Goal: Transaction & Acquisition: Purchase product/service

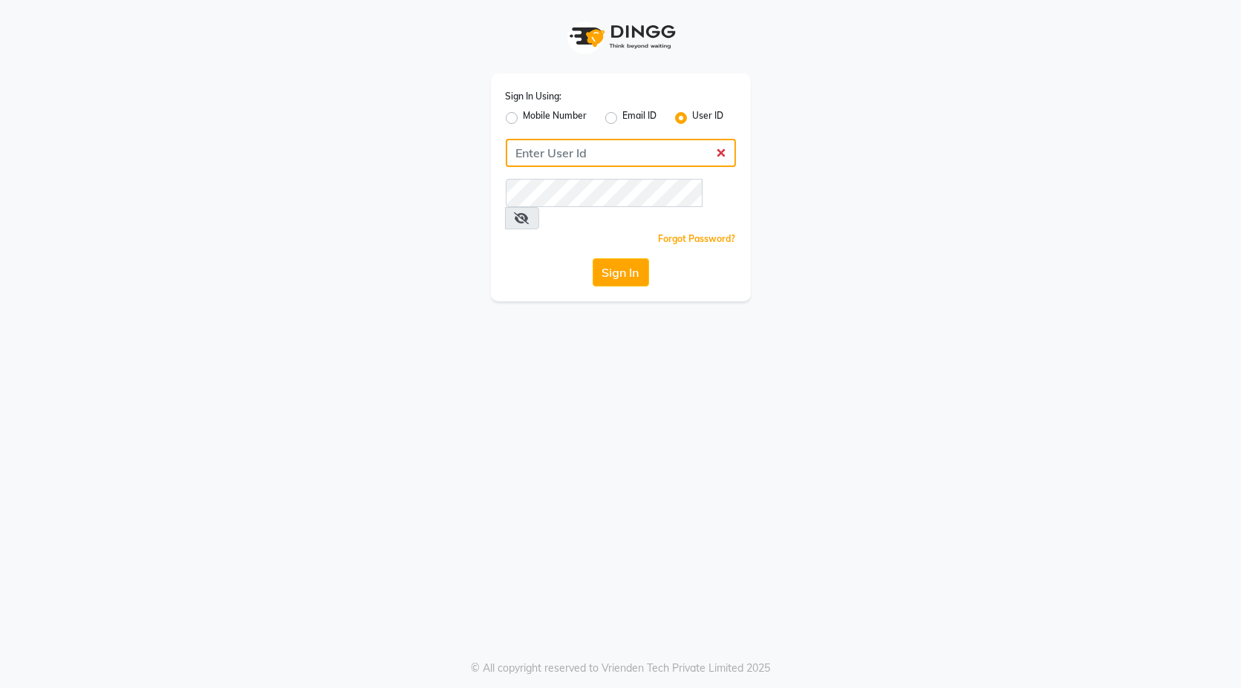
type input "blackexpress"
click at [634, 258] on button "Sign In" at bounding box center [621, 272] width 56 height 28
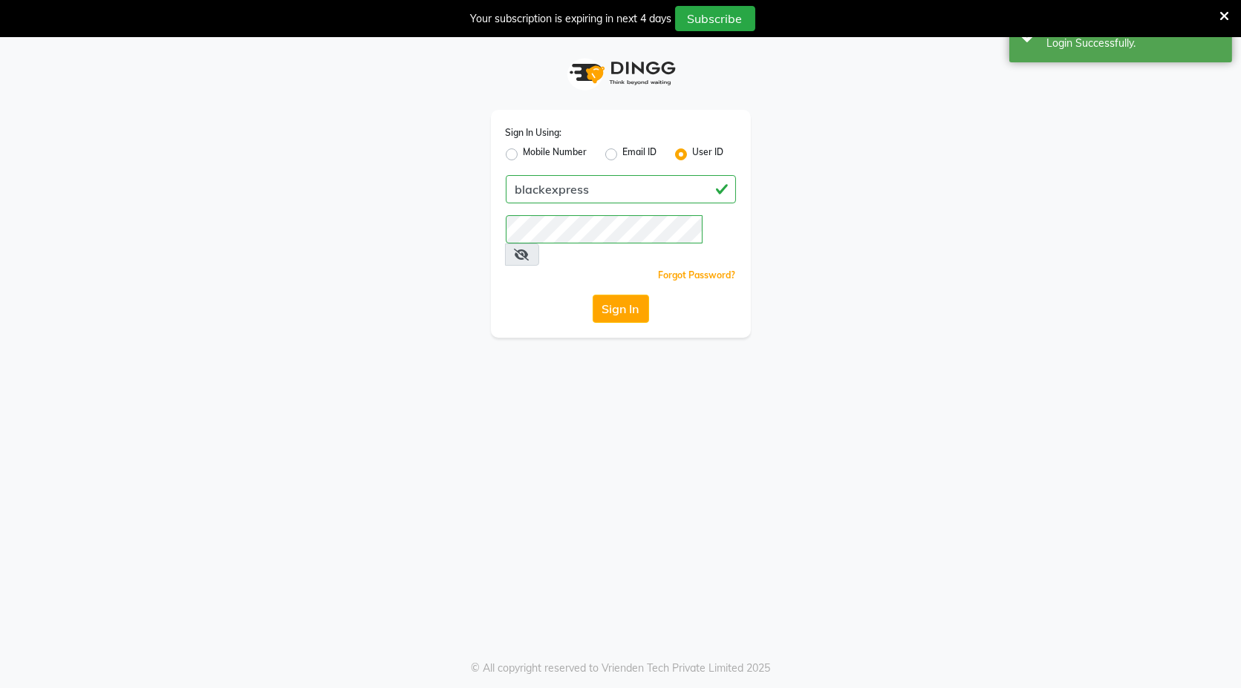
select select "7082"
select select "service"
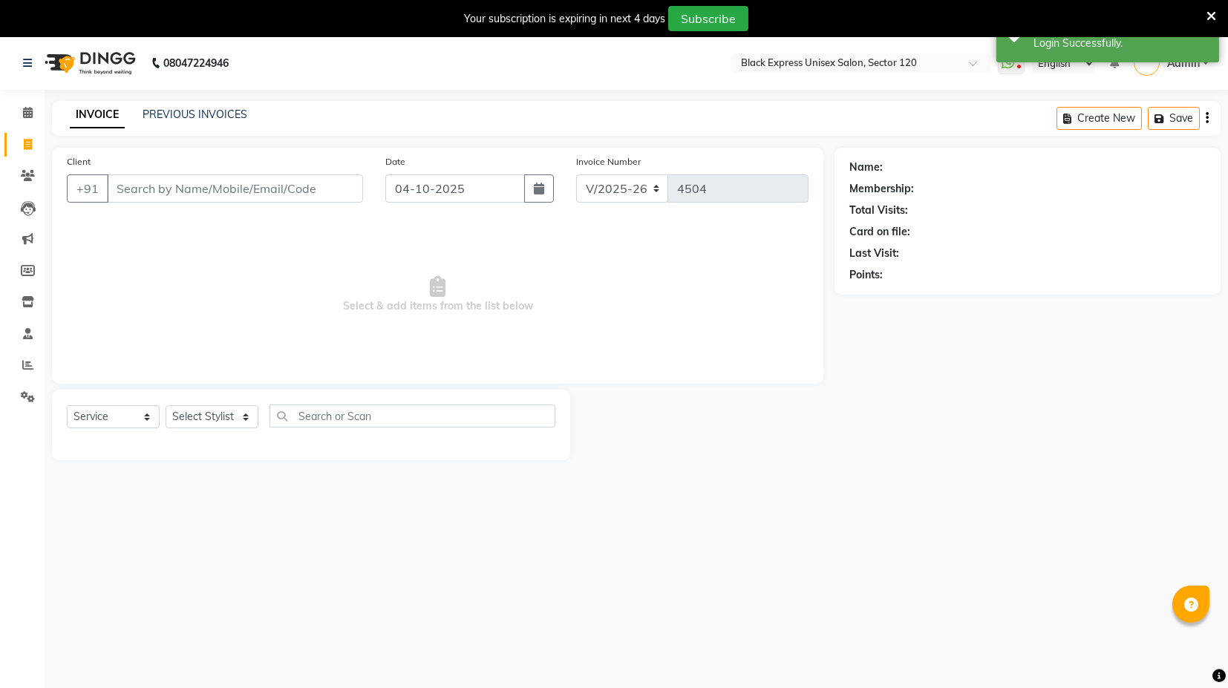
click at [235, 193] on input "Client" at bounding box center [235, 189] width 256 height 28
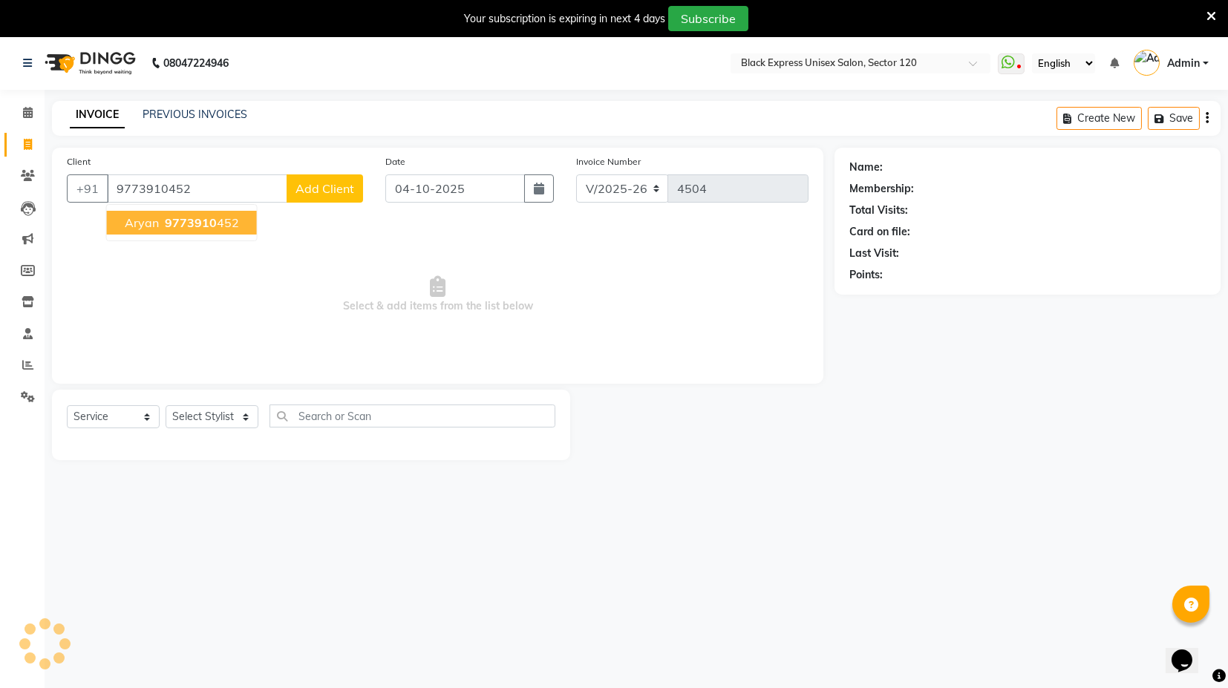
type input "9773910452"
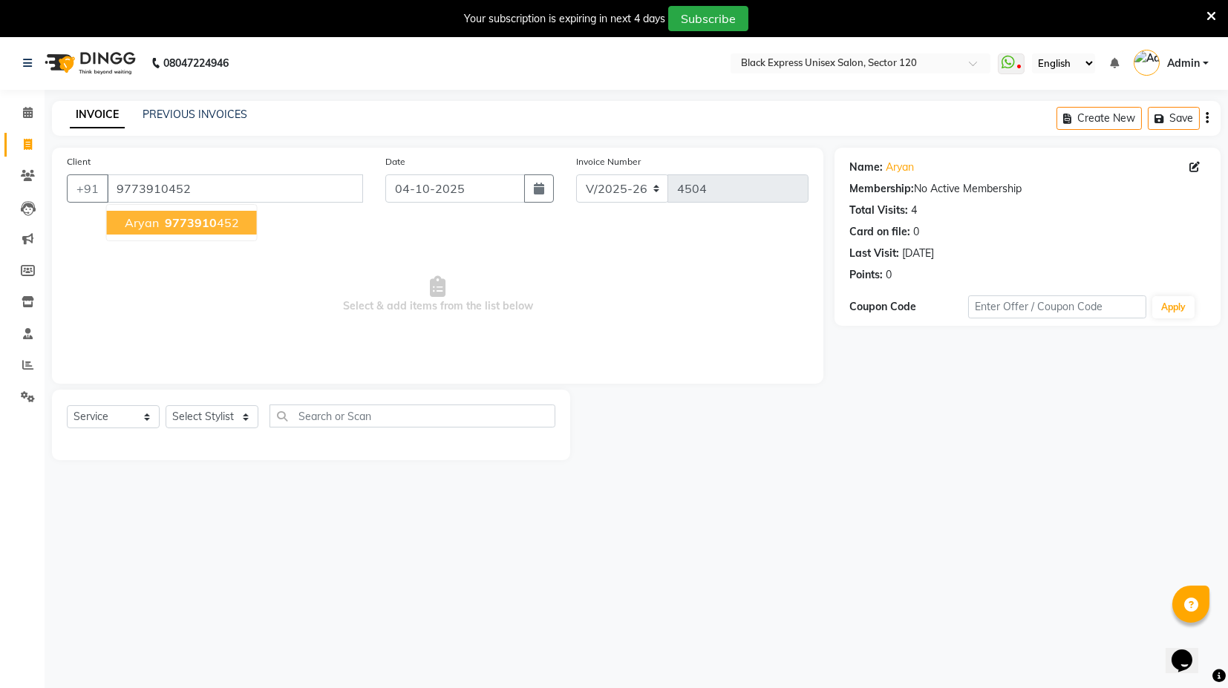
click at [195, 230] on button "Aryan 9773910 452" at bounding box center [182, 223] width 150 height 24
click at [221, 426] on select "Select Stylist ASIF DEEPA [PERSON_NAME] Manager [PERSON_NAME] [PERSON_NAME] [PE…" at bounding box center [212, 417] width 93 height 23
select select "87608"
click at [166, 406] on select "Select Stylist ASIF DEEPA [PERSON_NAME] Manager [PERSON_NAME] [PERSON_NAME] [PE…" at bounding box center [212, 417] width 93 height 23
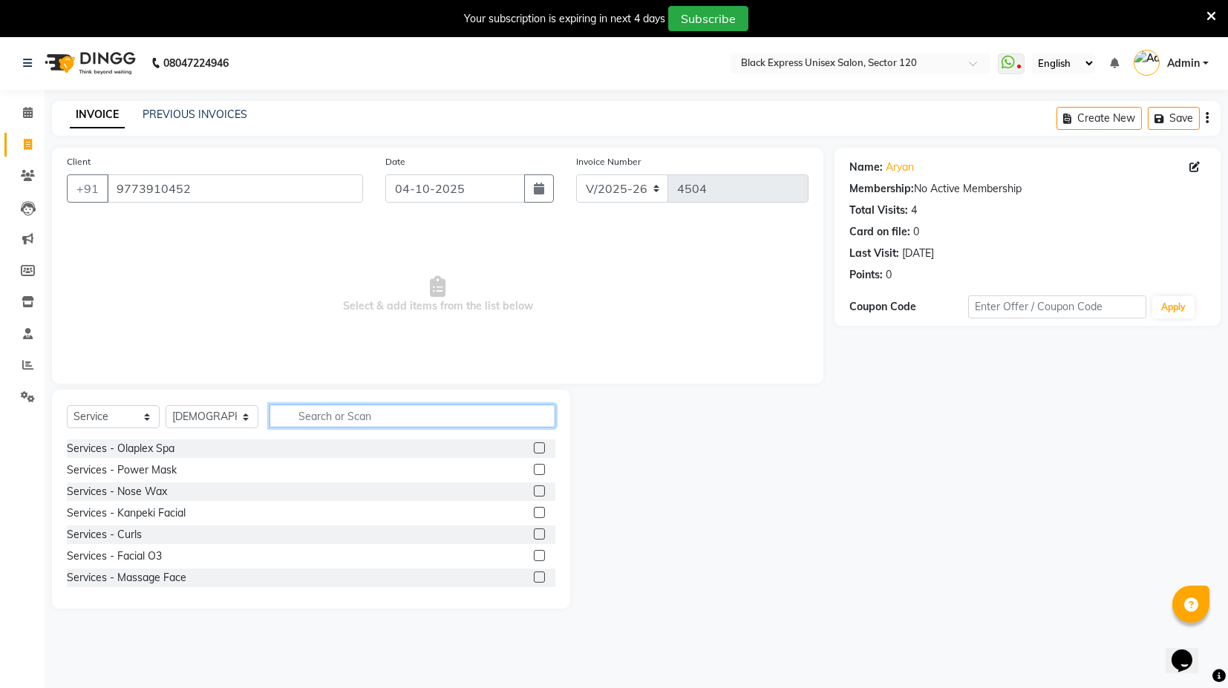
click at [420, 417] on input "text" at bounding box center [413, 416] width 286 height 23
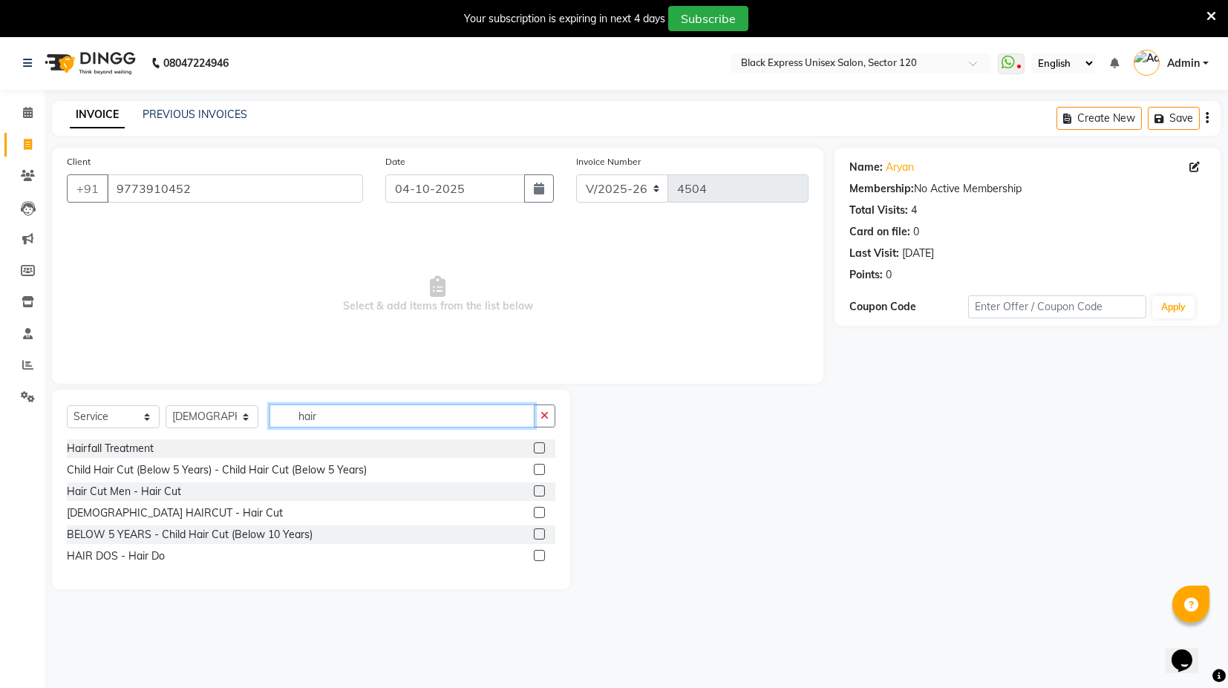
type input "hair"
click at [542, 512] on label at bounding box center [539, 512] width 11 height 11
click at [542, 512] on input "checkbox" at bounding box center [539, 514] width 10 height 10
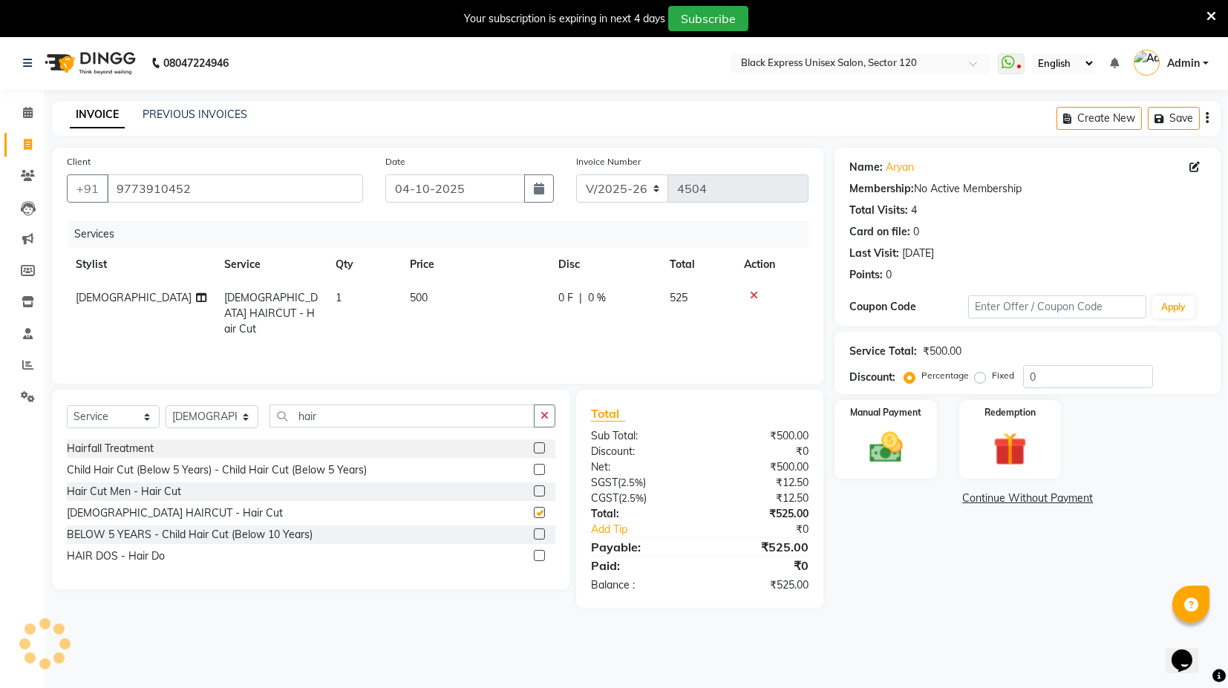
checkbox input "false"
click at [538, 494] on label at bounding box center [539, 491] width 11 height 11
click at [538, 494] on input "checkbox" at bounding box center [539, 492] width 10 height 10
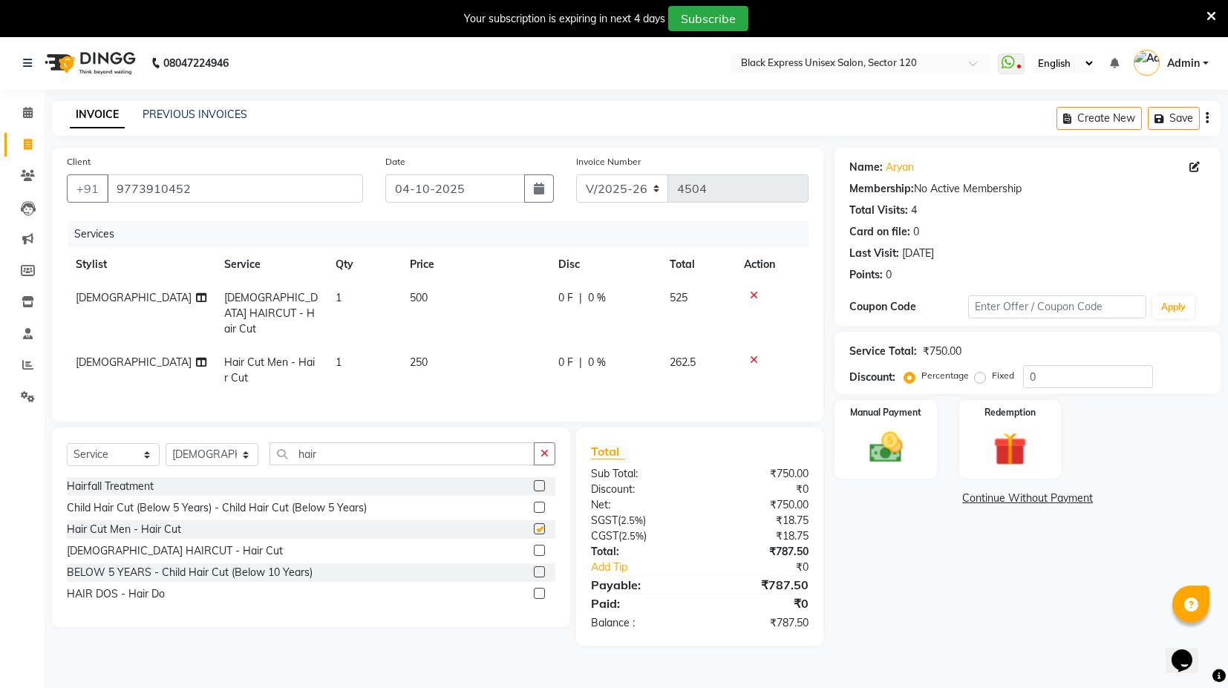
checkbox input "false"
click at [752, 294] on icon at bounding box center [754, 295] width 8 height 10
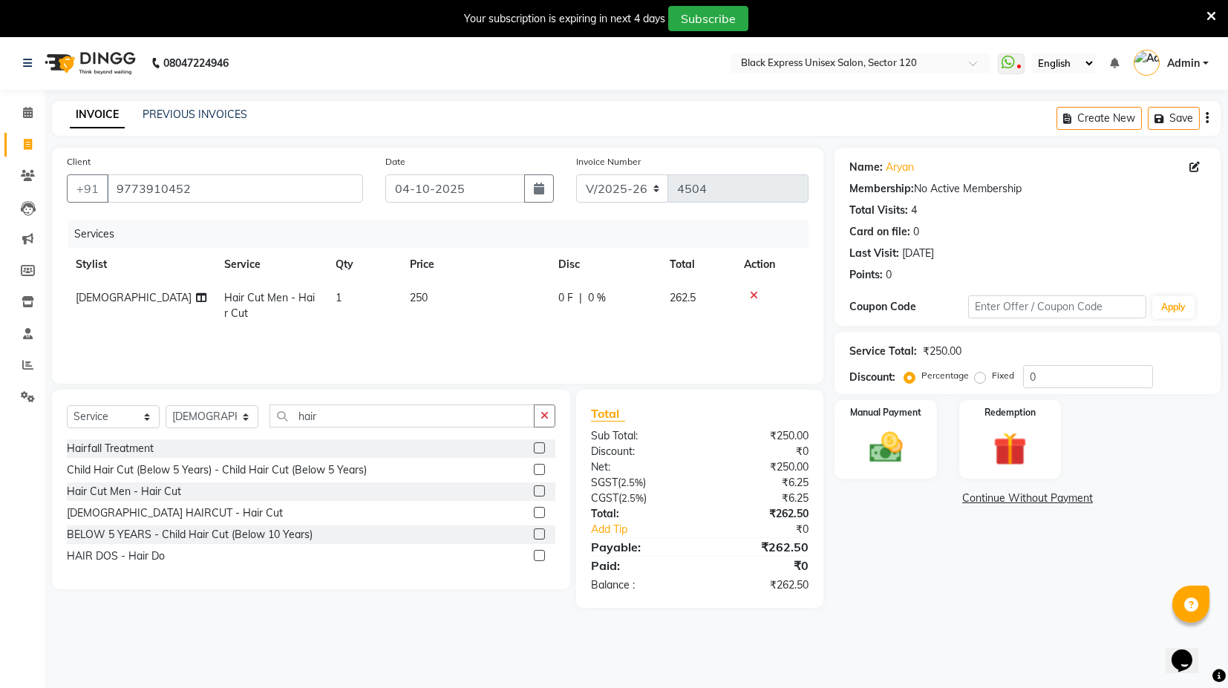
click at [423, 298] on span "250" at bounding box center [419, 297] width 18 height 13
select select "87608"
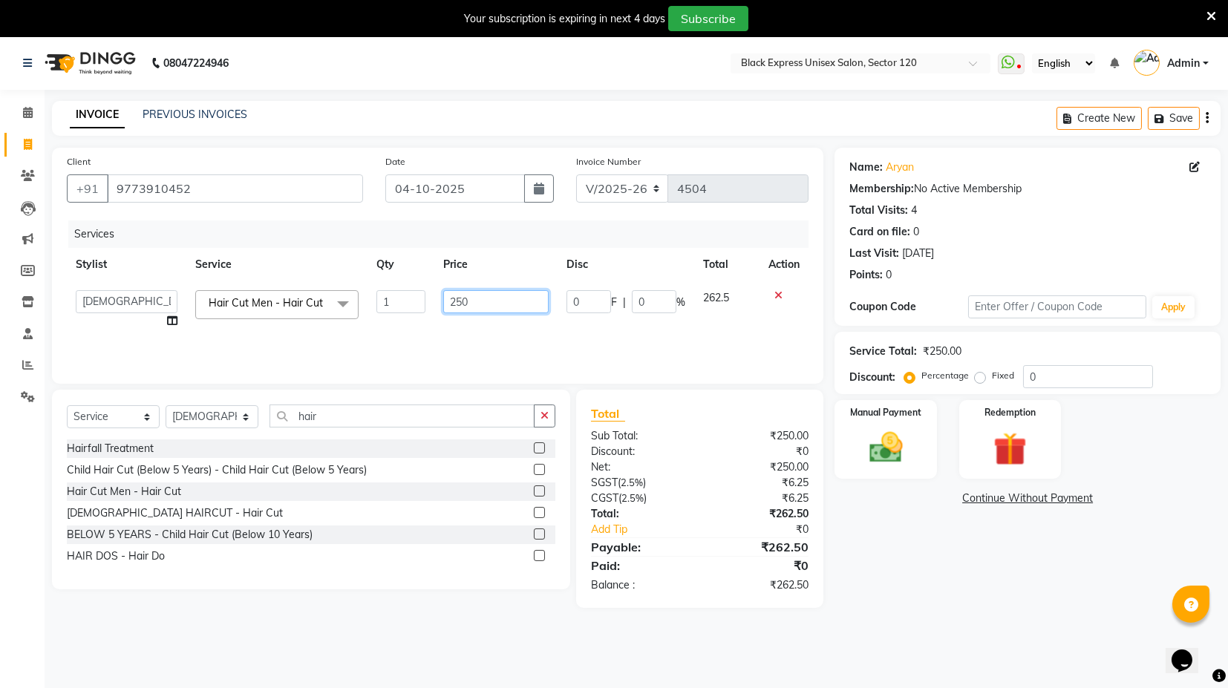
click at [460, 302] on input "250" at bounding box center [495, 301] width 105 height 23
type input "300"
click at [488, 328] on td "300" at bounding box center [495, 309] width 123 height 56
select select "87608"
click at [914, 464] on div "Manual Payment" at bounding box center [886, 440] width 106 height 82
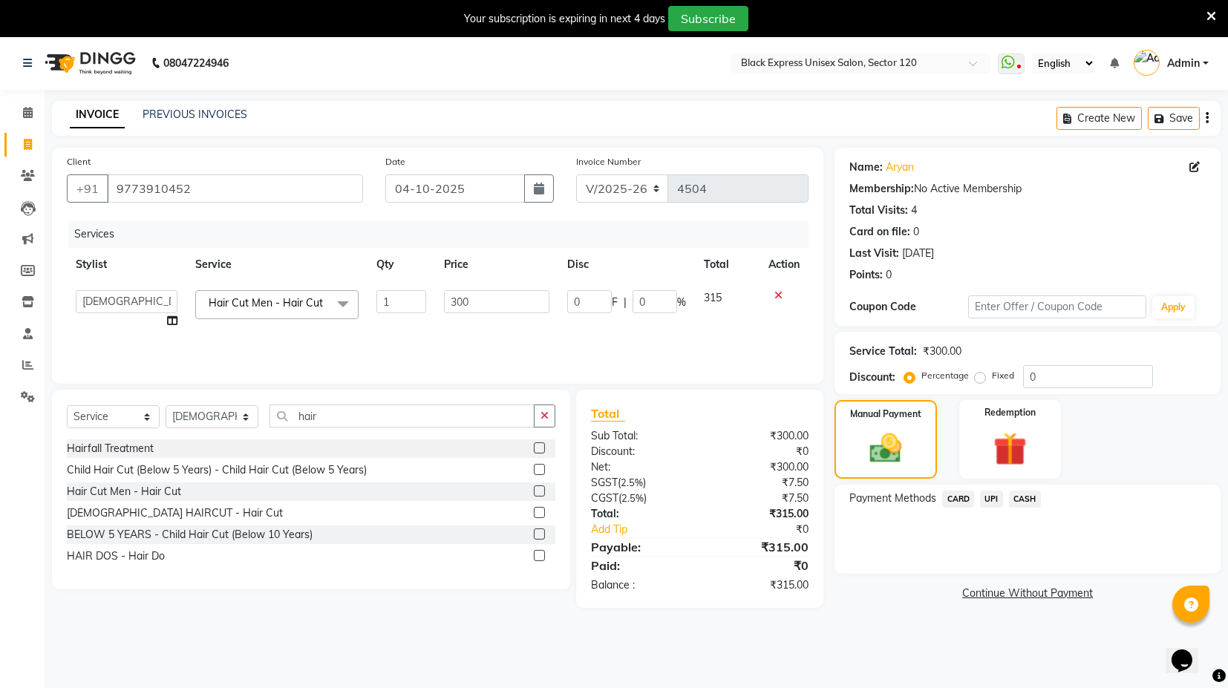
click at [985, 498] on span "UPI" at bounding box center [991, 499] width 23 height 17
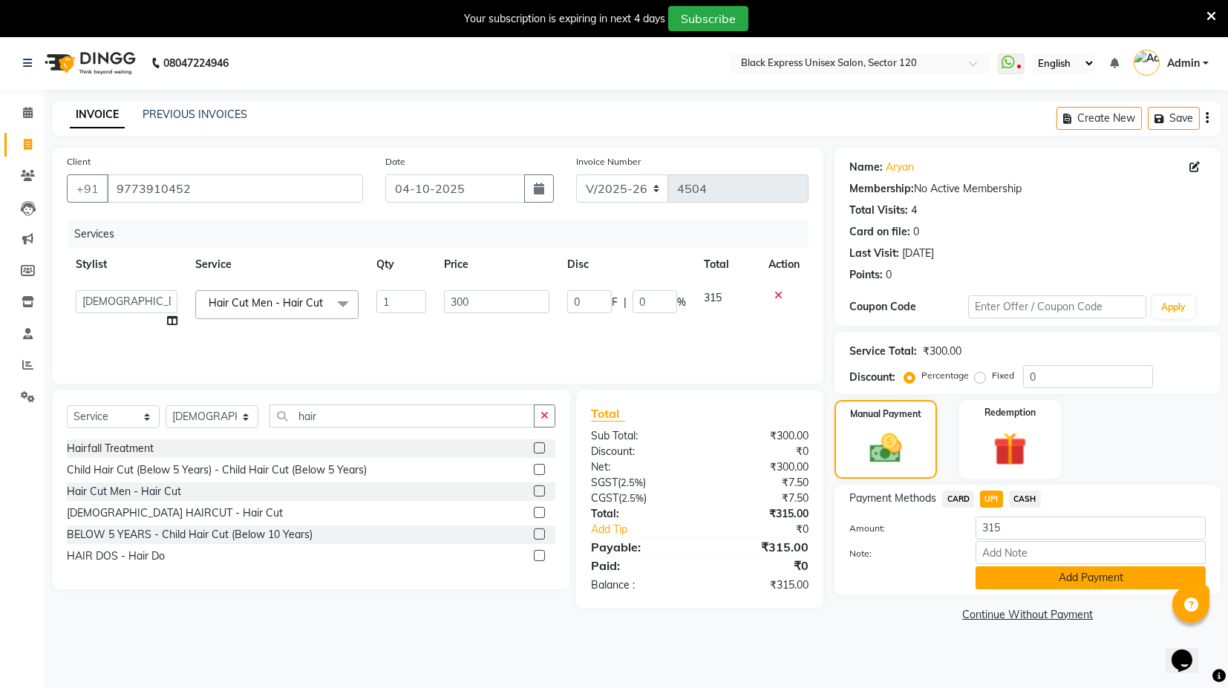
click at [1059, 587] on button "Add Payment" at bounding box center [1091, 578] width 230 height 23
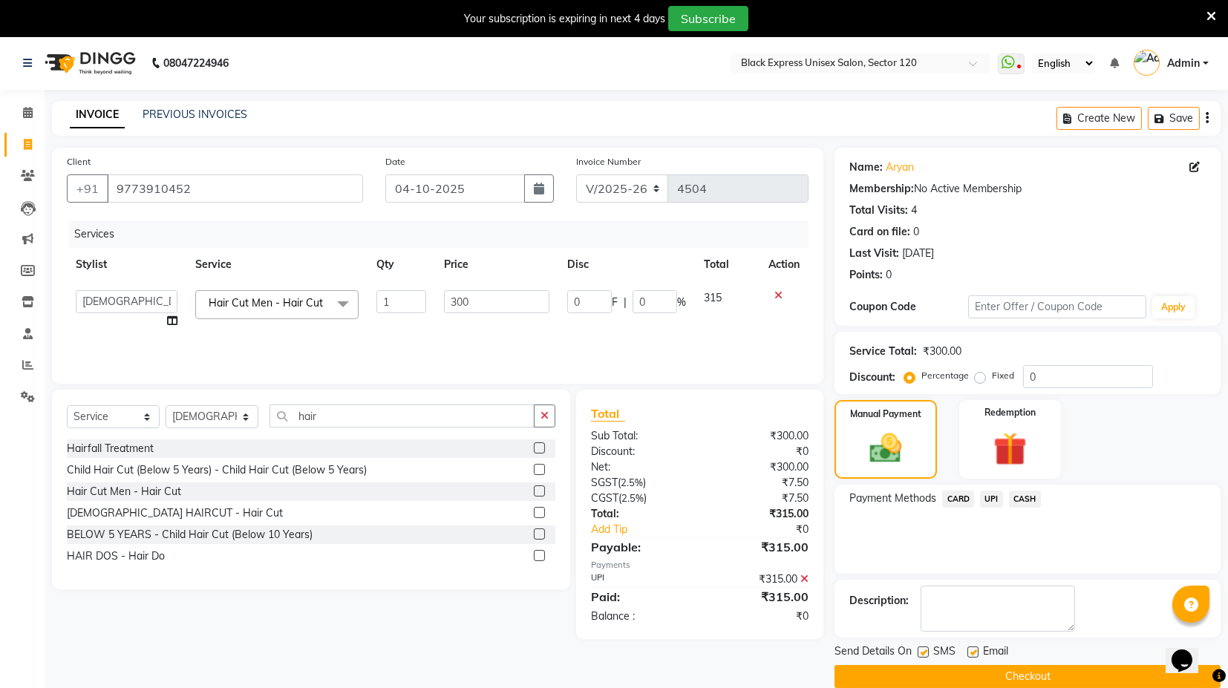
click at [969, 647] on label at bounding box center [973, 652] width 11 height 11
click at [969, 648] on input "checkbox" at bounding box center [973, 653] width 10 height 10
checkbox input "false"
click at [987, 677] on button "Checkout" at bounding box center [1028, 676] width 386 height 23
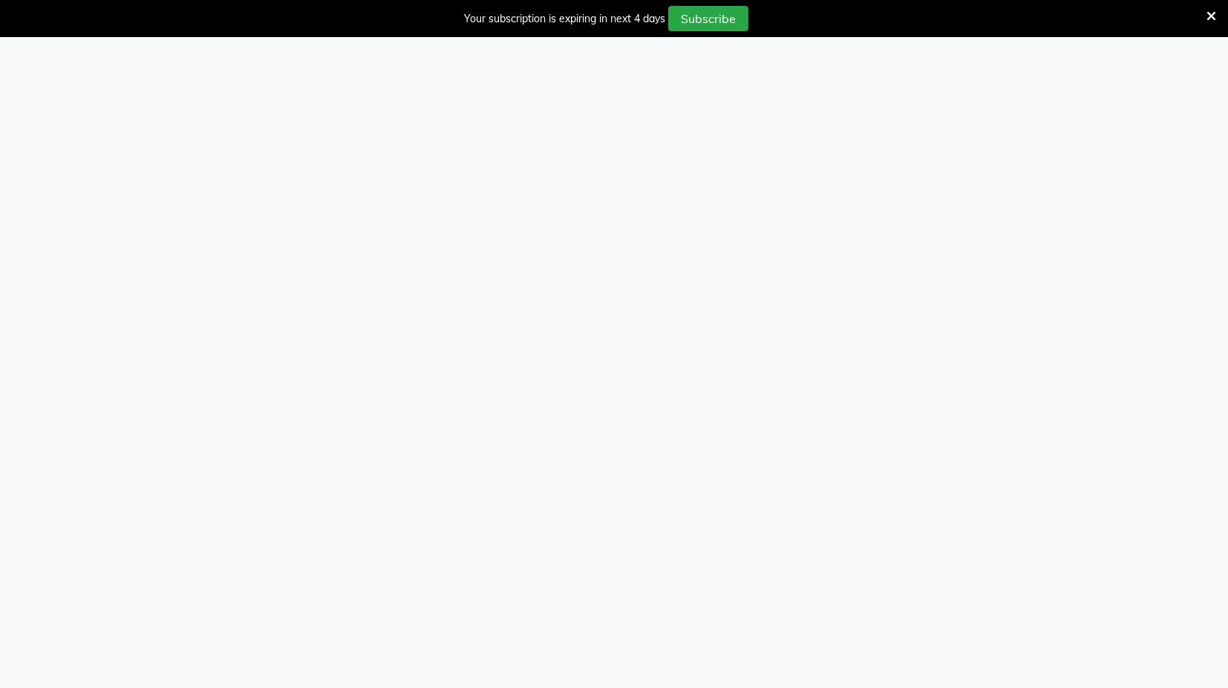
select select "7082"
select select "service"
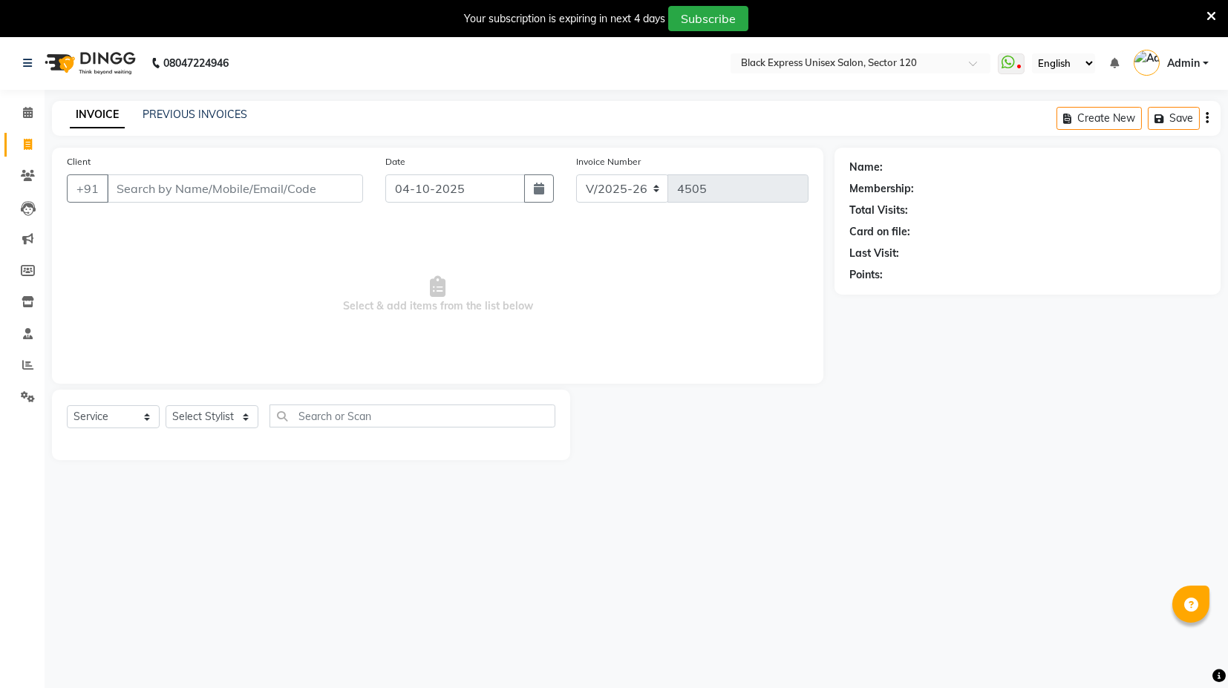
click at [175, 202] on input "Client" at bounding box center [235, 189] width 256 height 28
type input "1"
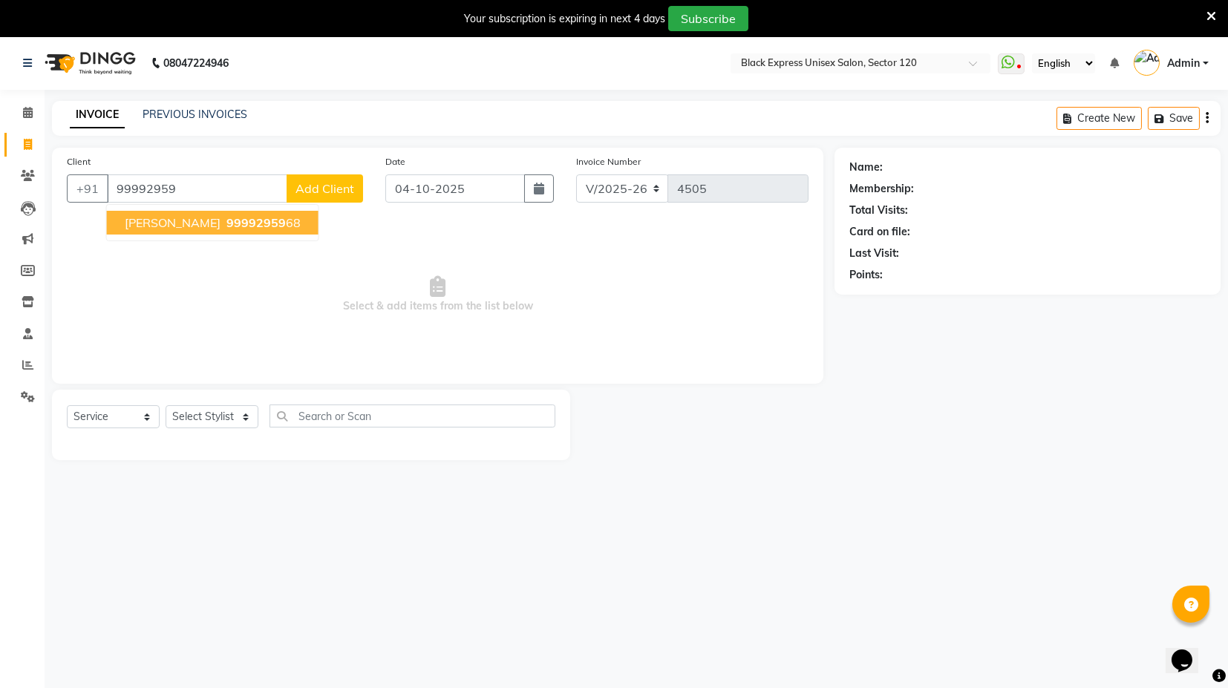
click at [180, 217] on span "Rahul PARSAI" at bounding box center [173, 222] width 96 height 15
type input "9999295968"
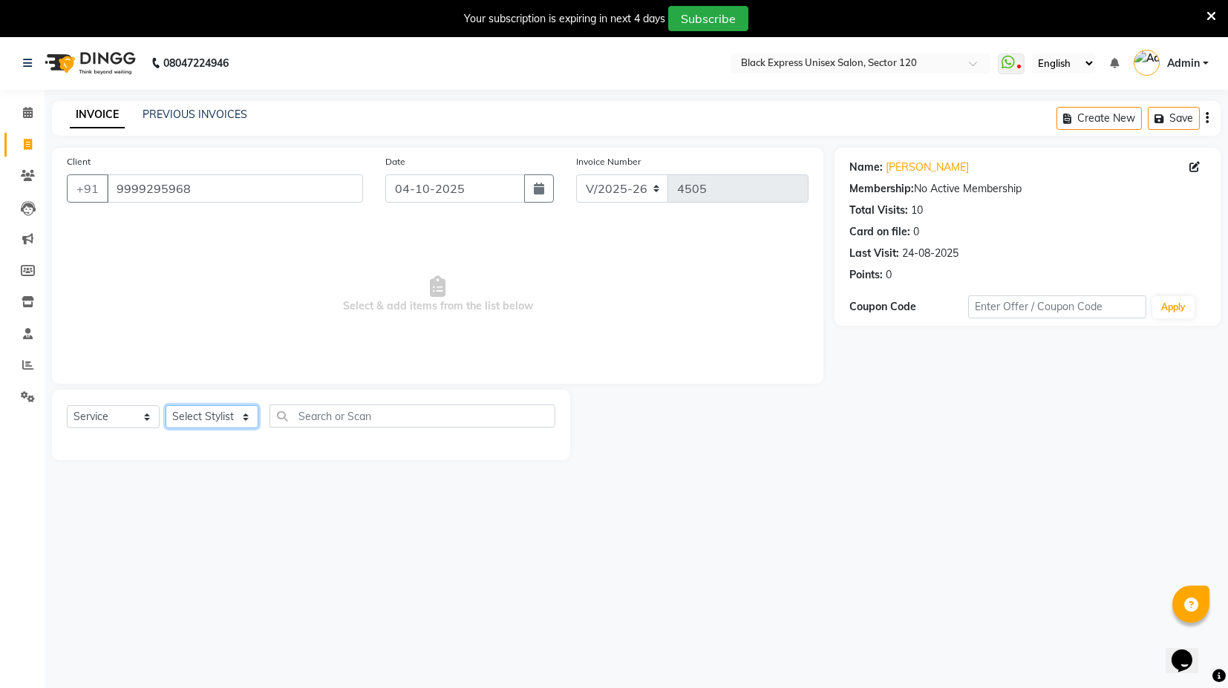
click at [239, 421] on select "Select Stylist ASIF DEEPA [PERSON_NAME] Manager [PERSON_NAME] [PERSON_NAME] [PE…" at bounding box center [212, 417] width 93 height 23
click at [166, 406] on select "Select Stylist ASIF DEEPA [PERSON_NAME] Manager [PERSON_NAME] [PERSON_NAME] [PE…" at bounding box center [212, 417] width 93 height 23
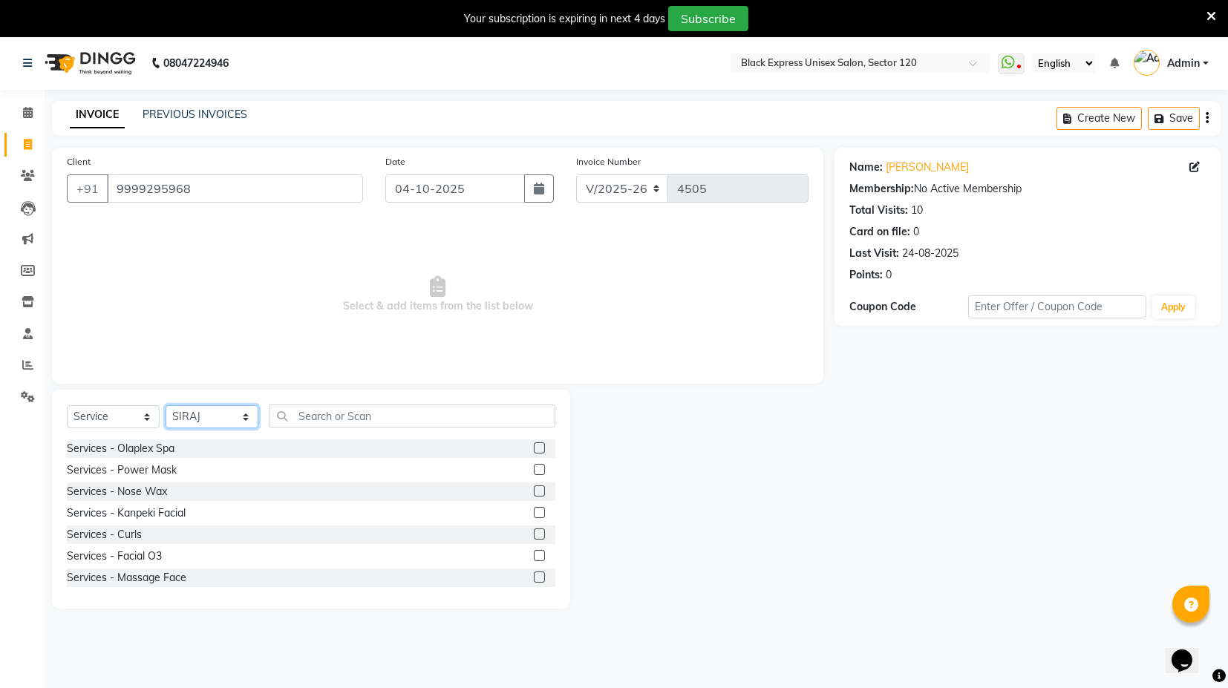
click at [238, 413] on select "Select Stylist ASIF DEEPA [PERSON_NAME] Manager [PERSON_NAME] [PERSON_NAME] [PE…" at bounding box center [212, 417] width 93 height 23
select select "88661"
click at [166, 406] on select "Select Stylist ASIF DEEPA [PERSON_NAME] Manager [PERSON_NAME] [PERSON_NAME] [PE…" at bounding box center [212, 417] width 93 height 23
click at [327, 413] on input "text" at bounding box center [413, 416] width 286 height 23
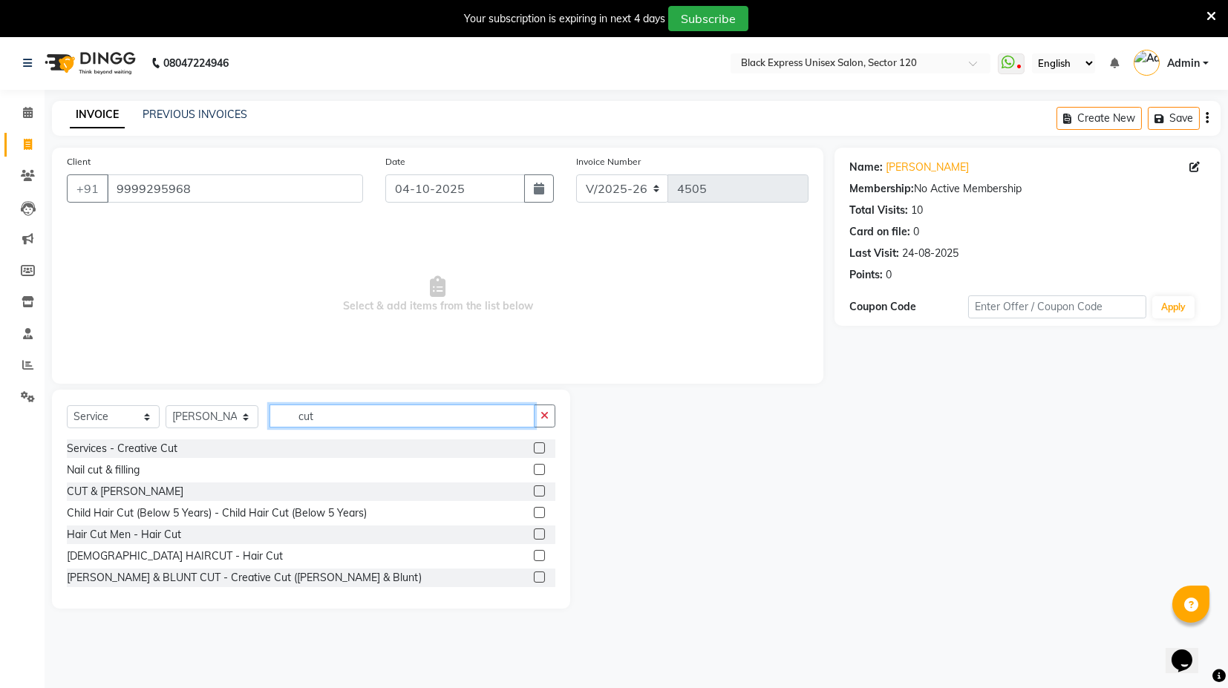
type input "cut"
click at [534, 491] on label at bounding box center [539, 491] width 11 height 11
click at [534, 491] on input "checkbox" at bounding box center [539, 492] width 10 height 10
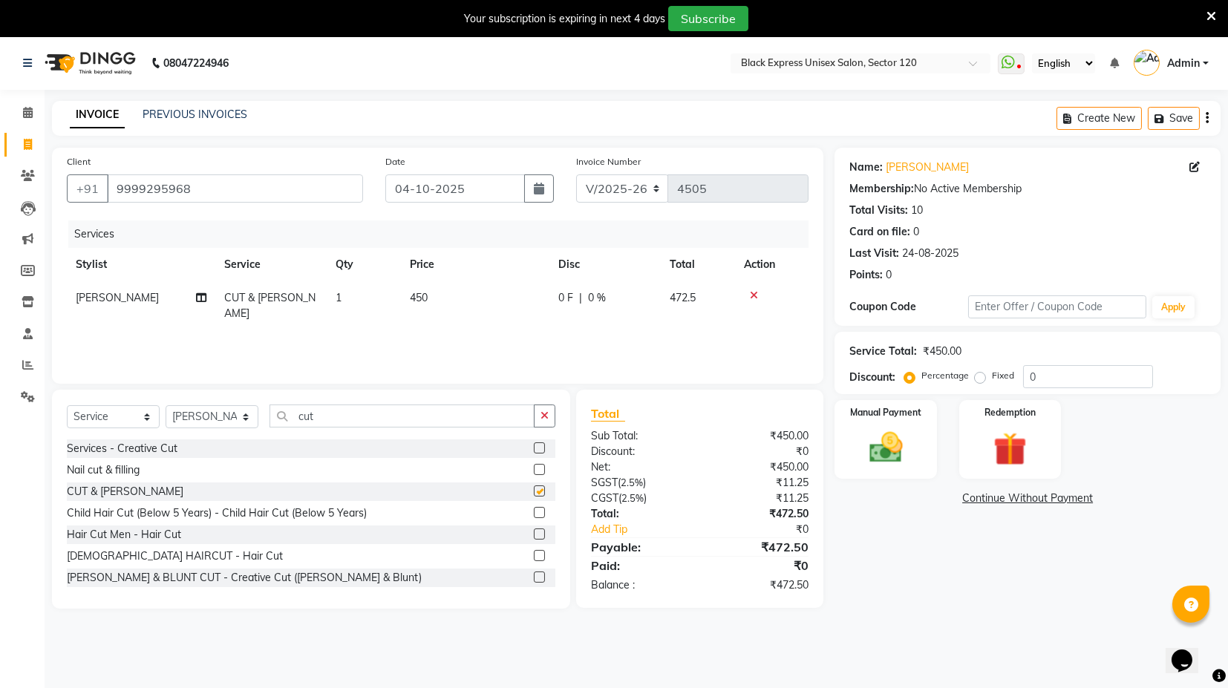
checkbox input "false"
click at [420, 298] on span "450" at bounding box center [419, 297] width 18 height 13
select select "88661"
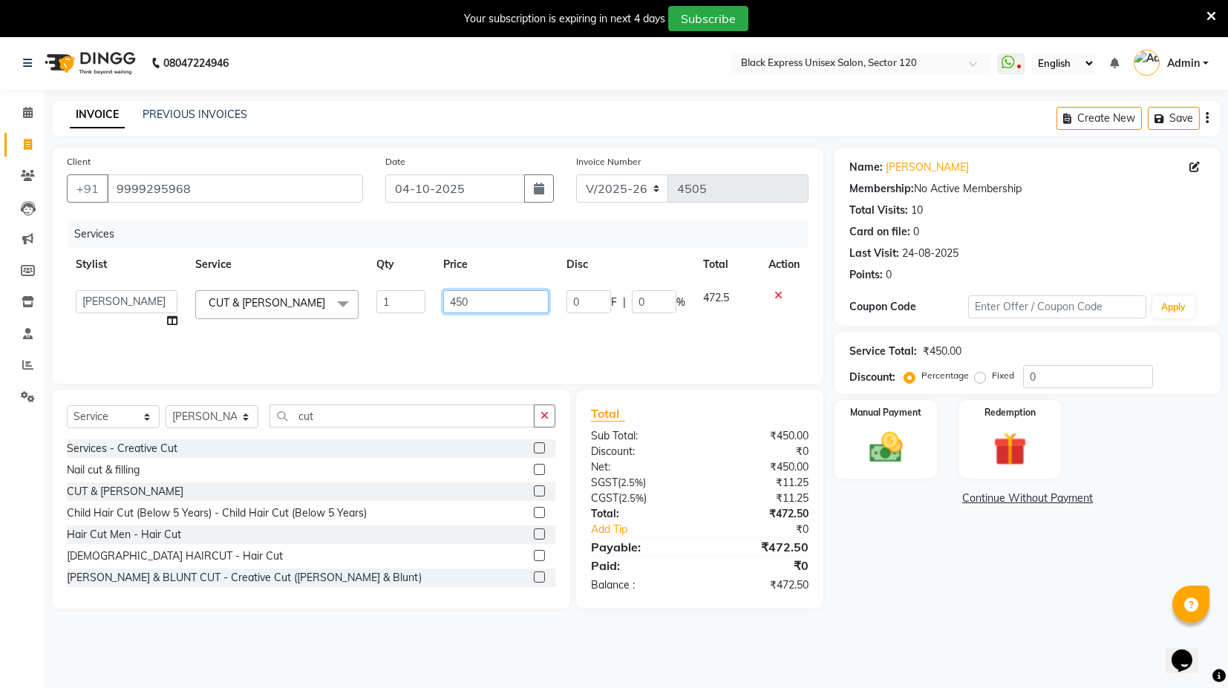
click at [460, 302] on input "450" at bounding box center [495, 301] width 105 height 23
type input "500"
click at [488, 334] on div "Services Stylist Service Qty Price Disc Total Action ASIF DEEPA FAISAL KASIM ma…" at bounding box center [438, 295] width 742 height 149
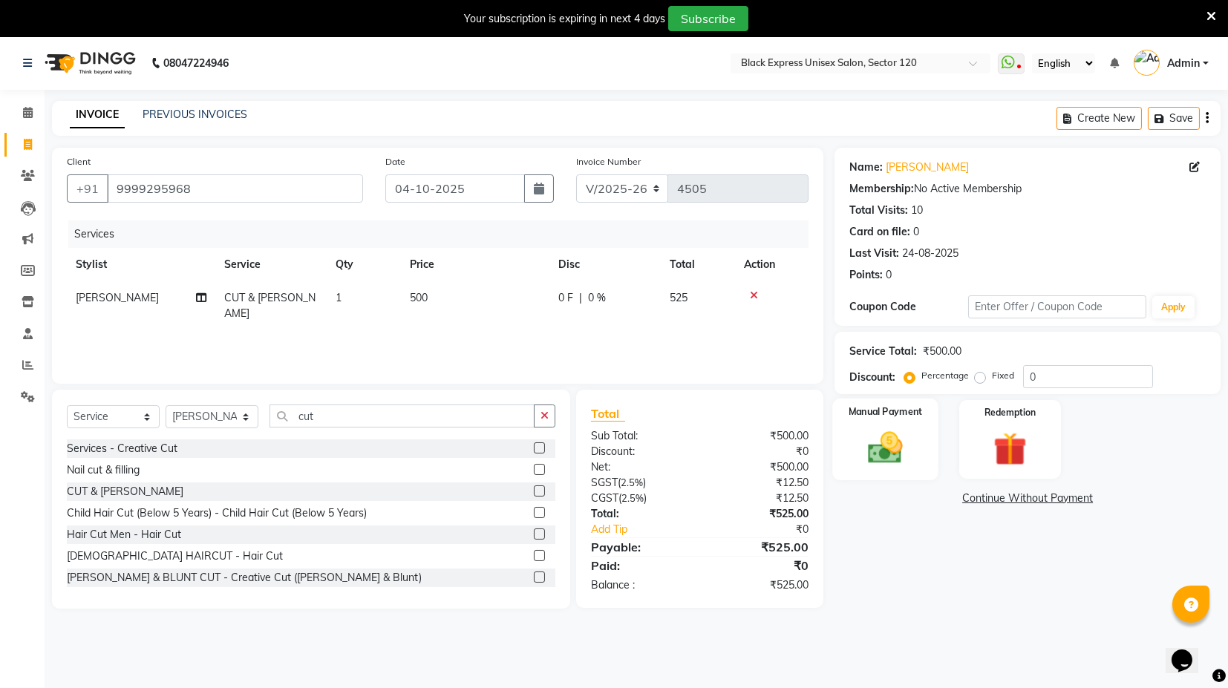
click at [893, 429] on img at bounding box center [886, 448] width 56 height 40
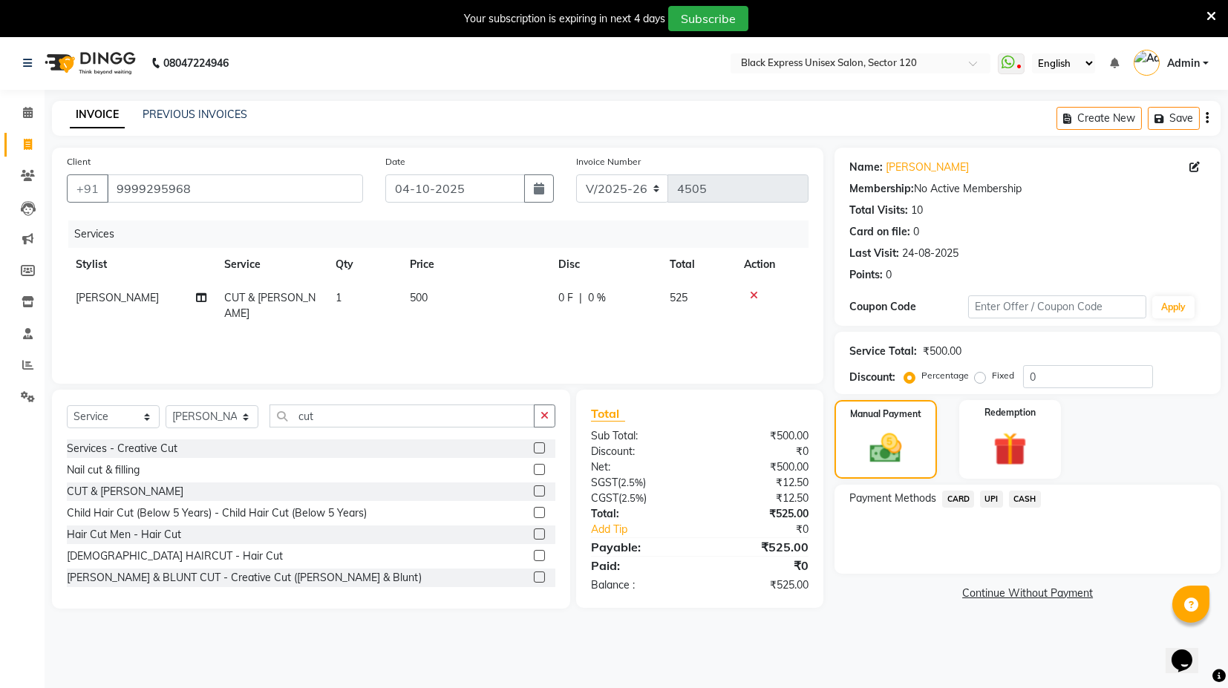
click at [994, 499] on span "UPI" at bounding box center [991, 499] width 23 height 17
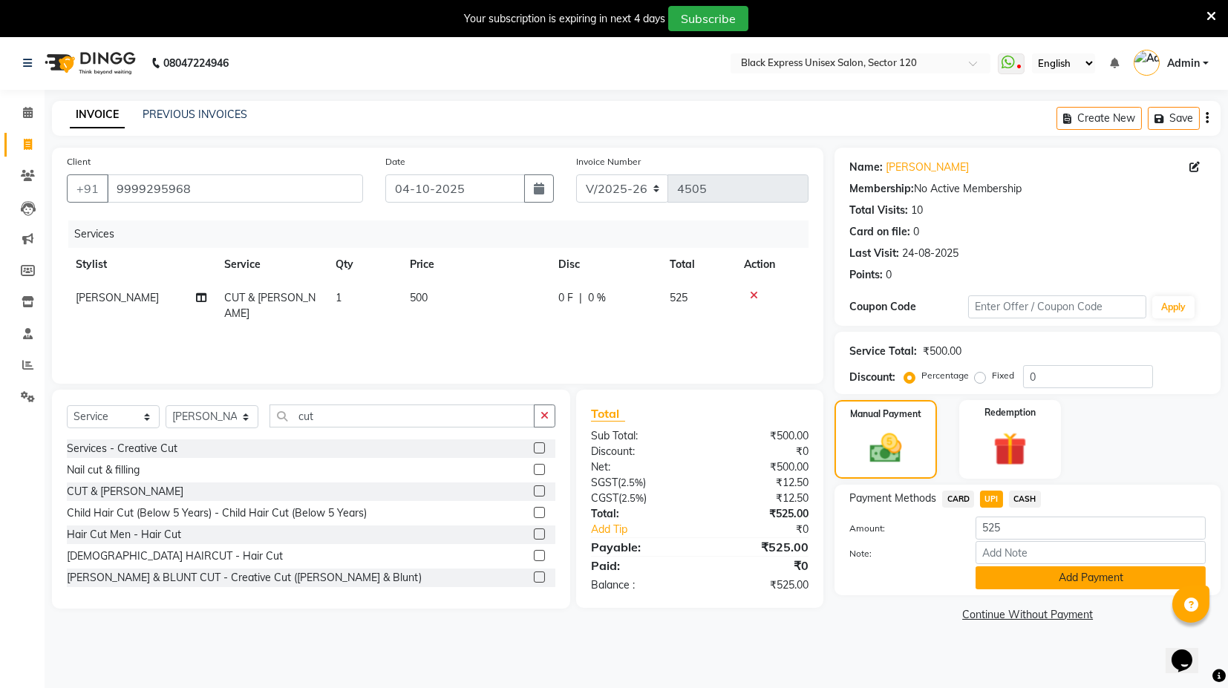
click at [1056, 585] on button "Add Payment" at bounding box center [1091, 578] width 230 height 23
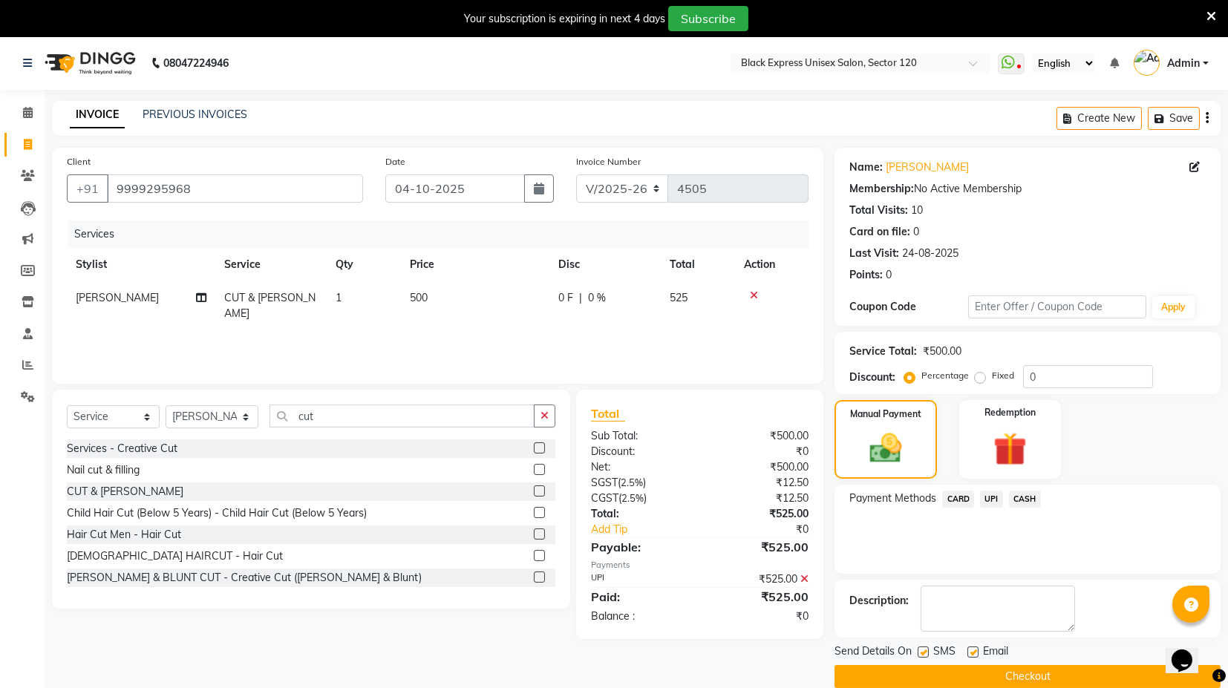
click at [971, 648] on label at bounding box center [973, 652] width 11 height 11
click at [971, 648] on input "checkbox" at bounding box center [973, 653] width 10 height 10
checkbox input "false"
click at [751, 293] on icon at bounding box center [754, 295] width 8 height 10
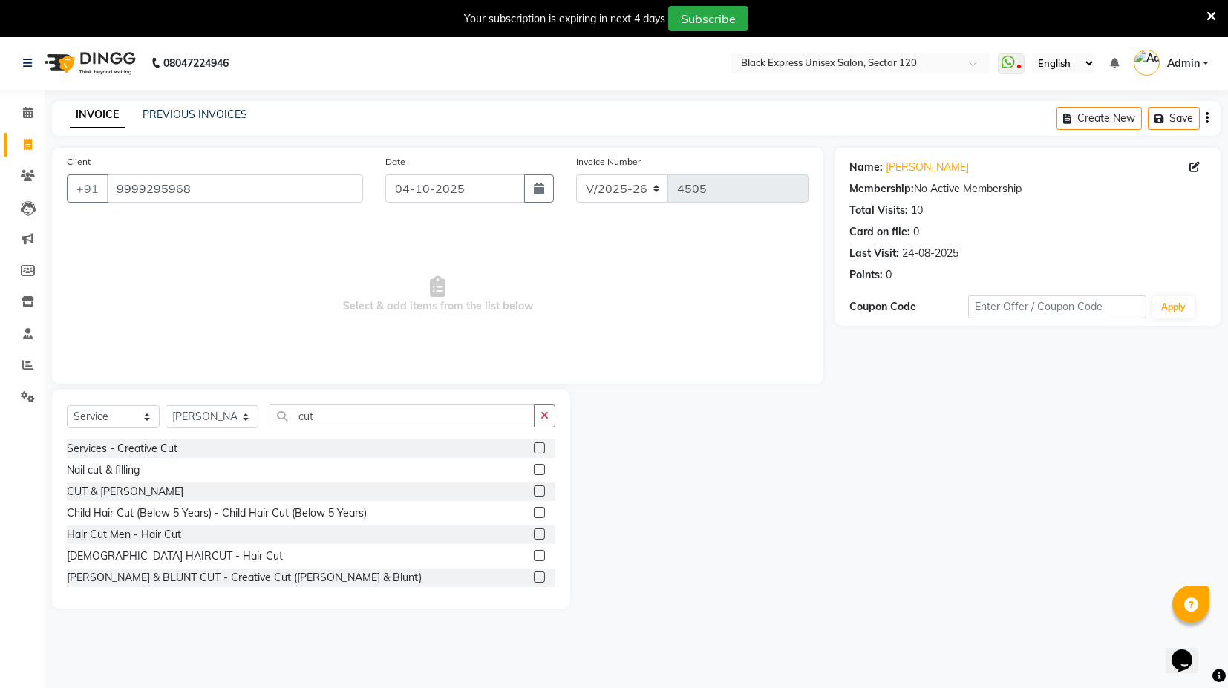
click at [534, 492] on label at bounding box center [539, 491] width 11 height 11
click at [534, 492] on input "checkbox" at bounding box center [539, 492] width 10 height 10
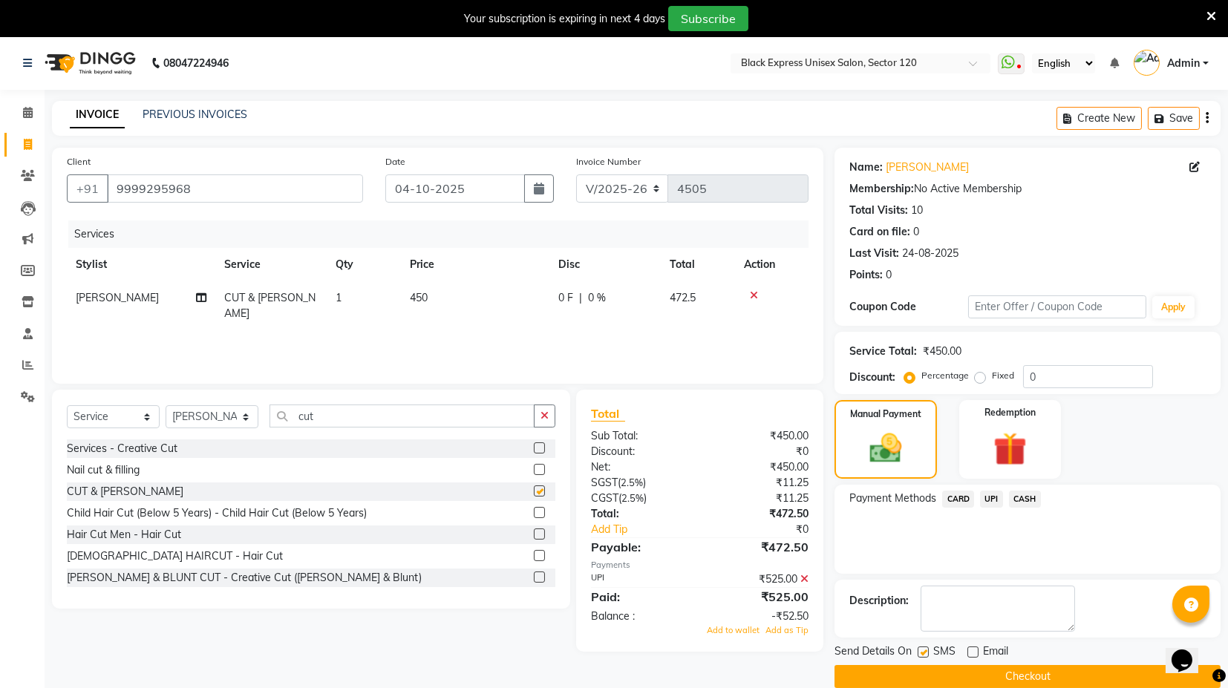
checkbox input "false"
click at [964, 498] on span "CARD" at bounding box center [959, 499] width 32 height 17
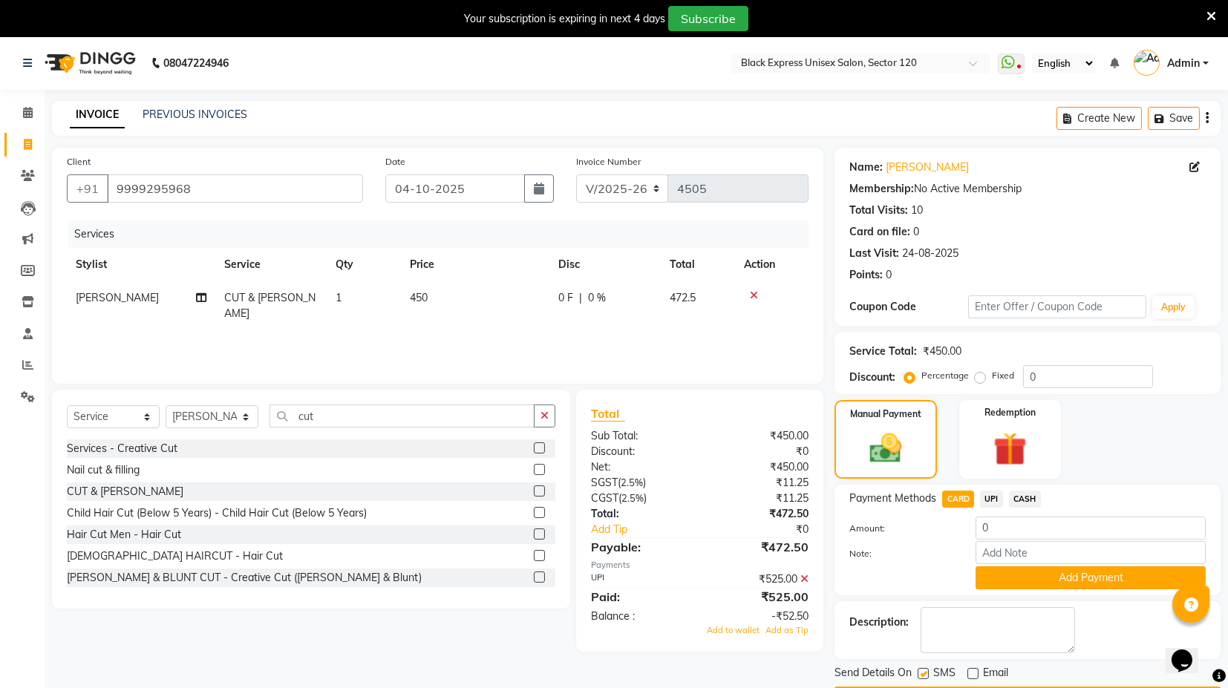
scroll to position [42, 0]
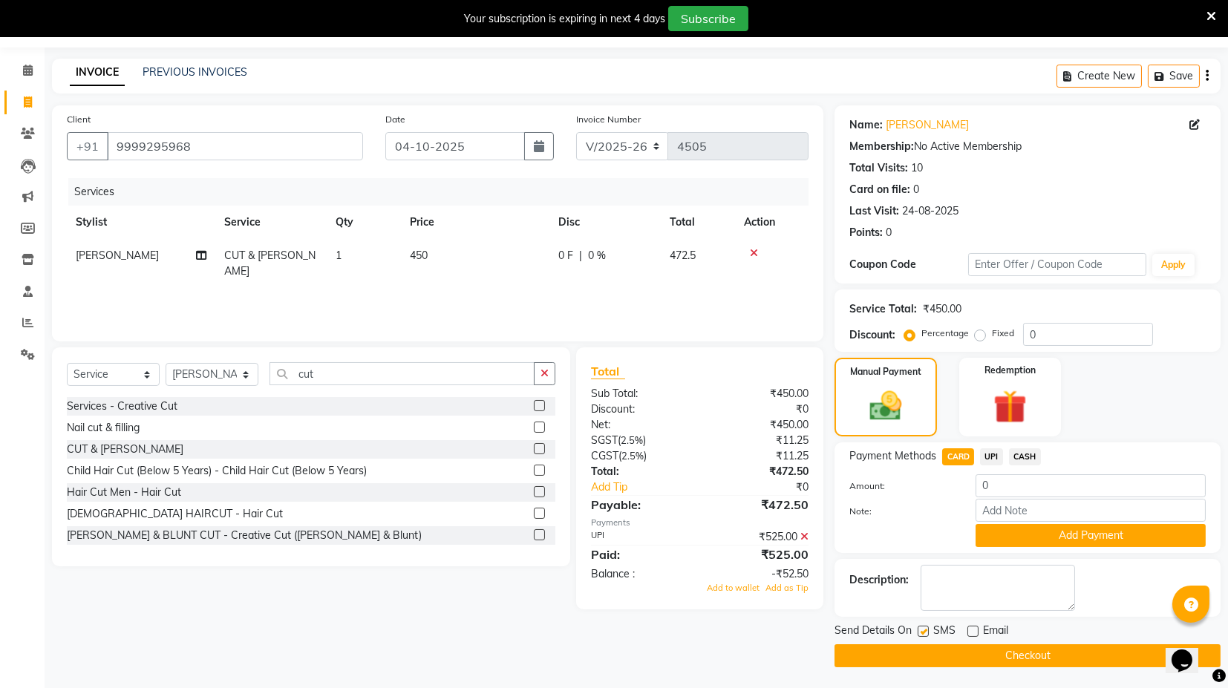
click at [808, 533] on icon at bounding box center [805, 537] width 8 height 10
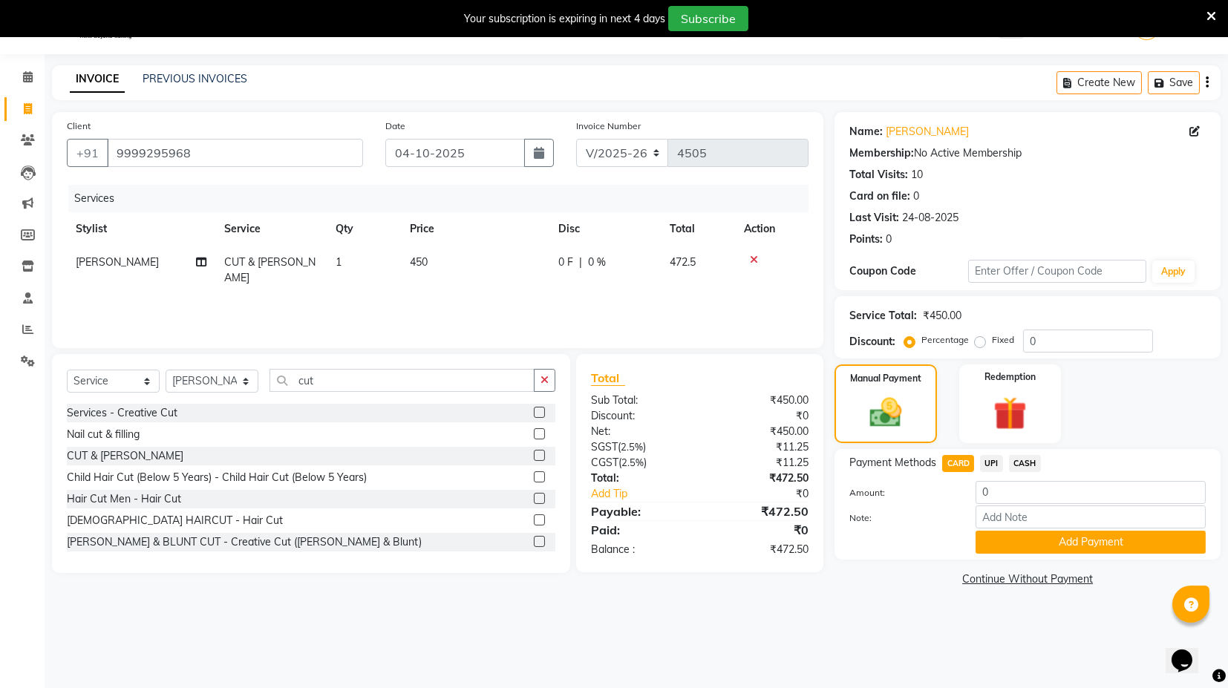
click at [724, 293] on div "Services Stylist Service Qty Price Disc Total Action RAJVEER CUT & BEARD 1 450 …" at bounding box center [438, 259] width 742 height 149
drag, startPoint x: 186, startPoint y: 147, endPoint x: 114, endPoint y: 146, distance: 72.8
click at [114, 146] on input "9999295968" at bounding box center [235, 153] width 256 height 28
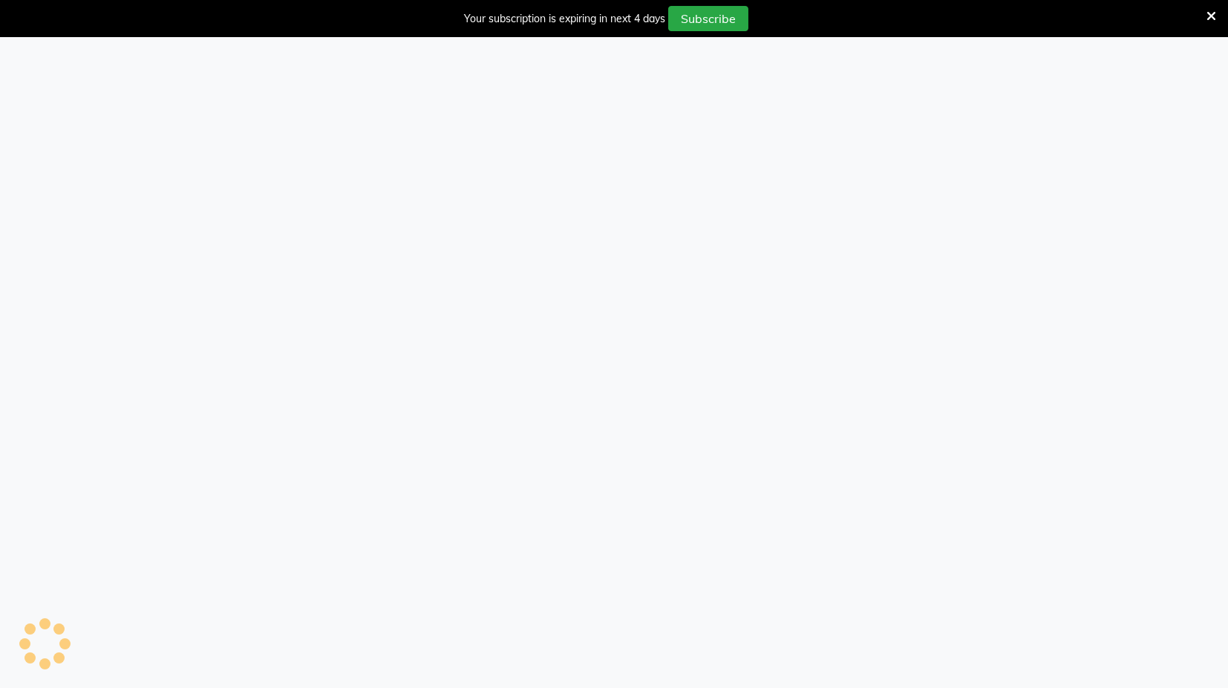
select select "7082"
select select "service"
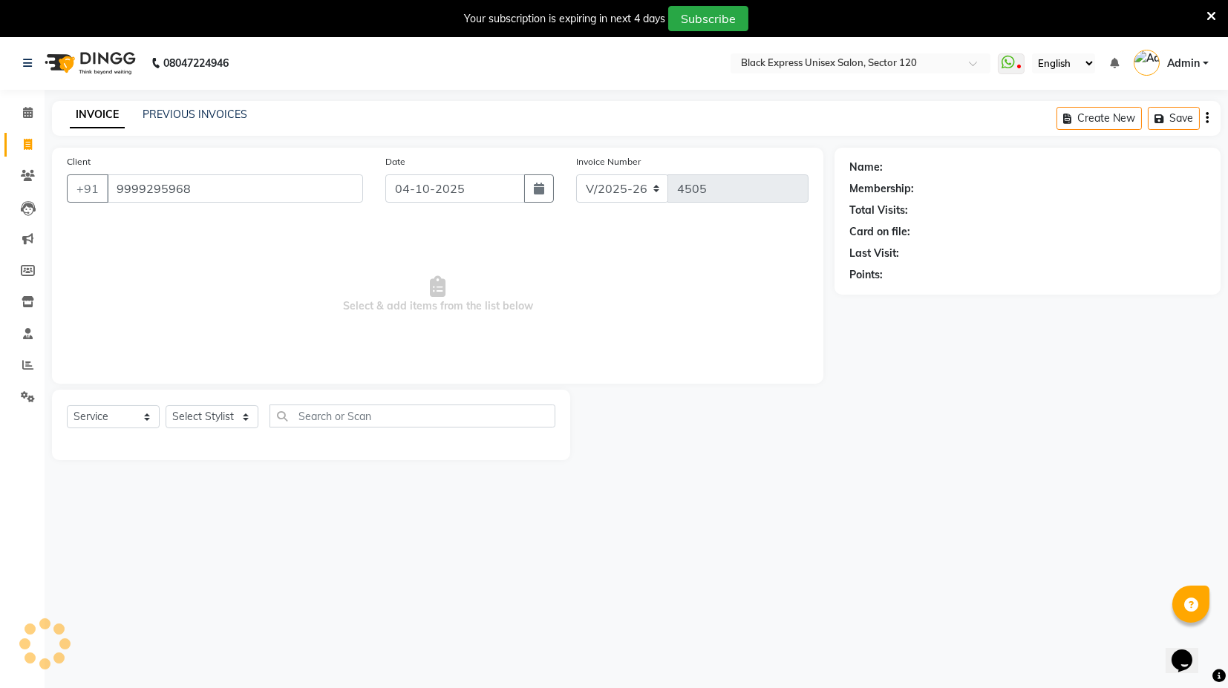
type input "9999295968"
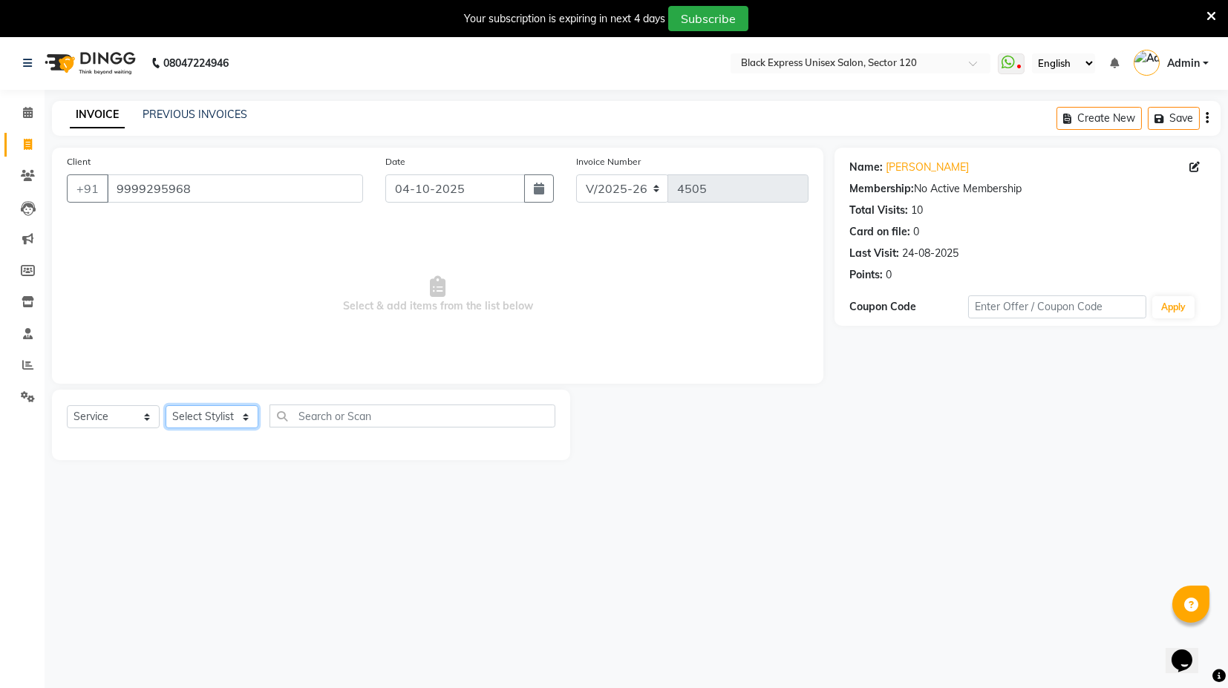
click at [227, 420] on select "Select Stylist ASIF DEEPA [PERSON_NAME] Manager [PERSON_NAME] [PERSON_NAME] [PE…" at bounding box center [212, 417] width 93 height 23
select select "88661"
click at [166, 406] on select "Select Stylist ASIF DEEPA [PERSON_NAME] Manager [PERSON_NAME] [PERSON_NAME] [PE…" at bounding box center [212, 417] width 93 height 23
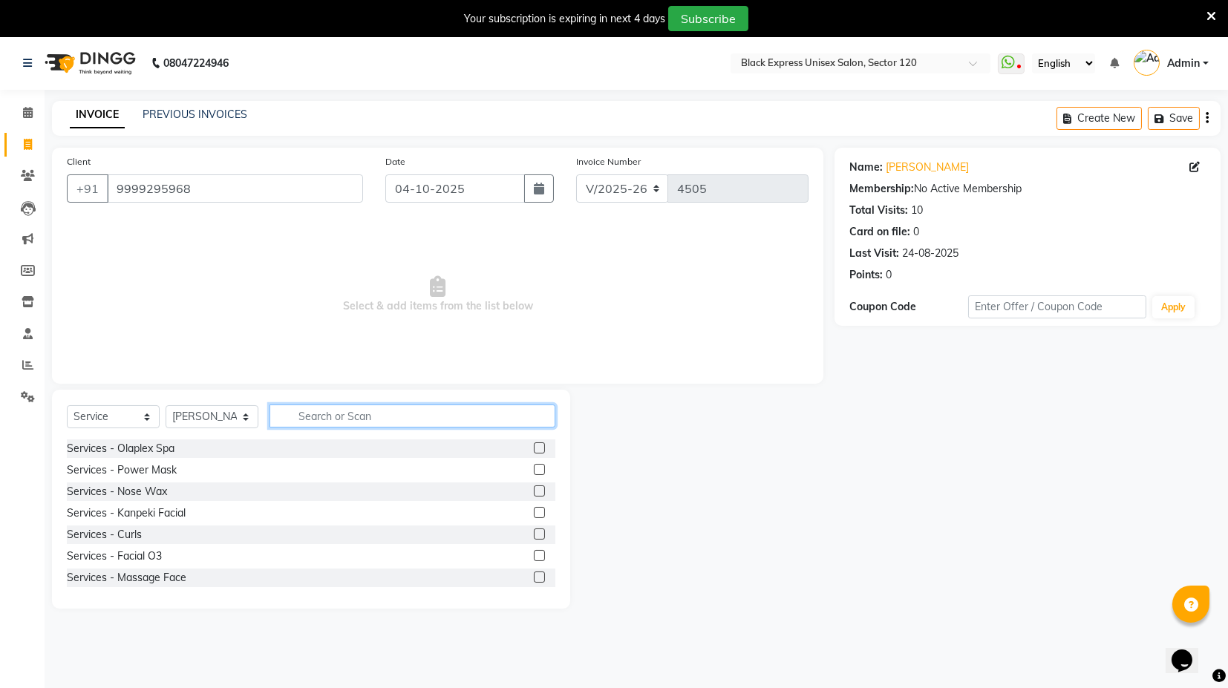
click at [357, 411] on input "text" at bounding box center [413, 416] width 286 height 23
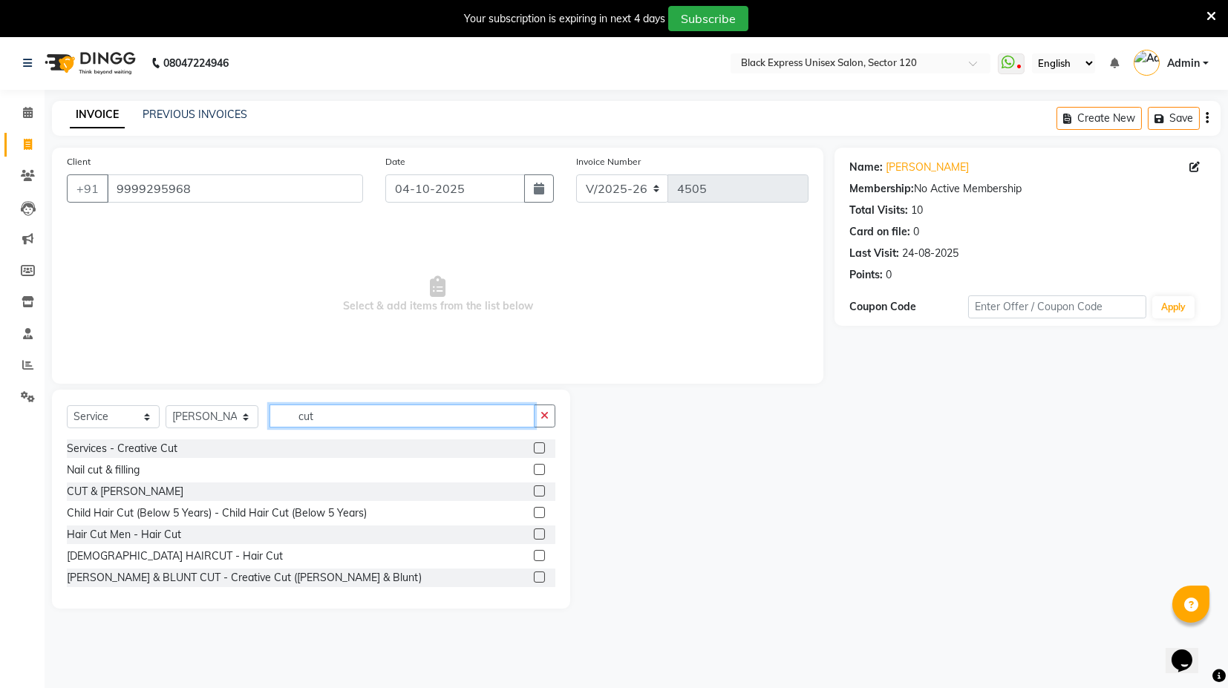
type input "cut"
click at [534, 488] on label at bounding box center [539, 491] width 11 height 11
click at [534, 488] on input "checkbox" at bounding box center [539, 492] width 10 height 10
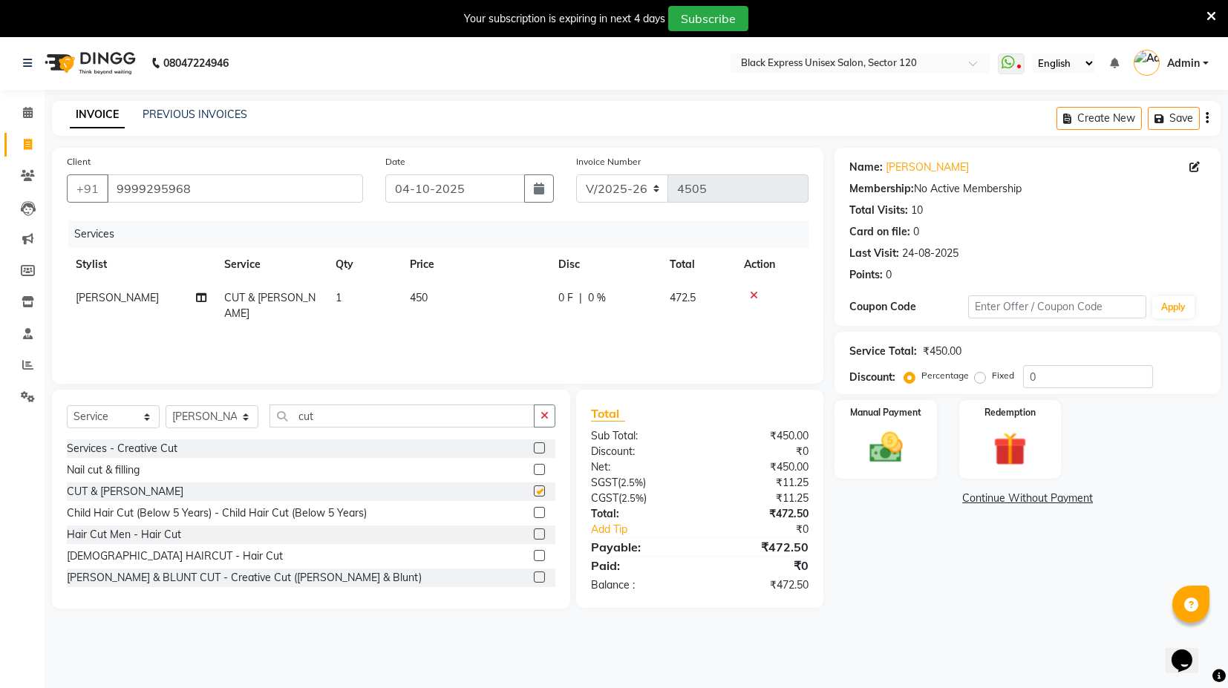
checkbox input "false"
click at [414, 295] on span "450" at bounding box center [419, 297] width 18 height 13
select select "88661"
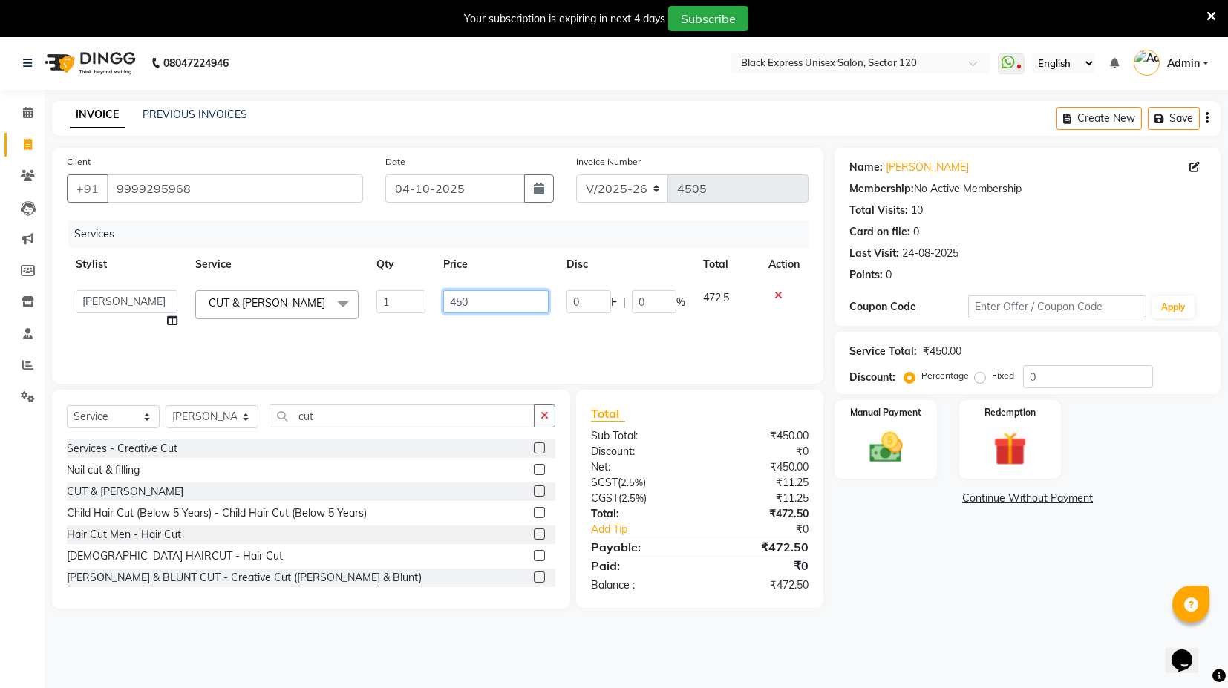
click at [454, 299] on input "450" at bounding box center [495, 301] width 105 height 23
click at [503, 302] on input "50" at bounding box center [495, 301] width 105 height 23
type input "500"
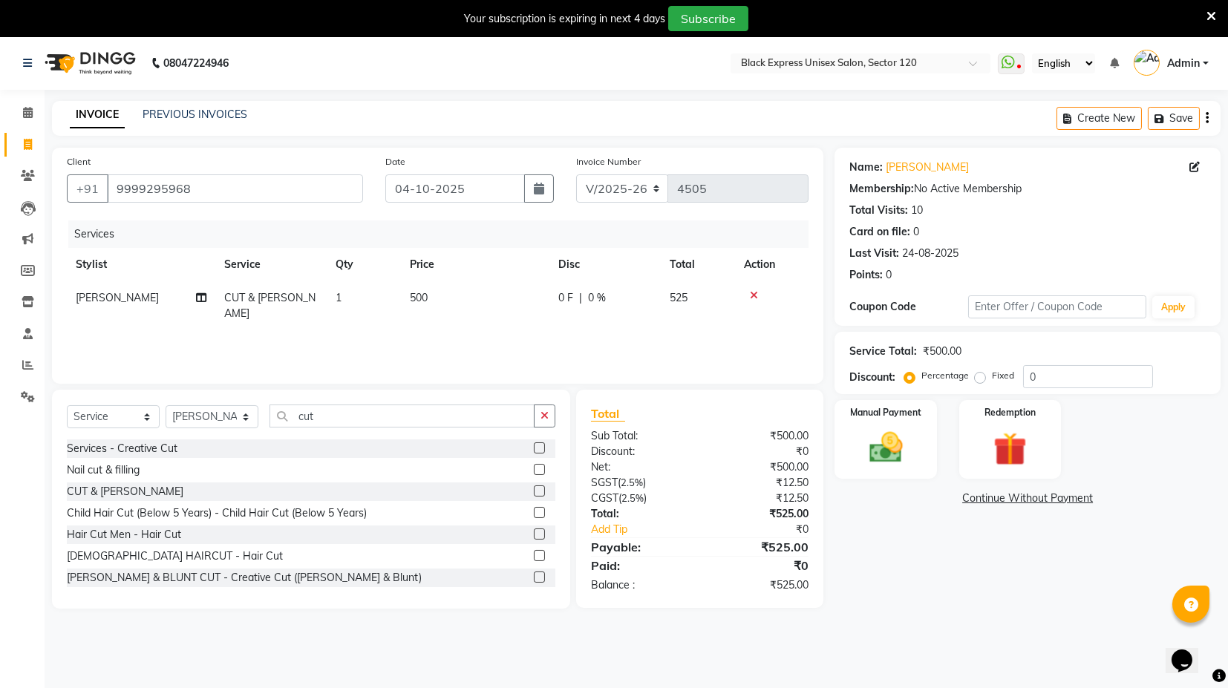
click at [518, 340] on div "Services Stylist Service Qty Price Disc Total Action RAJVEER CUT & BEARD 1 500 …" at bounding box center [438, 295] width 742 height 149
click at [881, 449] on img at bounding box center [886, 448] width 56 height 40
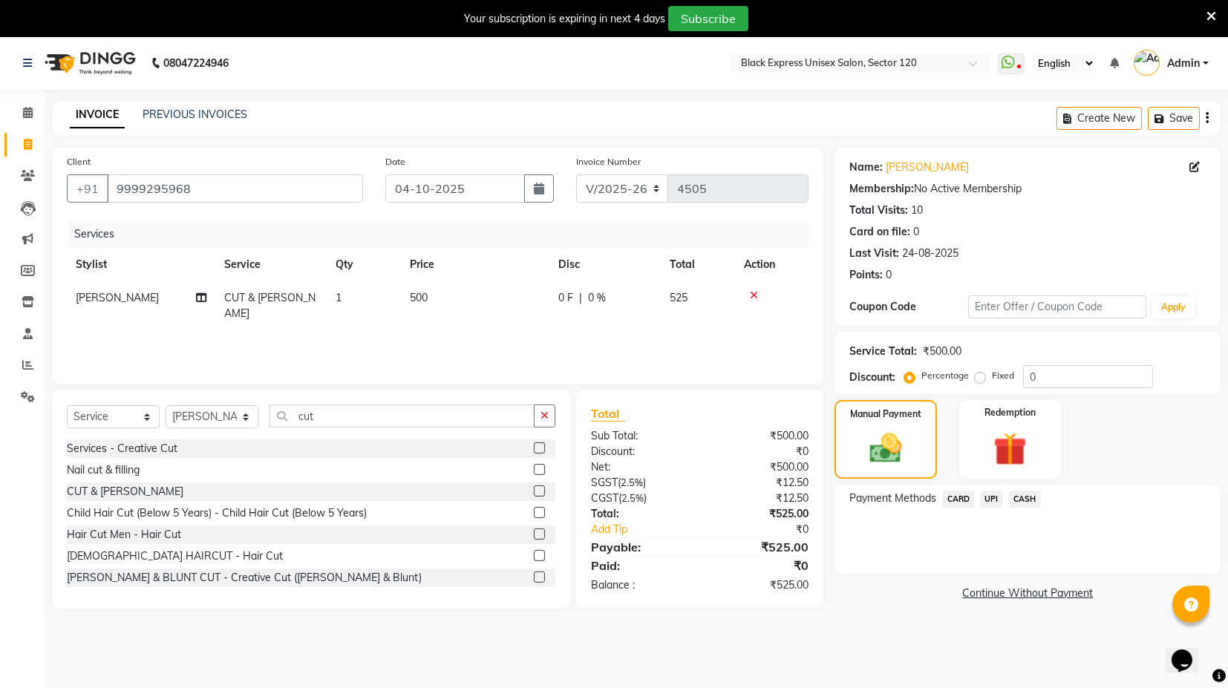
click at [955, 500] on span "CARD" at bounding box center [959, 499] width 32 height 17
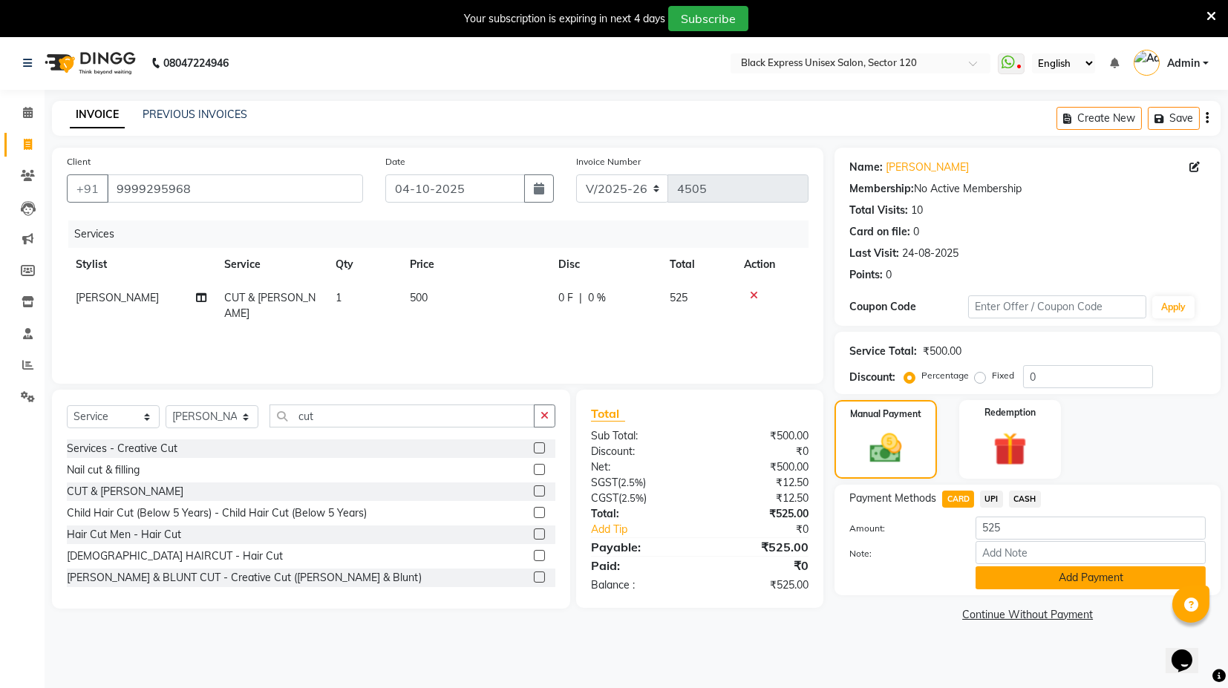
click at [1032, 583] on button "Add Payment" at bounding box center [1091, 578] width 230 height 23
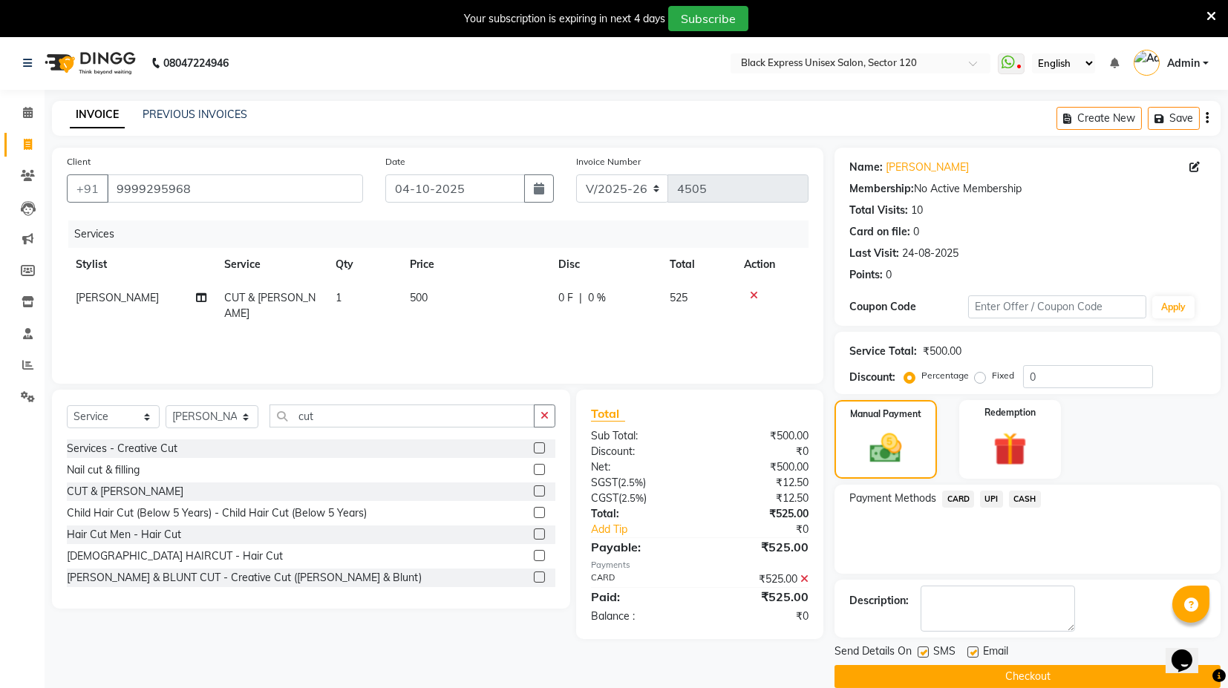
click at [974, 648] on label at bounding box center [973, 652] width 11 height 11
click at [974, 648] on input "checkbox" at bounding box center [973, 653] width 10 height 10
checkbox input "false"
click at [989, 680] on button "Checkout" at bounding box center [1028, 676] width 386 height 23
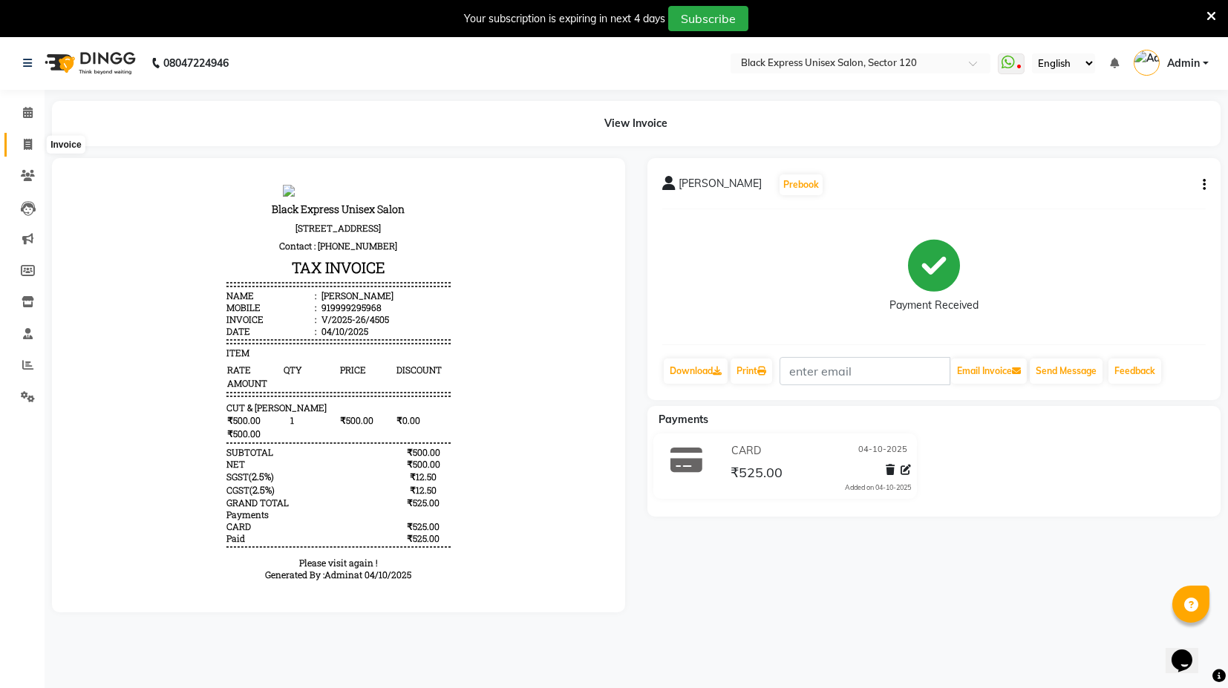
click at [24, 143] on icon at bounding box center [28, 144] width 8 height 11
select select "service"
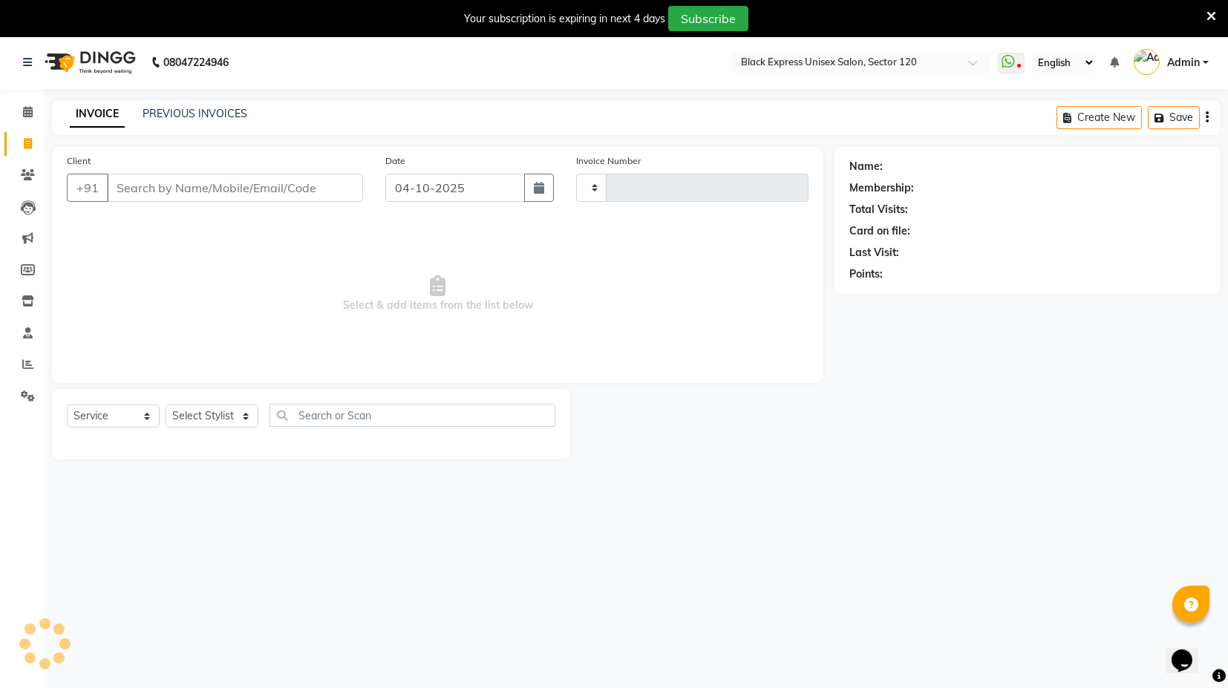
type input "4506"
select select "7082"
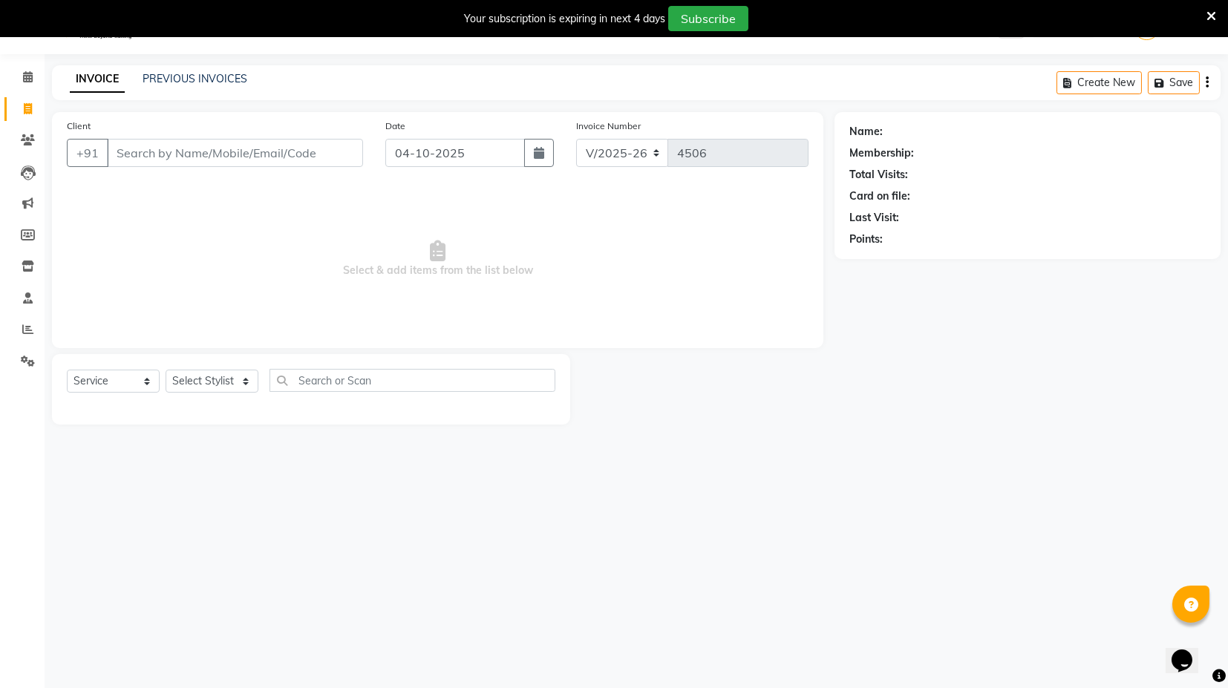
click at [302, 143] on input "Client" at bounding box center [235, 153] width 256 height 28
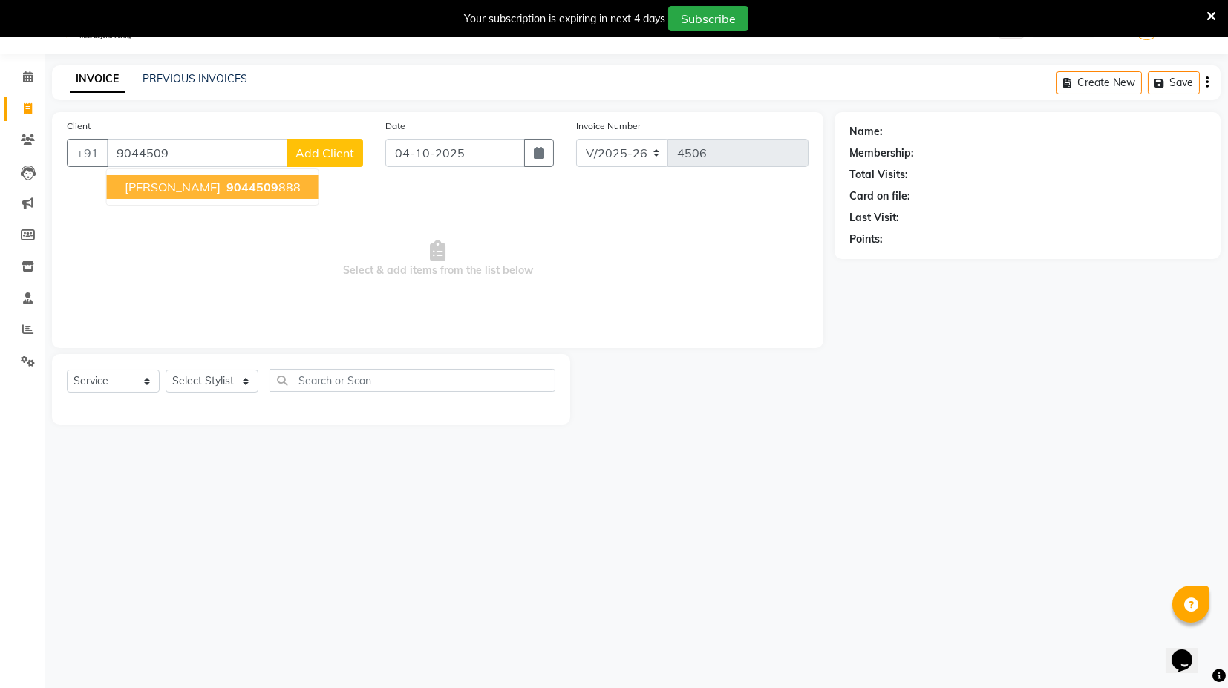
click at [273, 191] on ngb-highlight "9044509 888" at bounding box center [262, 187] width 77 height 15
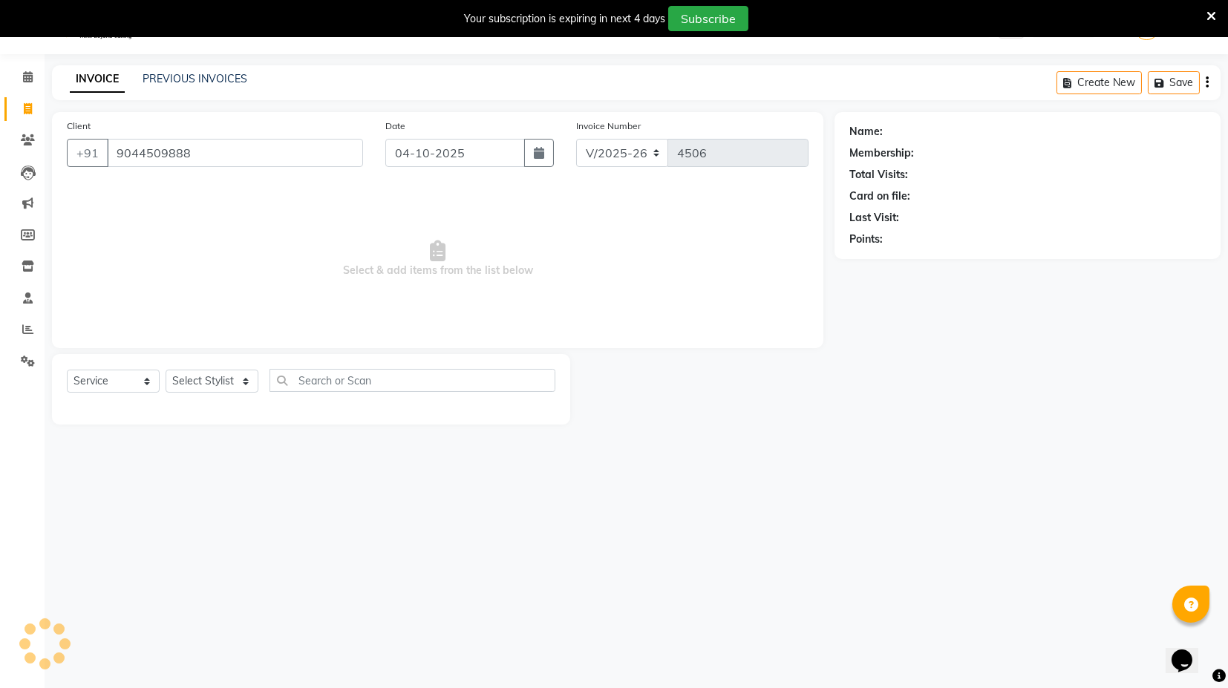
type input "9044509888"
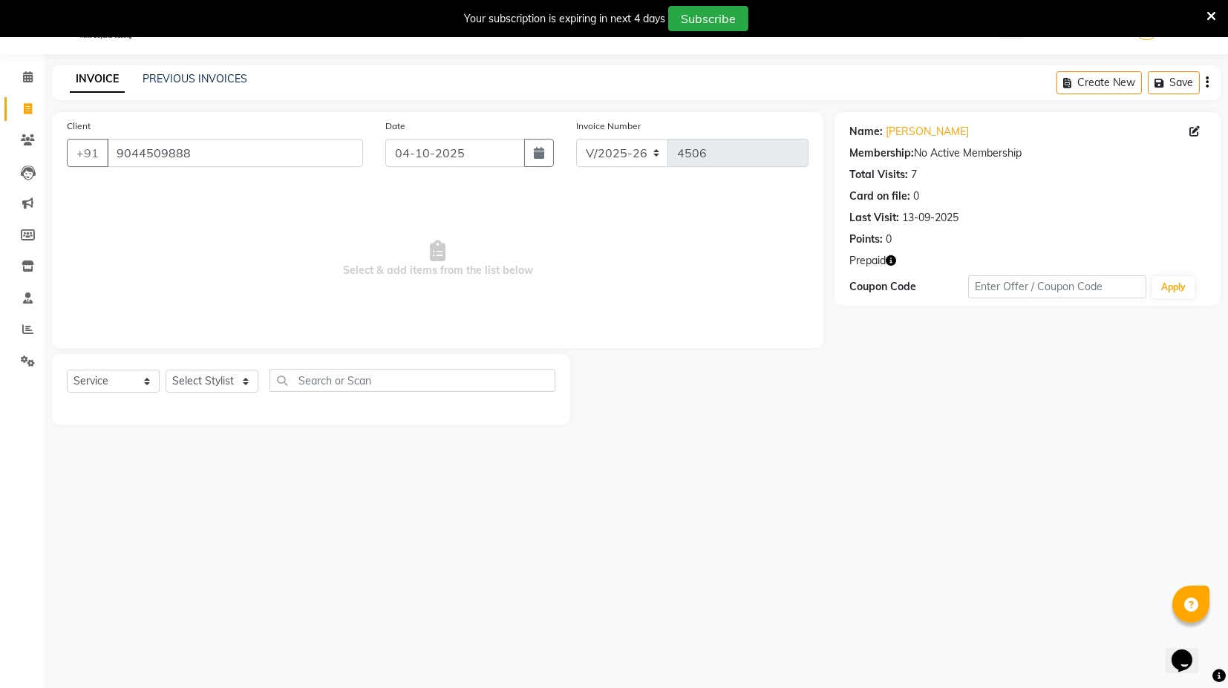
click at [890, 258] on icon "button" at bounding box center [891, 260] width 10 height 10
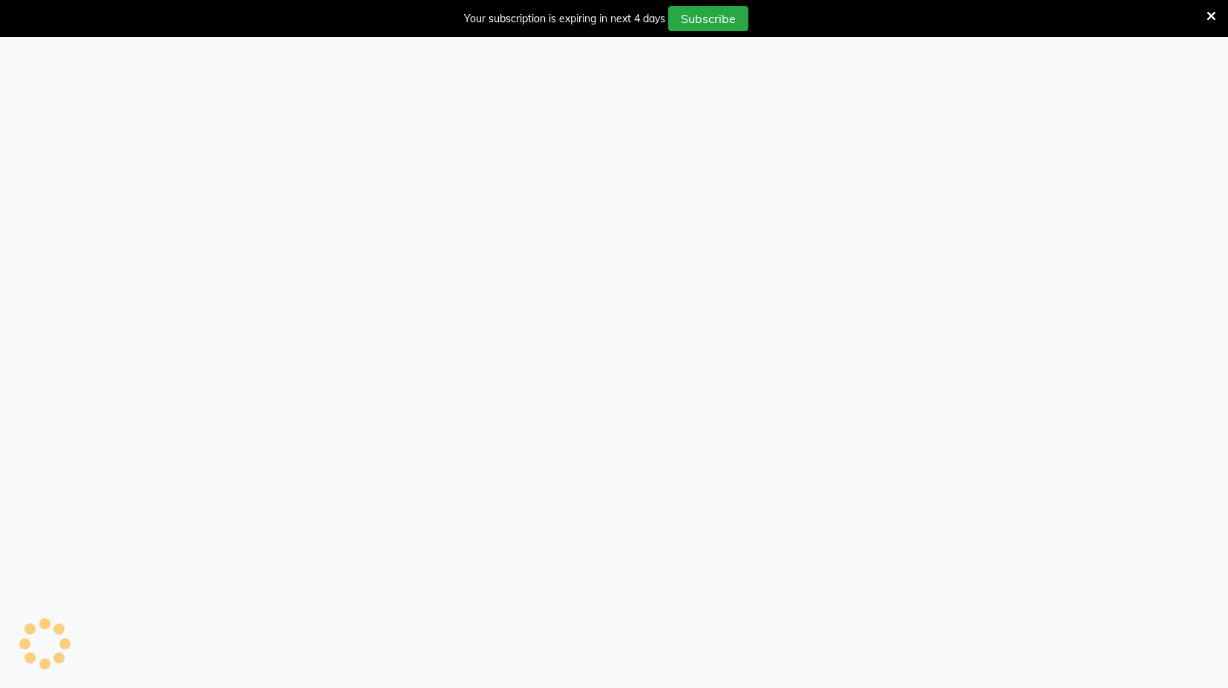
select select "service"
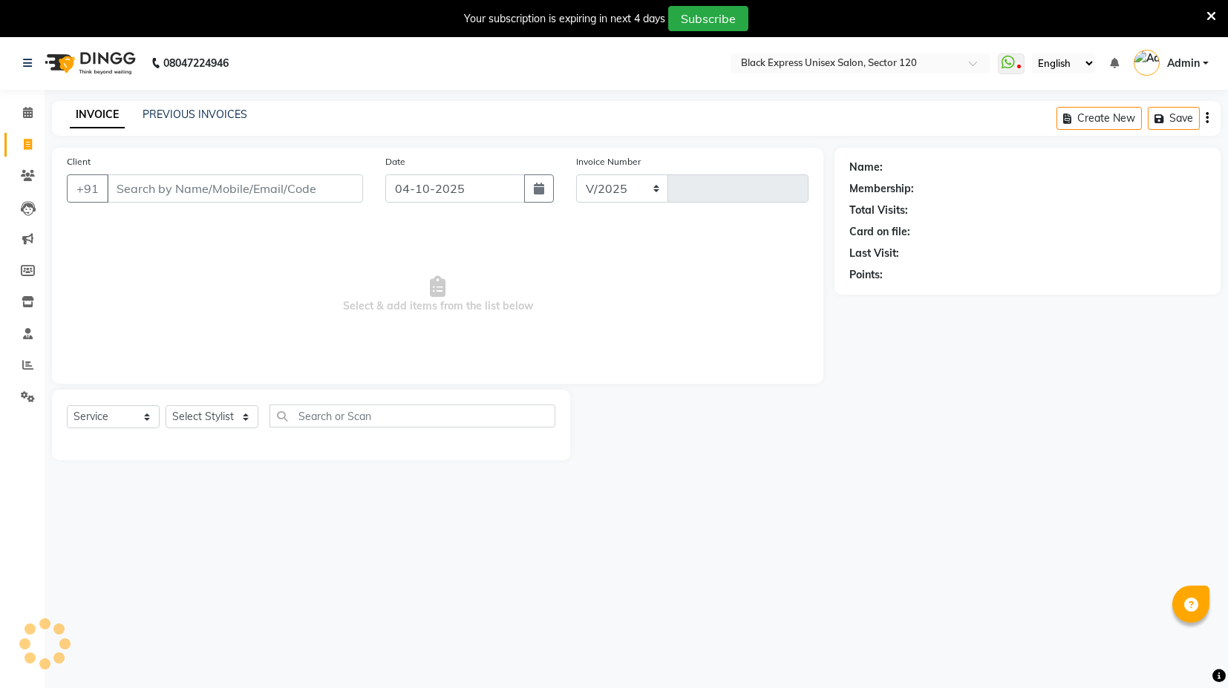
select select "7082"
type input "4506"
click at [322, 186] on input "Client" at bounding box center [235, 189] width 256 height 28
click at [322, 186] on input "r" at bounding box center [235, 189] width 256 height 28
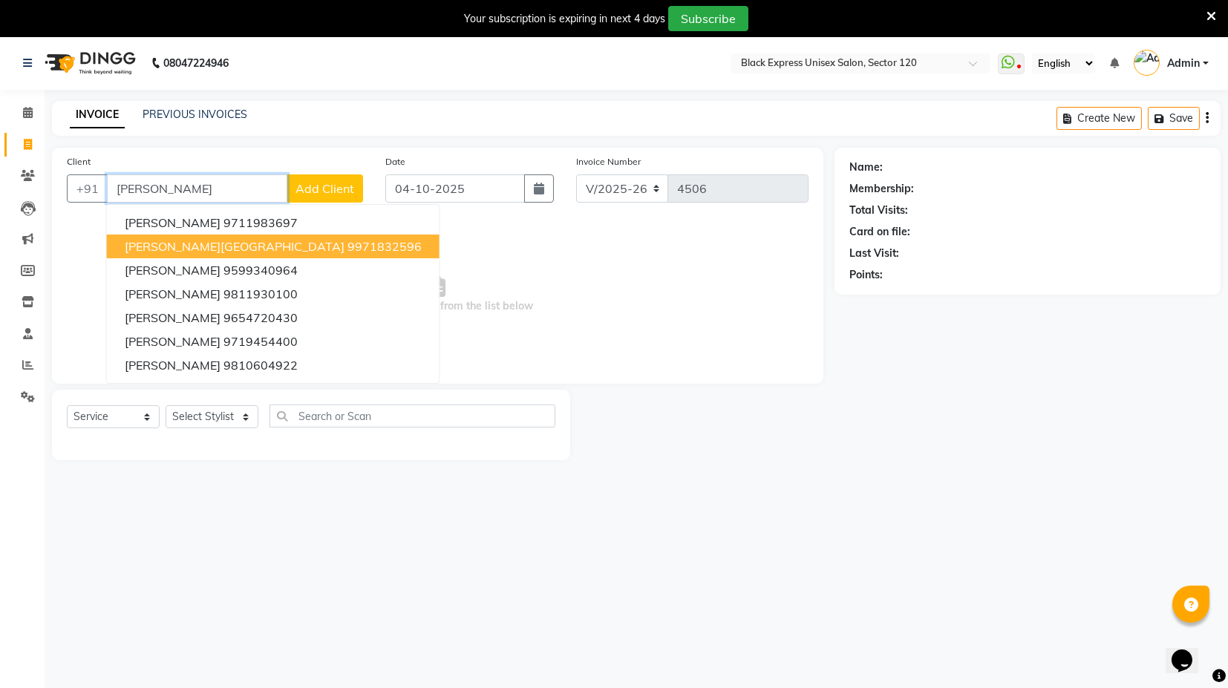
click at [348, 243] on ngb-highlight "9971832596" at bounding box center [385, 246] width 74 height 15
type input "9971832596"
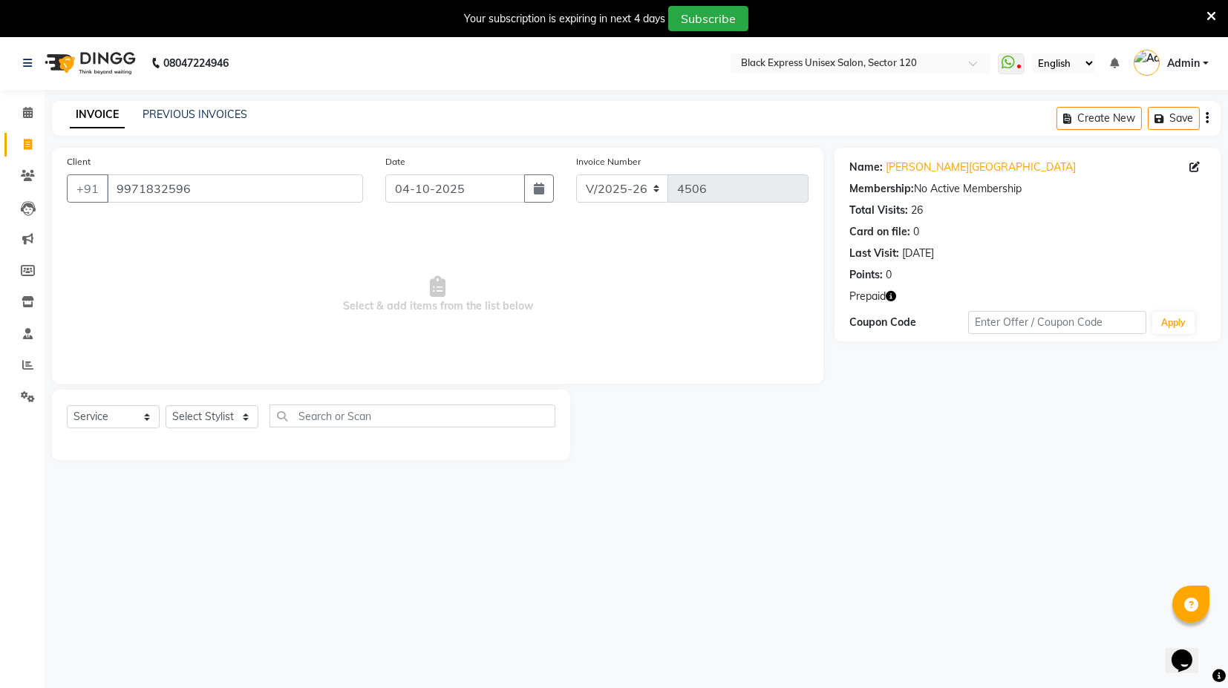
click at [902, 300] on div "Prepaid" at bounding box center [1028, 297] width 357 height 16
click at [894, 298] on icon "button" at bounding box center [891, 296] width 10 height 10
click at [192, 423] on select "Select Stylist ASIF DEEPA [PERSON_NAME] Manager [PERSON_NAME] [PERSON_NAME] [PE…" at bounding box center [212, 417] width 93 height 23
select select "58974"
click at [166, 406] on select "Select Stylist ASIF DEEPA FAISAL KASIM maahi Manager RAHUL RAJVEER satya SHAFI …" at bounding box center [212, 417] width 93 height 23
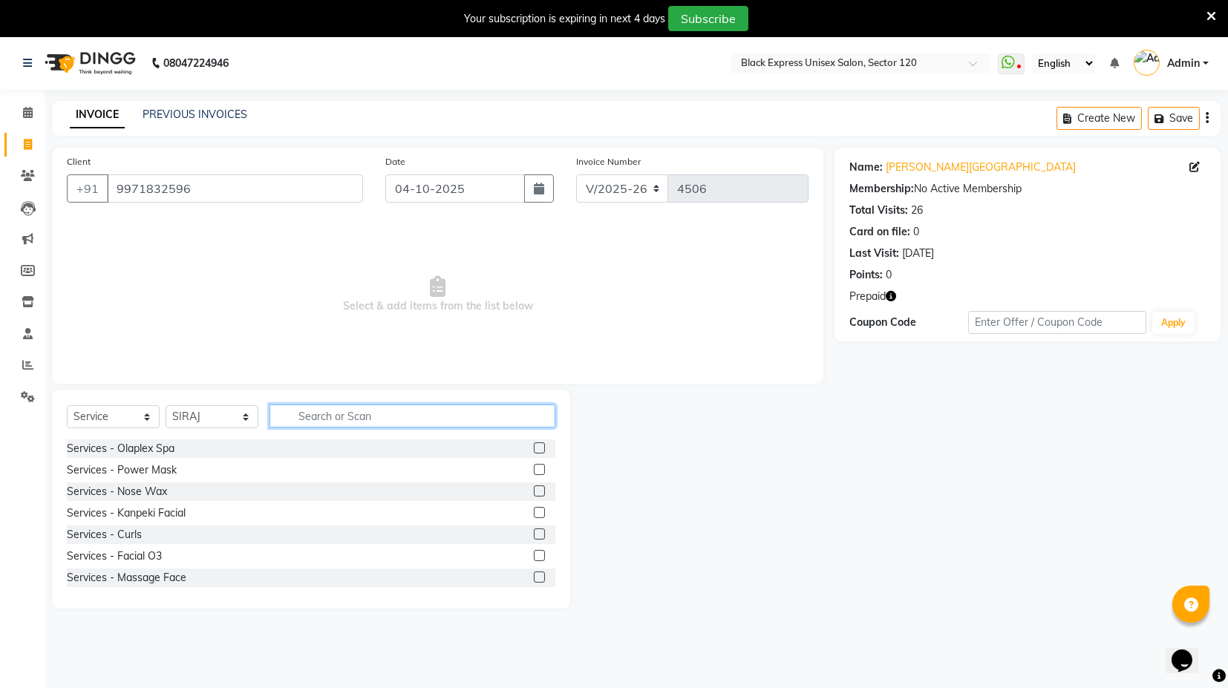
click at [314, 423] on input "text" at bounding box center [413, 416] width 286 height 23
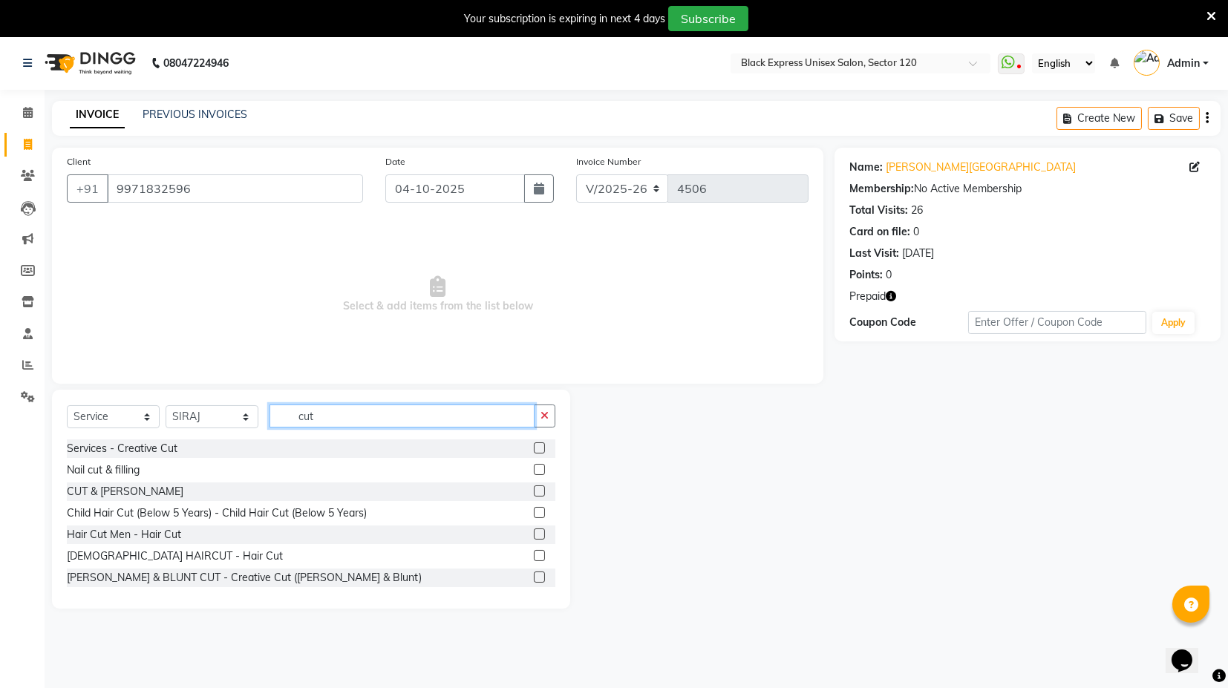
type input "cut"
click at [534, 535] on label at bounding box center [539, 534] width 11 height 11
click at [534, 535] on input "checkbox" at bounding box center [539, 535] width 10 height 10
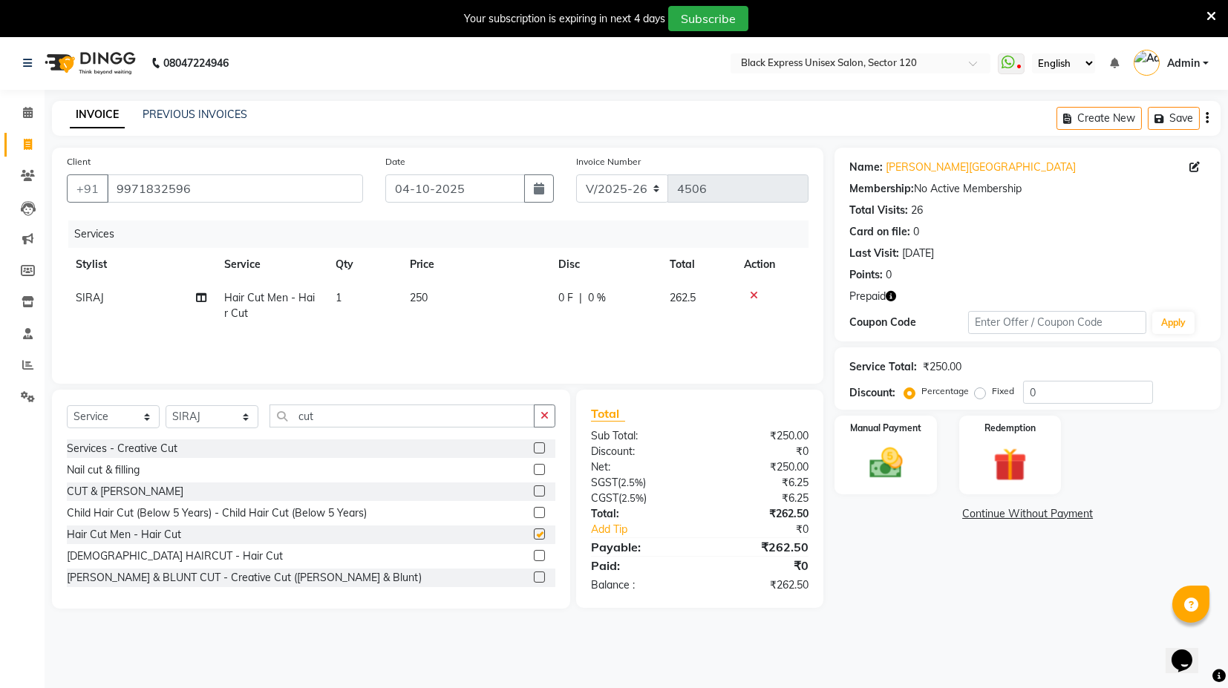
click at [446, 289] on td "250" at bounding box center [475, 305] width 149 height 49
checkbox input "false"
select select "58974"
click at [446, 289] on td "250" at bounding box center [495, 309] width 123 height 56
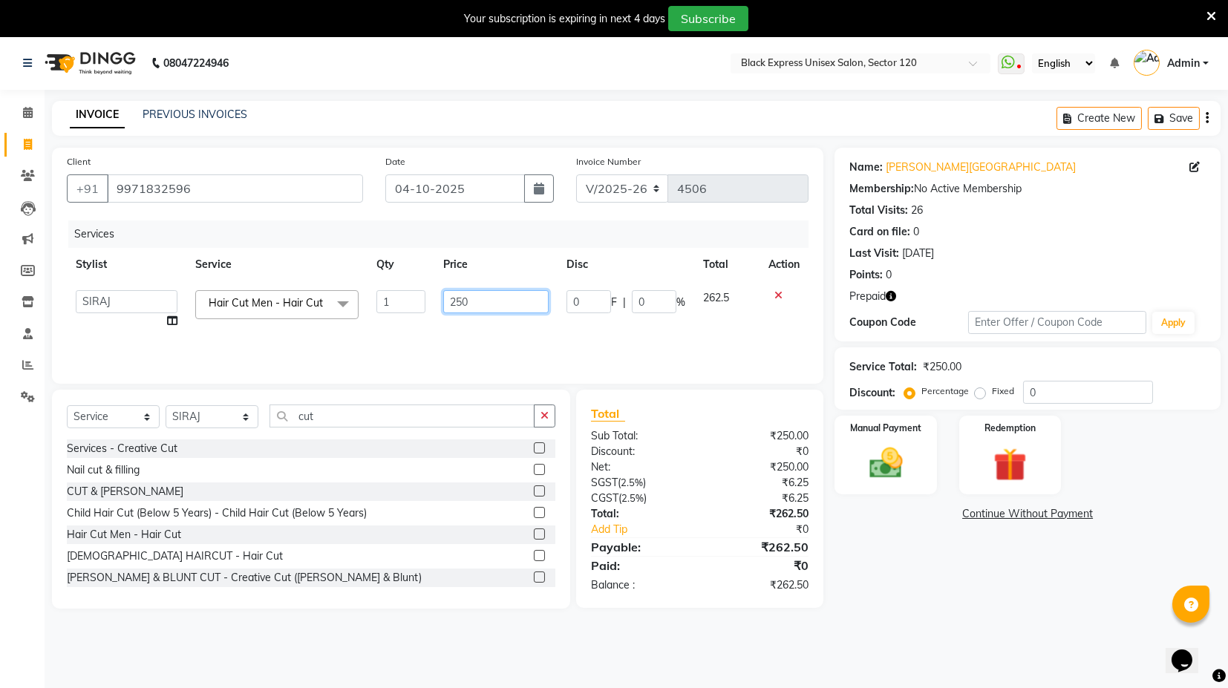
click at [455, 306] on input "250" at bounding box center [495, 301] width 105 height 23
type input "500"
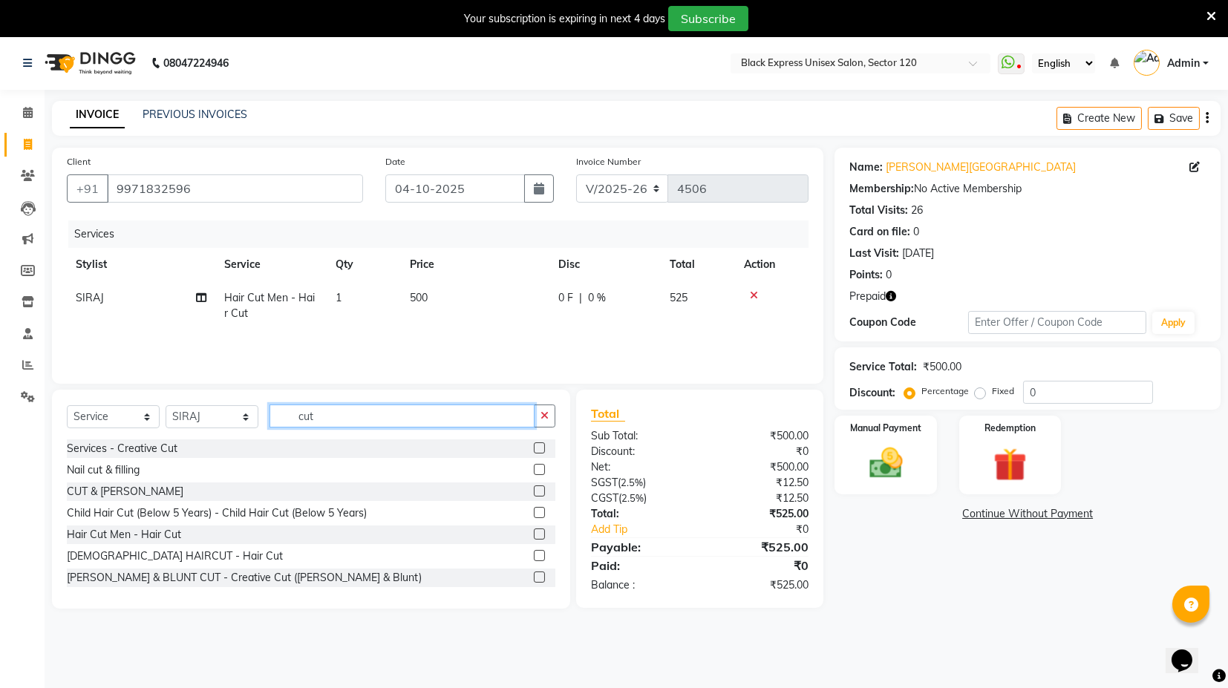
click at [333, 423] on input "cut" at bounding box center [402, 416] width 265 height 23
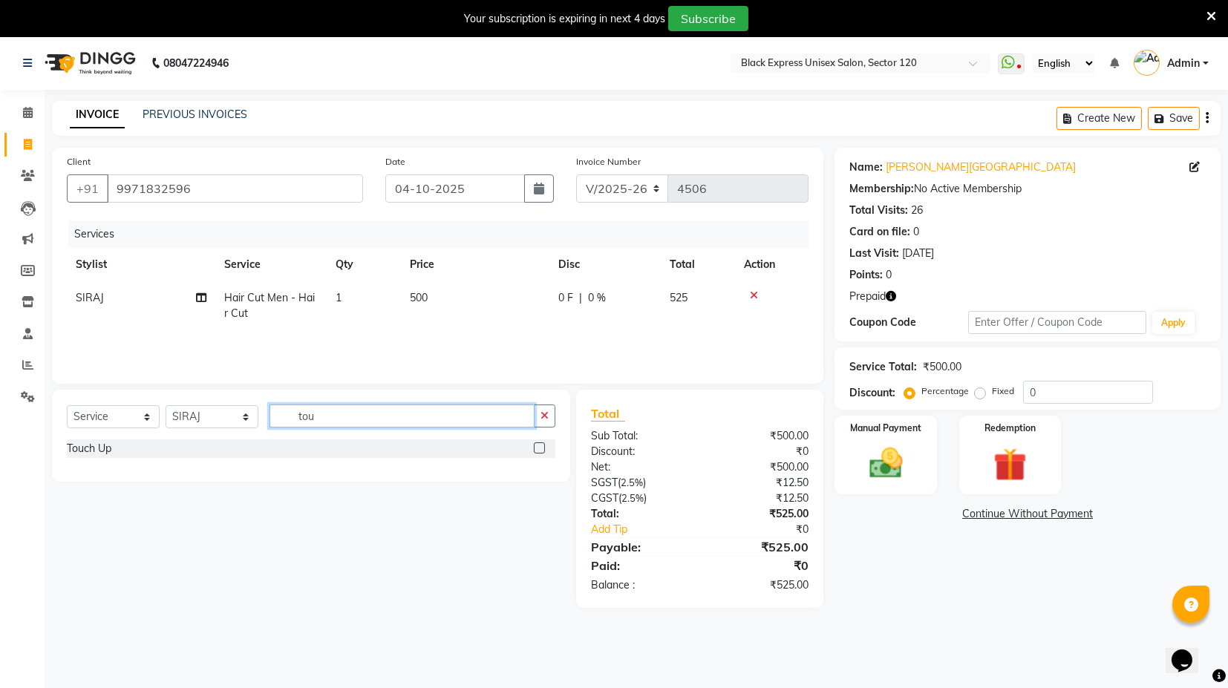
type input "tou"
click at [542, 447] on label at bounding box center [539, 448] width 11 height 11
click at [542, 447] on input "checkbox" at bounding box center [539, 449] width 10 height 10
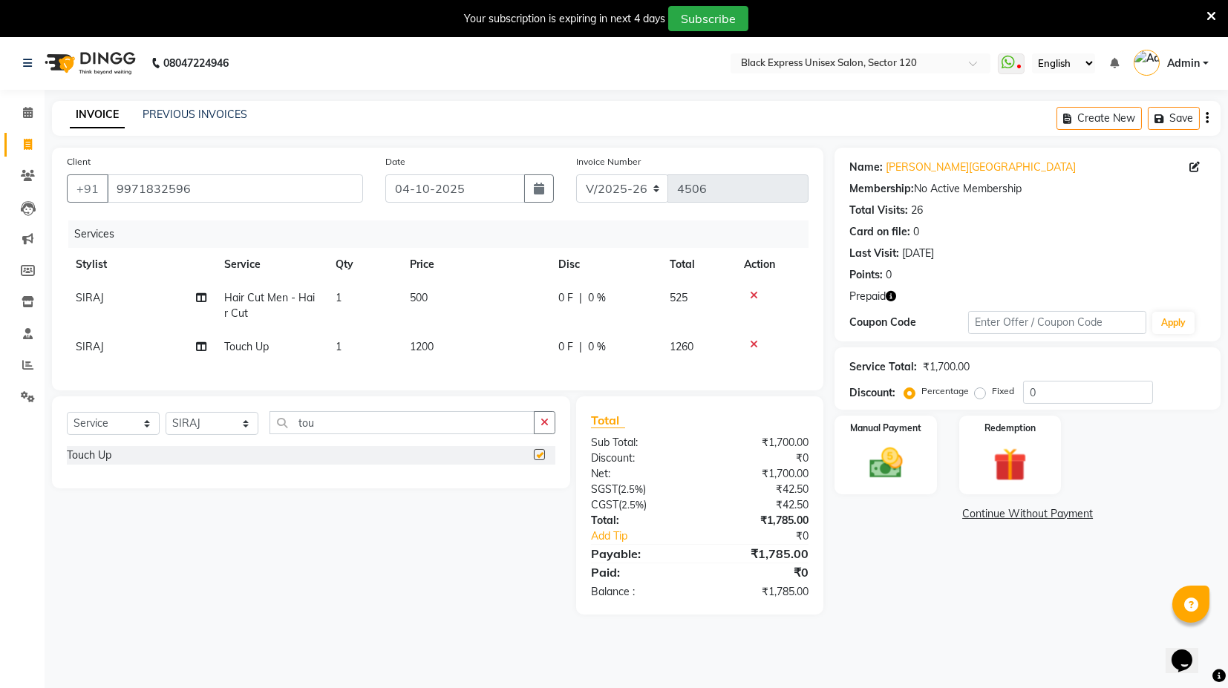
checkbox input "false"
click at [960, 447] on div "Redemption" at bounding box center [1010, 455] width 106 height 82
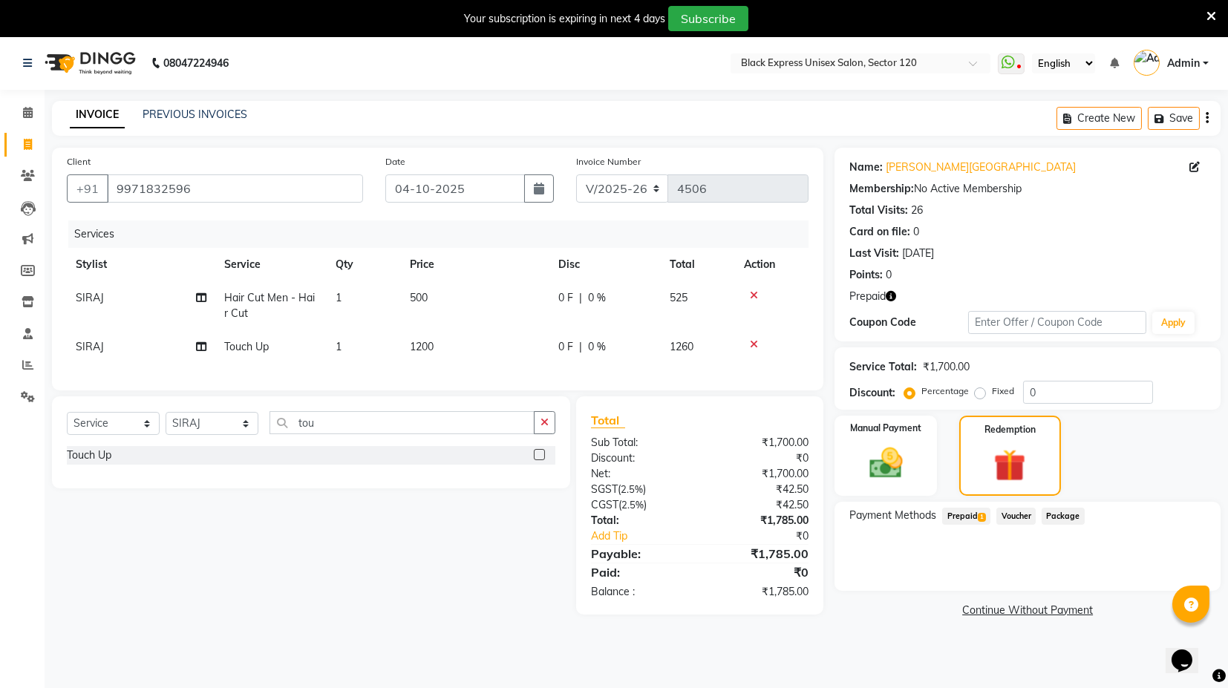
click at [967, 516] on span "Prepaid 1" at bounding box center [967, 516] width 48 height 17
drag, startPoint x: 1160, startPoint y: 578, endPoint x: 1154, endPoint y: 585, distance: 9.5
click at [1159, 582] on button "Add" at bounding box center [1171, 576] width 54 height 25
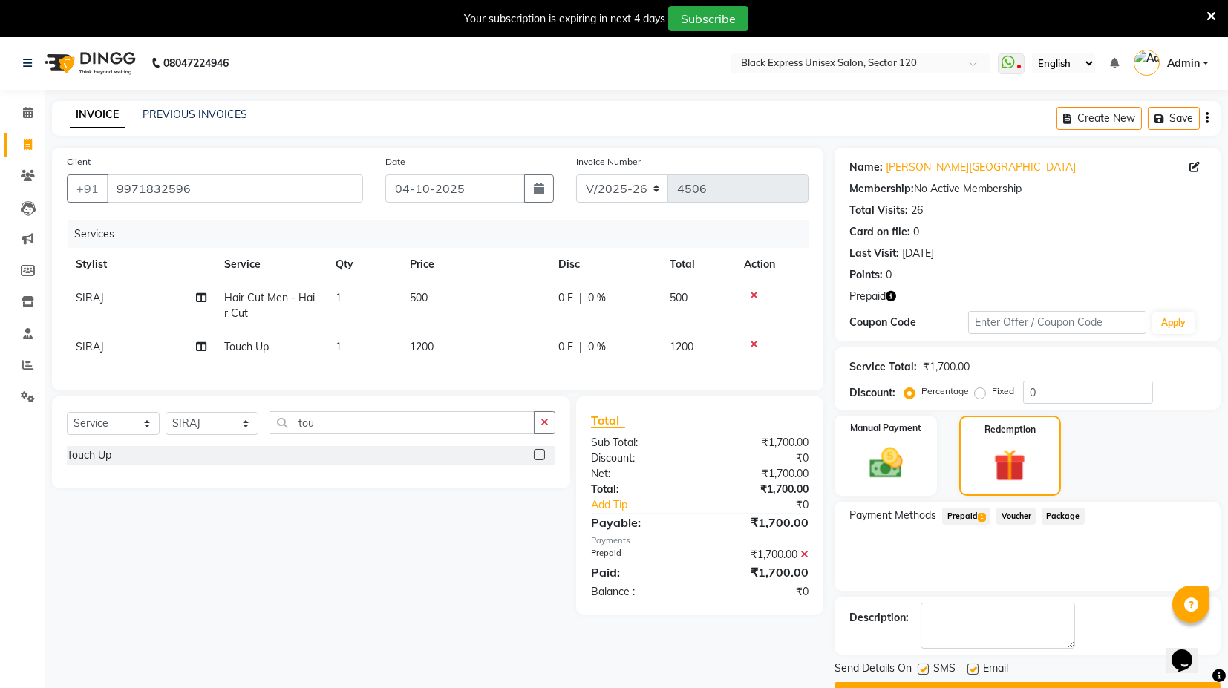
click at [474, 293] on td "500" at bounding box center [475, 305] width 149 height 49
select select "58974"
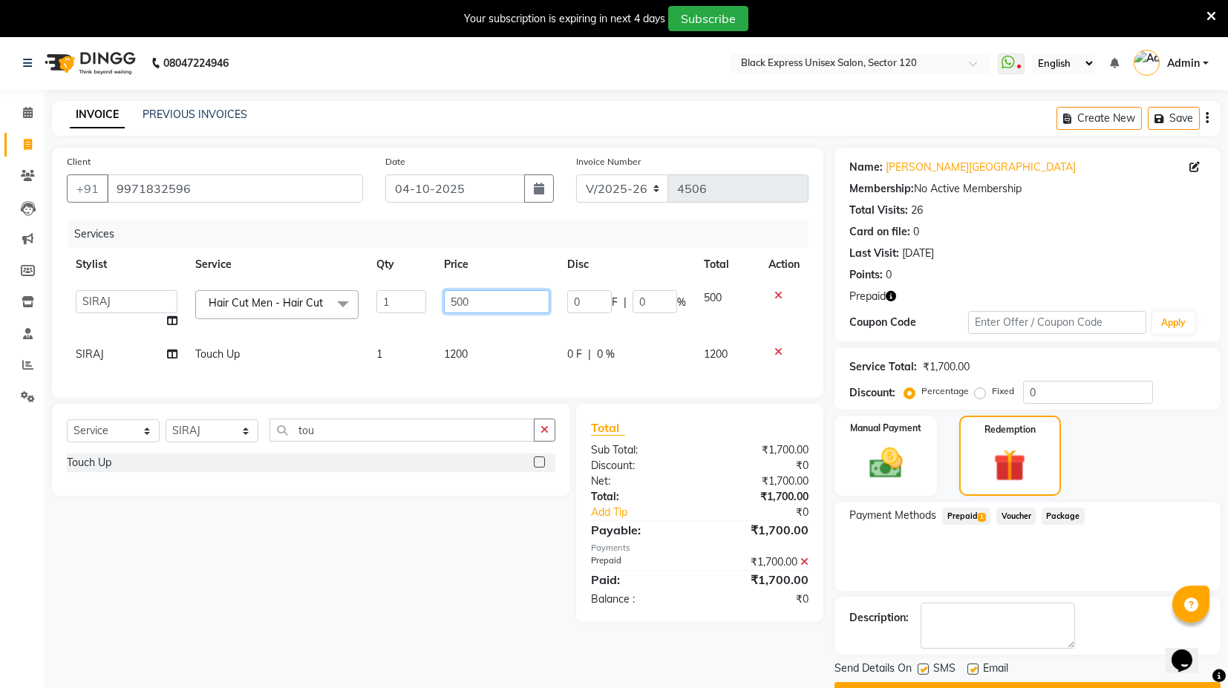
click at [460, 294] on input "500" at bounding box center [496, 301] width 105 height 23
type input "300"
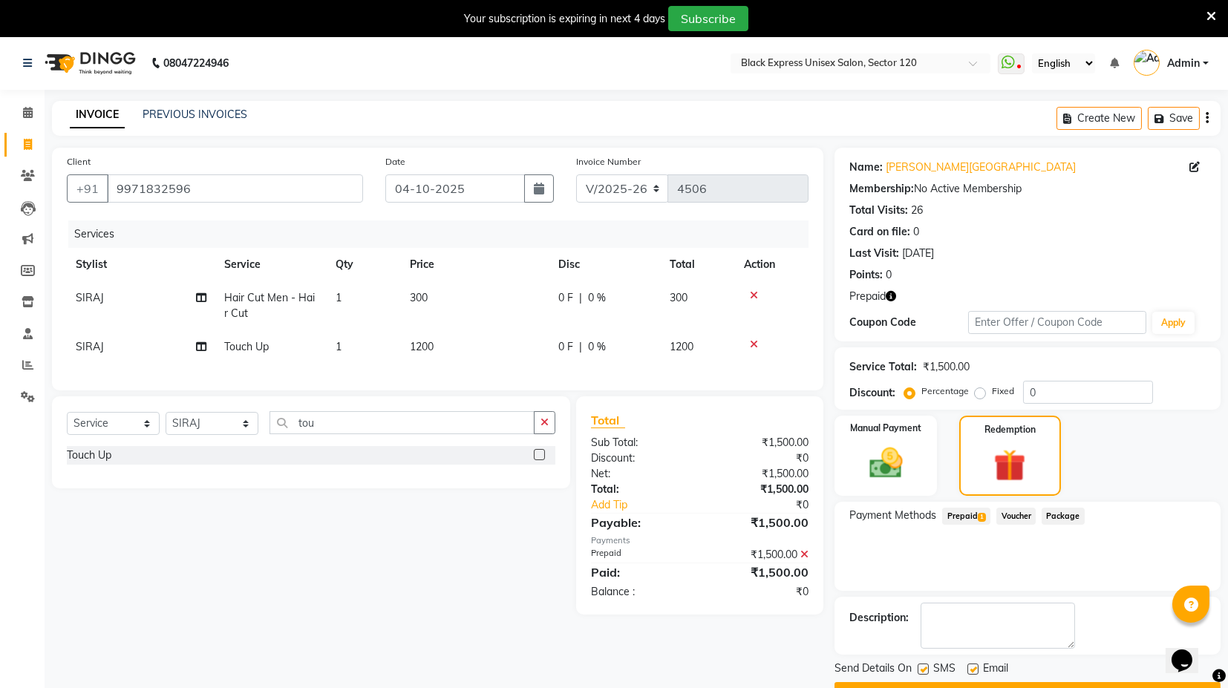
click at [518, 459] on div "Select Service Product Membership Package Voucher Prepaid Gift Card Select Styl…" at bounding box center [311, 443] width 518 height 92
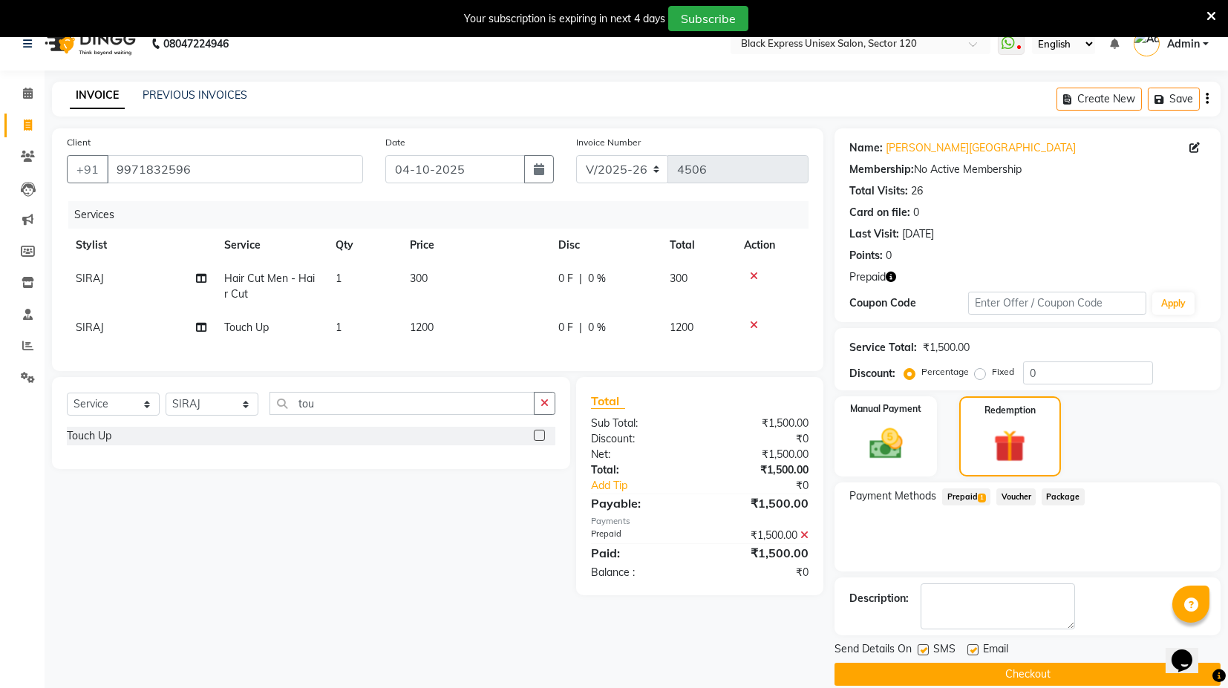
scroll to position [38, 0]
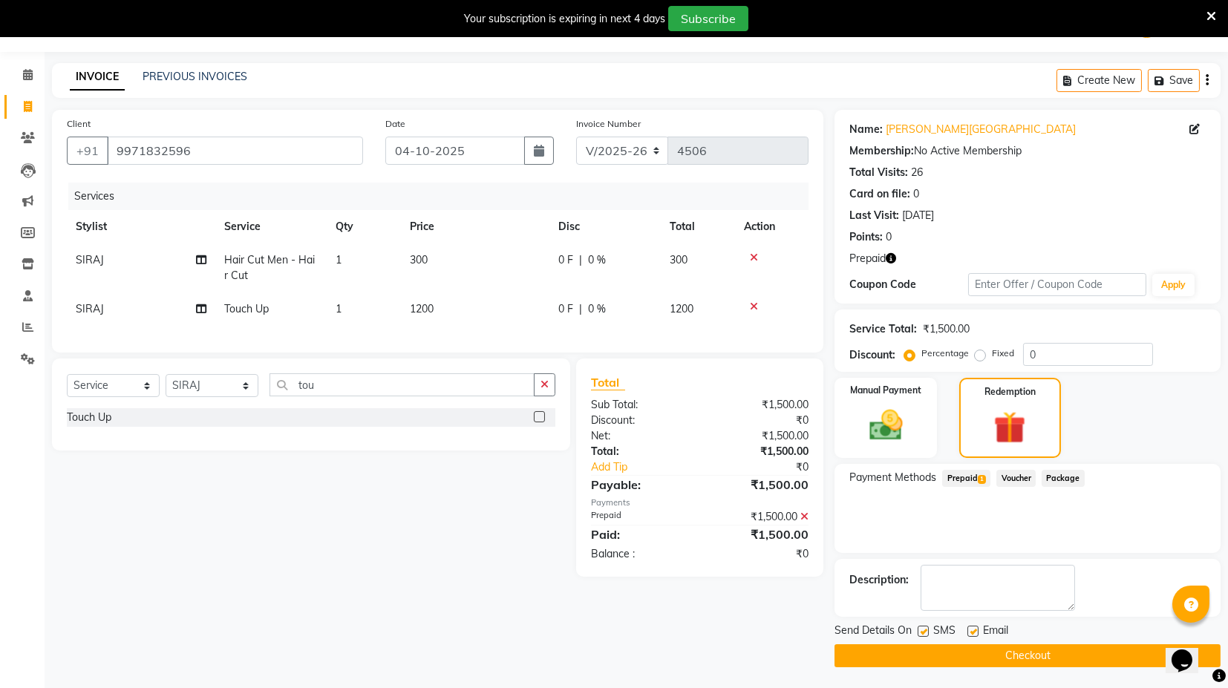
click at [1006, 666] on main "INVOICE PREVIOUS INVOICES Create New Save Client +91 9971832596 Date 04-10-2025…" at bounding box center [637, 376] width 1184 height 627
click at [1022, 652] on button "Checkout" at bounding box center [1028, 656] width 386 height 23
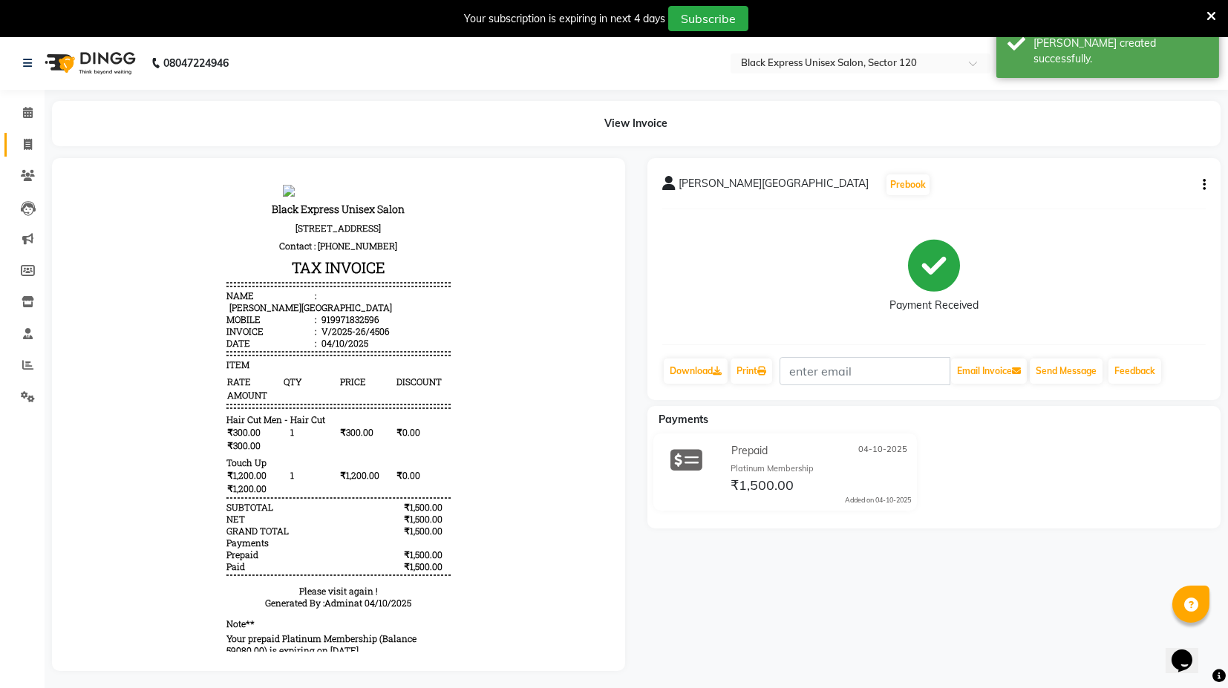
click at [30, 134] on link "Invoice" at bounding box center [22, 145] width 36 height 25
select select "7082"
select select "service"
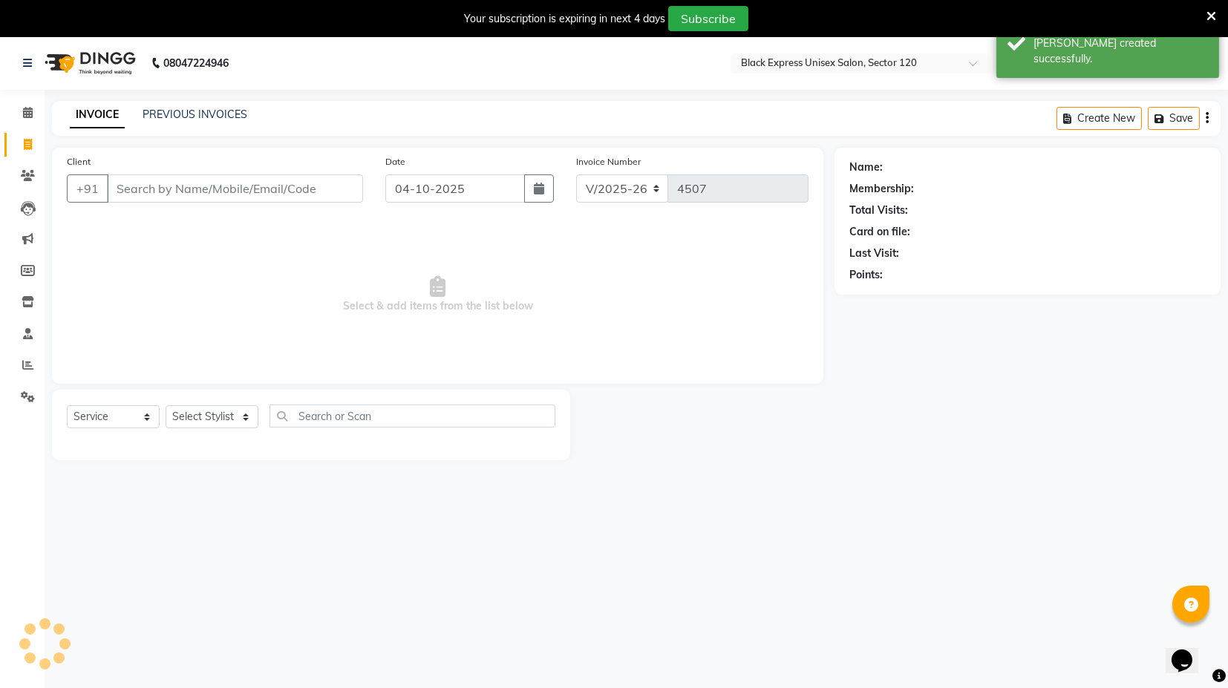
scroll to position [36, 0]
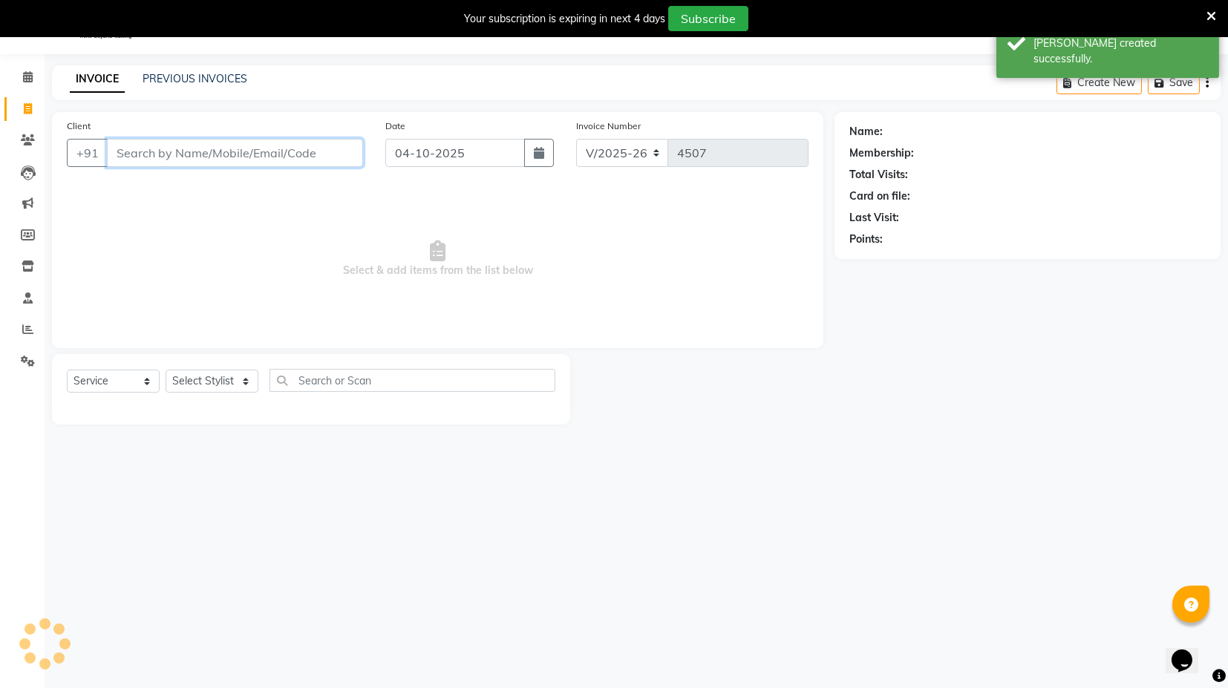
click at [261, 156] on input "Client" at bounding box center [235, 153] width 256 height 28
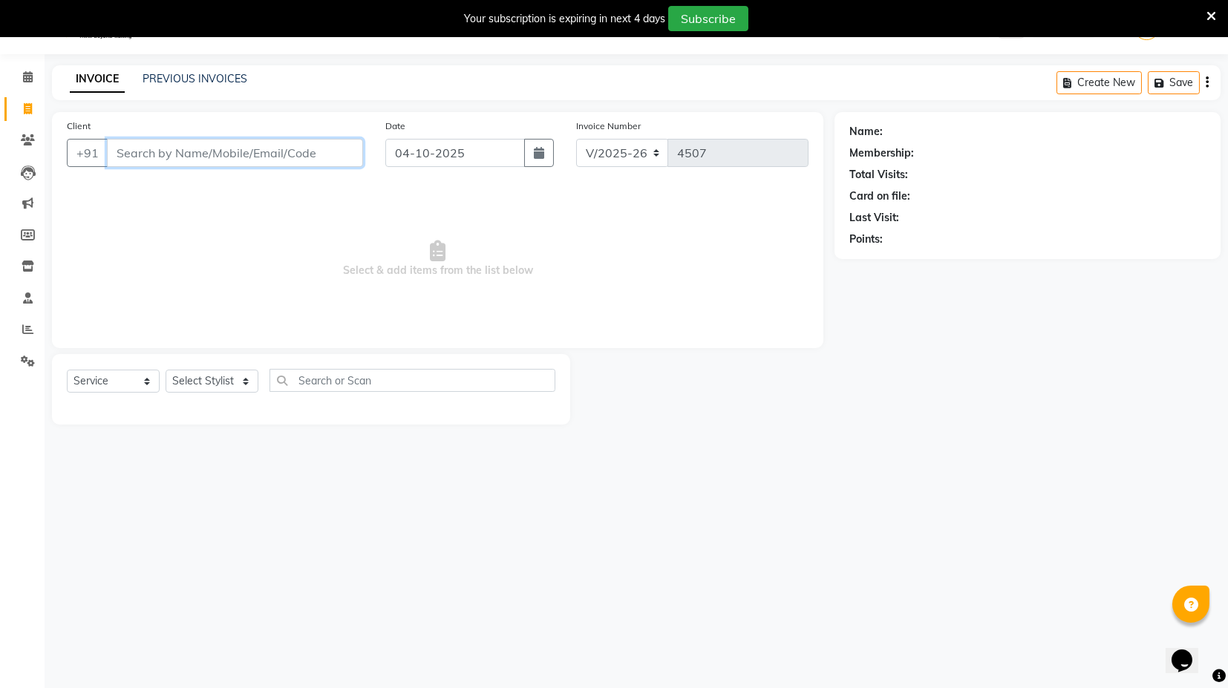
type input "s"
click at [198, 82] on link "PREVIOUS INVOICES" at bounding box center [195, 78] width 105 height 13
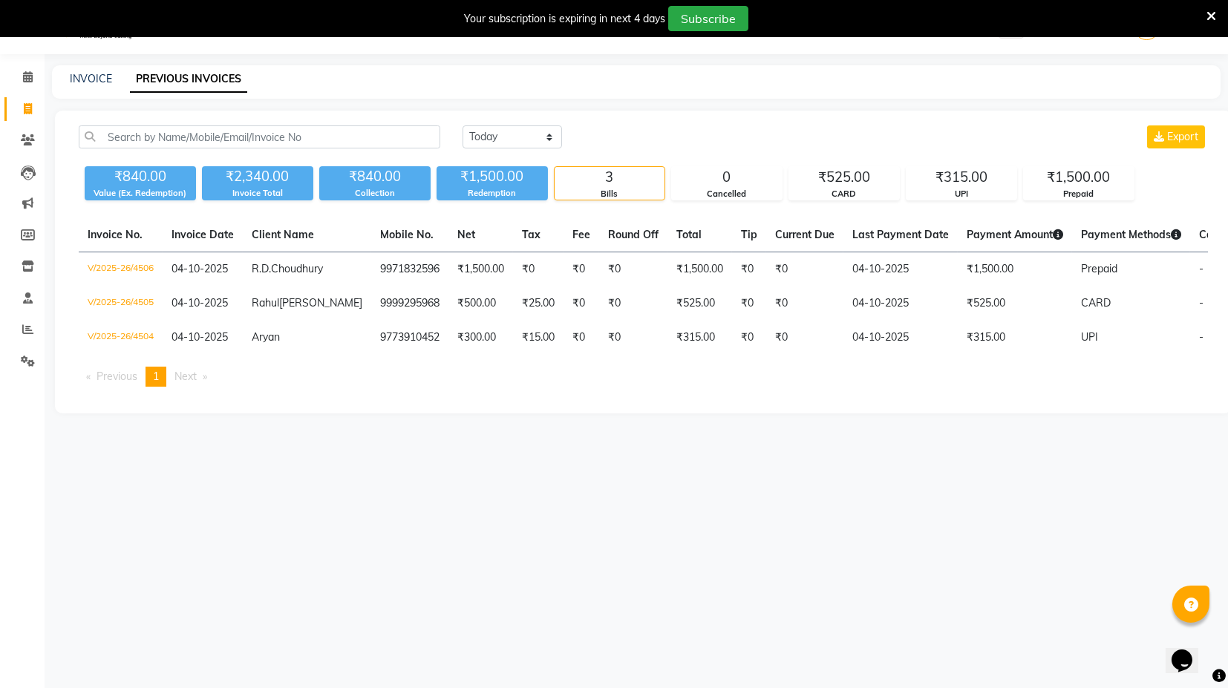
click at [74, 69] on div "INVOICE PREVIOUS INVOICES" at bounding box center [636, 81] width 1169 height 33
click at [84, 85] on div "INVOICE" at bounding box center [91, 79] width 42 height 16
click at [85, 83] on link "INVOICE" at bounding box center [91, 78] width 42 height 13
select select "service"
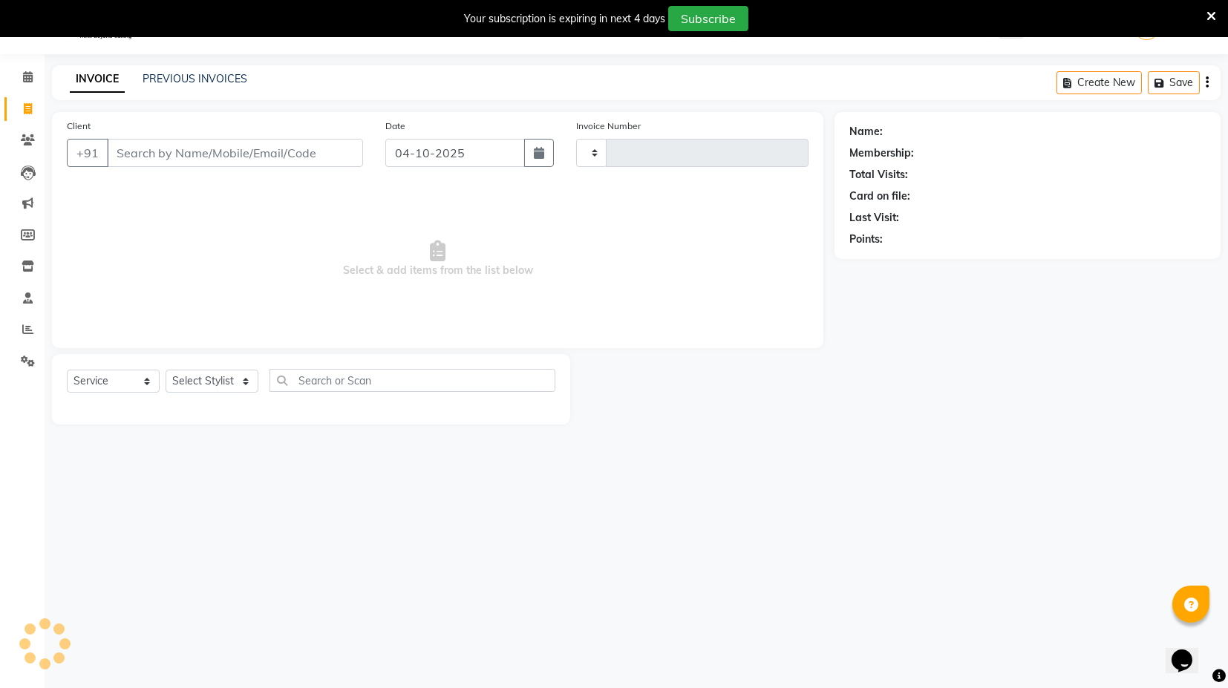
type input "4507"
select select "7082"
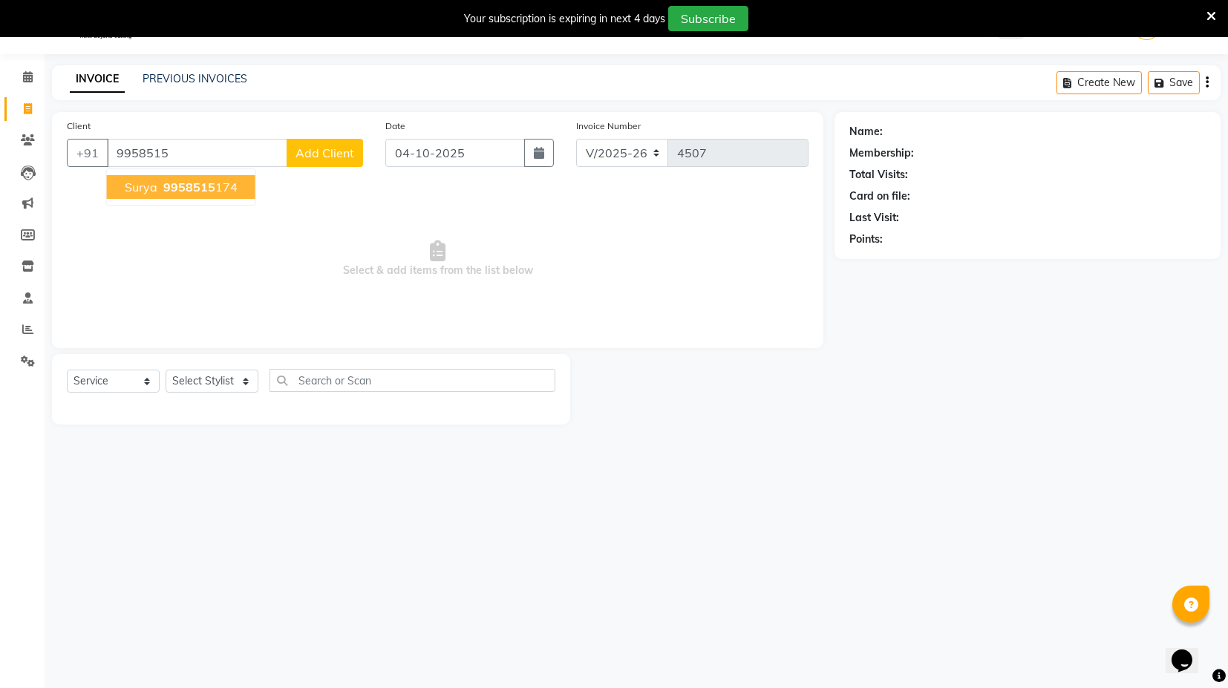
click at [154, 180] on span "Surya" at bounding box center [141, 187] width 33 height 15
type input "9958515174"
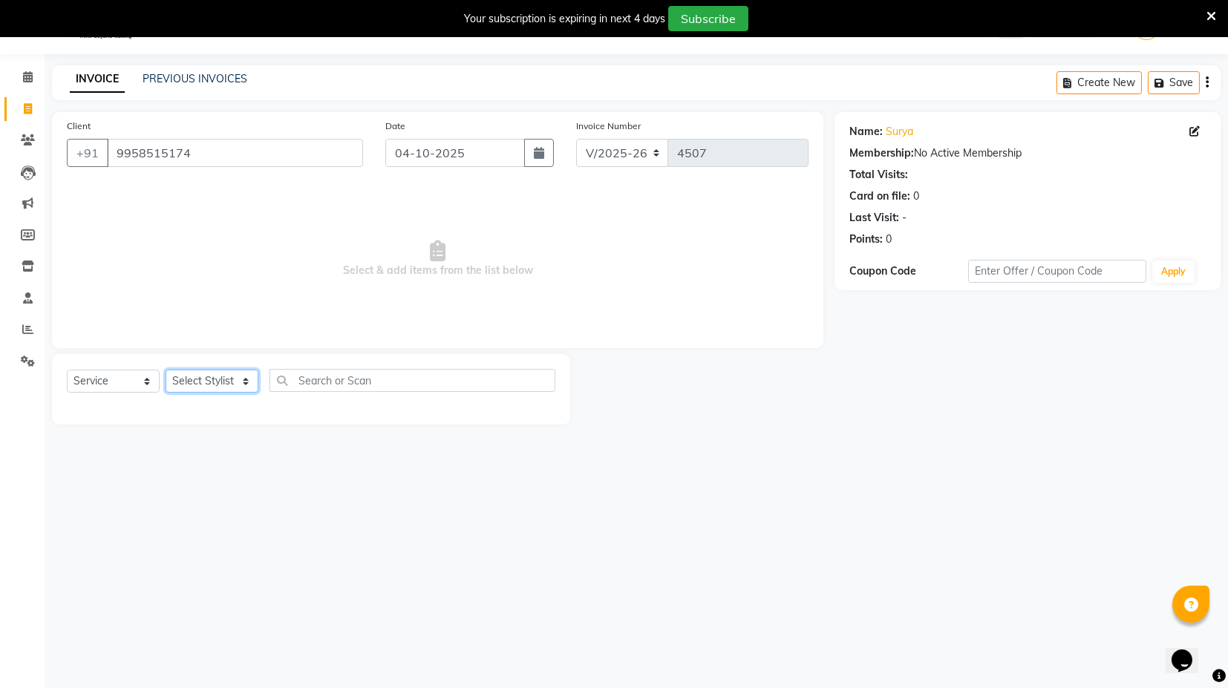
drag, startPoint x: 235, startPoint y: 377, endPoint x: 265, endPoint y: 419, distance: 51.5
click at [235, 377] on select "Select Stylist ASIF DEEPA [PERSON_NAME] Manager [PERSON_NAME] [PERSON_NAME] [PE…" at bounding box center [212, 381] width 93 height 23
select select "87608"
click at [166, 370] on select "Select Stylist ASIF DEEPA [PERSON_NAME] Manager [PERSON_NAME] [PERSON_NAME] [PE…" at bounding box center [212, 381] width 93 height 23
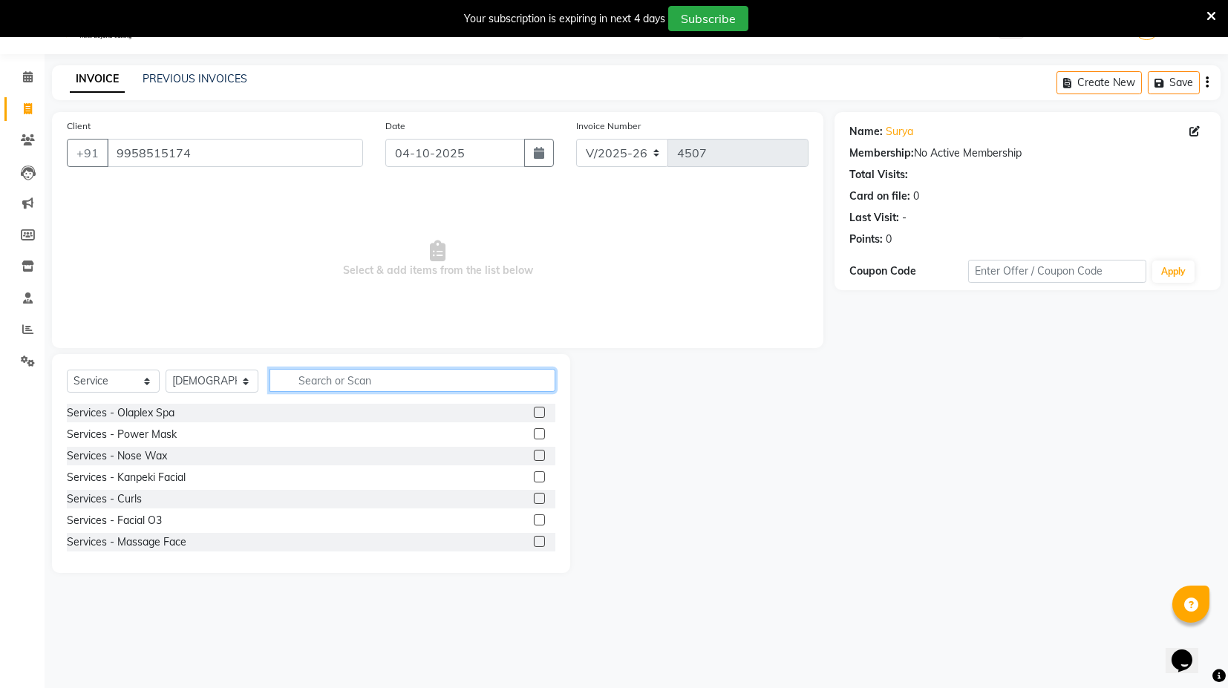
click at [342, 376] on input "text" at bounding box center [413, 380] width 286 height 23
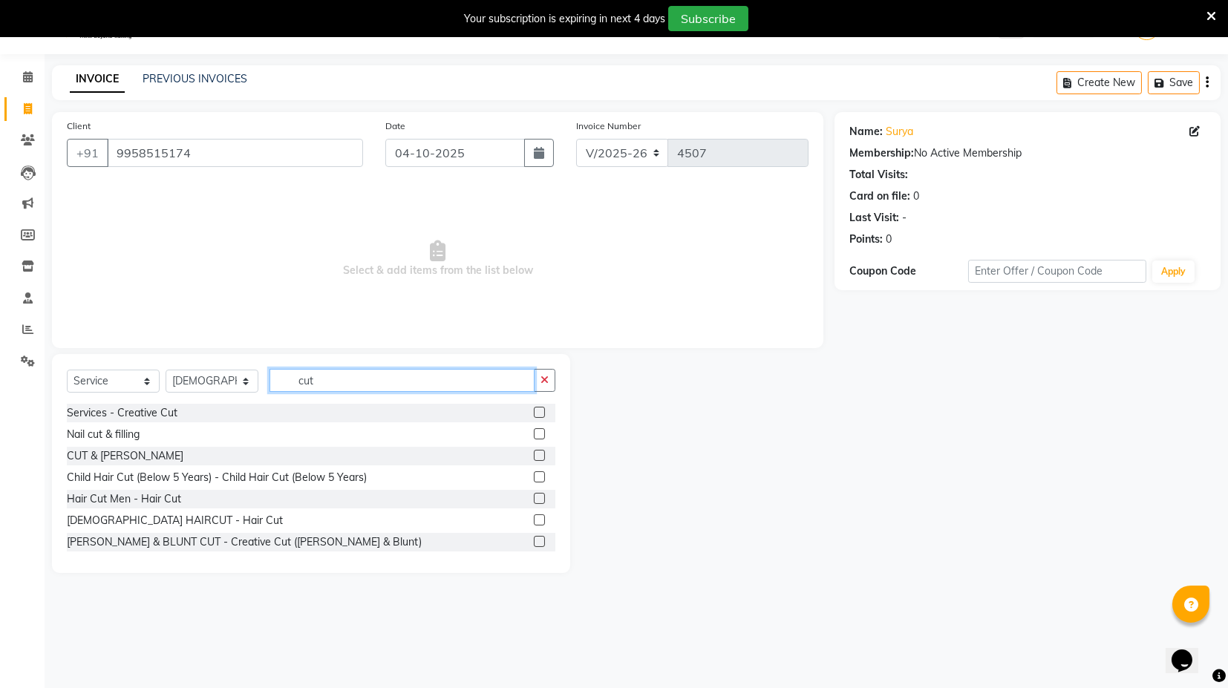
type input "cut"
click at [534, 494] on label at bounding box center [539, 498] width 11 height 11
click at [534, 495] on input "checkbox" at bounding box center [539, 500] width 10 height 10
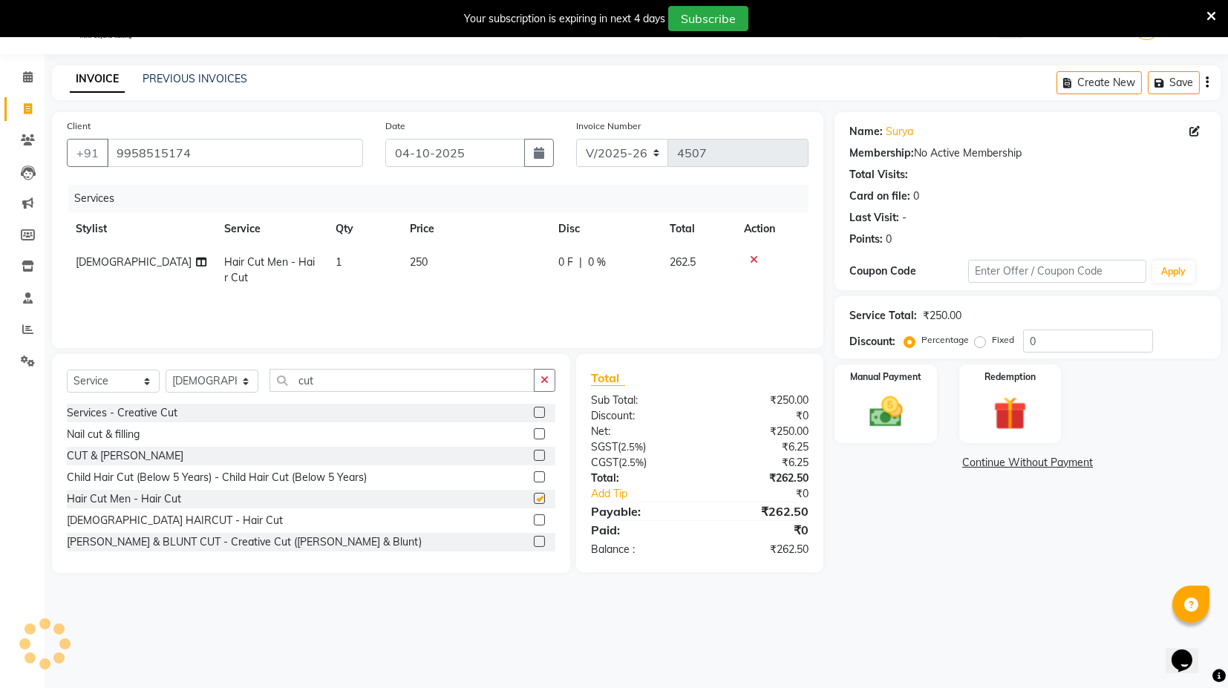
click at [446, 264] on td "250" at bounding box center [475, 270] width 149 height 49
checkbox input "false"
select select "87608"
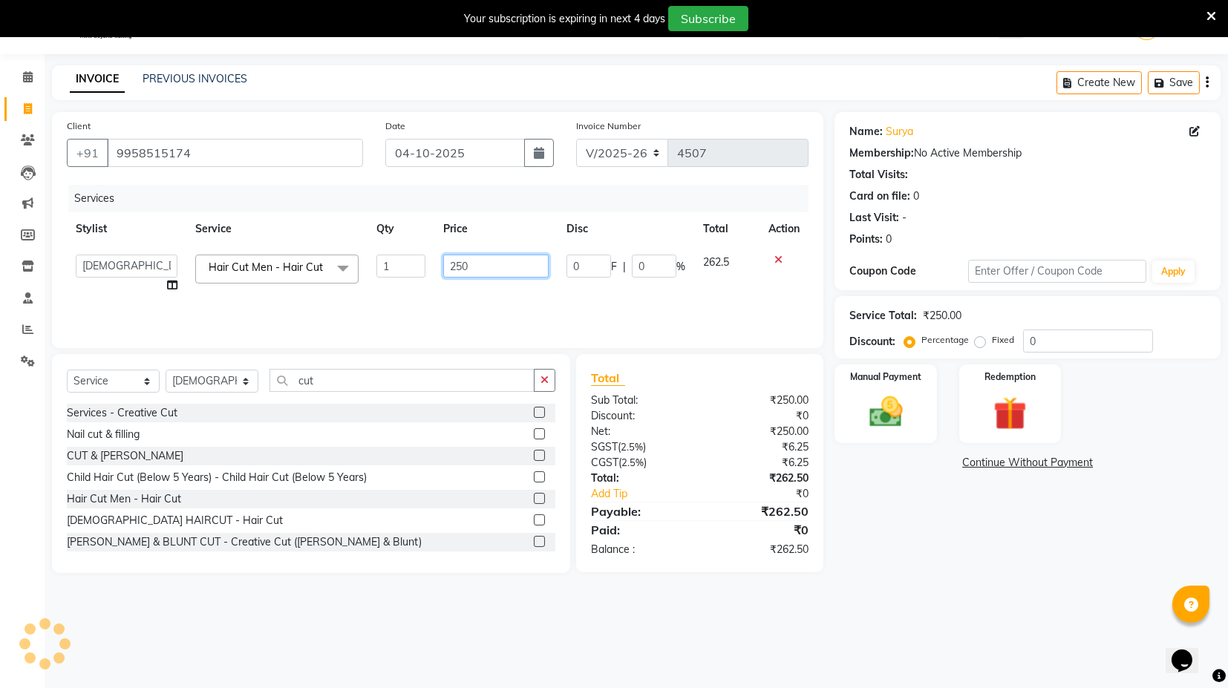
click at [446, 264] on input "250" at bounding box center [495, 266] width 105 height 23
type input "300"
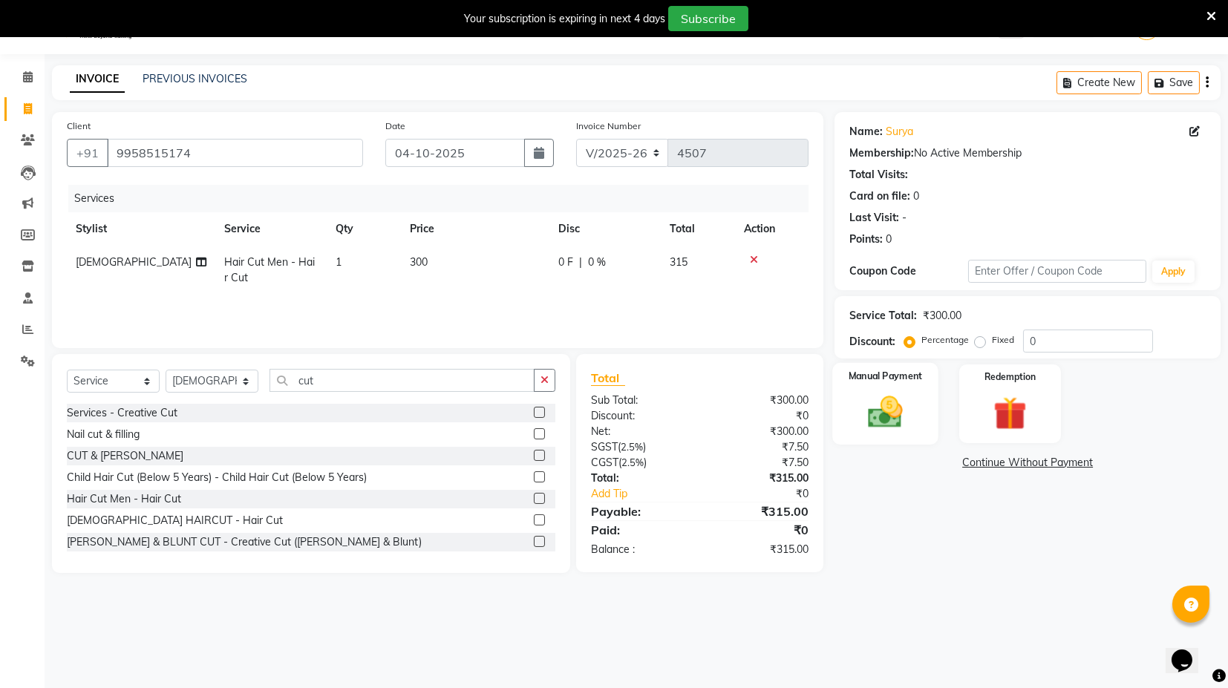
drag, startPoint x: 842, startPoint y: 478, endPoint x: 871, endPoint y: 408, distance: 76.3
click at [846, 474] on div "Name: Surya Membership: No Active Membership Total Visits: Card on file: 0 Last…" at bounding box center [1033, 342] width 397 height 461
click at [888, 411] on img at bounding box center [886, 412] width 56 height 40
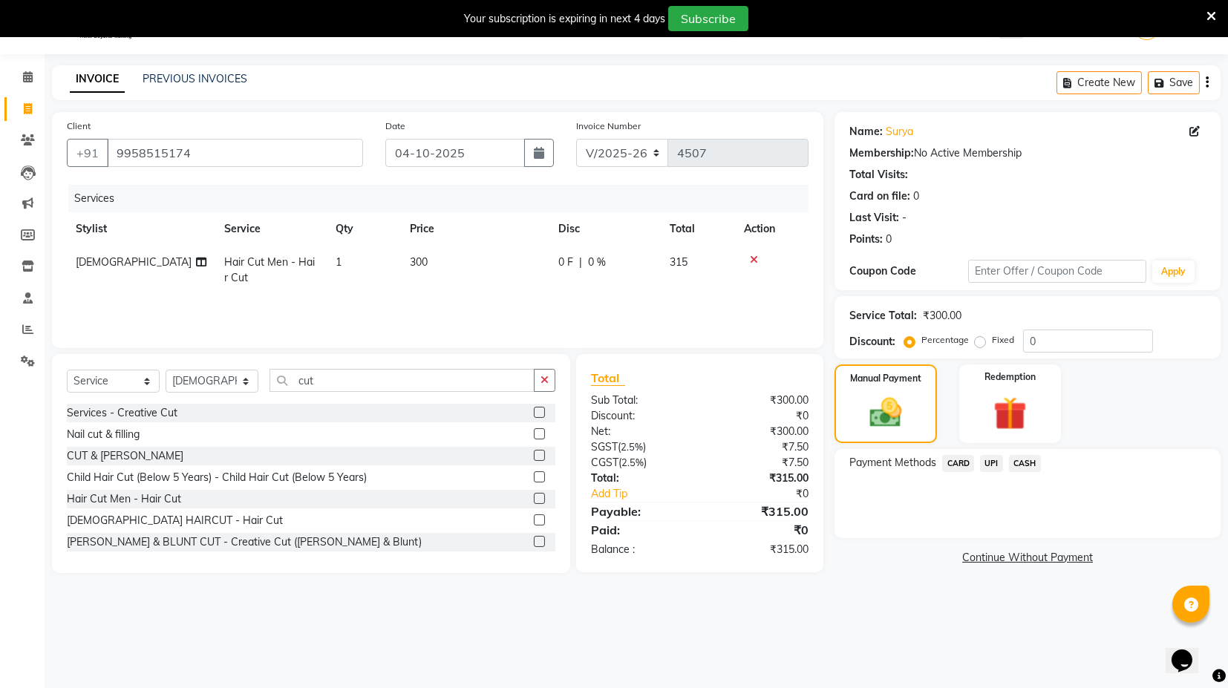
drag, startPoint x: 995, startPoint y: 458, endPoint x: 1003, endPoint y: 467, distance: 12.1
click at [995, 459] on span "UPI" at bounding box center [991, 463] width 23 height 17
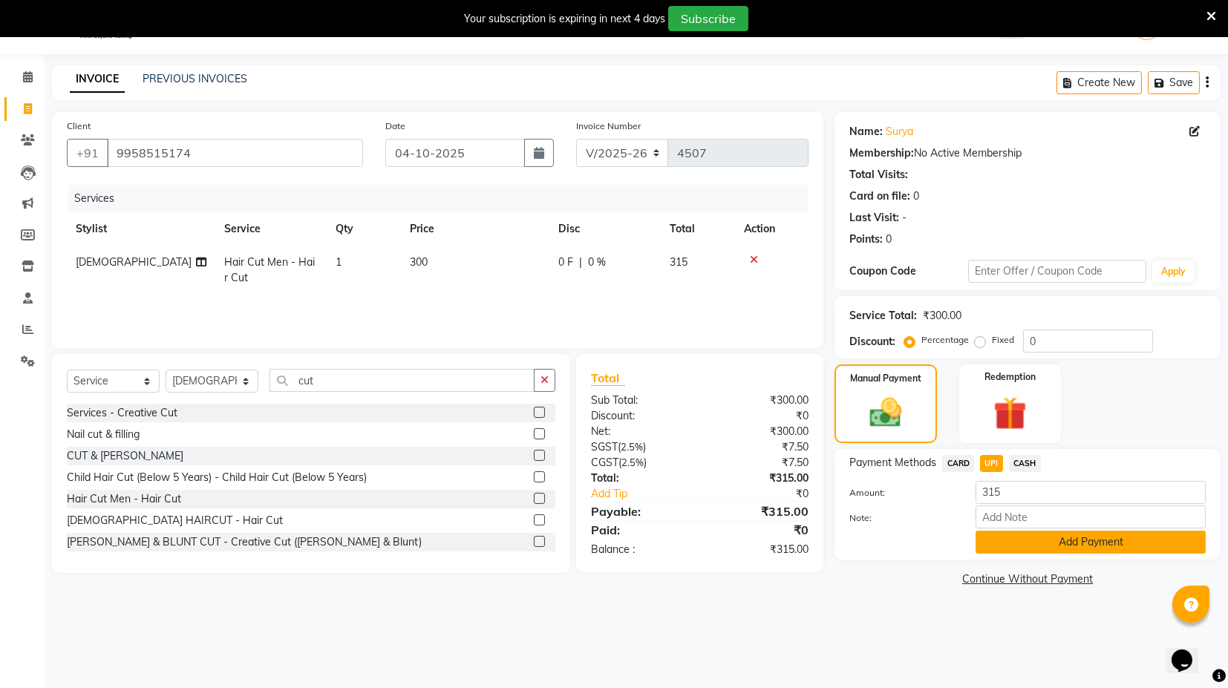
drag, startPoint x: 1120, startPoint y: 559, endPoint x: 1112, endPoint y: 544, distance: 17.0
click at [1118, 559] on div "Name: Surya Membership: No Active Membership Total Visits: Card on file: 0 Last…" at bounding box center [1033, 351] width 397 height 478
click at [1112, 544] on button "Add Payment" at bounding box center [1091, 542] width 230 height 23
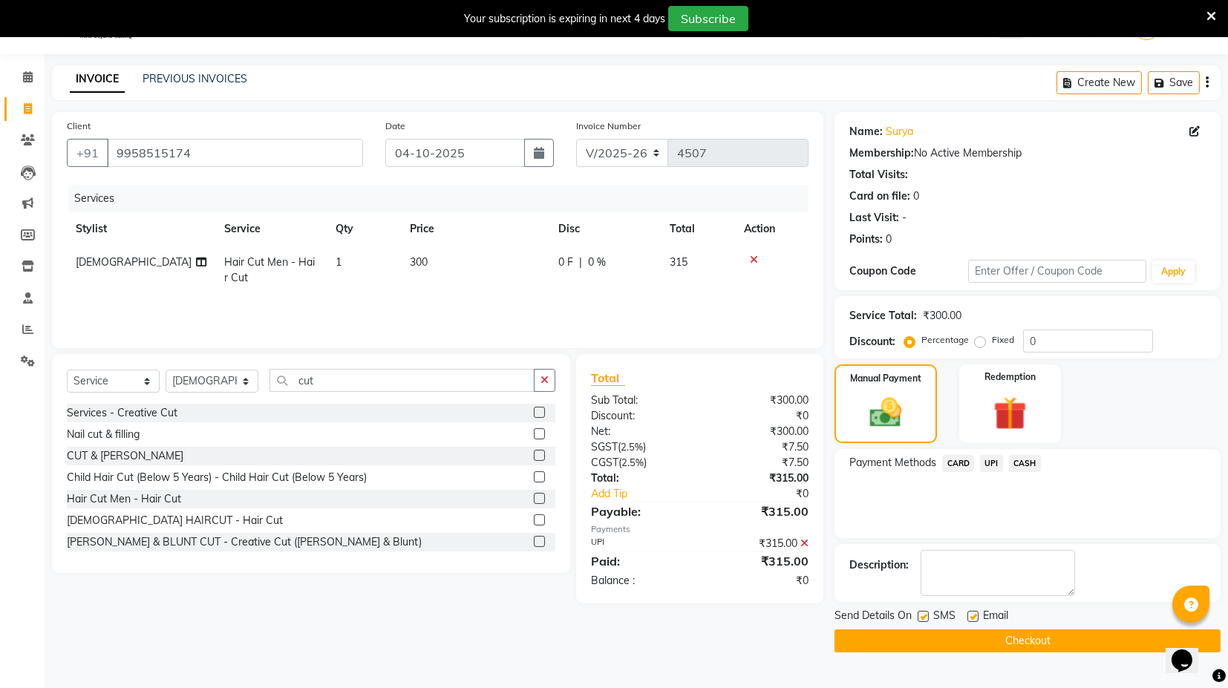
click at [1090, 639] on button "Checkout" at bounding box center [1028, 641] width 386 height 23
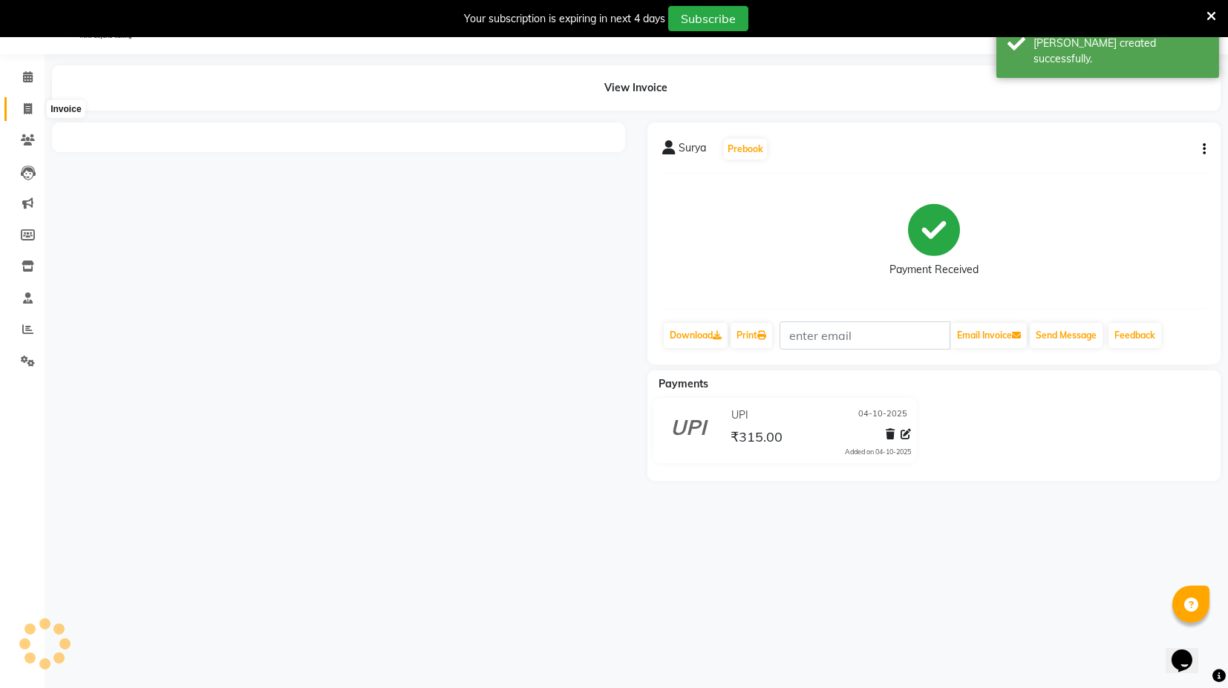
click at [22, 105] on span at bounding box center [28, 109] width 26 height 17
select select "service"
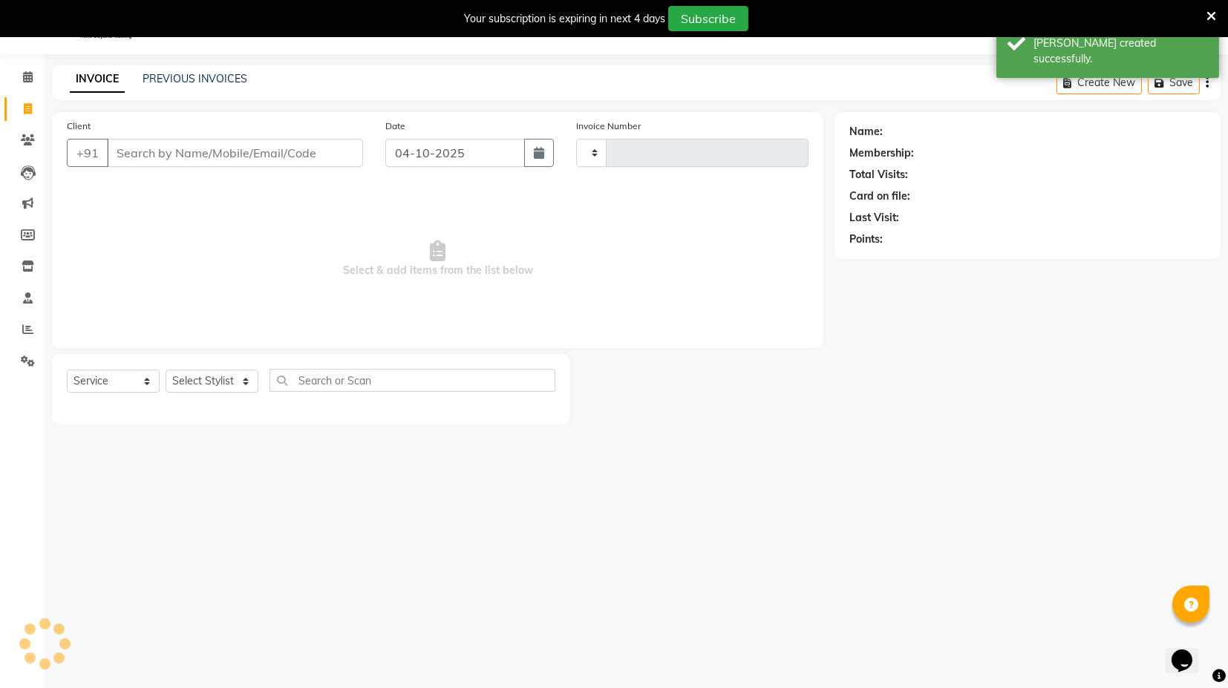
type input "4508"
select select "7082"
click at [218, 74] on link "PREVIOUS INVOICES" at bounding box center [195, 78] width 105 height 13
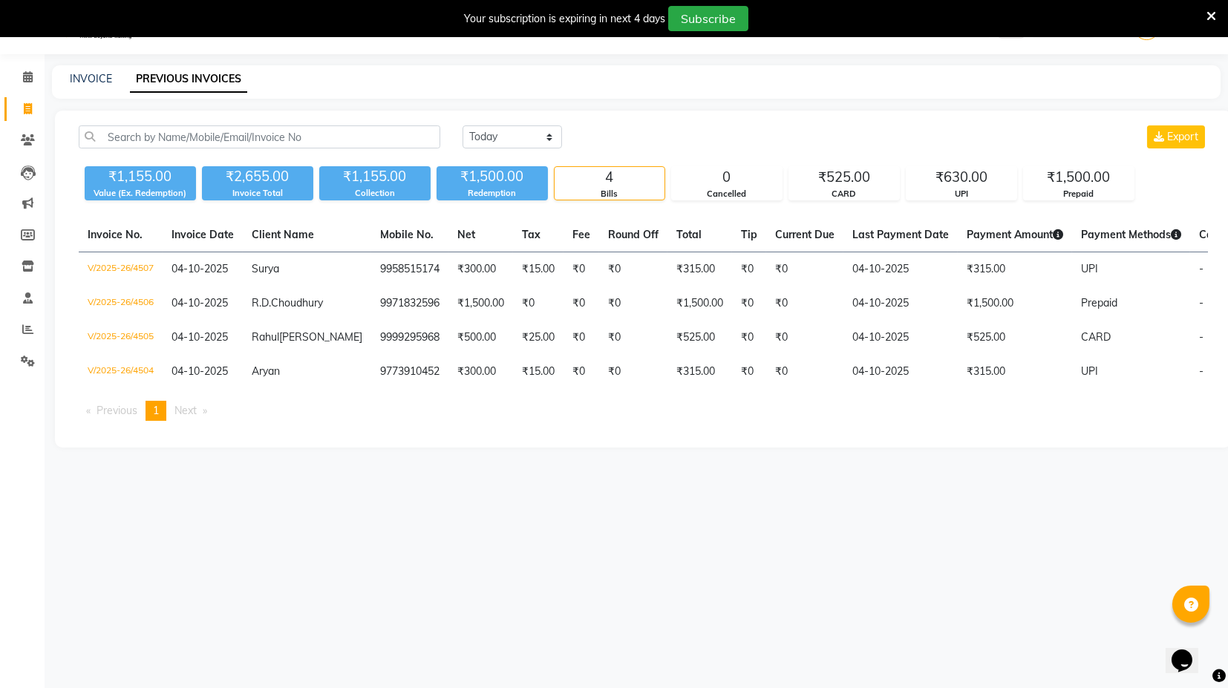
click at [963, 642] on div "08047224946 Select Location × Black Express Unisex Salon, Sector 120 WhatsApp S…" at bounding box center [614, 345] width 1228 height 688
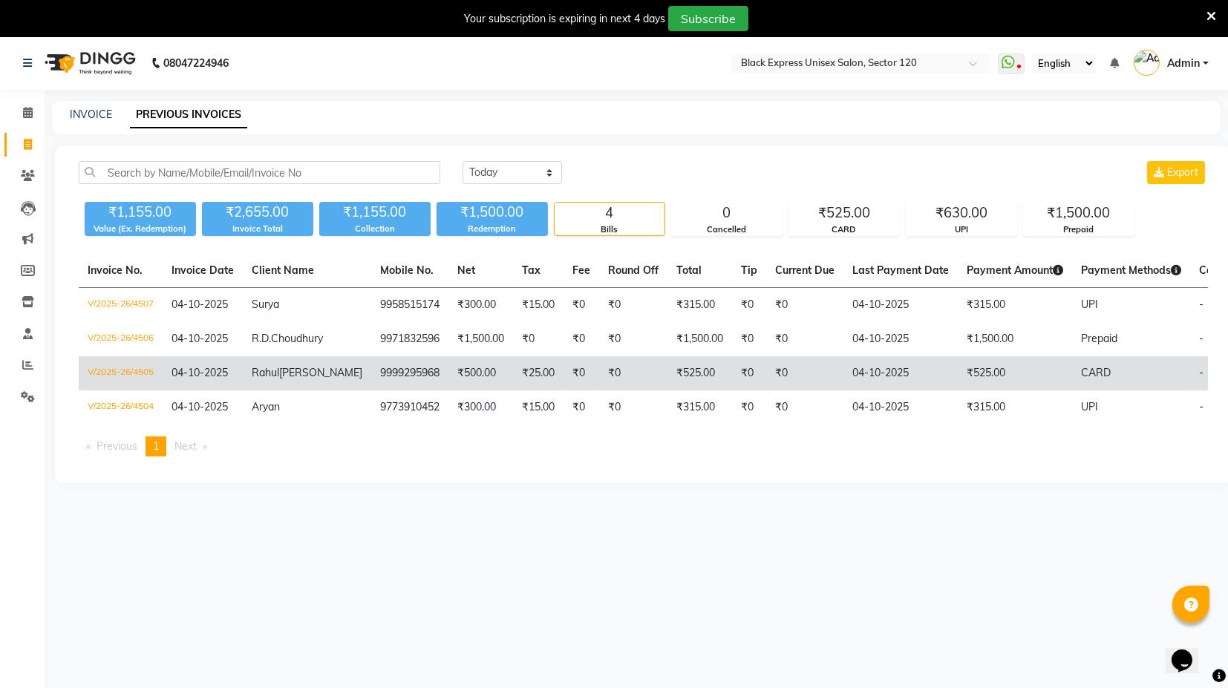
click at [564, 379] on td "₹0" at bounding box center [582, 374] width 36 height 34
click at [766, 385] on td "₹0" at bounding box center [804, 374] width 77 height 34
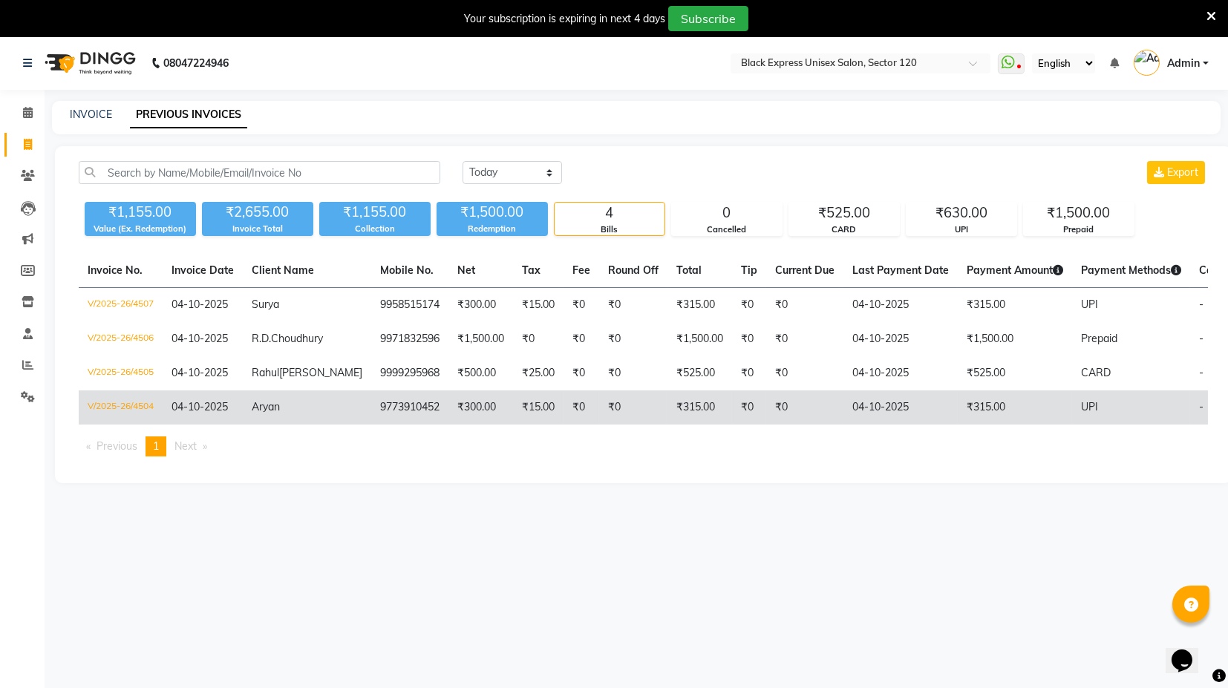
click at [681, 425] on td "₹315.00" at bounding box center [700, 408] width 65 height 34
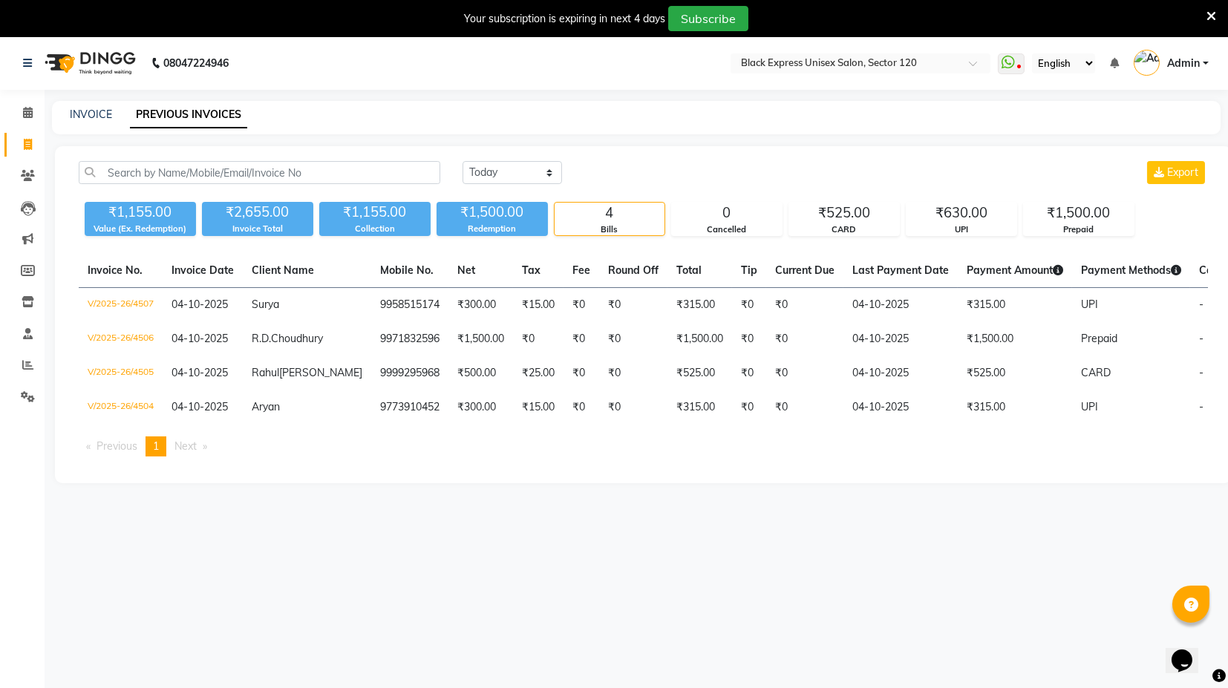
click at [102, 122] on div "INVOICE" at bounding box center [91, 115] width 42 height 16
click at [76, 104] on div "INVOICE PREVIOUS INVOICES" at bounding box center [636, 117] width 1169 height 33
click at [80, 117] on link "INVOICE" at bounding box center [91, 114] width 42 height 13
select select "service"
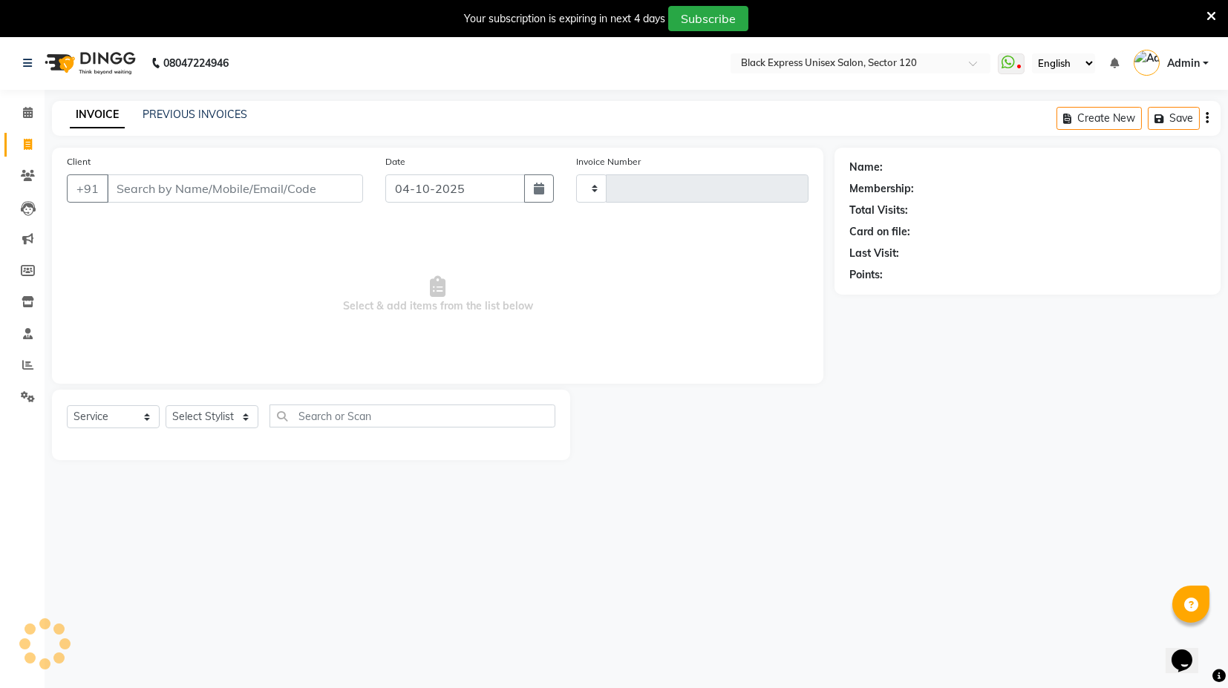
type input "4508"
select select "7082"
click at [169, 192] on input "Client" at bounding box center [235, 189] width 256 height 28
type input "uth"
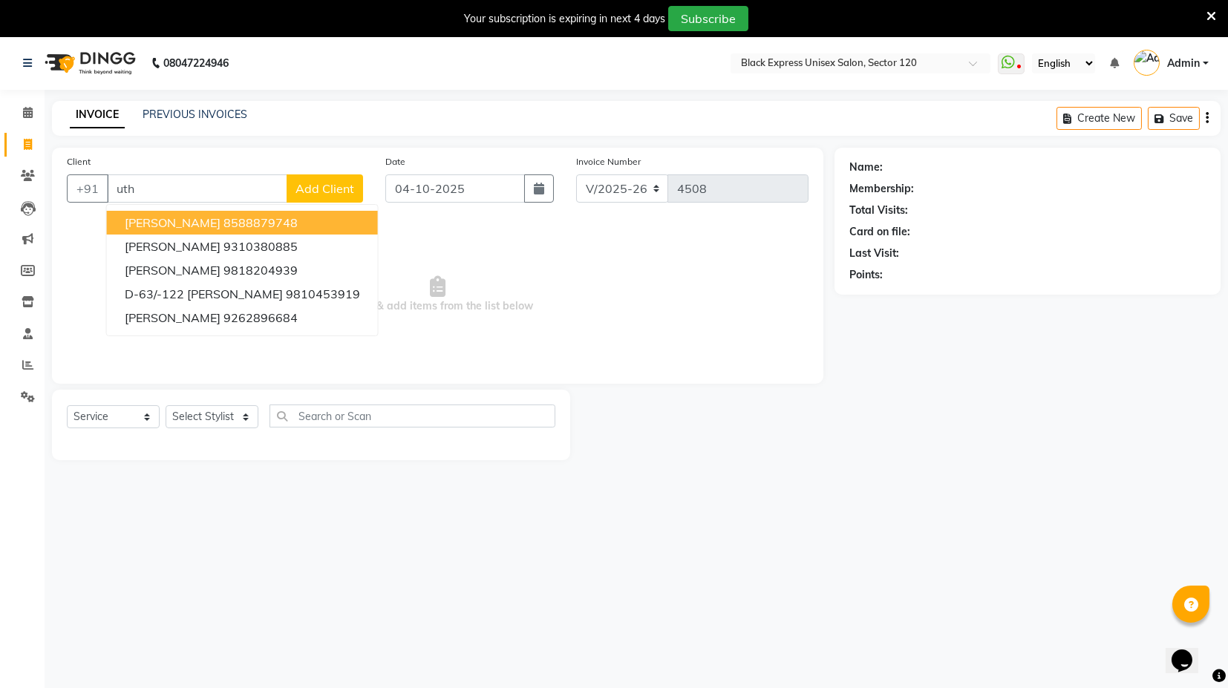
click at [175, 187] on input "uth" at bounding box center [197, 189] width 180 height 28
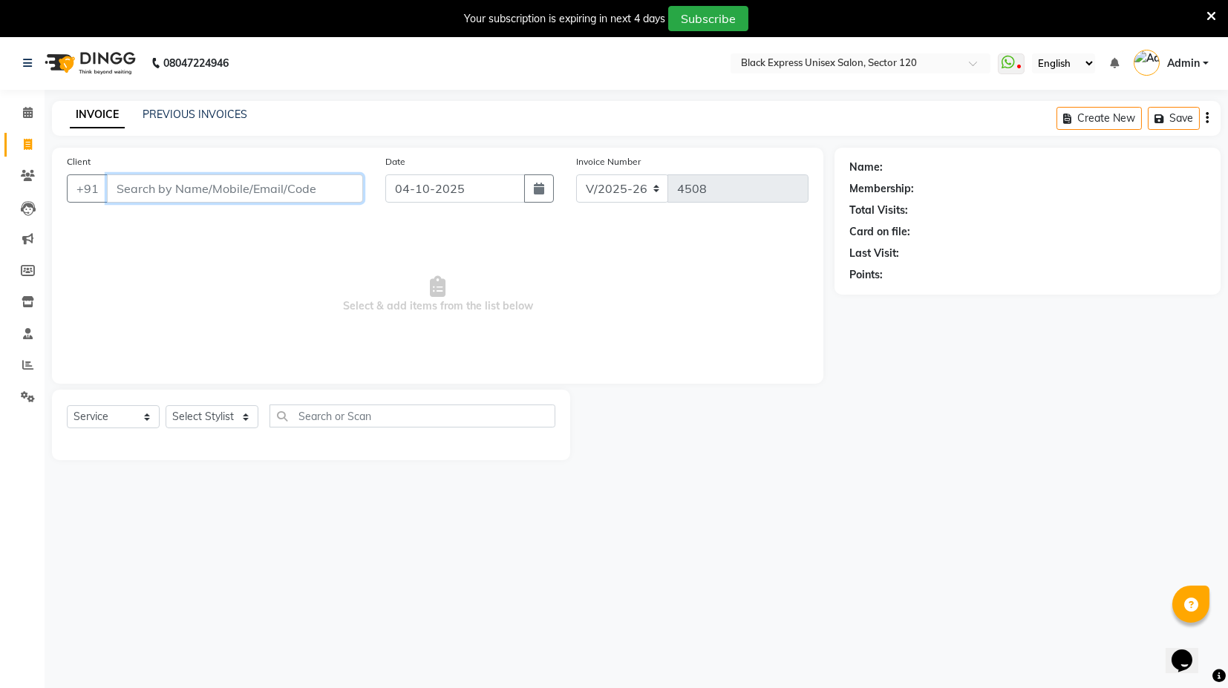
click at [218, 178] on input "Client" at bounding box center [235, 189] width 256 height 28
click at [159, 184] on input "Client" at bounding box center [235, 189] width 256 height 28
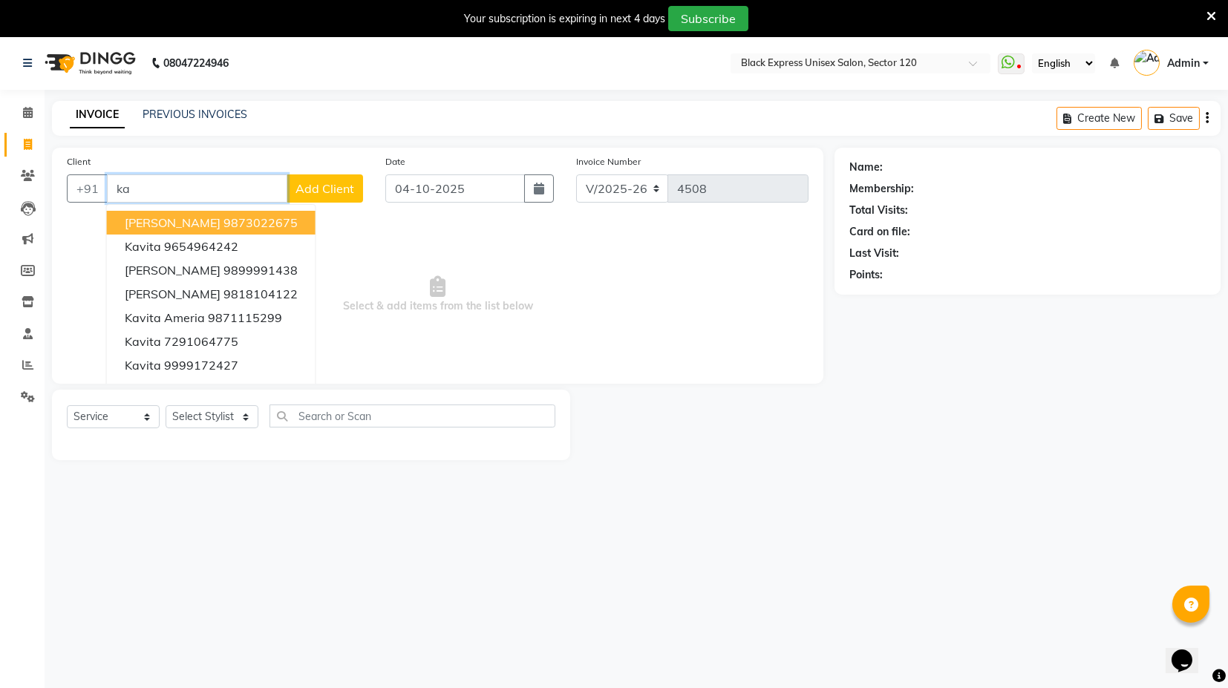
type input "k"
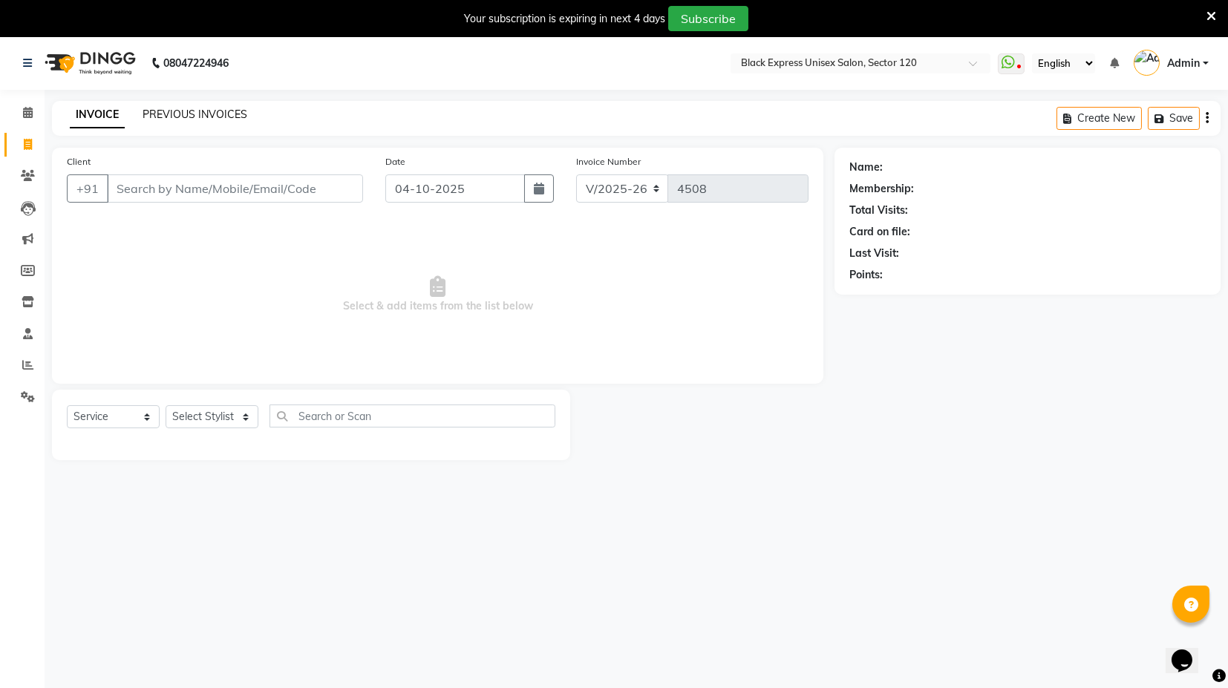
click at [167, 108] on link "PREVIOUS INVOICES" at bounding box center [195, 114] width 105 height 13
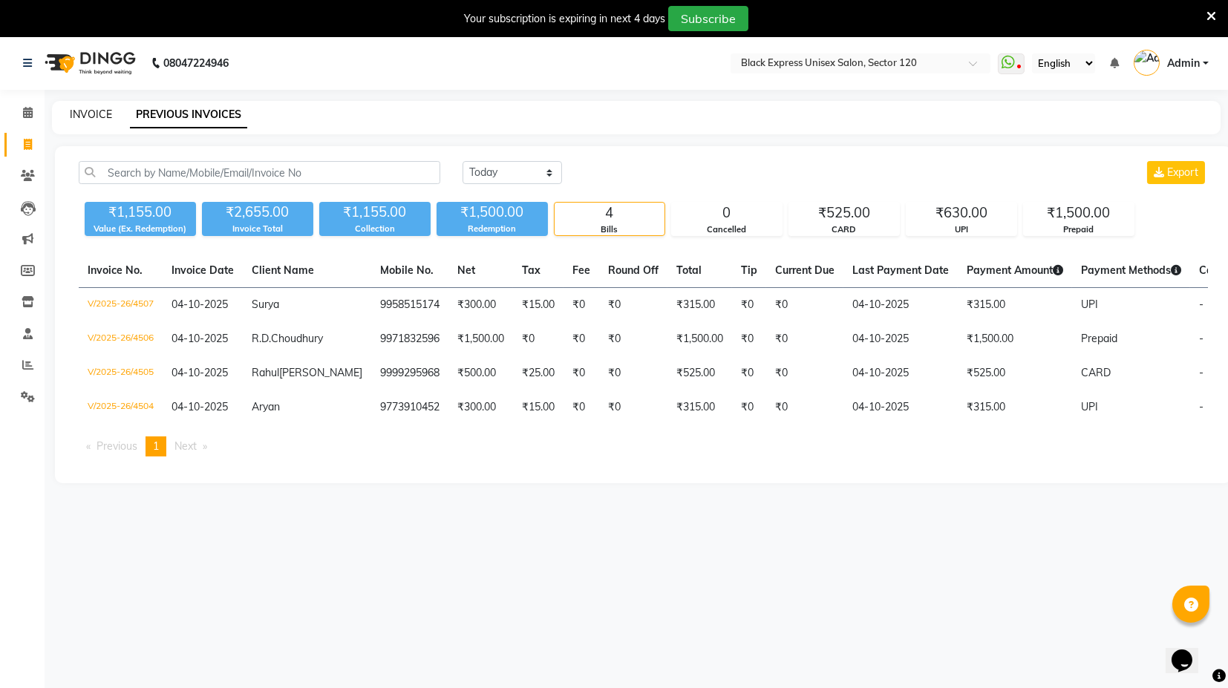
click at [86, 118] on link "INVOICE" at bounding box center [91, 114] width 42 height 13
select select "7082"
select select "service"
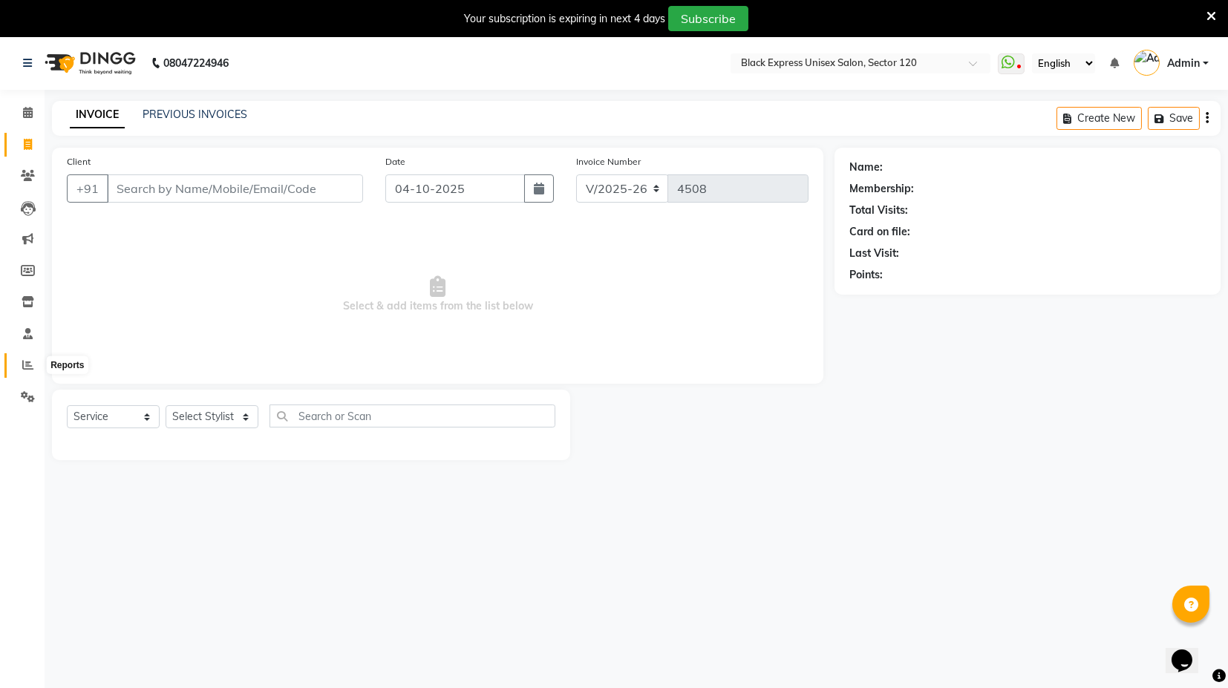
click at [36, 373] on span at bounding box center [28, 365] width 26 height 17
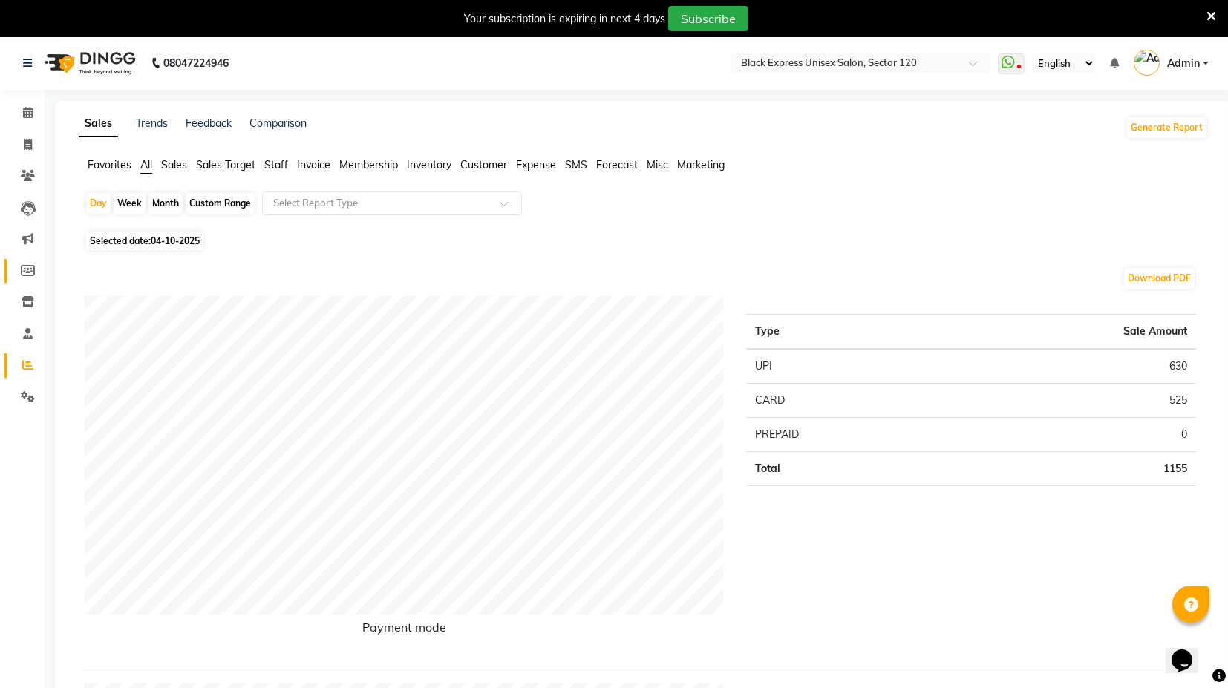
click at [25, 279] on link "Members" at bounding box center [22, 271] width 36 height 25
select select
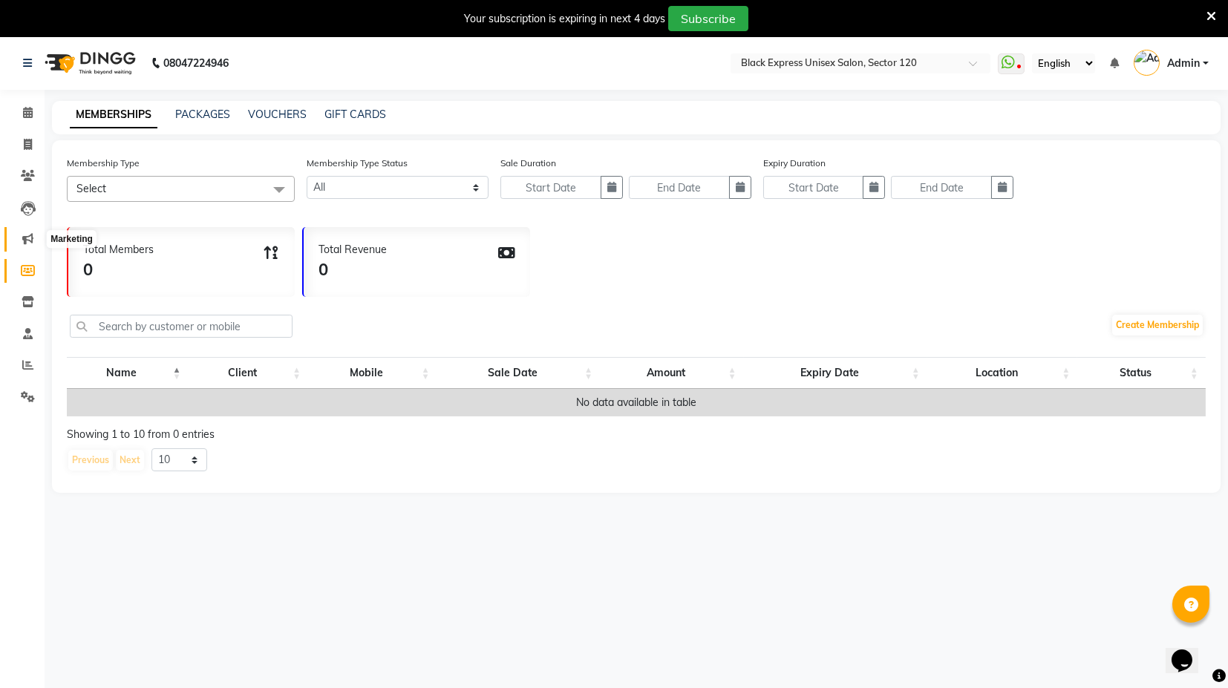
click at [36, 234] on span at bounding box center [28, 239] width 26 height 17
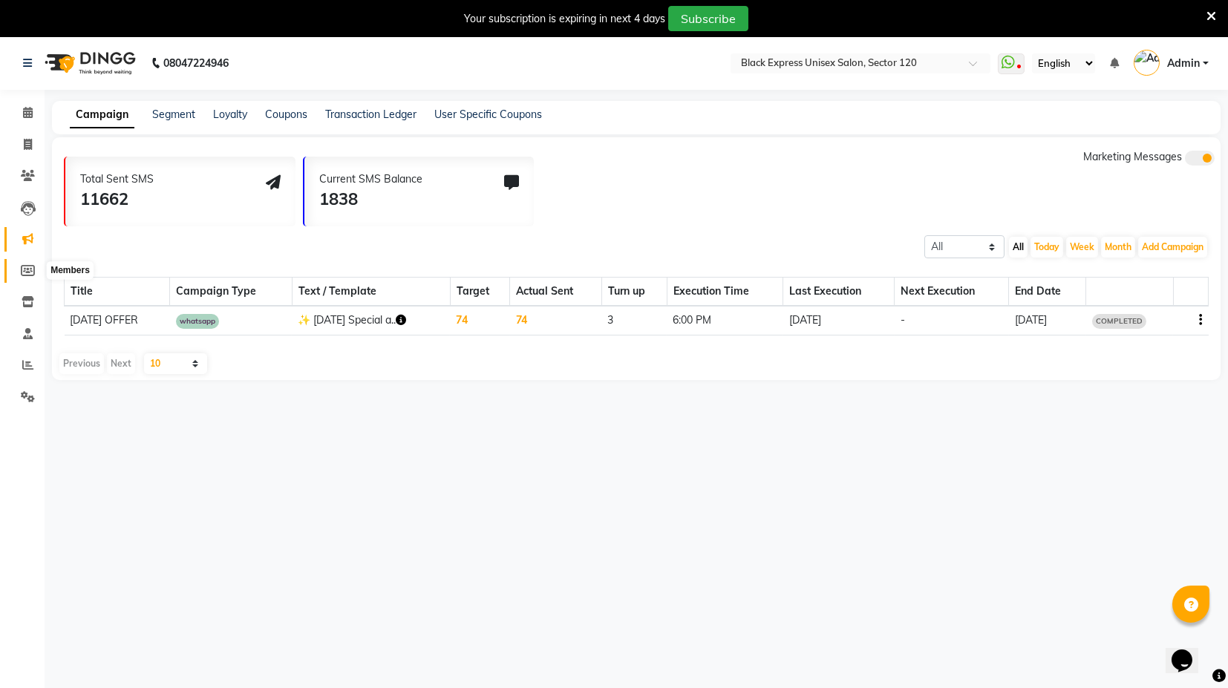
click at [26, 274] on icon at bounding box center [28, 270] width 14 height 11
select select
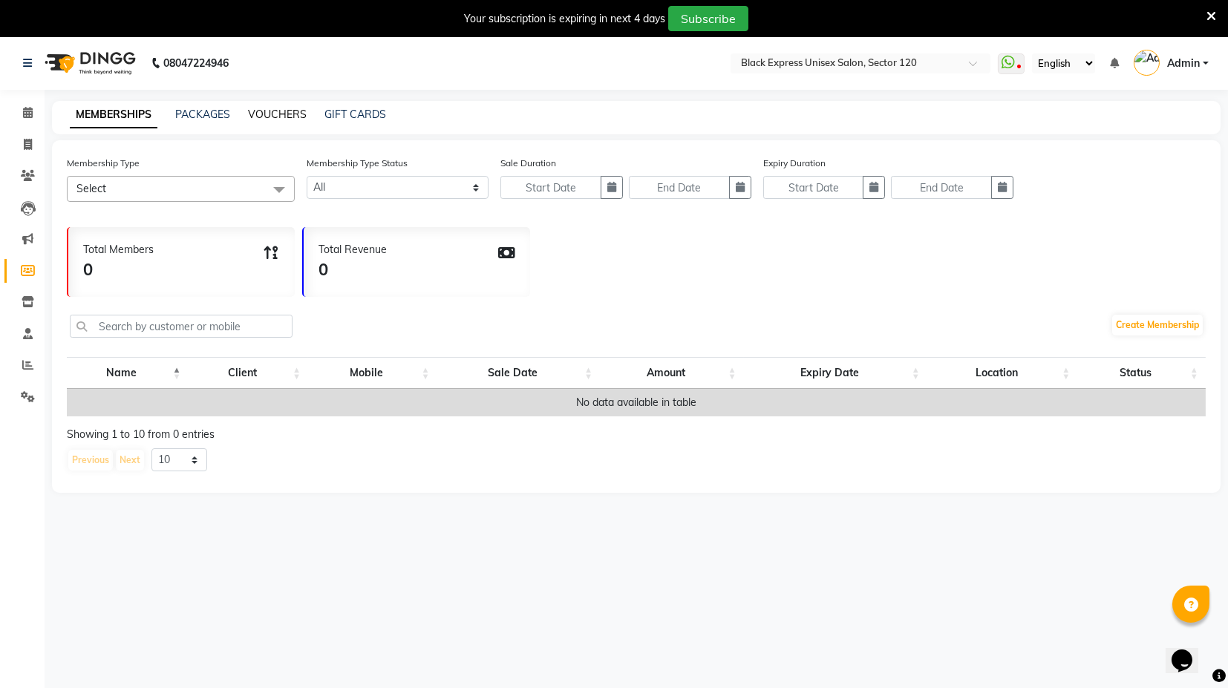
click at [265, 118] on link "VOUCHERS" at bounding box center [277, 114] width 59 height 13
select select
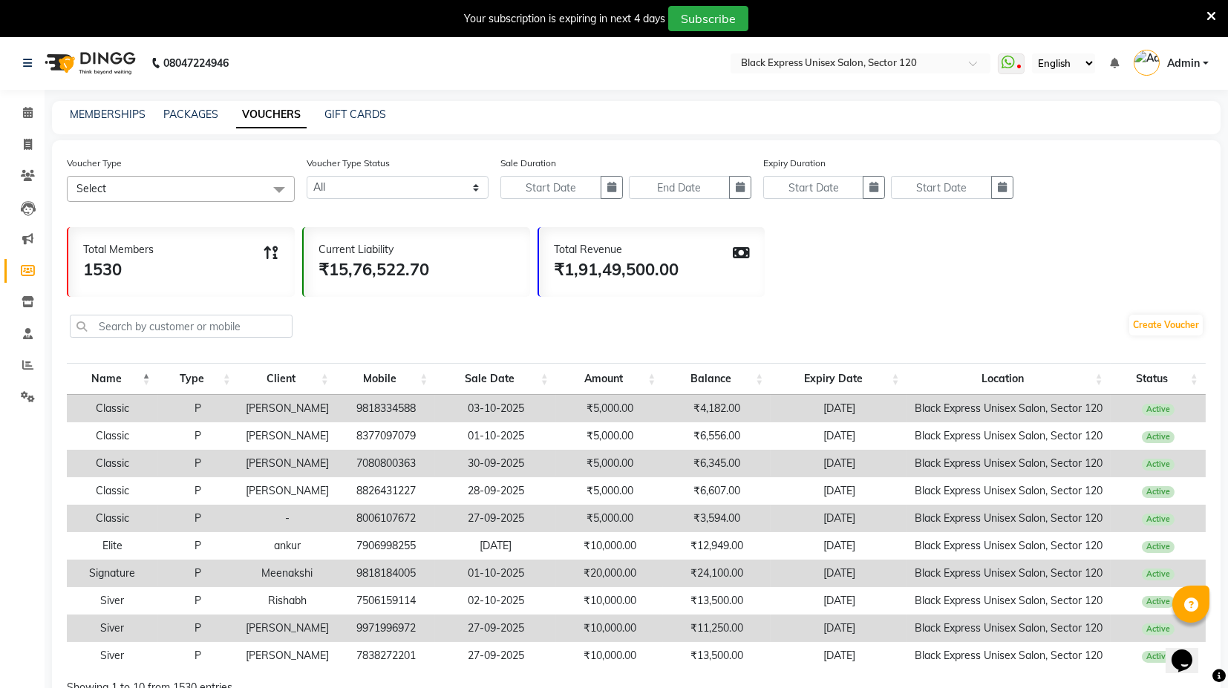
click at [129, 187] on span "Select" at bounding box center [181, 189] width 228 height 26
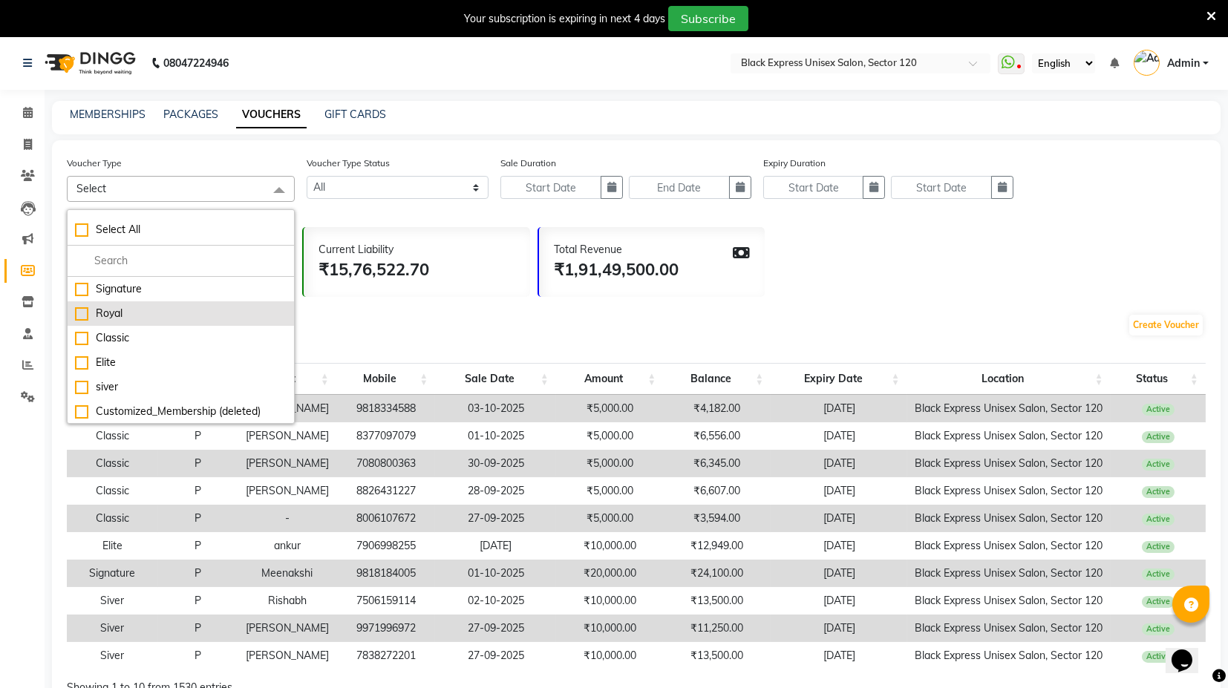
click at [144, 315] on div "Royal" at bounding box center [181, 314] width 212 height 16
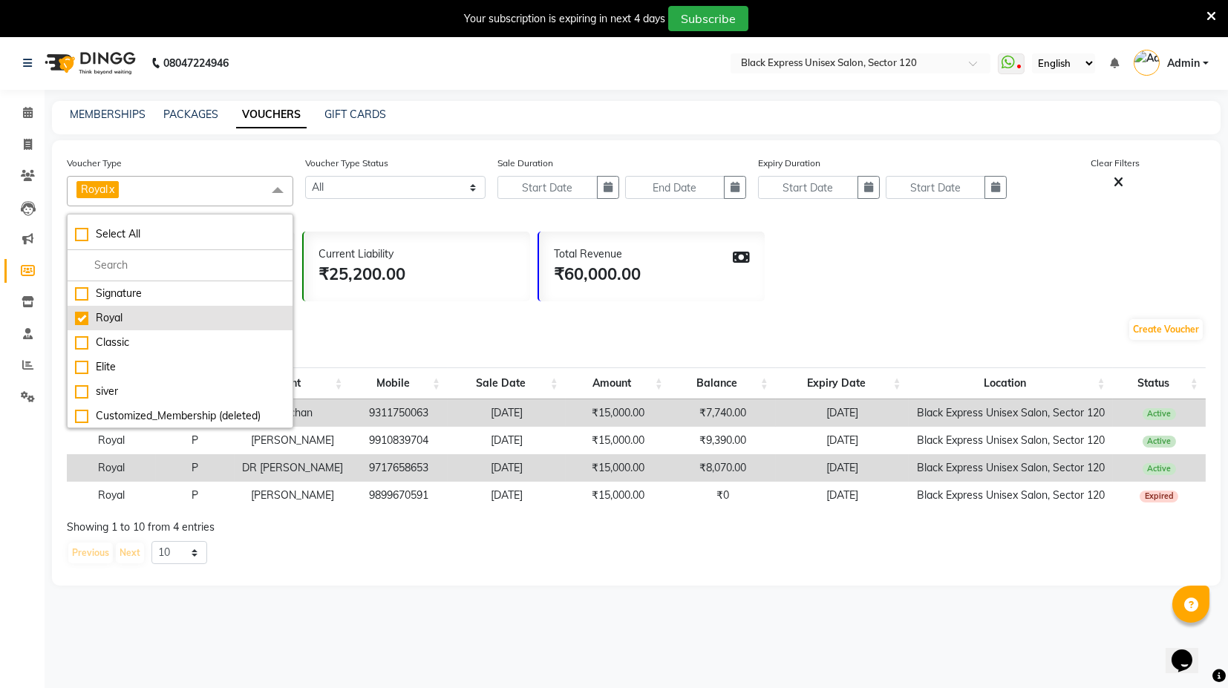
click at [169, 314] on div "Royal" at bounding box center [180, 318] width 210 height 16
checkbox input "false"
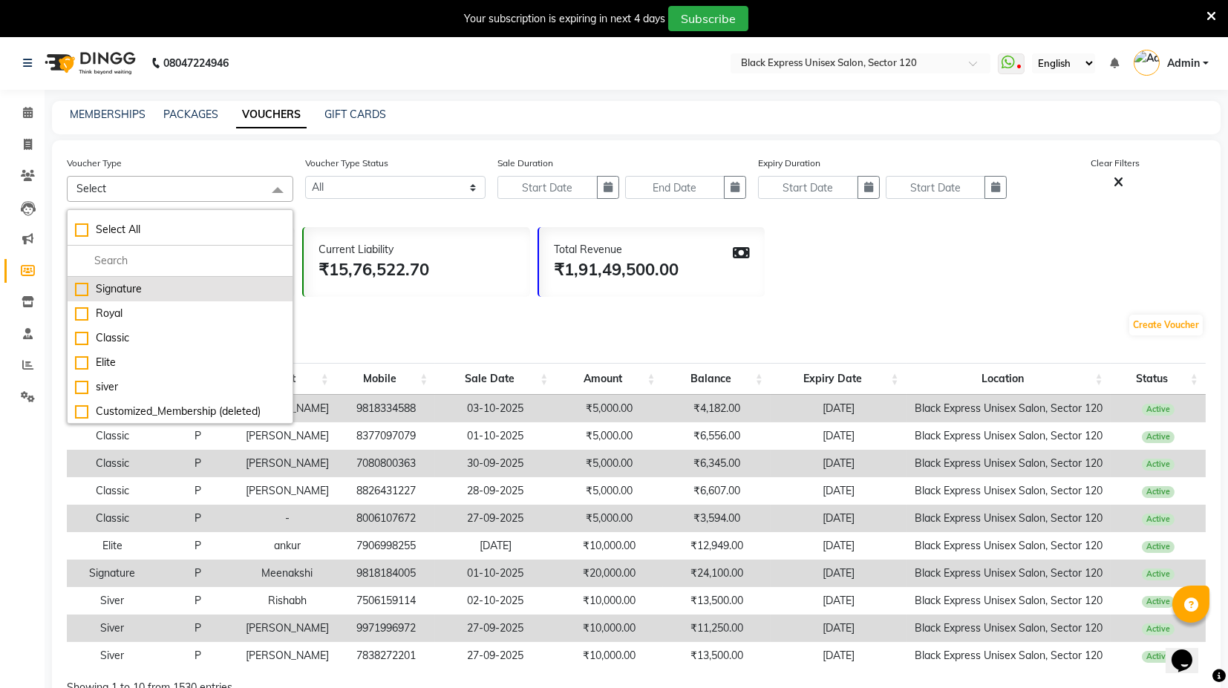
click at [131, 289] on div "Signature" at bounding box center [180, 289] width 210 height 16
checkbox input "true"
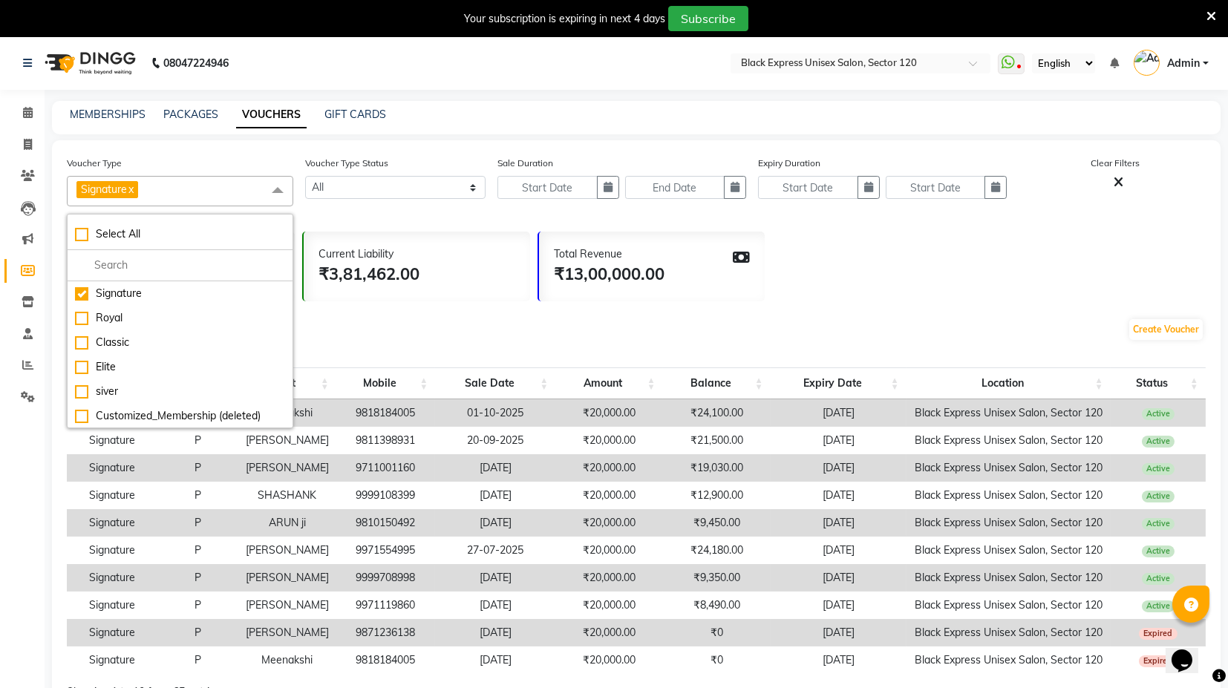
click at [384, 296] on div "Current Liability ₹3,81,462.00" at bounding box center [417, 267] width 227 height 70
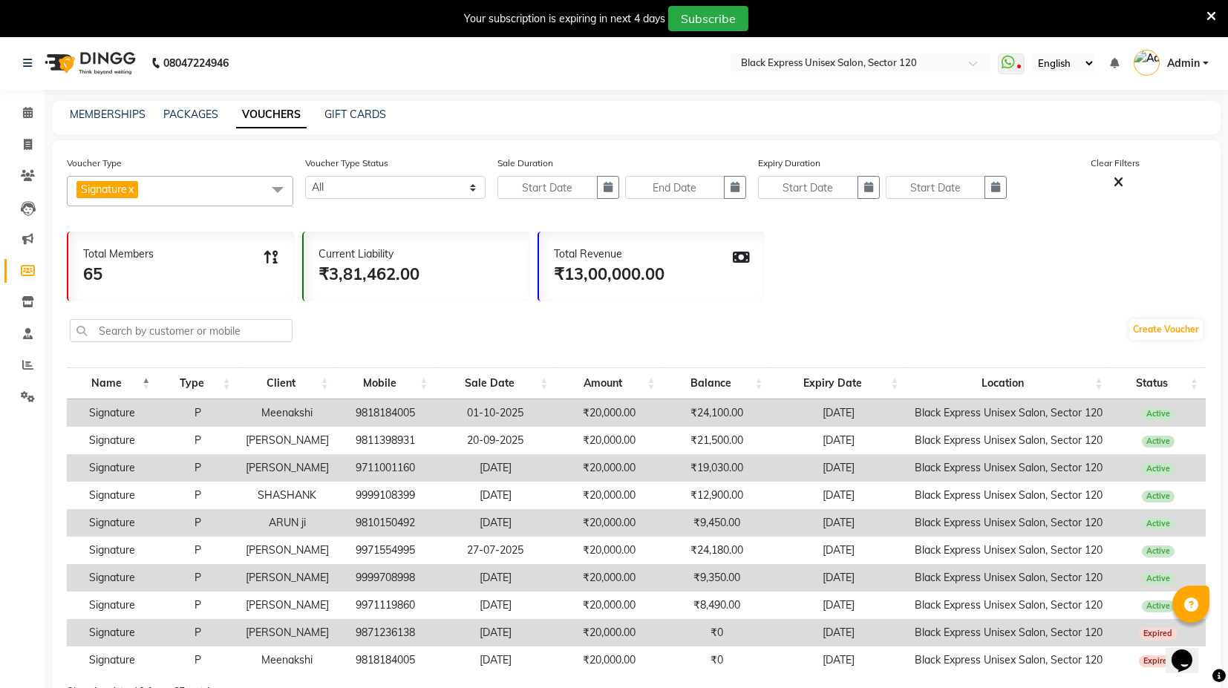
click at [362, 174] on div "Voucher Type Status Active Expired All" at bounding box center [395, 180] width 181 height 51
click at [365, 182] on select "Active Expired All" at bounding box center [395, 187] width 181 height 23
select select "true"
click at [305, 176] on select "Active Expired All" at bounding box center [395, 187] width 181 height 23
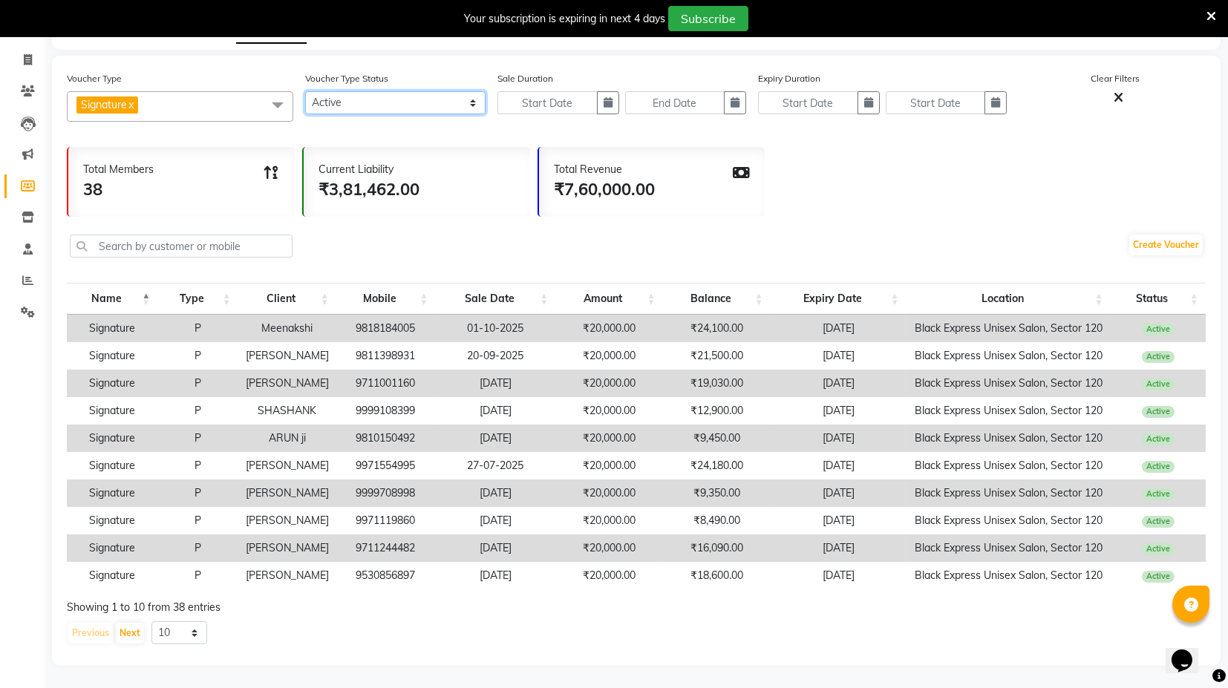
scroll to position [97, 0]
click at [180, 634] on select "10 20 50 100" at bounding box center [180, 633] width 56 height 23
select select "50"
click at [152, 622] on select "10 20 50 100" at bounding box center [180, 633] width 56 height 23
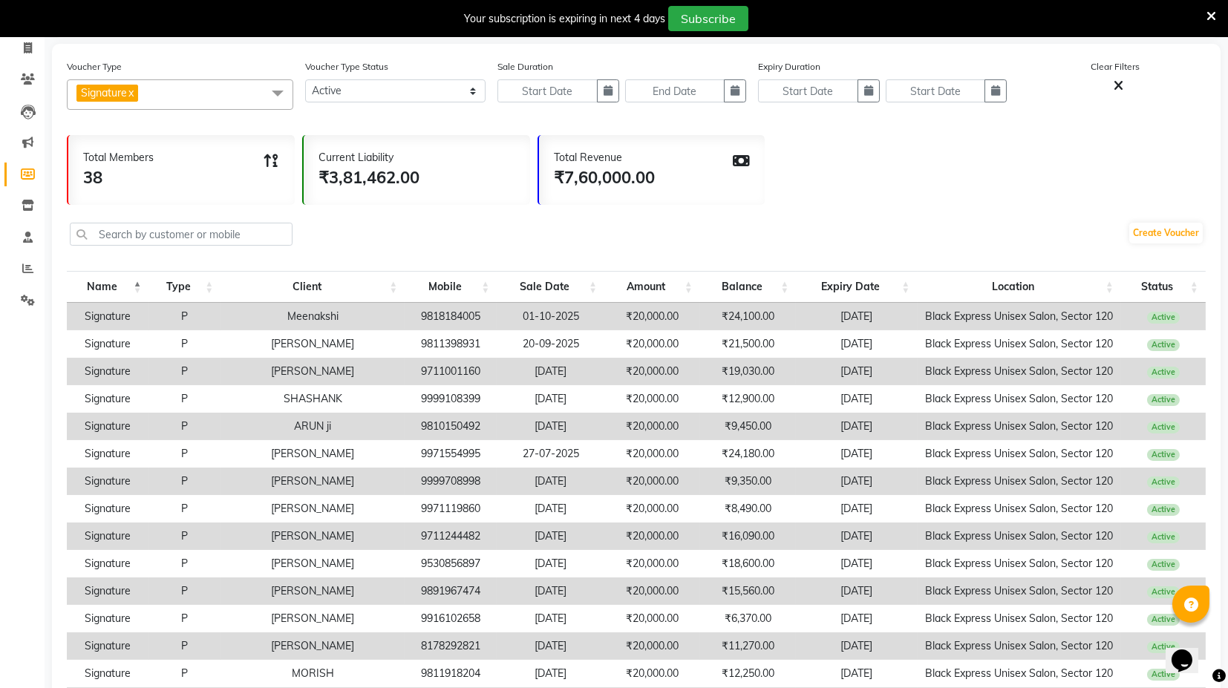
scroll to position [14, 0]
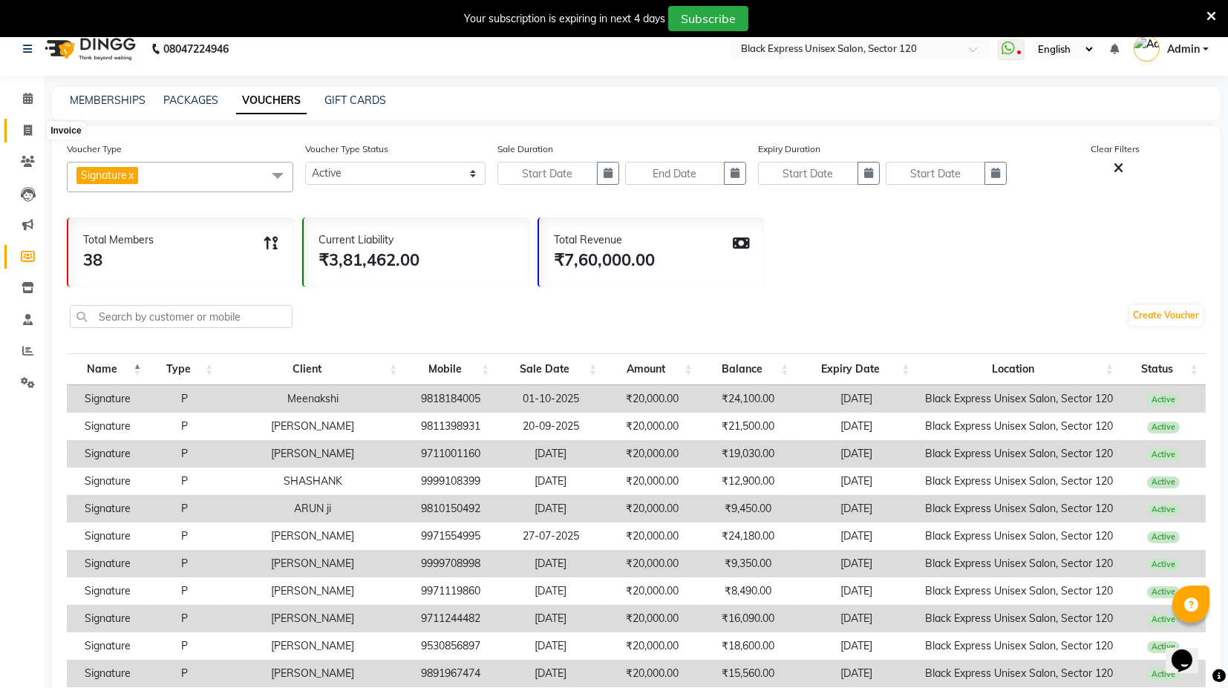
drag, startPoint x: 26, startPoint y: 130, endPoint x: 40, endPoint y: 134, distance: 14.8
click at [25, 129] on icon at bounding box center [28, 130] width 8 height 11
select select "service"
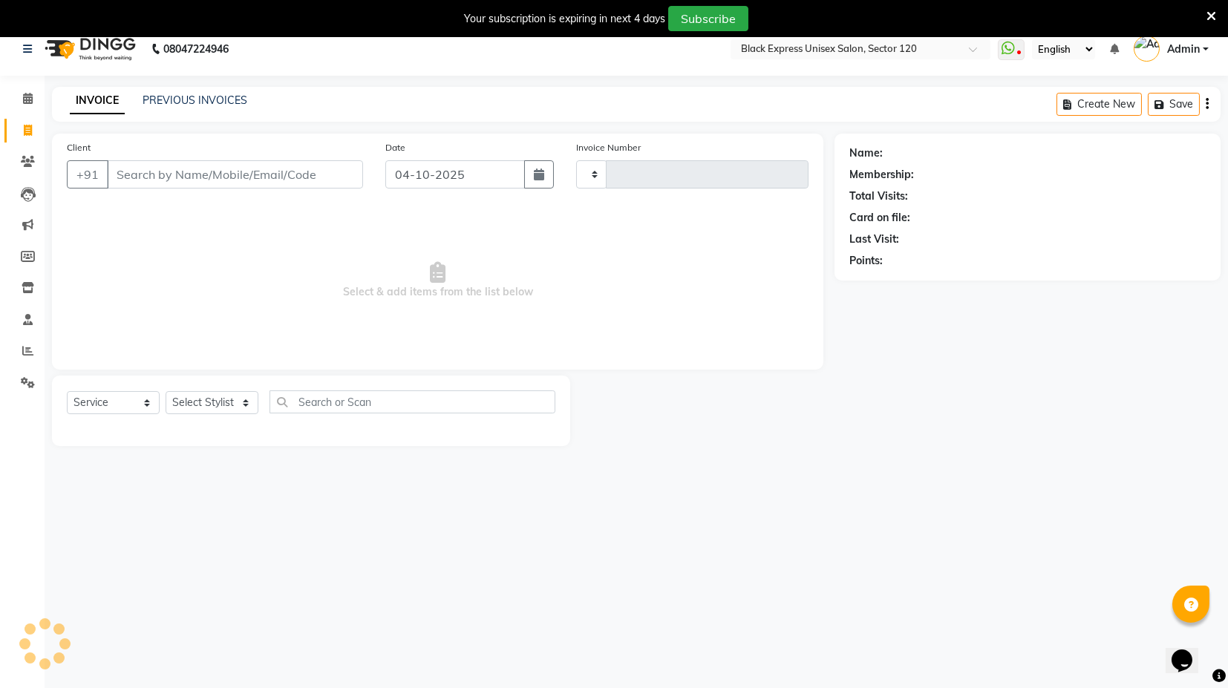
type input "4508"
select select "7082"
type input "a"
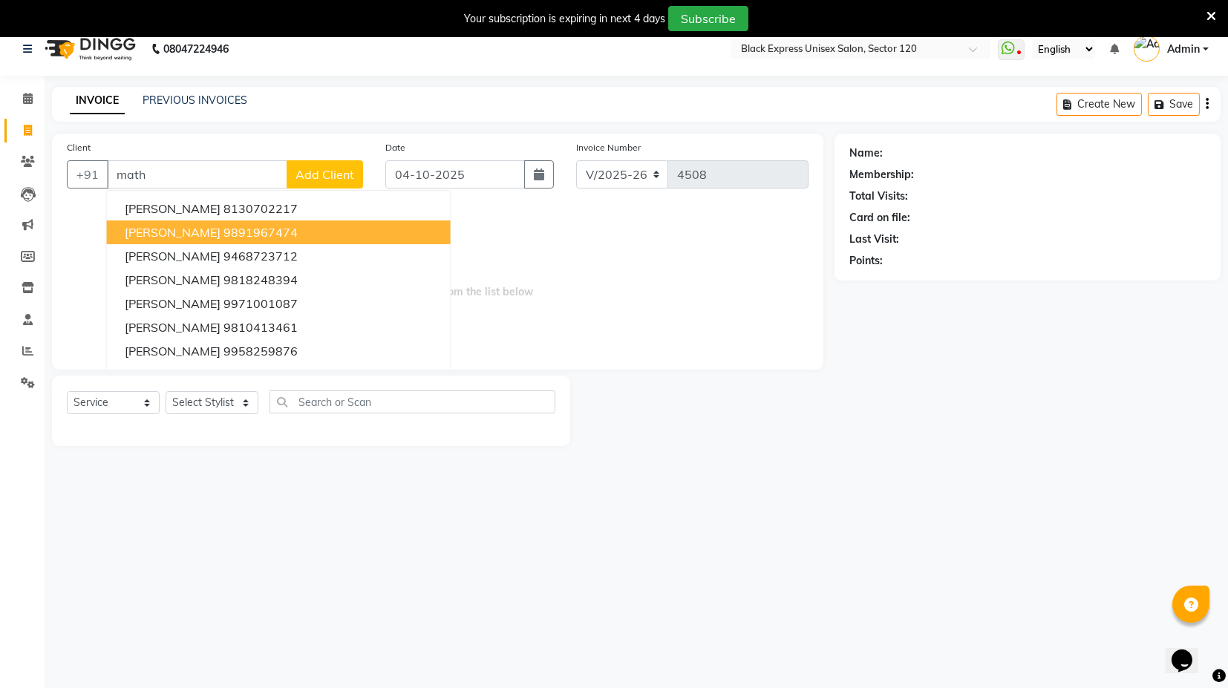
click at [227, 238] on ngb-highlight "9891967474" at bounding box center [261, 232] width 74 height 15
type input "9891967474"
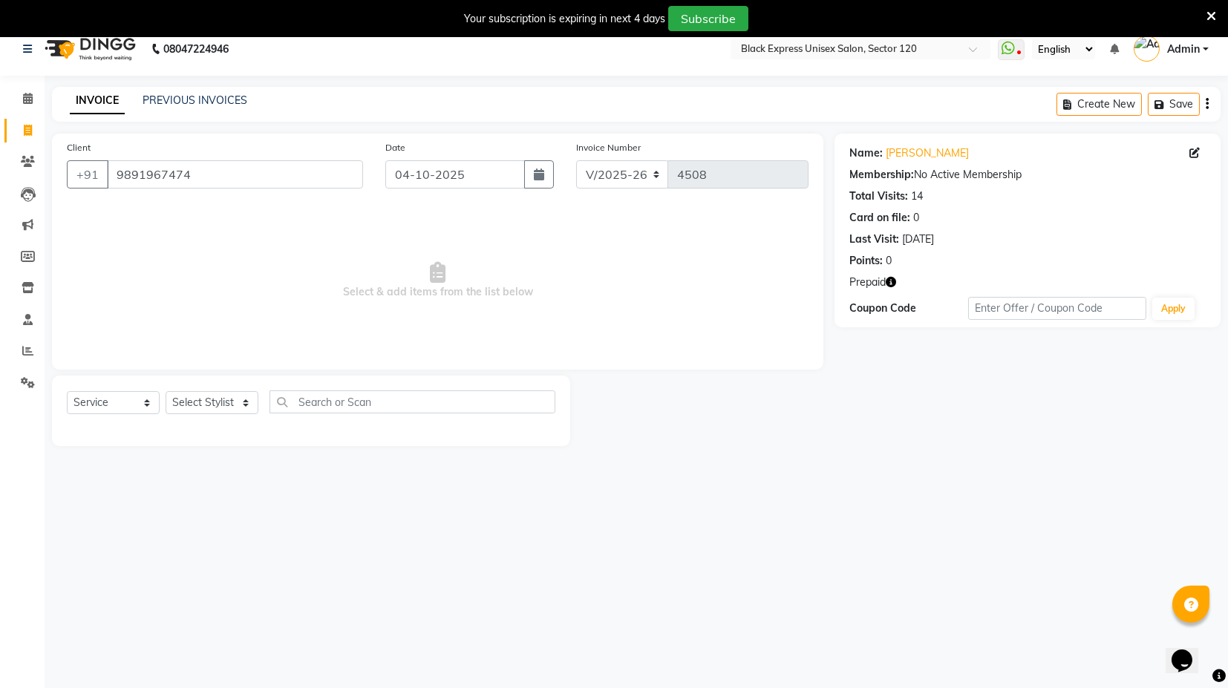
click at [891, 285] on icon "button" at bounding box center [891, 282] width 10 height 10
click at [598, 362] on div "Client +91 9891967474 Date 04-10-2025 Invoice Number V/2025 V/2025-26 4508 Sele…" at bounding box center [438, 252] width 772 height 236
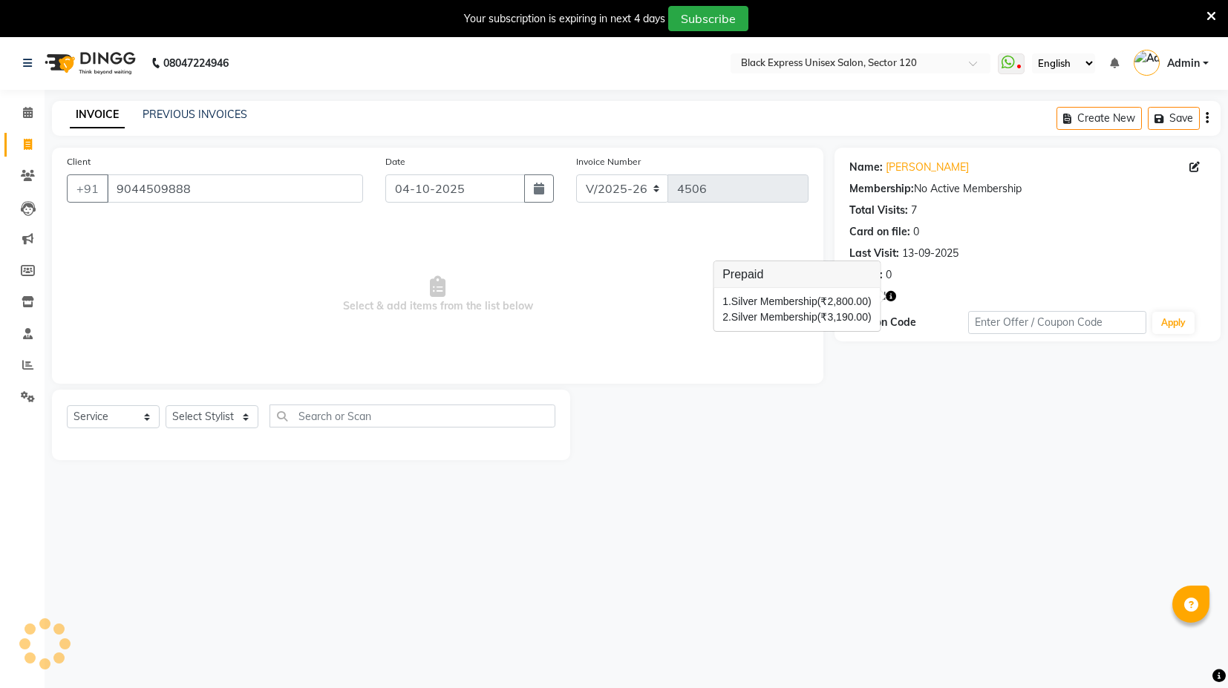
select select "7082"
select select "service"
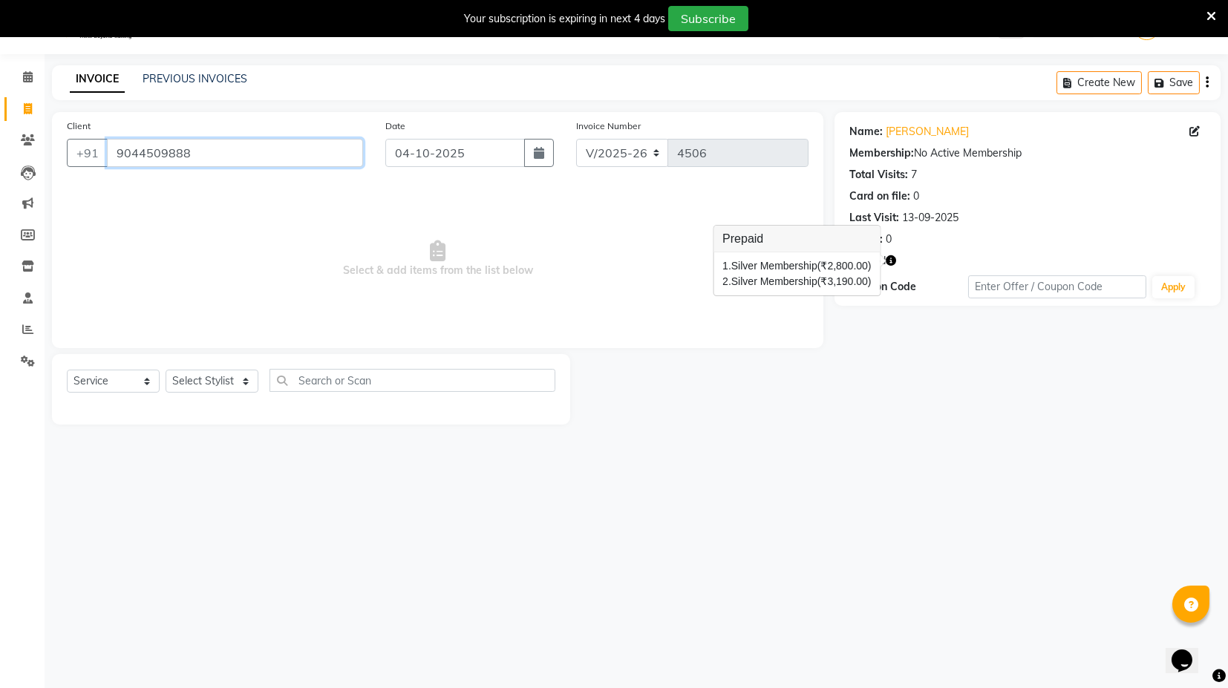
click at [180, 145] on input "9044509888" at bounding box center [235, 153] width 256 height 28
click at [273, 245] on span "Select & add items from the list below" at bounding box center [438, 259] width 742 height 149
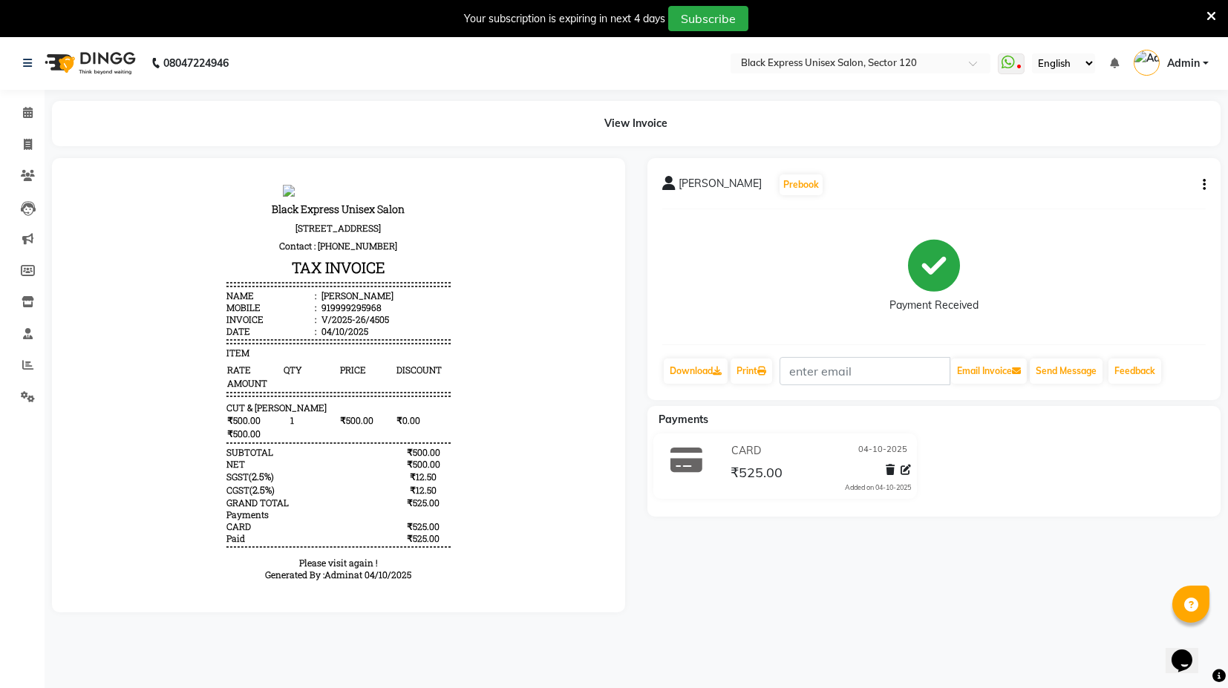
click at [1201, 189] on button "button" at bounding box center [1201, 186] width 9 height 16
click at [1126, 204] on div "Edit Invoice" at bounding box center [1130, 204] width 102 height 19
select select "service"
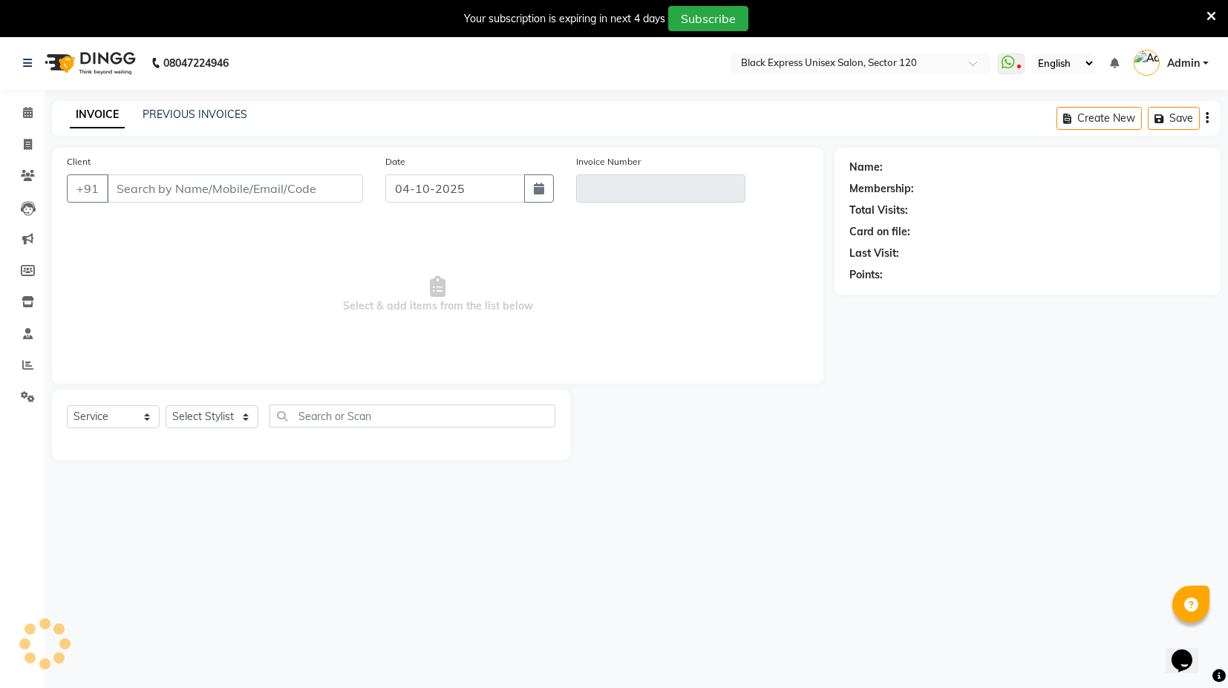
scroll to position [36, 0]
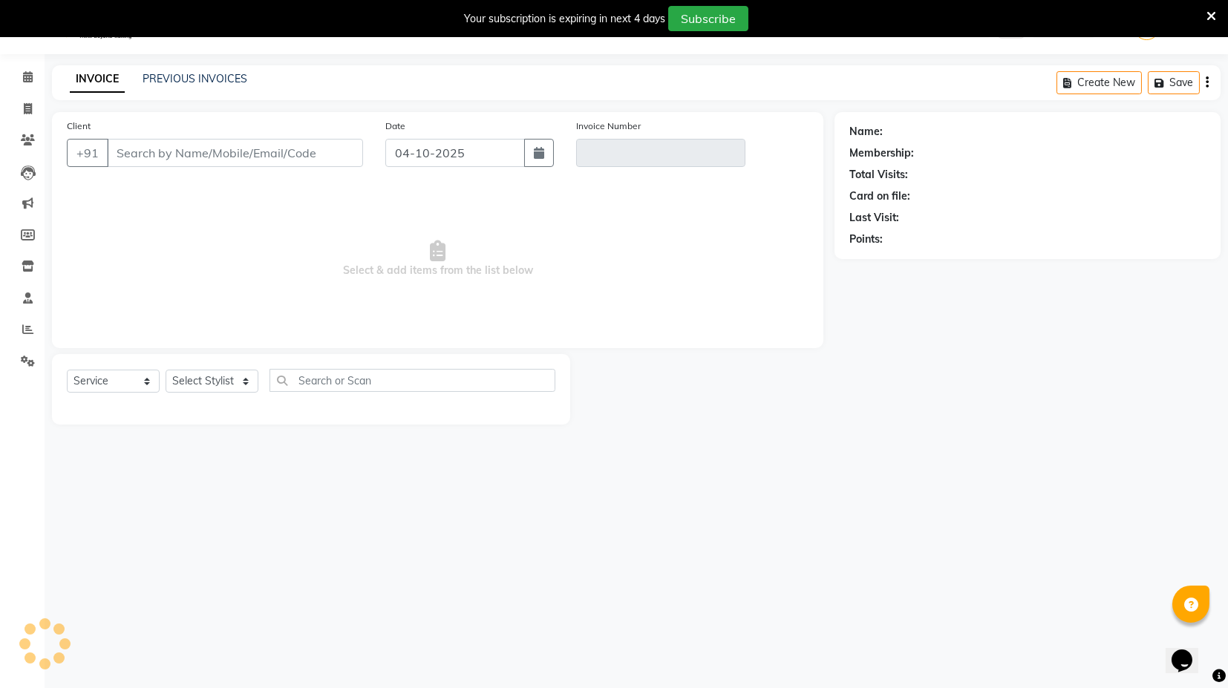
type input "9999295968"
type input "V/2025-26/4505"
select select "select"
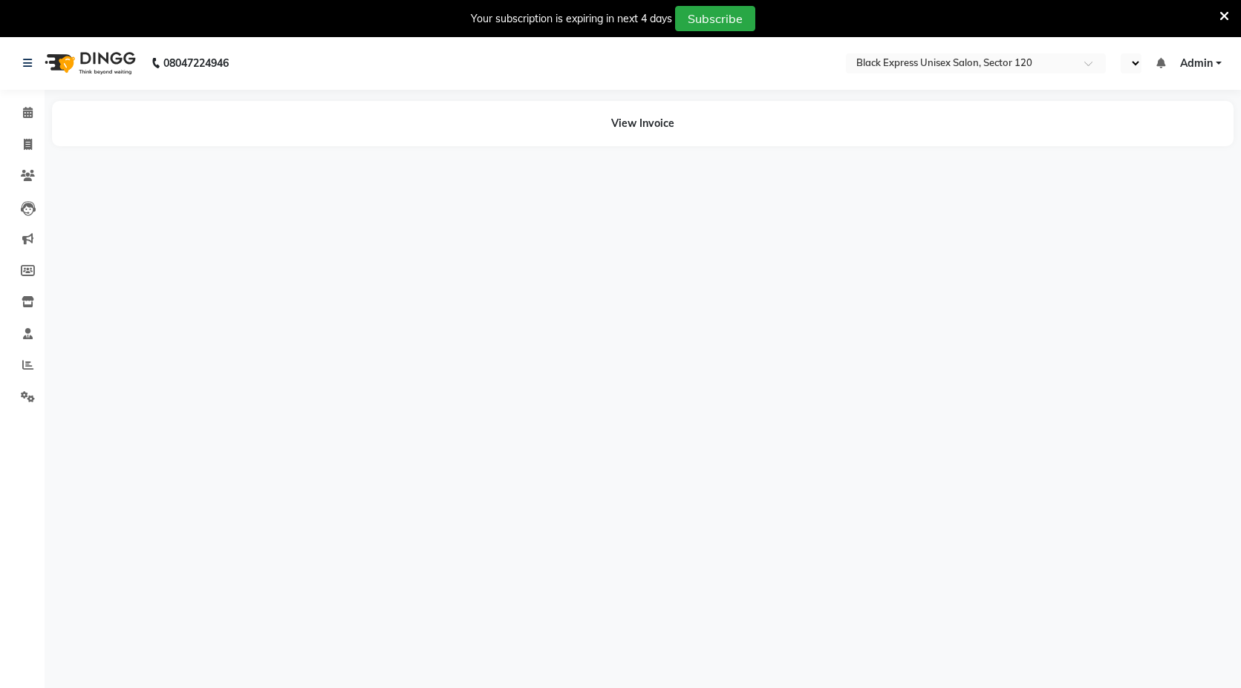
select select "en"
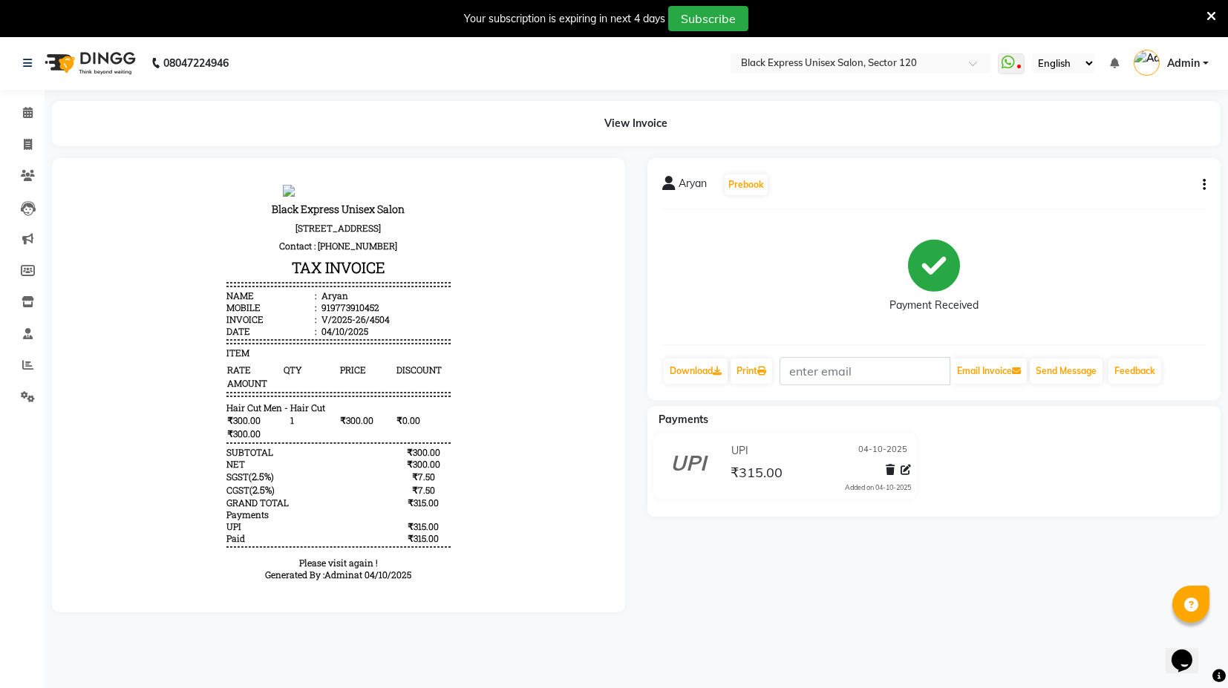
click at [1201, 185] on button "button" at bounding box center [1201, 186] width 9 height 16
click at [1130, 189] on div "Edit Item Staff" at bounding box center [1130, 185] width 102 height 19
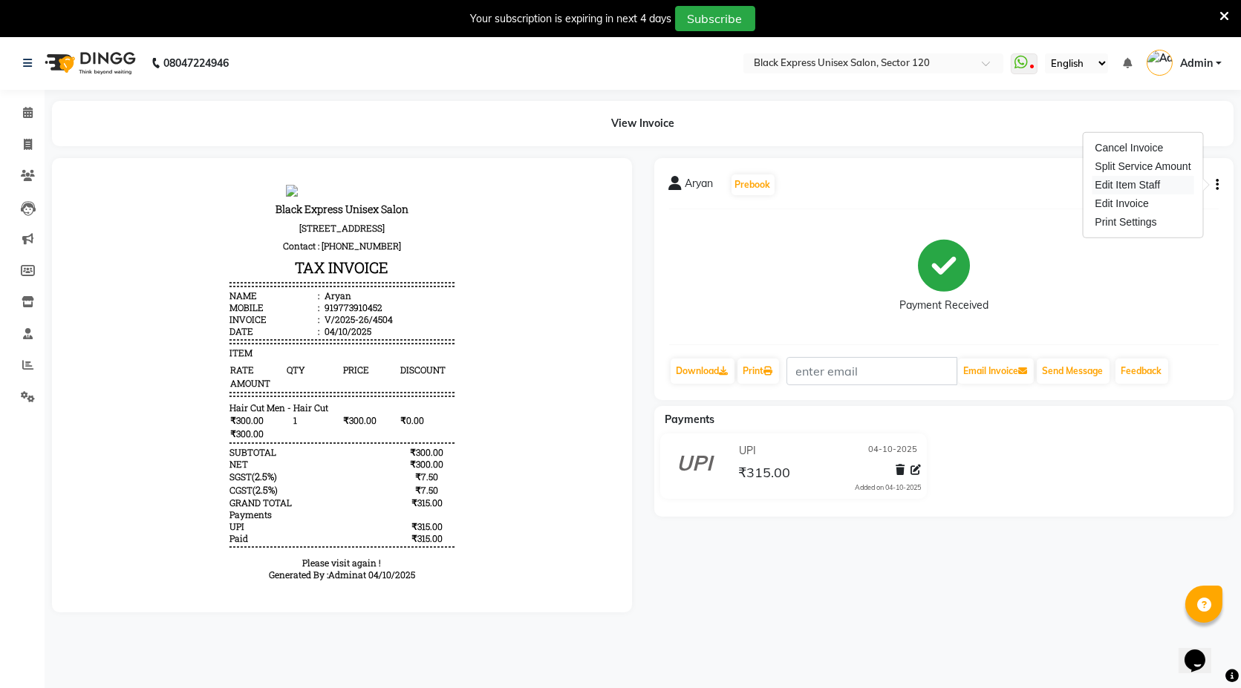
select select "87608"
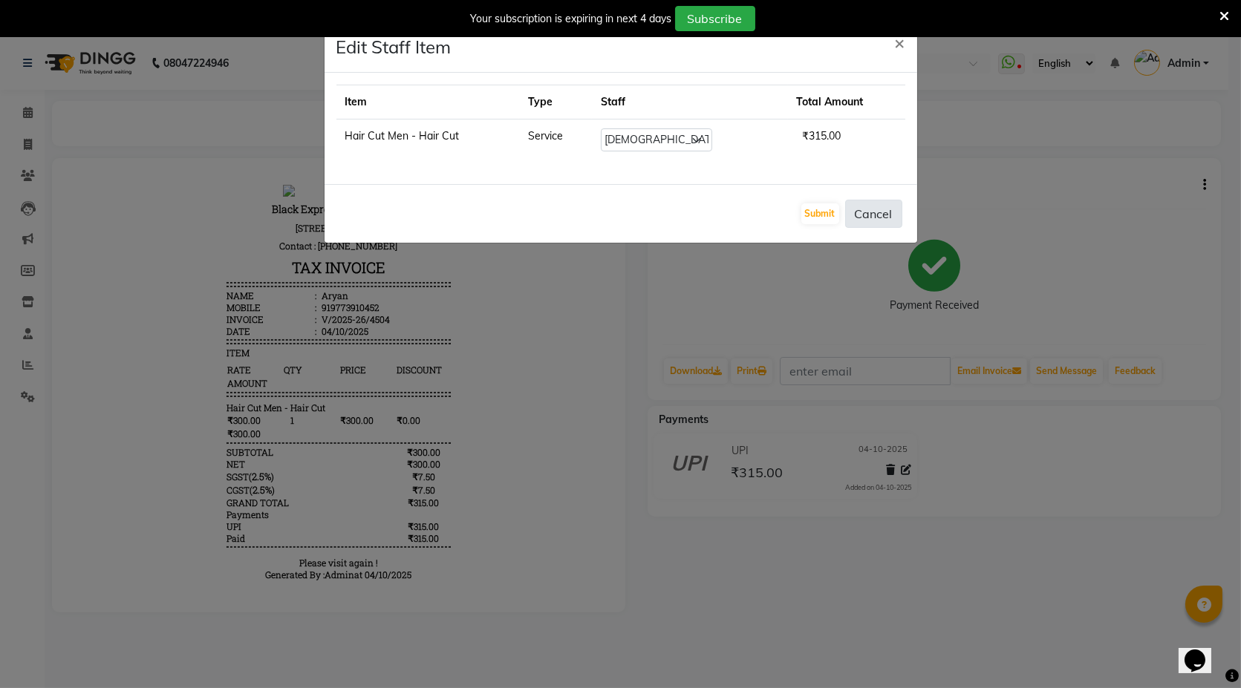
click at [876, 218] on button "Cancel" at bounding box center [873, 214] width 57 height 28
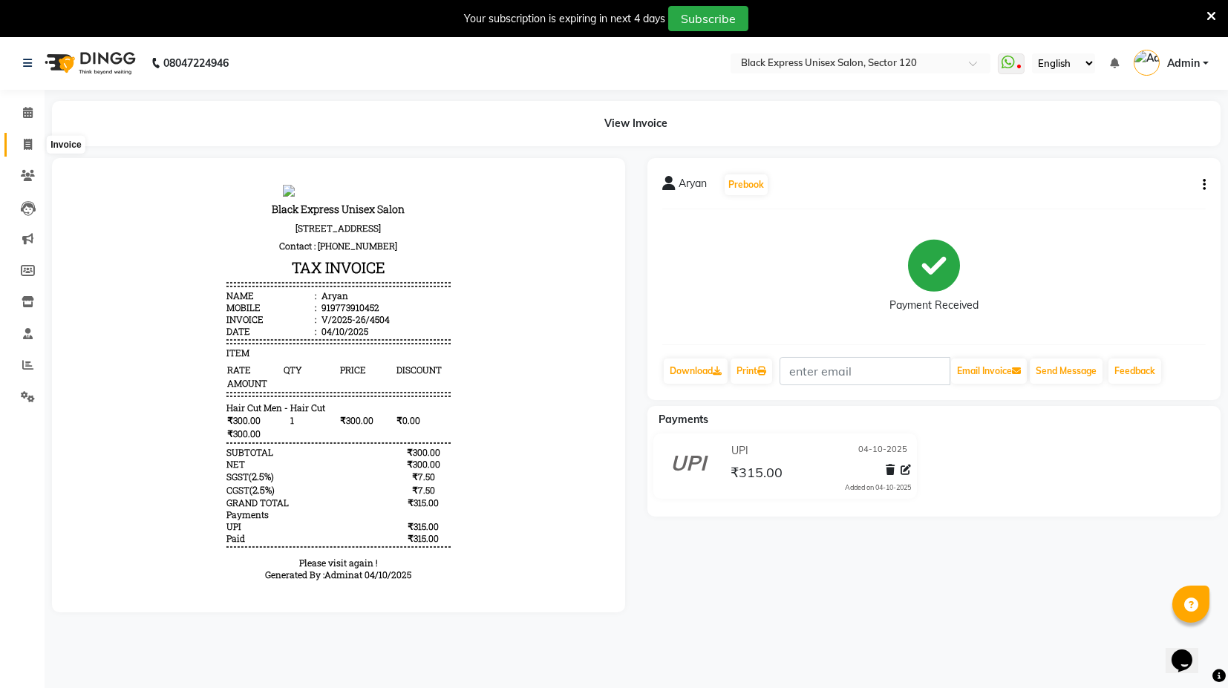
drag, startPoint x: 30, startPoint y: 144, endPoint x: 195, endPoint y: 62, distance: 184.0
click at [30, 144] on icon at bounding box center [28, 144] width 8 height 11
select select "service"
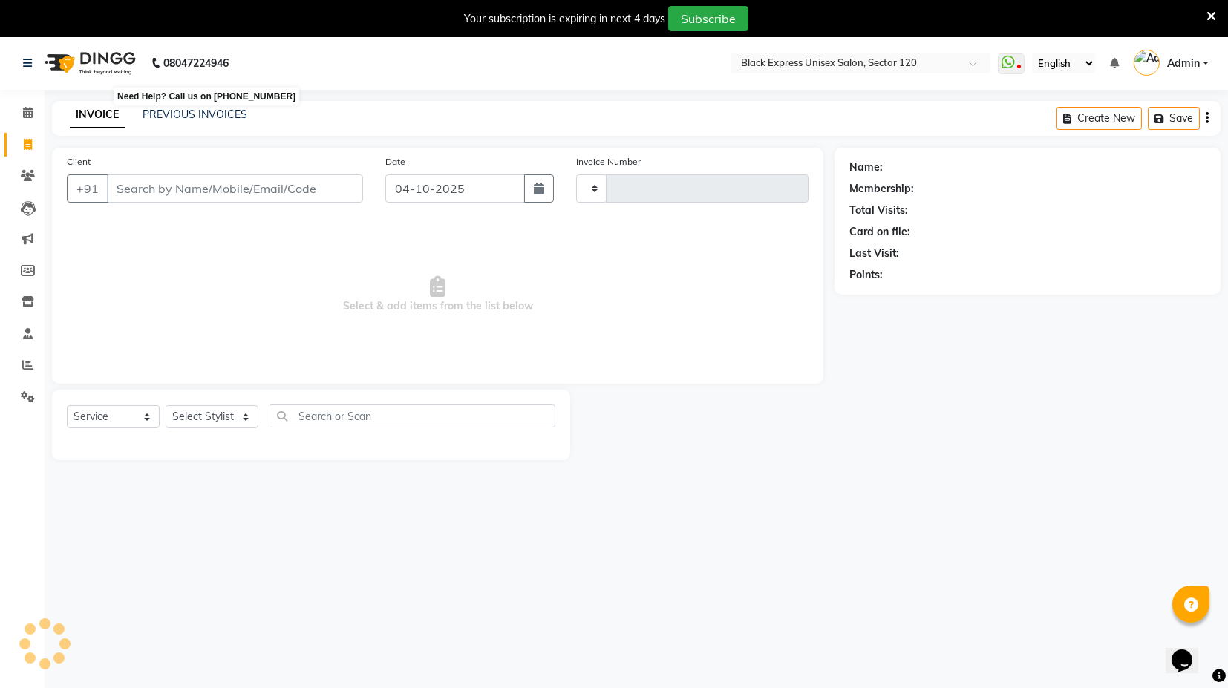
scroll to position [36, 0]
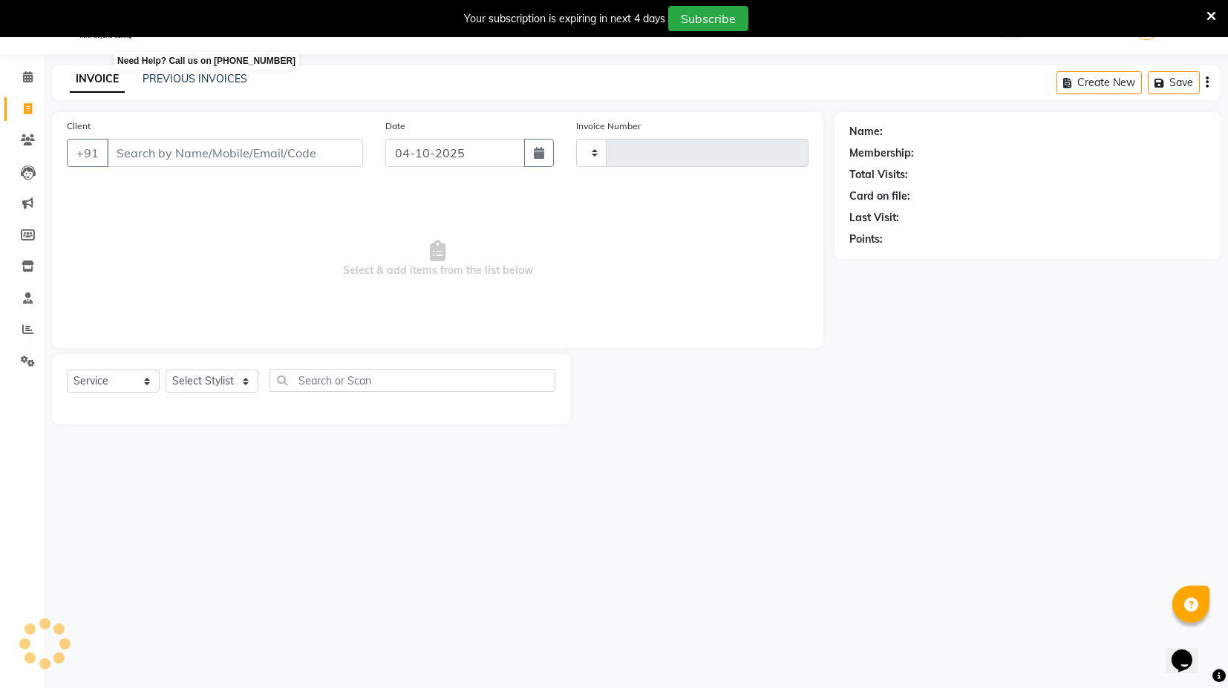
type input "4508"
select select "7082"
click at [165, 153] on input "Client" at bounding box center [235, 153] width 256 height 28
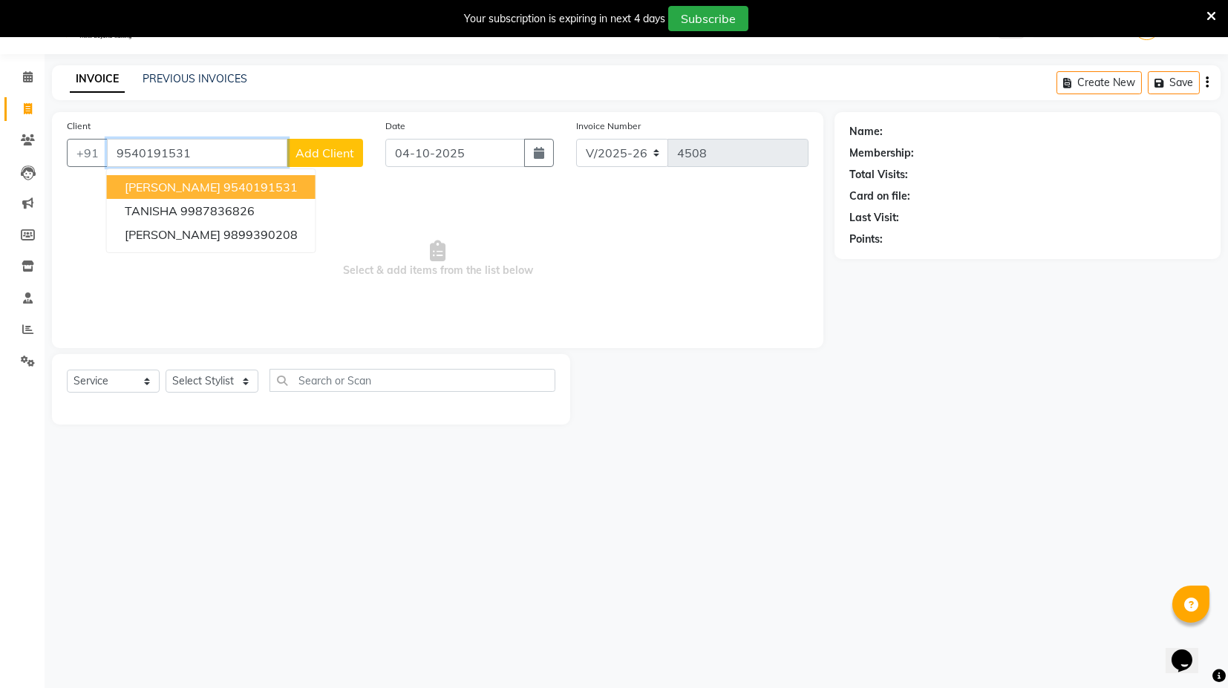
type input "9540191531"
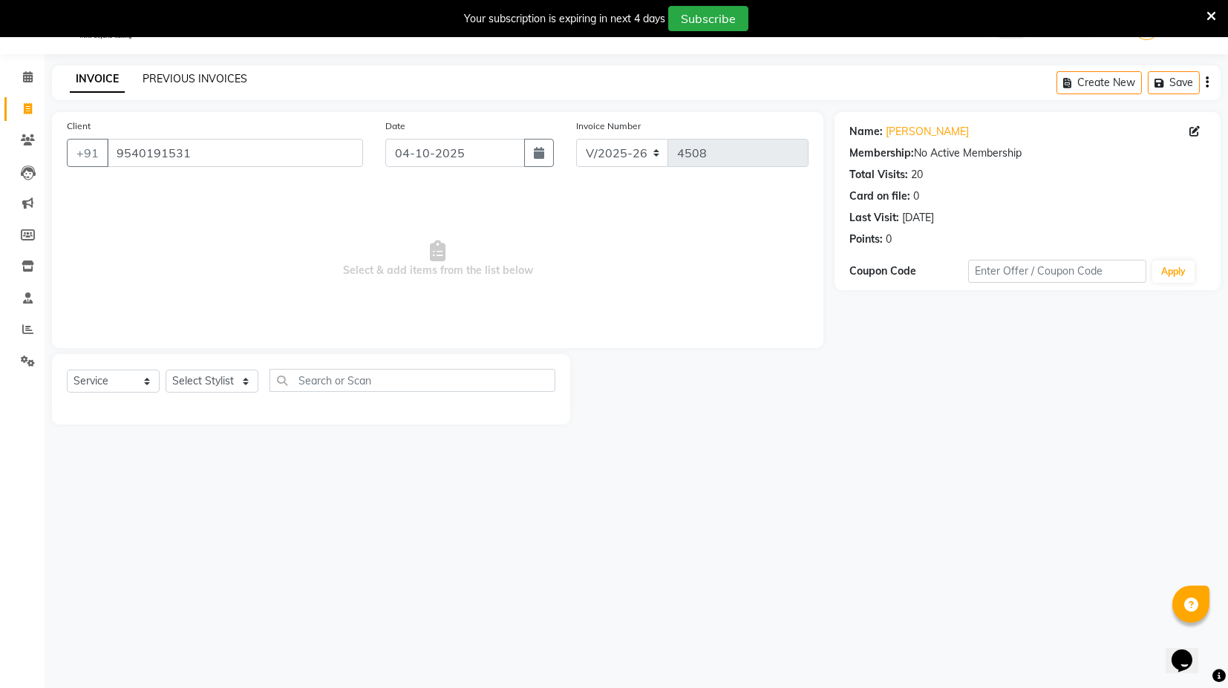
click at [198, 77] on link "PREVIOUS INVOICES" at bounding box center [195, 78] width 105 height 13
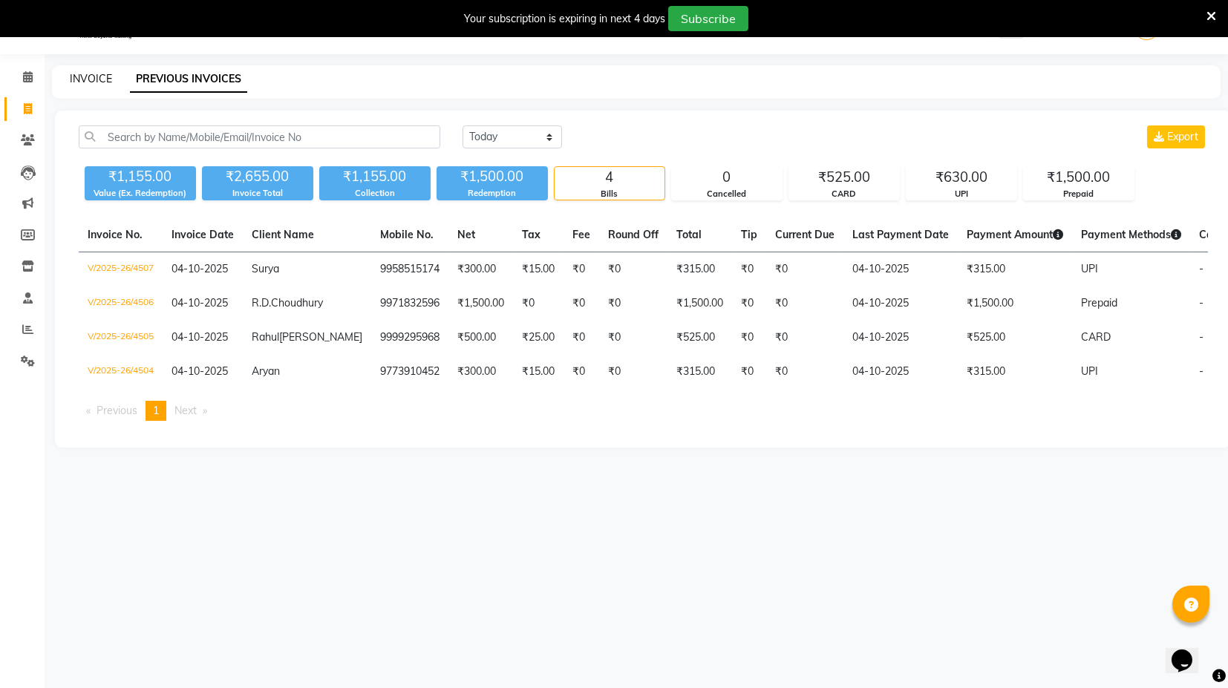
click at [81, 73] on link "INVOICE" at bounding box center [91, 78] width 42 height 13
select select "service"
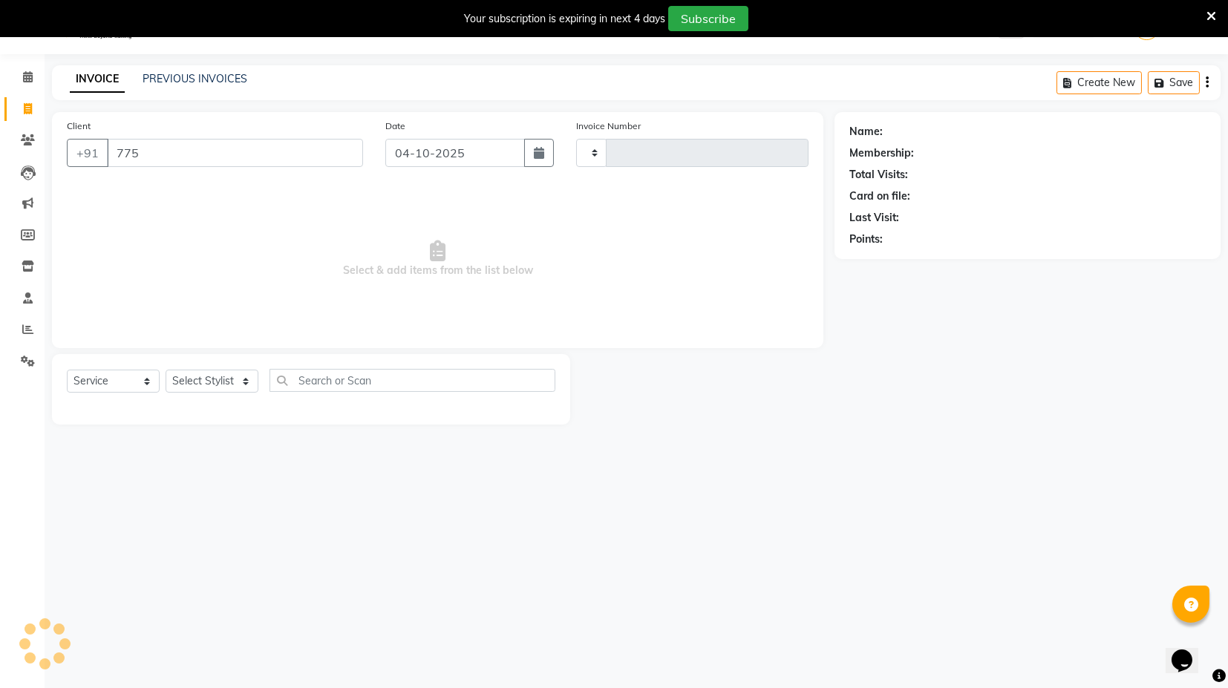
type input "7755"
select select "7082"
type input "4508"
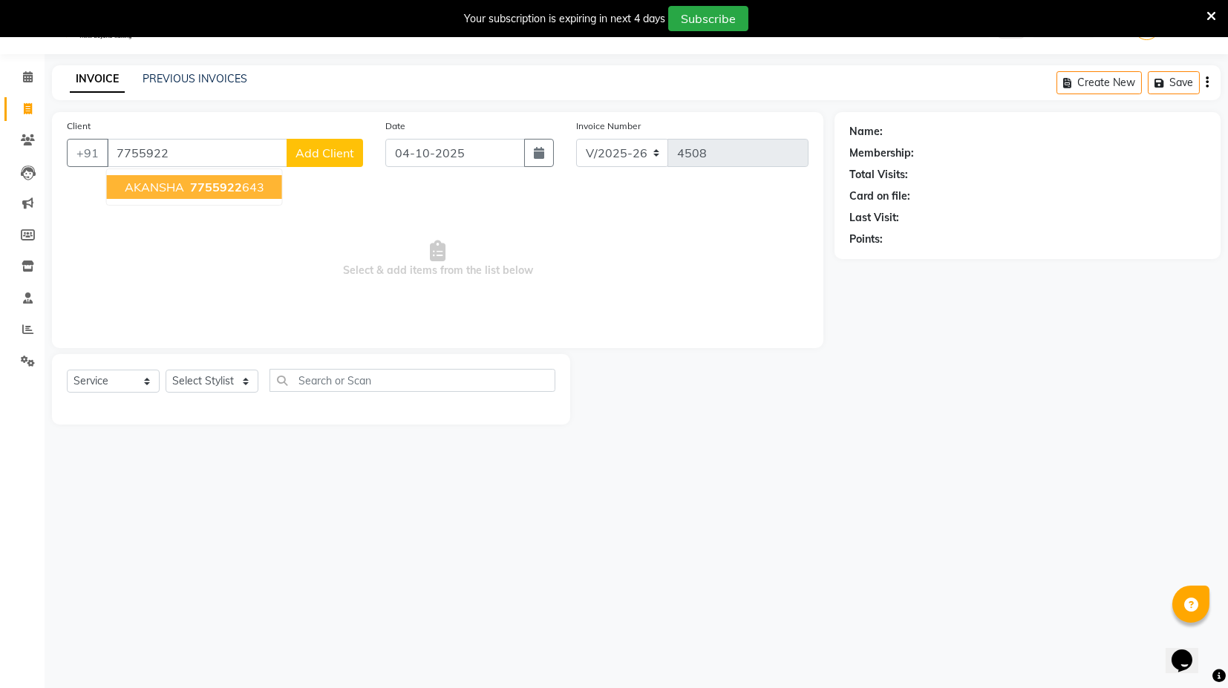
click at [176, 185] on span "AKANSHA" at bounding box center [154, 187] width 59 height 15
type input "7755922643"
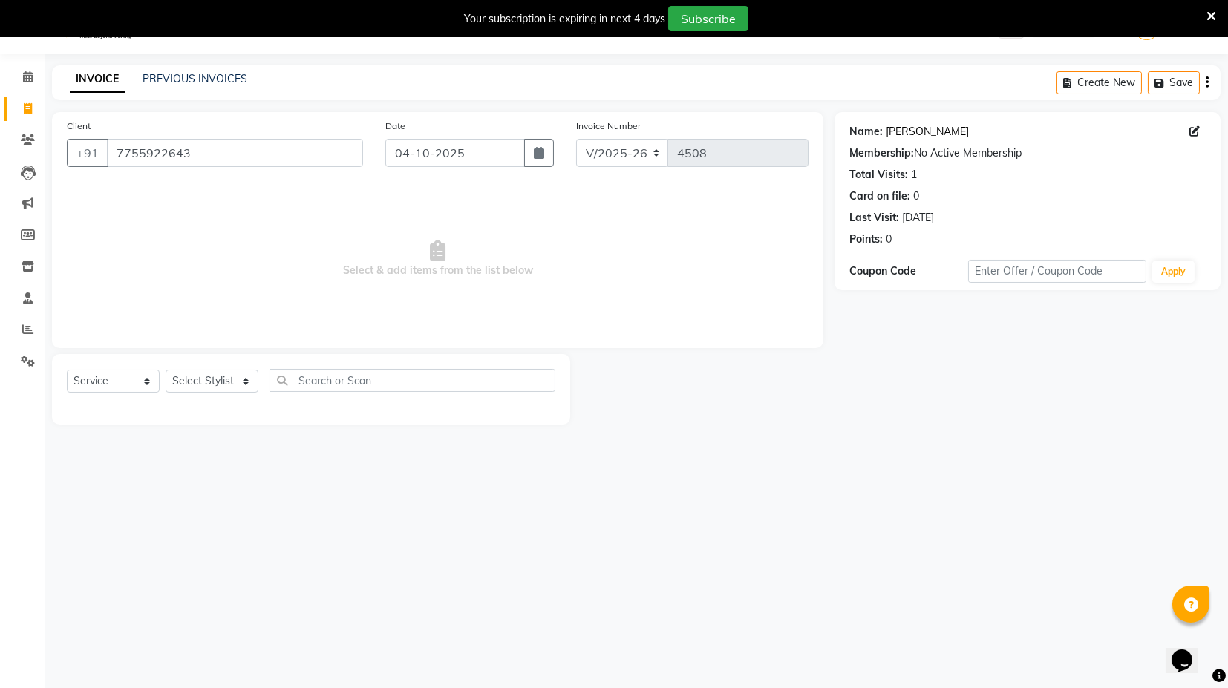
click at [912, 130] on link "[PERSON_NAME]" at bounding box center [927, 132] width 83 height 16
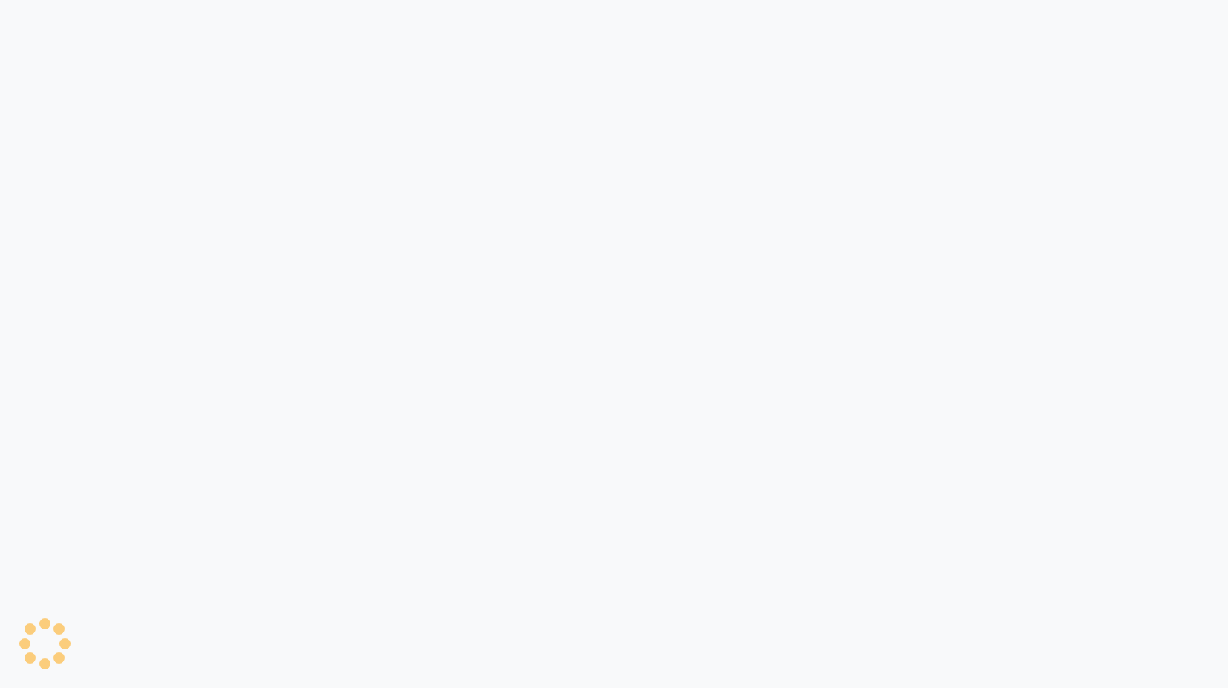
select select "7082"
select select "service"
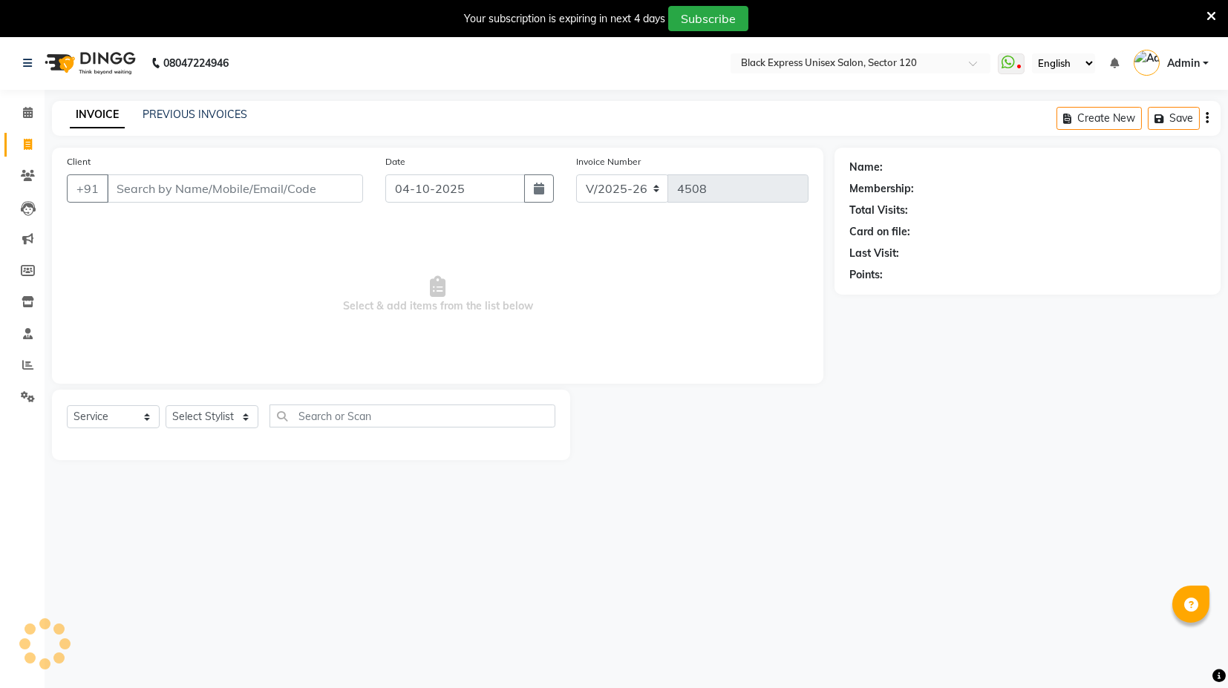
select select "en"
click at [16, 373] on span at bounding box center [28, 365] width 26 height 17
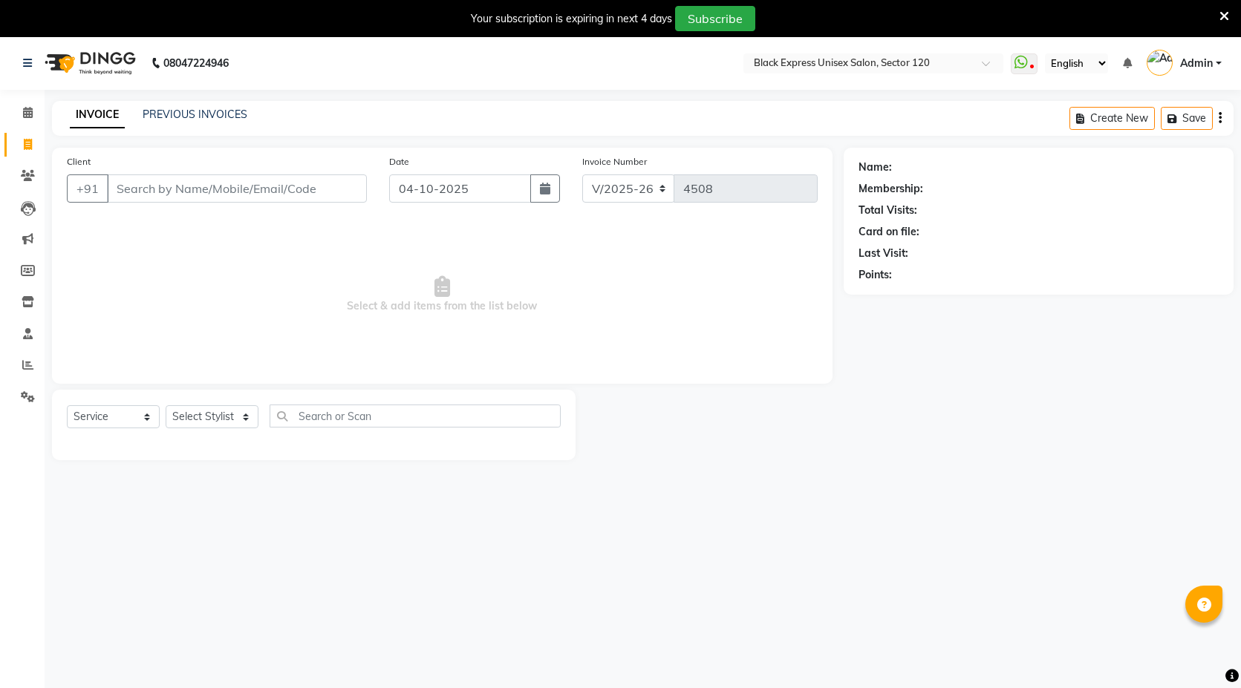
select select "7082"
select select "service"
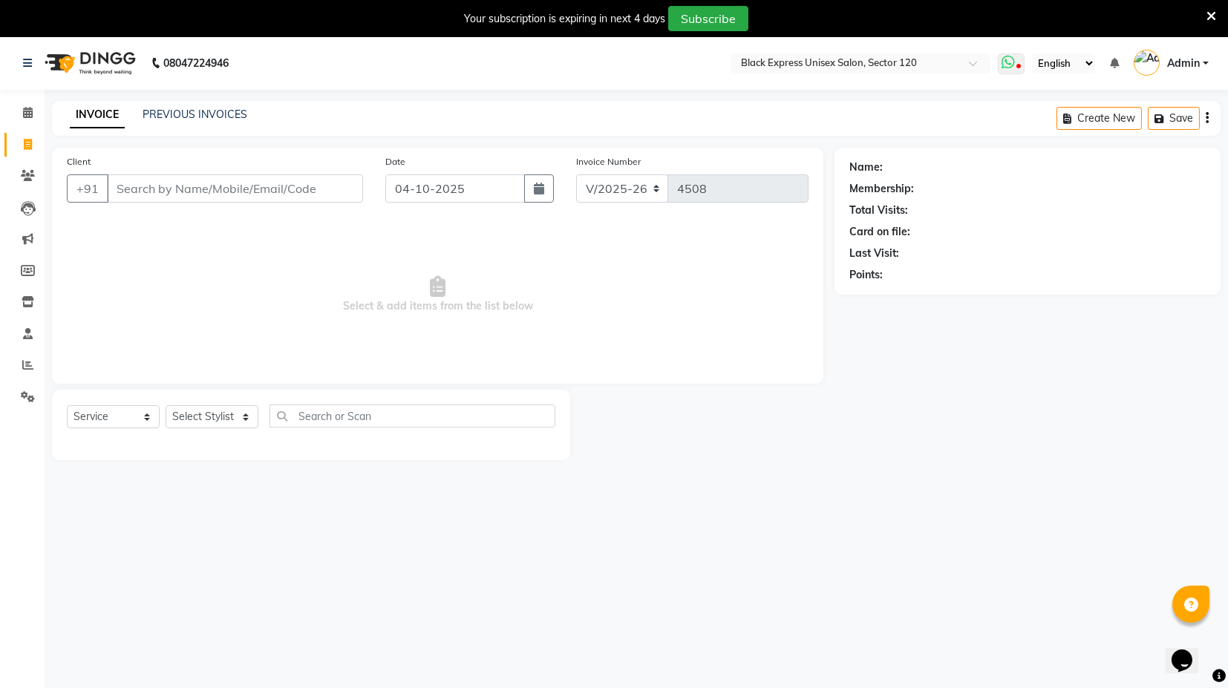
click at [1020, 58] on span at bounding box center [1011, 63] width 27 height 21
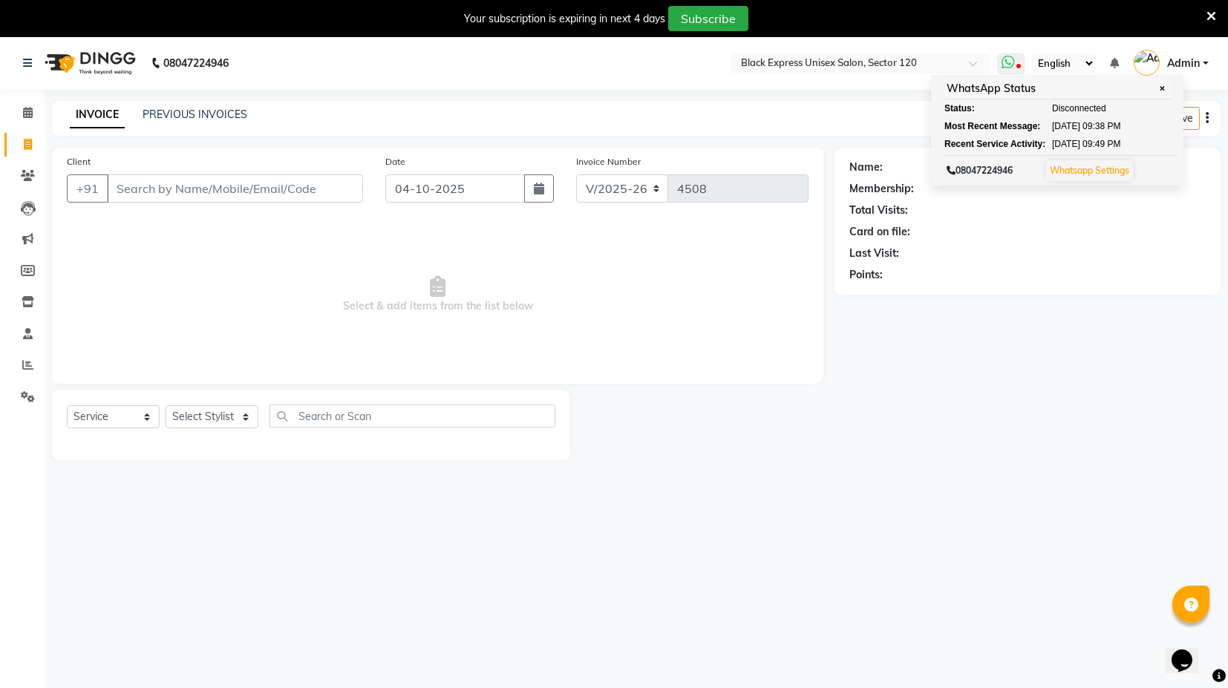
click at [1093, 172] on link "Whatsapp Settings" at bounding box center [1089, 170] width 79 height 11
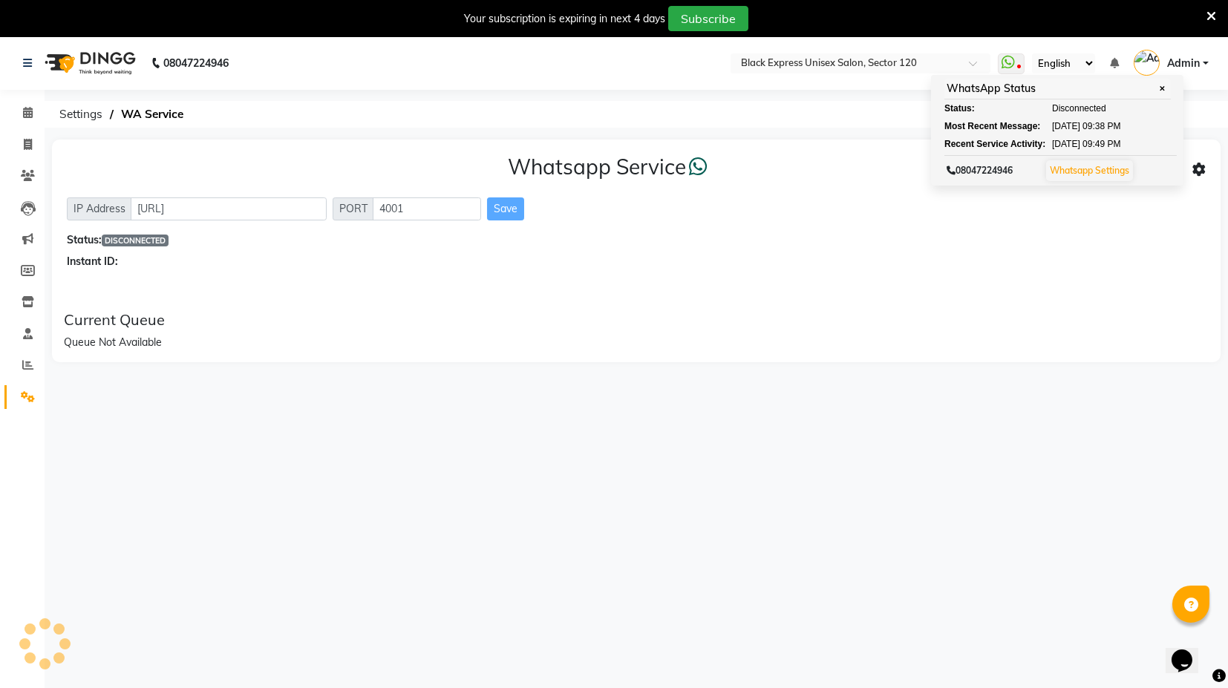
click at [1009, 243] on div "Status: DISCONNECTED" at bounding box center [636, 240] width 1139 height 16
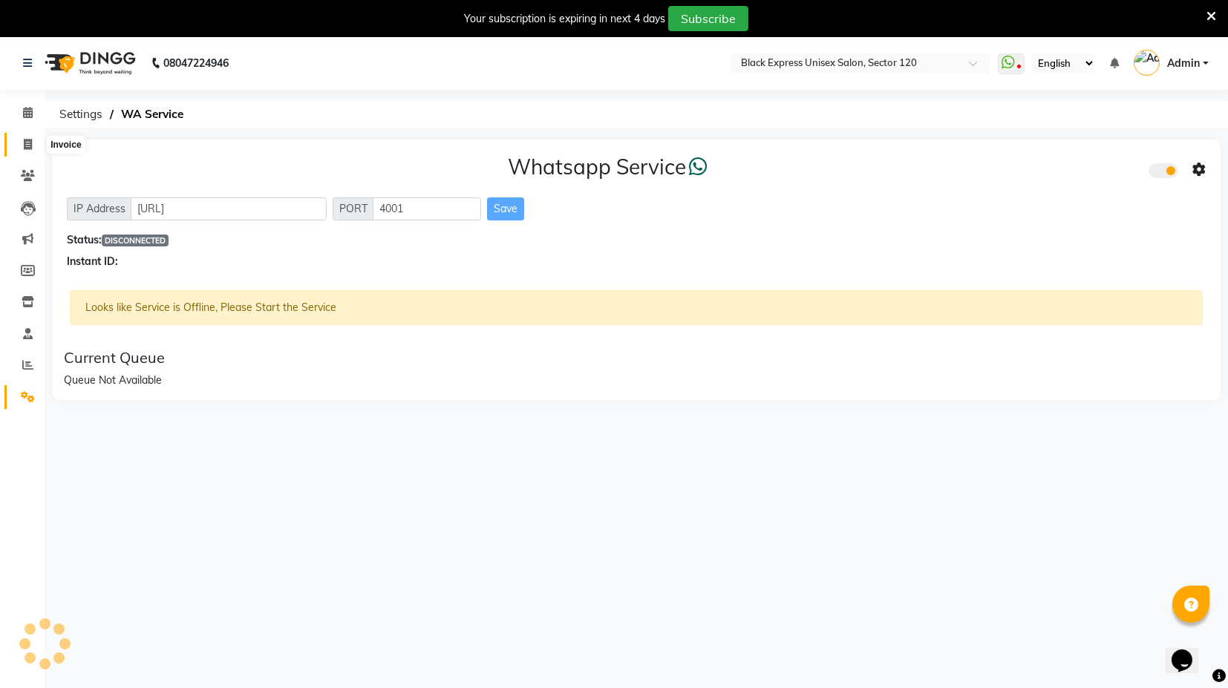
click at [28, 145] on icon at bounding box center [28, 144] width 8 height 11
select select "service"
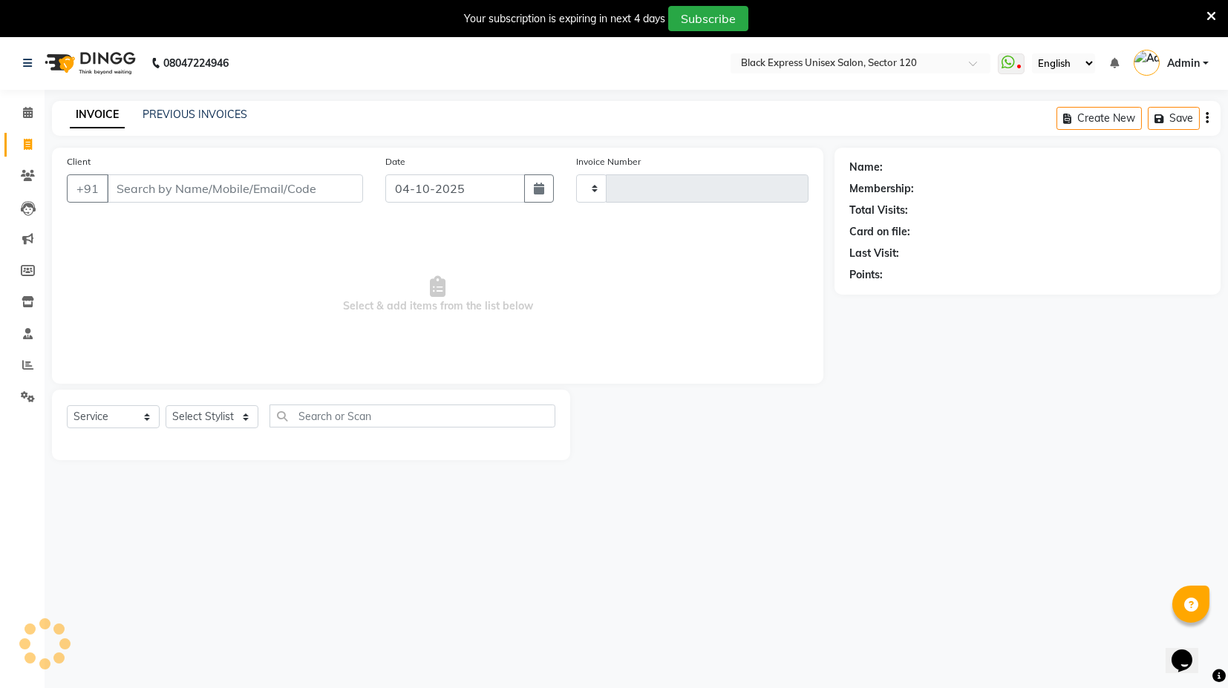
scroll to position [36, 0]
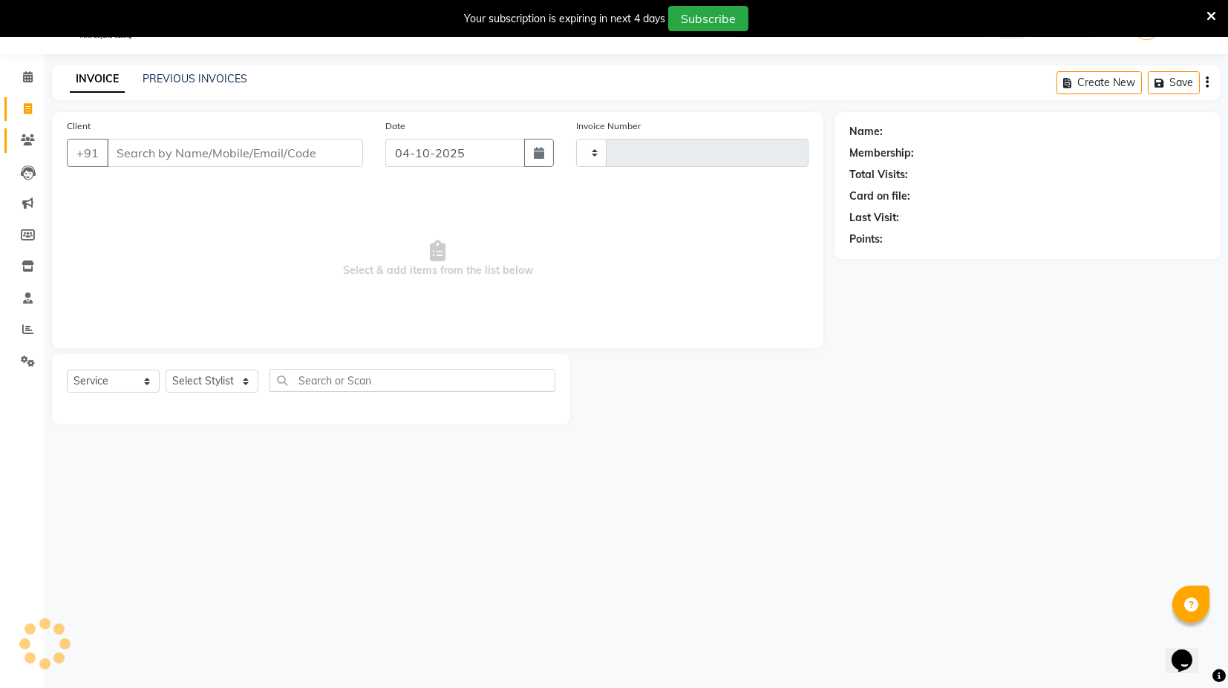
type input "4508"
select select "7082"
click at [197, 152] on input "Client" at bounding box center [235, 153] width 256 height 28
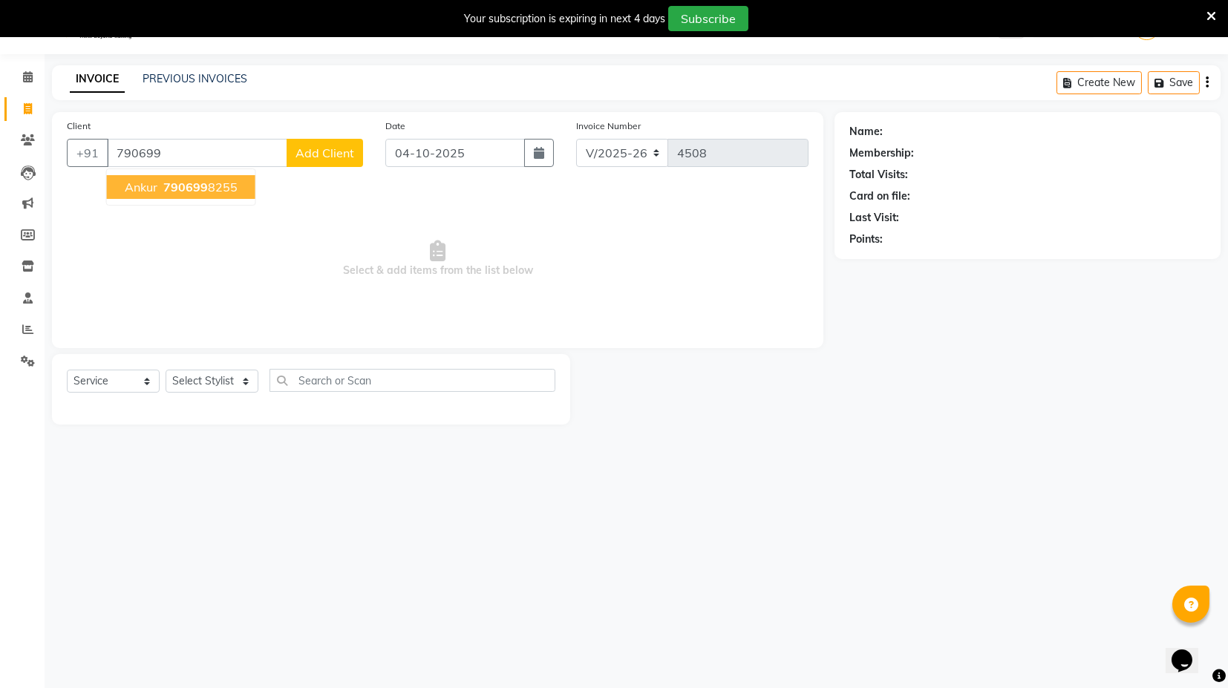
click at [210, 175] on button "ankur 790699 8255" at bounding box center [181, 187] width 149 height 24
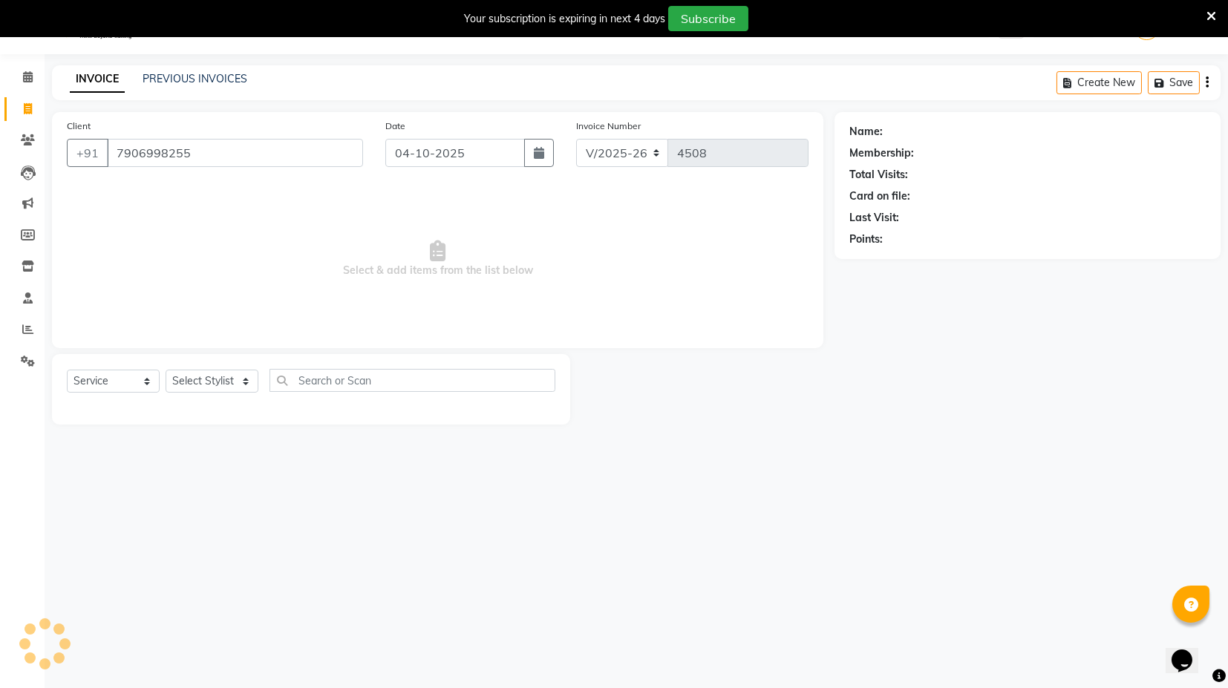
type input "7906998255"
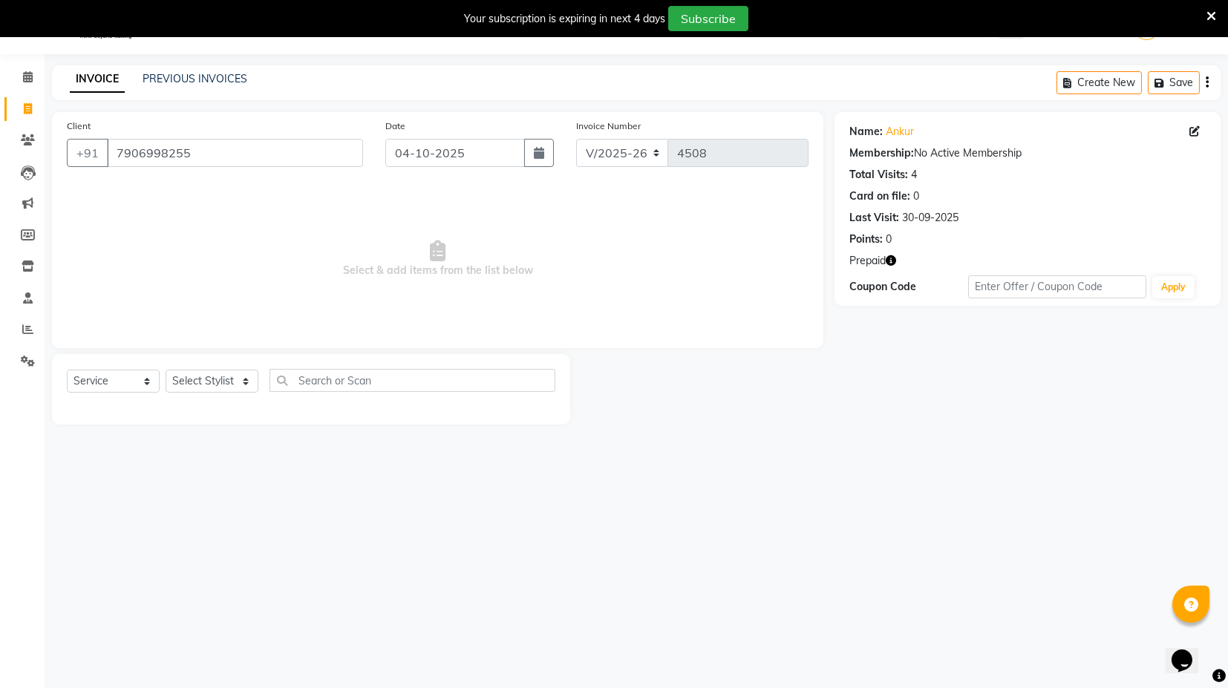
click at [888, 258] on icon "button" at bounding box center [891, 260] width 10 height 10
click at [893, 129] on link "Ankur" at bounding box center [900, 132] width 28 height 16
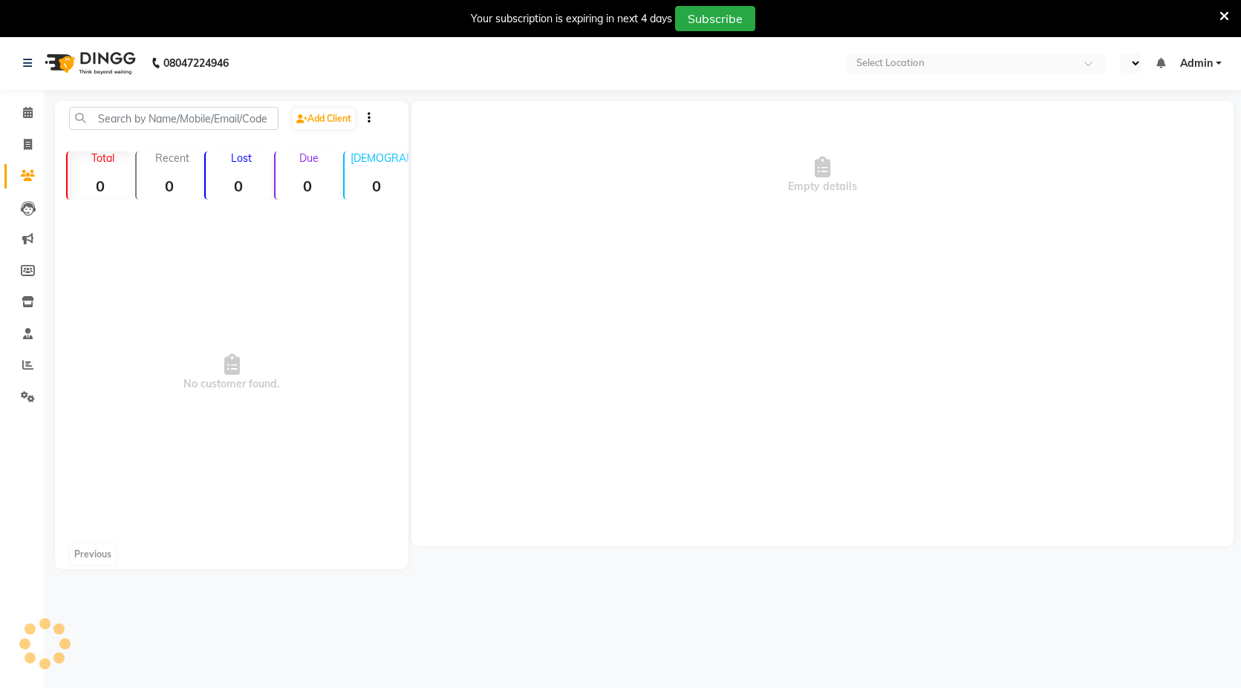
select select "en"
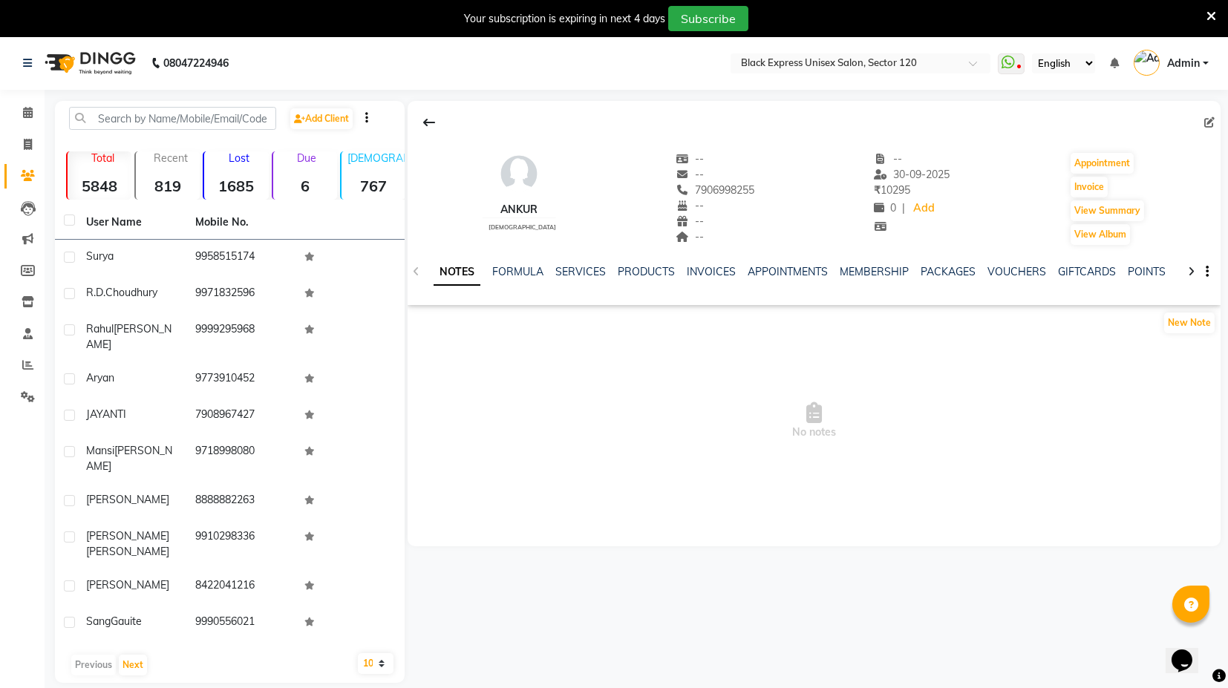
click at [702, 281] on div "NOTES FORMULA SERVICES PRODUCTS INVOICES APPOINTMENTS MEMBERSHIP PACKAGES VOUCH…" at bounding box center [797, 277] width 726 height 27
click at [703, 274] on link "INVOICES" at bounding box center [711, 271] width 49 height 13
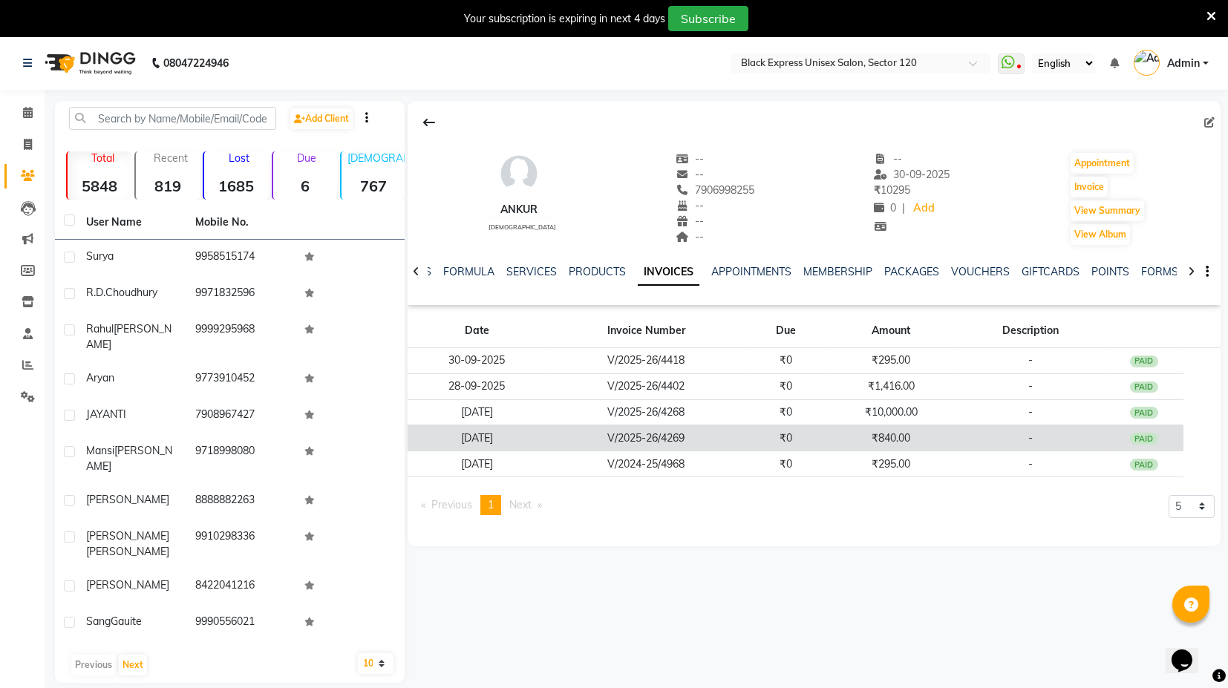
click at [853, 436] on td "₹840.00" at bounding box center [891, 439] width 131 height 26
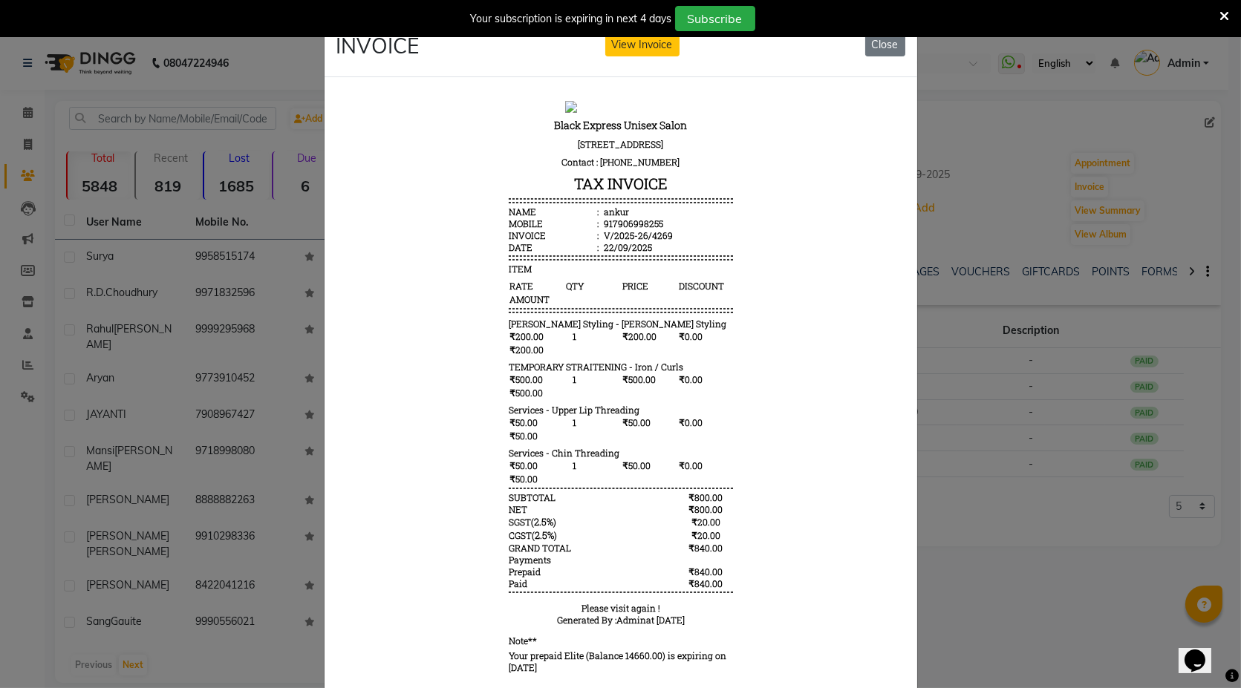
click at [825, 392] on body "Black Express Unisex Salon Shop No.5, 6, RG Square, RG Residency, Sector 120, N…" at bounding box center [620, 387] width 557 height 587
click at [868, 45] on button "Close" at bounding box center [885, 44] width 40 height 23
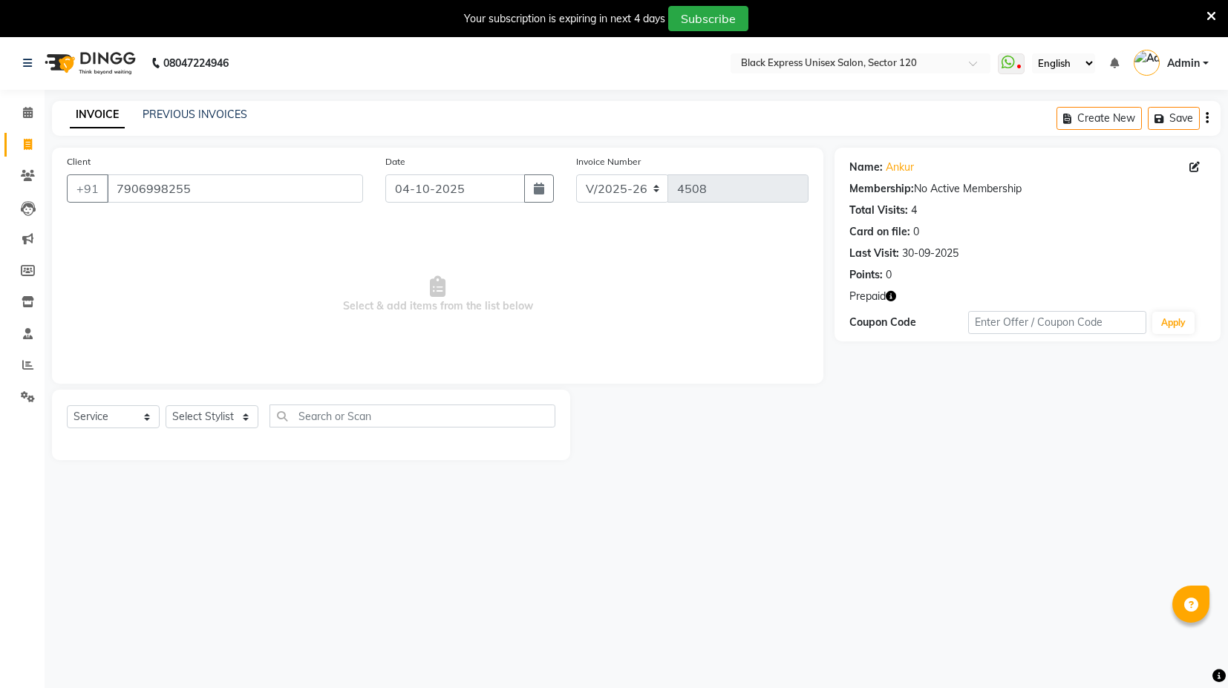
select select "7082"
select select "service"
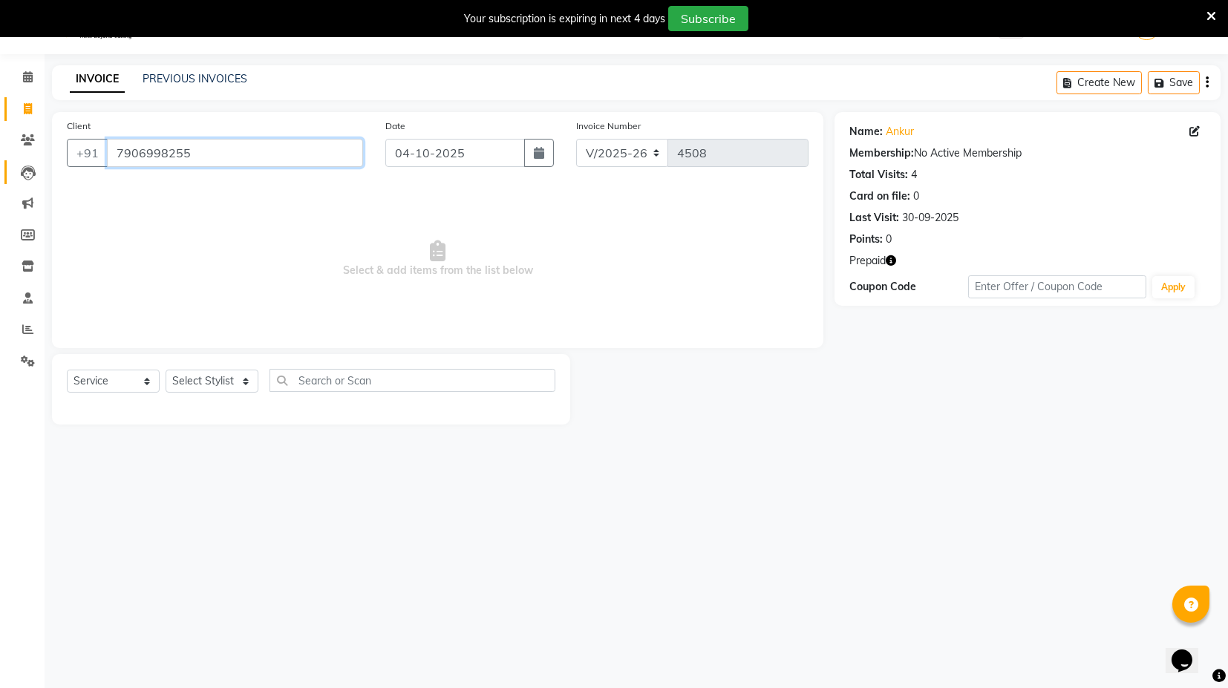
drag, startPoint x: 264, startPoint y: 160, endPoint x: 16, endPoint y: 160, distance: 248.8
click at [16, 160] on app-home "08047224946 Select Location × Black Express Unisex Salon, Sector 120 WhatsApp S…" at bounding box center [614, 224] width 1228 height 446
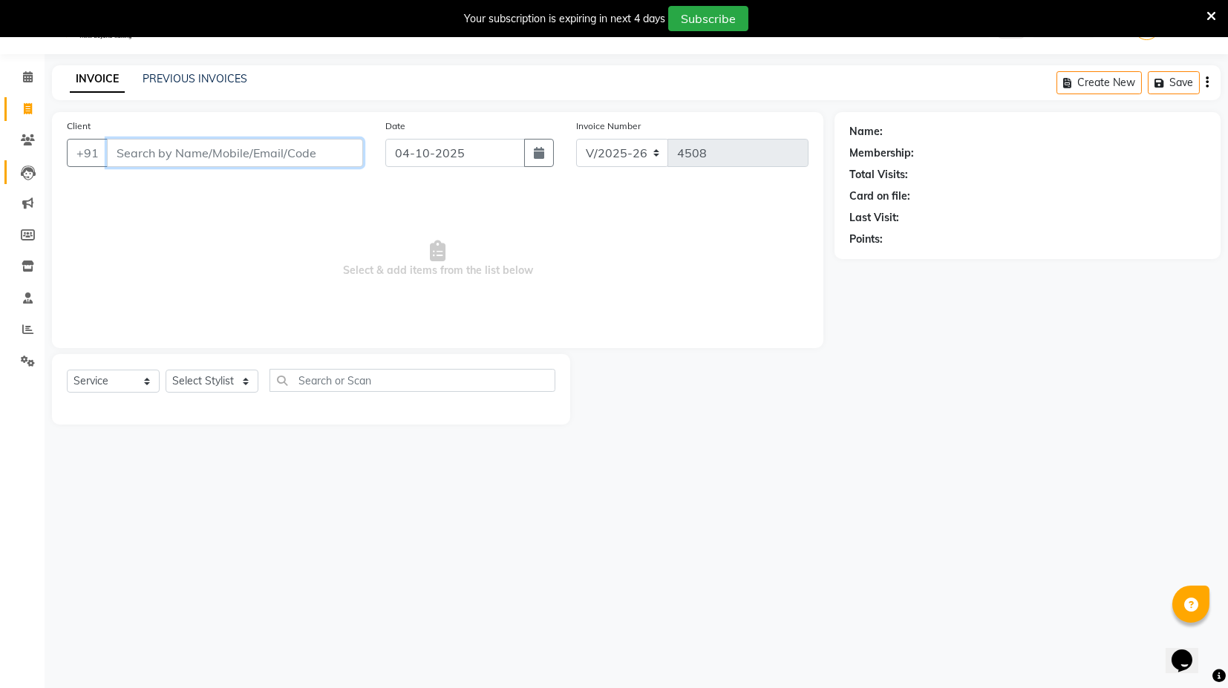
type input "0"
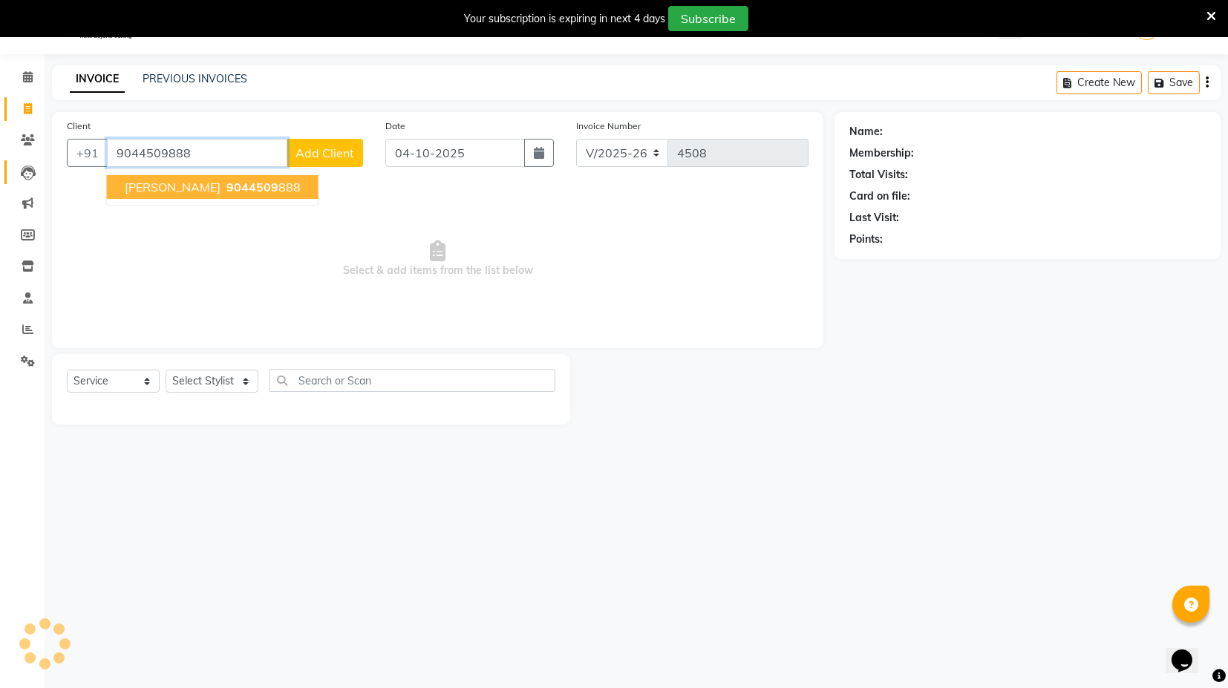
type input "9044509888"
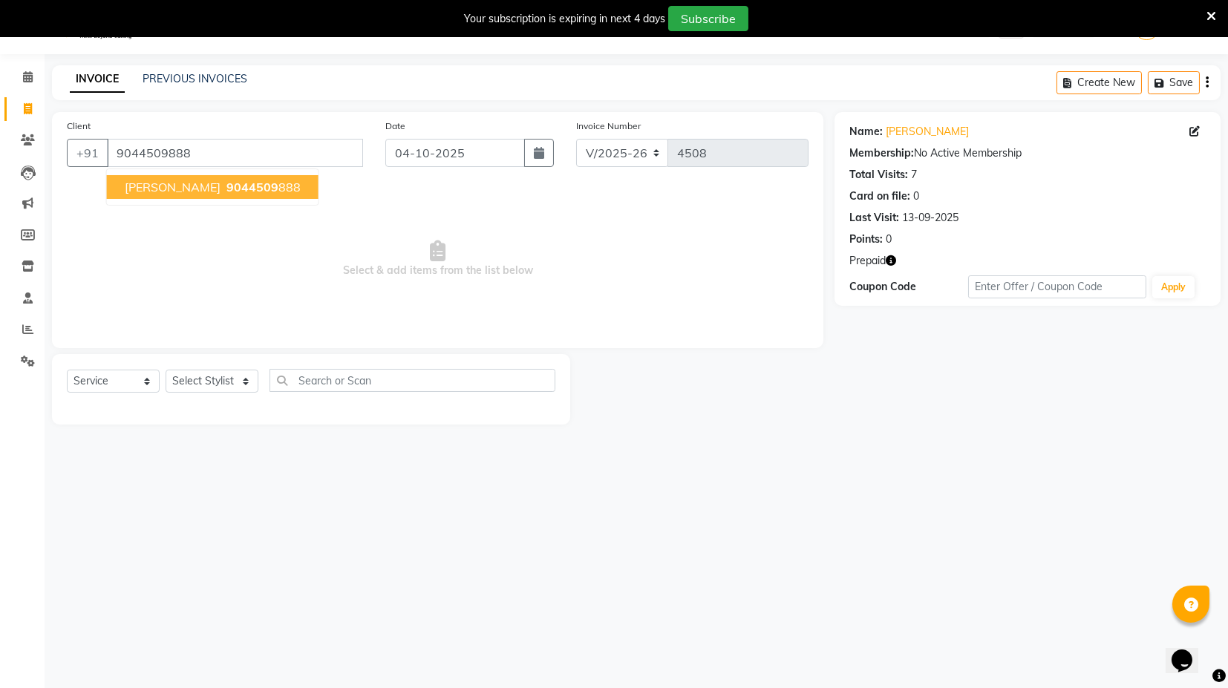
click at [180, 183] on span "[PERSON_NAME]" at bounding box center [173, 187] width 96 height 15
click at [249, 379] on select "Select Stylist ASIF DEEPA [PERSON_NAME] Manager [PERSON_NAME] [PERSON_NAME] [PE…" at bounding box center [212, 381] width 93 height 23
click at [166, 370] on select "Select Stylist ASIF DEEPA [PERSON_NAME] Manager [PERSON_NAME] [PERSON_NAME] [PE…" at bounding box center [212, 381] width 93 height 23
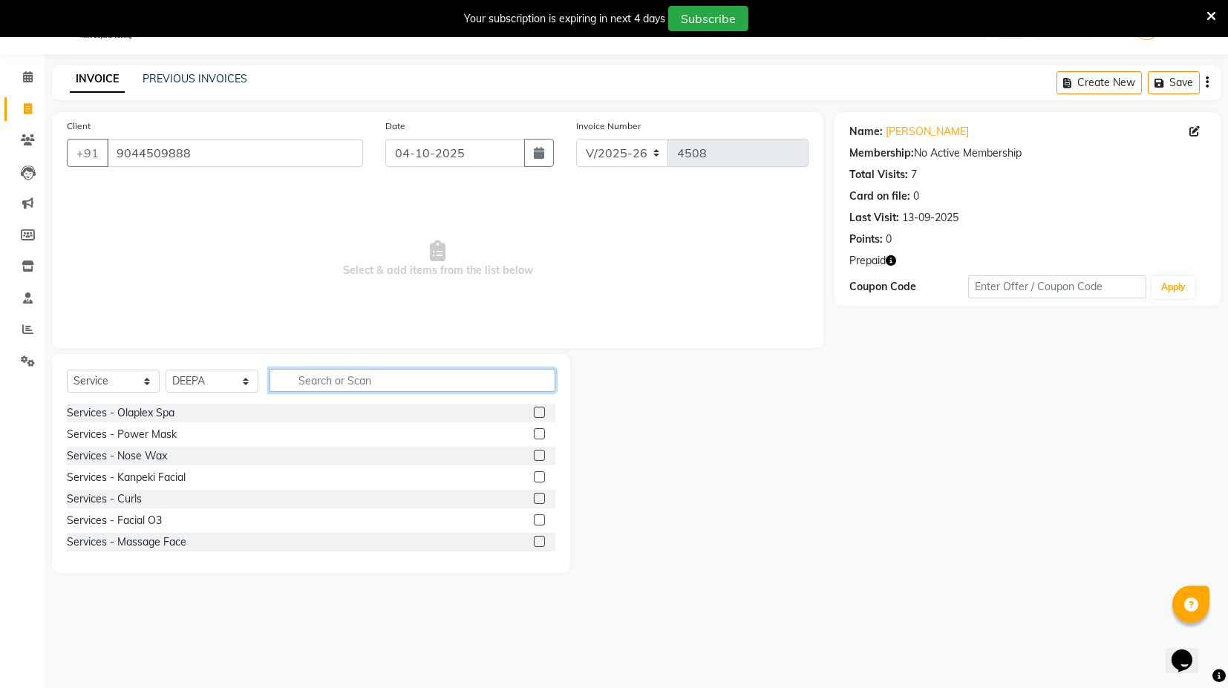
click at [351, 379] on input "text" at bounding box center [413, 380] width 286 height 23
click at [241, 373] on select "Select Stylist ASIF DEEPA [PERSON_NAME] Manager [PERSON_NAME] [PERSON_NAME] [PE…" at bounding box center [212, 381] width 93 height 23
select select "58980"
click at [166, 370] on select "Select Stylist ASIF DEEPA [PERSON_NAME] Manager [PERSON_NAME] [PERSON_NAME] [PE…" at bounding box center [212, 381] width 93 height 23
click at [411, 374] on input "text" at bounding box center [413, 380] width 286 height 23
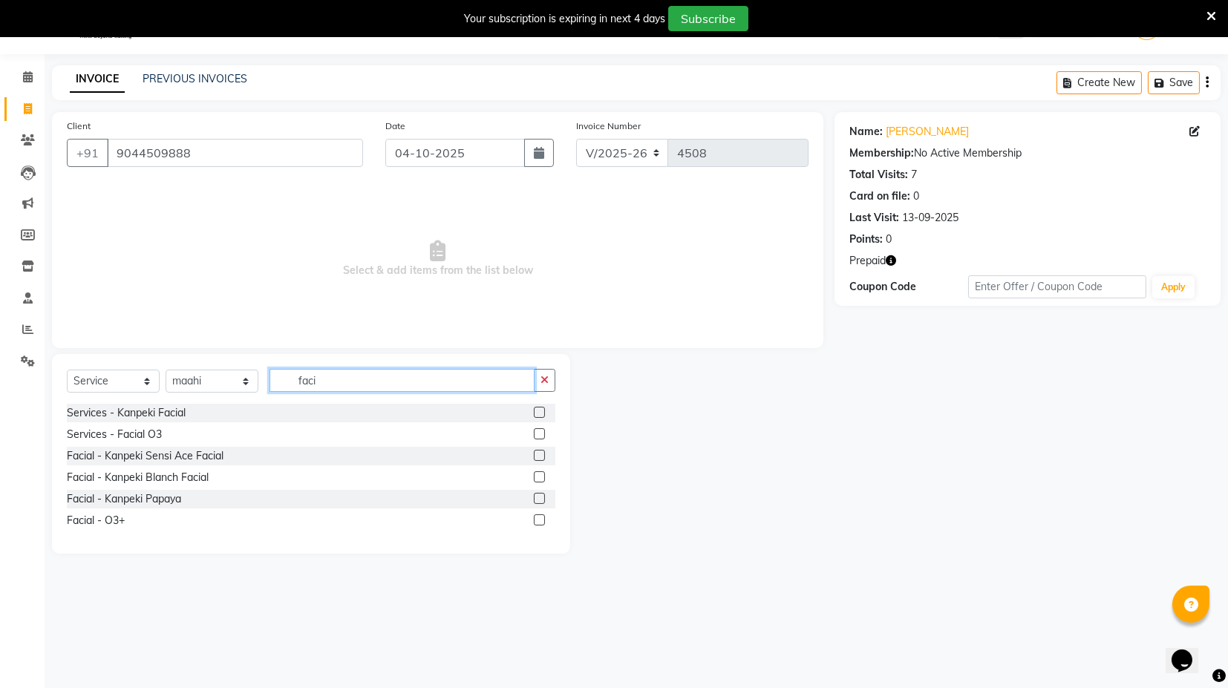
type input "faci"
click at [541, 429] on label at bounding box center [539, 434] width 11 height 11
click at [541, 430] on input "checkbox" at bounding box center [539, 435] width 10 height 10
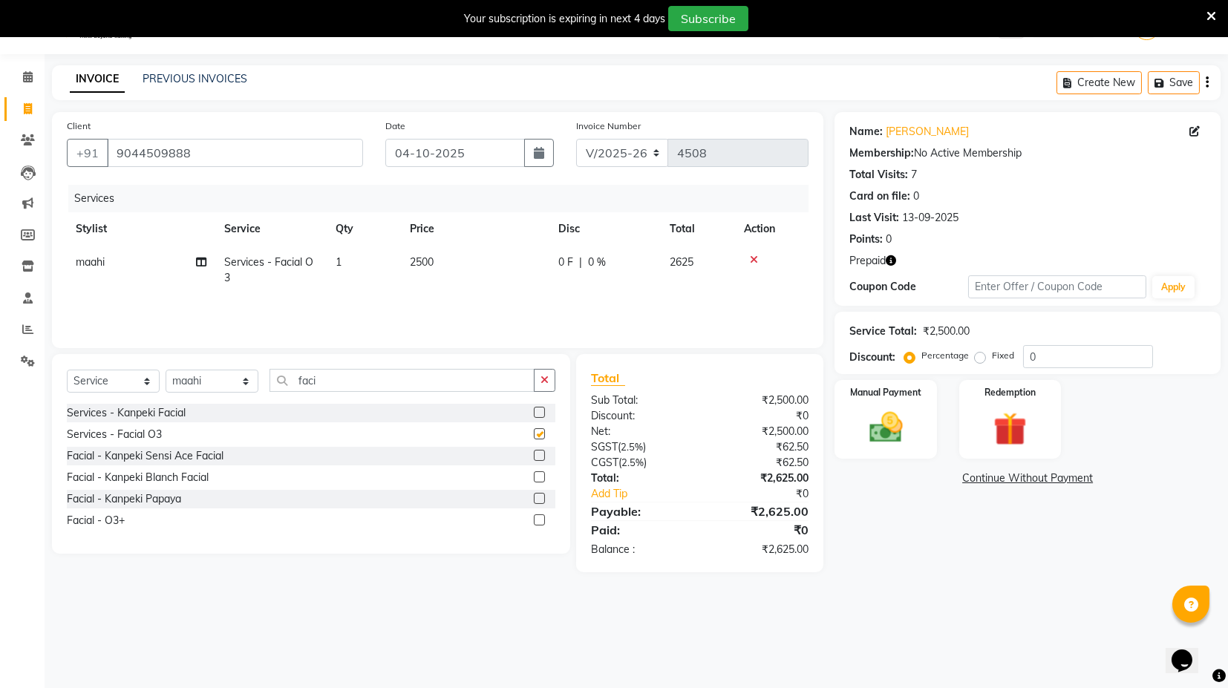
checkbox input "false"
click at [333, 380] on input "faci" at bounding box center [402, 380] width 265 height 23
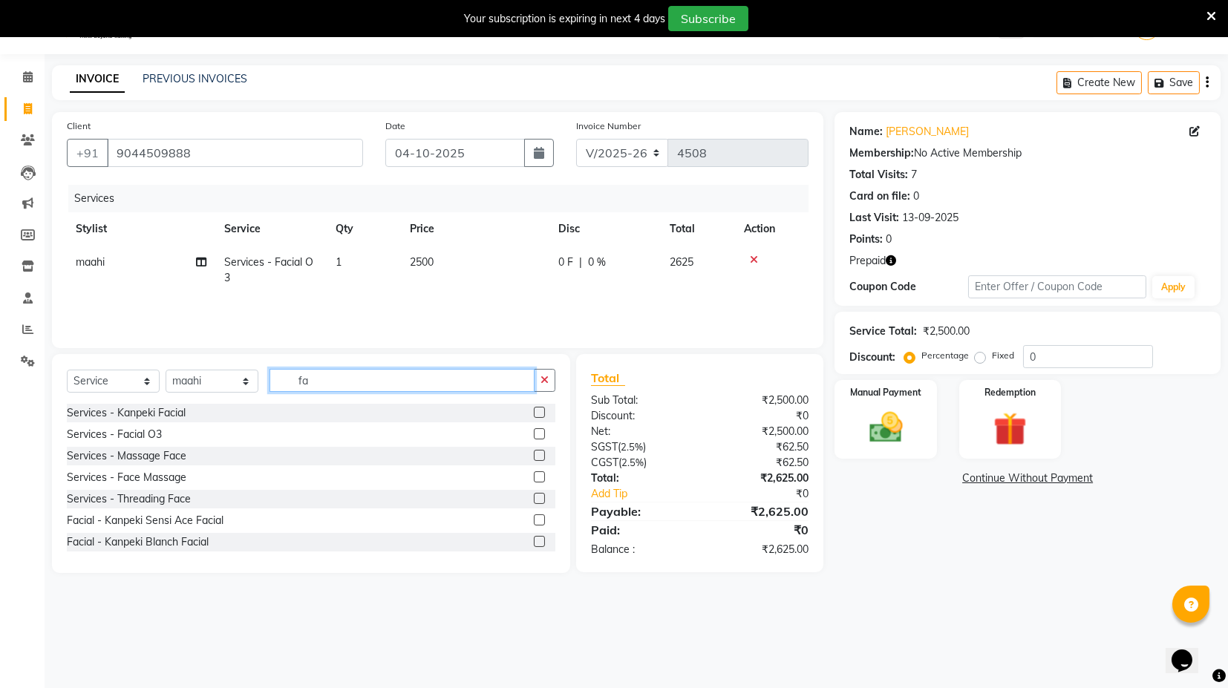
type input "f"
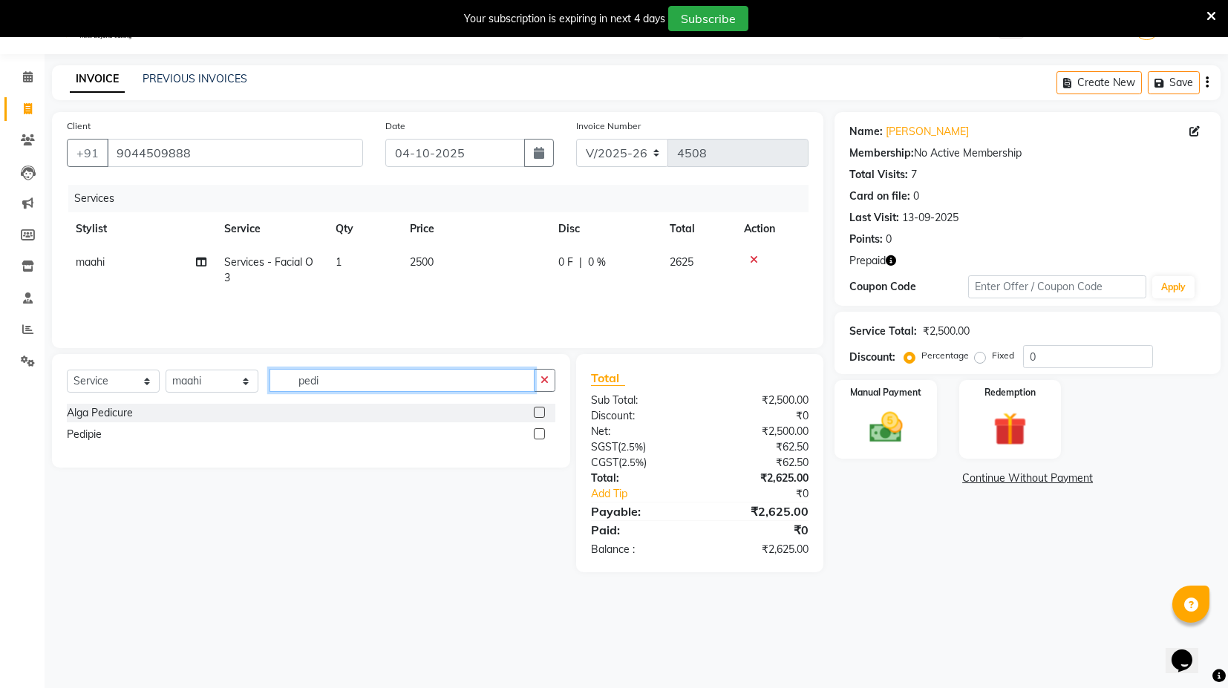
type input "pedi"
click at [539, 433] on label at bounding box center [539, 434] width 11 height 11
click at [539, 433] on input "checkbox" at bounding box center [539, 435] width 10 height 10
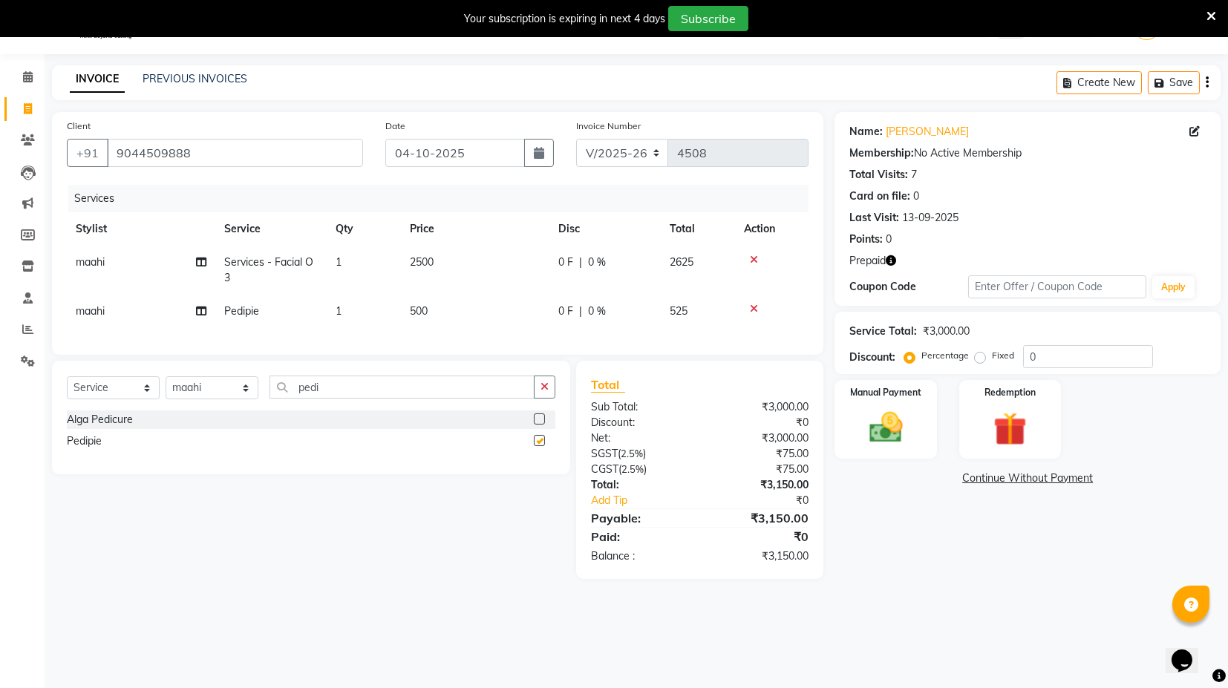
checkbox input "false"
click at [250, 400] on select "Select Stylist ASIF DEEPA [PERSON_NAME] Manager [PERSON_NAME] [PERSON_NAME] [PE…" at bounding box center [212, 388] width 93 height 23
click at [889, 259] on icon "button" at bounding box center [891, 260] width 10 height 10
click at [897, 558] on div "Name: [PERSON_NAME] Membership: No Active Membership Total Visits: 7 Card on fi…" at bounding box center [1033, 345] width 397 height 467
click at [247, 400] on select "Select Stylist ASIF DEEPA [PERSON_NAME] Manager [PERSON_NAME] [PERSON_NAME] [PE…" at bounding box center [212, 388] width 93 height 23
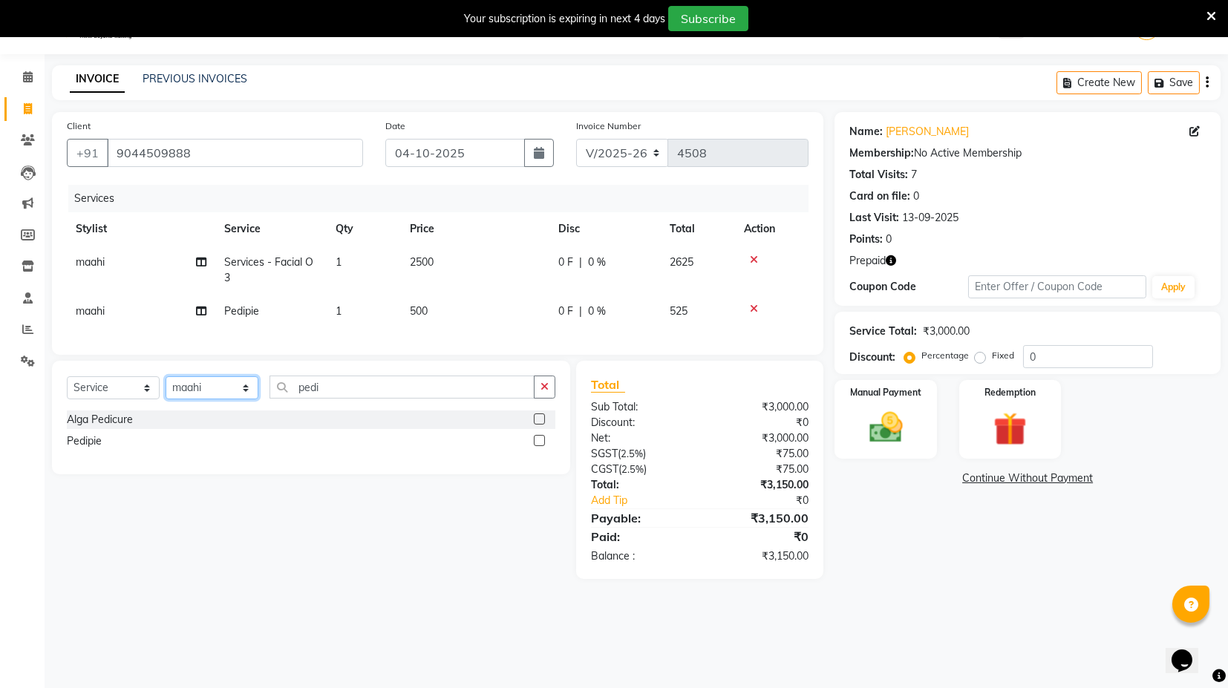
click at [166, 388] on select "Select Stylist ASIF DEEPA [PERSON_NAME] Manager [PERSON_NAME] [PERSON_NAME] [PE…" at bounding box center [212, 388] width 93 height 23
click at [347, 397] on input "pedi" at bounding box center [402, 387] width 265 height 23
type input "p"
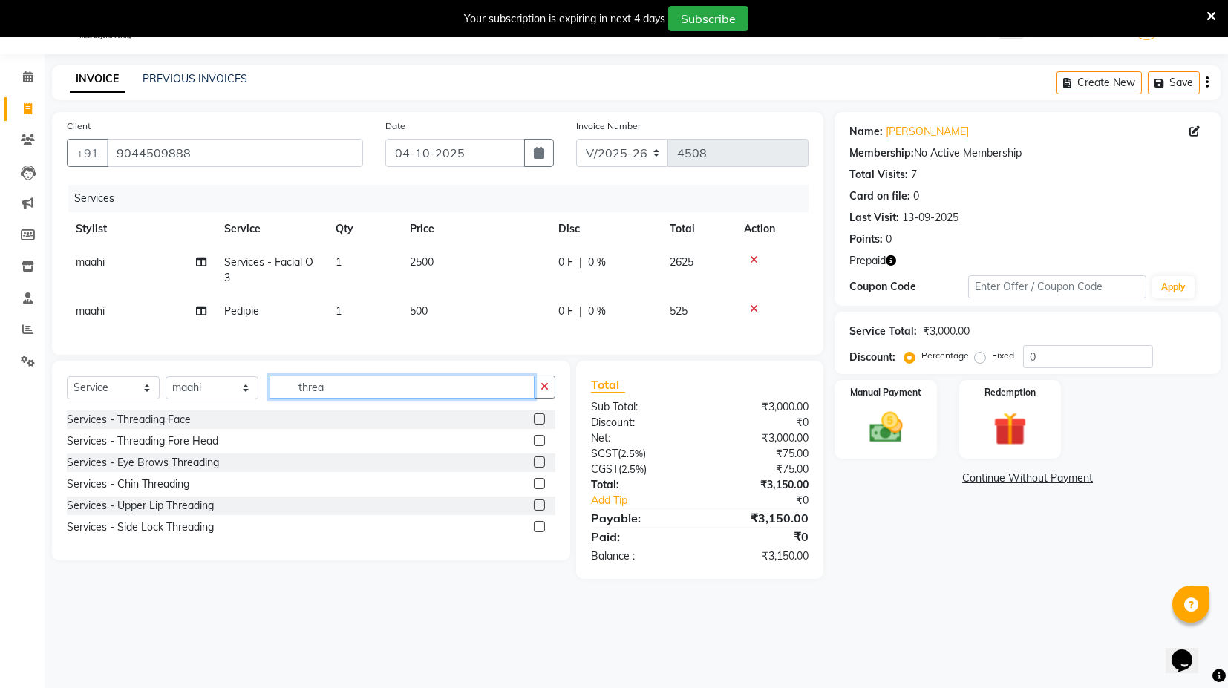
type input "threa"
click at [542, 468] on label at bounding box center [539, 462] width 11 height 11
click at [542, 468] on input "checkbox" at bounding box center [539, 463] width 10 height 10
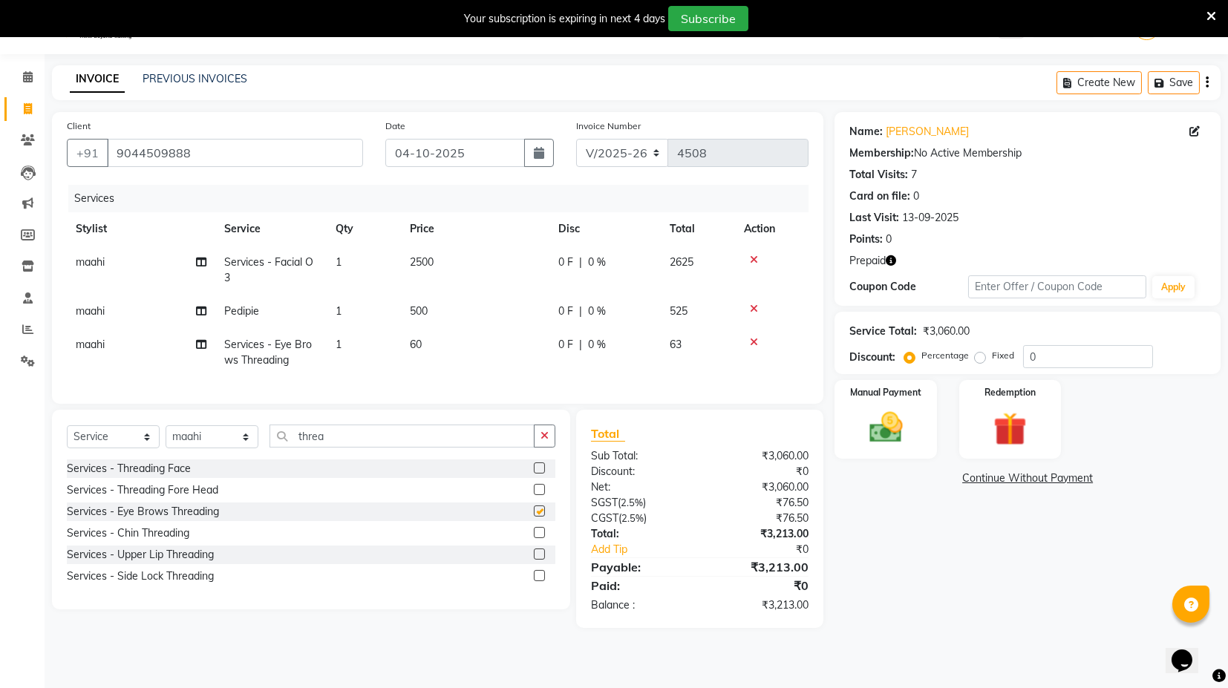
checkbox input "false"
click at [999, 416] on img at bounding box center [1010, 429] width 56 height 43
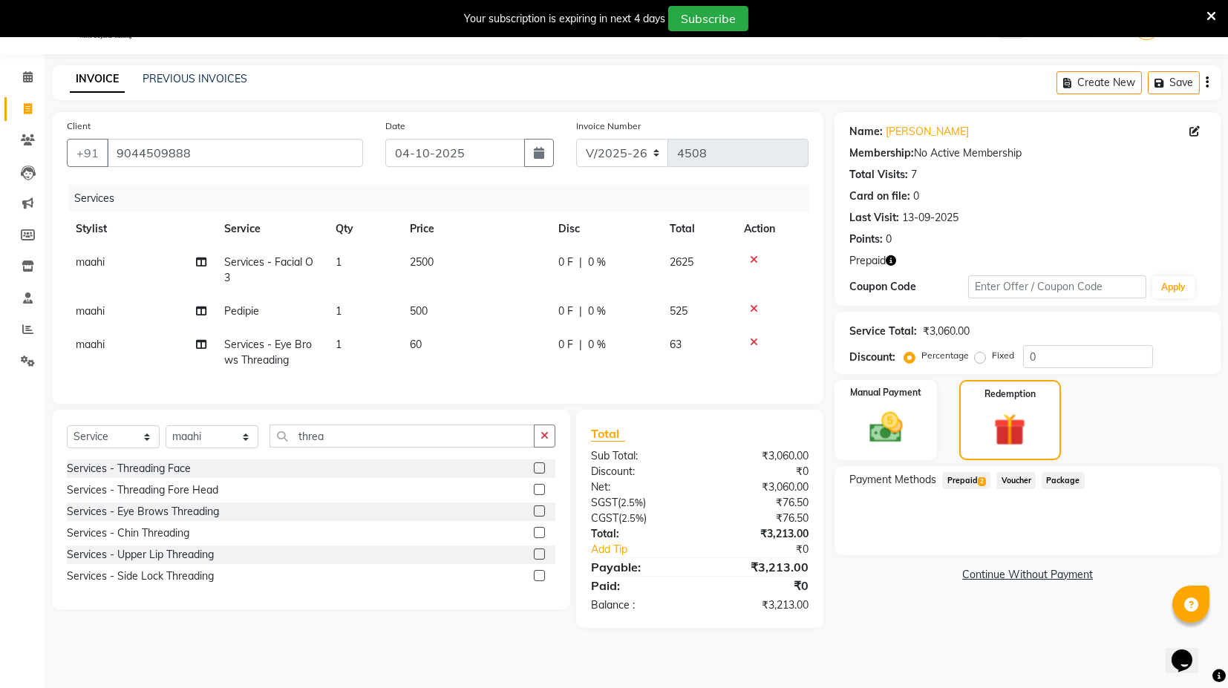
click at [964, 478] on span "Prepaid 2" at bounding box center [967, 480] width 48 height 17
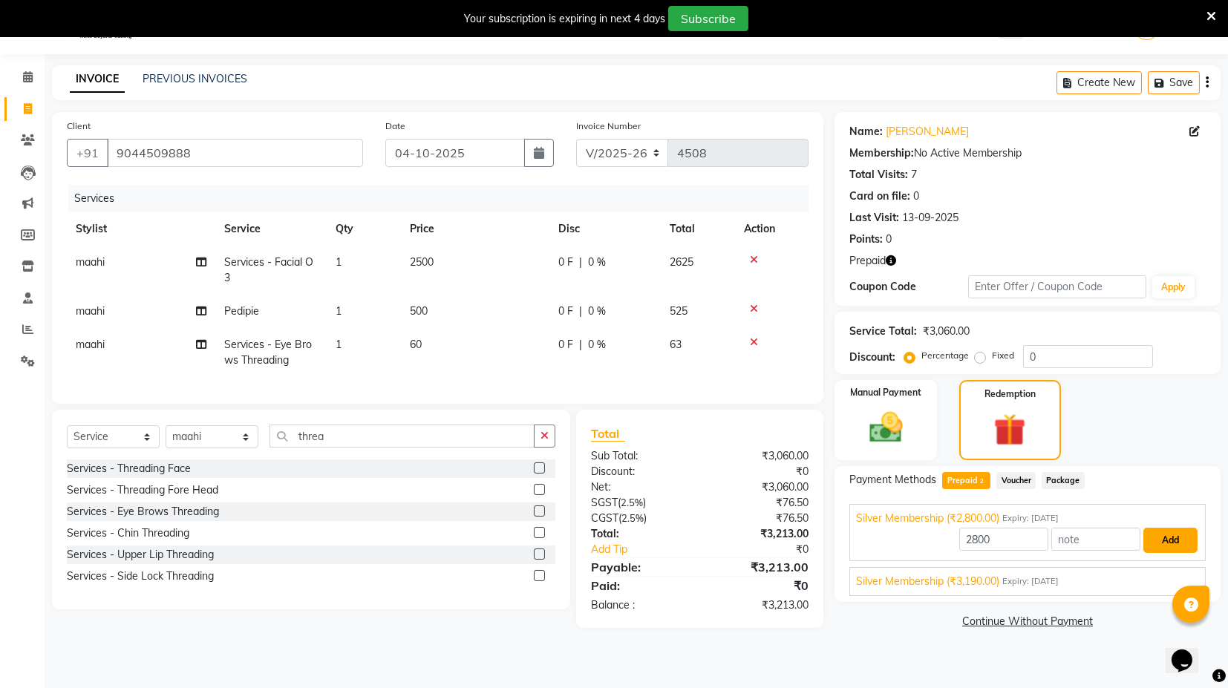
click at [1173, 541] on button "Add" at bounding box center [1171, 540] width 54 height 25
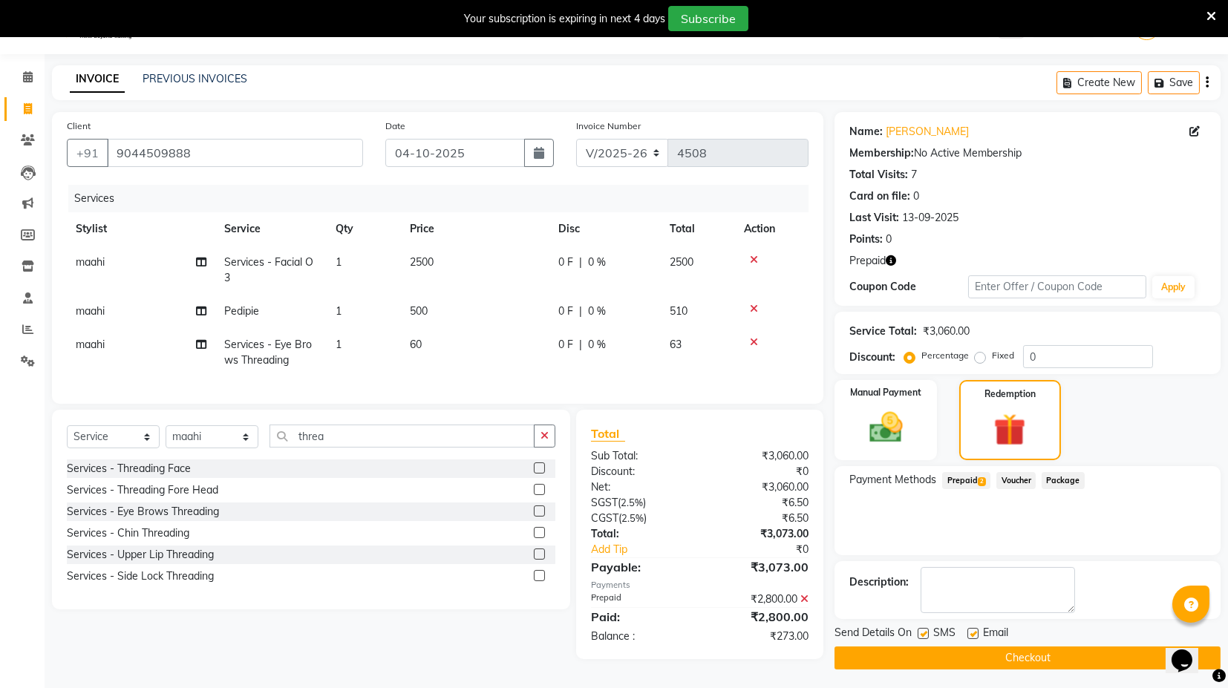
click at [976, 625] on div "Email" at bounding box center [994, 634] width 53 height 19
click at [978, 632] on label at bounding box center [973, 633] width 11 height 11
click at [977, 632] on input "checkbox" at bounding box center [973, 635] width 10 height 10
checkbox input "false"
click at [970, 654] on button "Checkout" at bounding box center [1028, 658] width 386 height 23
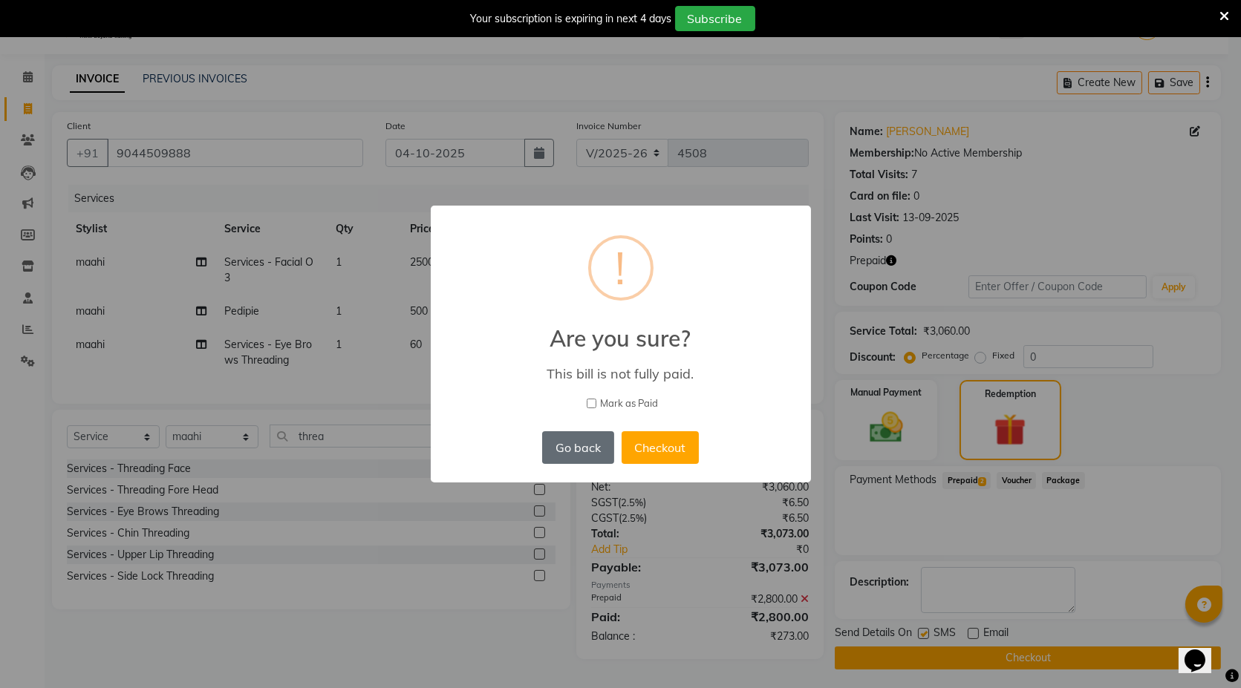
click at [588, 446] on button "Go back" at bounding box center [577, 448] width 71 height 33
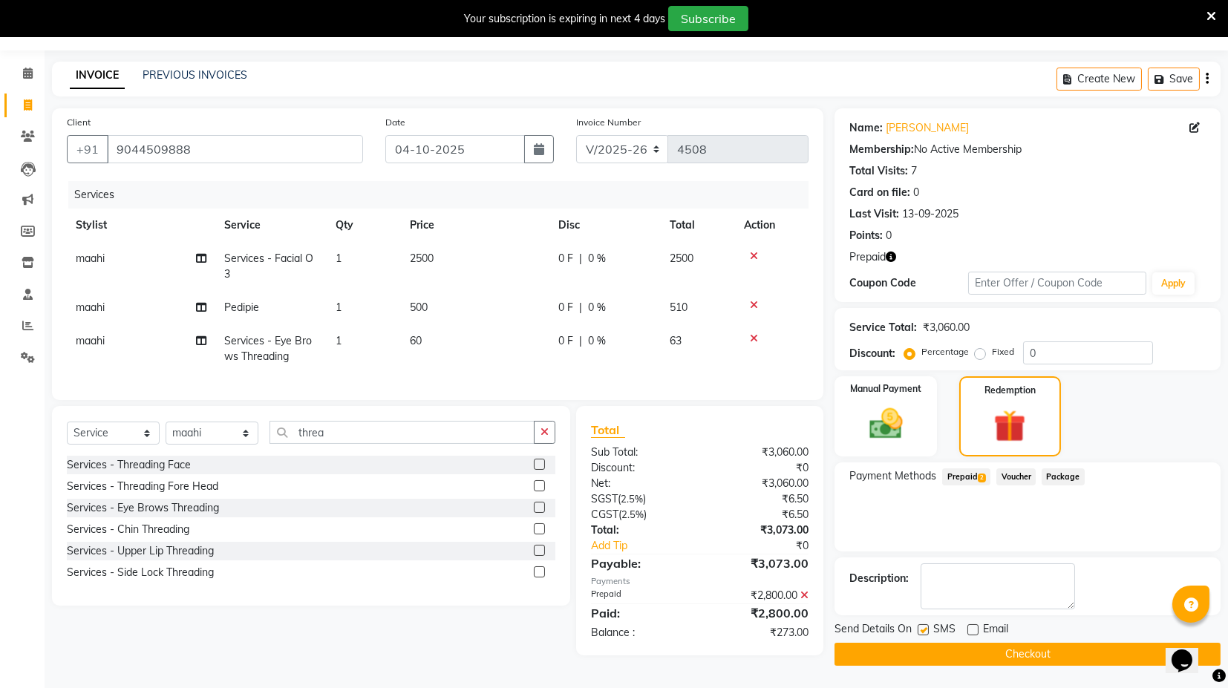
scroll to position [41, 0]
click at [891, 256] on icon "button" at bounding box center [891, 257] width 10 height 10
click at [894, 257] on icon "button" at bounding box center [891, 257] width 10 height 10
click at [167, 307] on td "maahi" at bounding box center [141, 307] width 149 height 33
select select "58980"
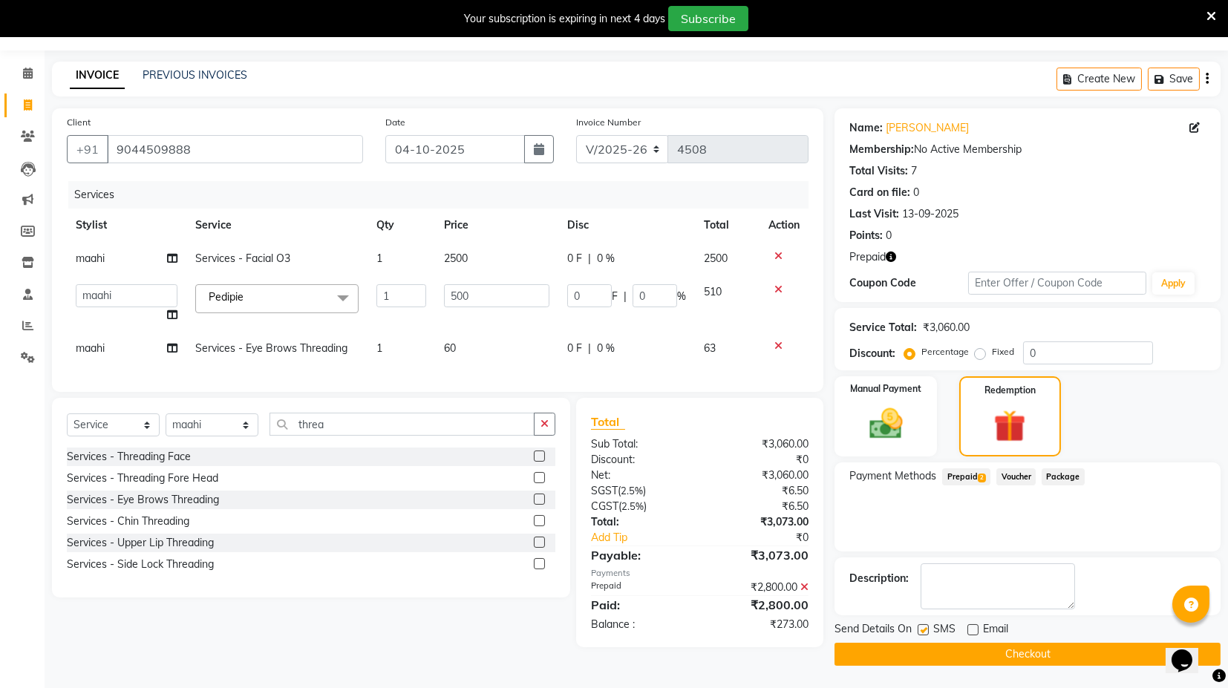
scroll to position [38, 0]
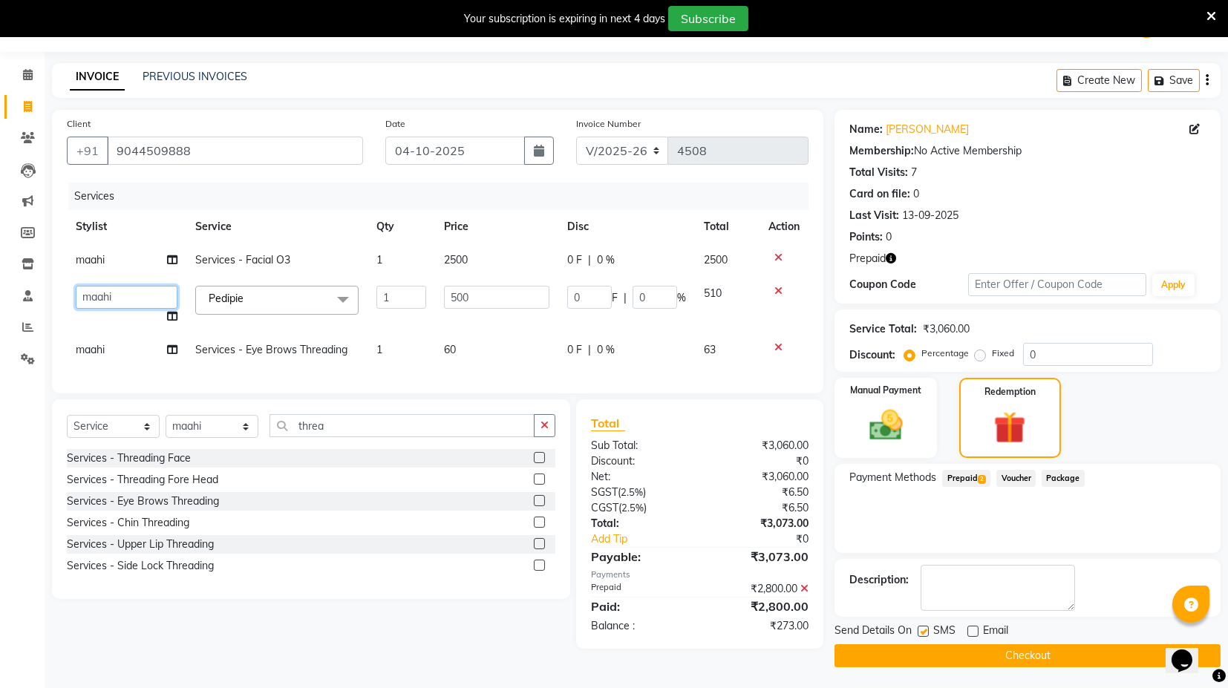
drag, startPoint x: 130, startPoint y: 296, endPoint x: 93, endPoint y: 300, distance: 37.4
click at [93, 300] on select "[PERSON_NAME] [PERSON_NAME] maahi Manager [PERSON_NAME] [PERSON_NAME] [PERSON_N…" at bounding box center [127, 297] width 102 height 23
click at [668, 374] on div "Services Stylist Service Qty Price Disc Total Action maahi Services - Facial O3…" at bounding box center [438, 281] width 742 height 196
drag, startPoint x: 481, startPoint y: 374, endPoint x: 475, endPoint y: 368, distance: 7.9
click at [481, 374] on div "Services Stylist Service Qty Price Disc Total Action maahi Services - Facial O3…" at bounding box center [438, 281] width 742 height 196
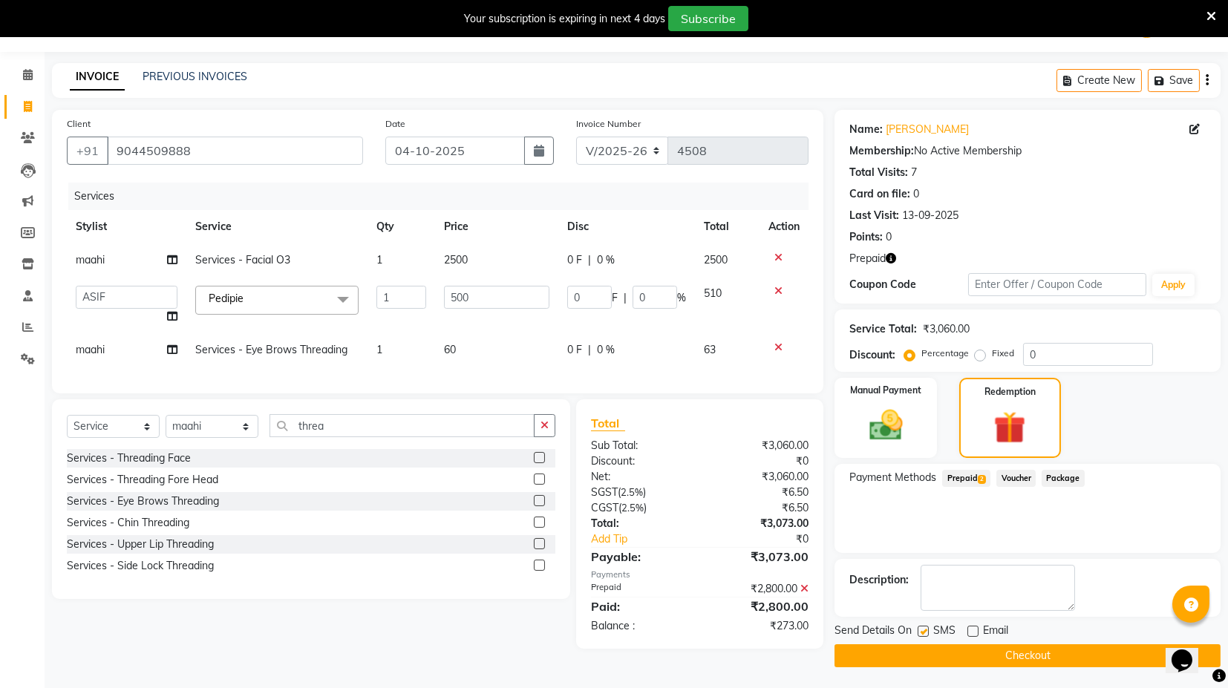
click at [884, 260] on span "Prepaid" at bounding box center [868, 259] width 36 height 16
click at [889, 253] on icon "button" at bounding box center [891, 258] width 10 height 10
click at [485, 290] on input "500" at bounding box center [496, 297] width 105 height 23
type input "5"
type input "600"
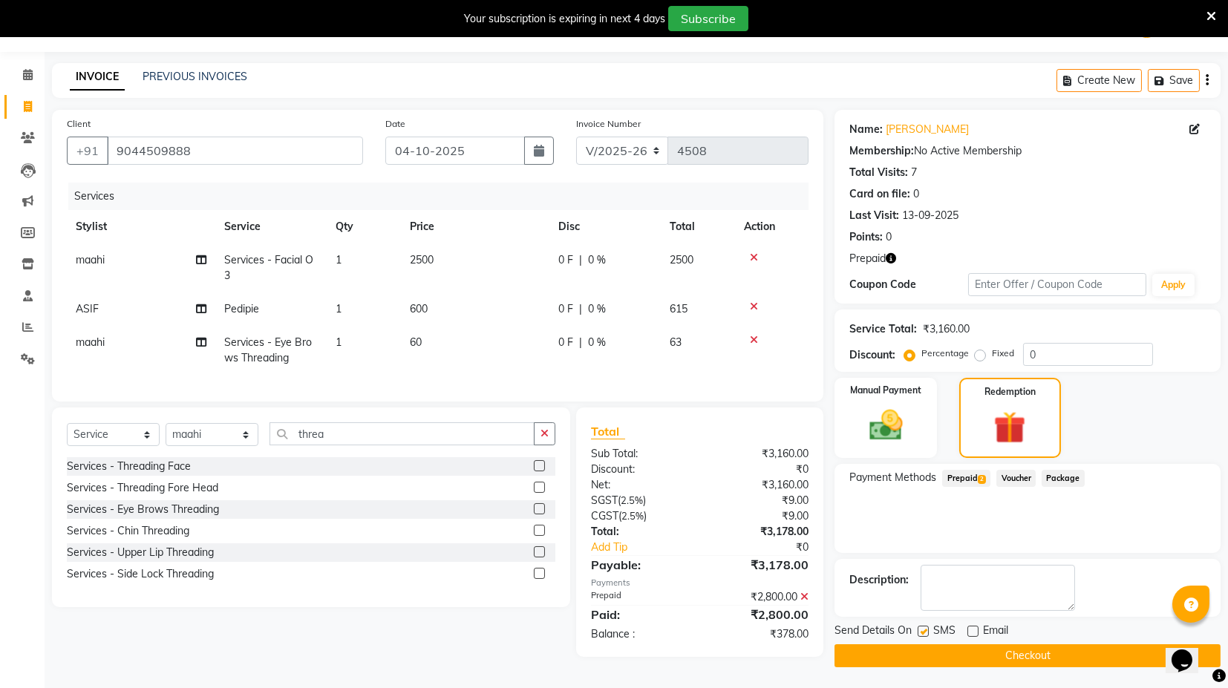
click at [495, 320] on td "600" at bounding box center [475, 309] width 149 height 33
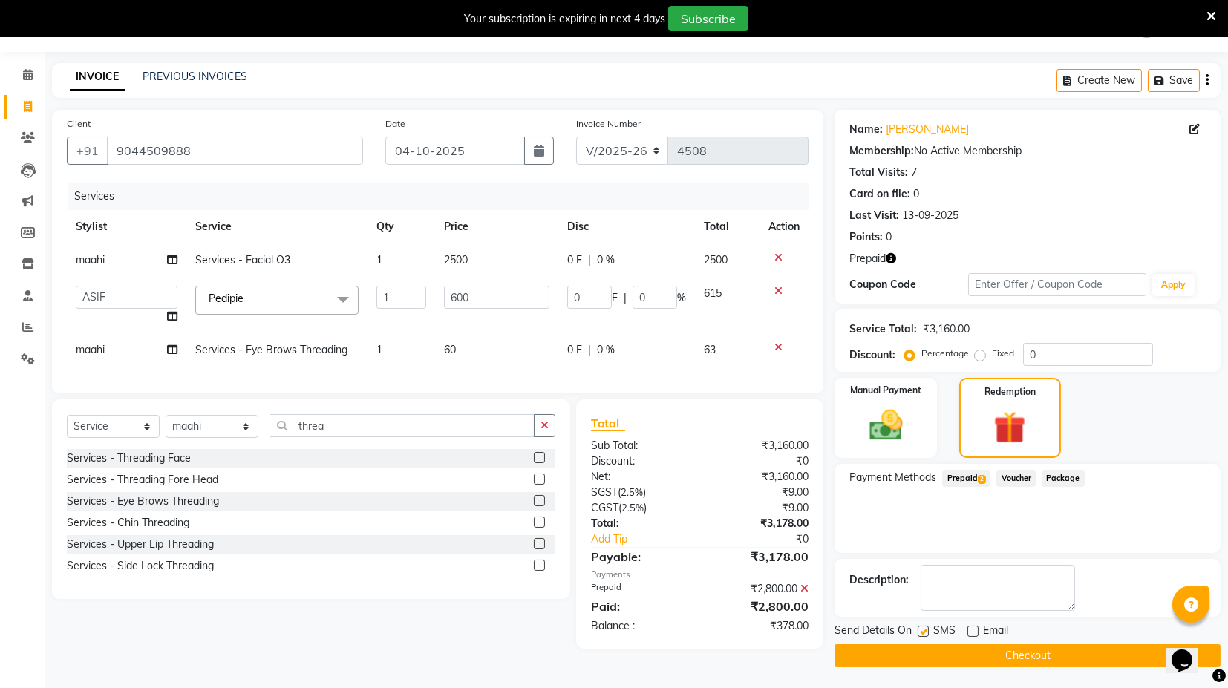
click at [533, 330] on td "600" at bounding box center [496, 305] width 123 height 56
click at [736, 371] on div "Services Stylist Service Qty Price Disc Total Action maahi Services - Facial O3…" at bounding box center [438, 281] width 742 height 196
click at [807, 594] on icon at bounding box center [805, 589] width 8 height 10
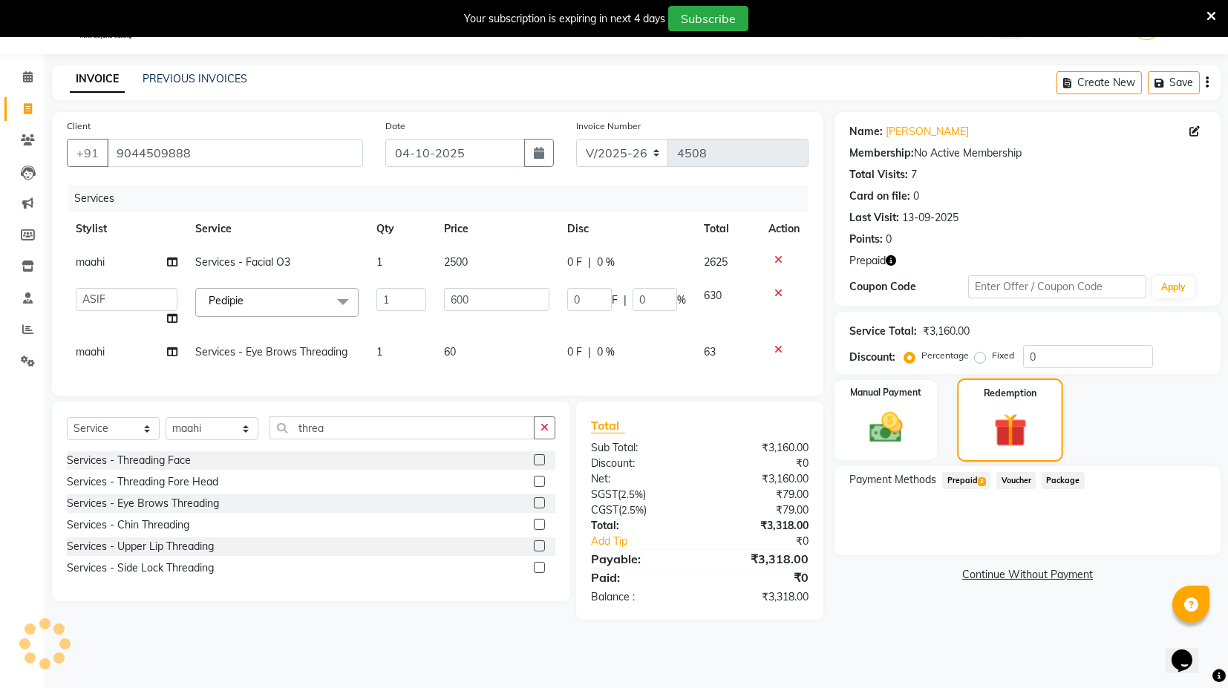
click at [1061, 455] on div "Redemption" at bounding box center [1010, 420] width 106 height 83
click at [968, 472] on div "Prepaid 2" at bounding box center [964, 482] width 54 height 20
click at [973, 477] on span "Prepaid 2" at bounding box center [967, 480] width 48 height 17
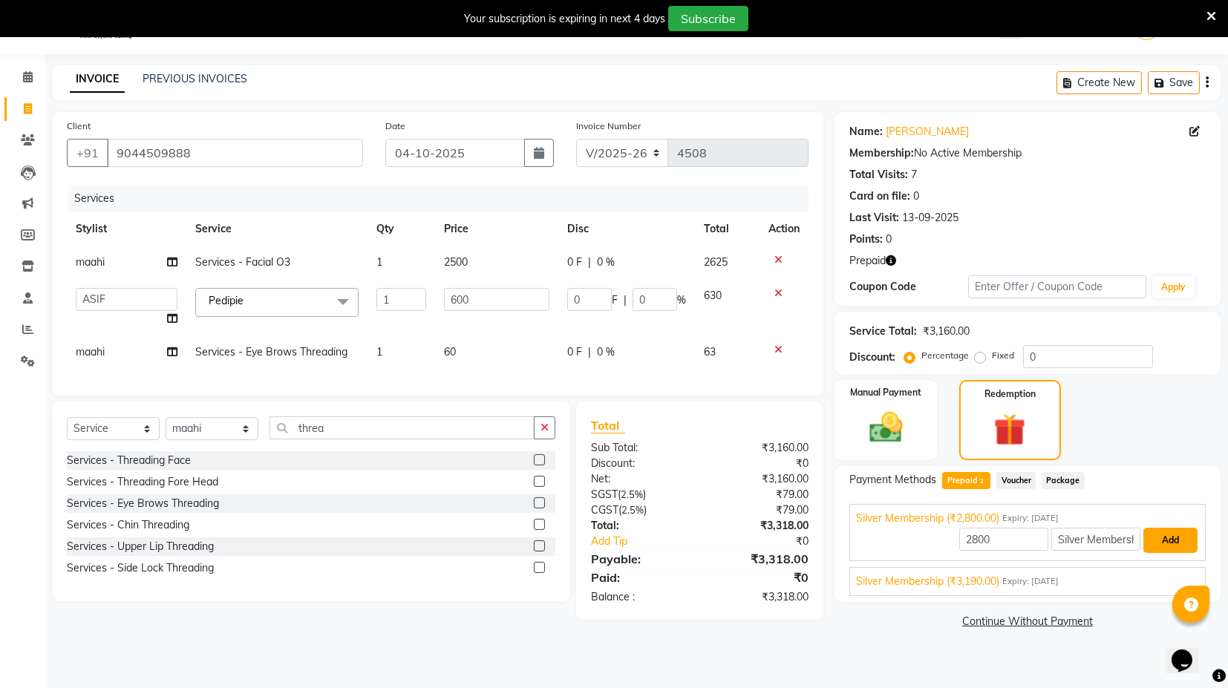
click at [1174, 549] on button "Add" at bounding box center [1171, 540] width 54 height 25
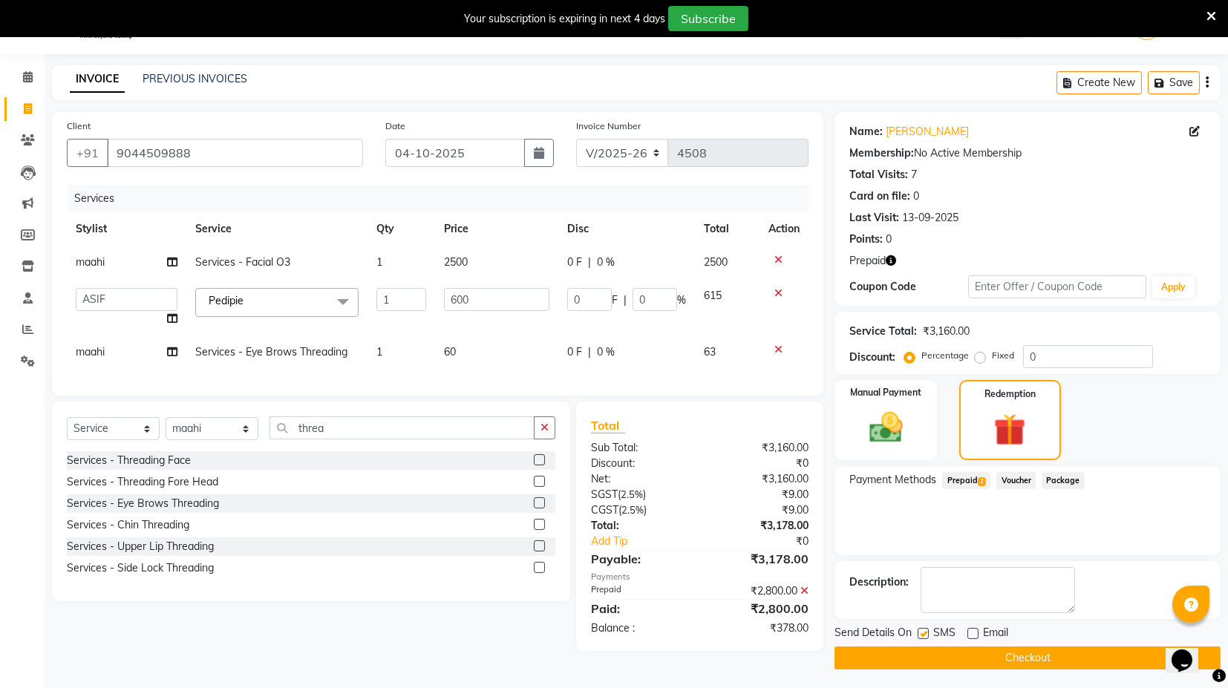
click at [967, 483] on span "Prepaid 2" at bounding box center [967, 480] width 48 height 17
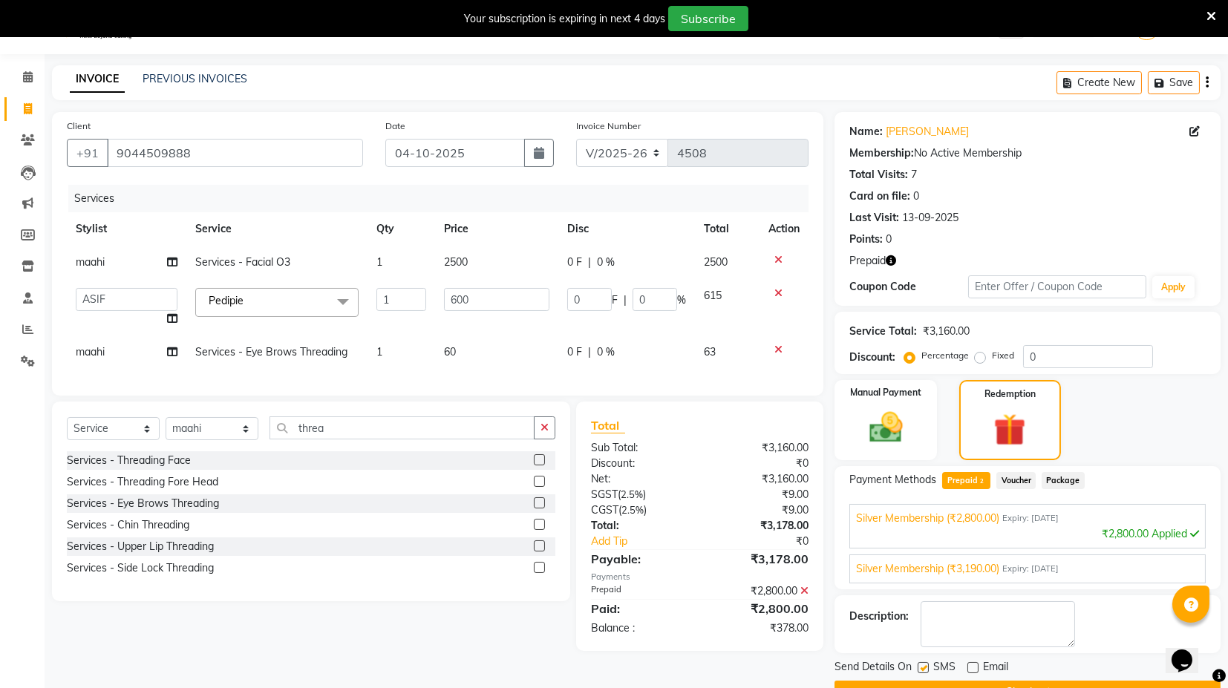
click at [1032, 563] on span "Expiry: [DATE]" at bounding box center [1031, 569] width 56 height 13
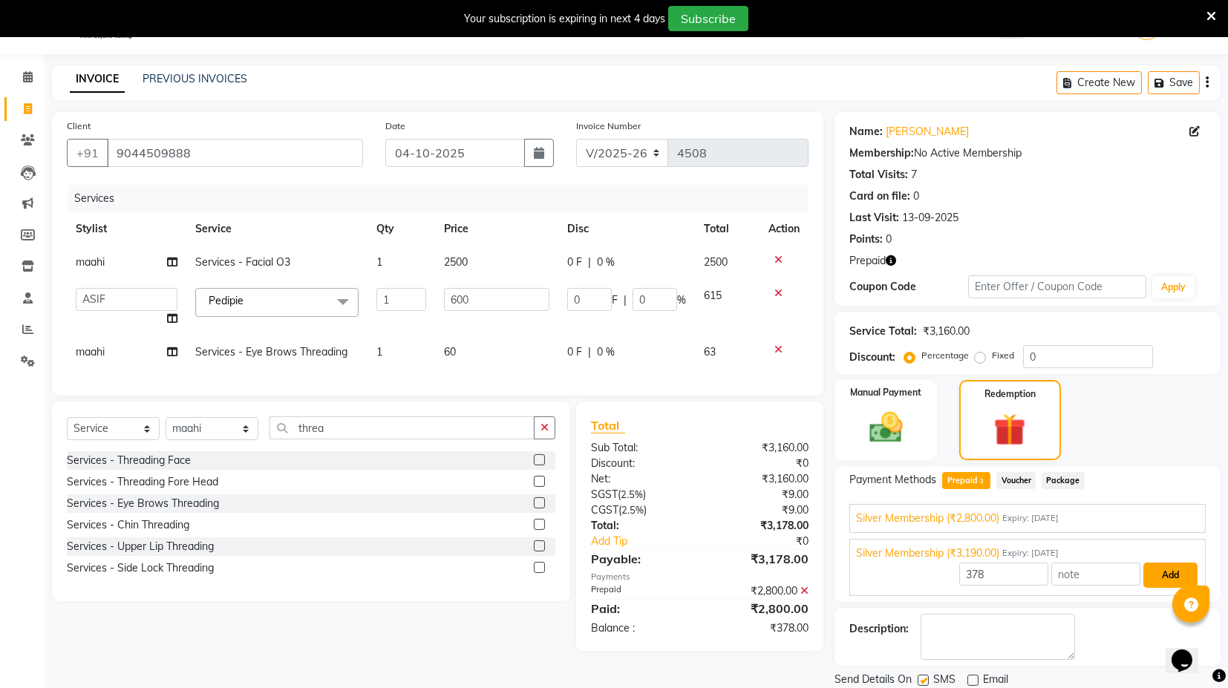
click at [1167, 567] on button "Add" at bounding box center [1171, 575] width 54 height 25
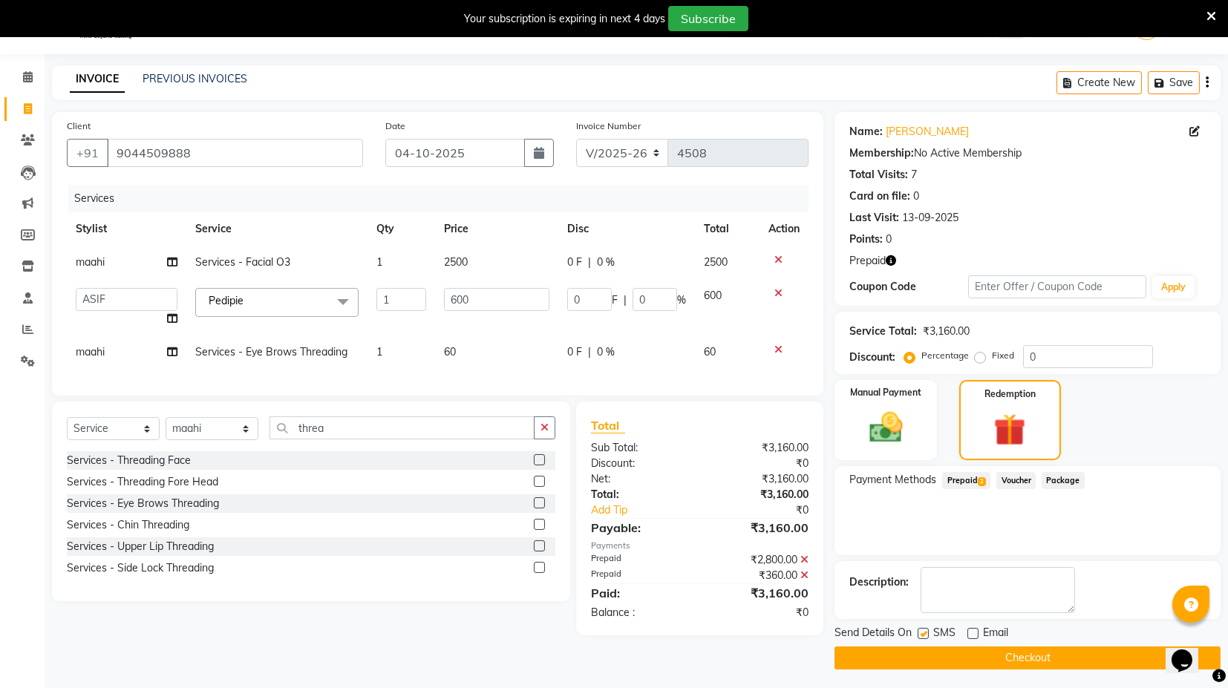
click at [1114, 650] on button "Checkout" at bounding box center [1028, 658] width 386 height 23
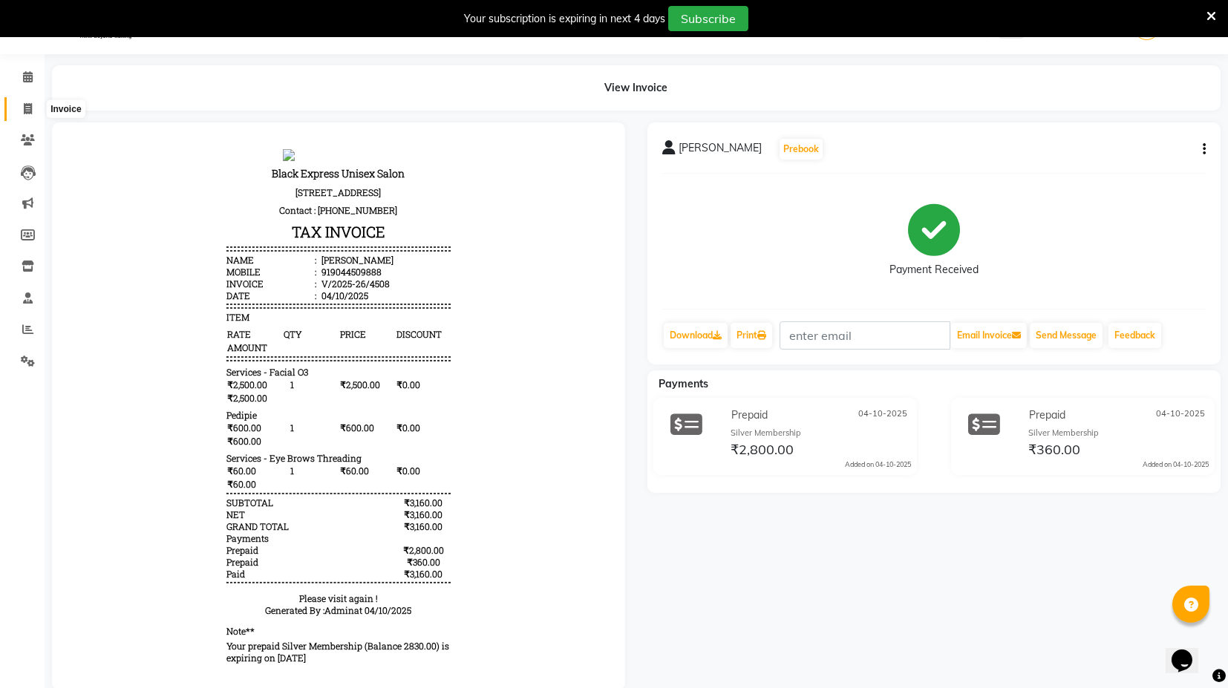
click at [27, 113] on icon at bounding box center [28, 108] width 8 height 11
select select "service"
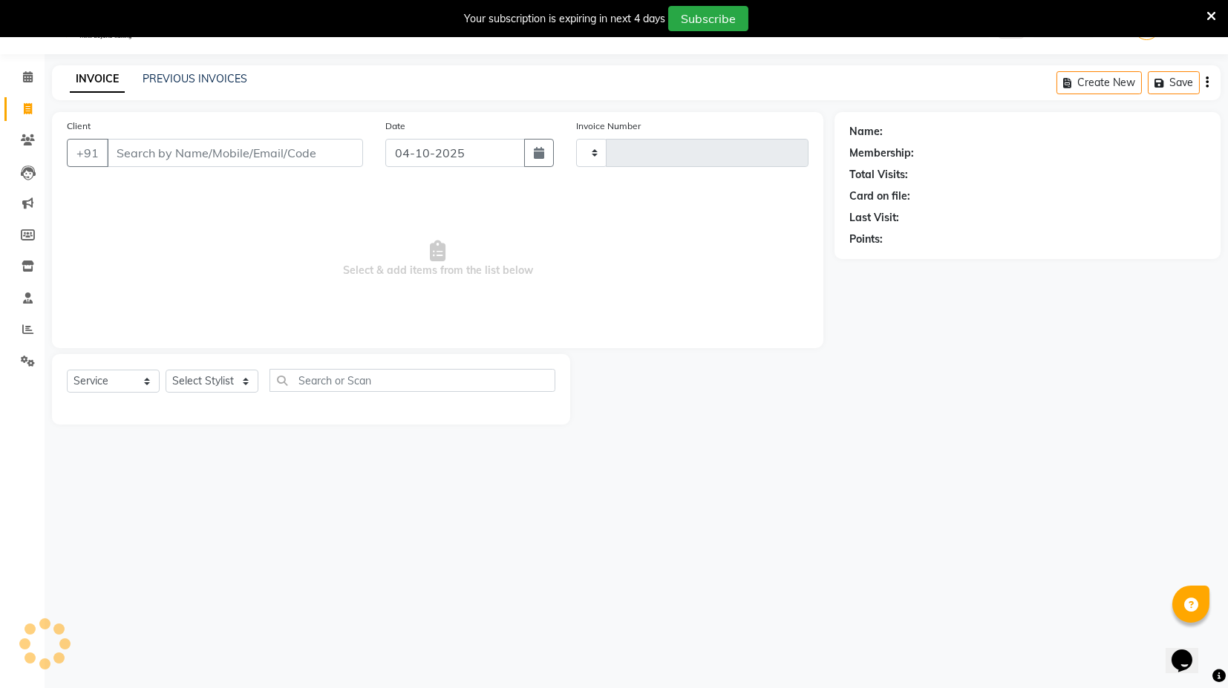
type input "4509"
select select "7082"
type input "0"
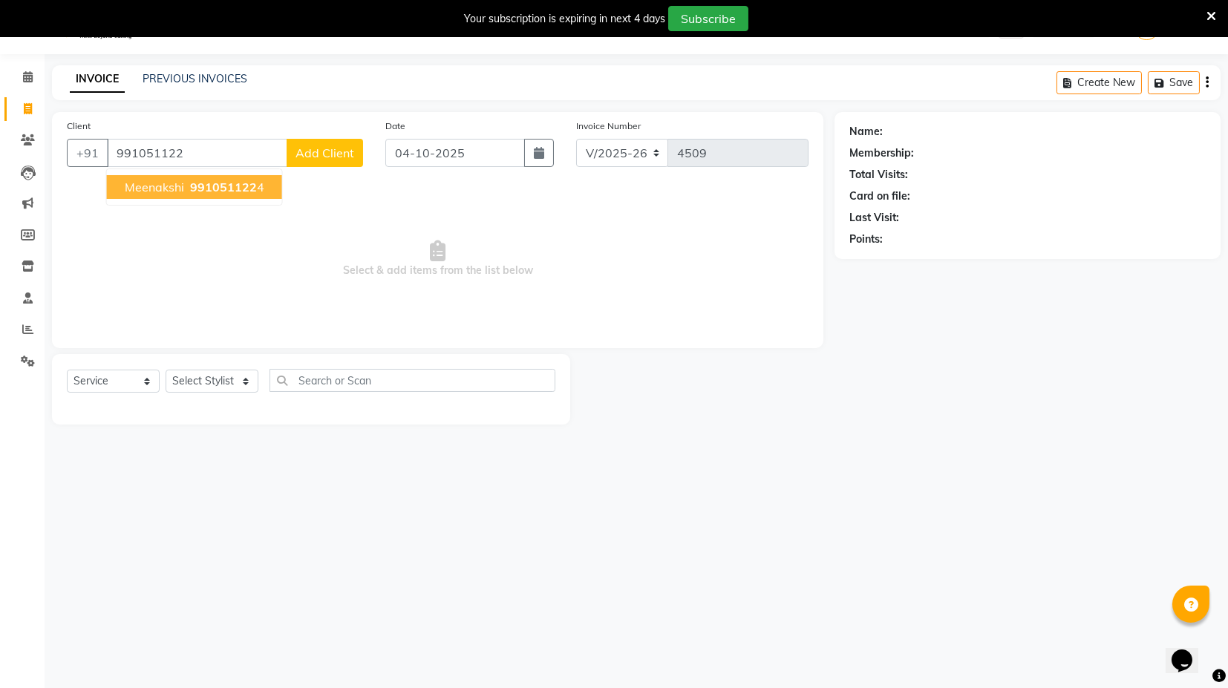
click at [246, 192] on span "991051122" at bounding box center [223, 187] width 67 height 15
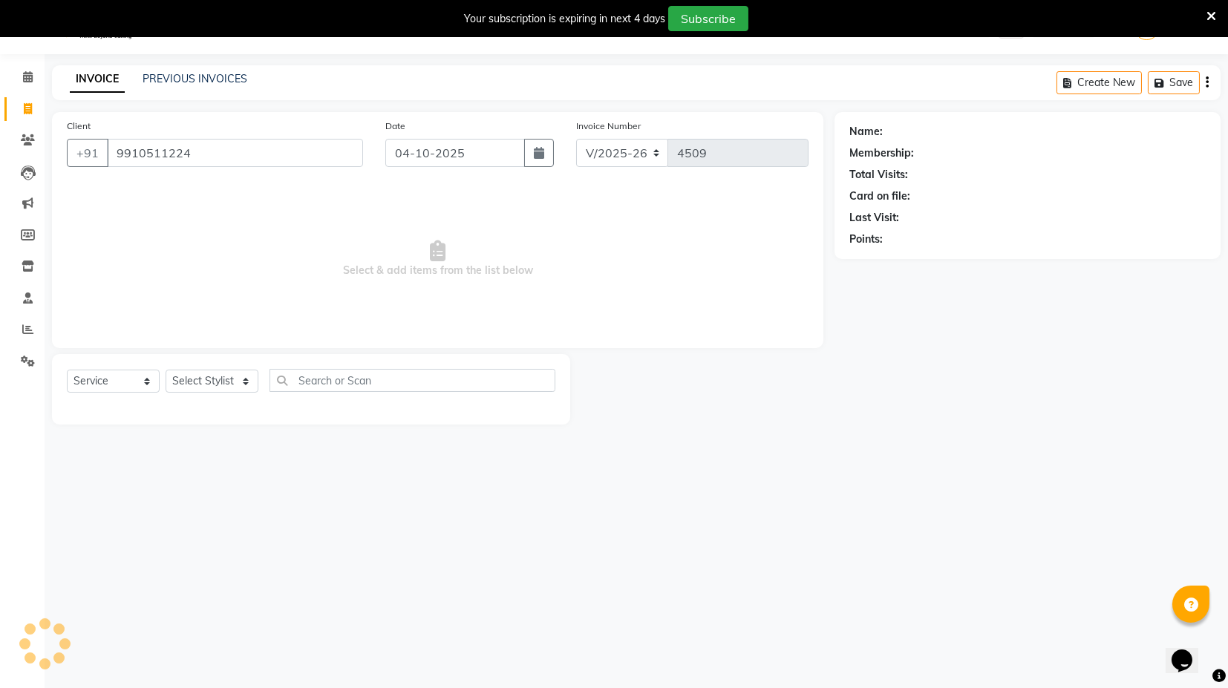
type input "9910511224"
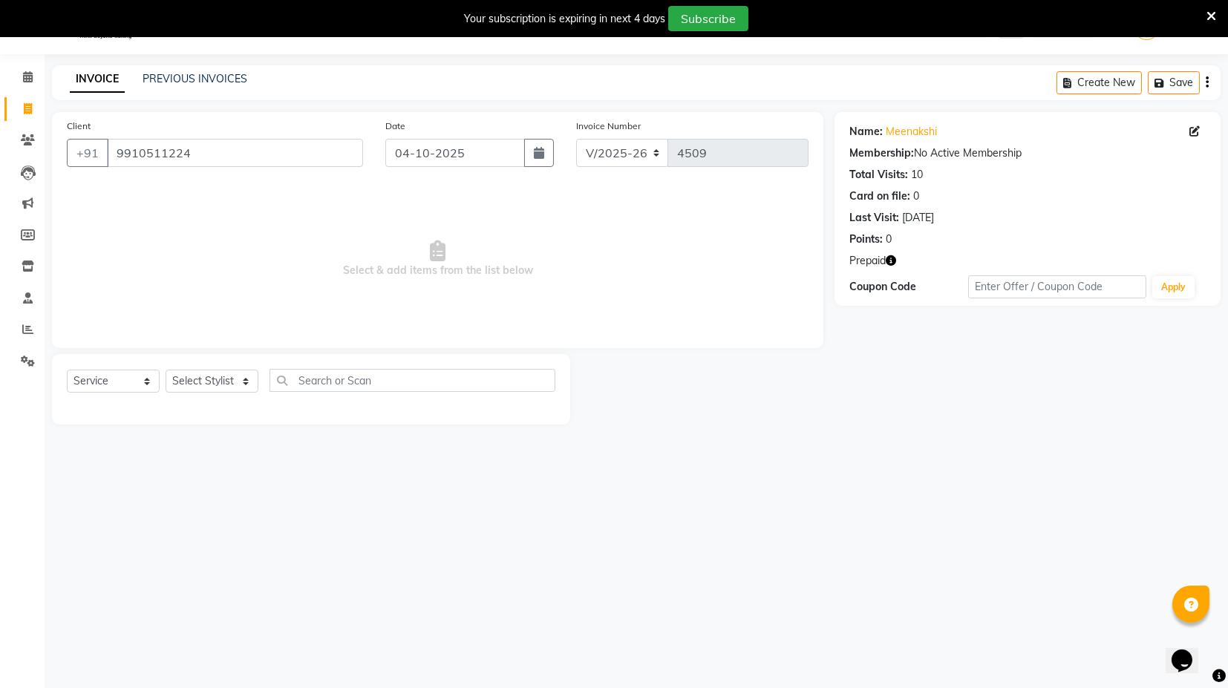
click at [895, 266] on button "button" at bounding box center [891, 261] width 10 height 16
click at [891, 371] on div "Name: [PERSON_NAME] Membership: No Active Membership Total Visits: 10 Card on f…" at bounding box center [1033, 268] width 397 height 313
click at [242, 385] on select "Select Stylist ASIF DEEPA [PERSON_NAME] Manager [PERSON_NAME] [PERSON_NAME] [PE…" at bounding box center [212, 381] width 93 height 23
select select "58980"
click at [166, 370] on select "Select Stylist ASIF DEEPA [PERSON_NAME] Manager [PERSON_NAME] [PERSON_NAME] [PE…" at bounding box center [212, 381] width 93 height 23
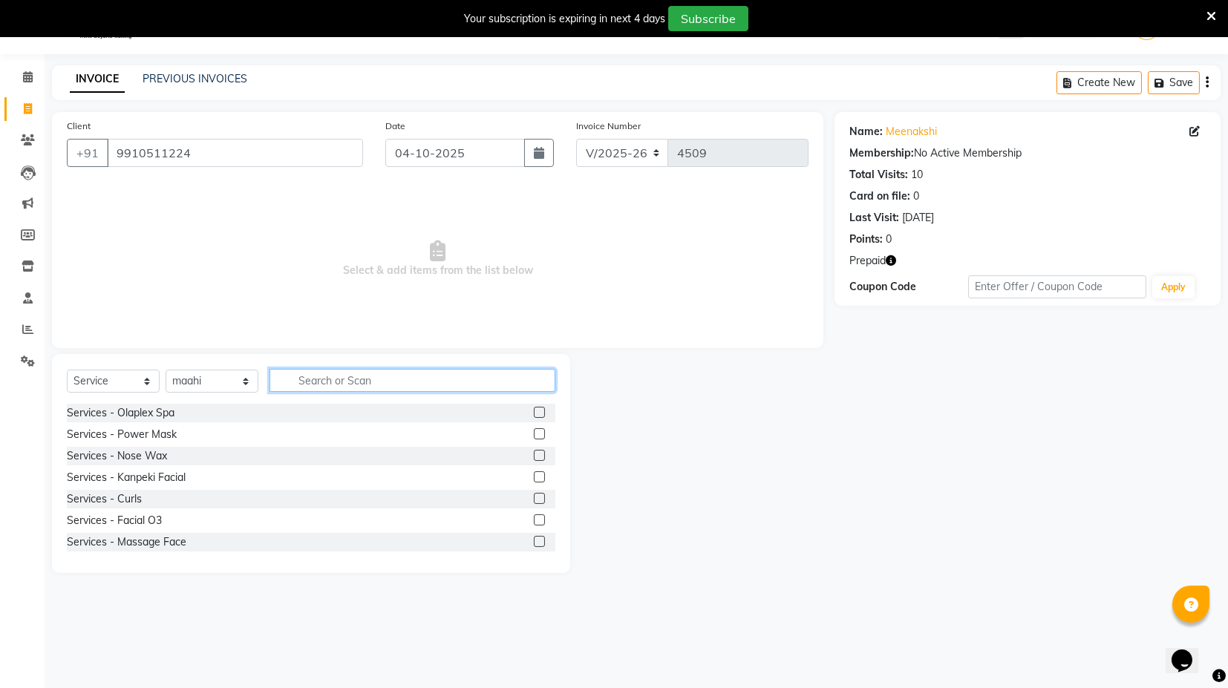
click at [317, 381] on input "text" at bounding box center [413, 380] width 286 height 23
type input "w"
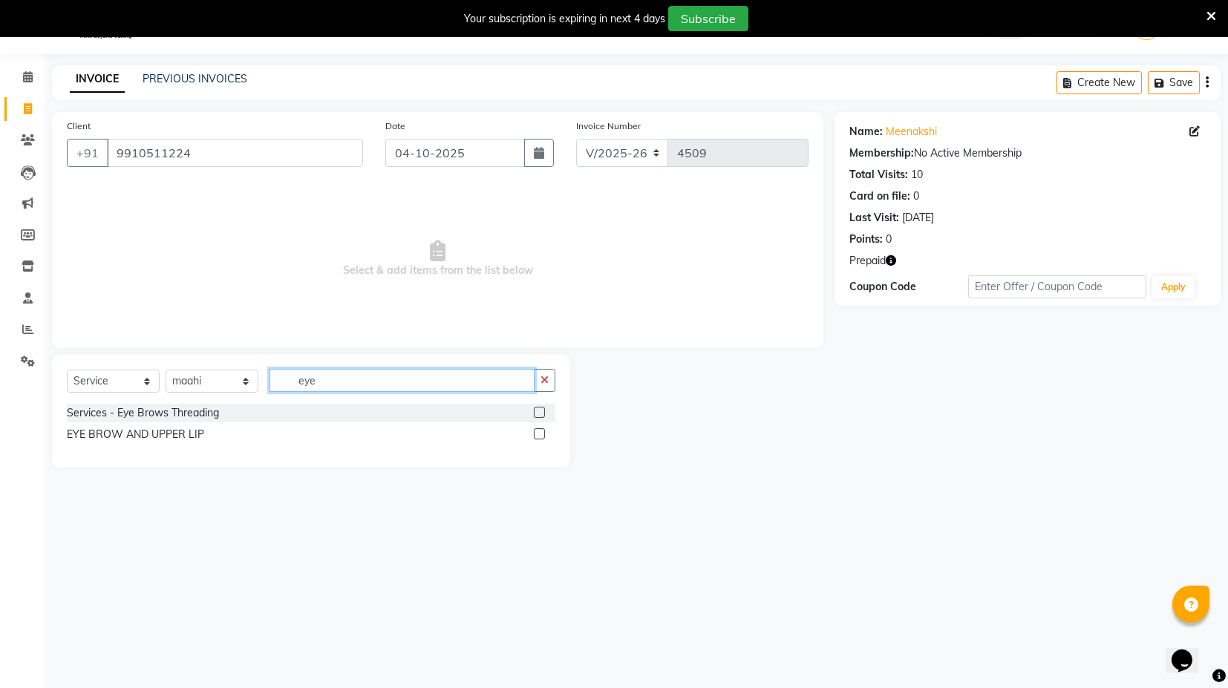
type input "eye"
click at [533, 432] on div "EYE BROW AND UPPER LIP" at bounding box center [311, 435] width 489 height 19
click at [538, 432] on label at bounding box center [539, 434] width 11 height 11
click at [538, 432] on input "checkbox" at bounding box center [539, 435] width 10 height 10
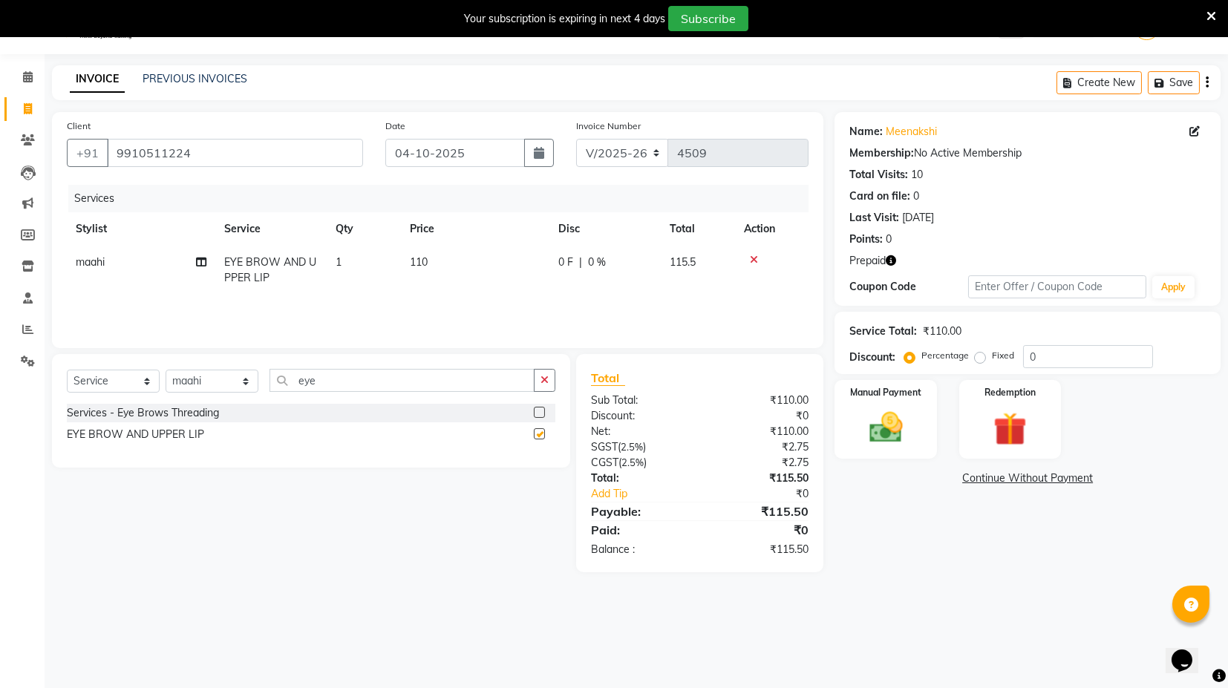
checkbox input "false"
drag, startPoint x: 426, startPoint y: 261, endPoint x: 404, endPoint y: 261, distance: 22.3
click at [404, 261] on td "110" at bounding box center [475, 270] width 149 height 49
select select "58980"
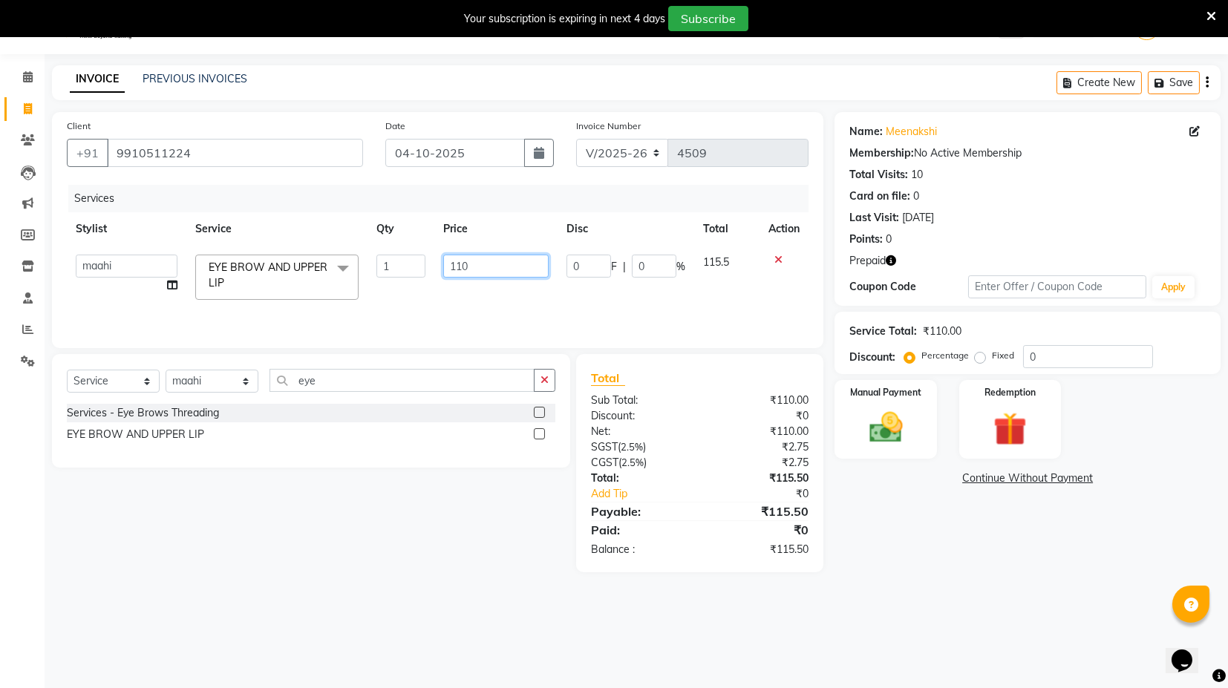
click at [466, 266] on input "110" at bounding box center [495, 266] width 105 height 23
type input "1"
type input "210"
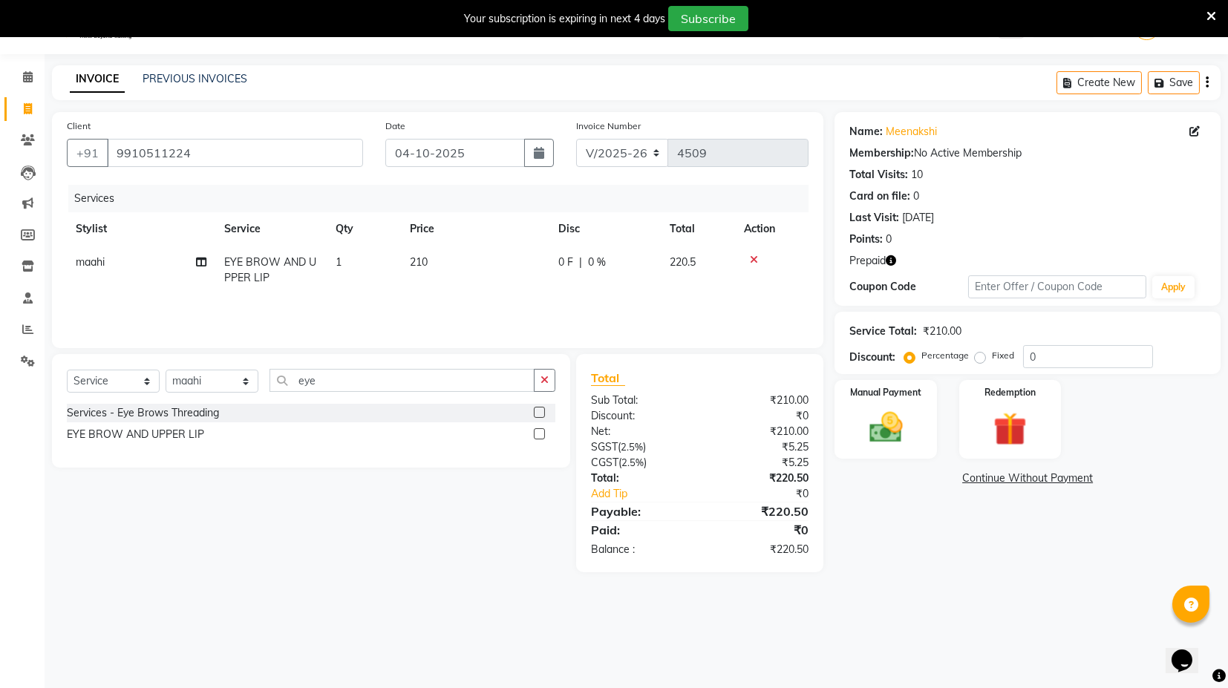
click at [558, 307] on div "Services Stylist Service Qty Price Disc Total Action maahi EYE BROW AND UPPER L…" at bounding box center [438, 259] width 742 height 149
drag, startPoint x: 244, startPoint y: 380, endPoint x: 236, endPoint y: 389, distance: 12.2
click at [244, 380] on select "Select Stylist ASIF DEEPA [PERSON_NAME] Manager [PERSON_NAME] [PERSON_NAME] [PE…" at bounding box center [212, 381] width 93 height 23
select select "88661"
click at [166, 370] on select "Select Stylist ASIF DEEPA [PERSON_NAME] Manager [PERSON_NAME] [PERSON_NAME] [PE…" at bounding box center [212, 381] width 93 height 23
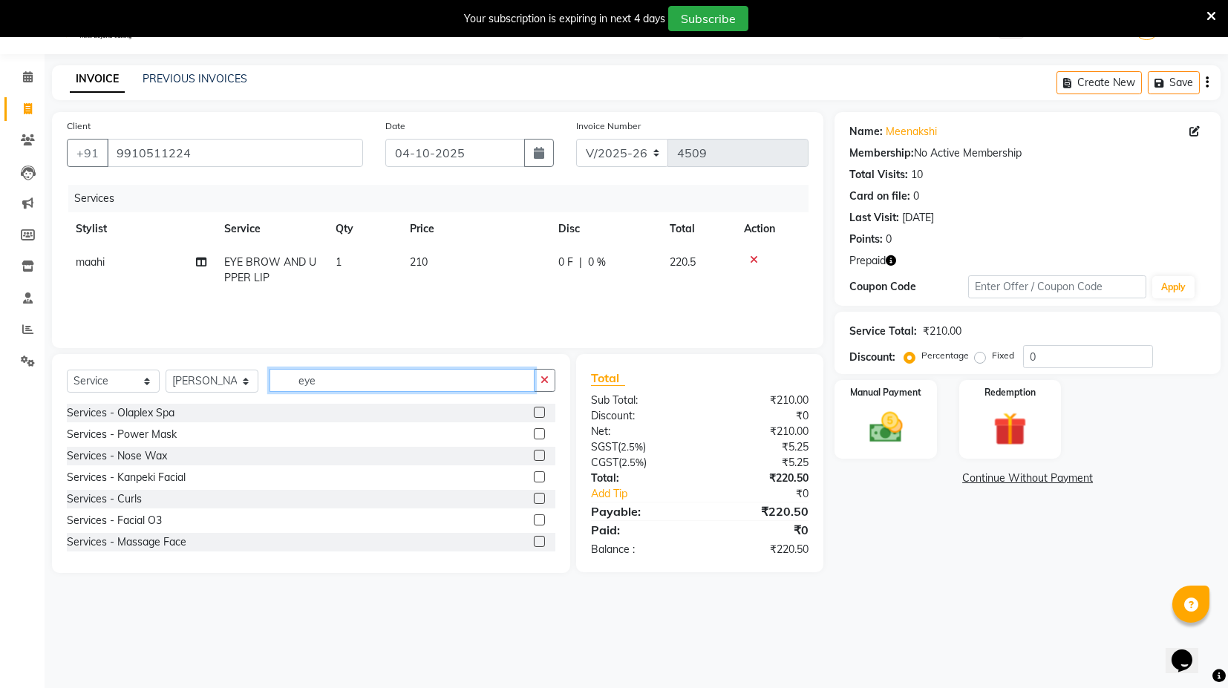
click at [353, 377] on input "eye" at bounding box center [402, 380] width 265 height 23
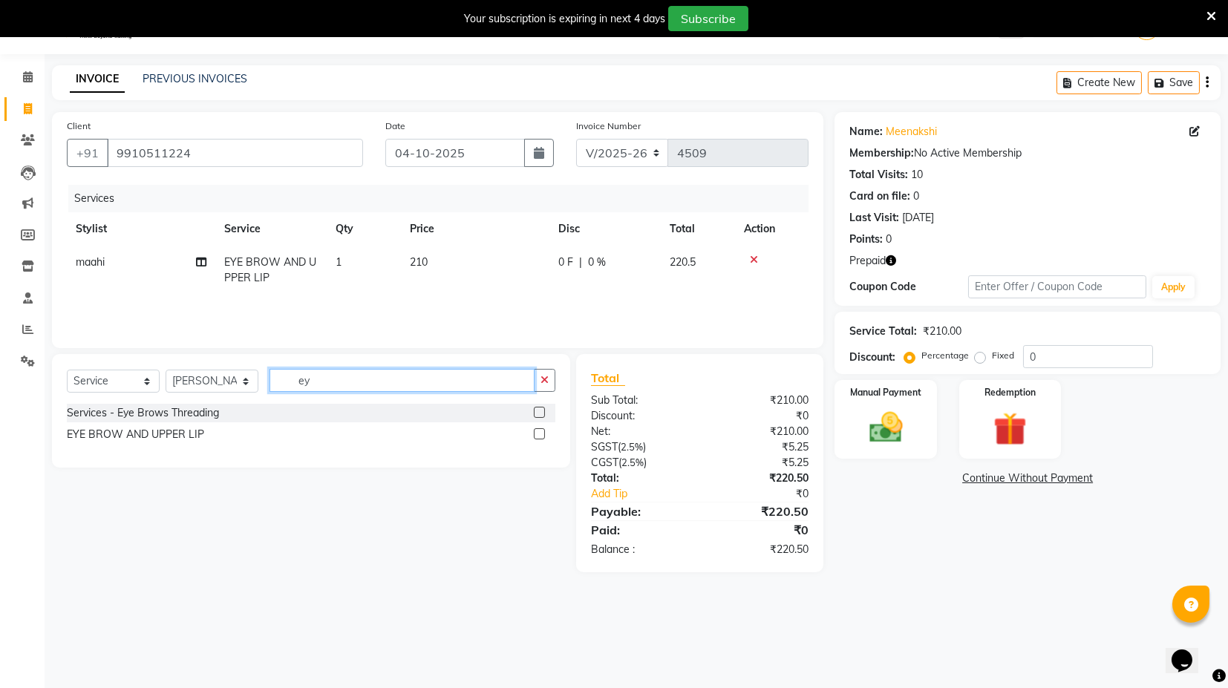
type input "e"
type input "wash"
click at [537, 411] on label at bounding box center [539, 412] width 11 height 11
click at [537, 411] on input "checkbox" at bounding box center [539, 413] width 10 height 10
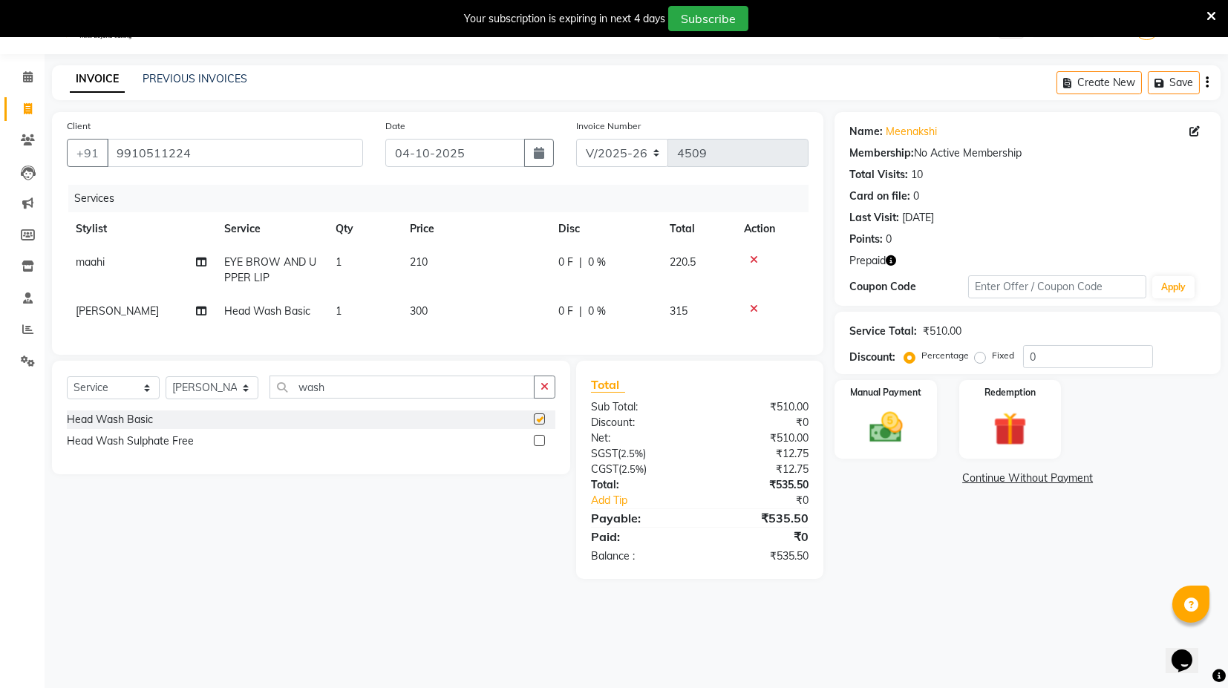
checkbox input "false"
click at [475, 331] on div "Services Stylist Service Qty Price Disc Total Action maahi EYE BROW AND UPPER L…" at bounding box center [438, 262] width 742 height 155
click at [368, 399] on input "wash" at bounding box center [402, 387] width 265 height 23
type input "w"
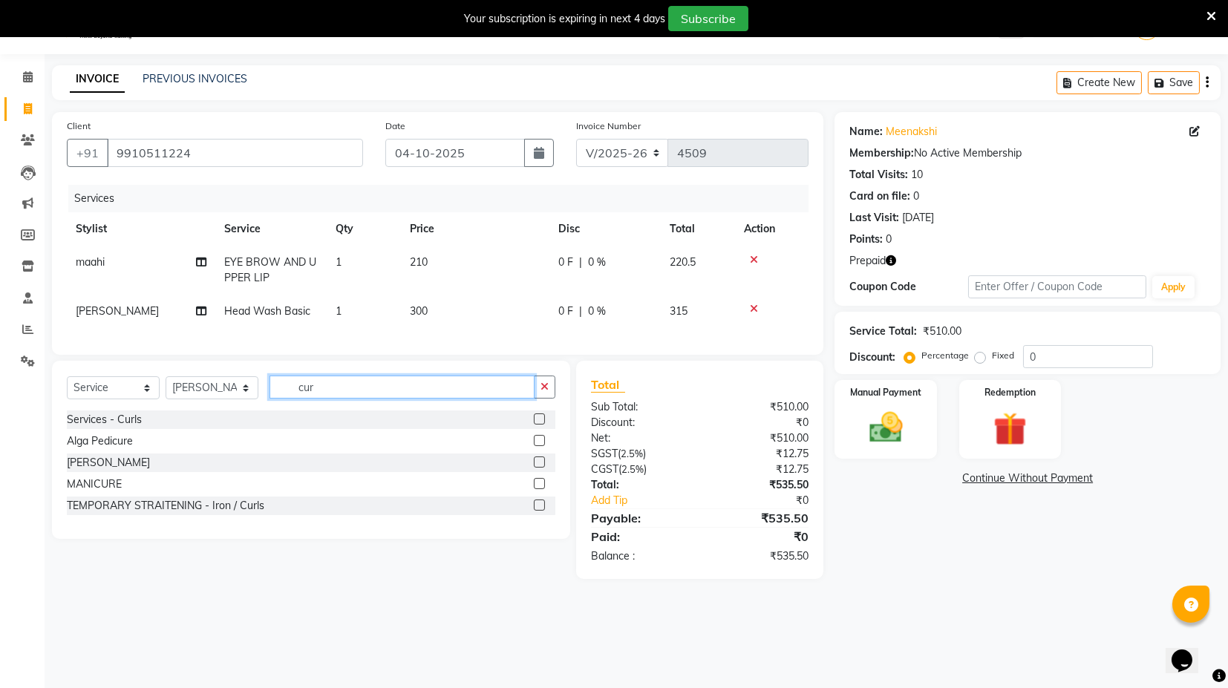
type input "cur"
click at [538, 425] on label at bounding box center [539, 419] width 11 height 11
click at [538, 425] on input "checkbox" at bounding box center [539, 420] width 10 height 10
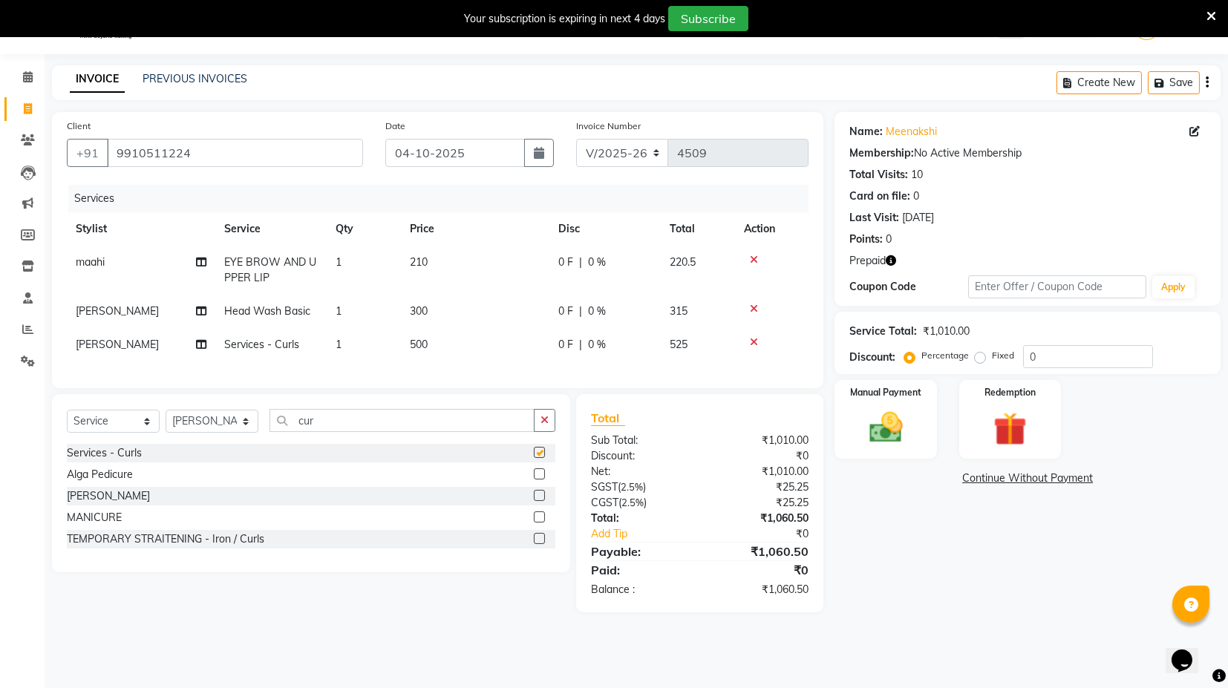
checkbox input "false"
click at [485, 362] on div "Services Stylist Service Qty Price Disc Total Action maahi EYE BROW AND UPPER L…" at bounding box center [438, 279] width 742 height 189
drag, startPoint x: 429, startPoint y: 338, endPoint x: 406, endPoint y: 353, distance: 27.4
click at [406, 353] on td "500" at bounding box center [475, 344] width 149 height 33
select select "88661"
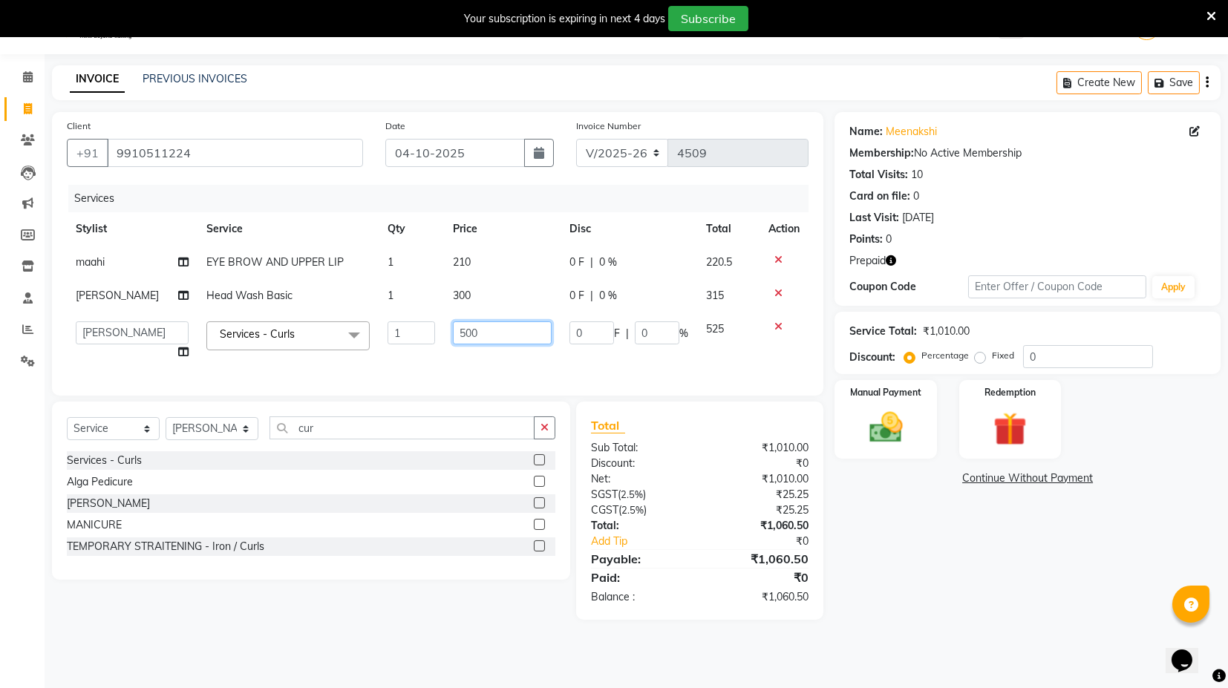
click at [467, 330] on input "500" at bounding box center [502, 333] width 98 height 23
type input "5"
type input "700"
click at [524, 374] on div "Services Stylist Service Qty Price Disc Total Action maahi EYE BROW AND UPPER L…" at bounding box center [438, 283] width 742 height 196
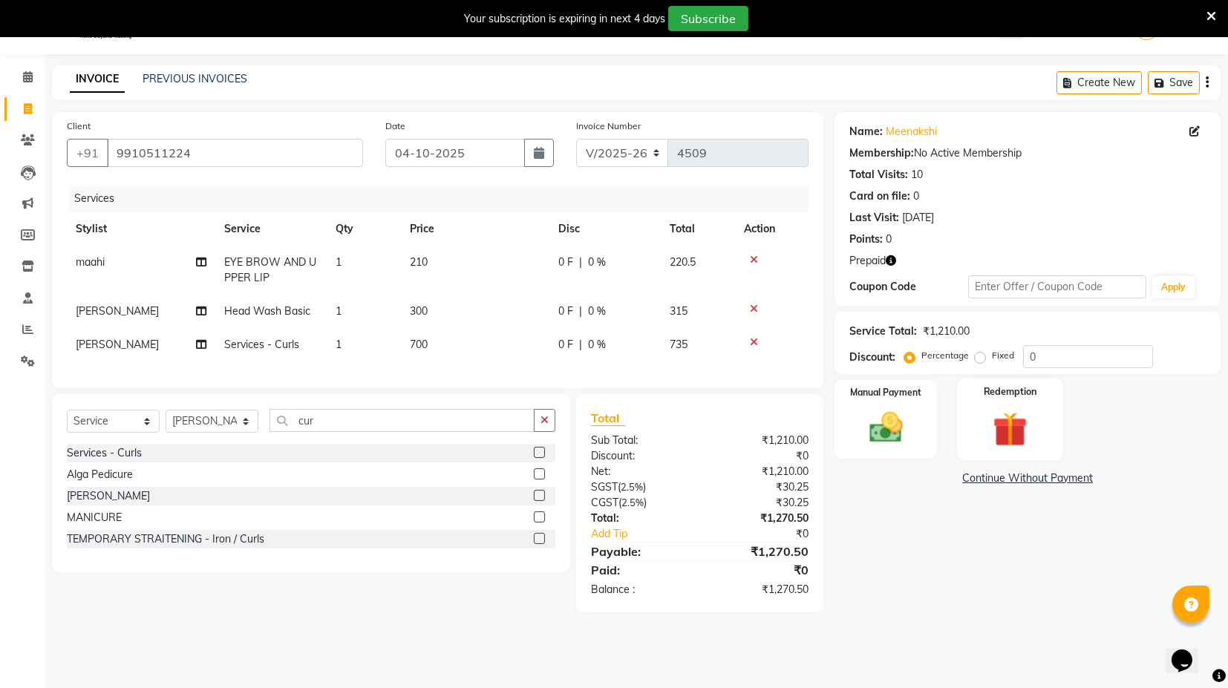
click at [1003, 423] on img at bounding box center [1010, 429] width 56 height 43
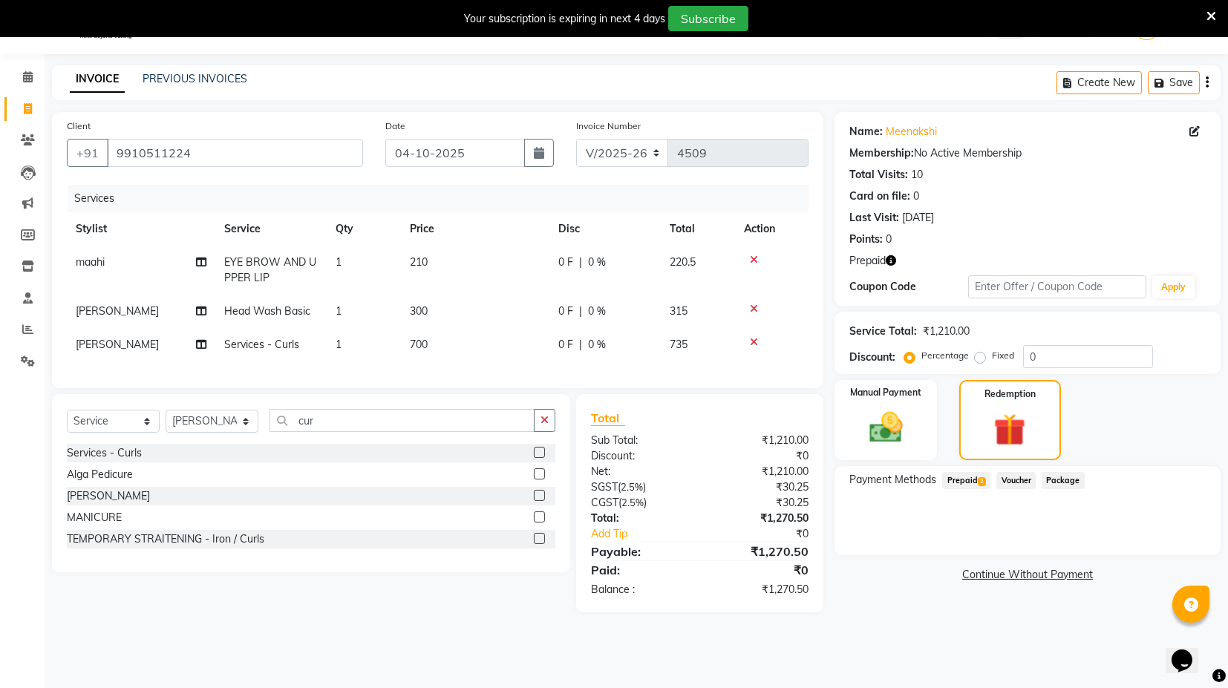
click at [949, 477] on span "Prepaid 2" at bounding box center [967, 480] width 48 height 17
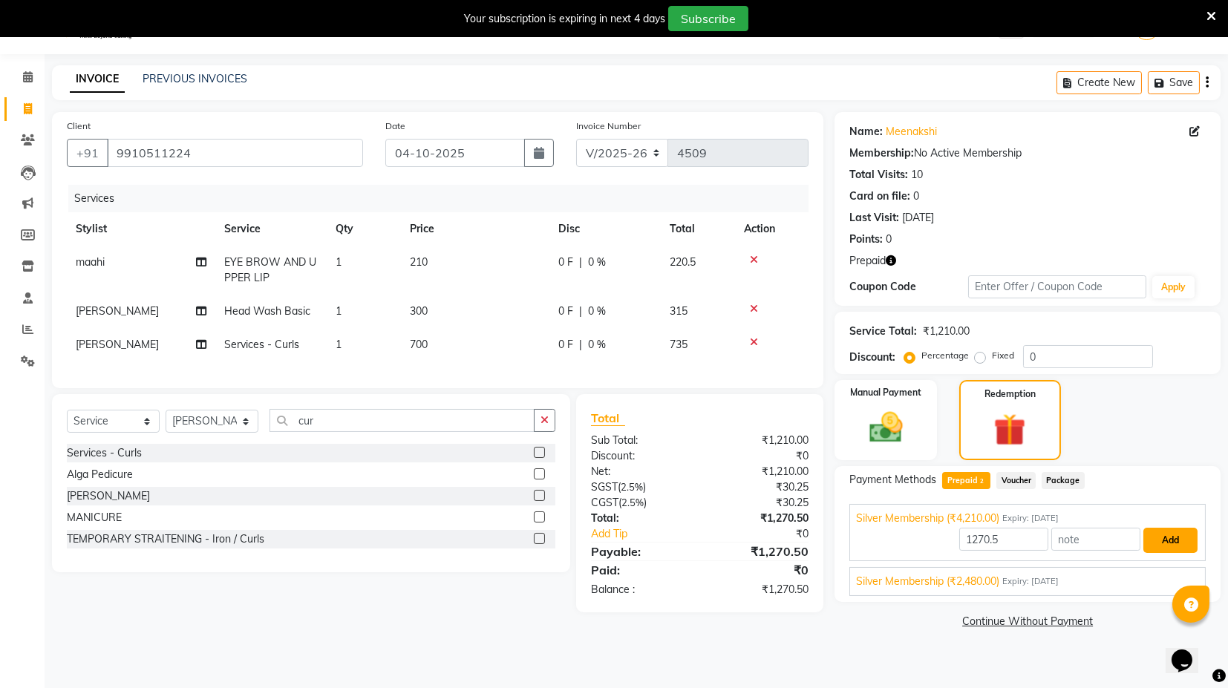
click at [1172, 542] on button "Add" at bounding box center [1171, 540] width 54 height 25
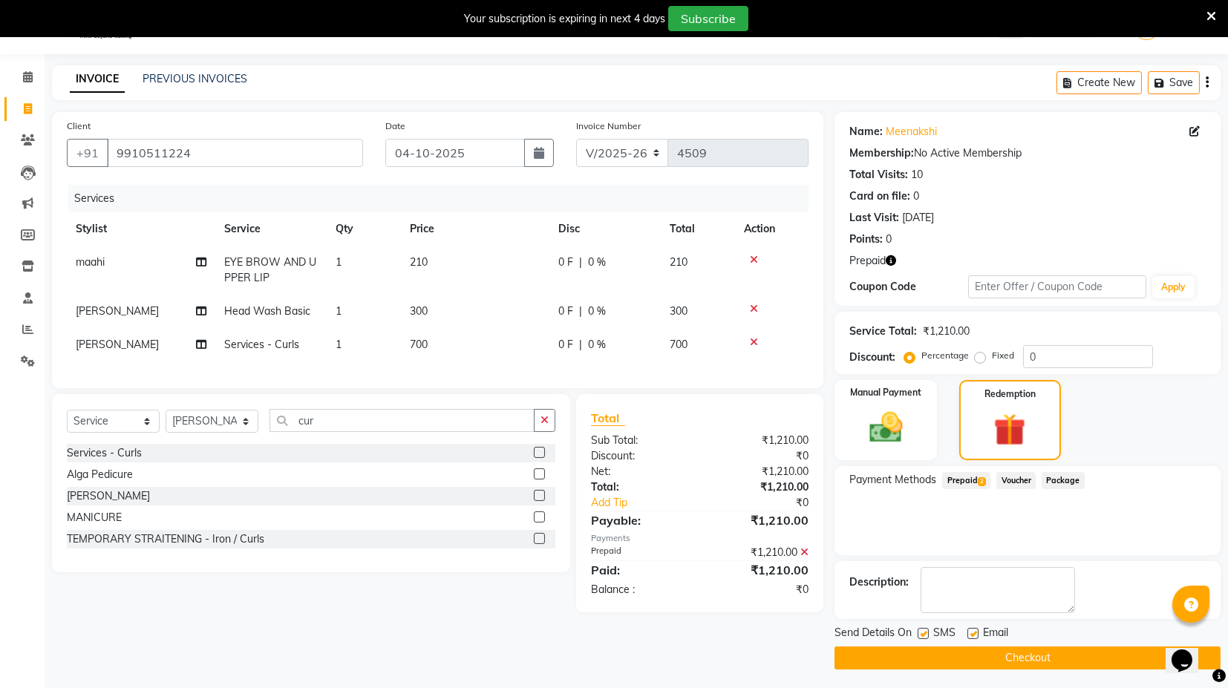
click at [976, 628] on label at bounding box center [973, 633] width 11 height 11
click at [976, 630] on input "checkbox" at bounding box center [973, 635] width 10 height 10
checkbox input "false"
click at [927, 633] on label at bounding box center [923, 633] width 11 height 11
click at [927, 633] on input "checkbox" at bounding box center [923, 635] width 10 height 10
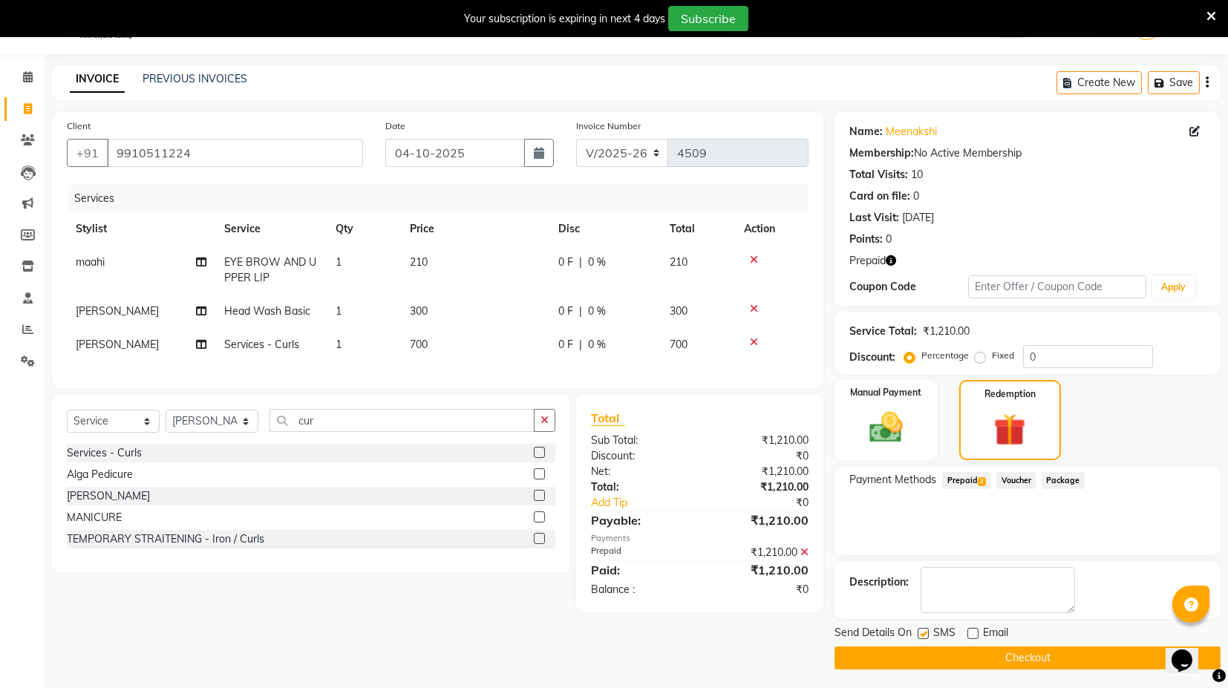
checkbox input "false"
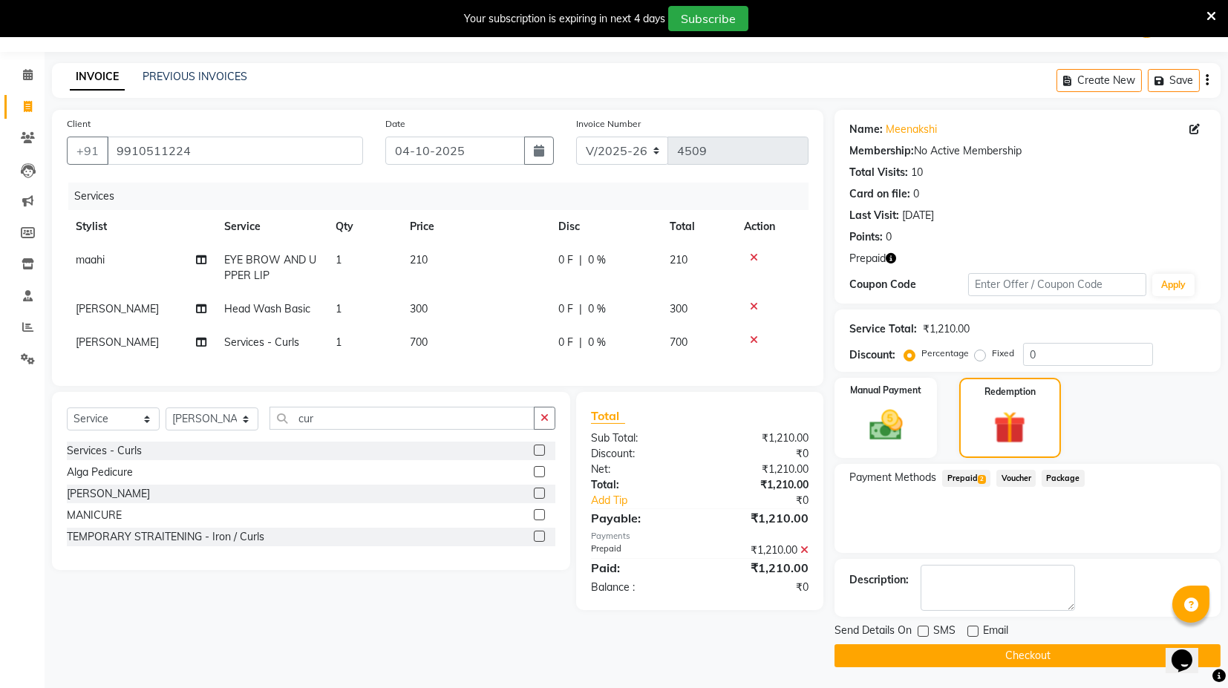
click at [993, 654] on button "Checkout" at bounding box center [1028, 656] width 386 height 23
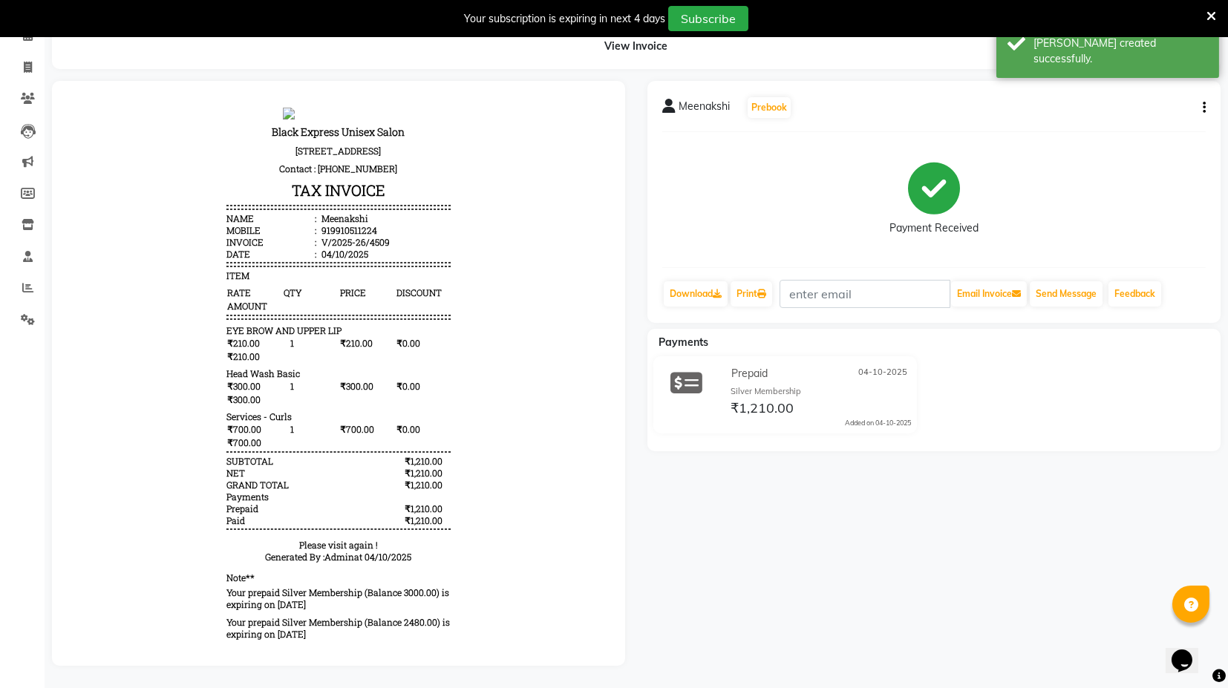
scroll to position [89, 0]
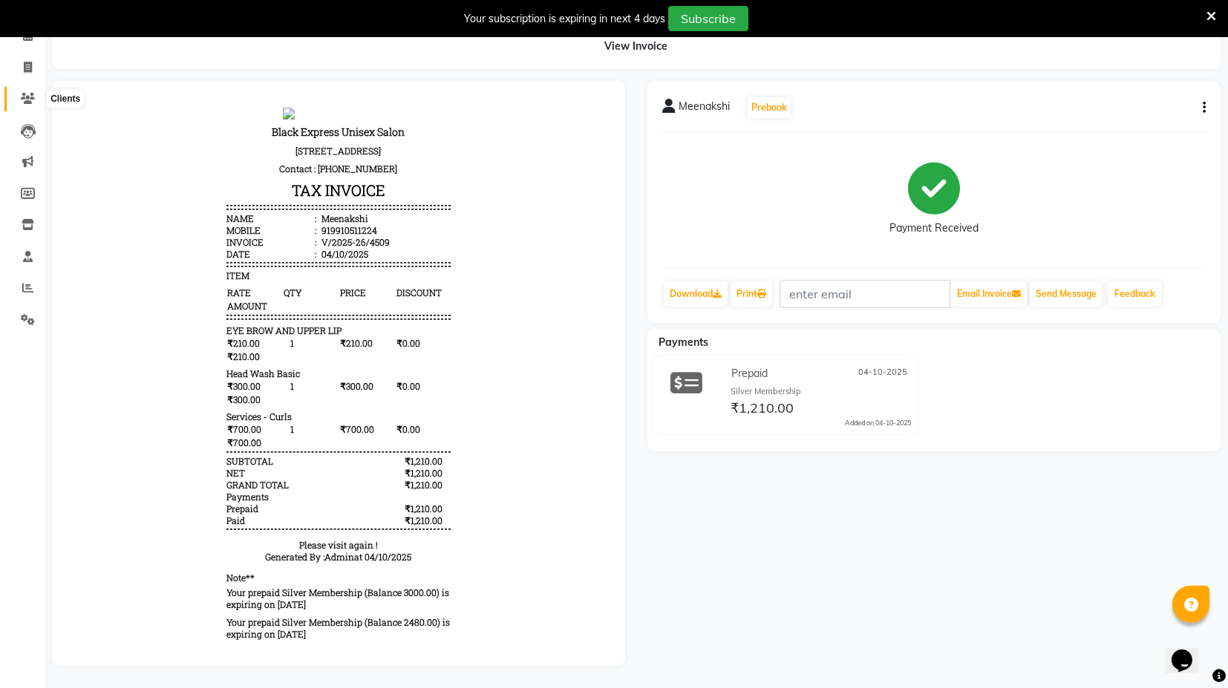
click at [26, 93] on icon at bounding box center [28, 98] width 14 height 11
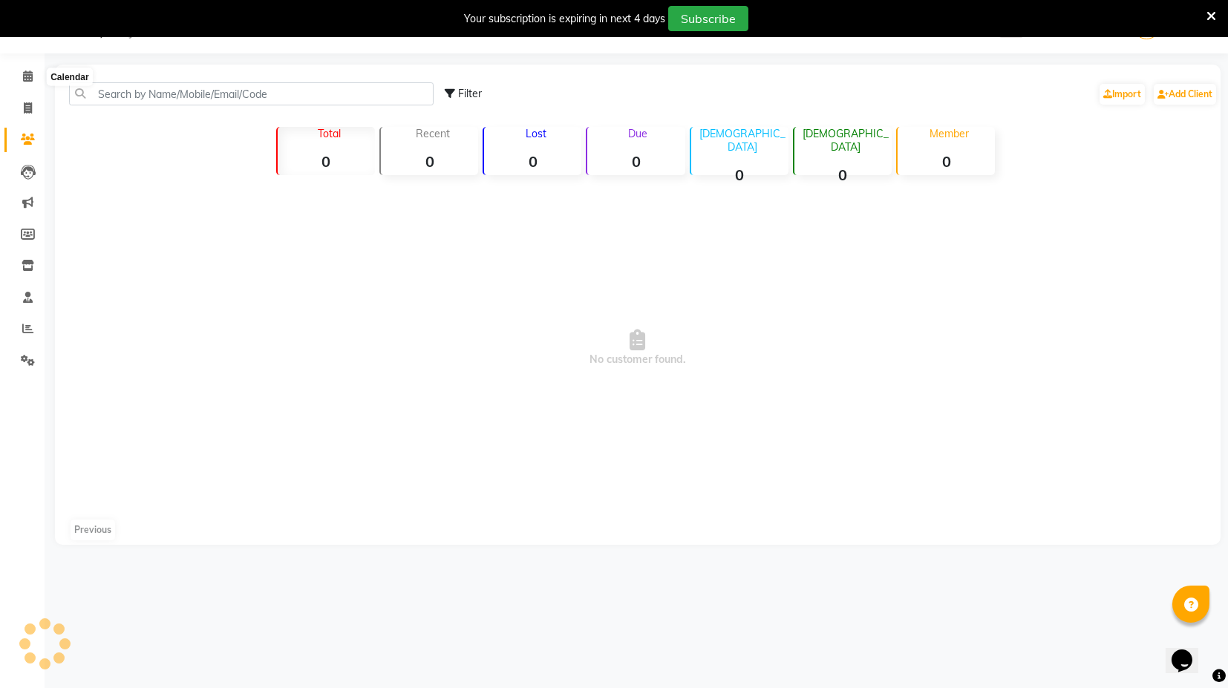
scroll to position [36, 0]
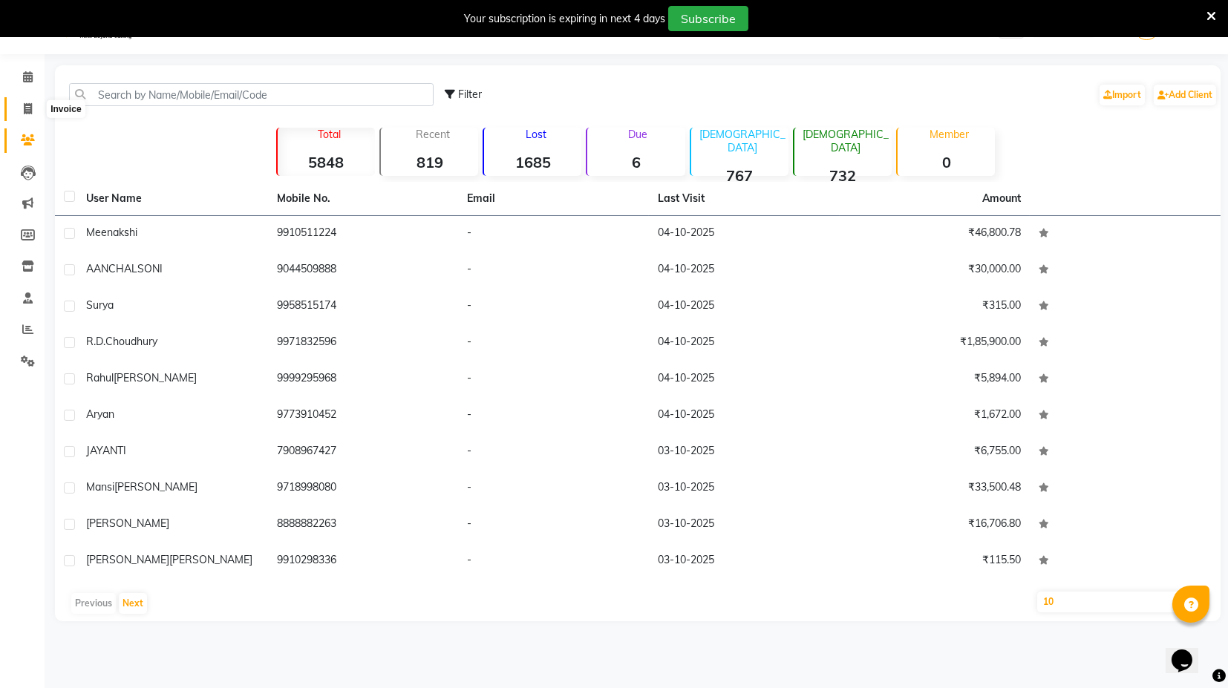
click at [27, 115] on span at bounding box center [28, 109] width 26 height 17
select select "service"
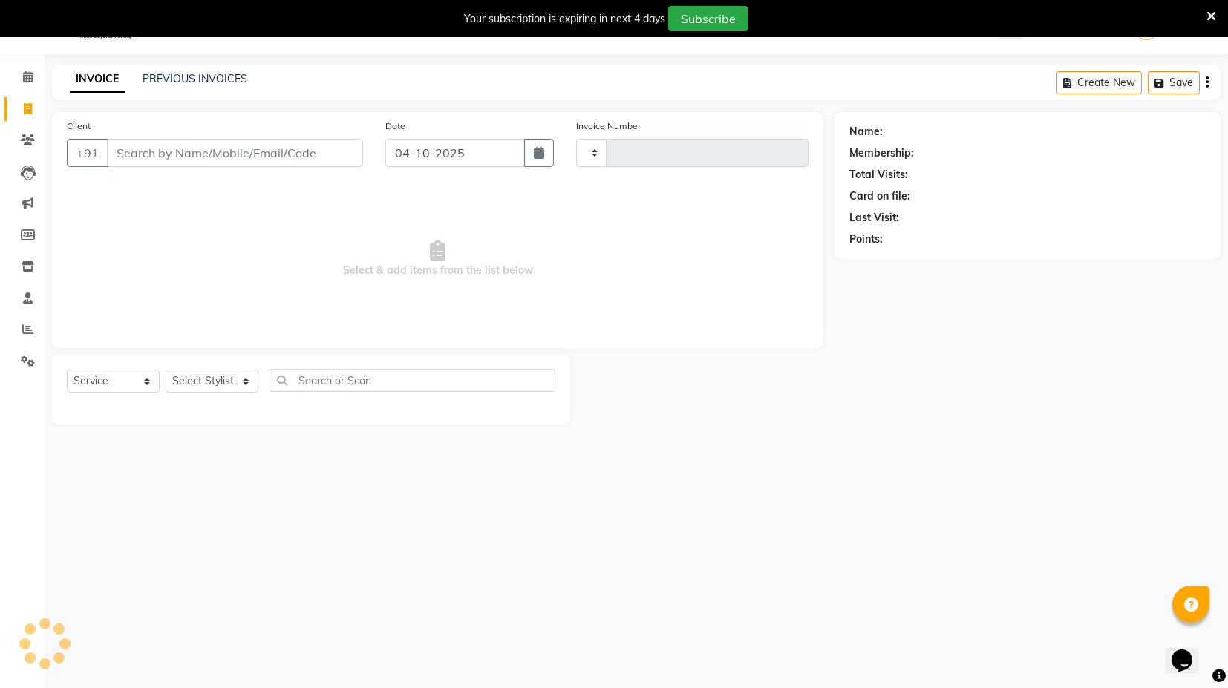
type input "4510"
select select "7082"
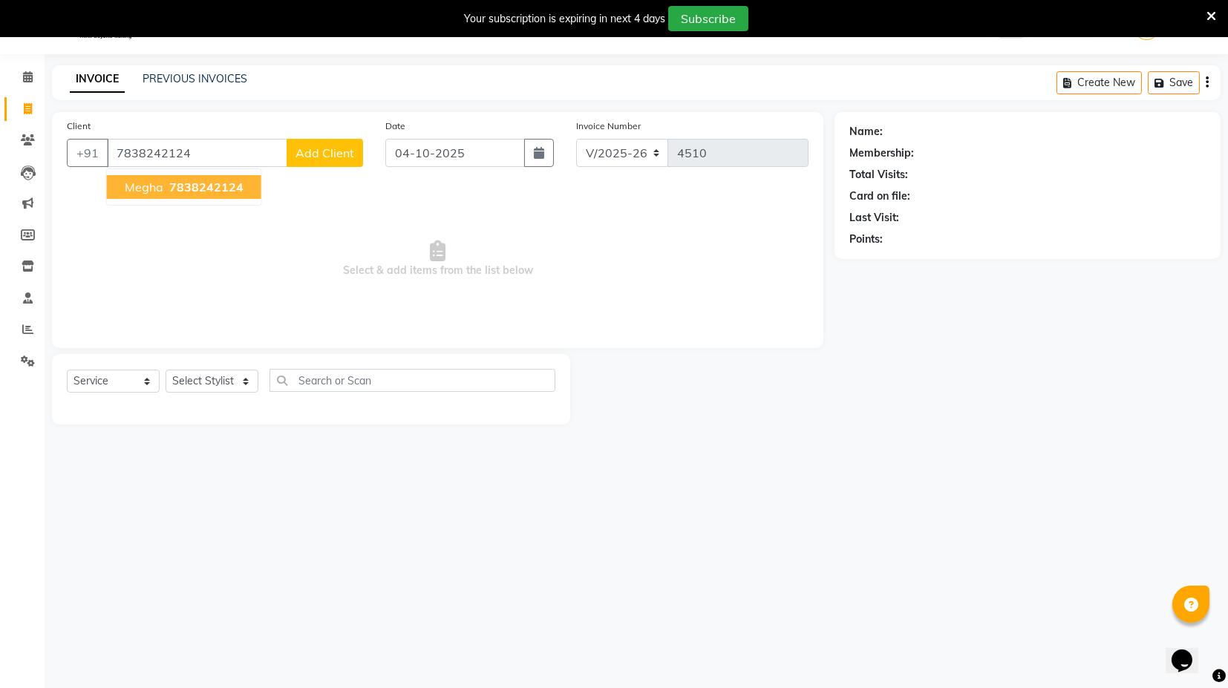
type input "7838242124"
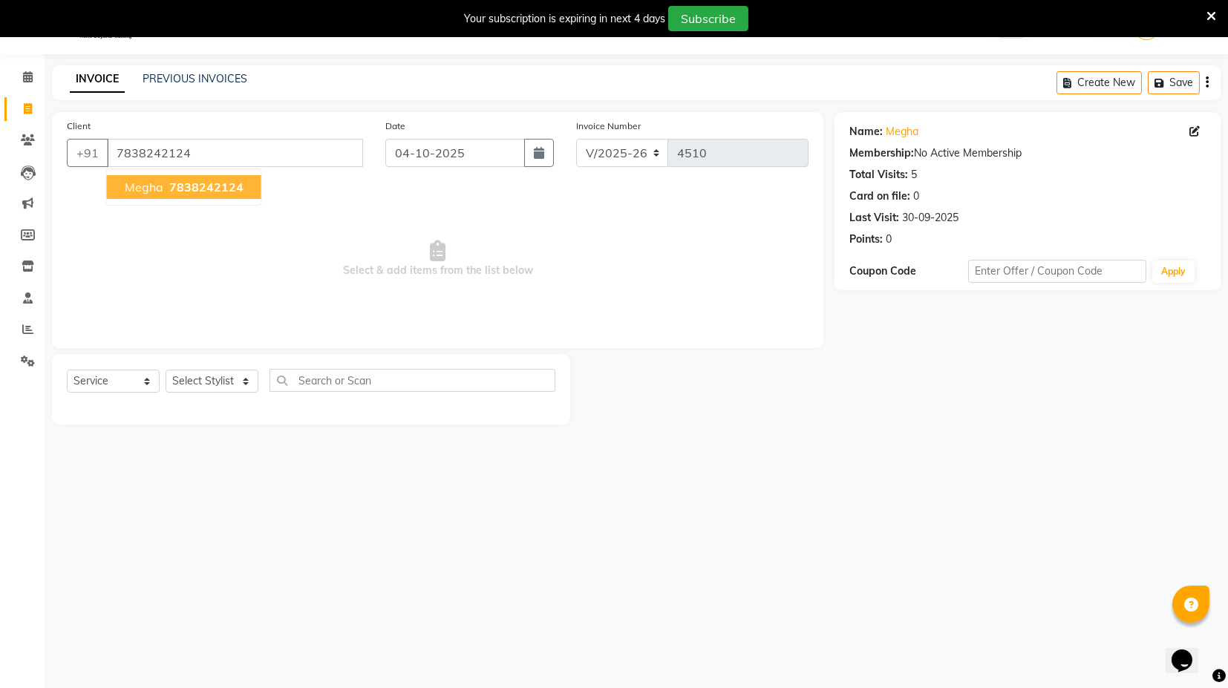
click at [238, 187] on span "7838242124" at bounding box center [206, 187] width 74 height 15
click at [251, 385] on select "Select Stylist ASIF DEEPA [PERSON_NAME] Manager [PERSON_NAME] [PERSON_NAME] [PE…" at bounding box center [212, 381] width 93 height 23
select select "93556"
click at [166, 370] on select "Select Stylist ASIF DEEPA [PERSON_NAME] Manager [PERSON_NAME] [PERSON_NAME] [PE…" at bounding box center [212, 381] width 93 height 23
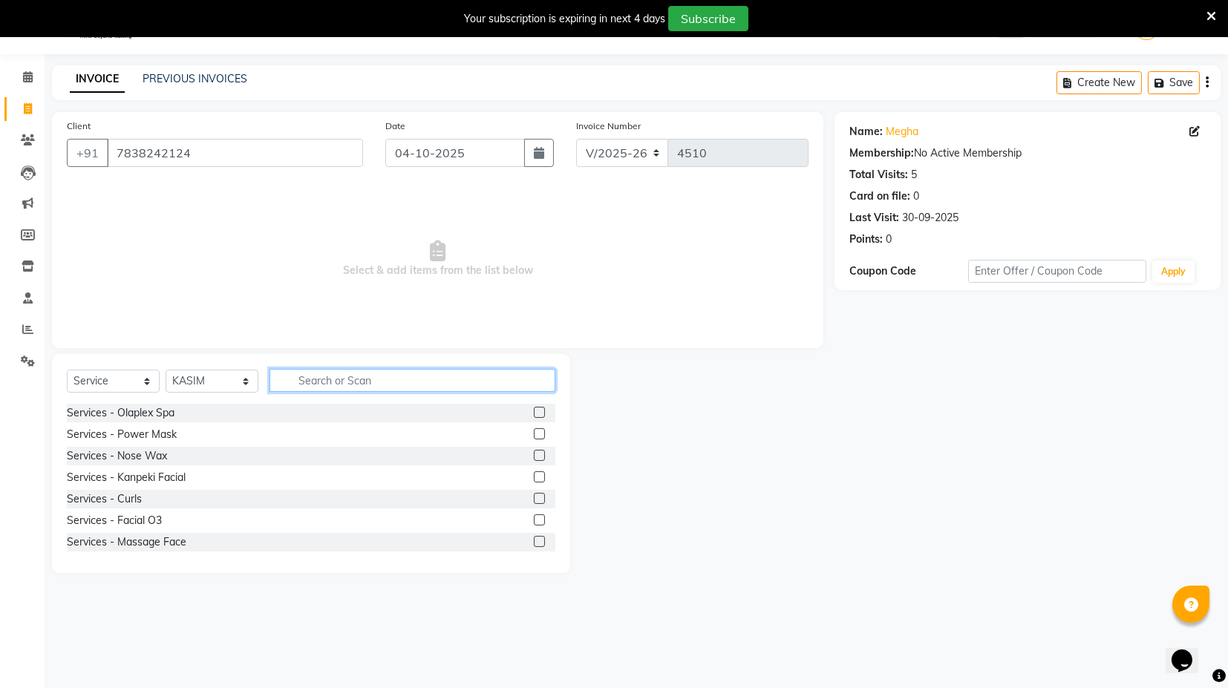
click at [324, 380] on input "text" at bounding box center [413, 380] width 286 height 23
type input "h"
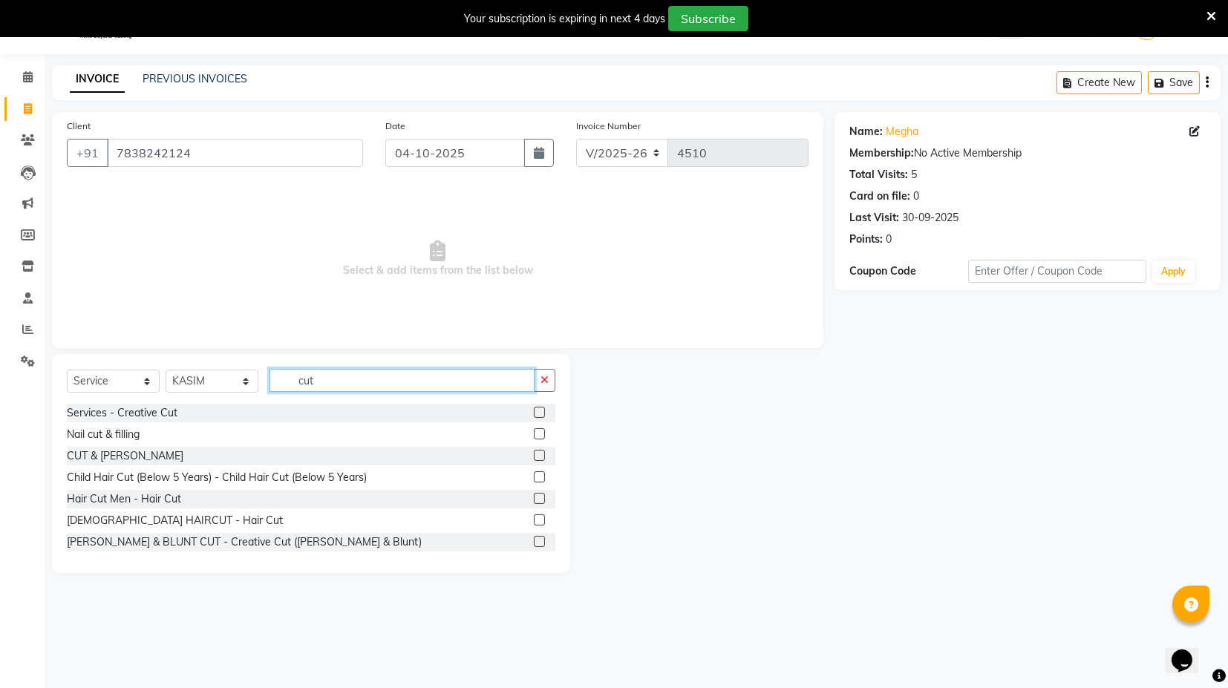
type input "cut"
click at [534, 455] on label at bounding box center [539, 455] width 11 height 11
click at [534, 455] on input "checkbox" at bounding box center [539, 457] width 10 height 10
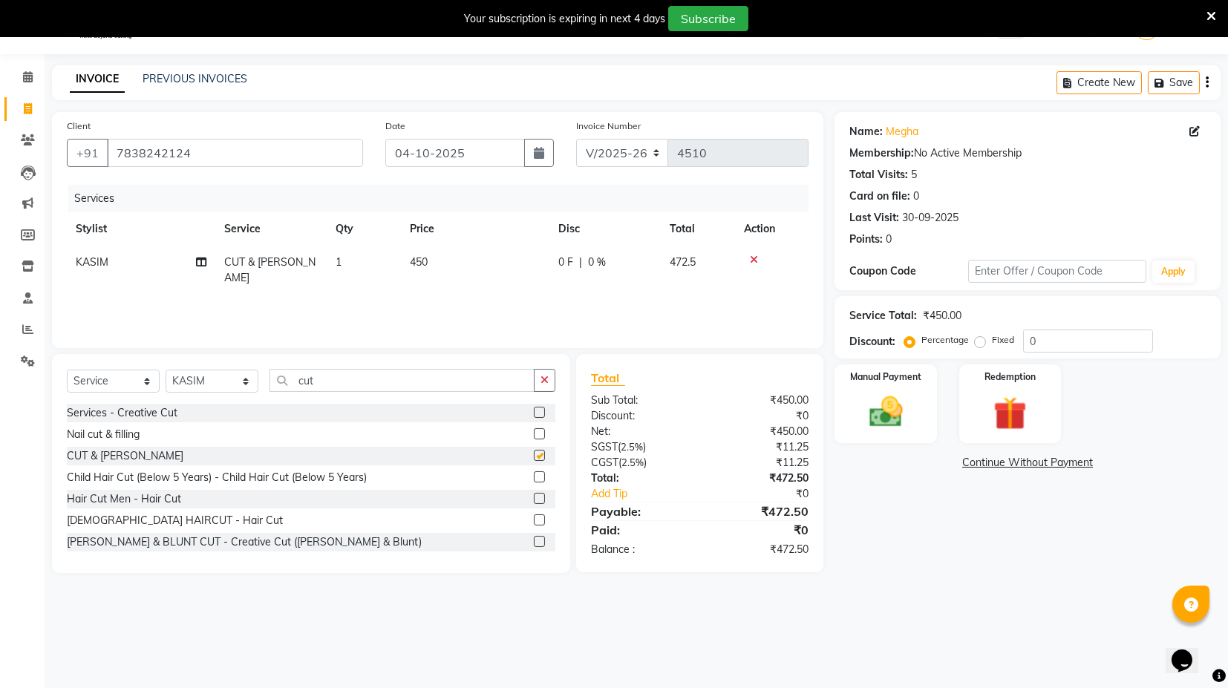
checkbox input "false"
click at [750, 258] on icon at bounding box center [754, 260] width 8 height 10
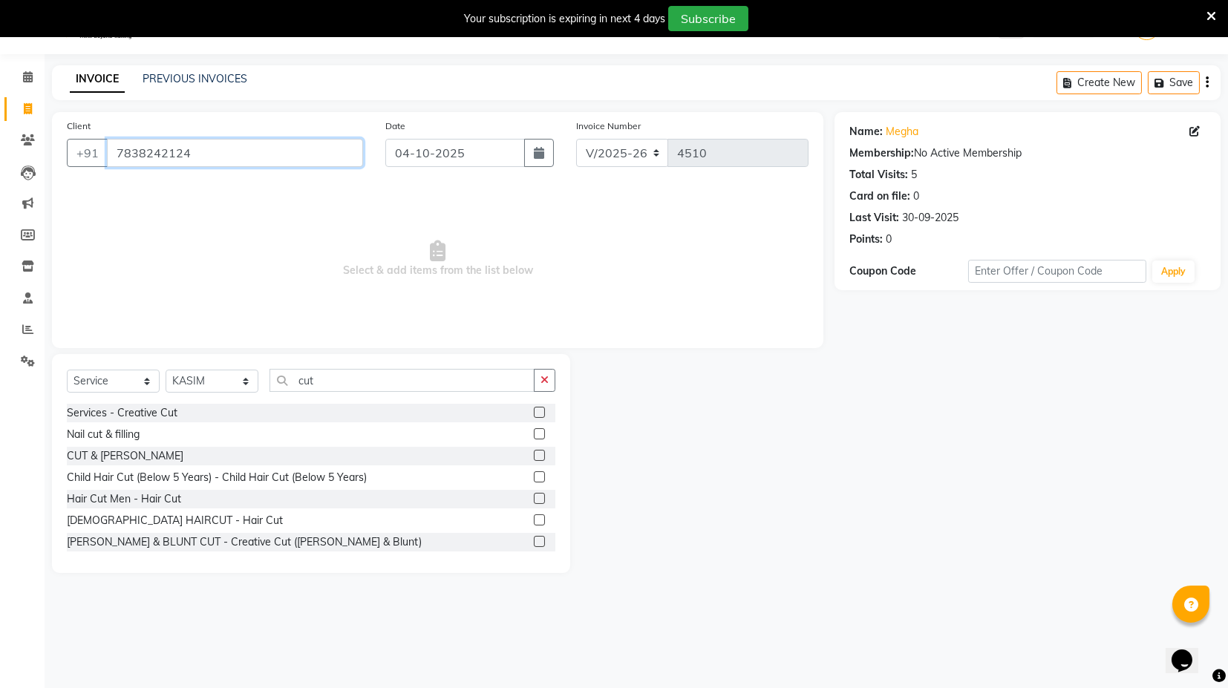
drag, startPoint x: 227, startPoint y: 148, endPoint x: 103, endPoint y: 177, distance: 126.6
click at [103, 177] on div "Client [PHONE_NUMBER]" at bounding box center [215, 148] width 319 height 61
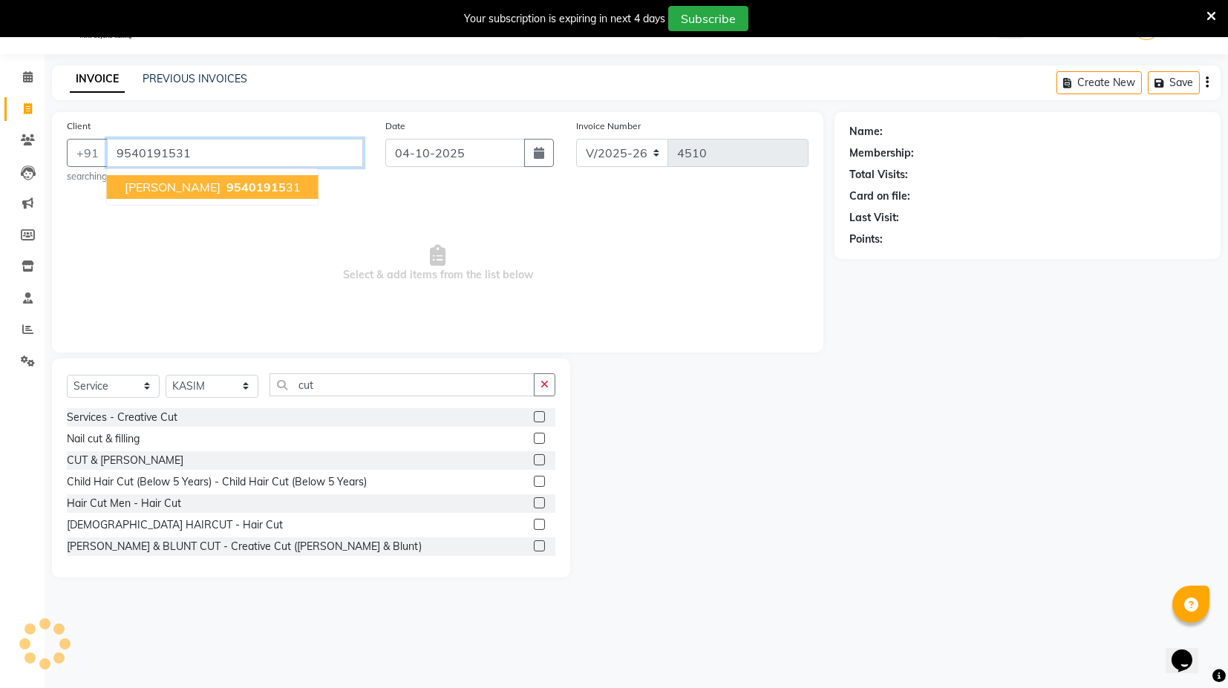
click at [224, 189] on ngb-highlight "95401915 31" at bounding box center [262, 187] width 77 height 15
type input "9540191531"
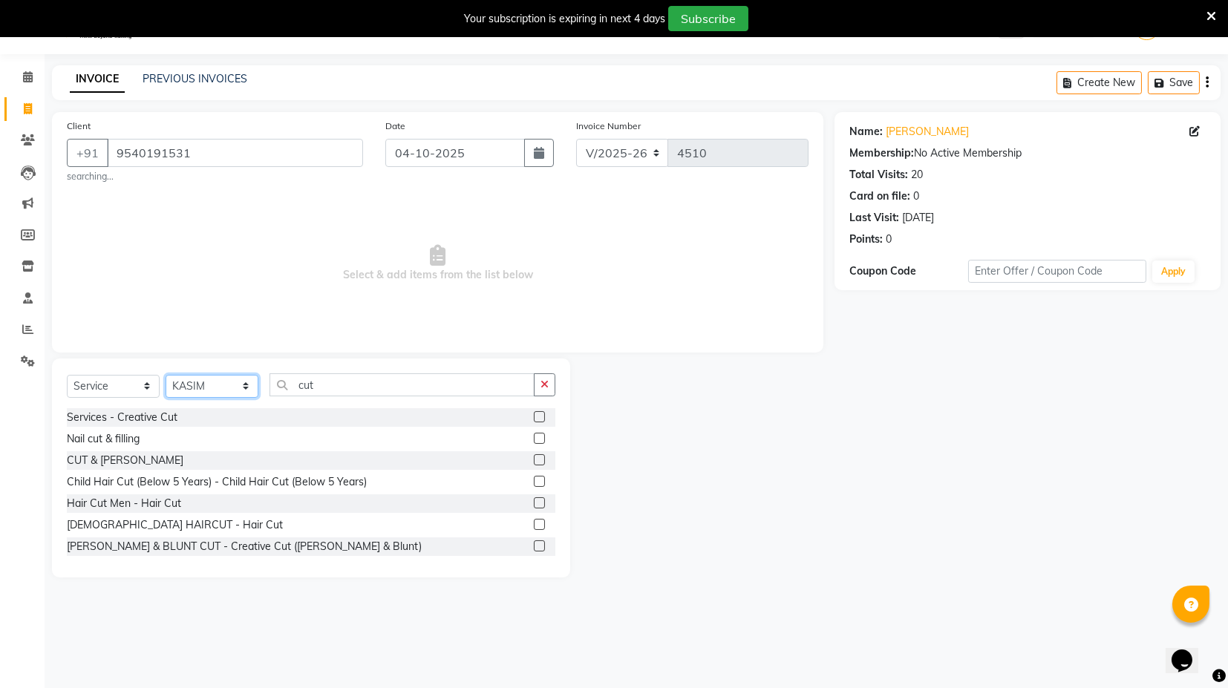
click at [250, 385] on select "Select Stylist ASIF DEEPA [PERSON_NAME] Manager [PERSON_NAME] [PERSON_NAME] [PE…" at bounding box center [212, 386] width 93 height 23
select select "58976"
click at [166, 375] on select "Select Stylist ASIF DEEPA [PERSON_NAME] Manager [PERSON_NAME] [PERSON_NAME] [PE…" at bounding box center [212, 386] width 93 height 23
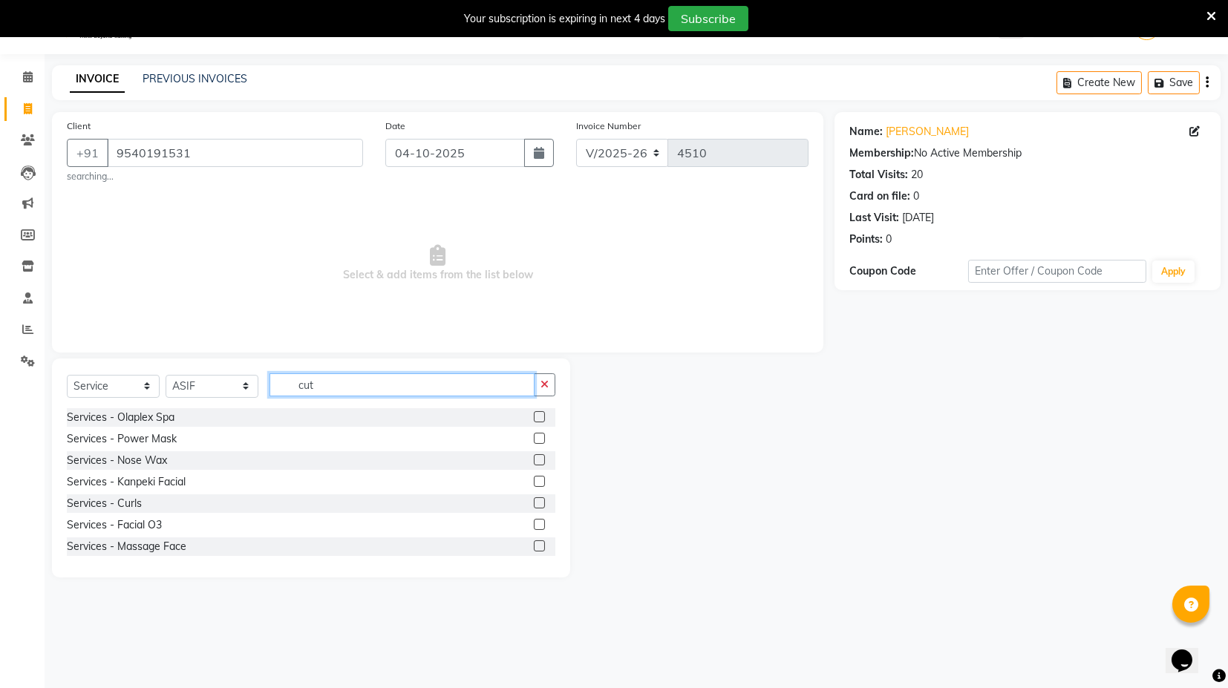
click at [342, 388] on input "cut" at bounding box center [402, 385] width 265 height 23
type input "c"
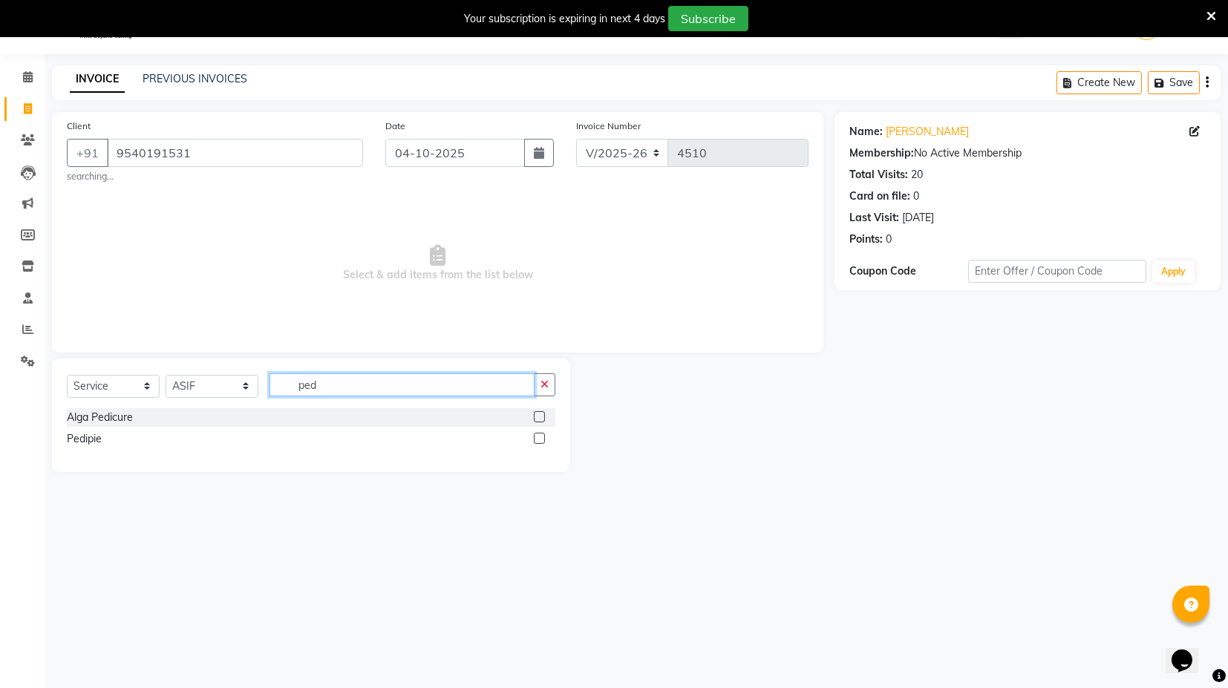
type input "ped"
click at [538, 435] on label at bounding box center [539, 438] width 11 height 11
click at [538, 435] on input "checkbox" at bounding box center [539, 439] width 10 height 10
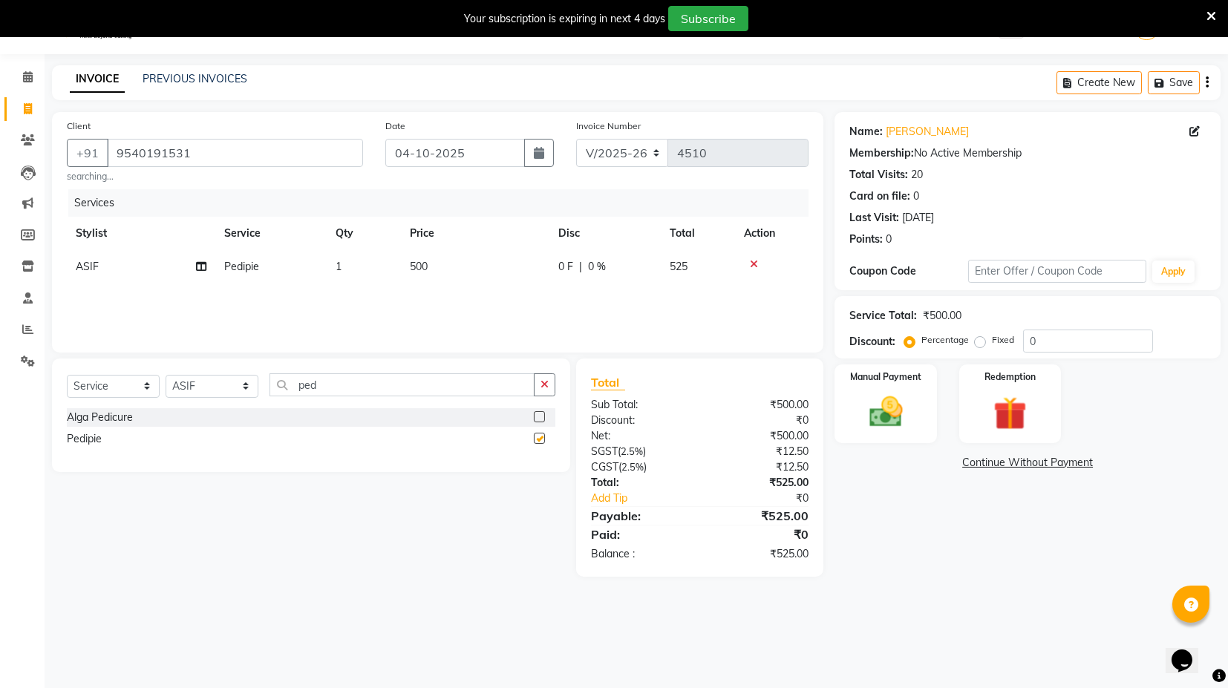
checkbox input "false"
drag, startPoint x: 335, startPoint y: 377, endPoint x: 268, endPoint y: 399, distance: 70.5
click at [278, 402] on div "Select Service Product Membership Package Voucher Prepaid Gift Card Select Styl…" at bounding box center [311, 391] width 489 height 35
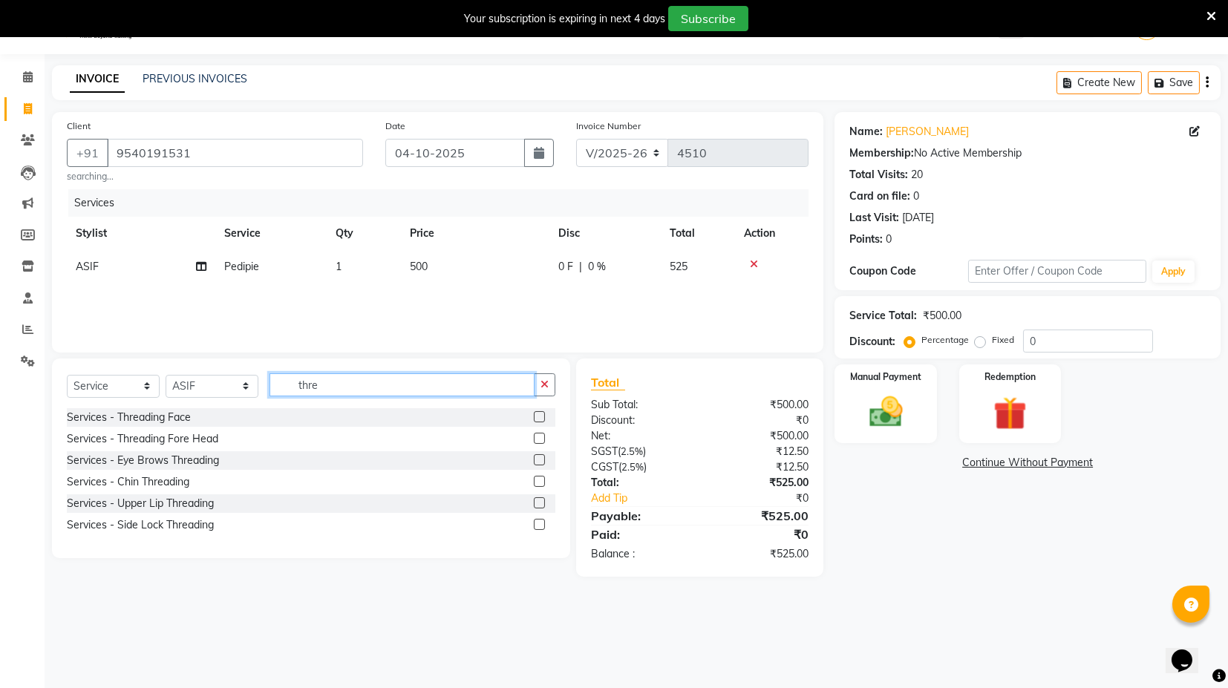
type input "thre"
drag, startPoint x: 247, startPoint y: 385, endPoint x: 239, endPoint y: 395, distance: 12.6
click at [248, 385] on select "Select Stylist ASIF DEEPA [PERSON_NAME] Manager [PERSON_NAME] [PERSON_NAME] [PE…" at bounding box center [212, 386] width 93 height 23
select select "58980"
click at [166, 375] on select "Select Stylist ASIF DEEPA [PERSON_NAME] Manager [PERSON_NAME] [PERSON_NAME] [PE…" at bounding box center [212, 386] width 93 height 23
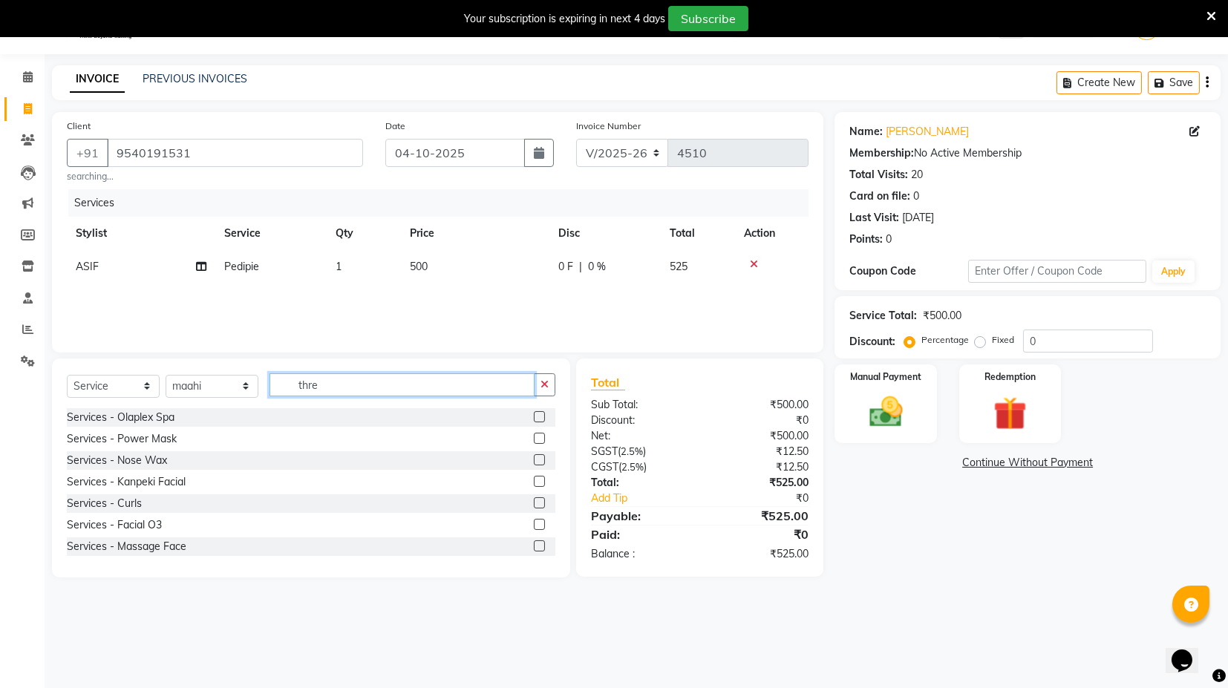
click at [333, 385] on input "thre" at bounding box center [402, 385] width 265 height 23
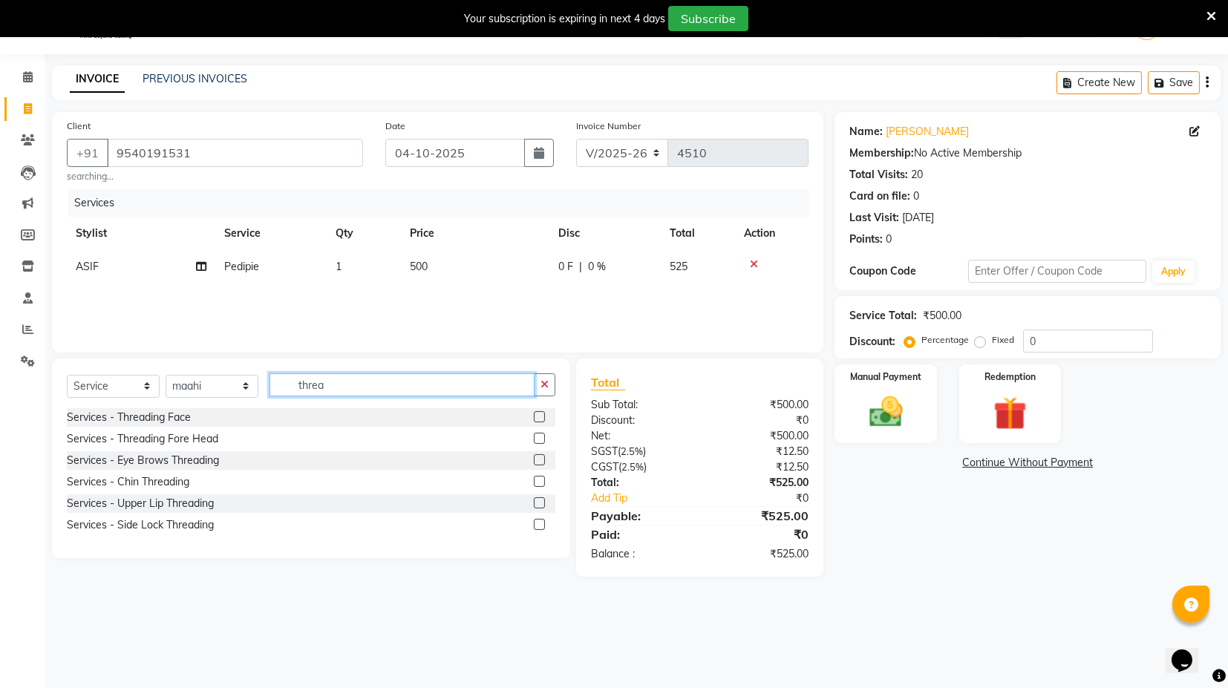
type input "threa"
click at [538, 461] on label at bounding box center [539, 460] width 11 height 11
click at [538, 461] on input "checkbox" at bounding box center [539, 461] width 10 height 10
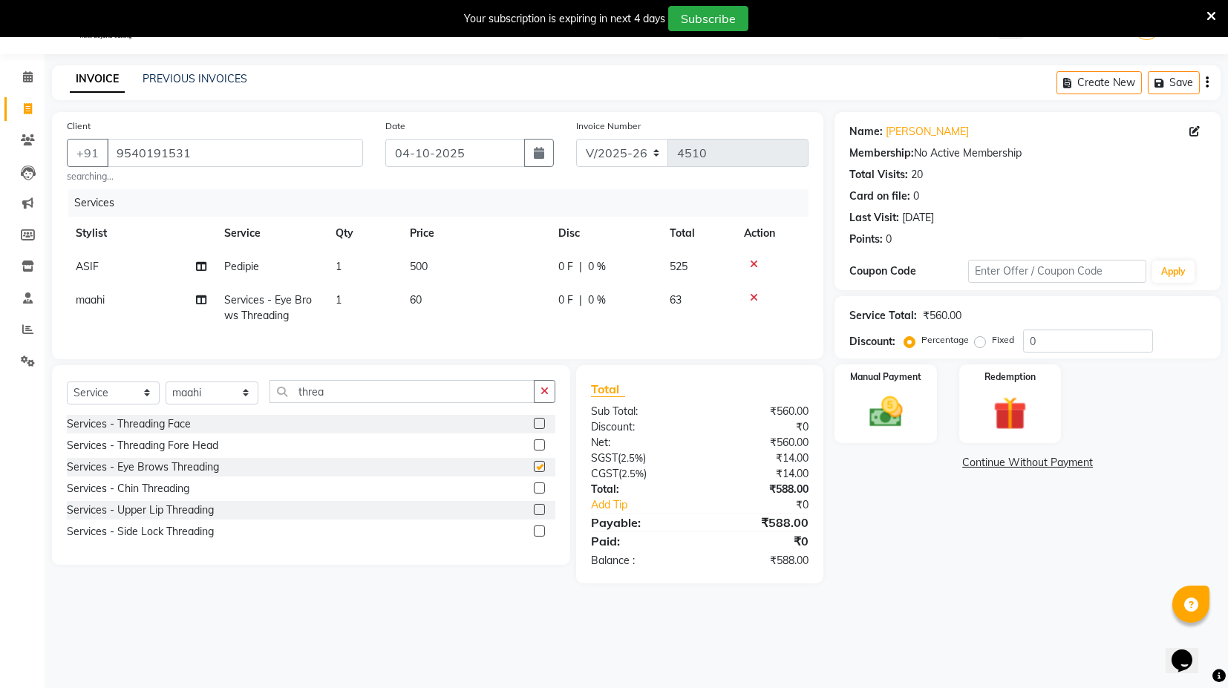
checkbox input "false"
click at [893, 404] on img at bounding box center [886, 412] width 56 height 40
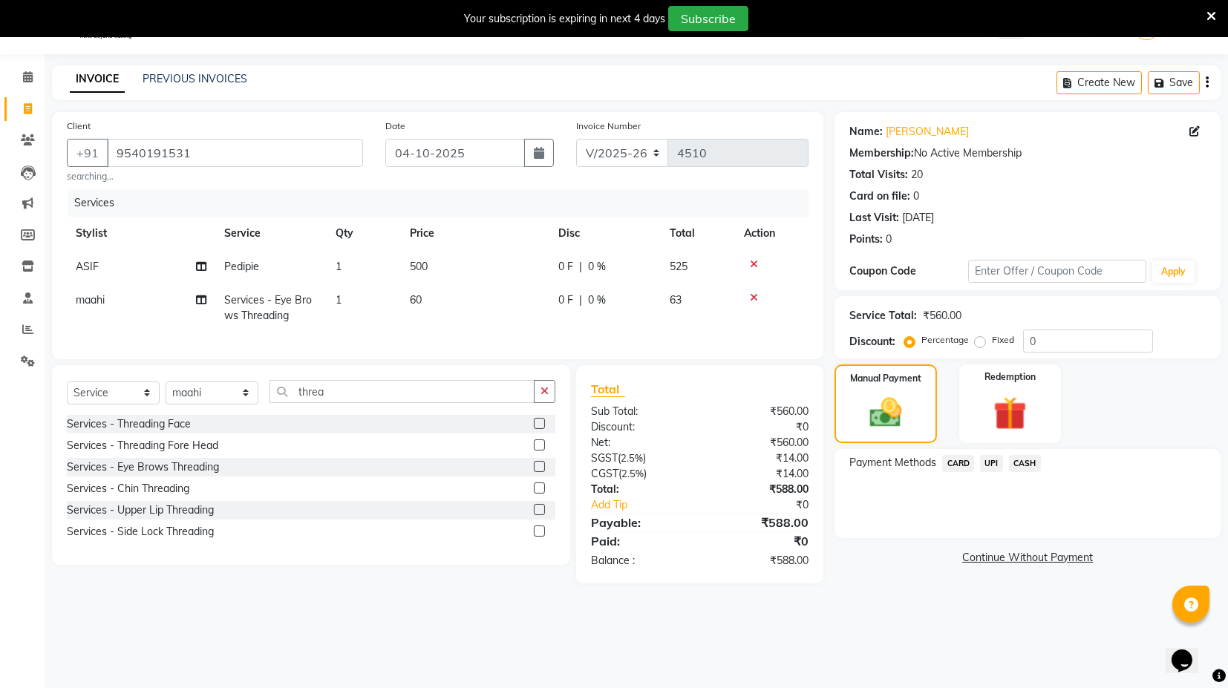
click at [1029, 463] on span "CASH" at bounding box center [1025, 463] width 32 height 17
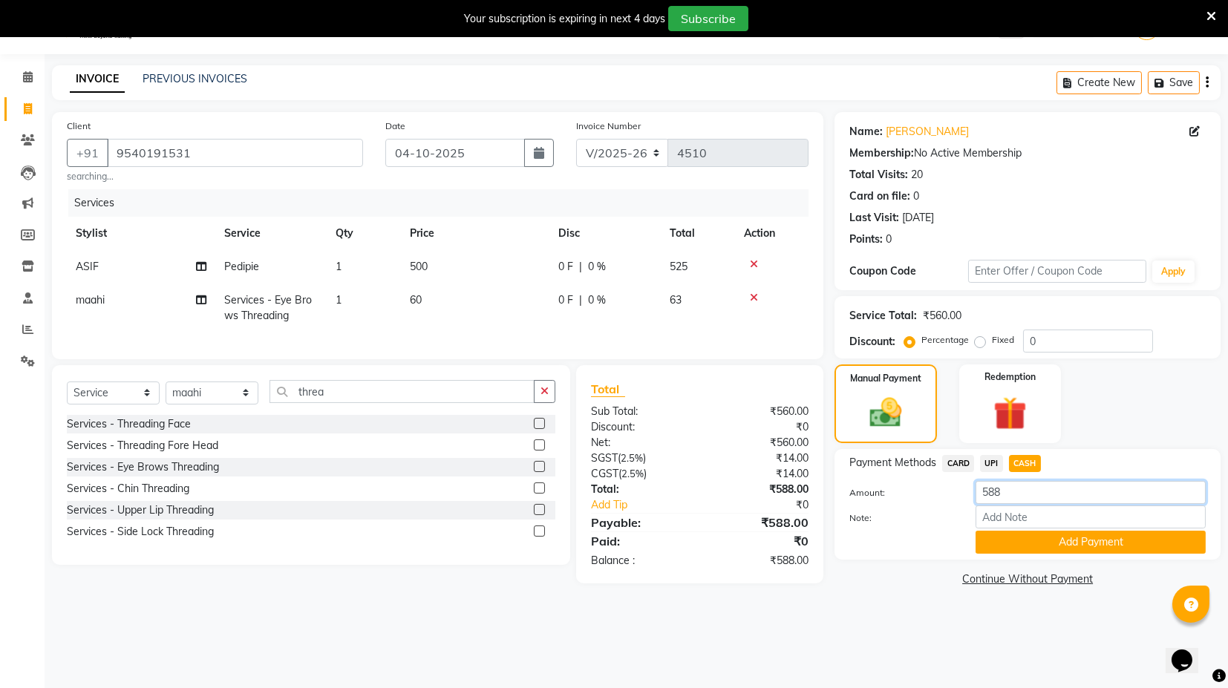
drag, startPoint x: 1003, startPoint y: 492, endPoint x: 954, endPoint y: 498, distance: 48.6
click at [954, 498] on div "Amount: 588" at bounding box center [1028, 493] width 379 height 25
type input "500"
click at [1016, 544] on button "Add Payment" at bounding box center [1091, 542] width 230 height 23
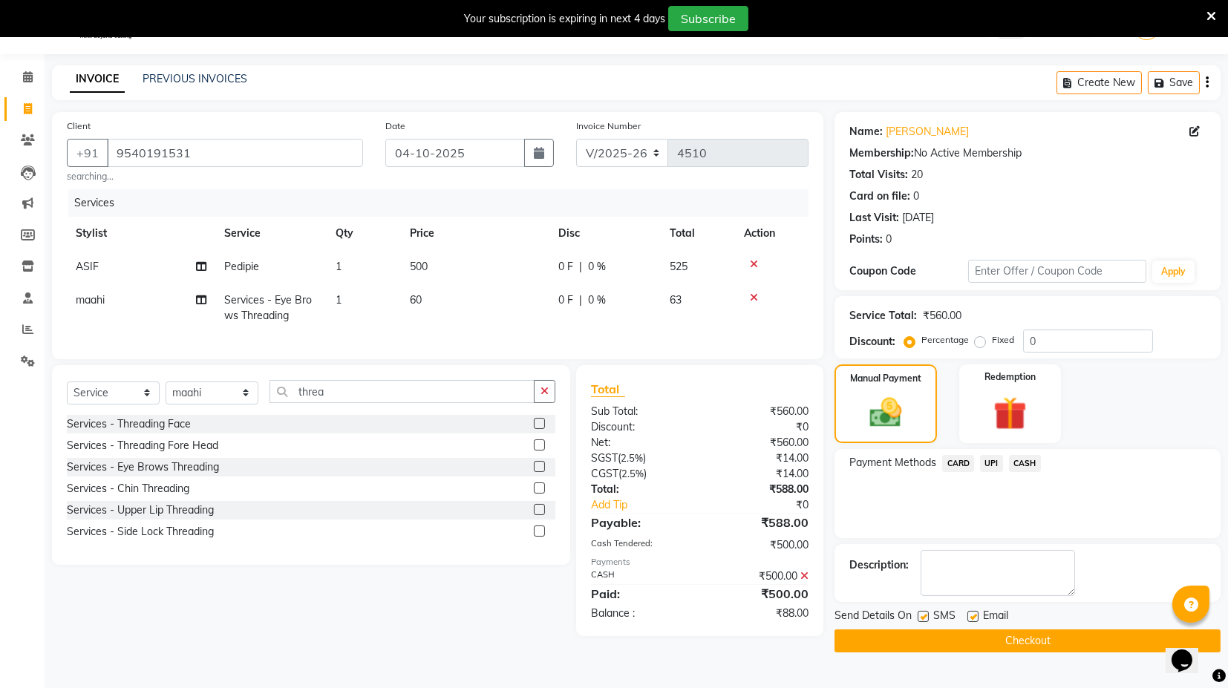
click at [986, 461] on span "UPI" at bounding box center [991, 463] width 23 height 17
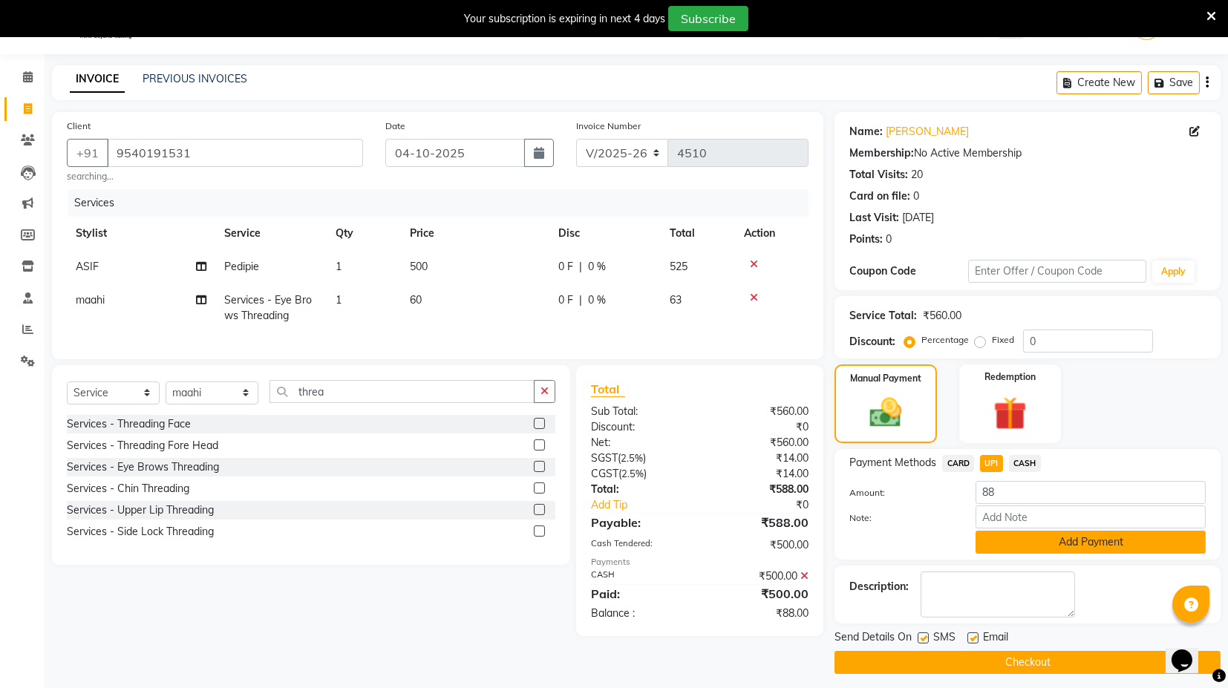
click at [1045, 544] on button "Add Payment" at bounding box center [1091, 542] width 230 height 23
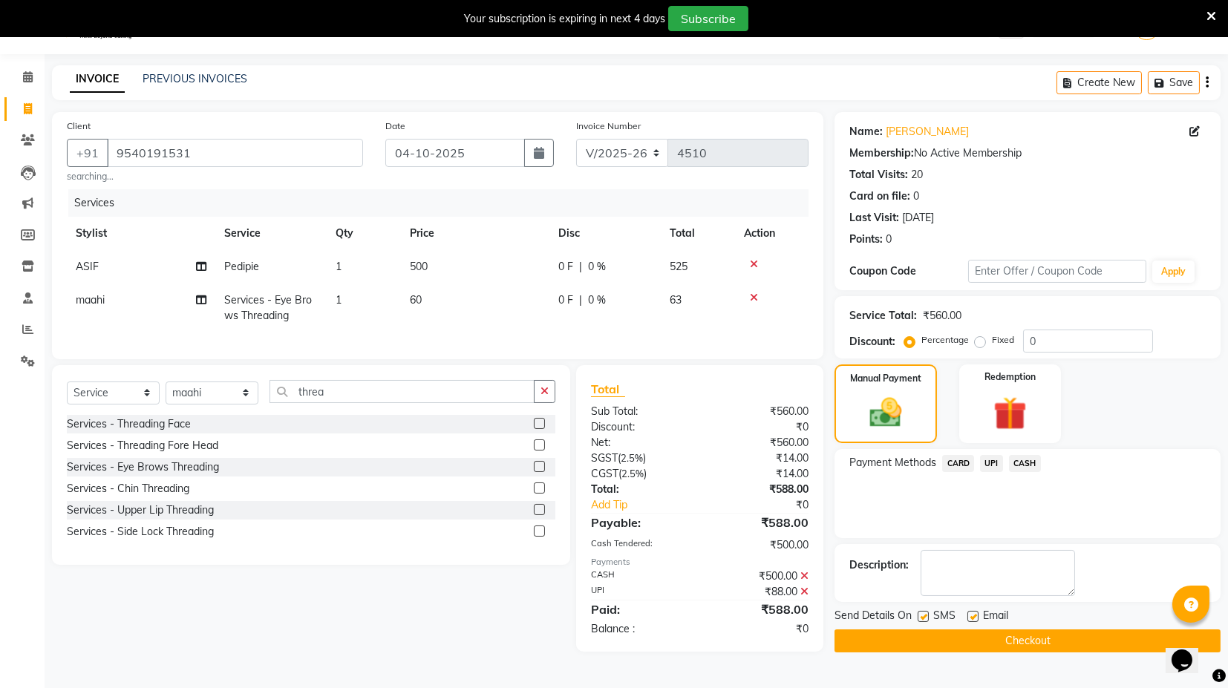
click at [1041, 644] on button "Checkout" at bounding box center [1028, 641] width 386 height 23
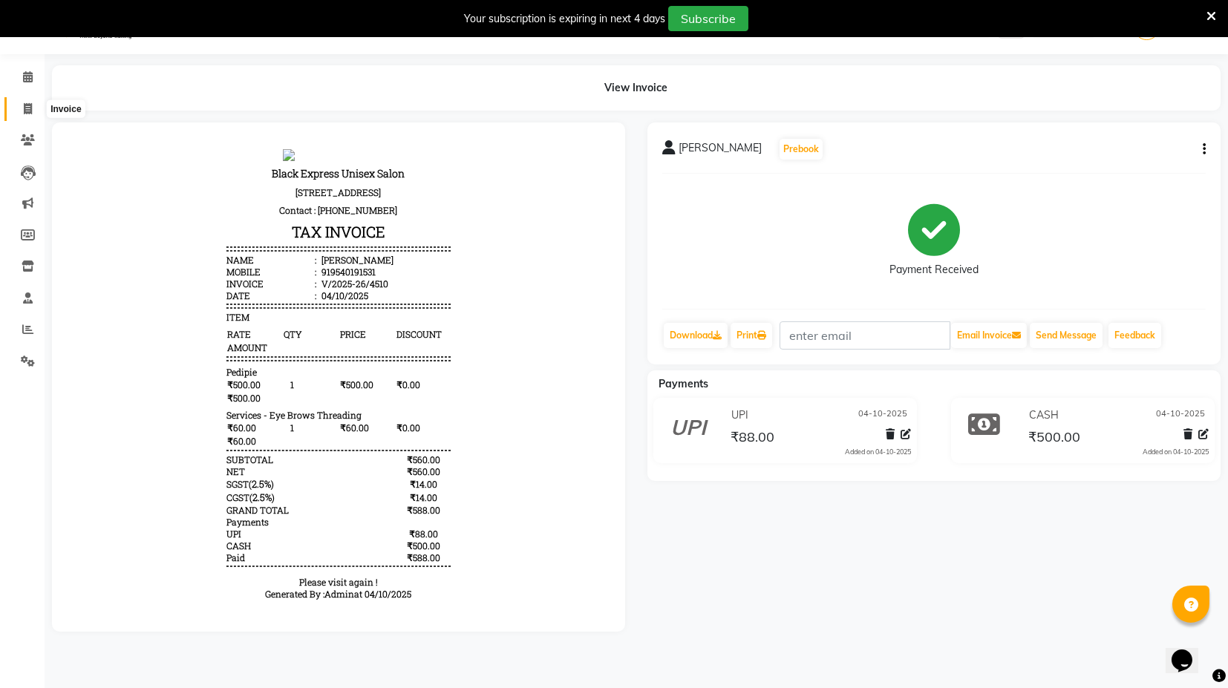
click at [25, 113] on icon at bounding box center [28, 108] width 8 height 11
select select "7082"
select select "service"
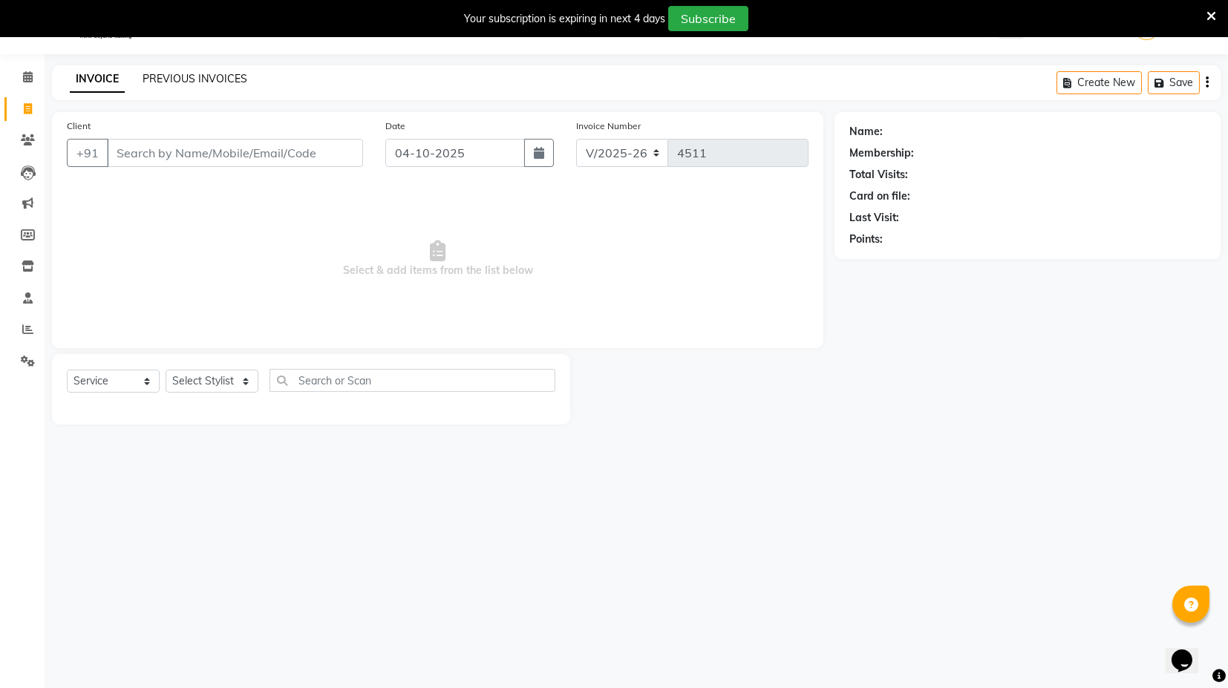
click at [219, 77] on link "PREVIOUS INVOICES" at bounding box center [195, 78] width 105 height 13
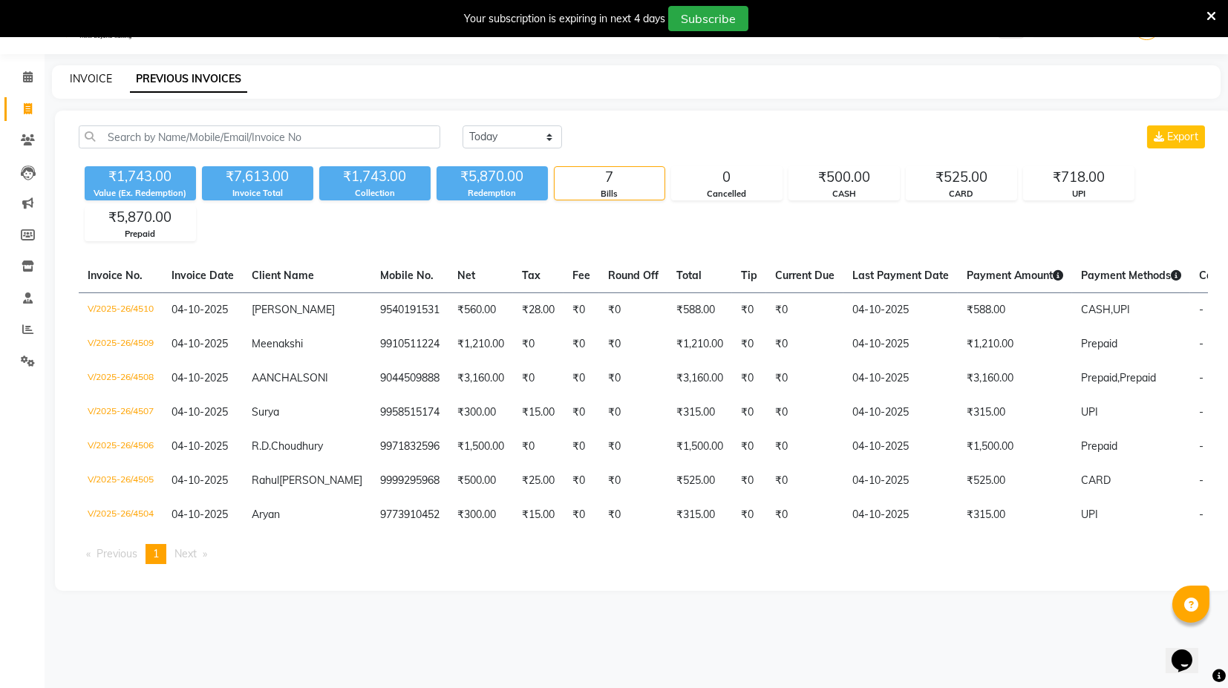
click at [93, 75] on link "INVOICE" at bounding box center [91, 78] width 42 height 13
select select "7082"
select select "service"
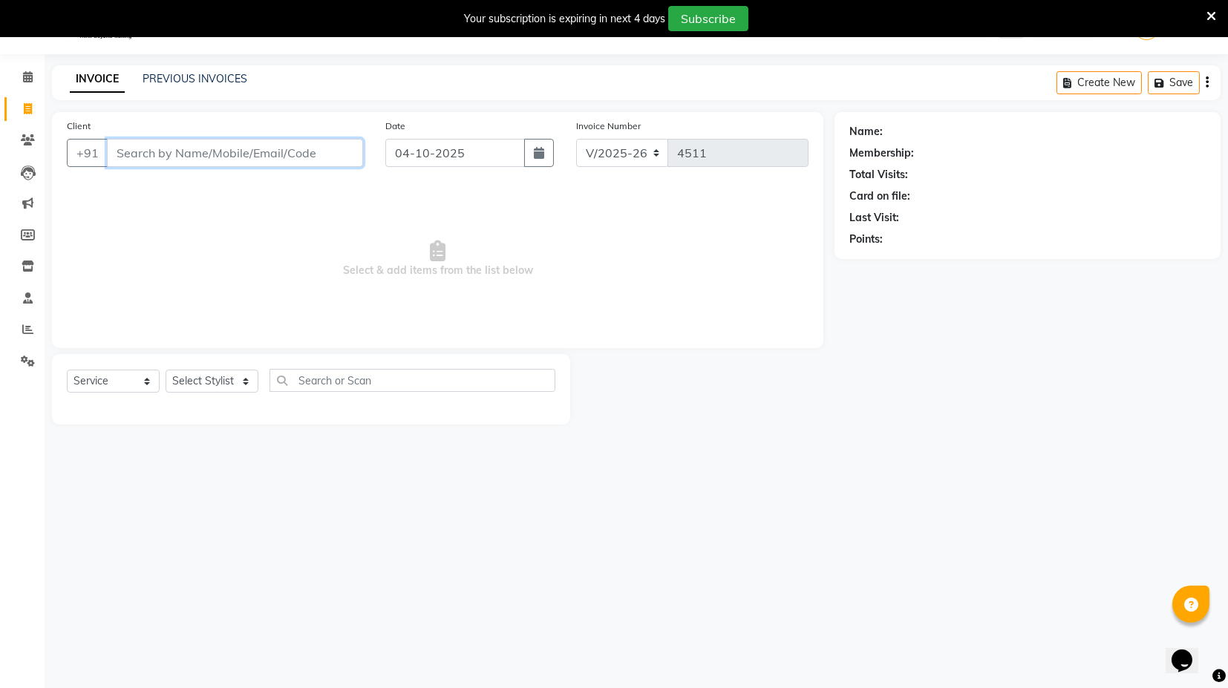
click at [214, 156] on input "Client" at bounding box center [235, 153] width 256 height 28
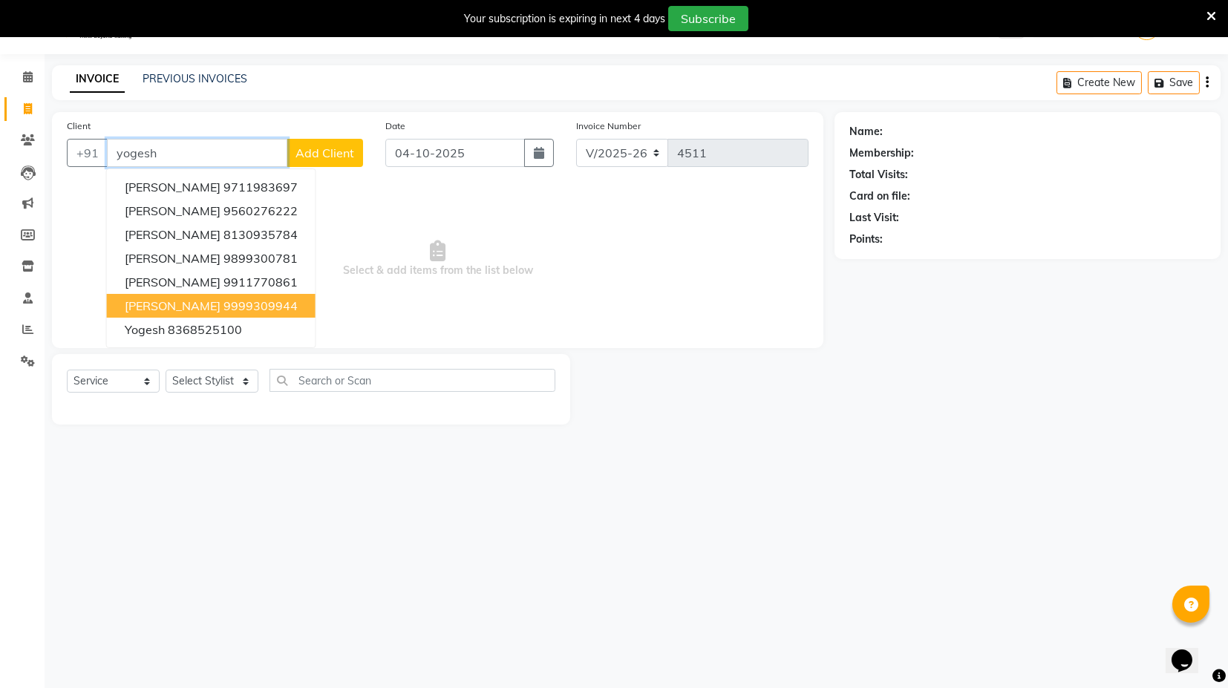
click at [240, 311] on ngb-highlight "9999309944" at bounding box center [261, 306] width 74 height 15
type input "9999309944"
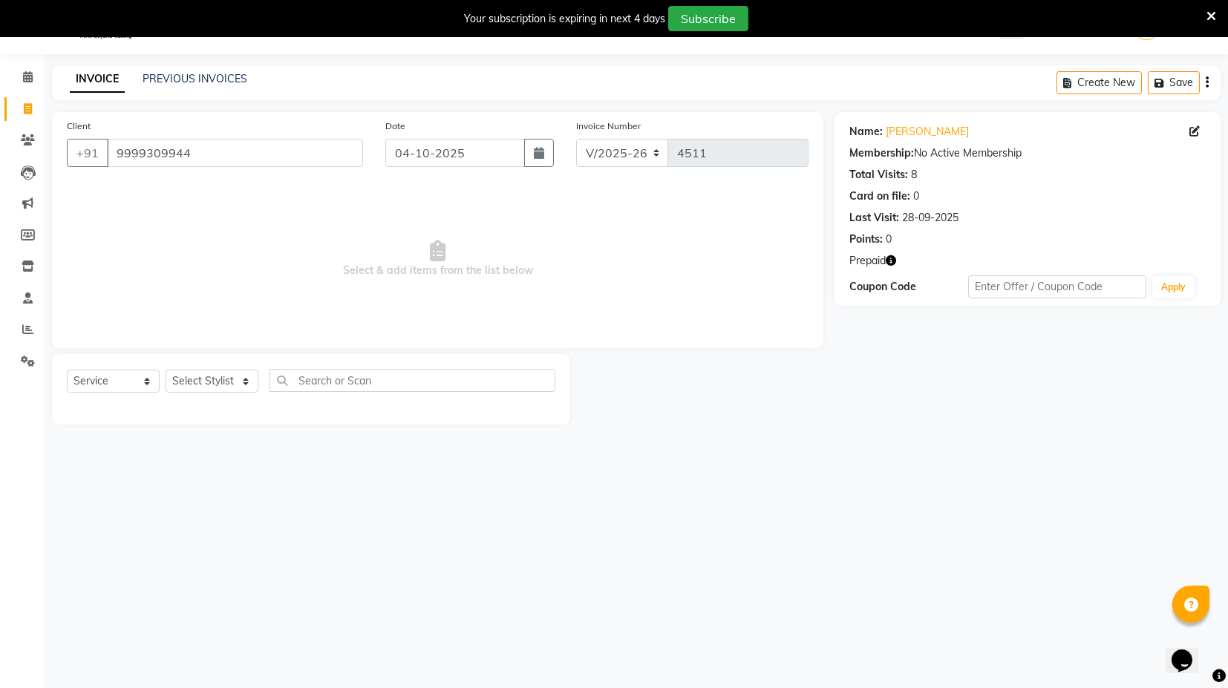
click at [221, 363] on div "Select Service Product Membership Package Voucher Prepaid Gift Card Select Styl…" at bounding box center [311, 389] width 518 height 71
click at [222, 378] on select "Select Stylist ASIF DEEPA FAISAL KASIM maahi Manager RAHUL RAJVEER satya SHAFI …" at bounding box center [212, 381] width 93 height 23
select select "58974"
click at [166, 370] on select "Select Stylist ASIF DEEPA FAISAL KASIM maahi Manager RAHUL RAJVEER satya SHAFI …" at bounding box center [212, 381] width 93 height 23
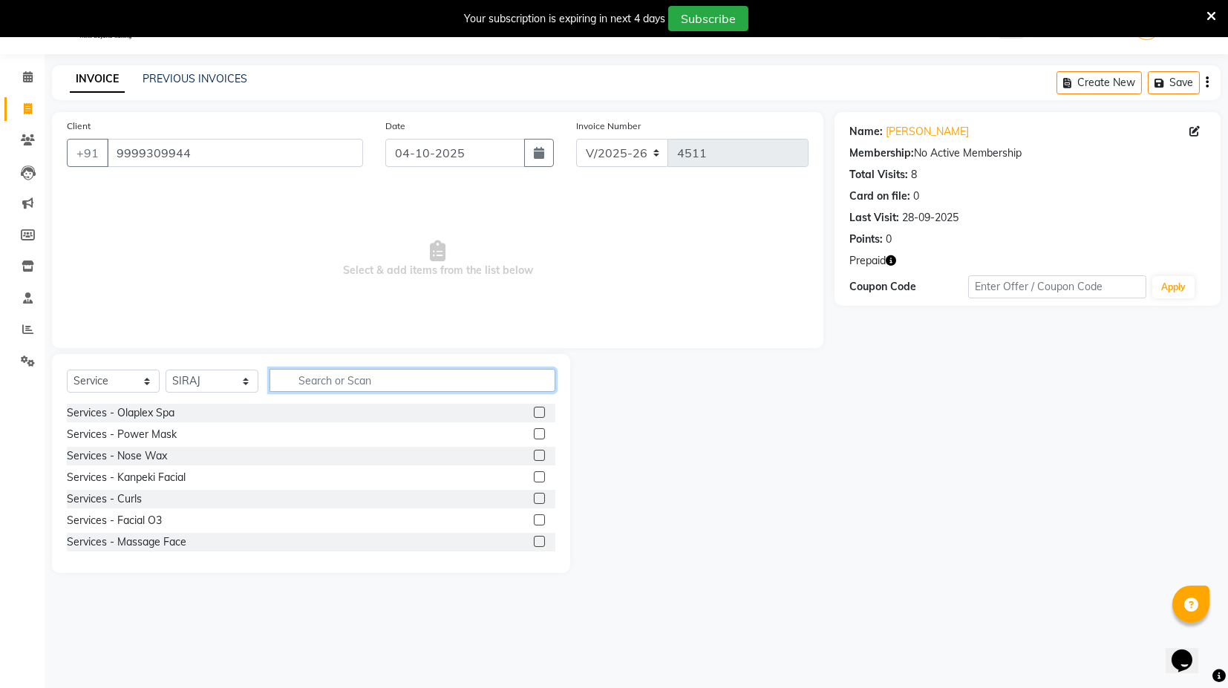
click at [323, 378] on input "text" at bounding box center [413, 380] width 286 height 23
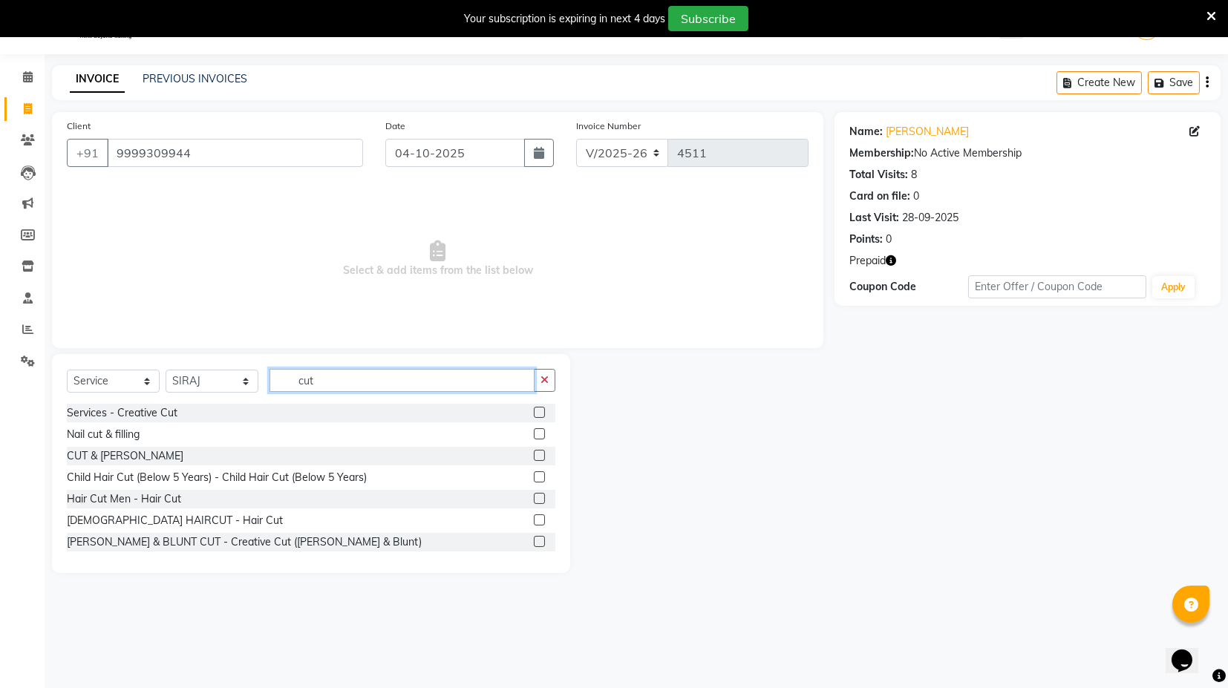
type input "cut"
click at [534, 454] on label at bounding box center [539, 455] width 11 height 11
click at [534, 454] on input "checkbox" at bounding box center [539, 457] width 10 height 10
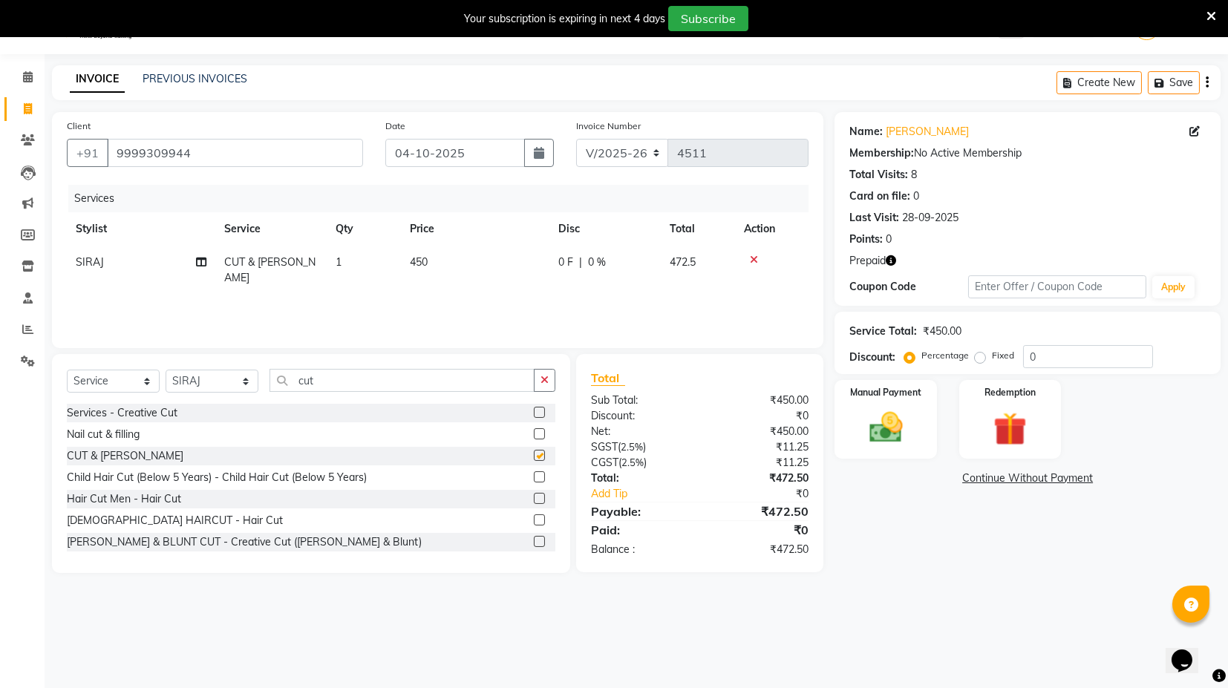
checkbox input "false"
click at [421, 261] on span "450" at bounding box center [419, 261] width 18 height 13
select select "58974"
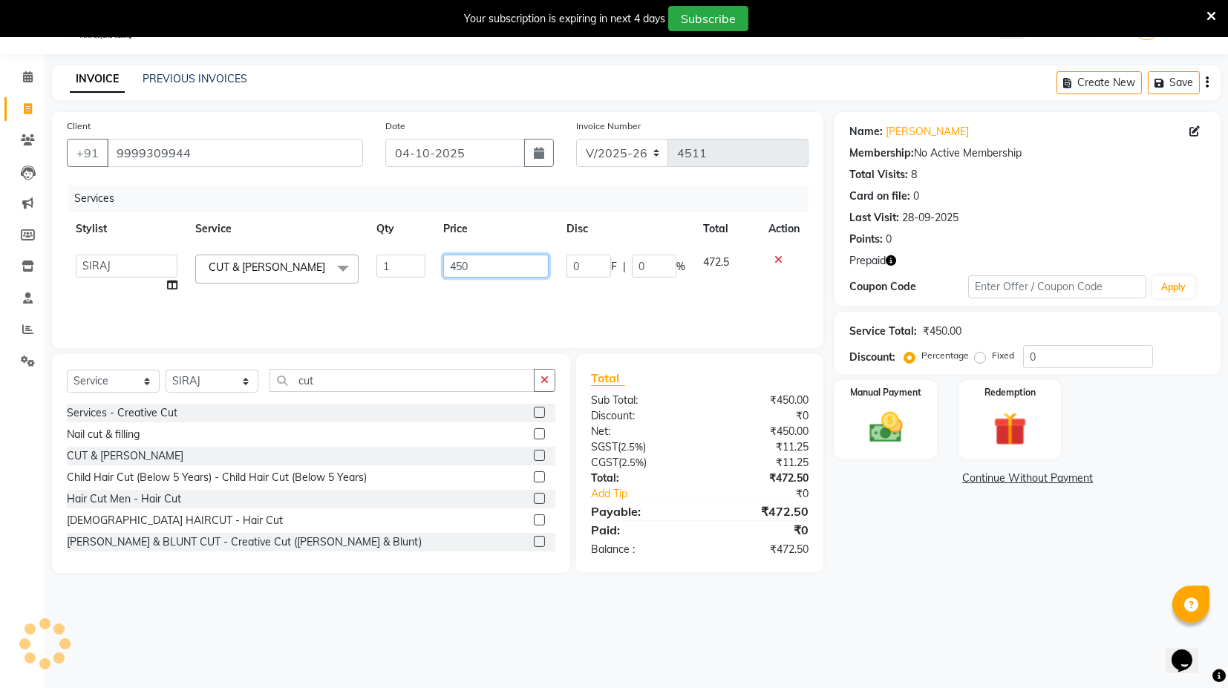
click at [456, 260] on input "450" at bounding box center [495, 266] width 105 height 23
type input "650"
click at [191, 381] on select "Select Stylist ASIF DEEPA FAISAL KASIM maahi Manager RAHUL RAJVEER satya SHAFI …" at bounding box center [212, 381] width 93 height 23
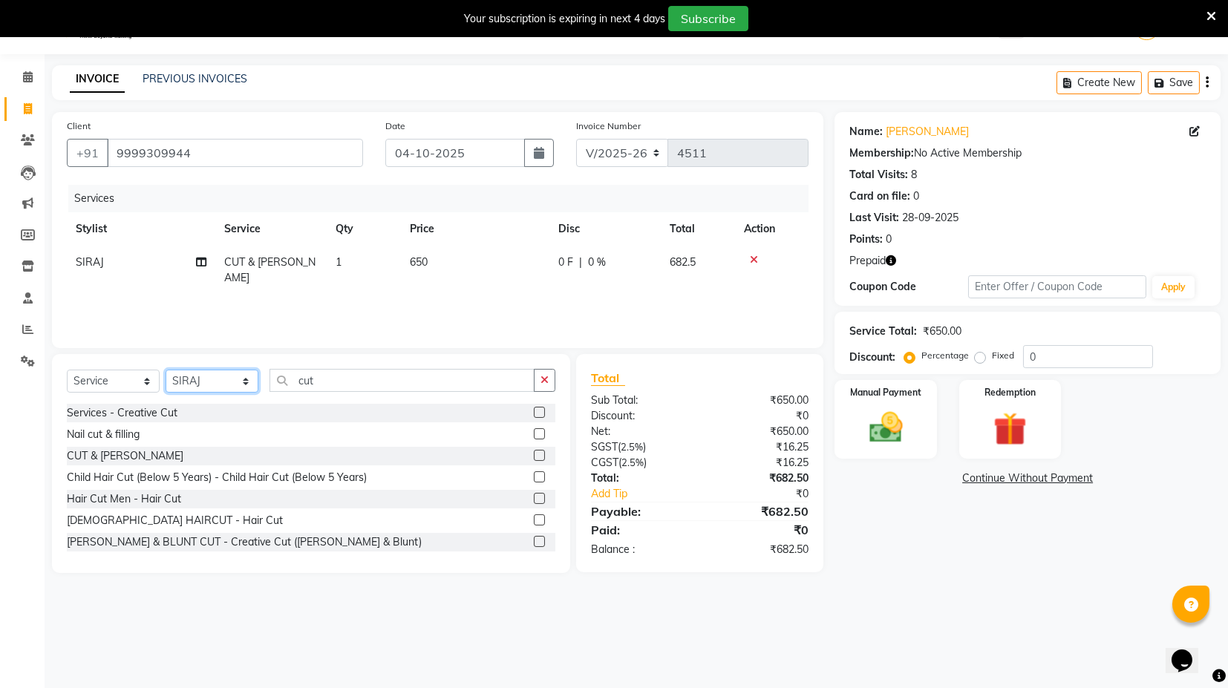
select select "58980"
click at [166, 370] on select "Select Stylist ASIF DEEPA FAISAL KASIM maahi Manager RAHUL RAJVEER satya SHAFI …" at bounding box center [212, 381] width 93 height 23
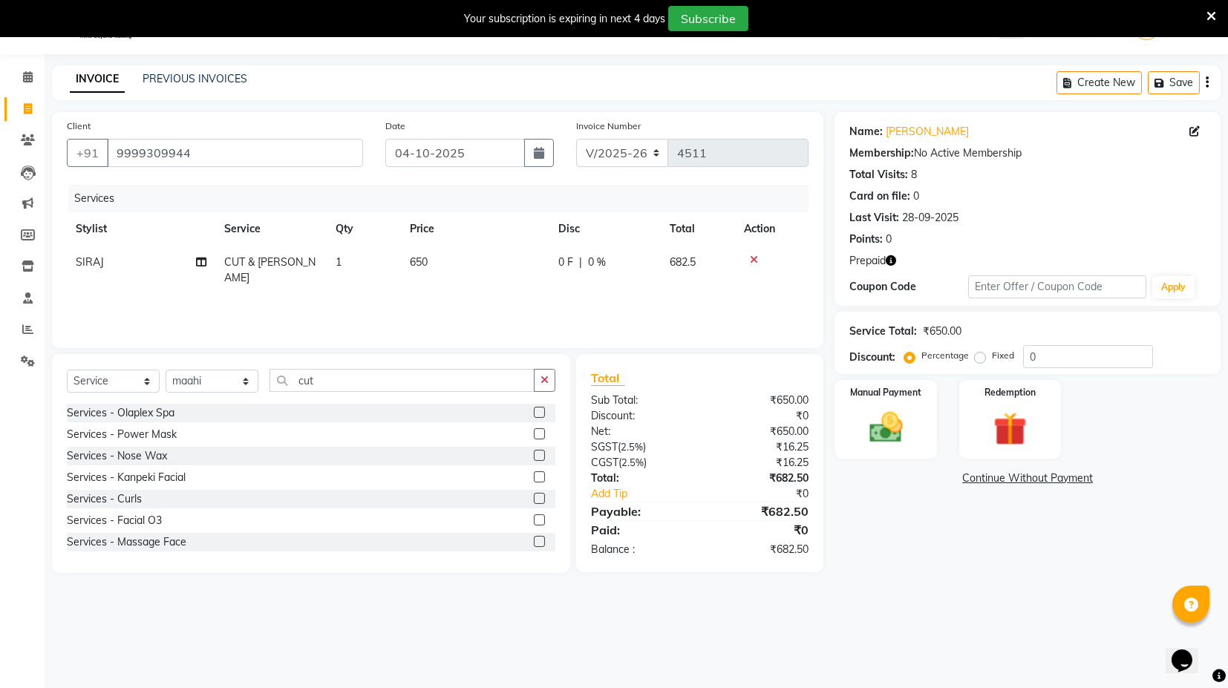
click at [297, 395] on div "Select Service Product Membership Package Voucher Prepaid Gift Card Select Styl…" at bounding box center [311, 386] width 489 height 35
click at [302, 374] on input "cut" at bounding box center [402, 380] width 265 height 23
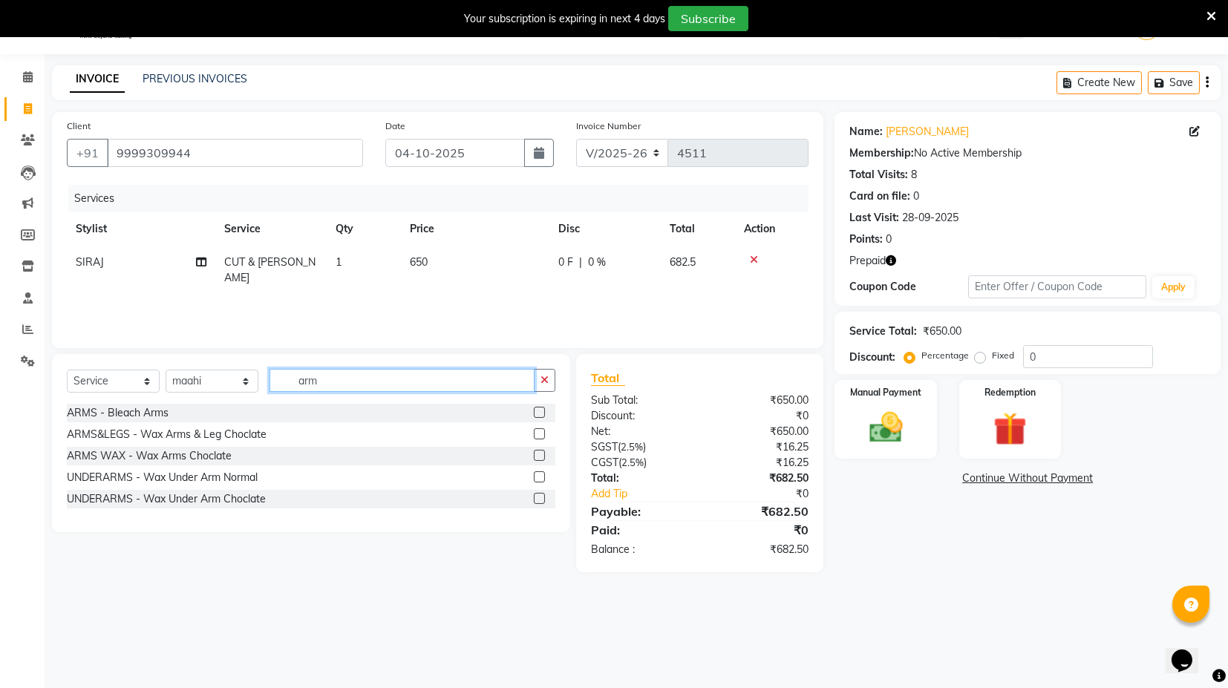
type input "arm"
click at [537, 430] on label at bounding box center [539, 434] width 11 height 11
click at [537, 430] on input "checkbox" at bounding box center [539, 435] width 10 height 10
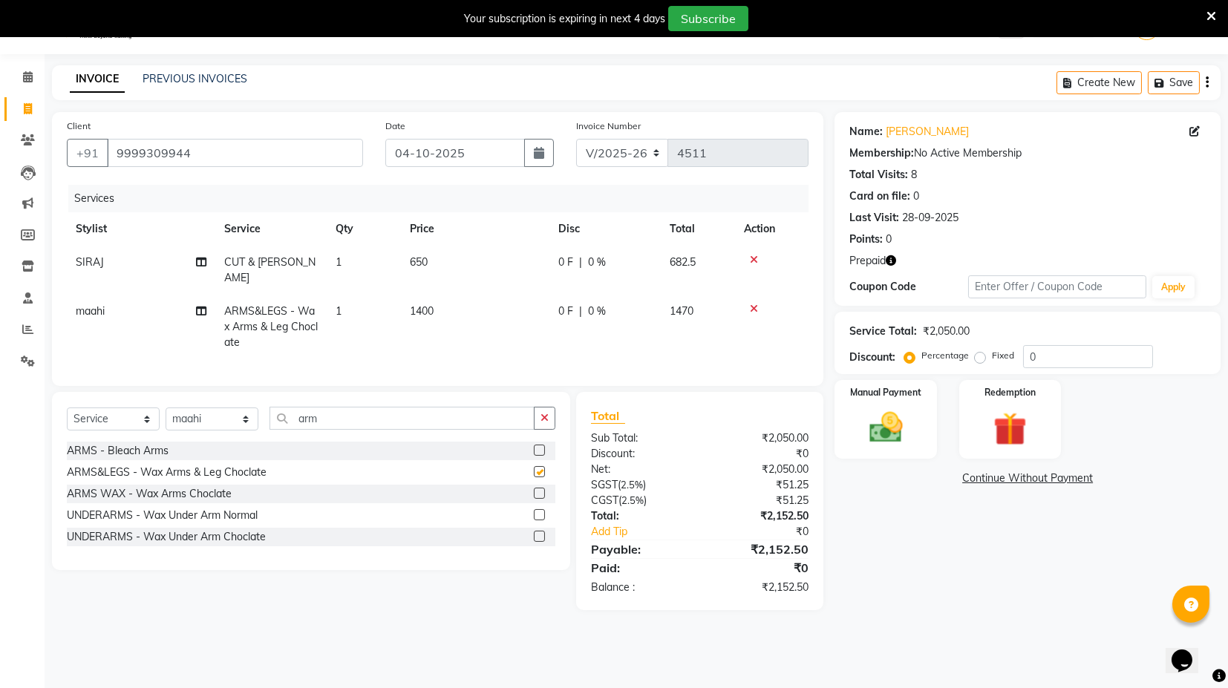
checkbox input "false"
click at [422, 305] on span "1400" at bounding box center [422, 311] width 24 height 13
select select "58980"
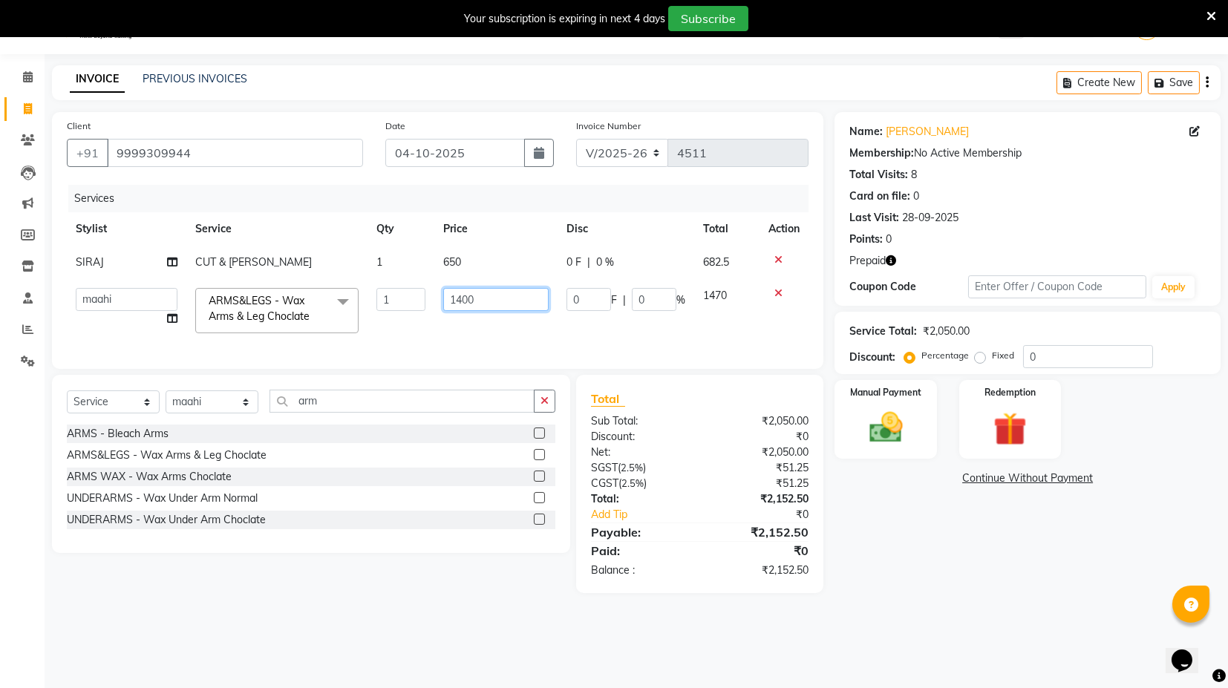
click at [462, 301] on input "1400" at bounding box center [495, 299] width 105 height 23
type input "1500"
click at [293, 443] on div "ARMS - Bleach Arms" at bounding box center [311, 434] width 489 height 19
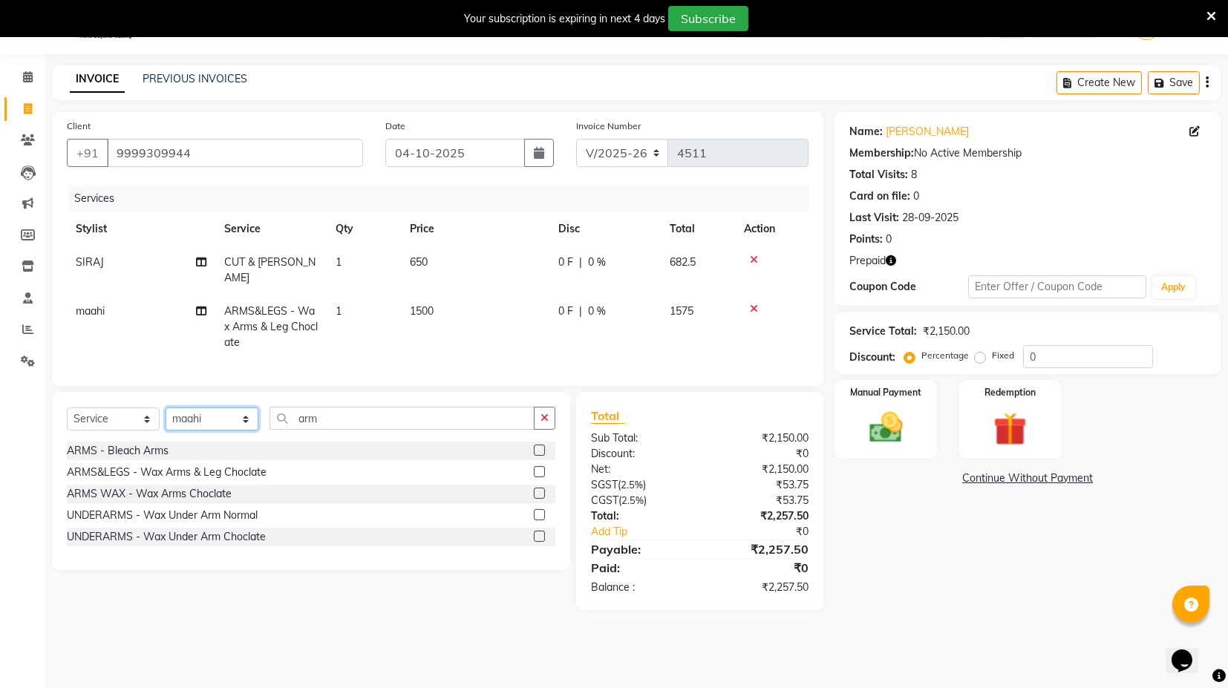
click at [221, 424] on select "Select Stylist ASIF DEEPA [PERSON_NAME] Manager [PERSON_NAME] [PERSON_NAME] [PE…" at bounding box center [212, 419] width 93 height 23
select select "58976"
click at [166, 408] on select "Select Stylist ASIF DEEPA [PERSON_NAME] Manager [PERSON_NAME] [PERSON_NAME] [PE…" at bounding box center [212, 419] width 93 height 23
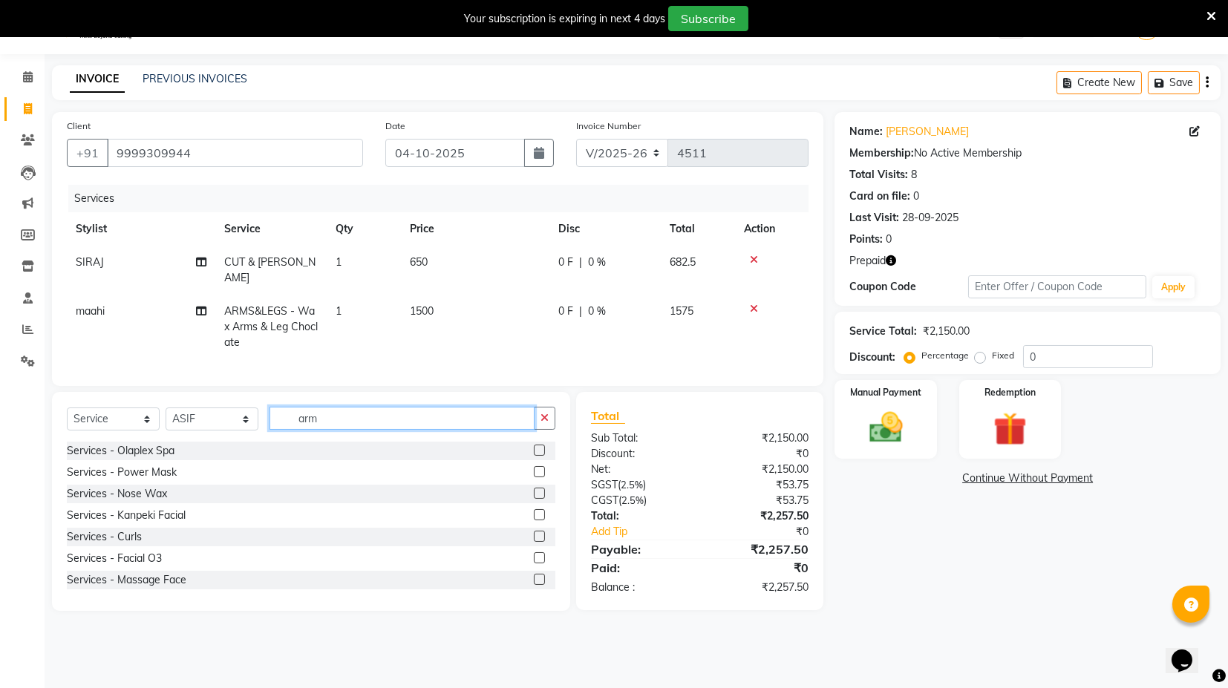
click at [339, 410] on input "arm" at bounding box center [402, 418] width 265 height 23
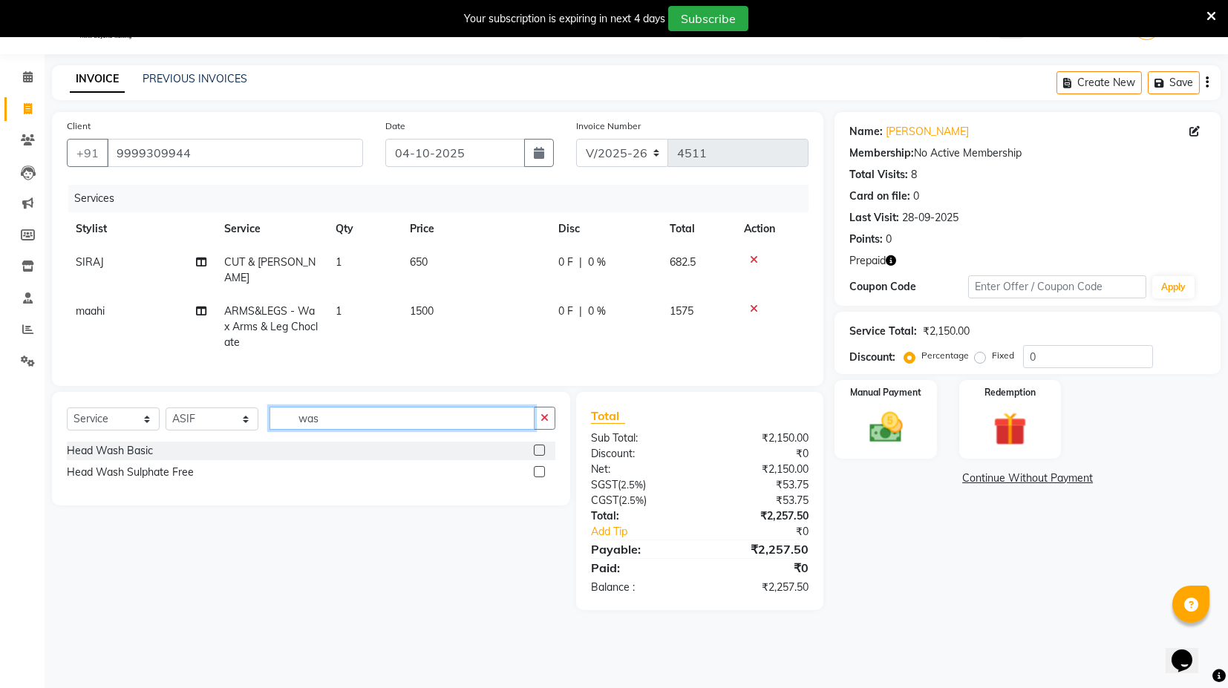
type input "was"
click at [535, 445] on label at bounding box center [539, 450] width 11 height 11
click at [535, 446] on input "checkbox" at bounding box center [539, 451] width 10 height 10
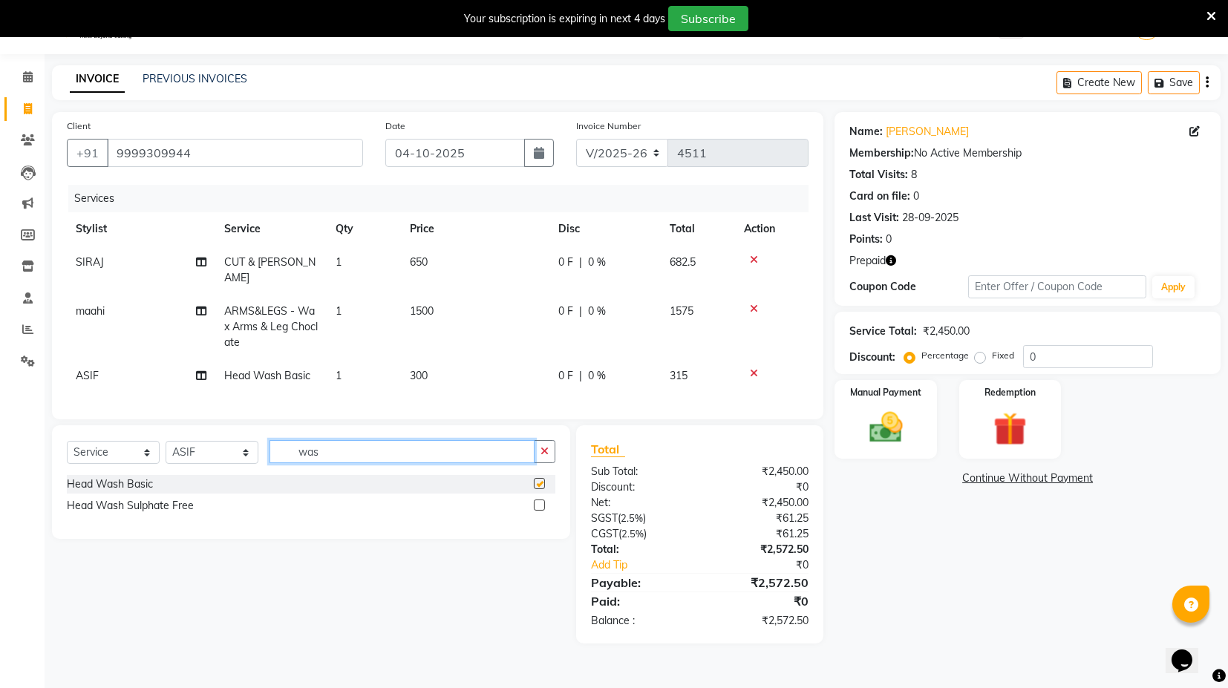
click at [357, 440] on input "was" at bounding box center [402, 451] width 265 height 23
checkbox input "false"
click at [357, 440] on input "was" at bounding box center [402, 451] width 265 height 23
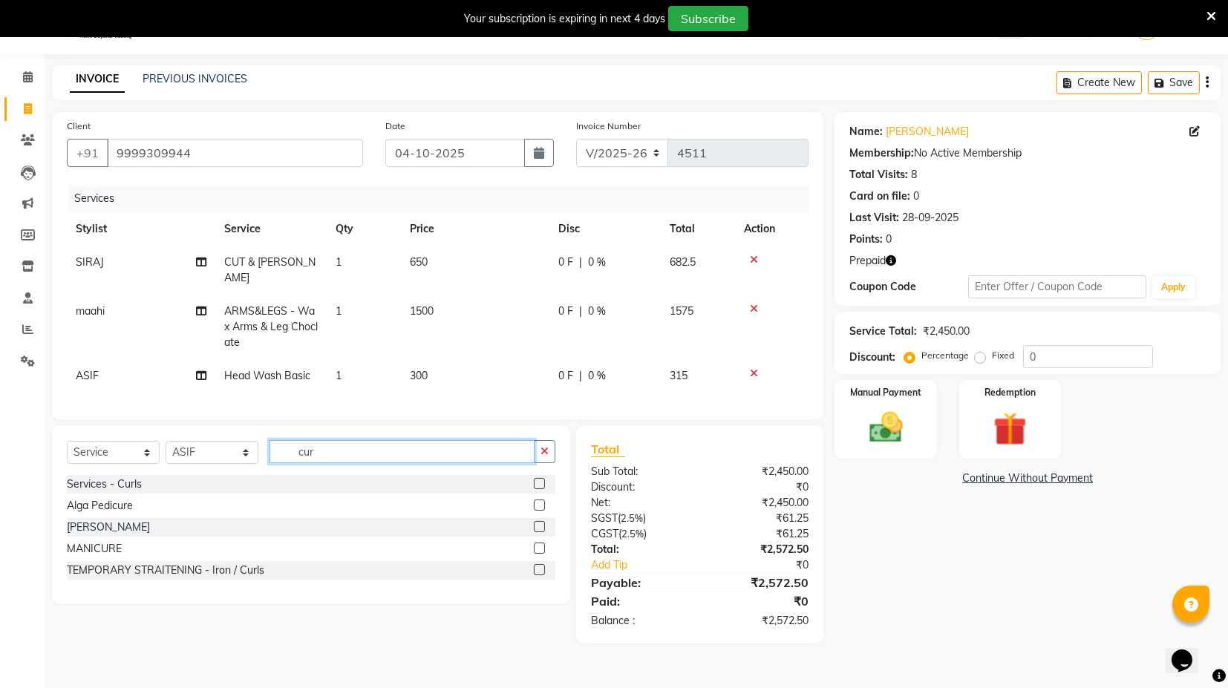
type input "cur"
drag, startPoint x: 538, startPoint y: 478, endPoint x: 491, endPoint y: 434, distance: 65.2
click at [535, 478] on label at bounding box center [539, 483] width 11 height 11
click at [535, 480] on input "checkbox" at bounding box center [539, 485] width 10 height 10
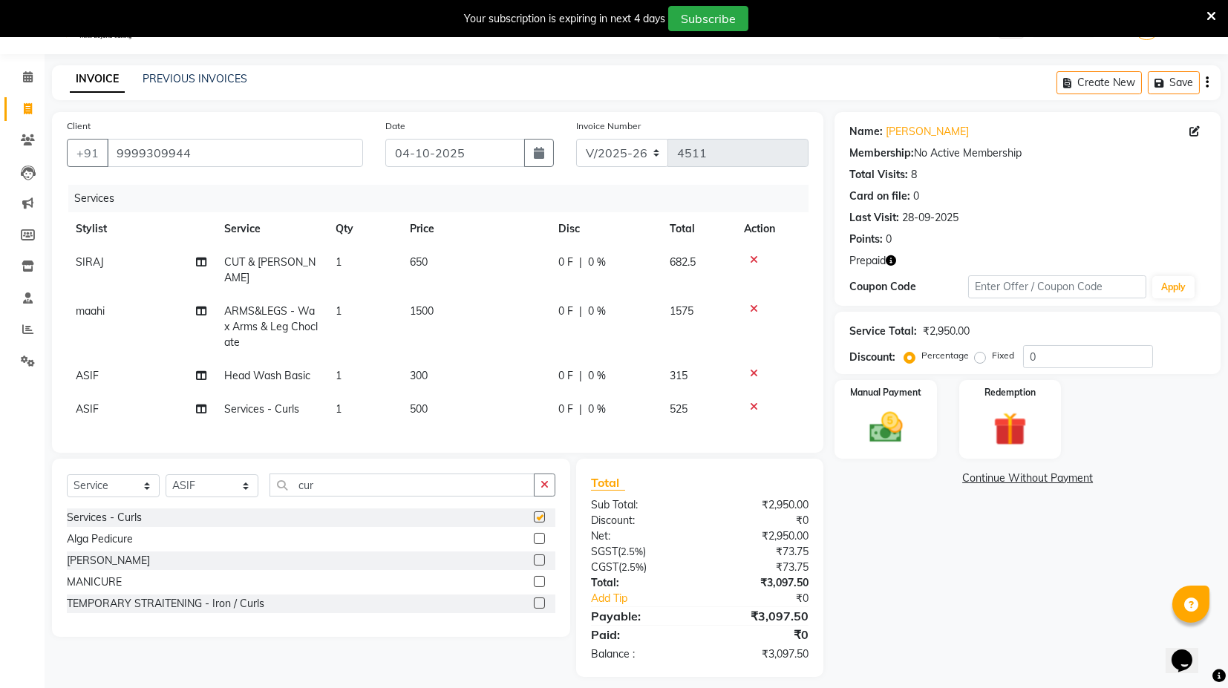
click at [431, 393] on td "500" at bounding box center [475, 409] width 149 height 33
checkbox input "false"
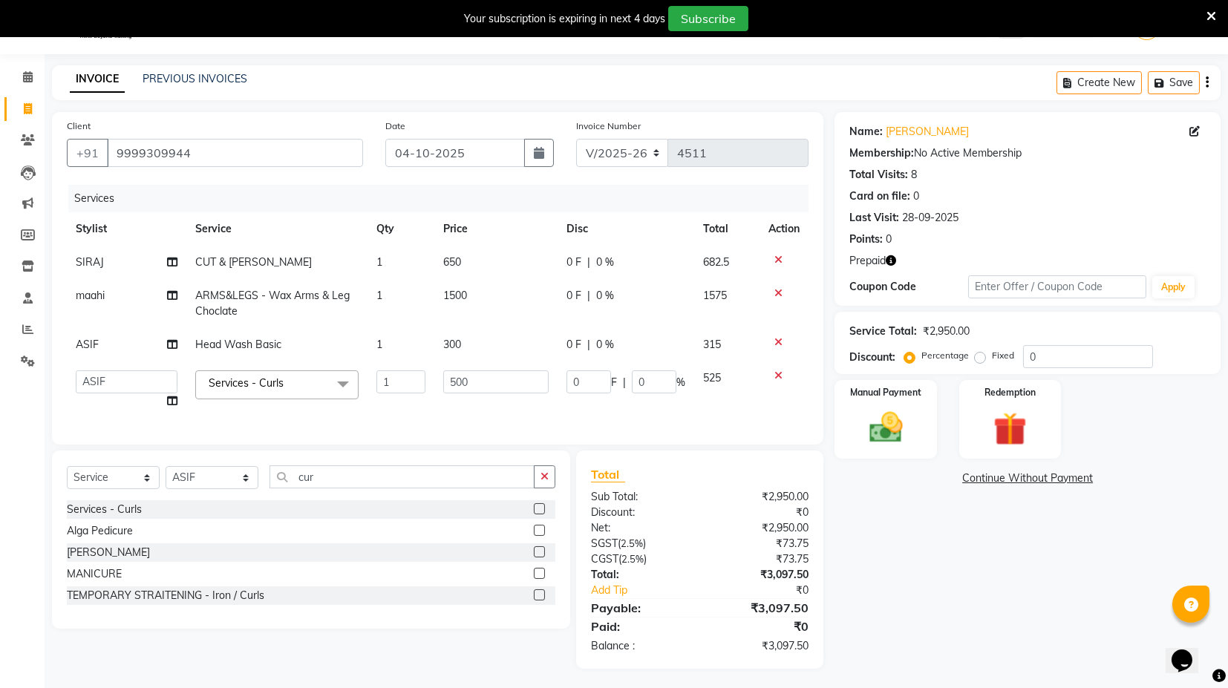
click at [431, 391] on td "1" at bounding box center [402, 390] width 68 height 56
click at [452, 380] on input "500" at bounding box center [495, 382] width 105 height 23
type input "600"
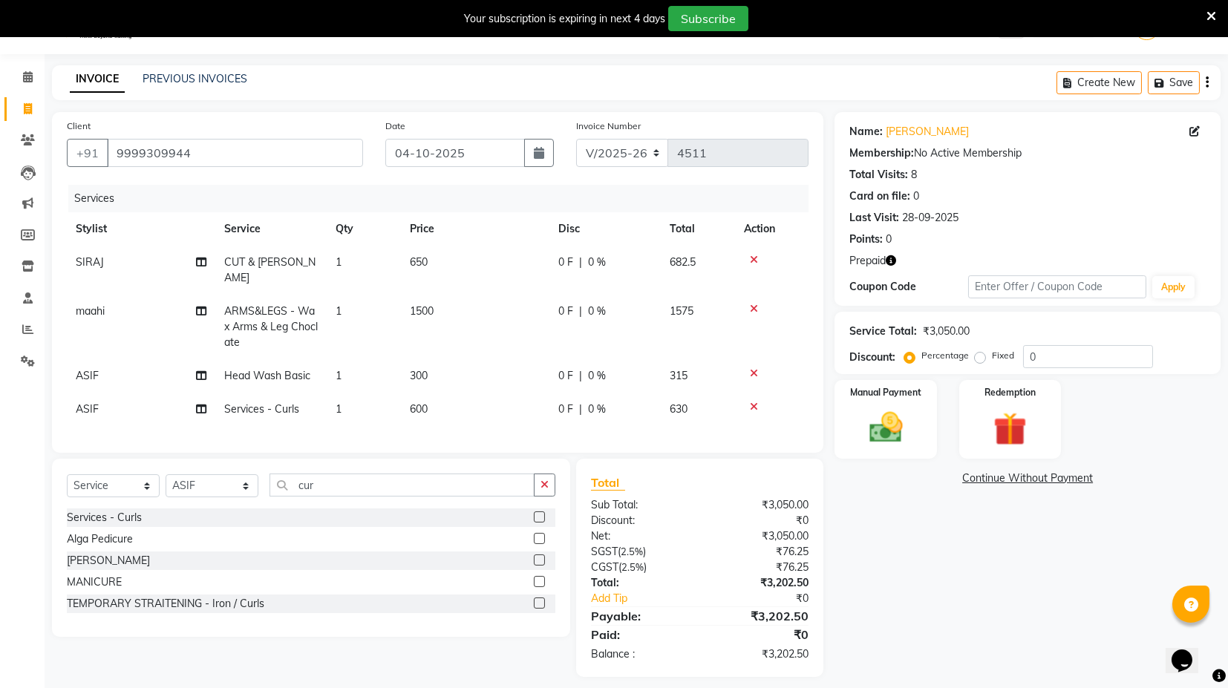
click at [481, 427] on div "Services Stylist Service Qty Price Disc Total Action SIRAJ CUT & BEARD 1 650 0 …" at bounding box center [438, 311] width 742 height 253
drag, startPoint x: 891, startPoint y: 256, endPoint x: 912, endPoint y: 242, distance: 25.1
click at [893, 256] on icon "button" at bounding box center [891, 260] width 10 height 10
drag, startPoint x: 917, startPoint y: 241, endPoint x: 951, endPoint y: 331, distance: 96.8
click at [917, 242] on div "Points: 0" at bounding box center [1028, 240] width 357 height 16
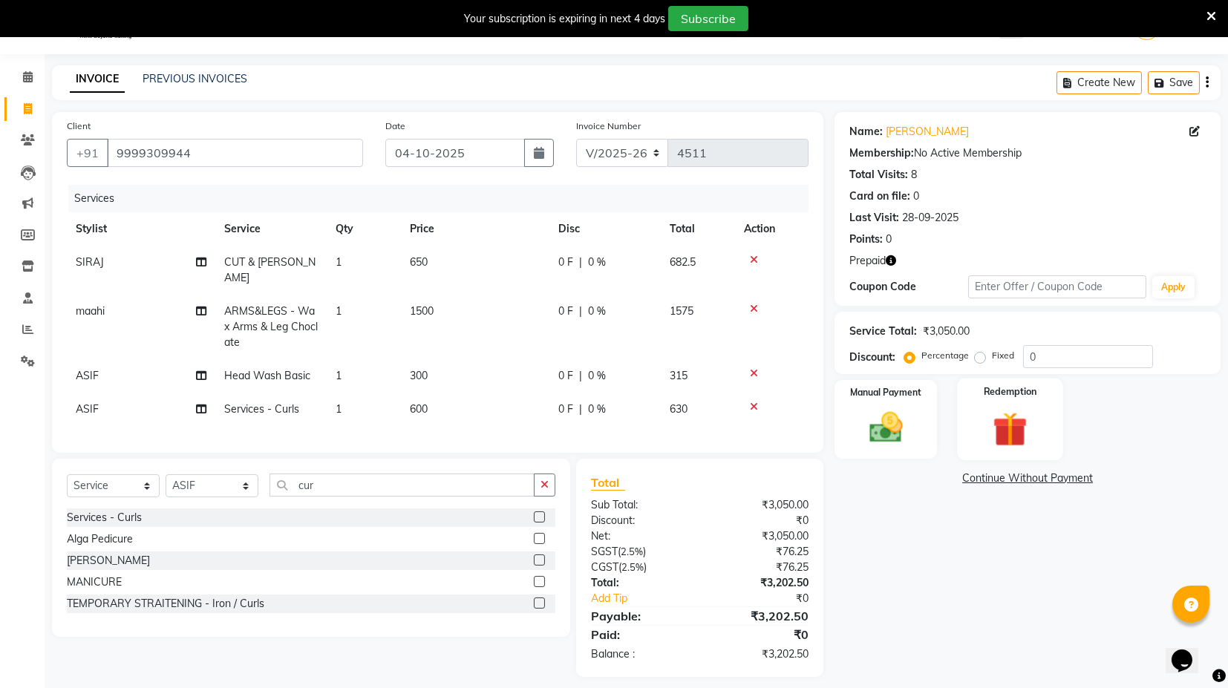
click at [997, 440] on img at bounding box center [1010, 429] width 56 height 43
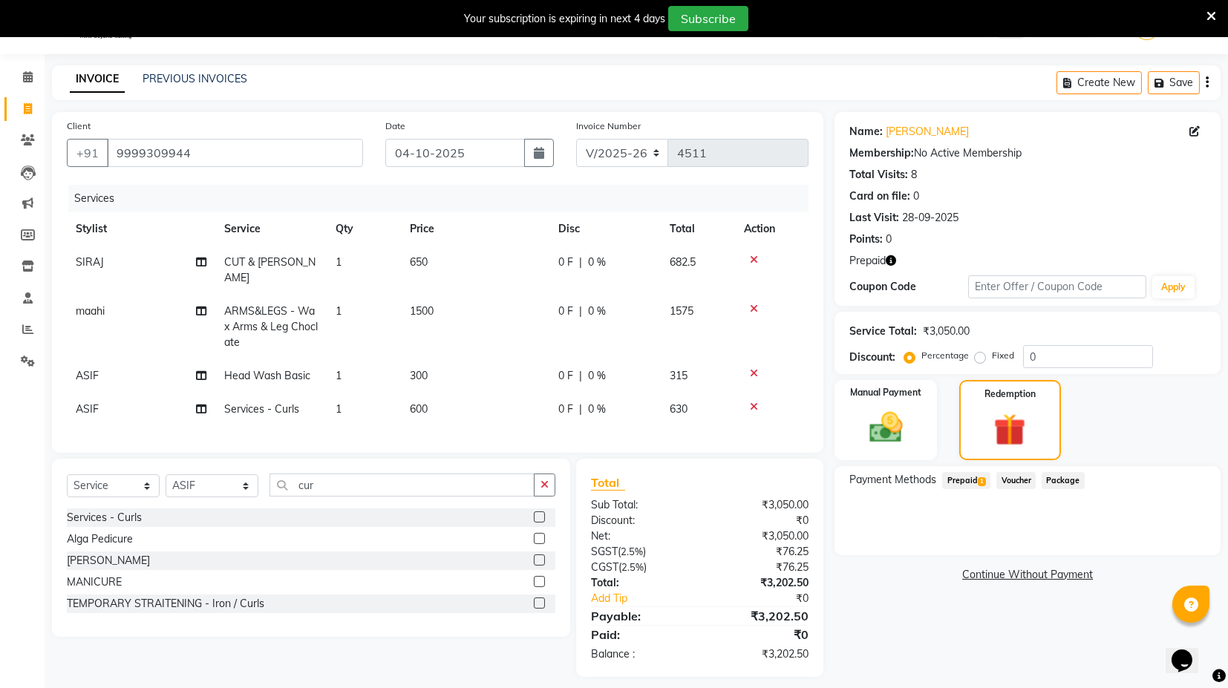
drag, startPoint x: 969, startPoint y: 476, endPoint x: 999, endPoint y: 476, distance: 29.7
click at [971, 477] on span "Prepaid 1" at bounding box center [967, 480] width 48 height 17
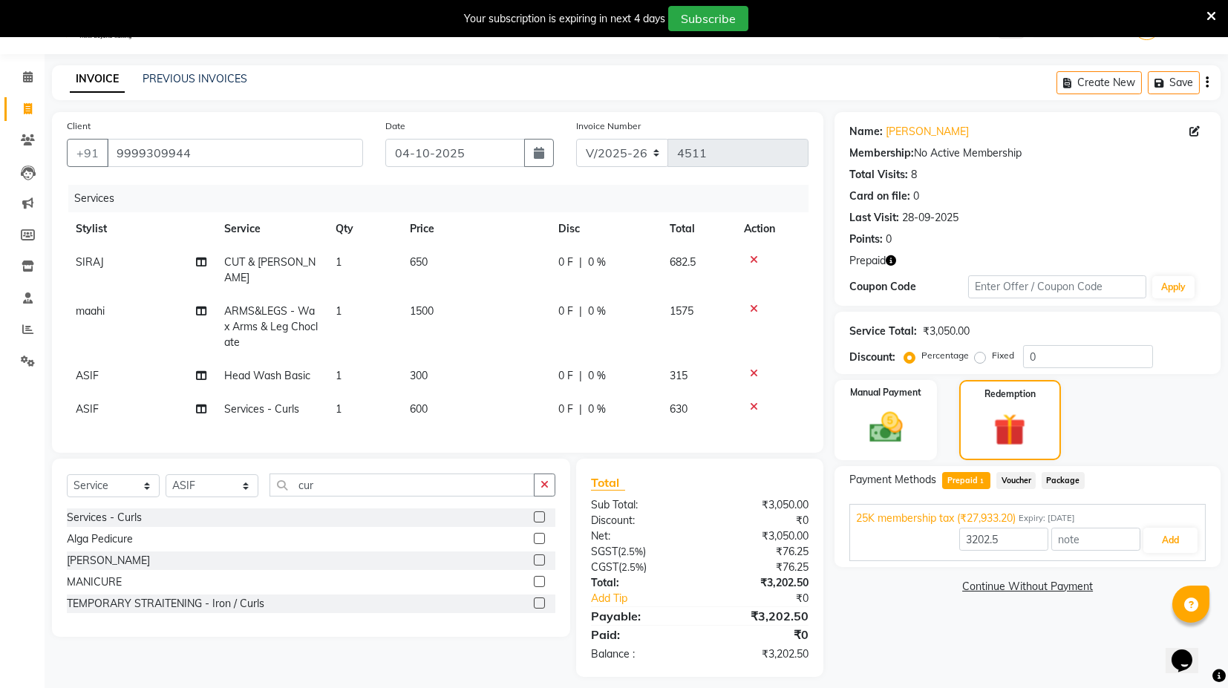
click at [1174, 521] on div "25K membership tax (₹27,933.20) Expiry: 22-06-2027" at bounding box center [1027, 519] width 343 height 16
click at [1172, 533] on div "Payment Methods Prepaid 1 Voucher Package 25K membership tax (₹27,933.20) Expir…" at bounding box center [1028, 510] width 386 height 89
click at [1168, 521] on div "25K membership tax (₹27,933.20) Expiry: 22-06-2027" at bounding box center [1027, 519] width 343 height 16
click at [1178, 537] on button "Add" at bounding box center [1171, 540] width 54 height 25
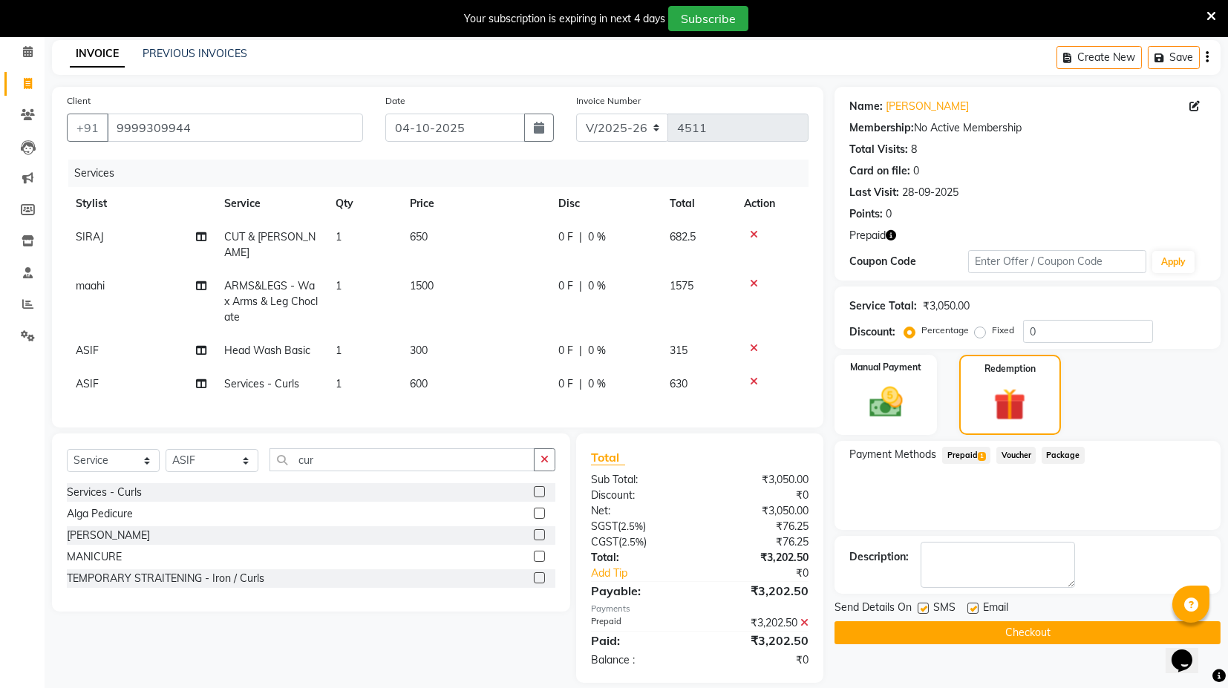
scroll to position [74, 0]
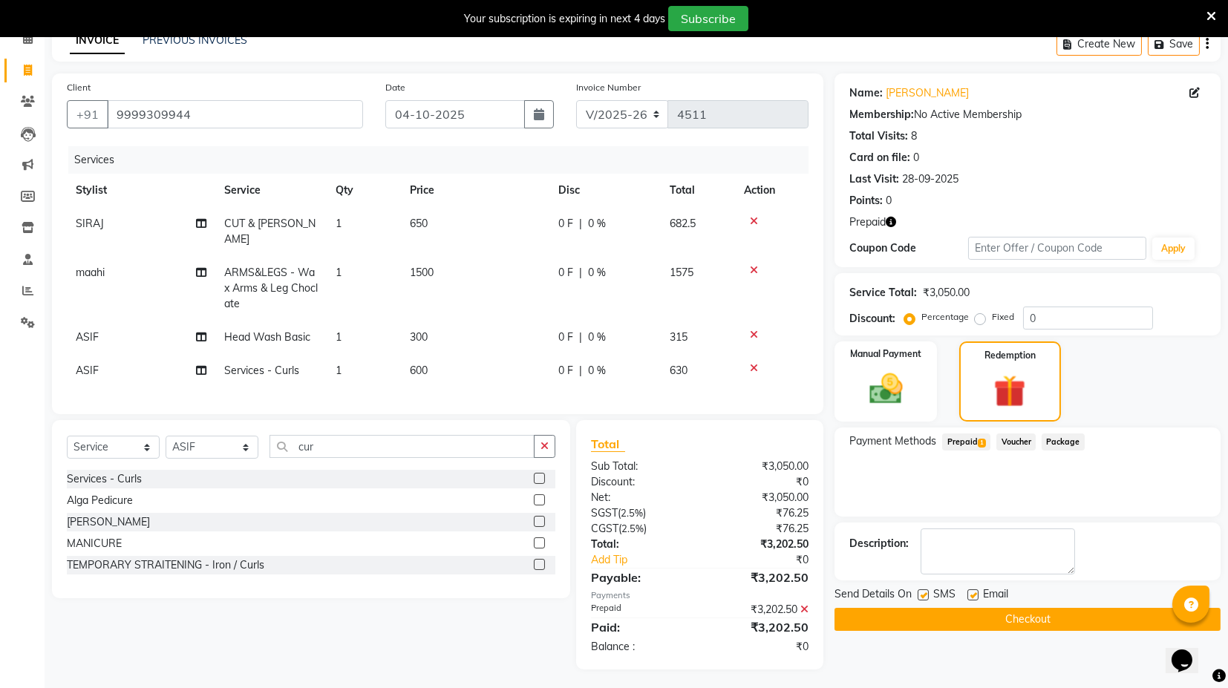
click at [929, 593] on label at bounding box center [923, 595] width 11 height 11
click at [928, 593] on input "checkbox" at bounding box center [923, 596] width 10 height 10
checkbox input "false"
click at [970, 593] on label at bounding box center [973, 595] width 11 height 11
click at [970, 593] on input "checkbox" at bounding box center [973, 596] width 10 height 10
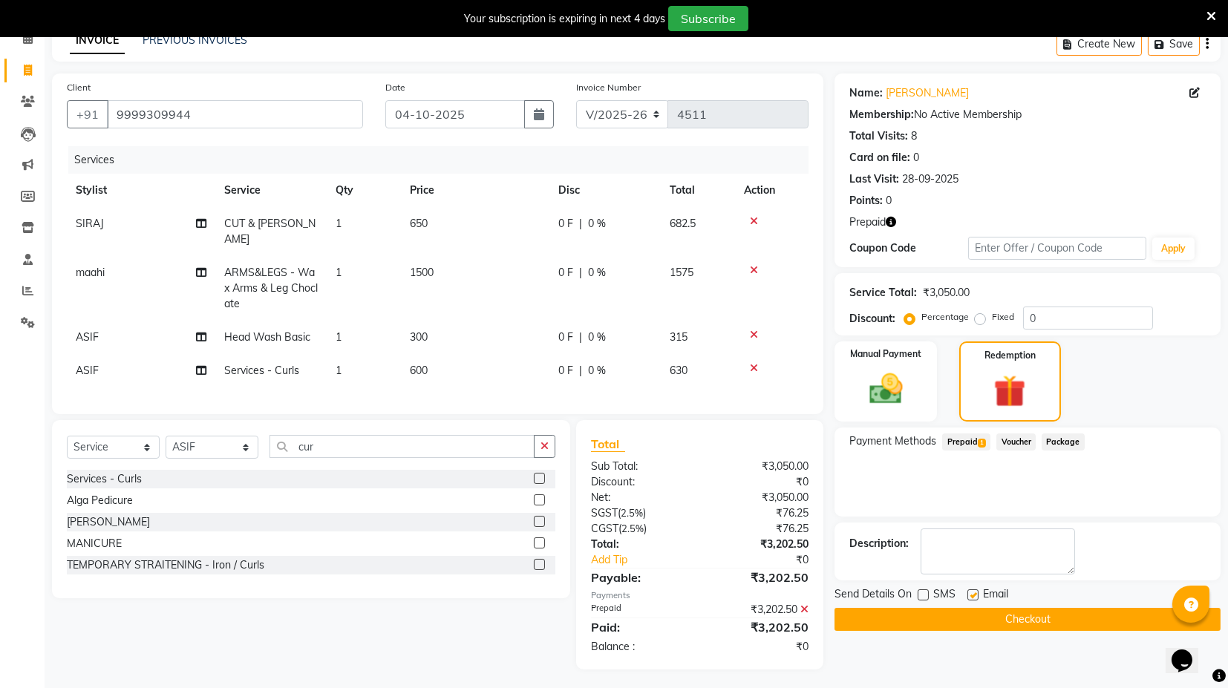
checkbox input "false"
drag, startPoint x: 969, startPoint y: 612, endPoint x: 1006, endPoint y: 620, distance: 37.3
click at [972, 615] on button "Checkout" at bounding box center [1028, 619] width 386 height 23
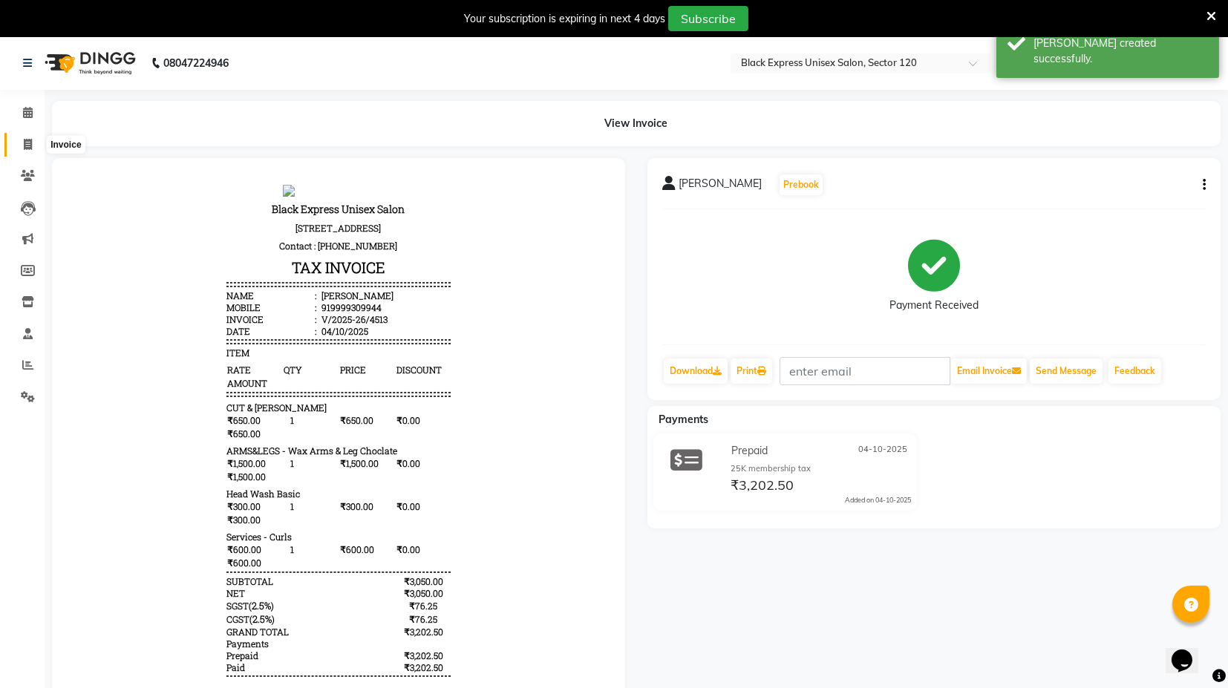
click at [27, 138] on span at bounding box center [28, 145] width 26 height 17
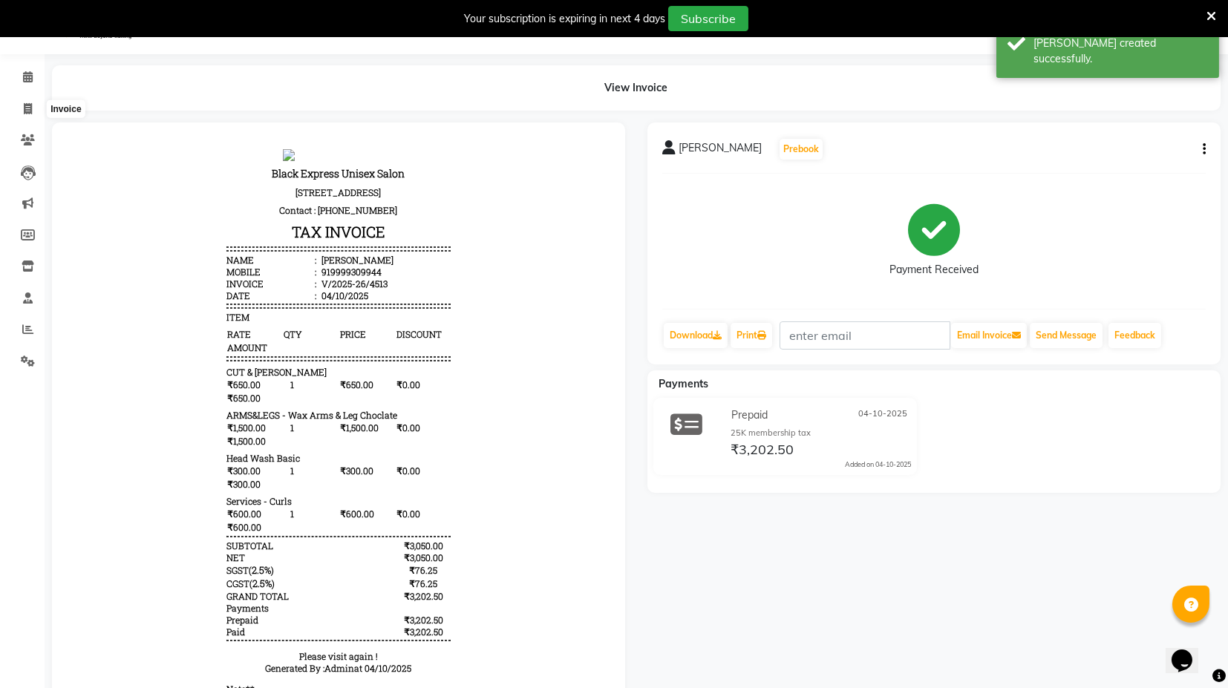
select select "service"
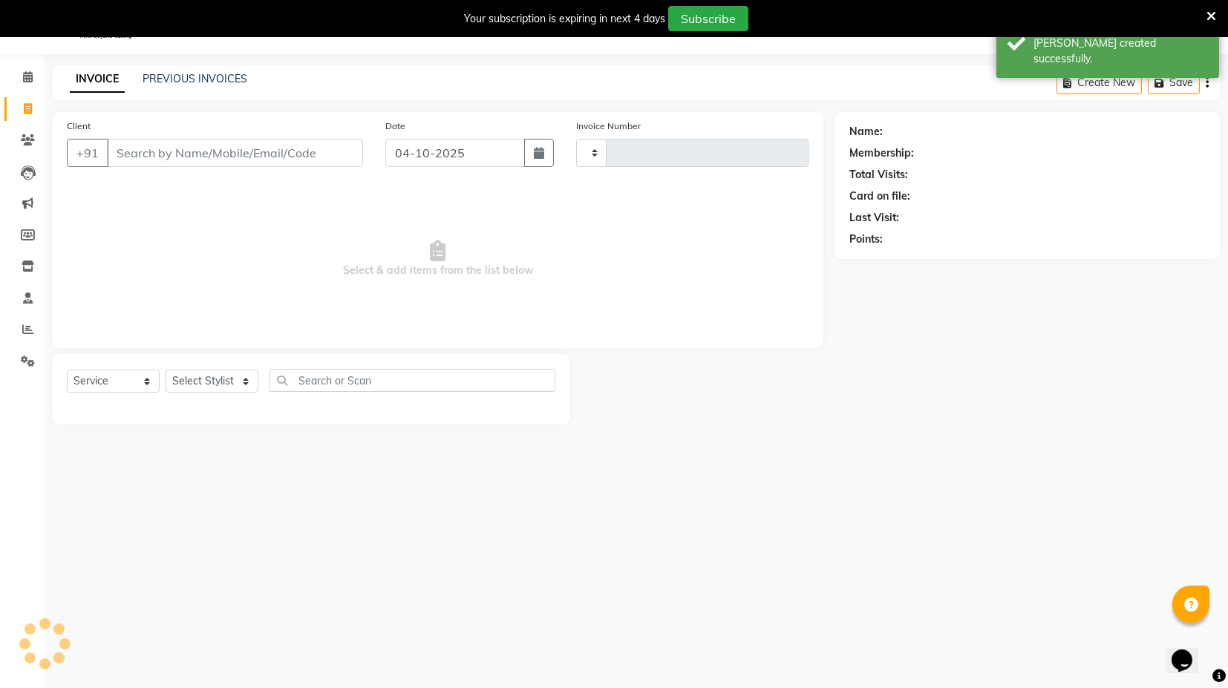
type input "4514"
select select "7082"
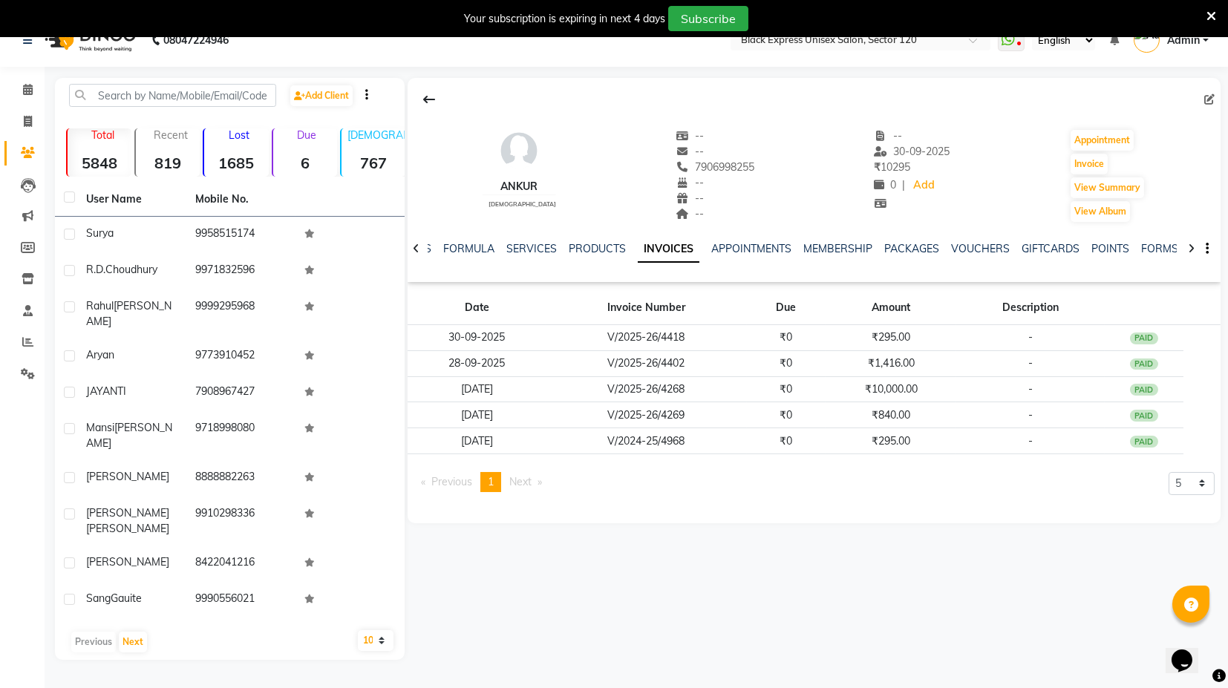
scroll to position [36, 0]
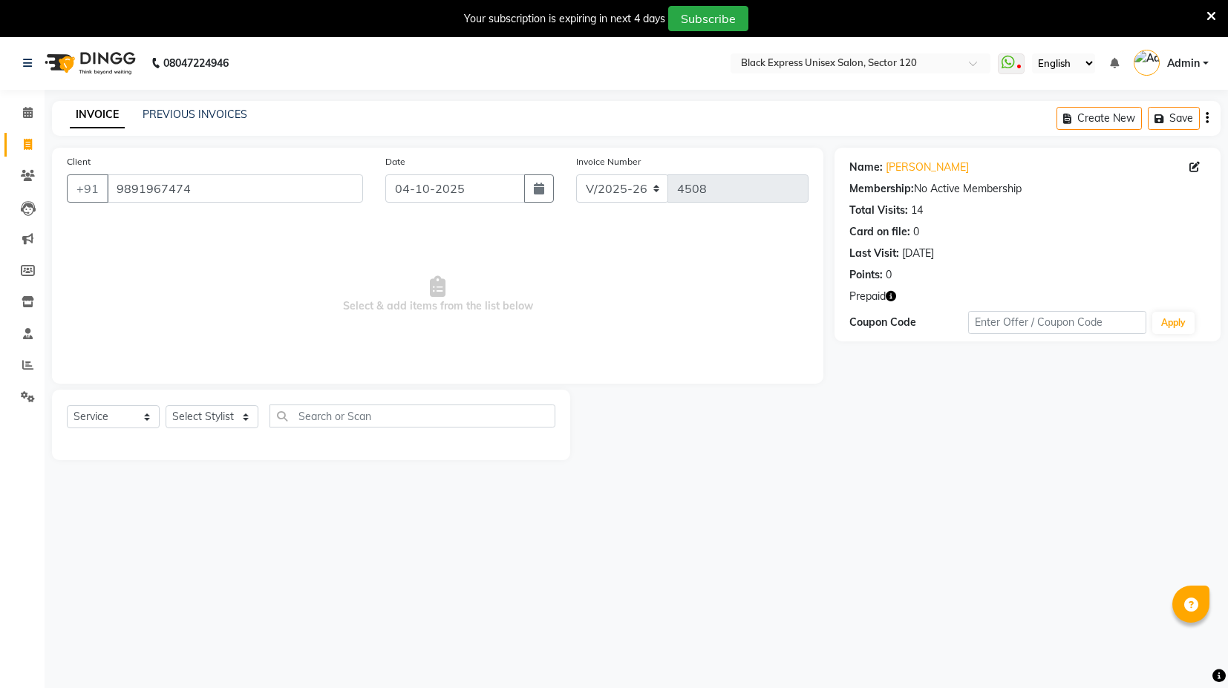
select select "7082"
select select "service"
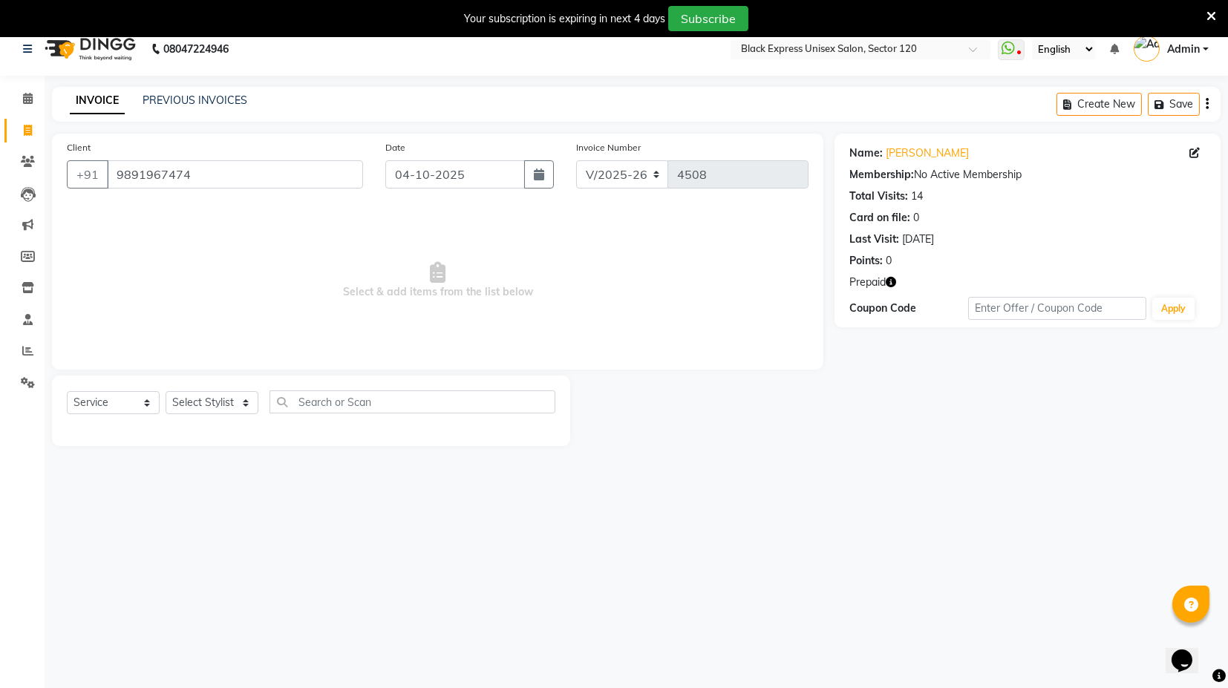
click at [891, 282] on icon "button" at bounding box center [891, 282] width 10 height 10
click at [875, 400] on div "Name: [PERSON_NAME] Membership: No Active Membership Total Visits: 14 Card on f…" at bounding box center [1033, 290] width 397 height 313
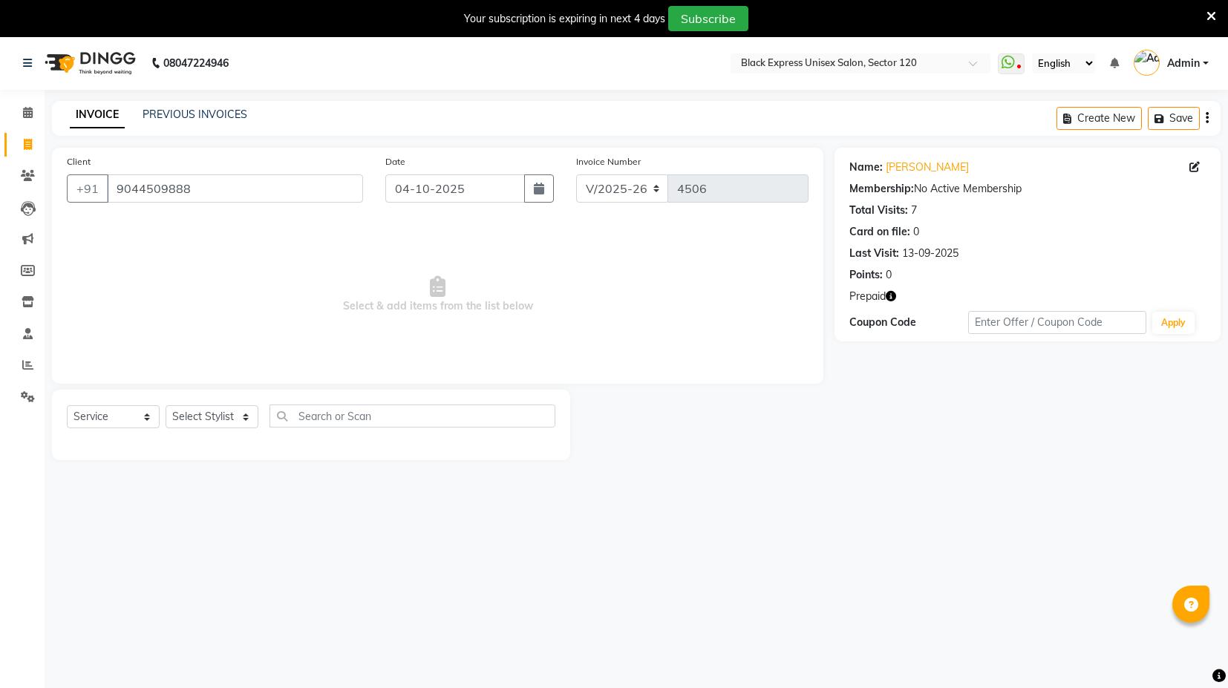
select select "7082"
select select "service"
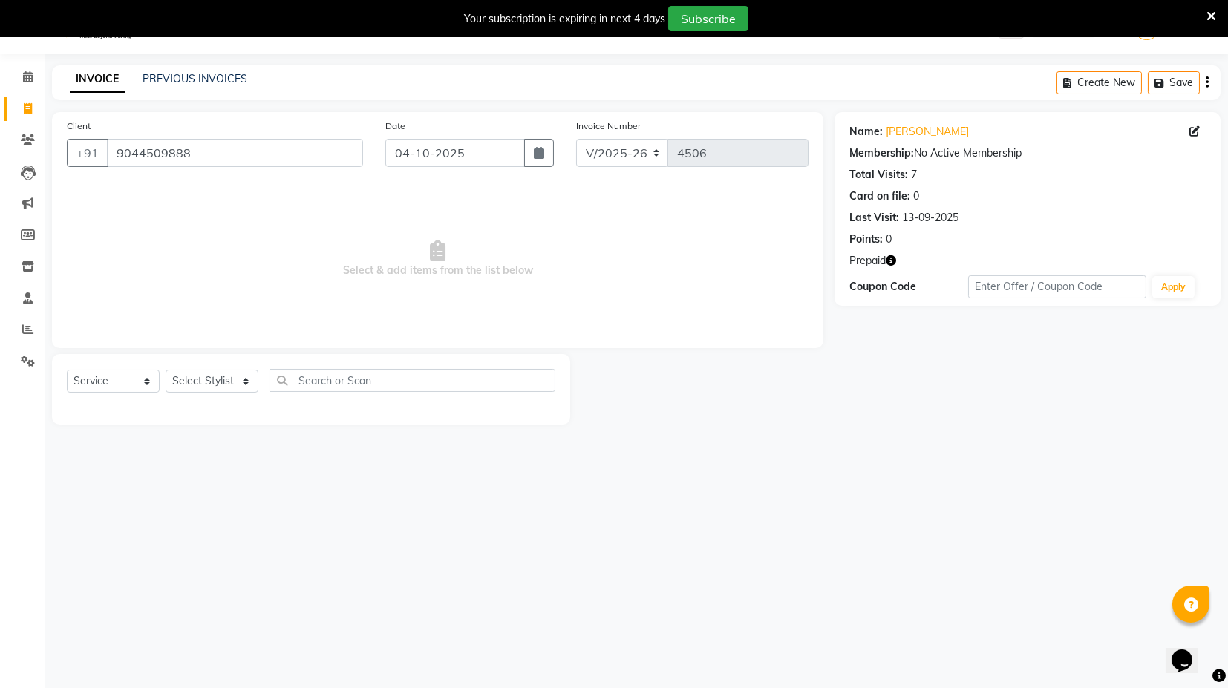
click at [891, 260] on icon "button" at bounding box center [891, 260] width 10 height 10
click at [893, 260] on icon "button" at bounding box center [891, 260] width 10 height 10
click at [247, 380] on select "Select Stylist ASIF DEEPA [PERSON_NAME] Manager [PERSON_NAME] [PERSON_NAME] [PE…" at bounding box center [212, 381] width 93 height 23
select select "93556"
click at [166, 370] on select "Select Stylist ASIF DEEPA [PERSON_NAME] Manager [PERSON_NAME] [PERSON_NAME] [PE…" at bounding box center [212, 381] width 93 height 23
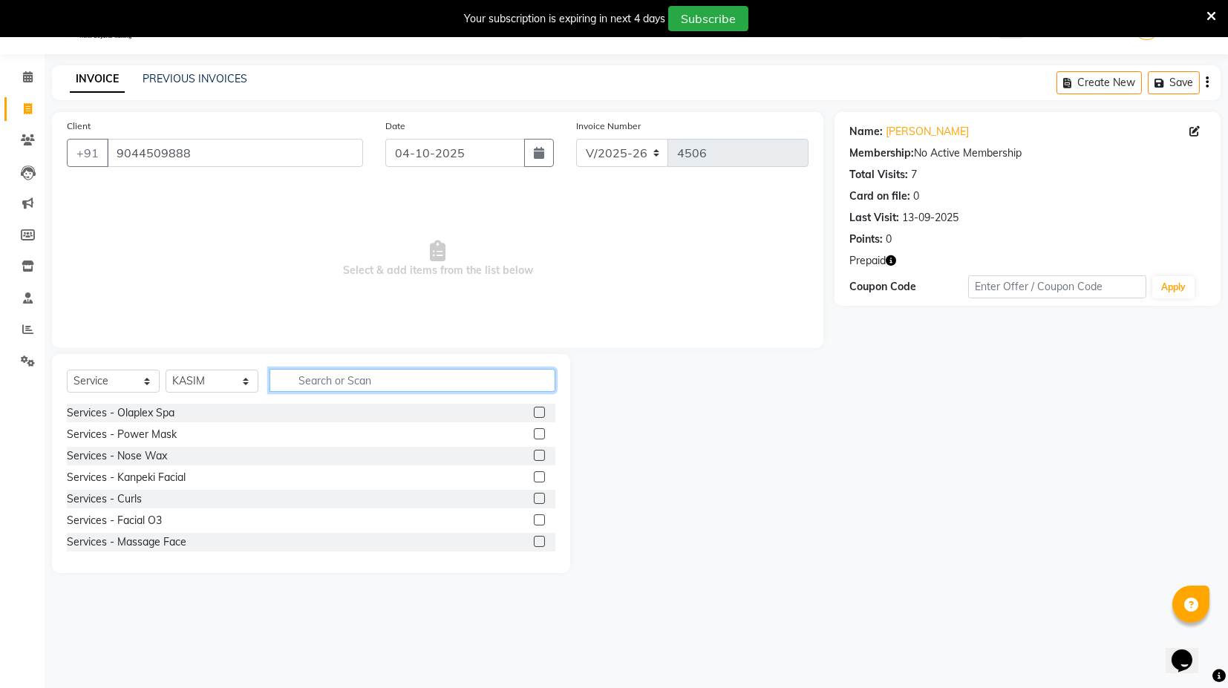
click at [314, 372] on input "text" at bounding box center [413, 380] width 286 height 23
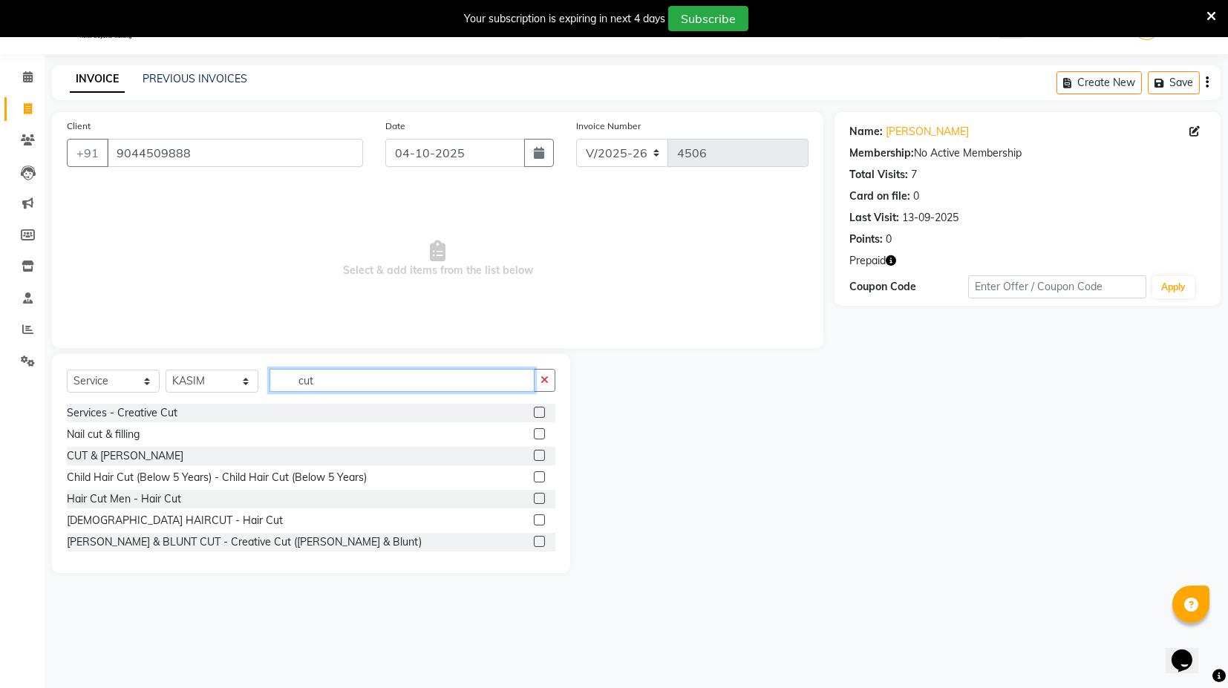
type input "cut"
click at [534, 520] on label at bounding box center [539, 520] width 11 height 11
click at [534, 520] on input "checkbox" at bounding box center [539, 521] width 10 height 10
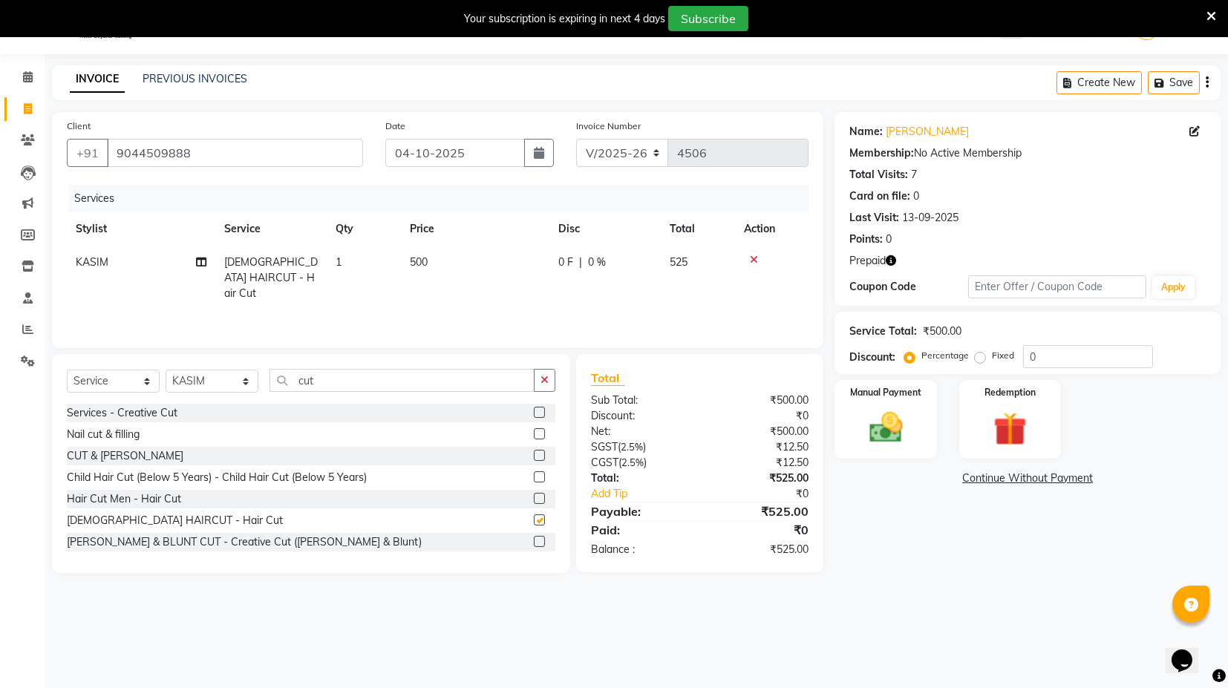
checkbox input "false"
drag, startPoint x: 418, startPoint y: 380, endPoint x: 291, endPoint y: 385, distance: 127.1
click at [291, 385] on input "cut" at bounding box center [402, 380] width 265 height 23
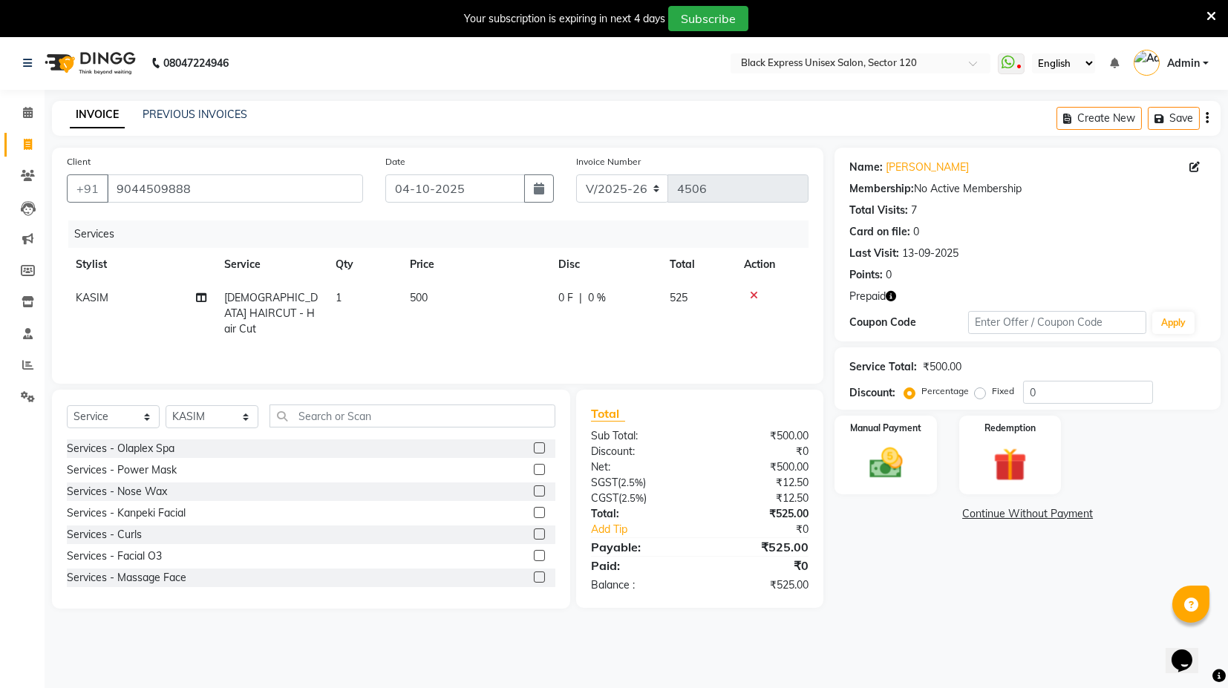
click at [896, 294] on icon "button" at bounding box center [891, 296] width 10 height 10
click at [893, 291] on icon "button" at bounding box center [891, 296] width 10 height 10
click at [893, 290] on button "button" at bounding box center [891, 297] width 10 height 16
click at [293, 186] on input "9044509888" at bounding box center [235, 189] width 256 height 28
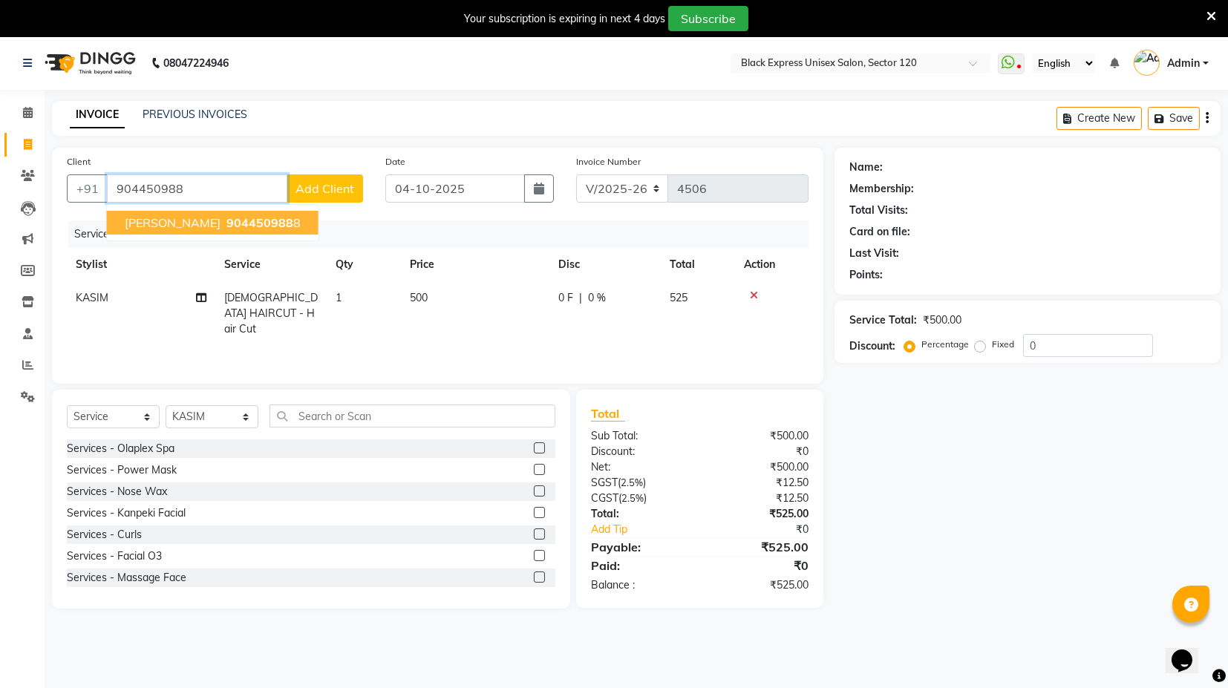
click at [261, 213] on button "AANCHAL SONI 904450988 8" at bounding box center [213, 223] width 212 height 24
type input "9044509888"
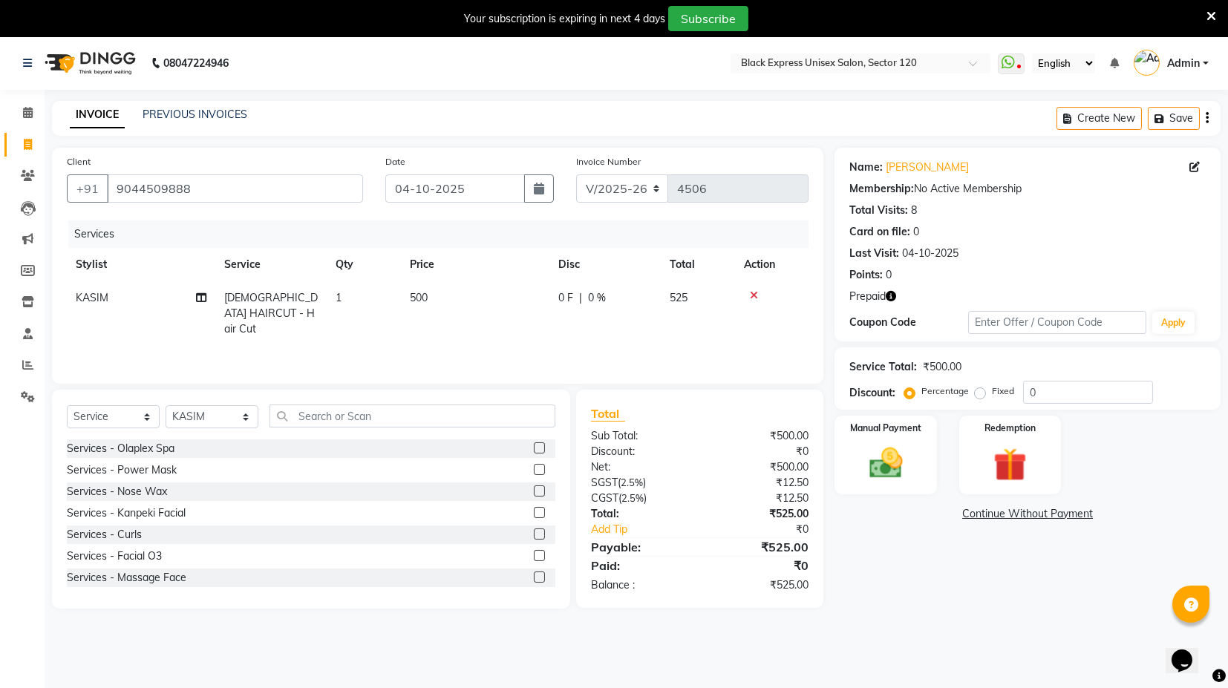
click at [891, 294] on icon "button" at bounding box center [891, 296] width 10 height 10
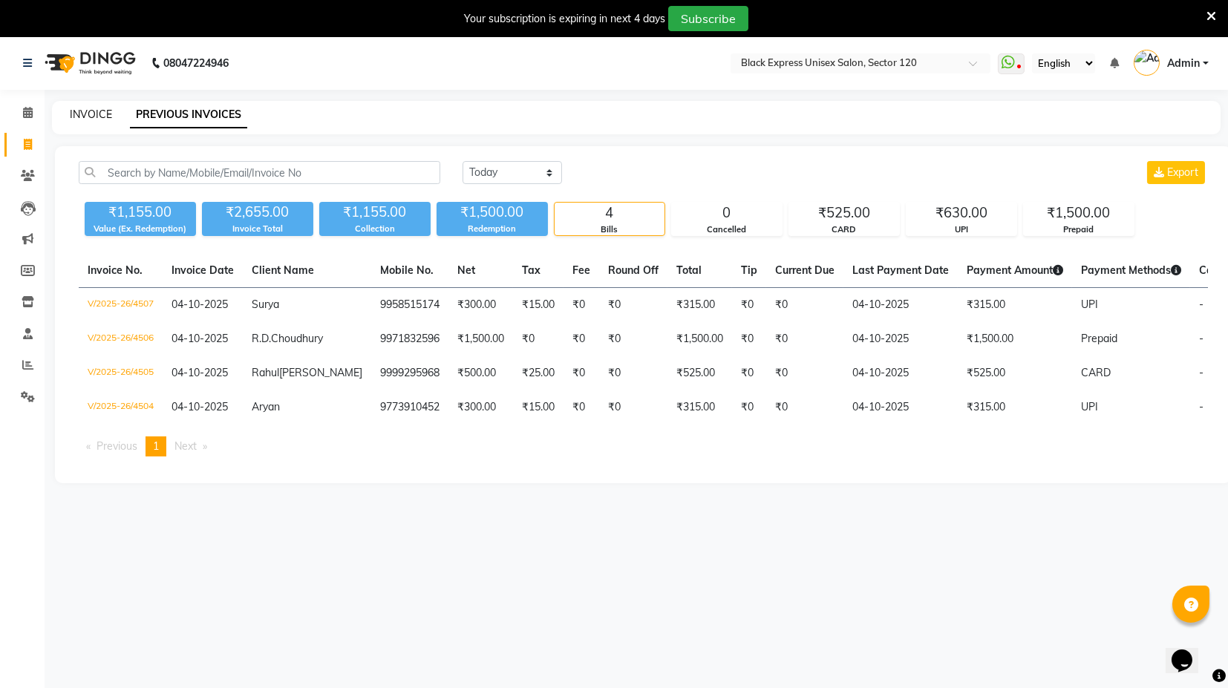
click at [87, 114] on link "INVOICE" at bounding box center [91, 114] width 42 height 13
select select "service"
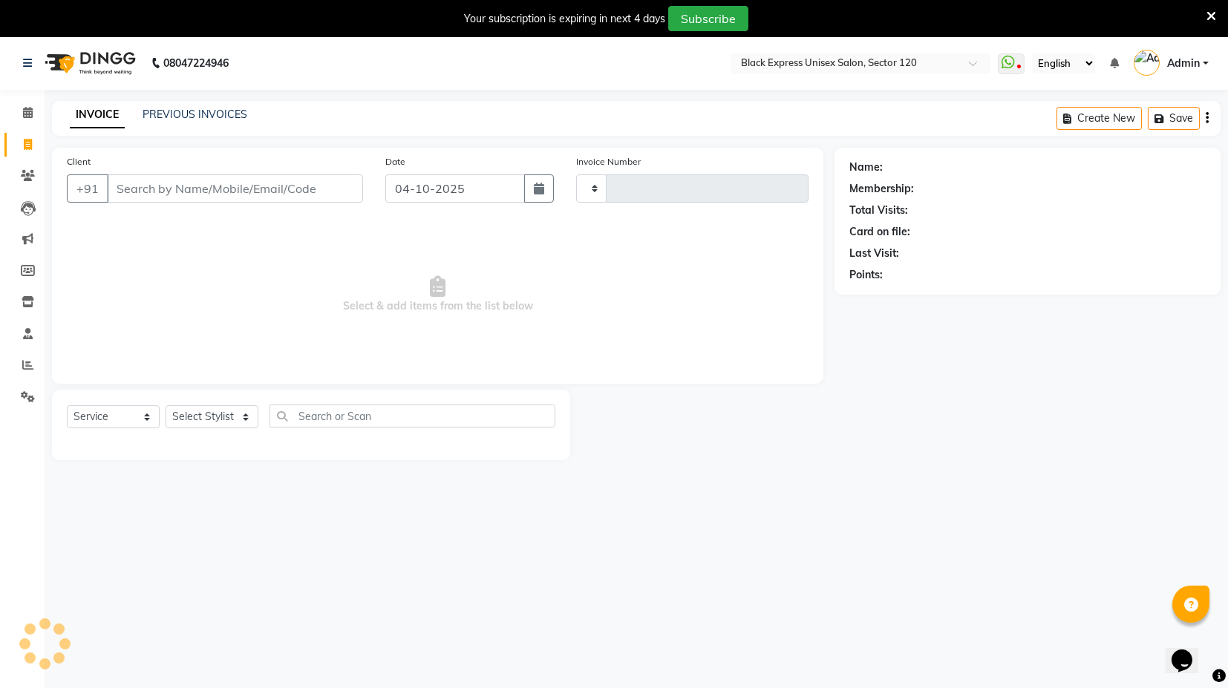
type input "4510"
select select "7082"
click at [184, 111] on link "PREVIOUS INVOICES" at bounding box center [195, 114] width 105 height 13
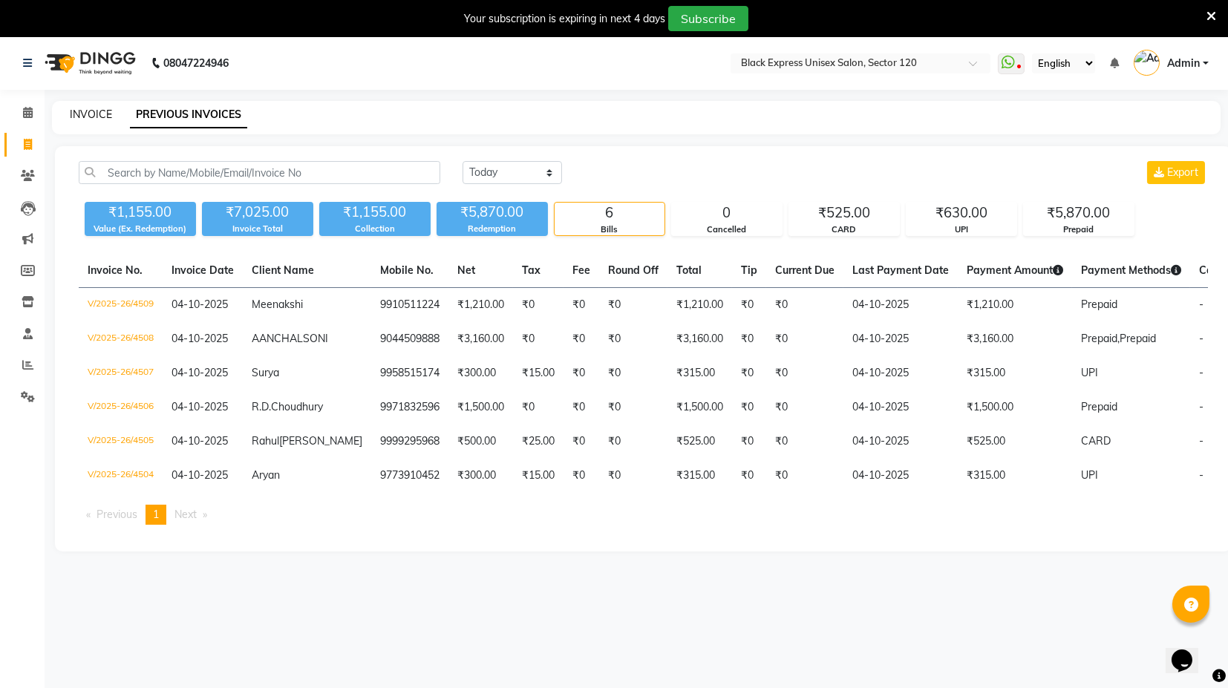
click at [95, 115] on link "INVOICE" at bounding box center [91, 114] width 42 height 13
select select "service"
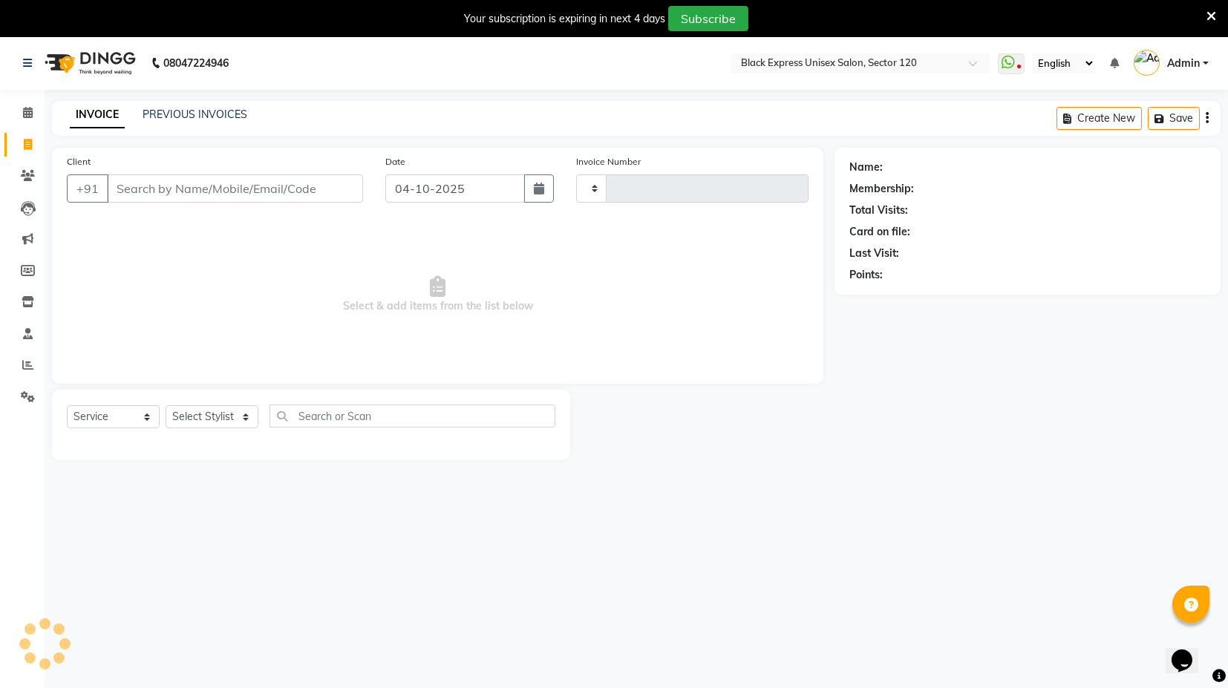
scroll to position [36, 0]
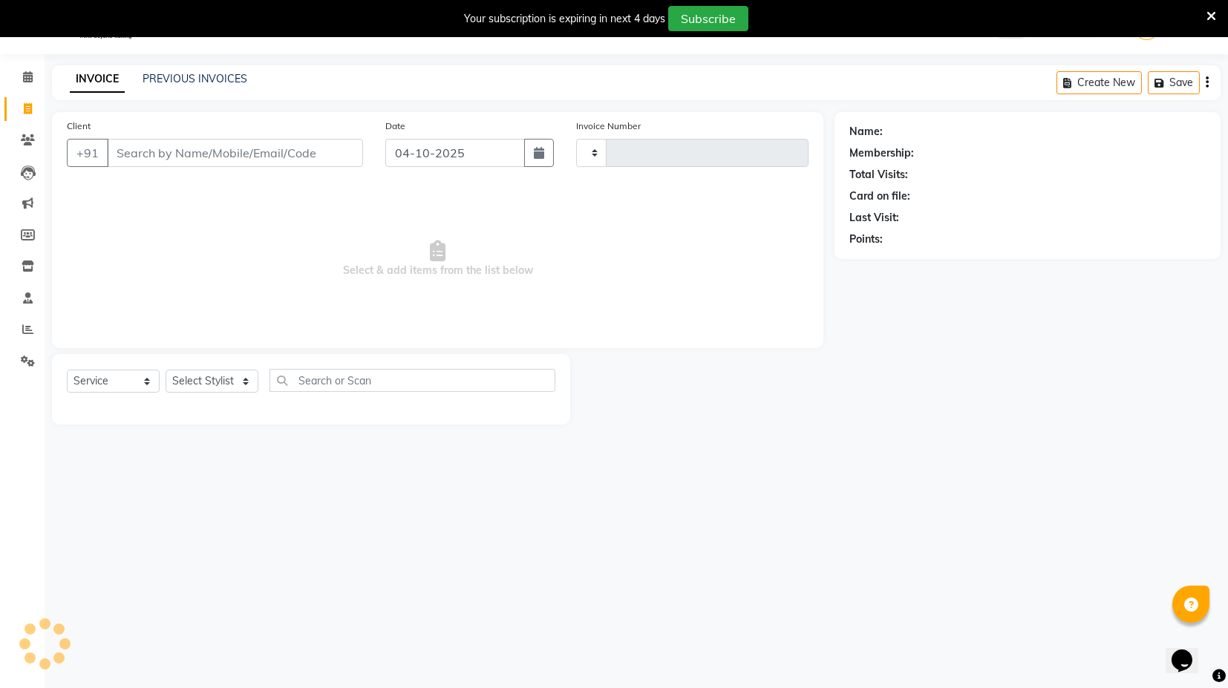
click at [172, 161] on input "Client" at bounding box center [235, 153] width 256 height 28
select select "7082"
type input "4510"
click at [244, 381] on select "Select Stylist ASIF DEEPA [PERSON_NAME] Manager [PERSON_NAME] [PERSON_NAME] [PE…" at bounding box center [212, 381] width 93 height 23
select select "61297"
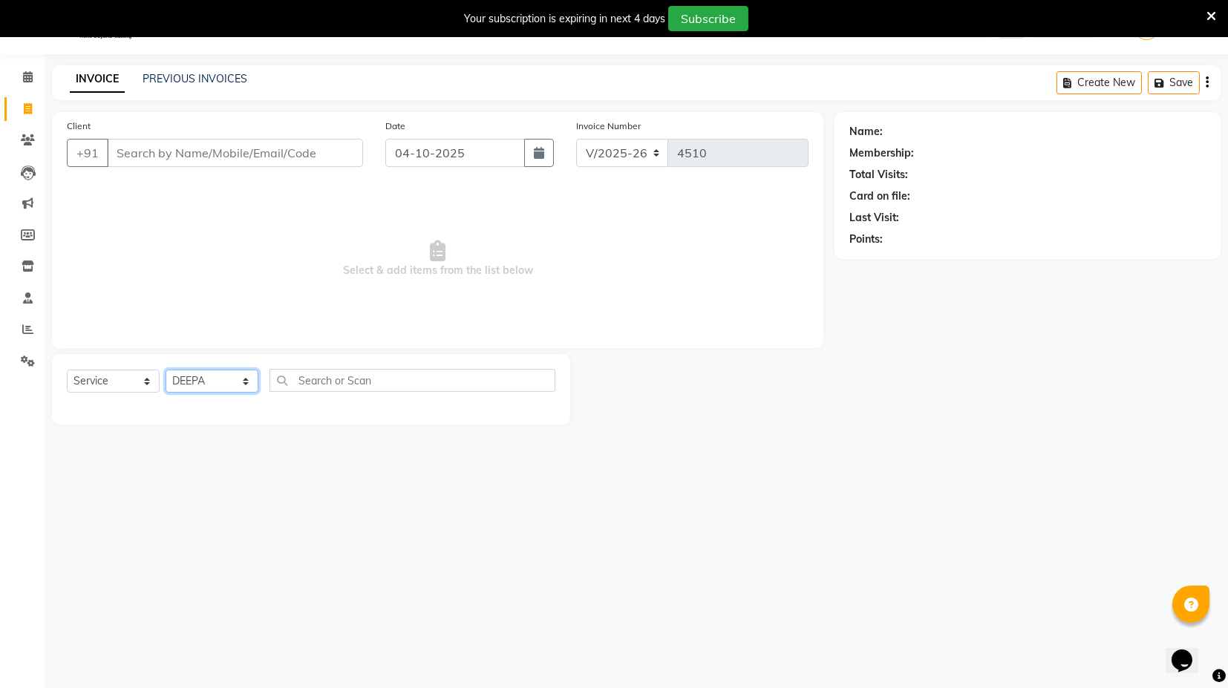
click at [166, 370] on select "Select Stylist ASIF DEEPA [PERSON_NAME] Manager [PERSON_NAME] [PERSON_NAME] [PE…" at bounding box center [212, 381] width 93 height 23
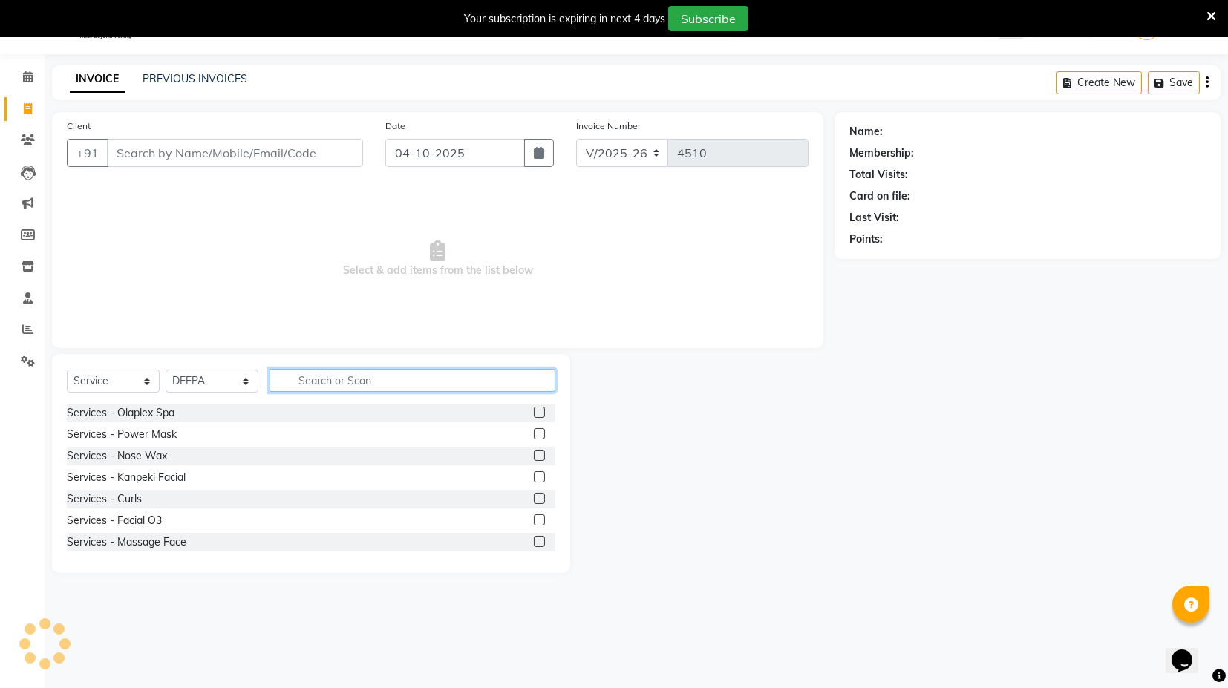
click at [311, 376] on input "text" at bounding box center [413, 380] width 286 height 23
type input "fac"
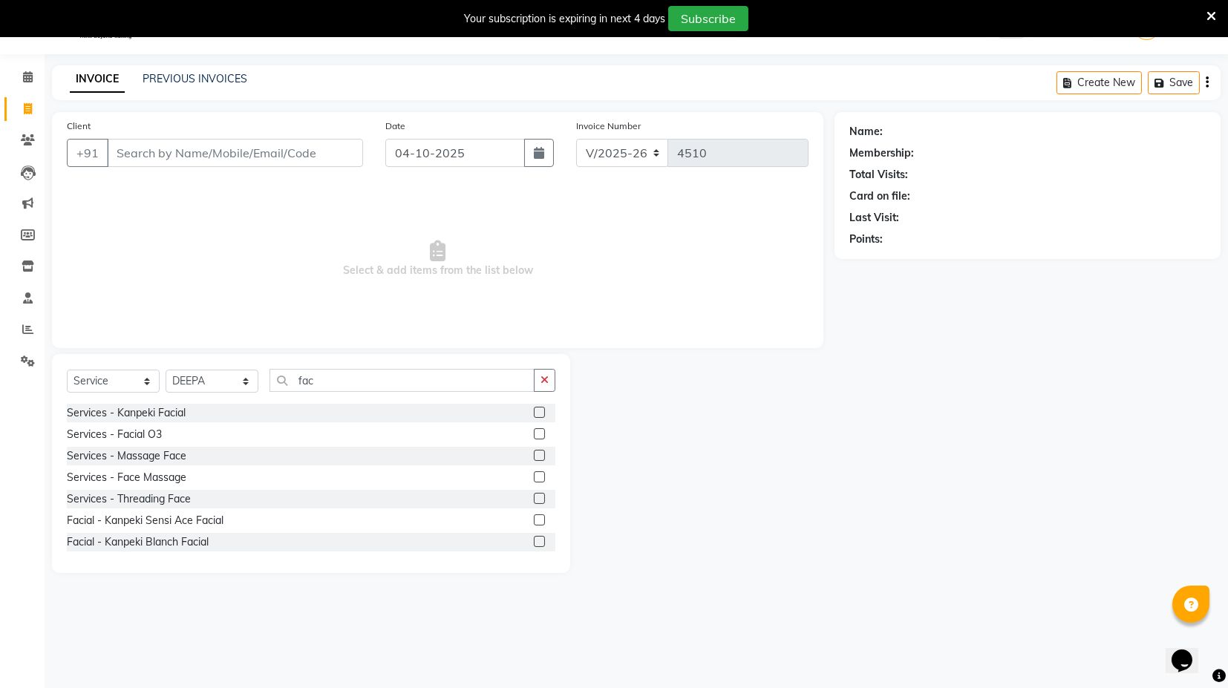
click at [534, 408] on label at bounding box center [539, 412] width 11 height 11
click at [534, 408] on input "checkbox" at bounding box center [539, 413] width 10 height 10
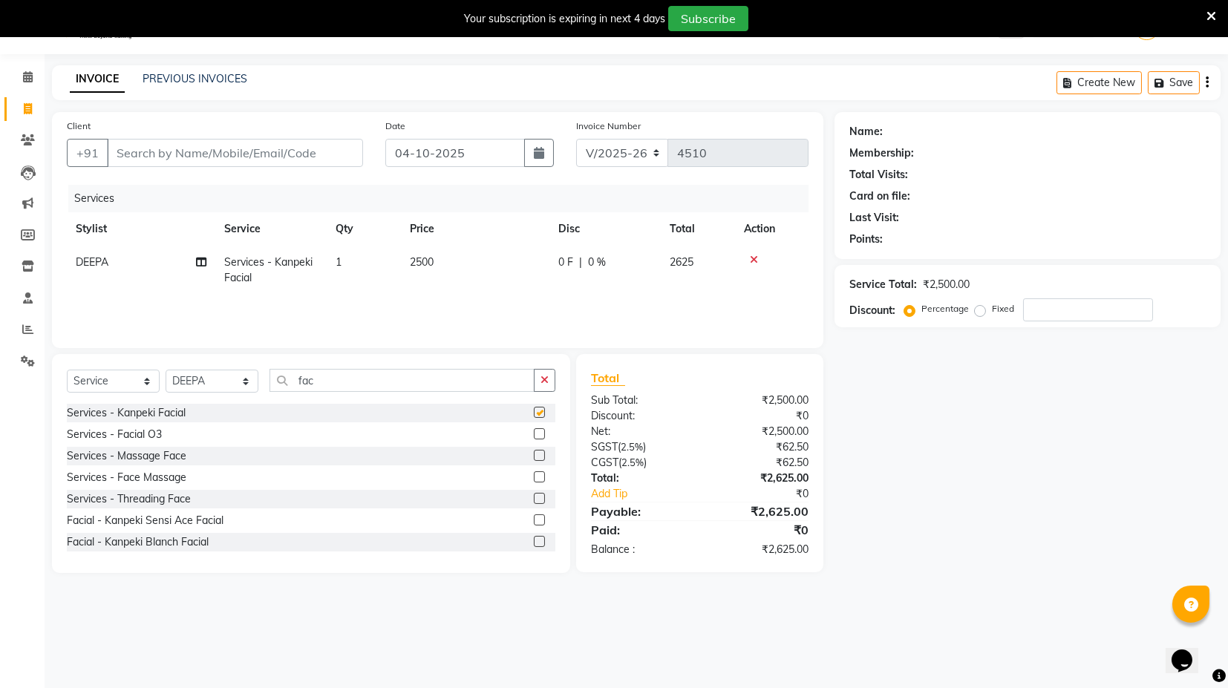
checkbox input "false"
click at [534, 430] on label at bounding box center [539, 434] width 11 height 11
click at [534, 430] on input "checkbox" at bounding box center [539, 435] width 10 height 10
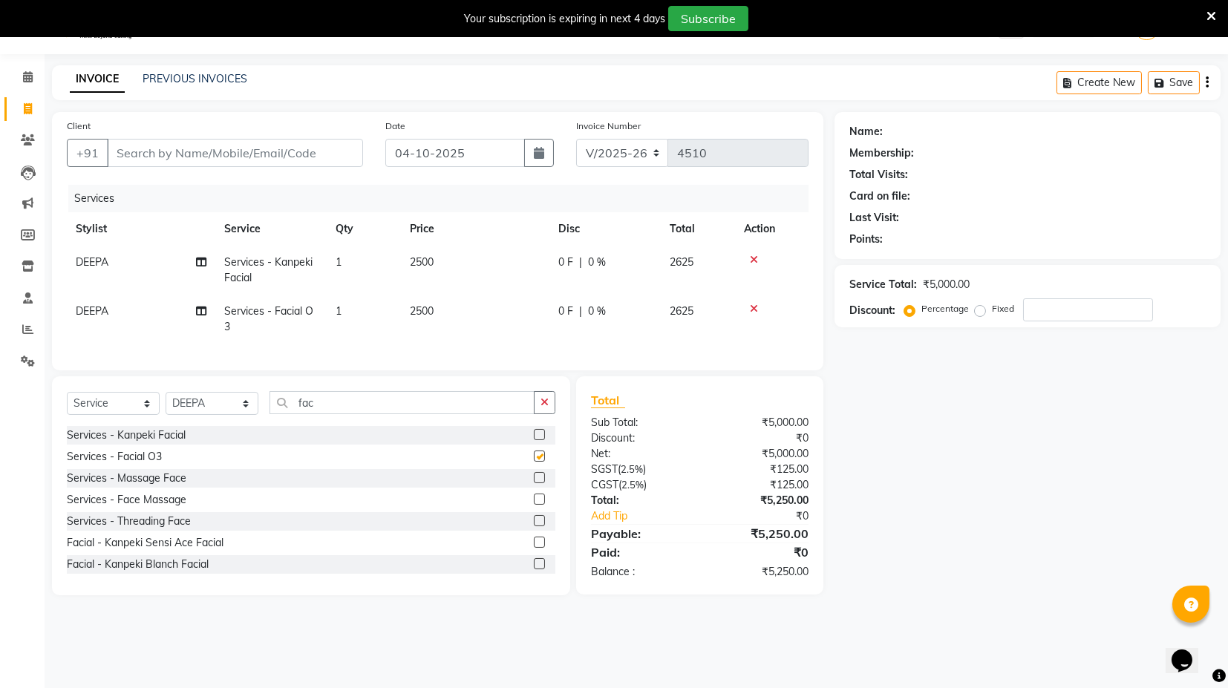
checkbox input "false"
click at [751, 308] on icon at bounding box center [754, 309] width 8 height 10
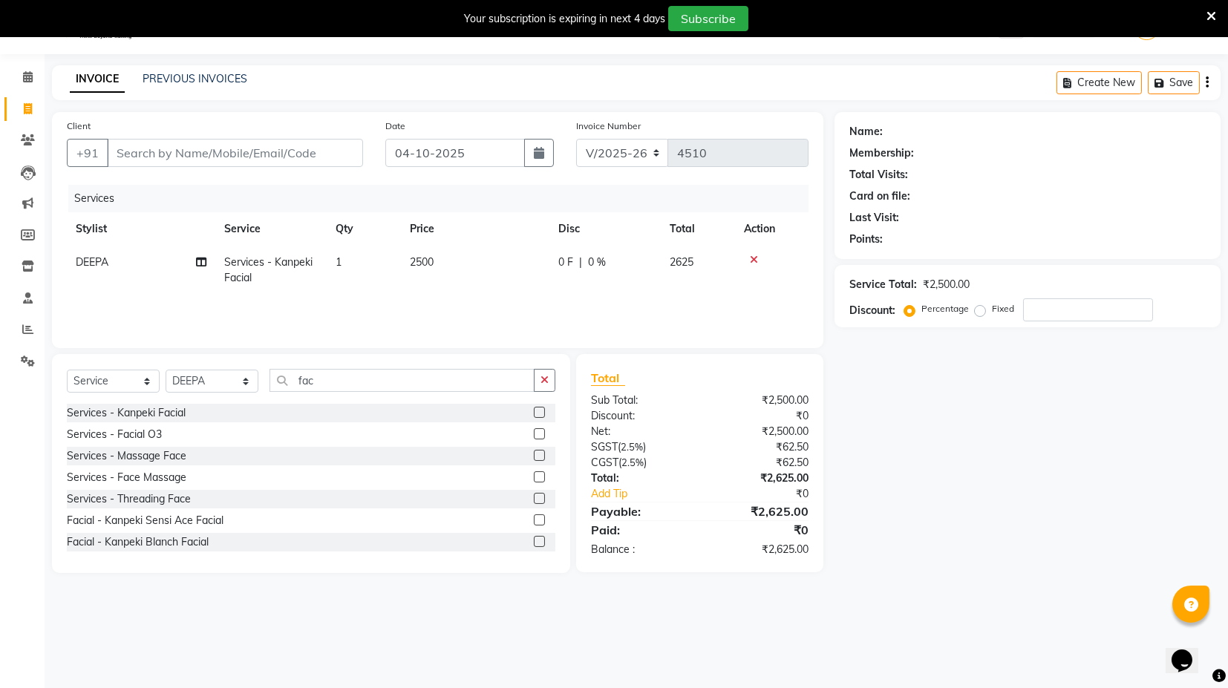
click at [417, 255] on span "2500" at bounding box center [422, 261] width 24 height 13
select select "61297"
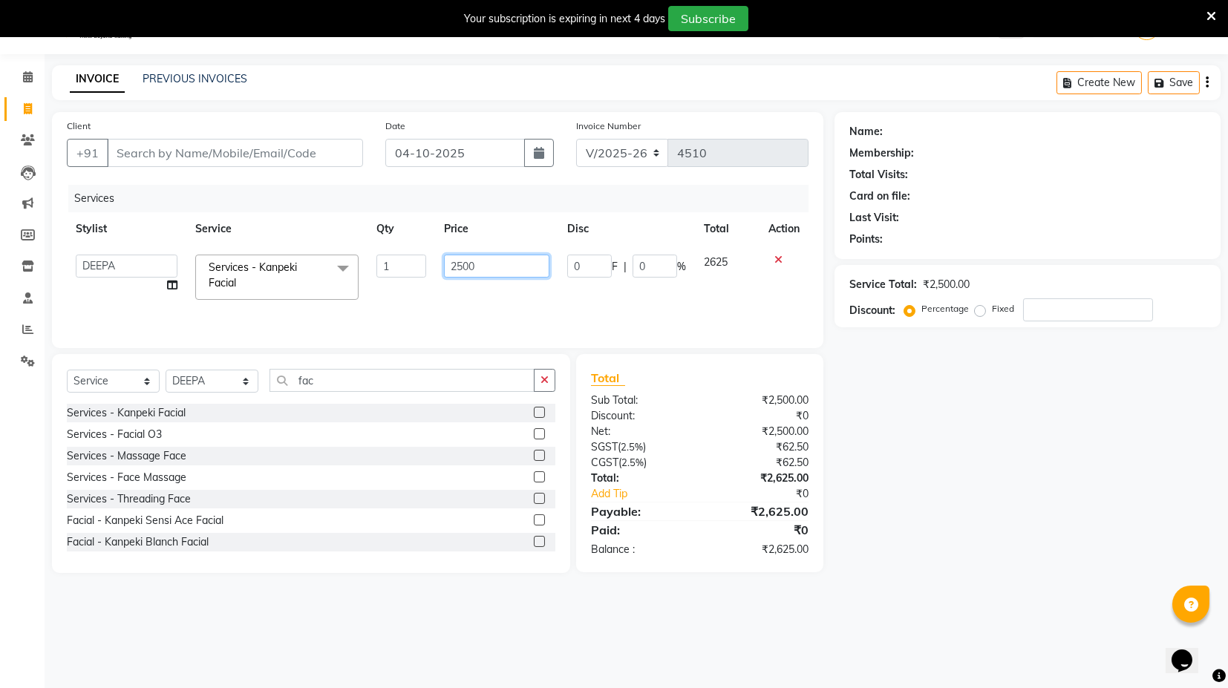
click at [475, 270] on input "2500" at bounding box center [496, 266] width 105 height 23
type input "2"
type input "3500"
click at [509, 293] on td "3500" at bounding box center [496, 277] width 123 height 63
select select "61297"
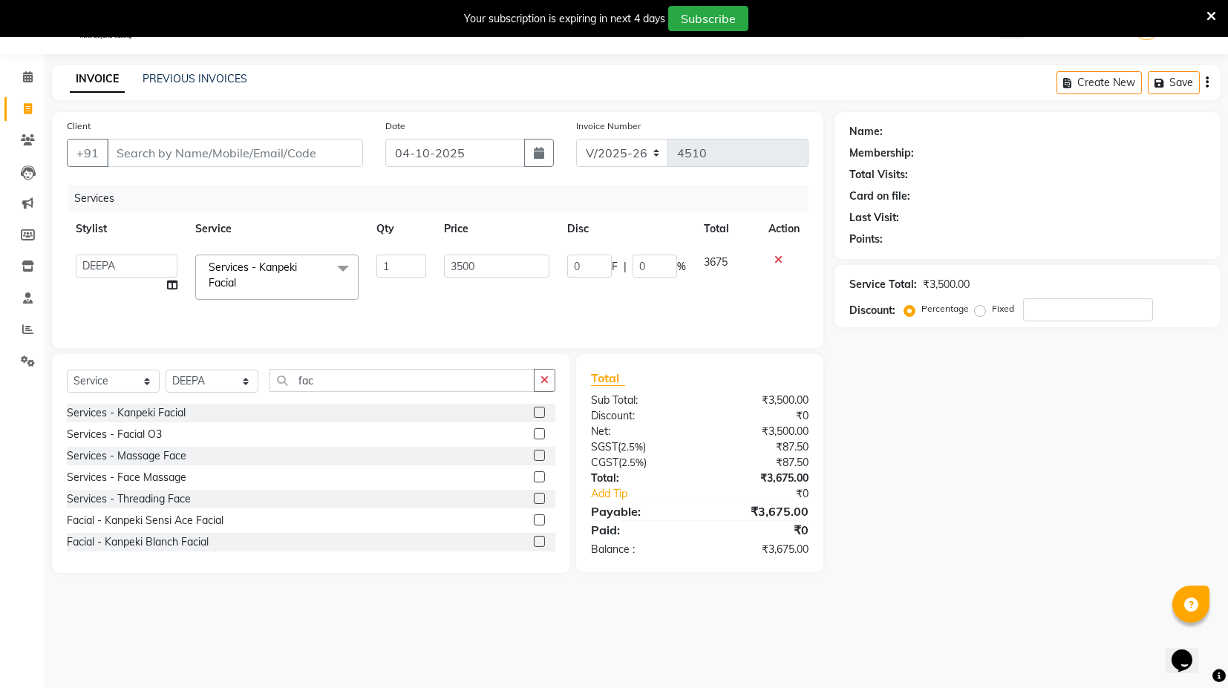
click at [670, 306] on td "0 F | 0 %" at bounding box center [627, 277] width 137 height 63
drag, startPoint x: 333, startPoint y: 379, endPoint x: 280, endPoint y: 365, distance: 54.4
click at [281, 365] on div "Select Service Product Membership Package Voucher Prepaid Gift Card Select Styl…" at bounding box center [311, 463] width 518 height 219
type input "wax"
click at [534, 538] on label at bounding box center [539, 541] width 11 height 11
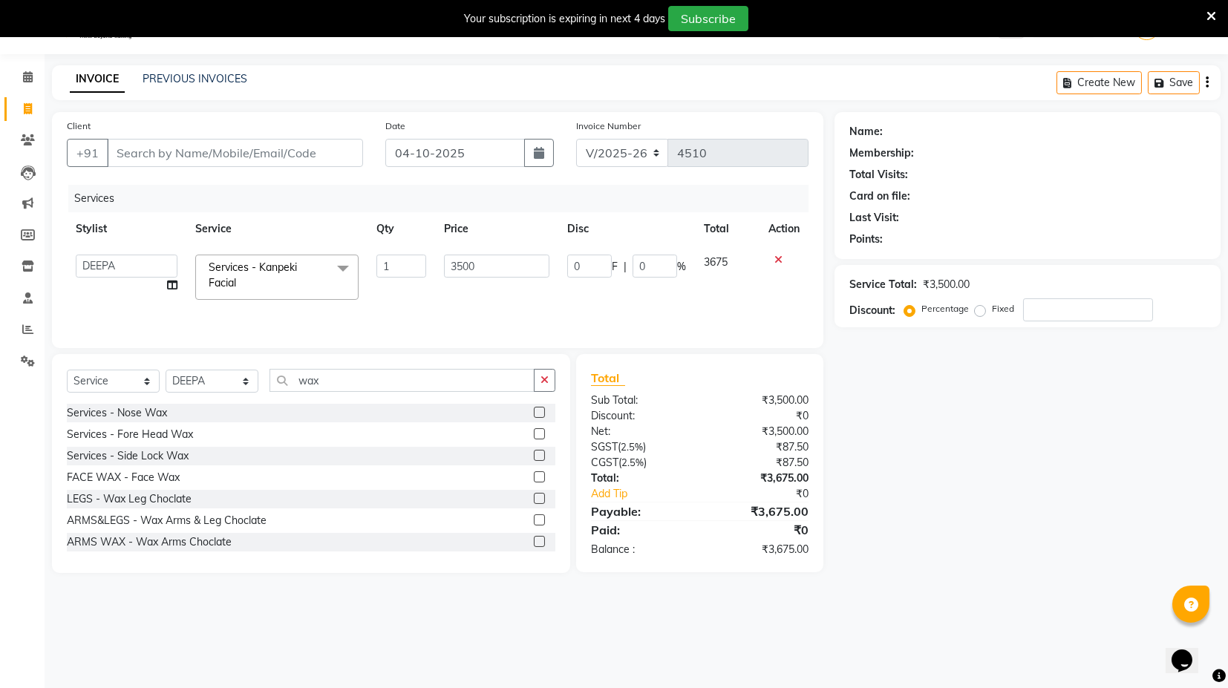
click at [534, 538] on input "checkbox" at bounding box center [539, 543] width 10 height 10
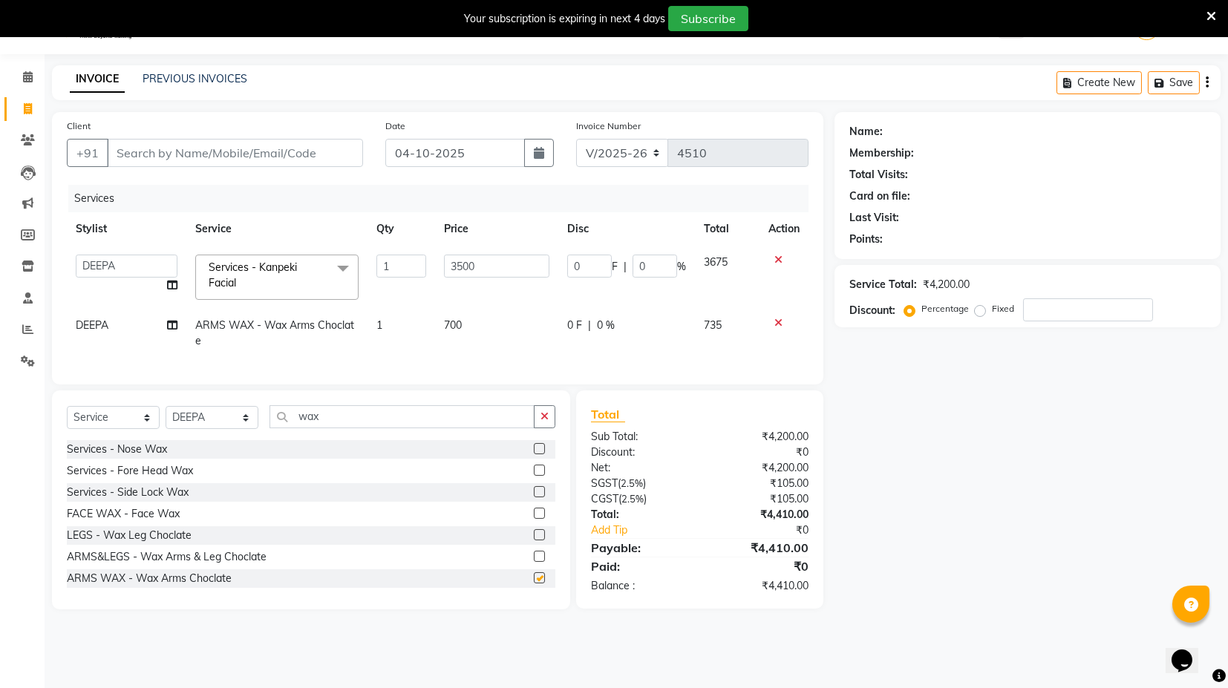
checkbox input "false"
click at [414, 339] on td "1" at bounding box center [402, 333] width 68 height 49
select select "61297"
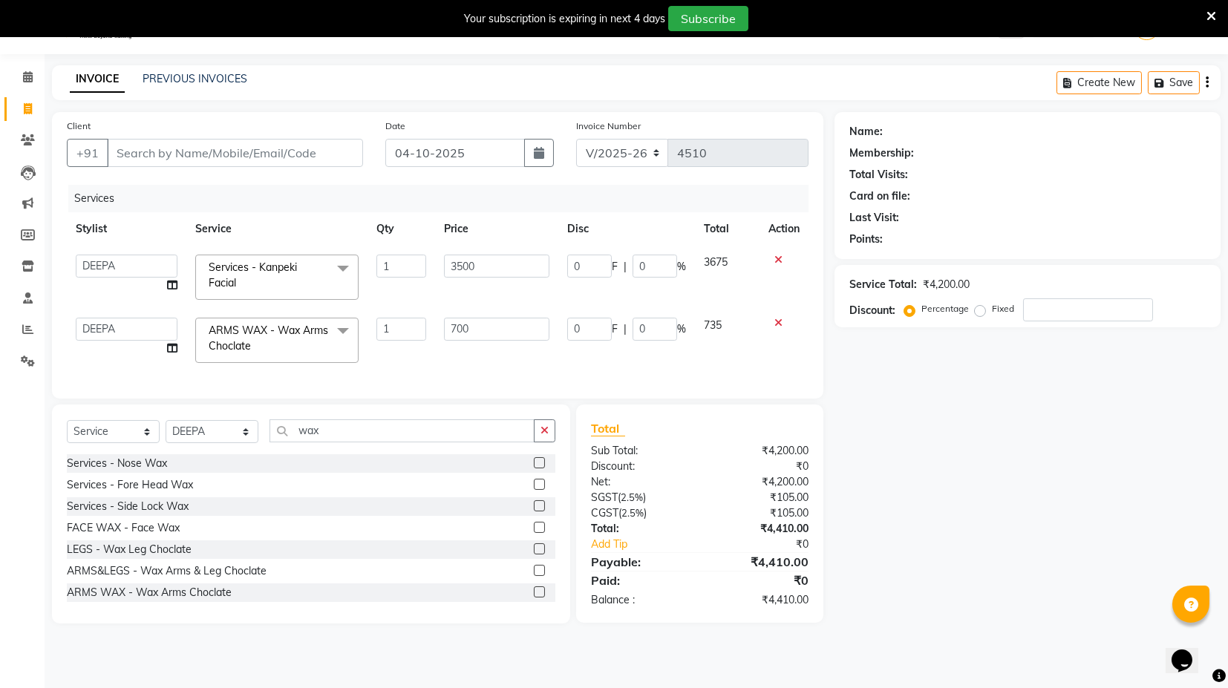
click at [533, 362] on td "700" at bounding box center [496, 340] width 123 height 63
click at [267, 148] on input "Client" at bounding box center [235, 153] width 256 height 28
type input "a"
type input "0"
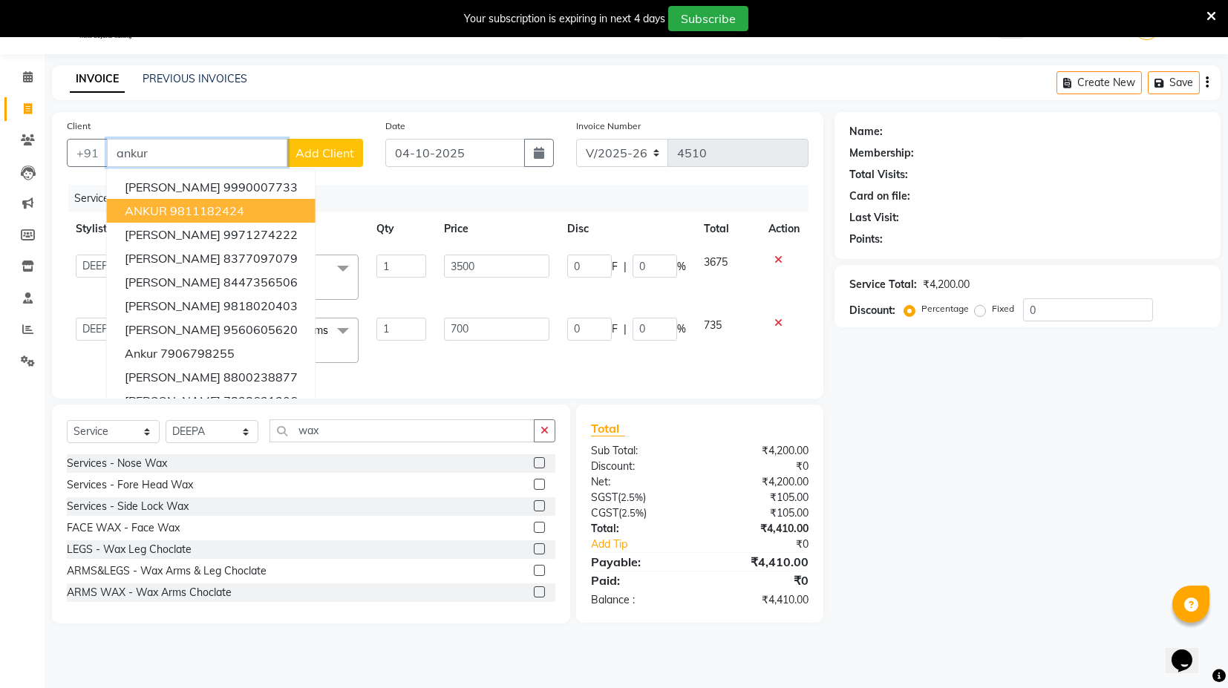
click at [221, 208] on ngb-highlight "9811182424" at bounding box center [207, 211] width 74 height 15
type input "9811182424"
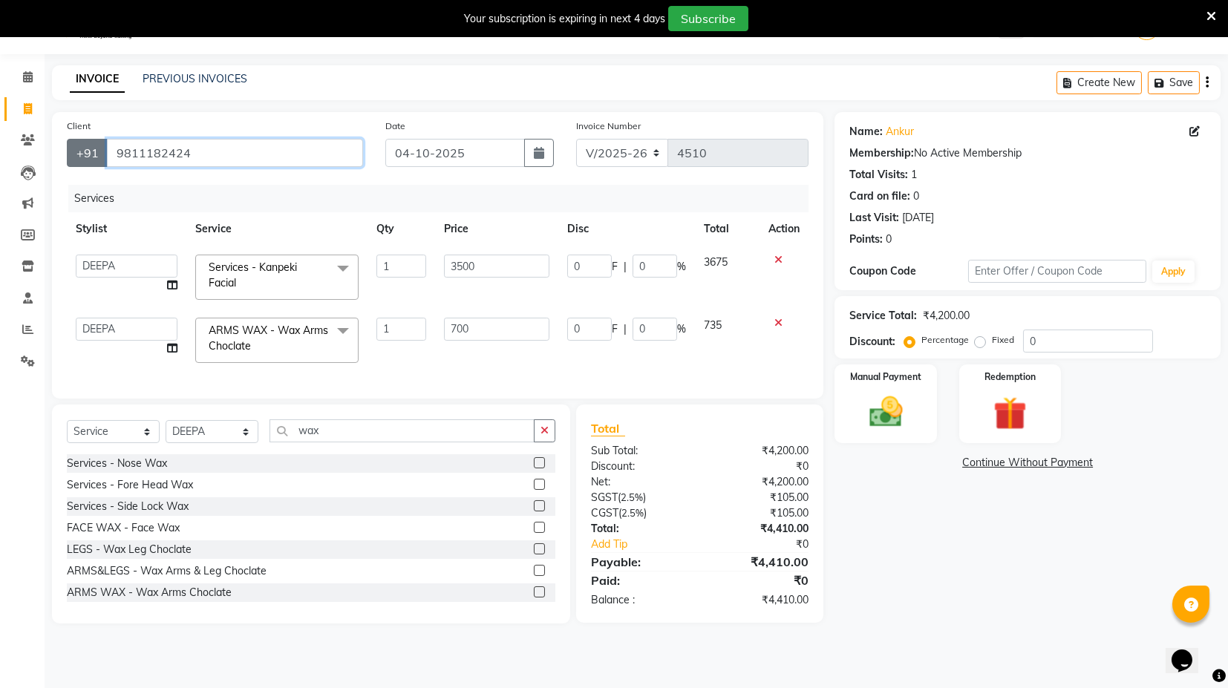
drag, startPoint x: 204, startPoint y: 152, endPoint x: 91, endPoint y: 160, distance: 113.2
click at [91, 160] on div "[PHONE_NUMBER]" at bounding box center [215, 153] width 296 height 28
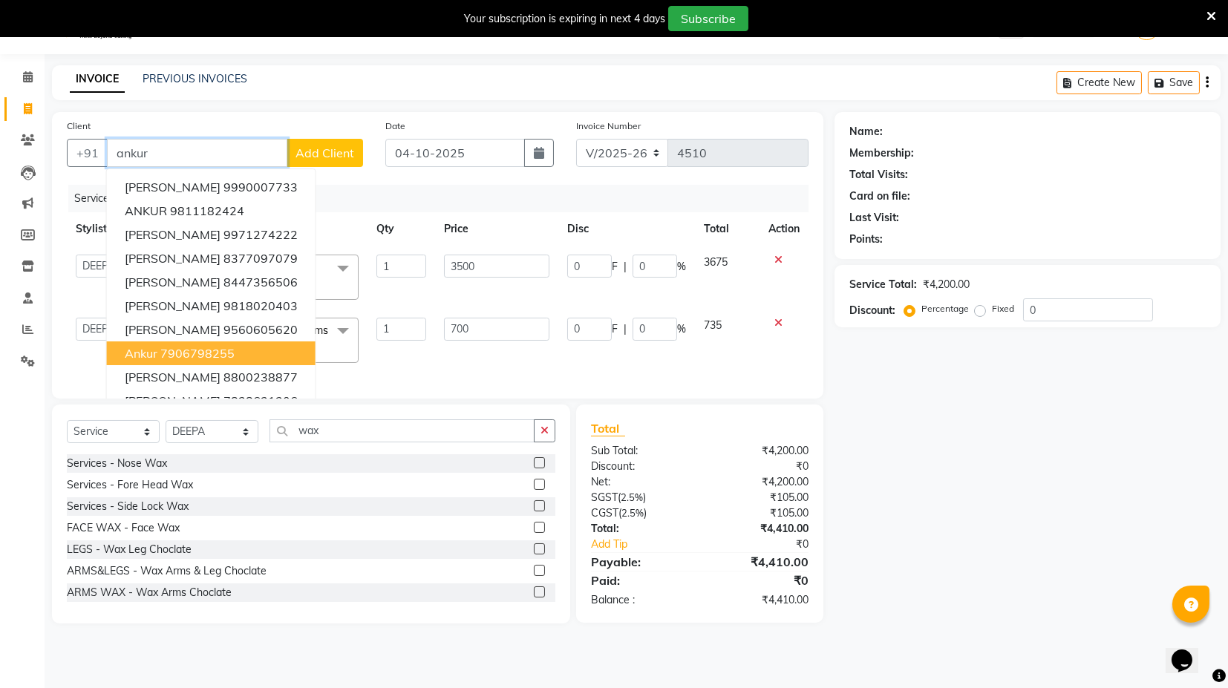
click at [230, 346] on ngb-highlight "7906798255" at bounding box center [197, 353] width 74 height 15
type input "7906798255"
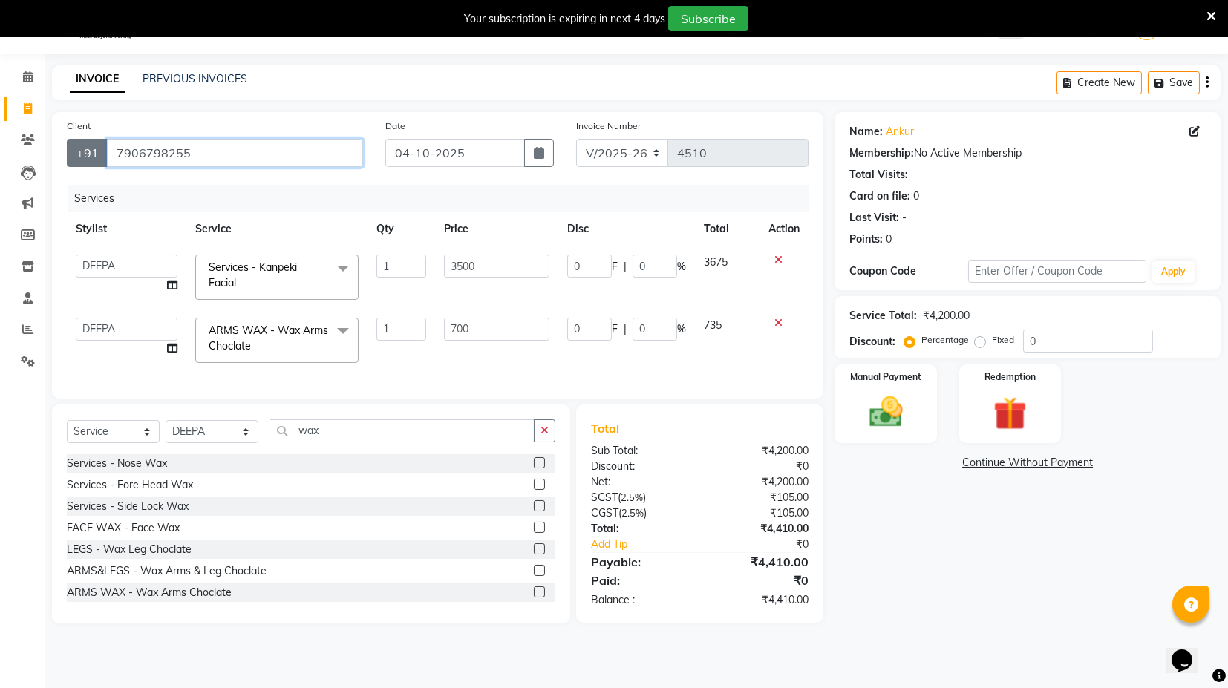
drag, startPoint x: 193, startPoint y: 150, endPoint x: 102, endPoint y: 154, distance: 91.4
click at [102, 154] on div "[PHONE_NUMBER]" at bounding box center [215, 153] width 296 height 28
click at [228, 148] on input "Client" at bounding box center [235, 153] width 256 height 28
paste input "7906998255"
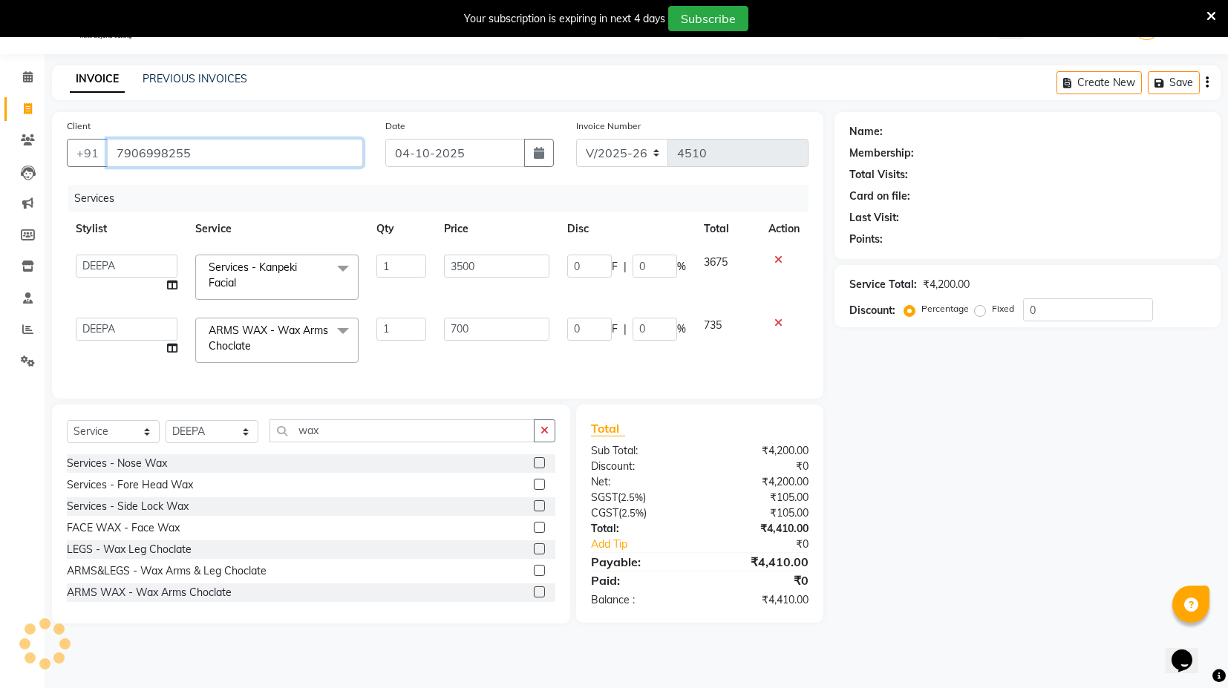
type input "7906998255"
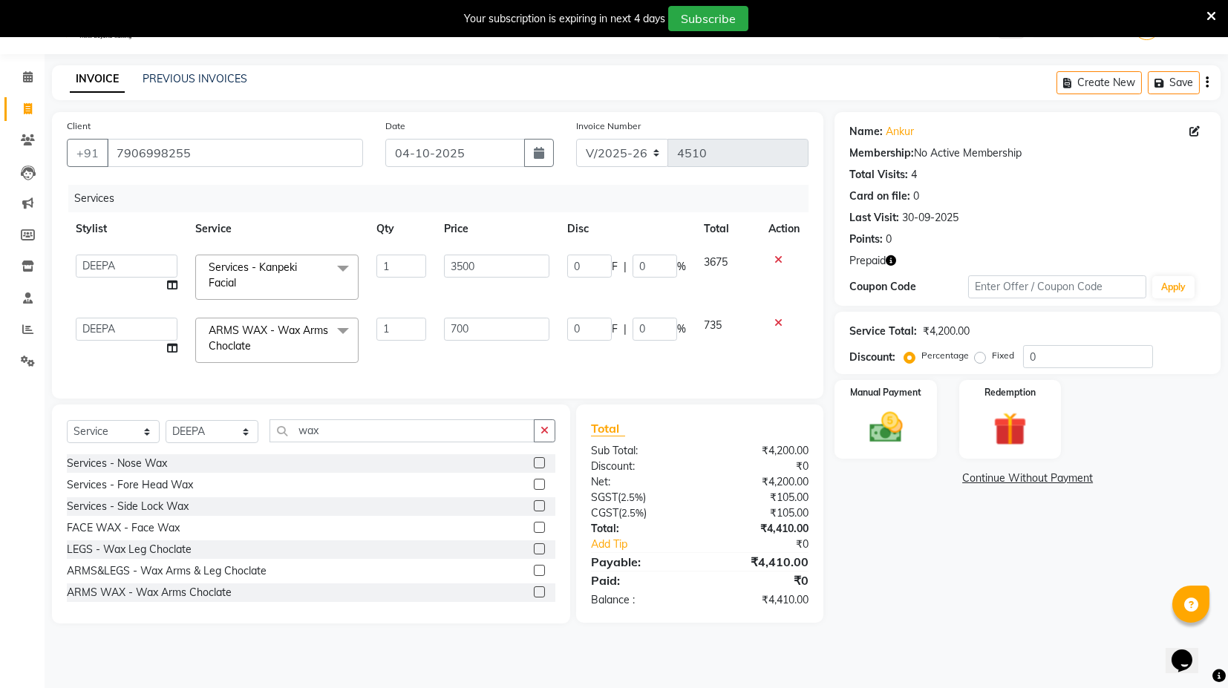
click at [890, 260] on icon "button" at bounding box center [891, 260] width 10 height 10
click at [951, 238] on div "Points: 0" at bounding box center [1028, 240] width 357 height 16
click at [674, 368] on td "0 F | 0 %" at bounding box center [627, 340] width 137 height 63
click at [896, 262] on icon "button" at bounding box center [891, 260] width 10 height 10
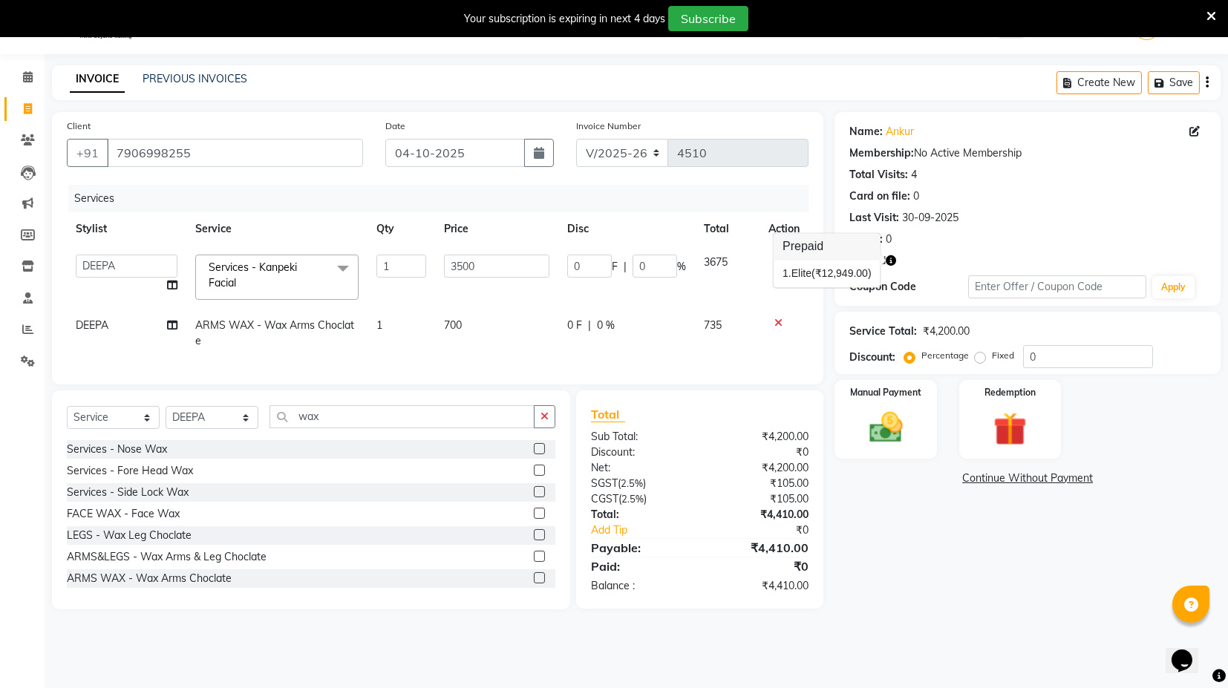
click at [920, 234] on div "Points: 0" at bounding box center [1028, 240] width 357 height 16
click at [994, 432] on img at bounding box center [1010, 429] width 56 height 43
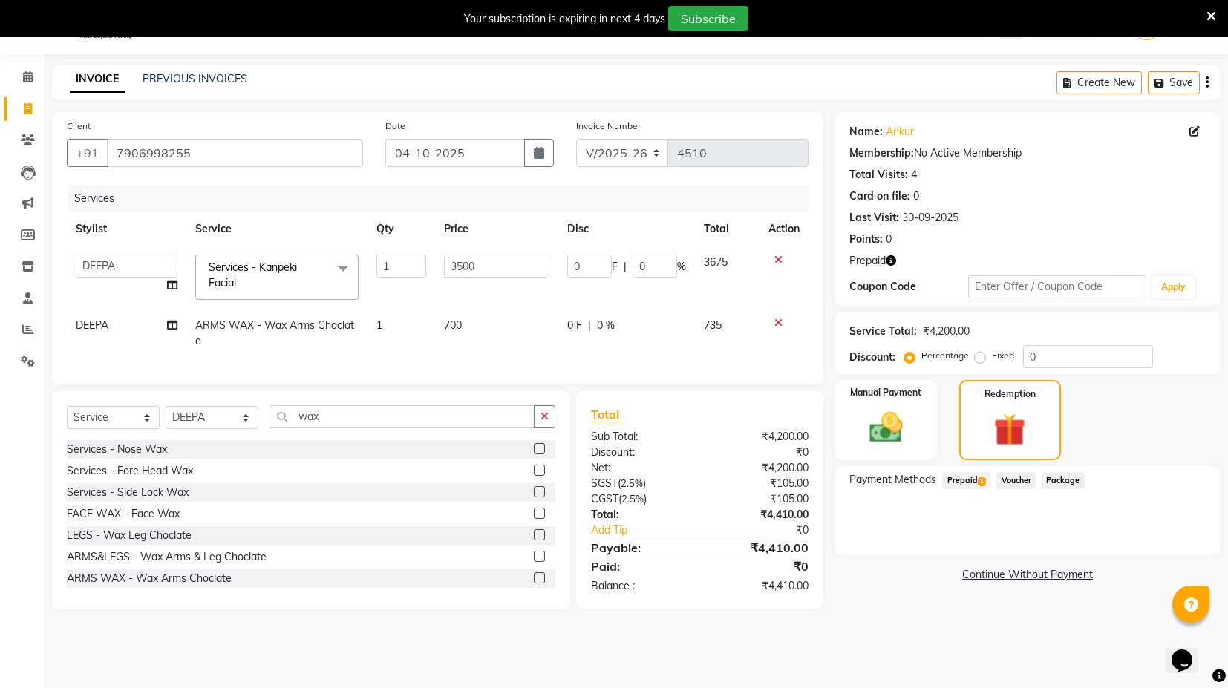
drag, startPoint x: 971, startPoint y: 484, endPoint x: 992, endPoint y: 493, distance: 23.3
click at [971, 486] on span "Prepaid 1" at bounding box center [967, 480] width 48 height 17
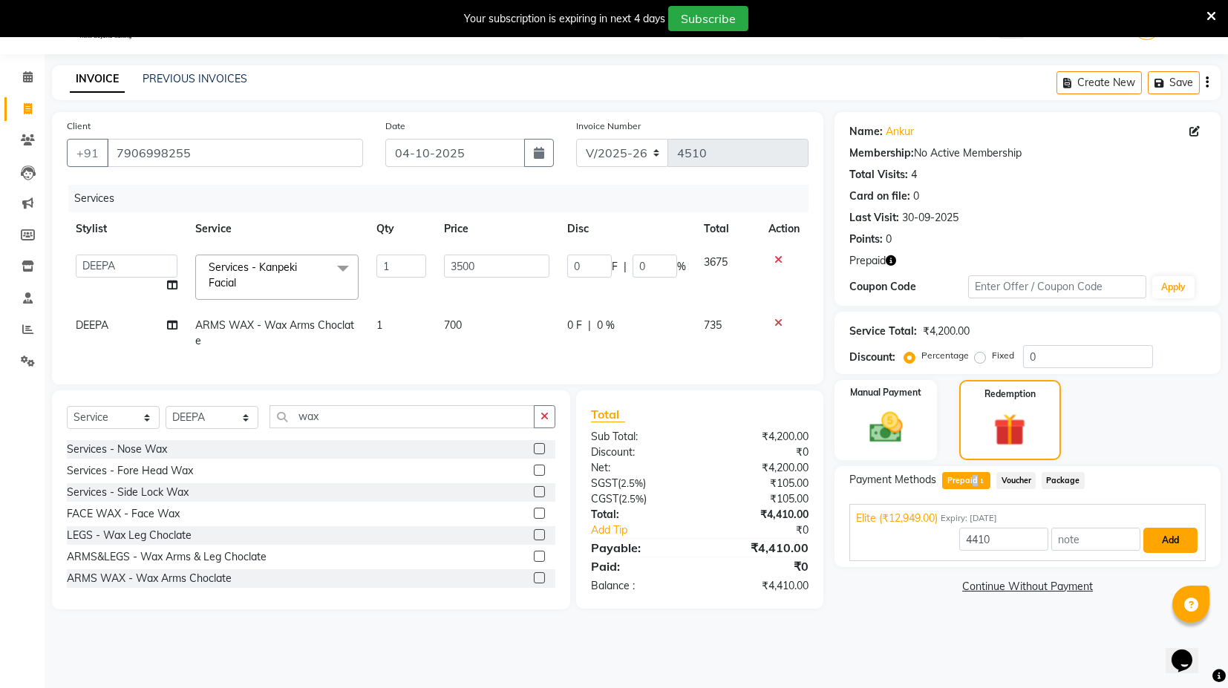
click at [1193, 547] on button "Add" at bounding box center [1171, 540] width 54 height 25
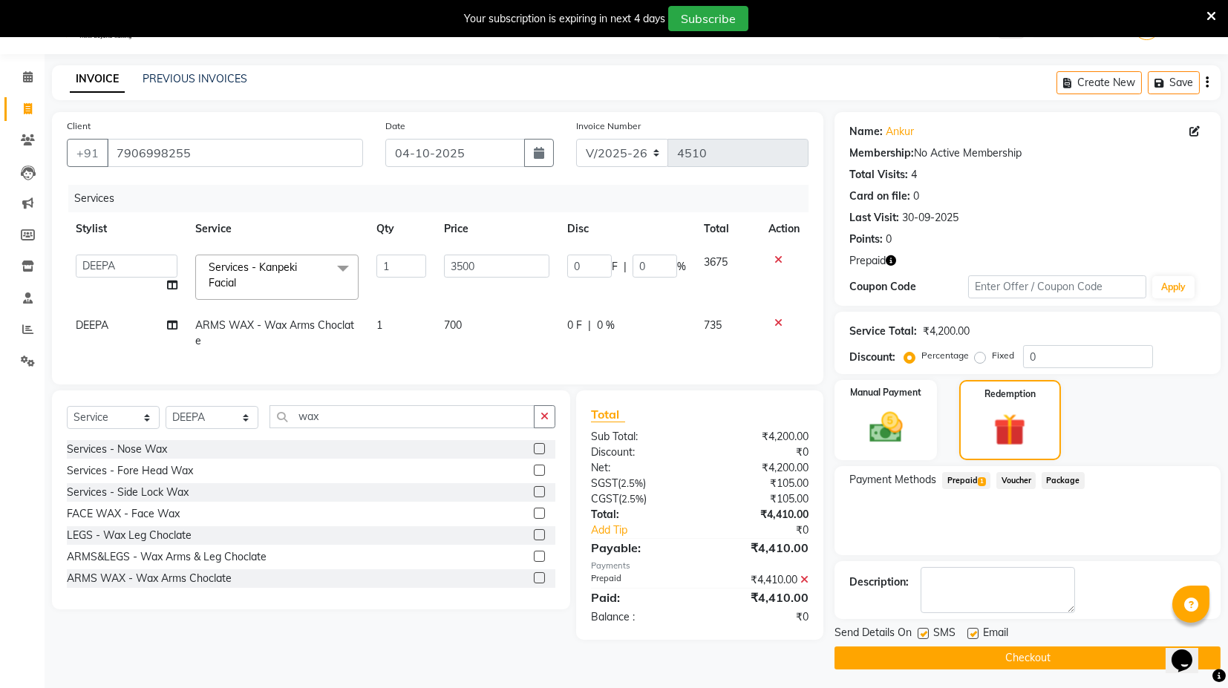
click at [922, 633] on label at bounding box center [923, 633] width 11 height 11
click at [922, 633] on input "checkbox" at bounding box center [923, 635] width 10 height 10
checkbox input "false"
click at [971, 631] on label at bounding box center [973, 633] width 11 height 11
click at [971, 631] on input "checkbox" at bounding box center [973, 635] width 10 height 10
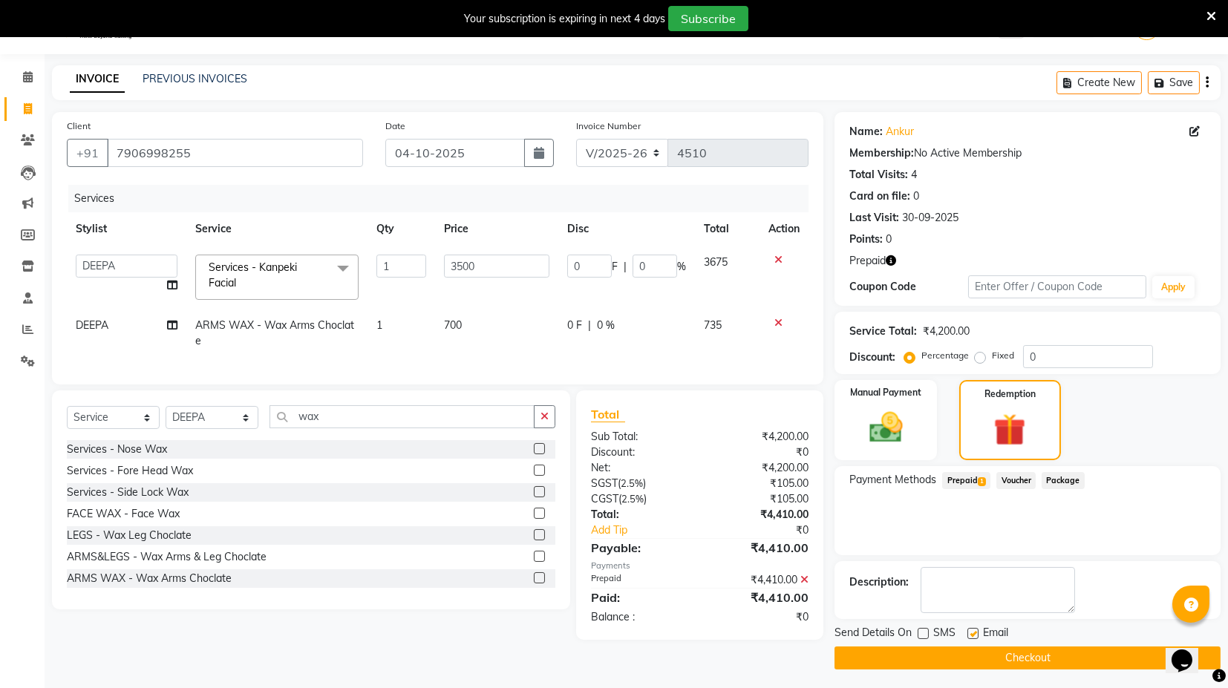
checkbox input "false"
click at [965, 659] on button "Checkout" at bounding box center [1028, 658] width 386 height 23
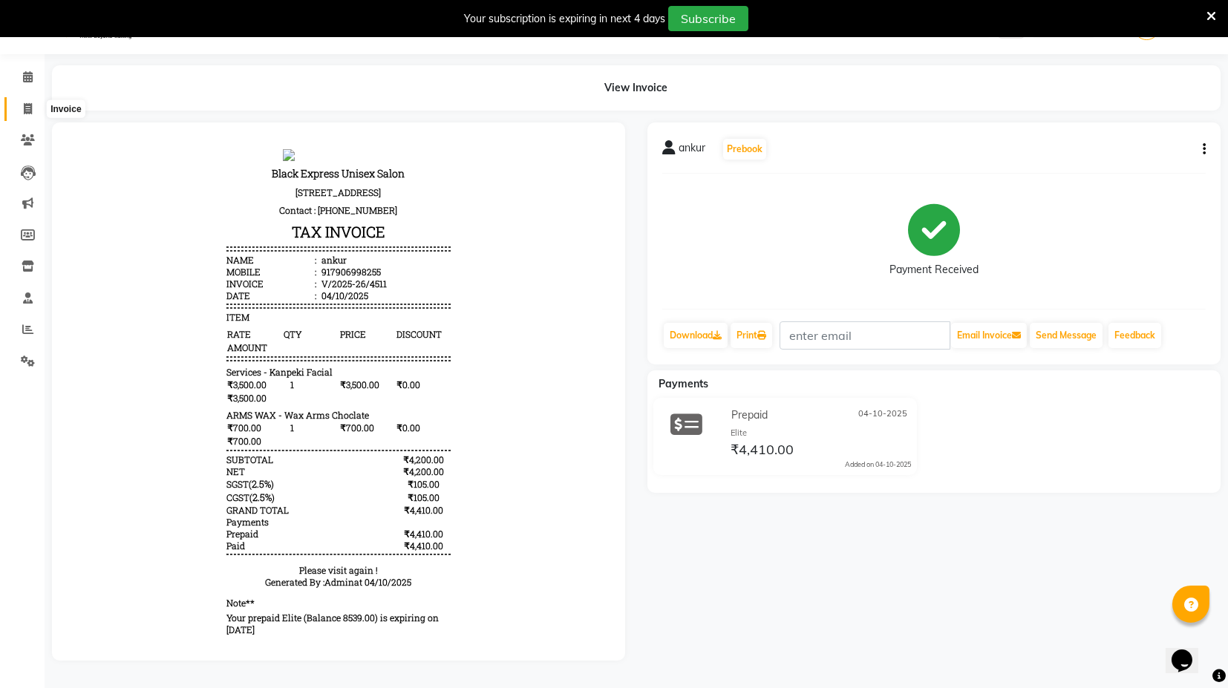
click at [27, 105] on icon at bounding box center [28, 108] width 8 height 11
select select "service"
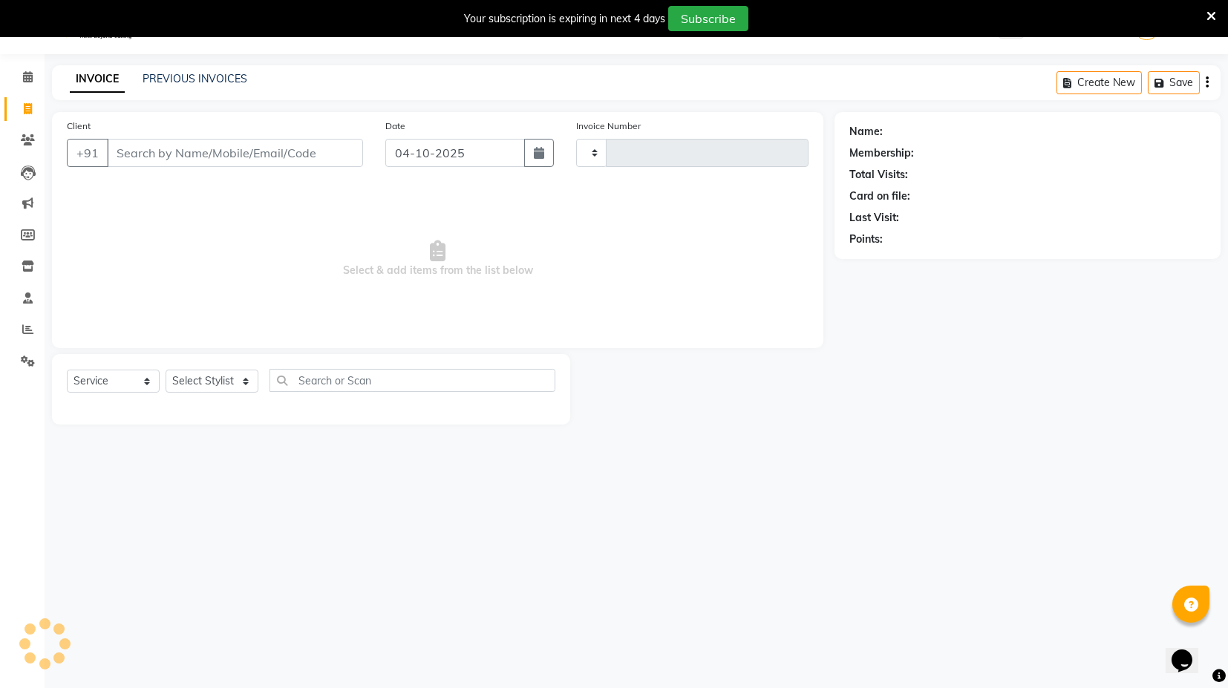
type input "4513"
select select "7082"
click at [153, 78] on link "PREVIOUS INVOICES" at bounding box center [195, 78] width 105 height 13
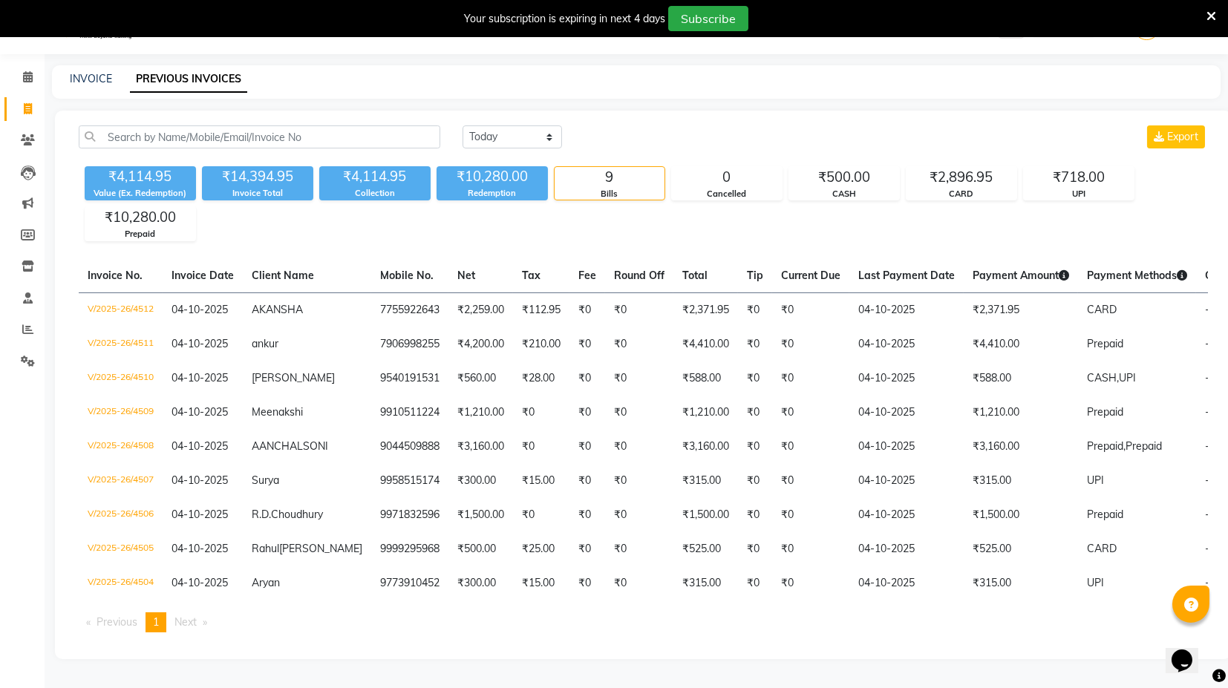
click at [111, 79] on div "INVOICE PREVIOUS INVOICES" at bounding box center [627, 79] width 1151 height 16
click at [102, 76] on link "INVOICE" at bounding box center [91, 78] width 42 height 13
select select "service"
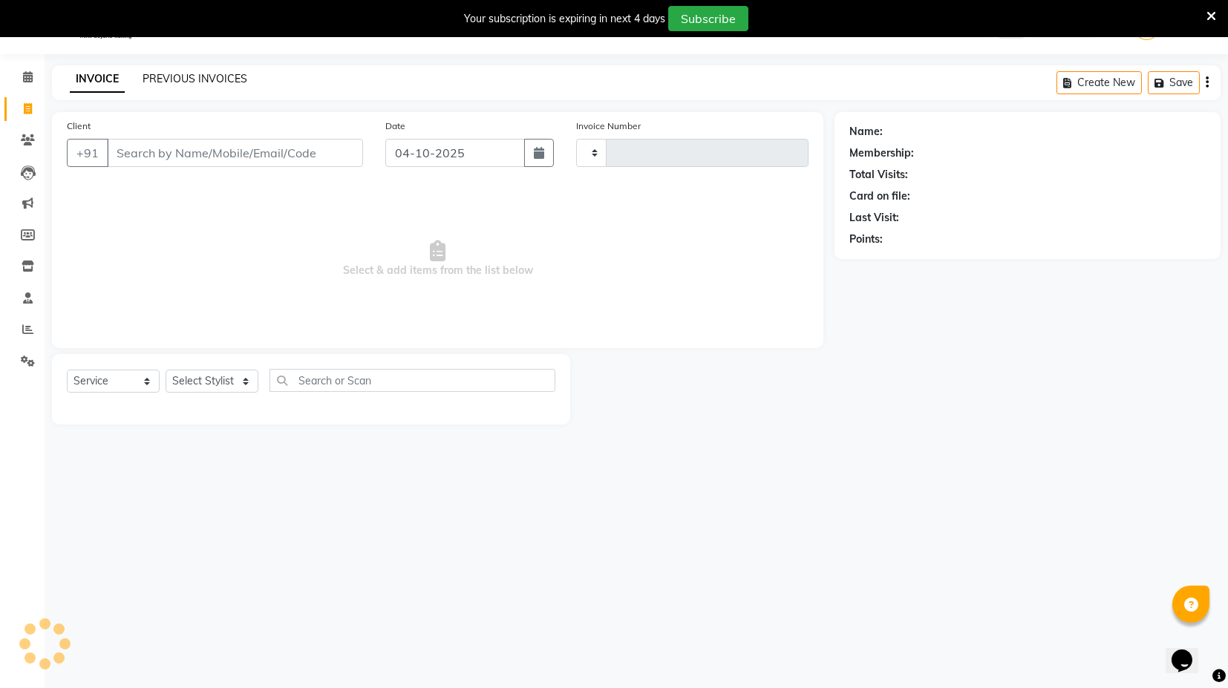
click at [154, 76] on link "PREVIOUS INVOICES" at bounding box center [195, 78] width 105 height 13
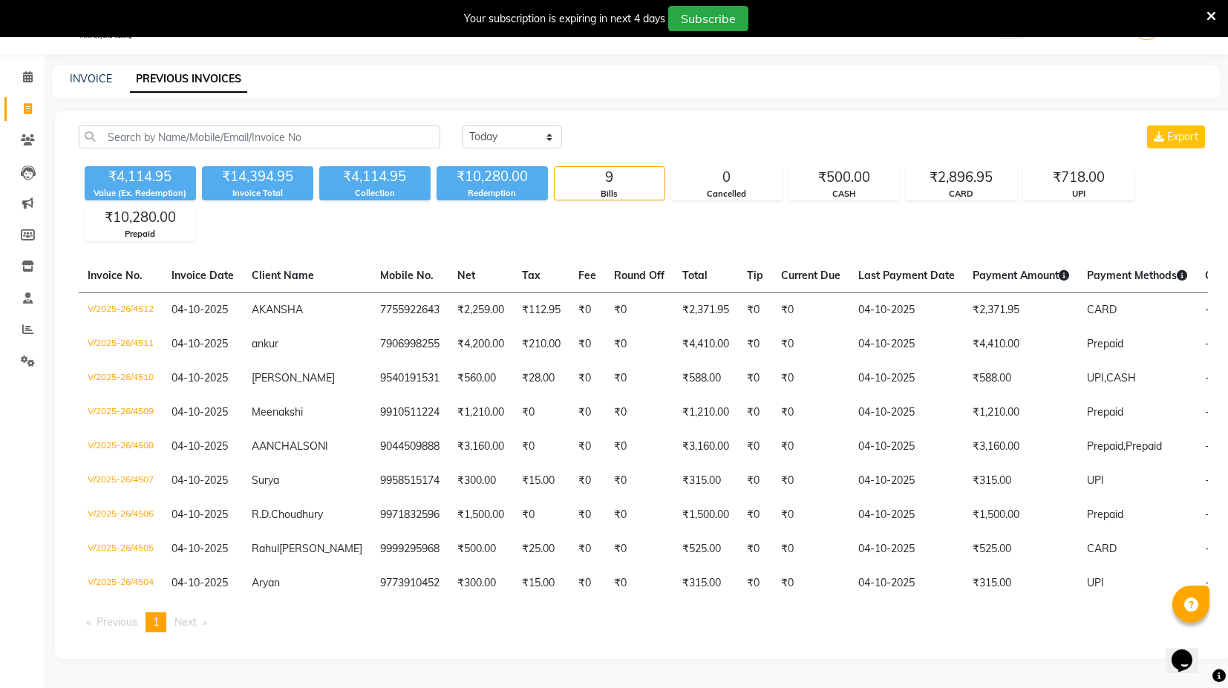
click at [357, 169] on div "₹4,114.95" at bounding box center [374, 176] width 111 height 21
click at [357, 168] on div "₹4,114.95" at bounding box center [374, 176] width 111 height 21
click at [365, 172] on div "₹4,114.95" at bounding box center [374, 176] width 111 height 21
click at [339, 221] on div "₹4,114.95 Value (Ex. Redemption) ₹14,394.95 Invoice Total ₹4,114.95 Collection …" at bounding box center [644, 200] width 1130 height 81
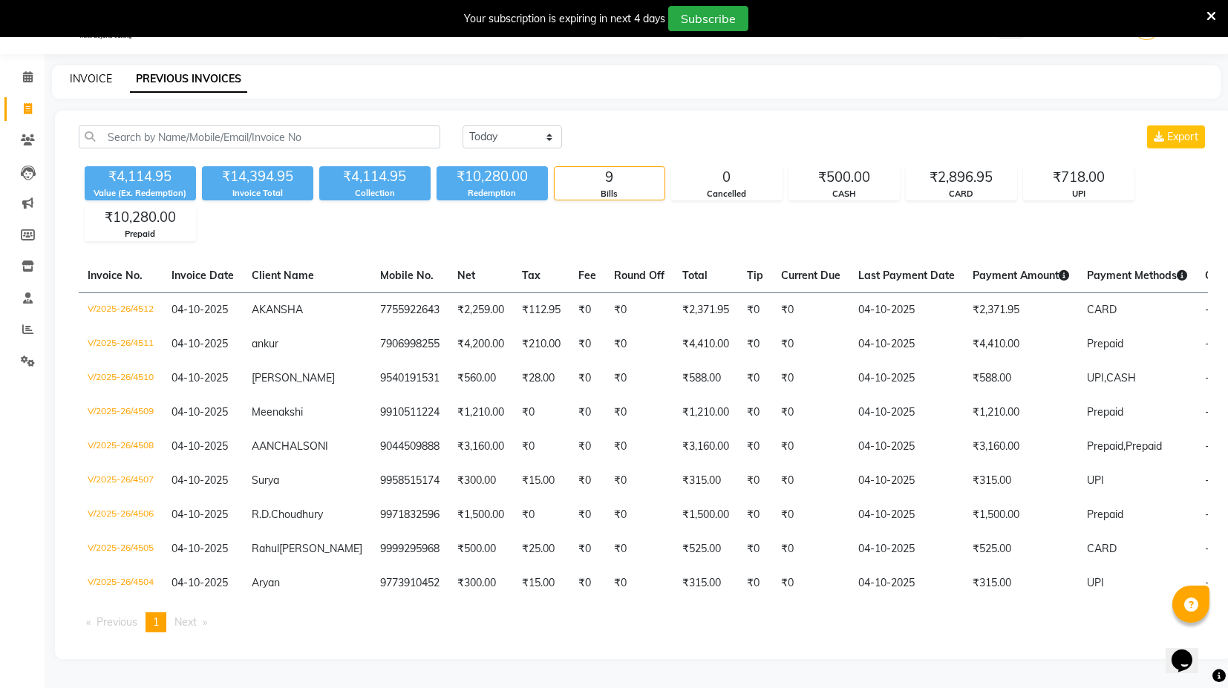
click at [87, 73] on link "INVOICE" at bounding box center [91, 78] width 42 height 13
select select "service"
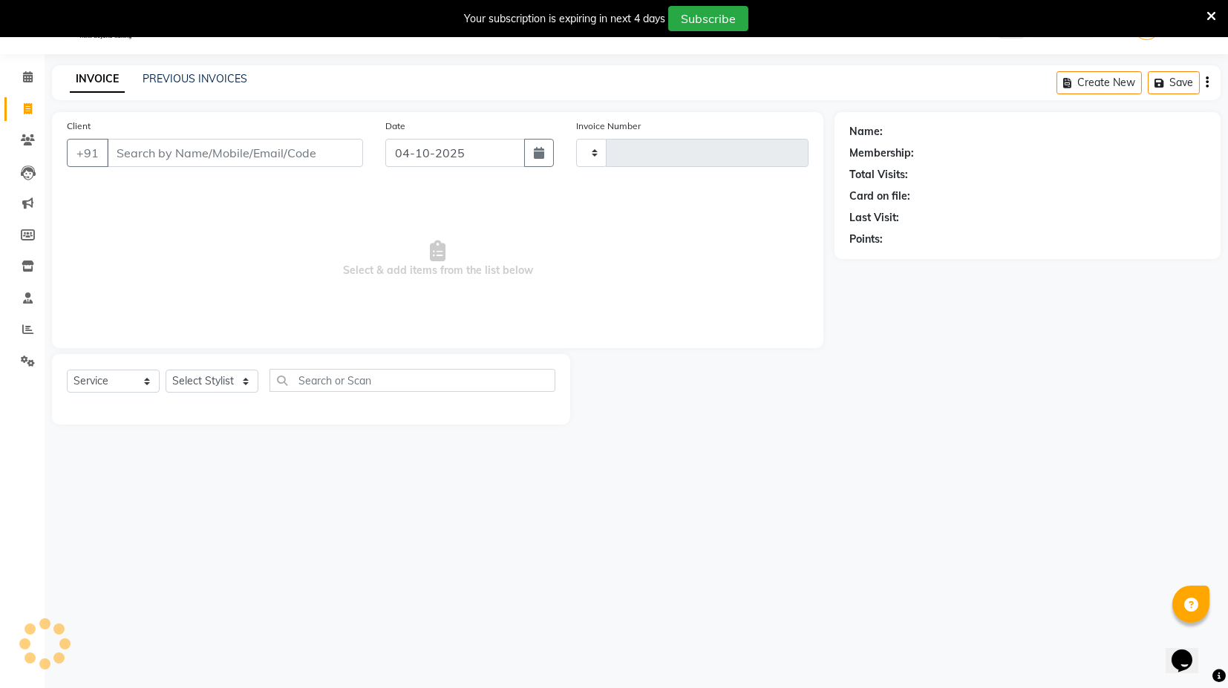
click at [181, 86] on div "INVOICE PREVIOUS INVOICES" at bounding box center [158, 79] width 213 height 17
click at [202, 82] on link "PREVIOUS INVOICES" at bounding box center [195, 78] width 105 height 13
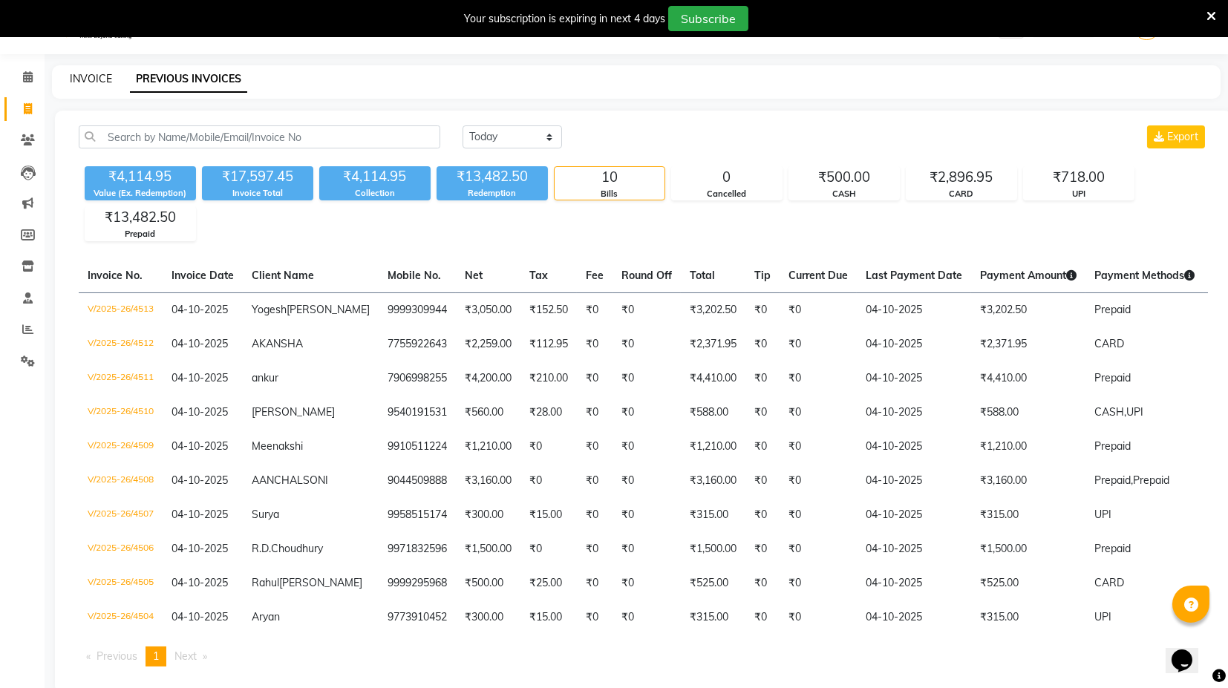
click at [89, 77] on link "INVOICE" at bounding box center [91, 78] width 42 height 13
select select "7082"
select select "service"
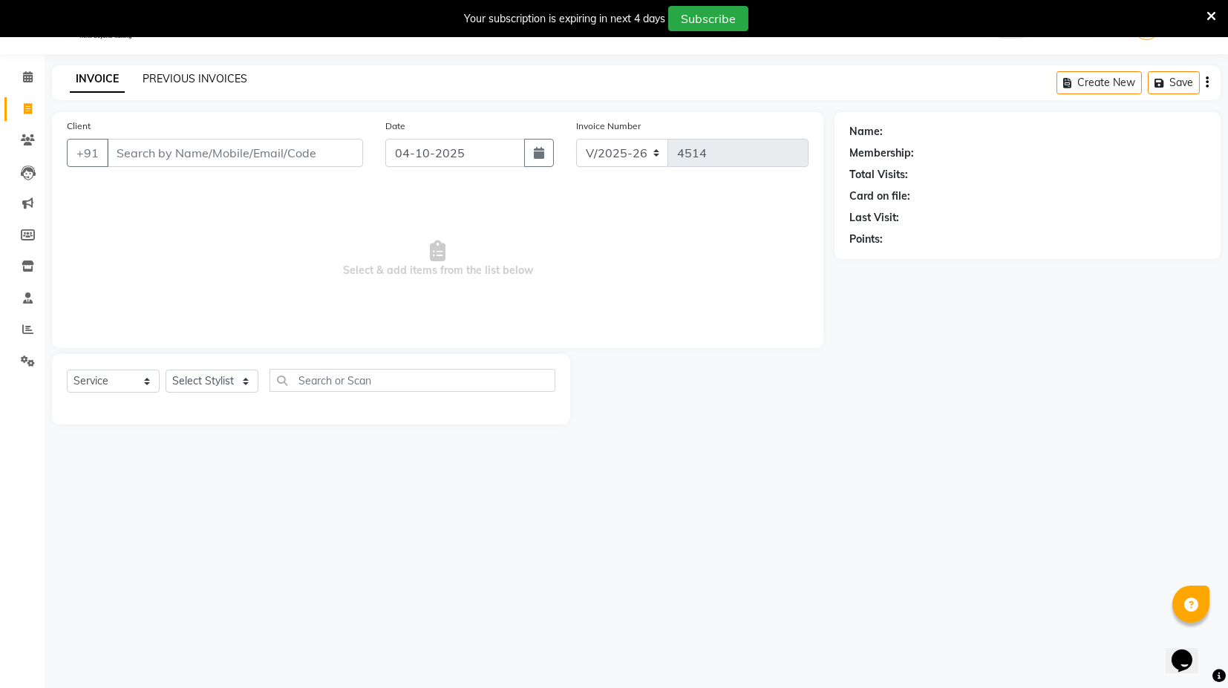
click at [146, 76] on link "PREVIOUS INVOICES" at bounding box center [195, 78] width 105 height 13
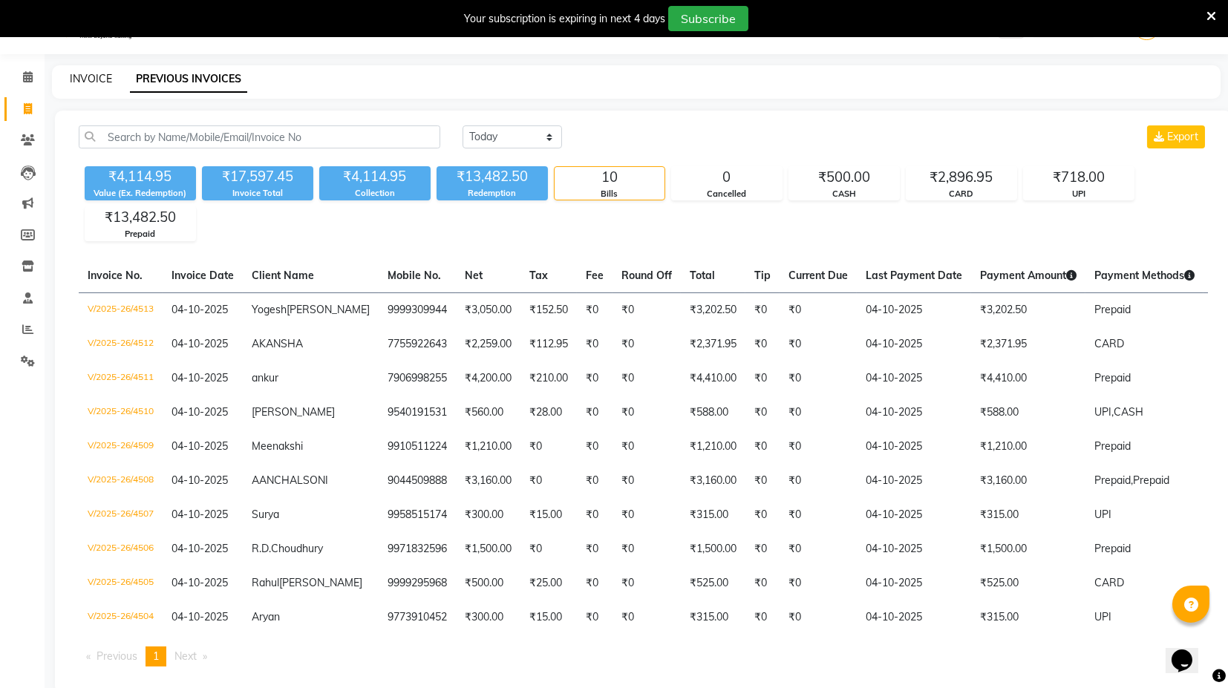
click at [88, 82] on link "INVOICE" at bounding box center [91, 78] width 42 height 13
select select "service"
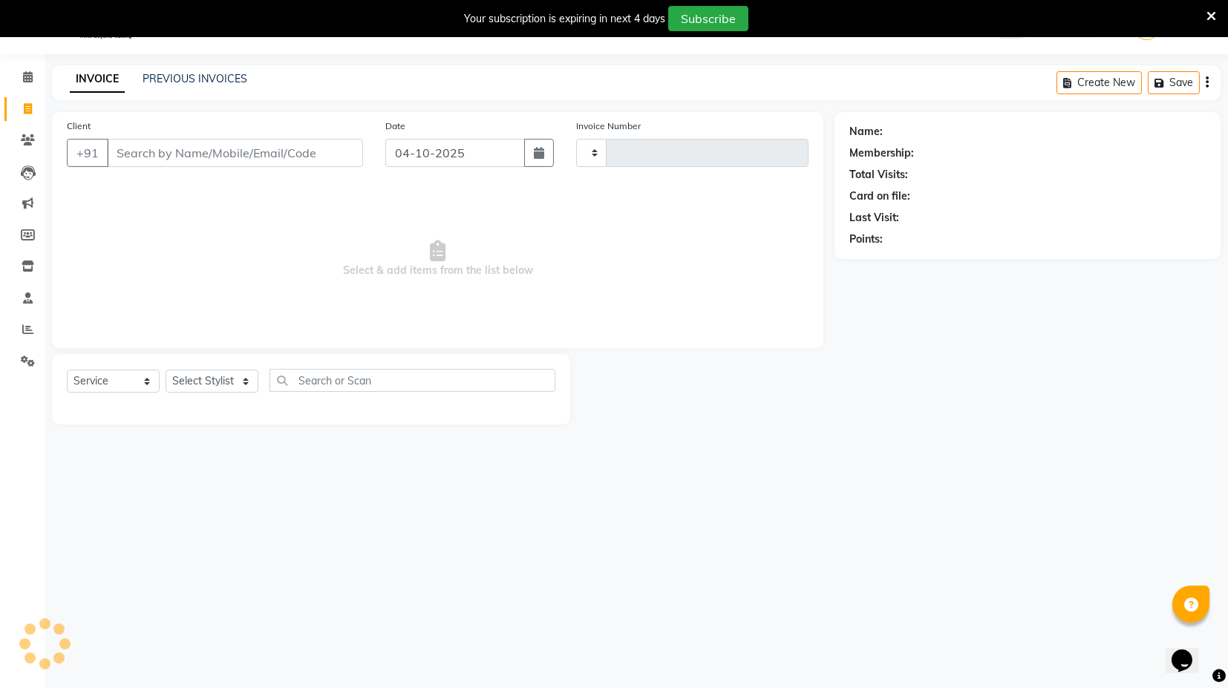
type input "4514"
select select "7082"
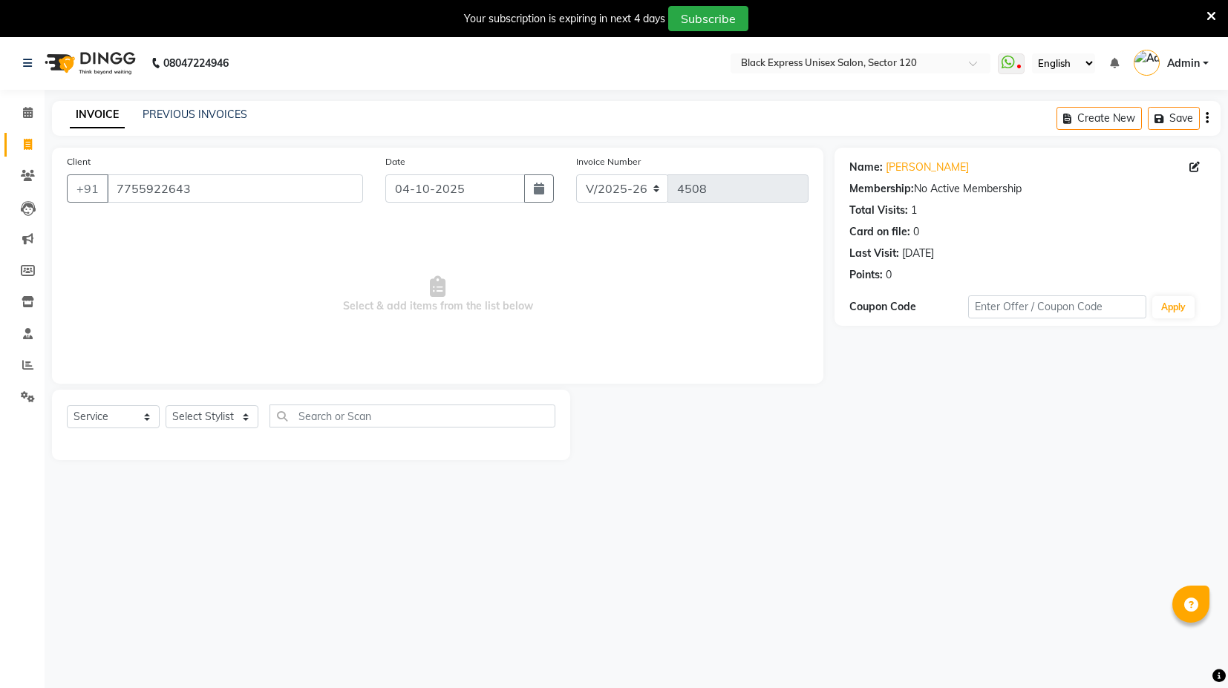
select select "7082"
select select "service"
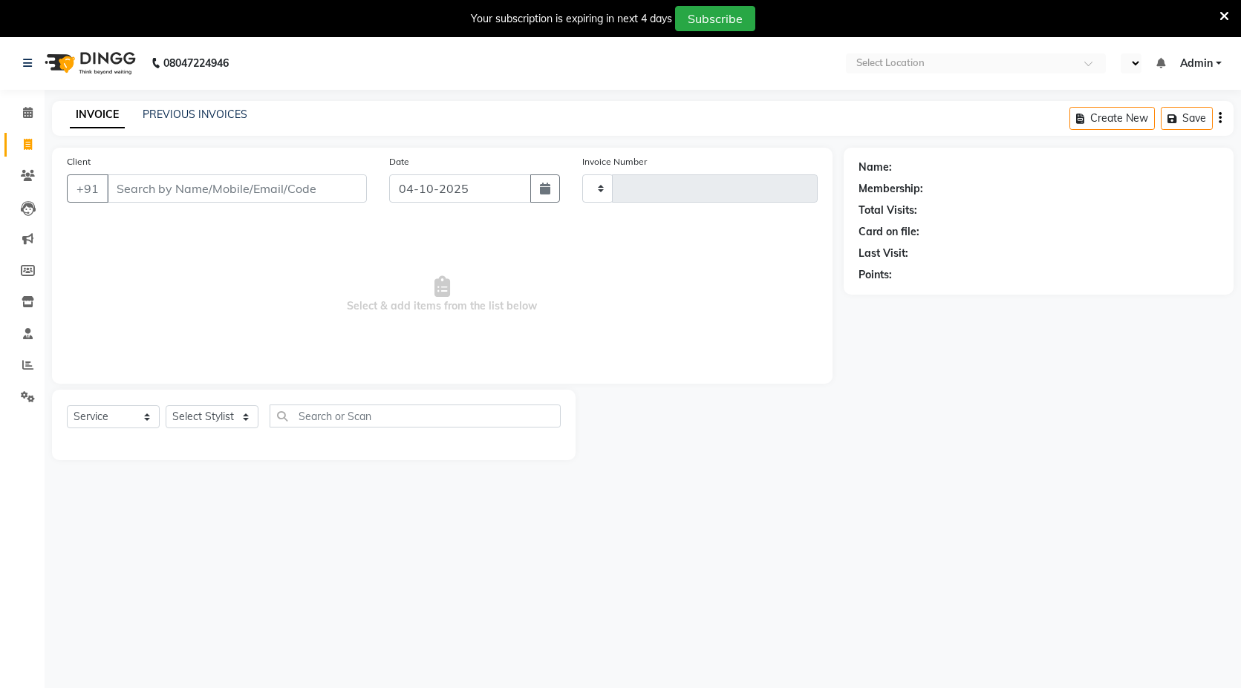
select select "service"
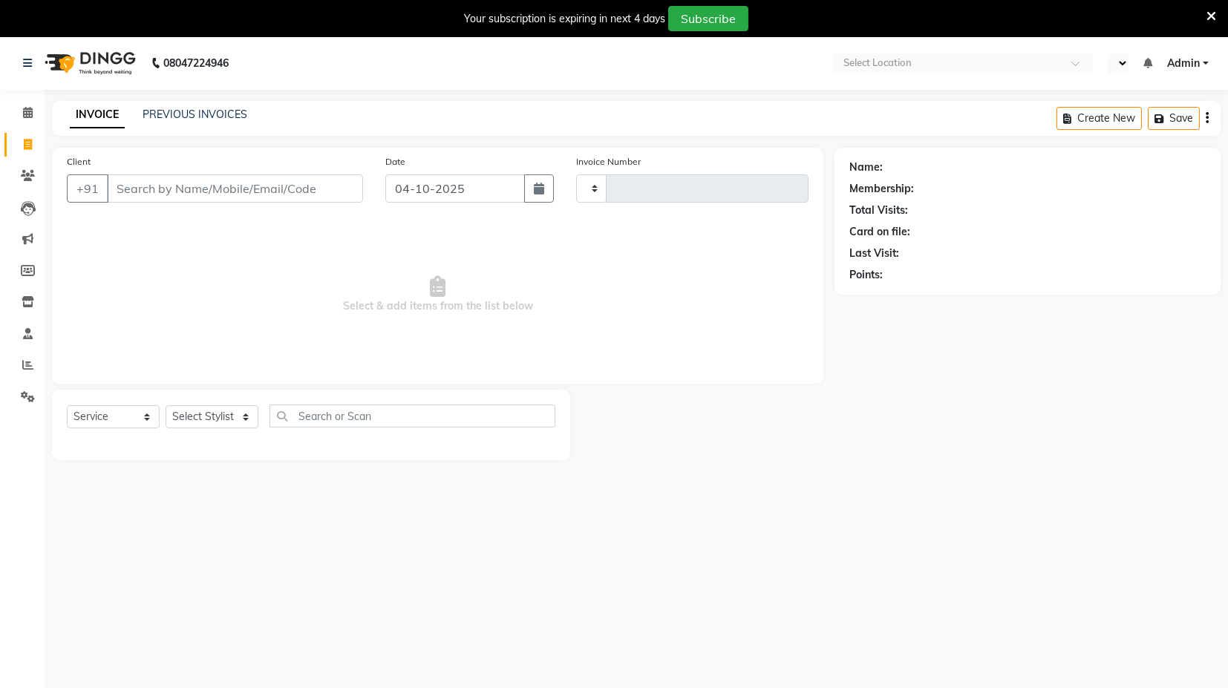
select select "en"
type input "4511"
select select "7082"
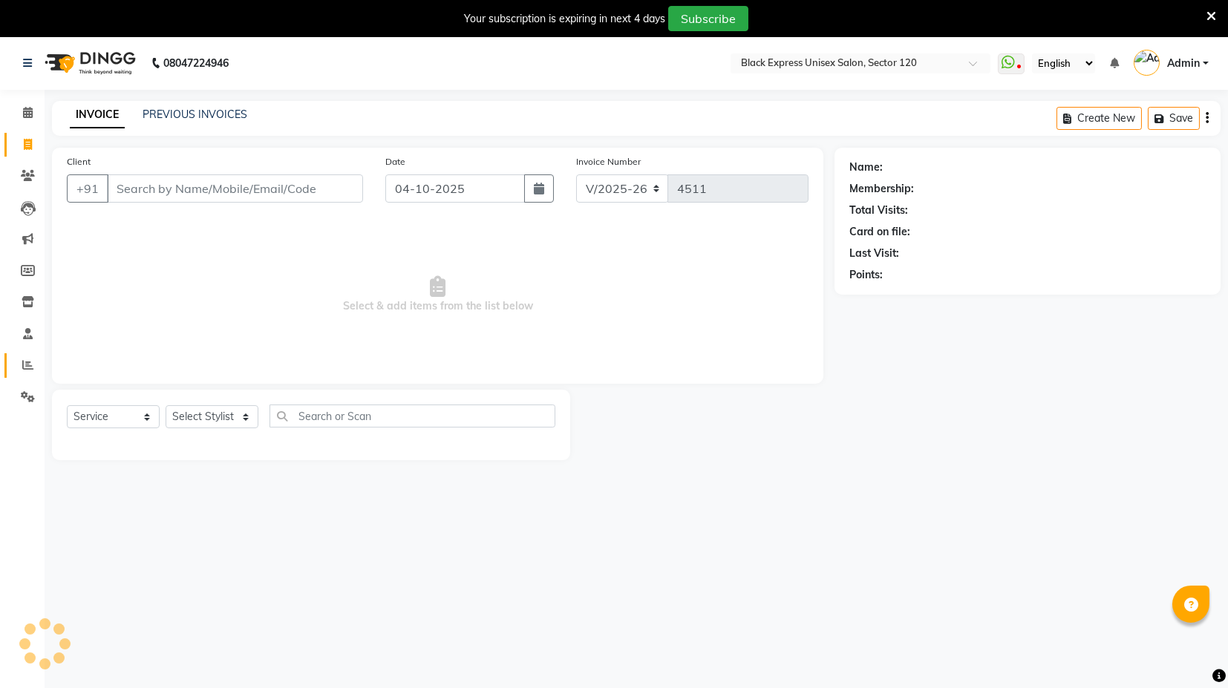
drag, startPoint x: 21, startPoint y: 364, endPoint x: 30, endPoint y: 377, distance: 15.5
click at [22, 364] on icon at bounding box center [27, 364] width 11 height 11
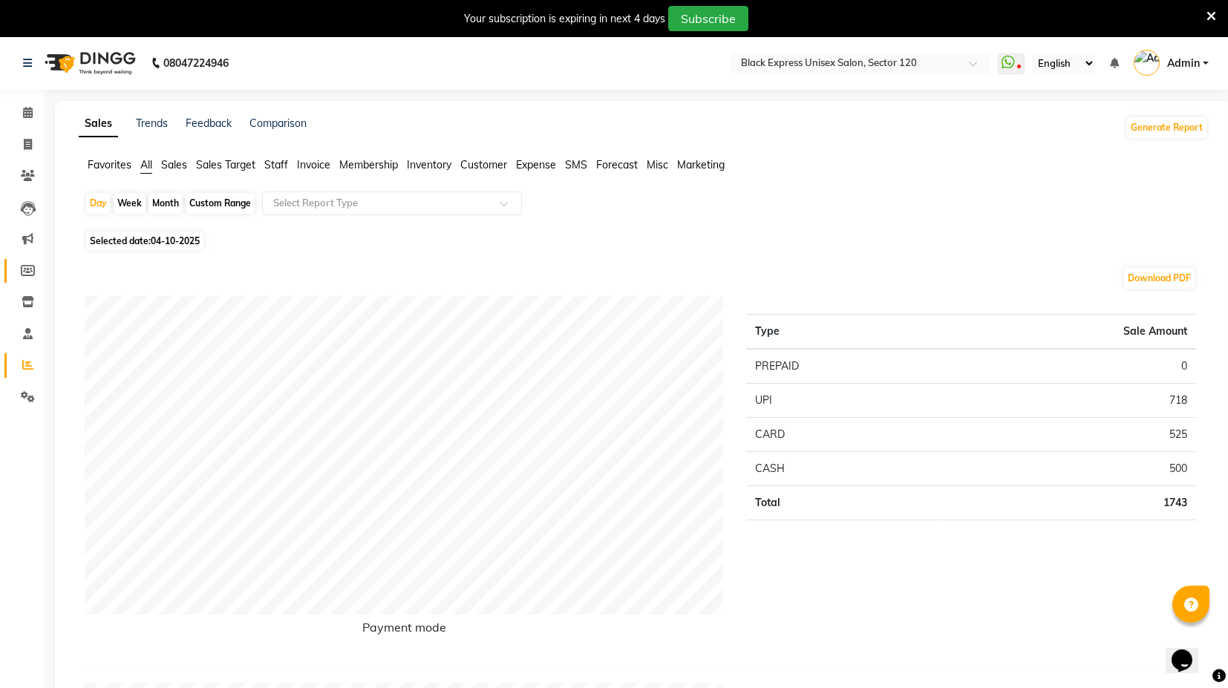
click at [25, 259] on link "Members" at bounding box center [22, 271] width 36 height 25
select select
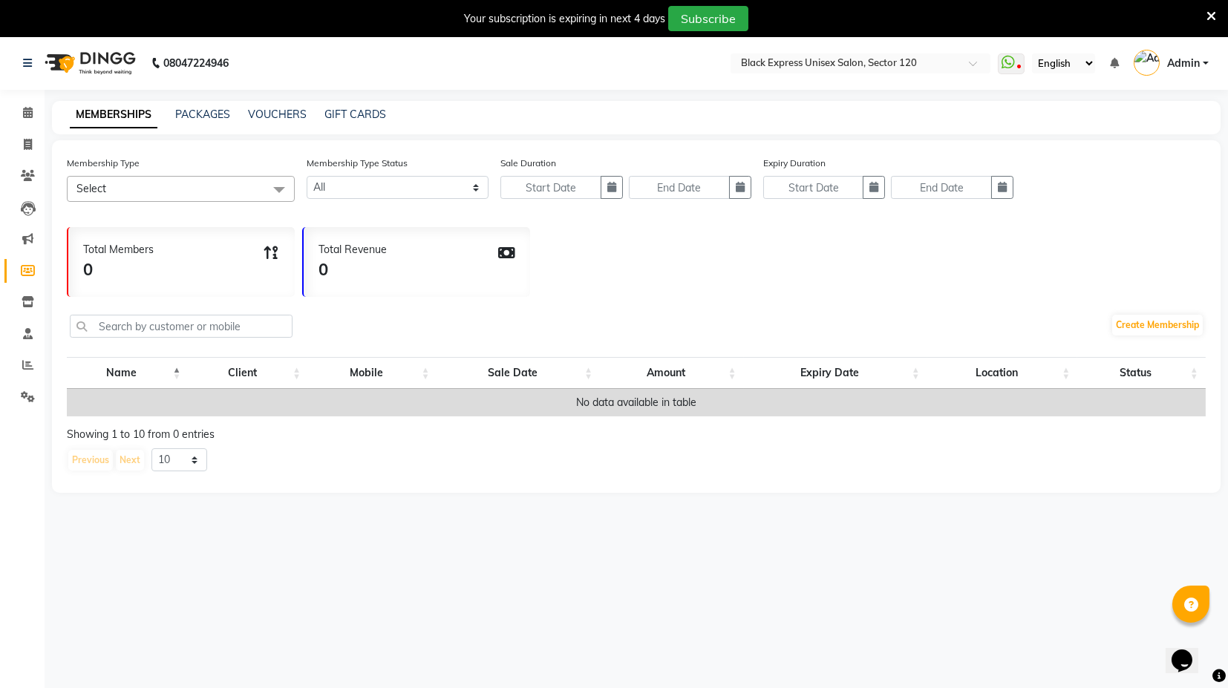
click at [266, 107] on div "VOUCHERS" at bounding box center [277, 115] width 59 height 16
click at [268, 114] on link "VOUCHERS" at bounding box center [277, 114] width 59 height 13
select select
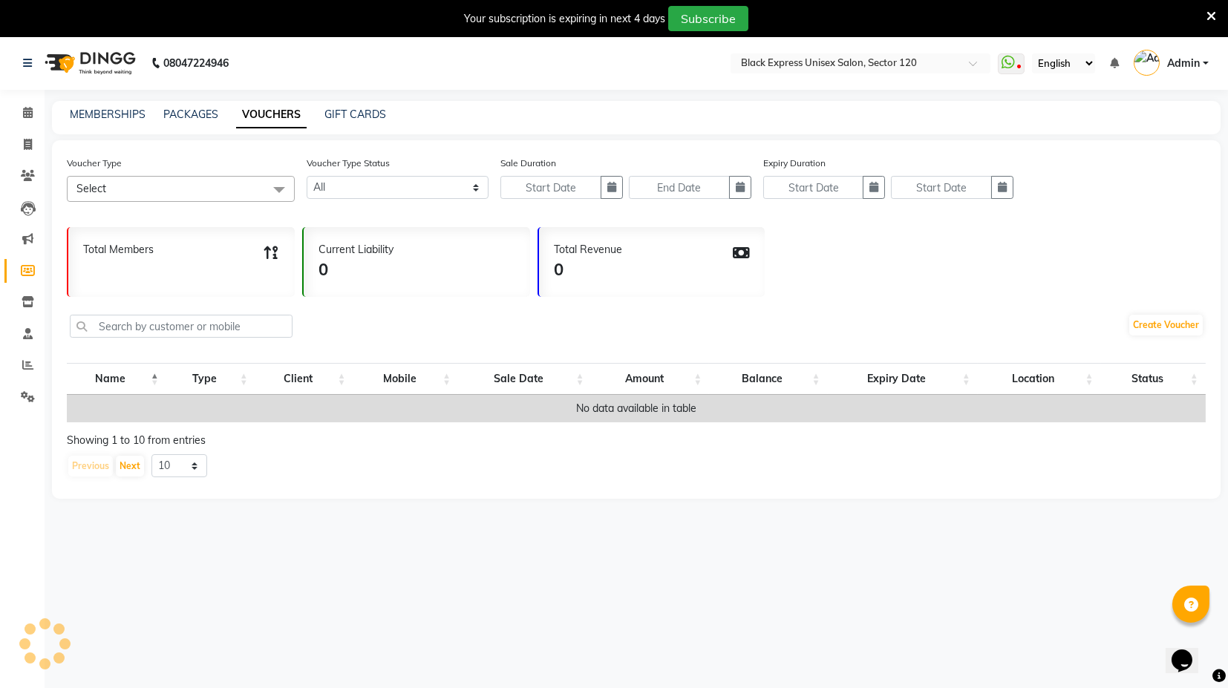
click at [227, 177] on span "Select" at bounding box center [181, 189] width 228 height 26
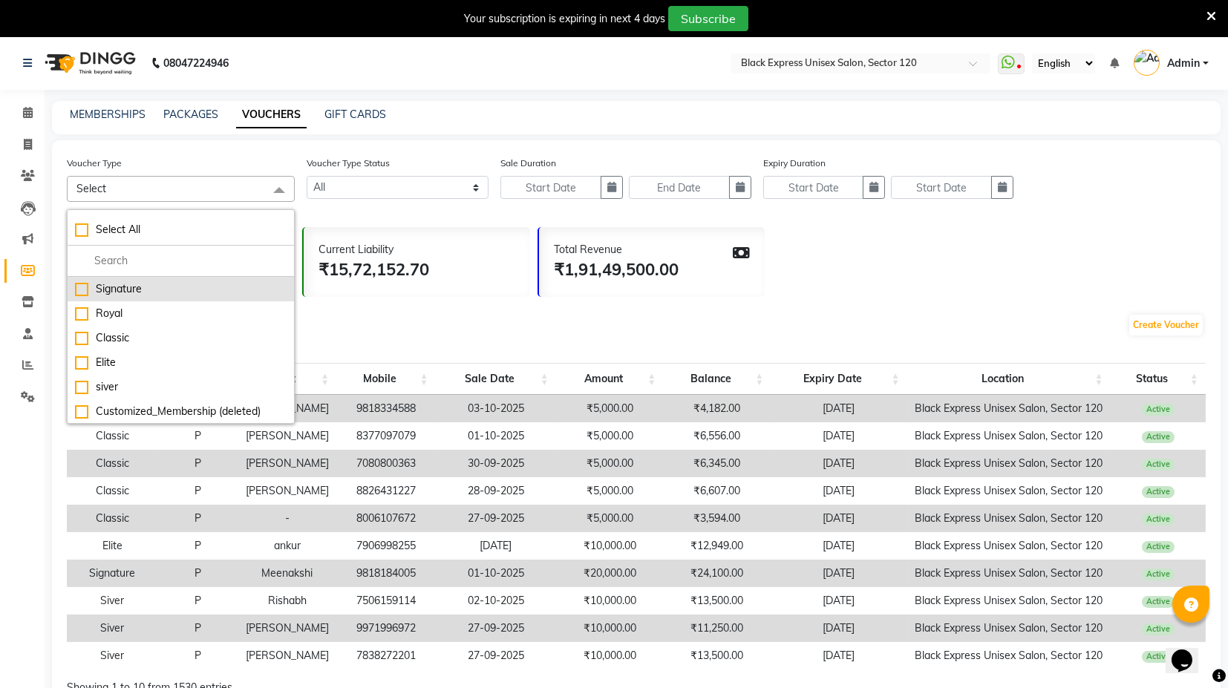
click at [160, 298] on li "Signature" at bounding box center [181, 289] width 227 height 25
checkbox input "true"
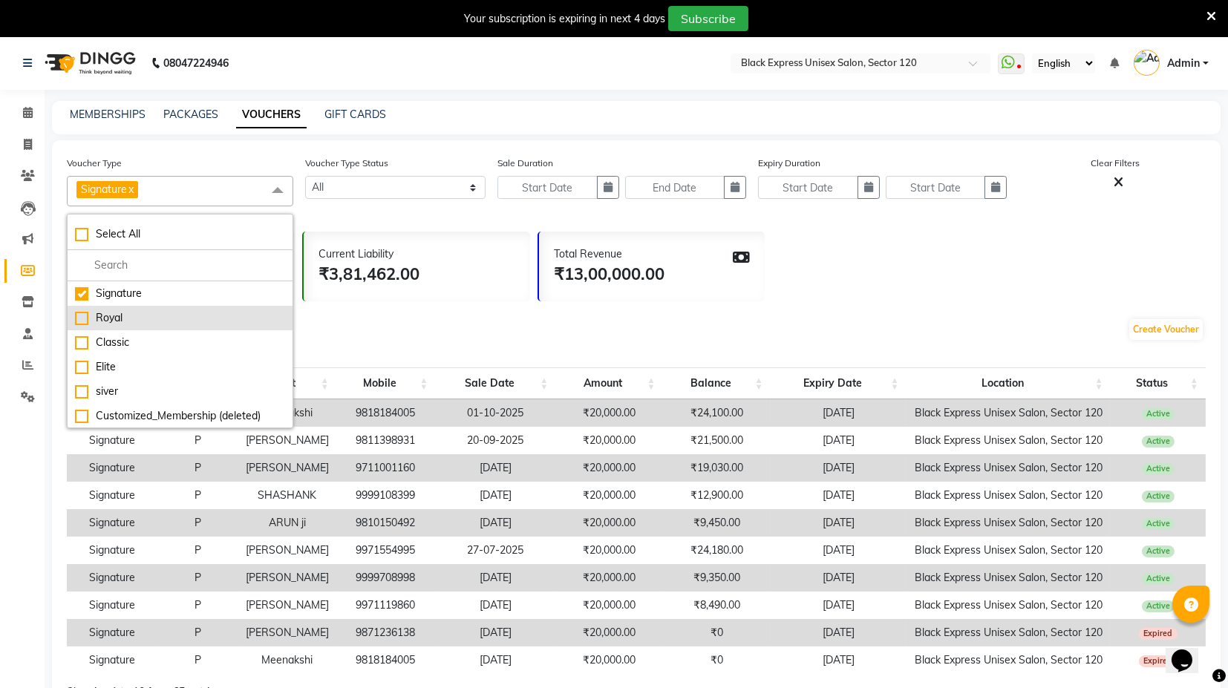
click at [160, 316] on div "Royal" at bounding box center [180, 318] width 210 height 16
checkbox input "true"
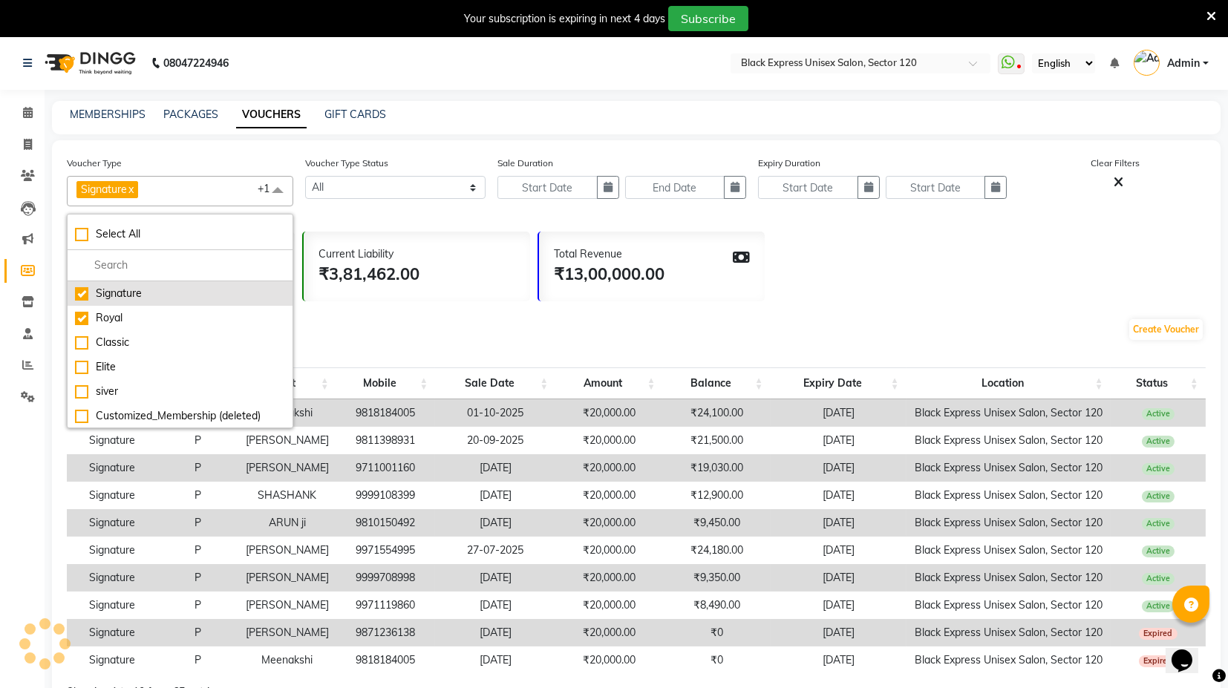
click at [160, 291] on div "Signature" at bounding box center [180, 294] width 210 height 16
checkbox input "false"
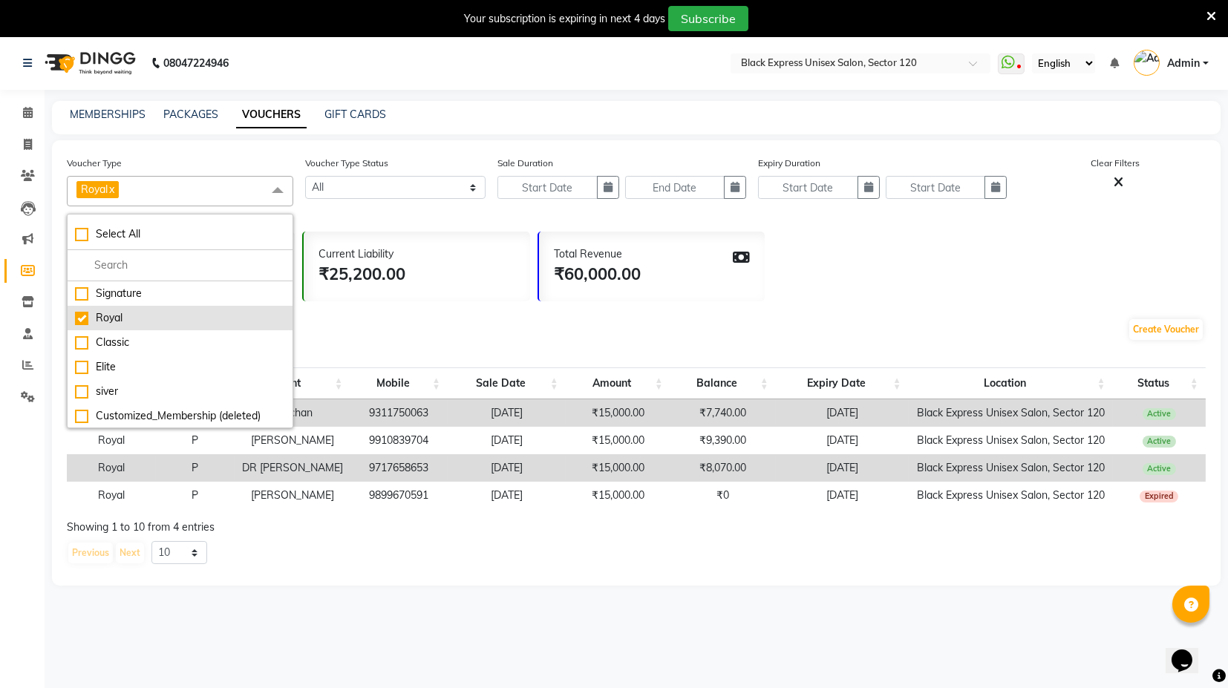
click at [159, 321] on div "Royal" at bounding box center [180, 318] width 210 height 16
checkbox input "false"
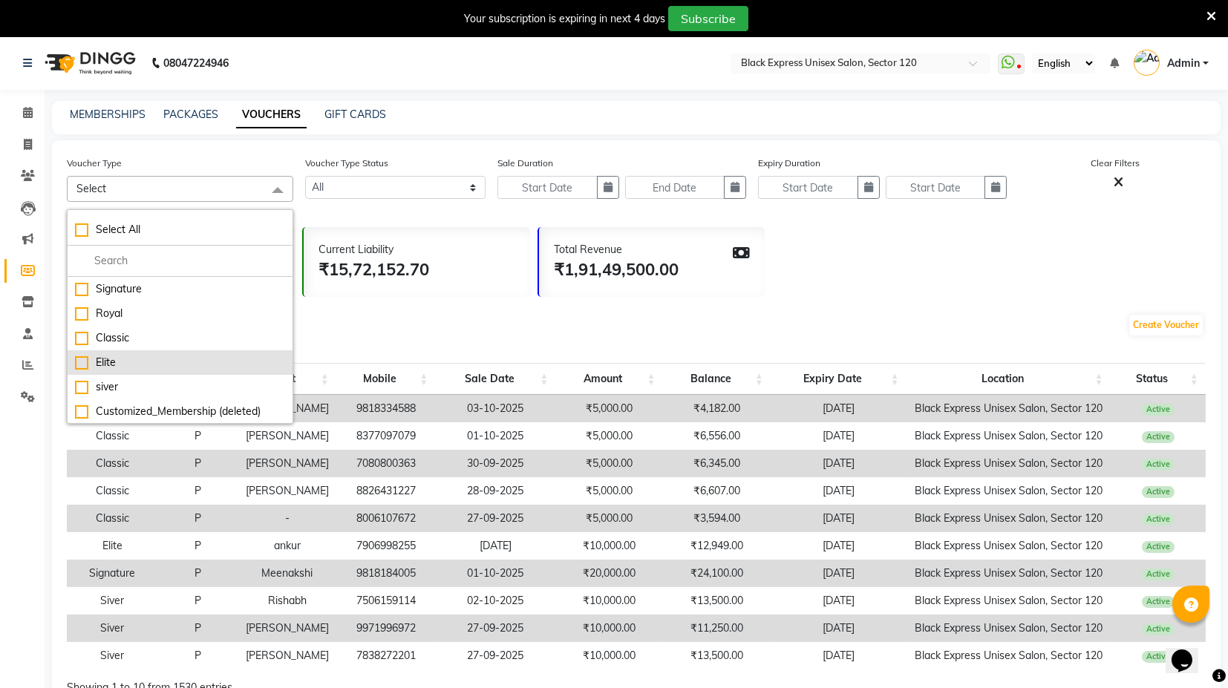
click at [146, 358] on div "Elite" at bounding box center [180, 363] width 210 height 16
checkbox input "true"
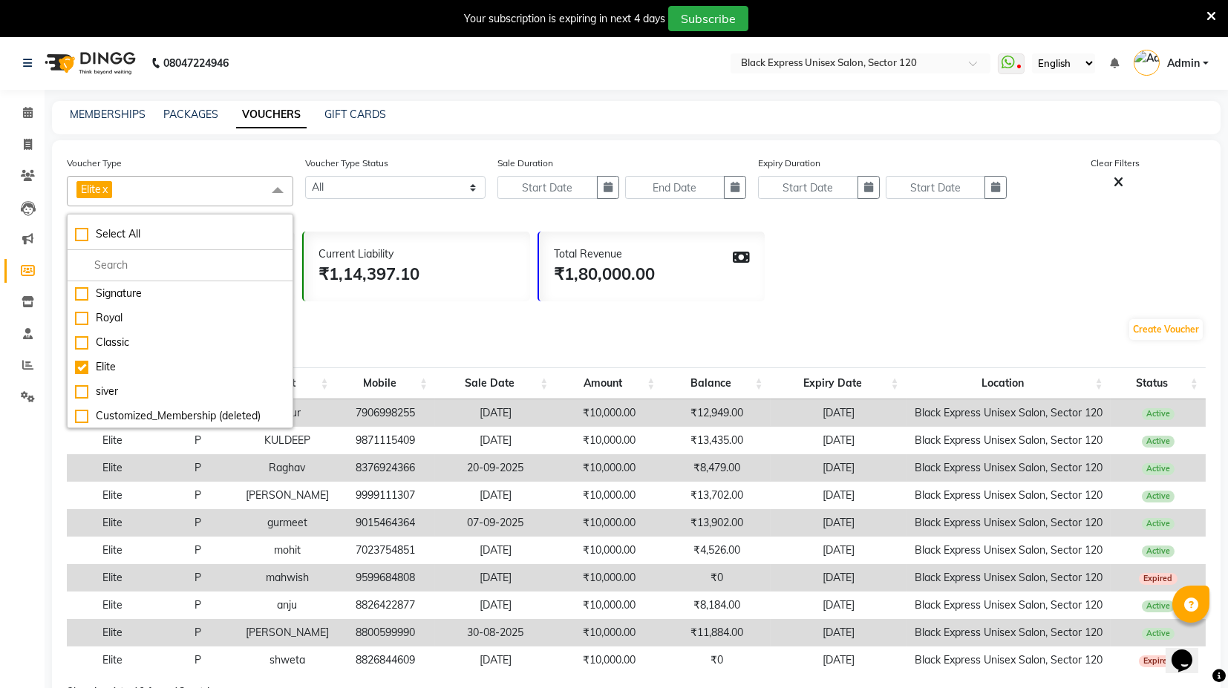
click at [396, 313] on div "Create Voucher" at bounding box center [636, 332] width 1139 height 50
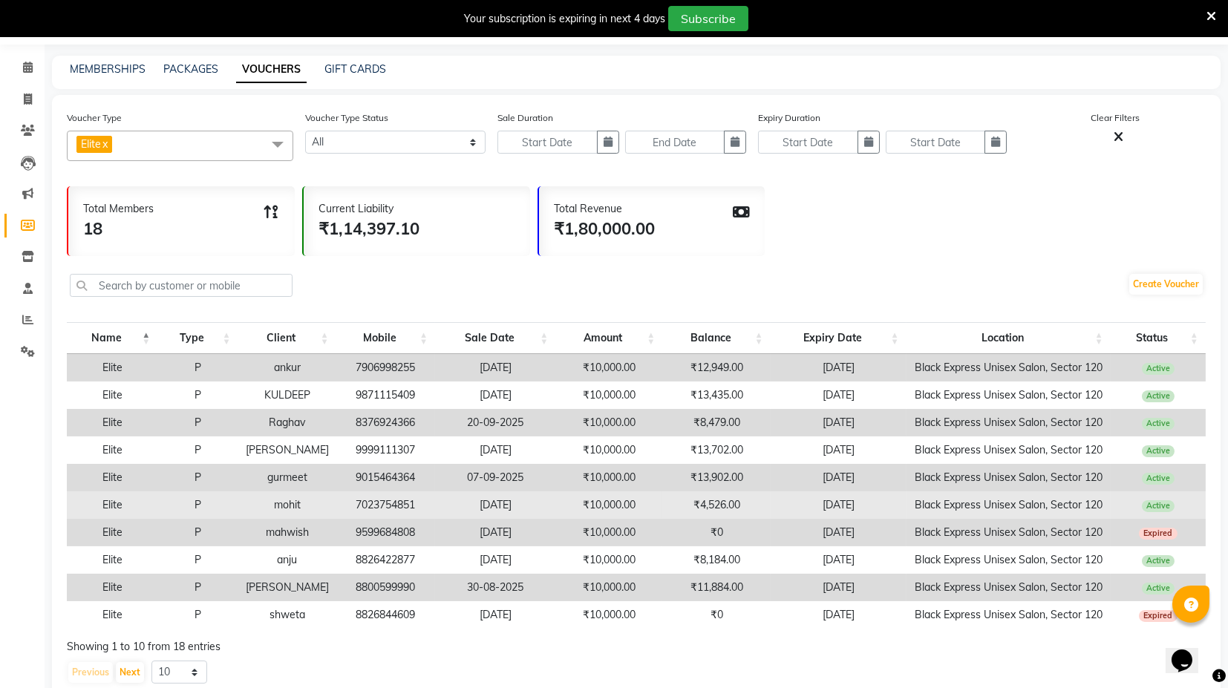
scroll to position [97, 0]
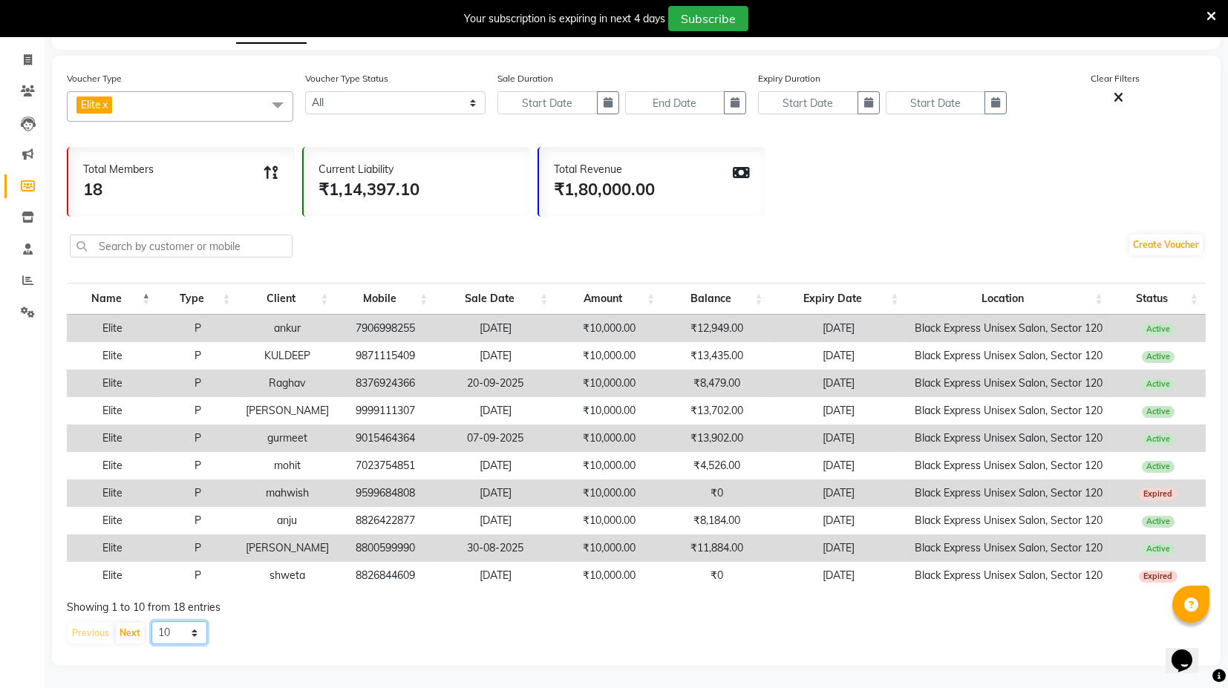
click at [182, 635] on select "10 20 50 100" at bounding box center [180, 633] width 56 height 23
select select "20"
click at [152, 622] on select "10 20 50 100" at bounding box center [180, 633] width 56 height 23
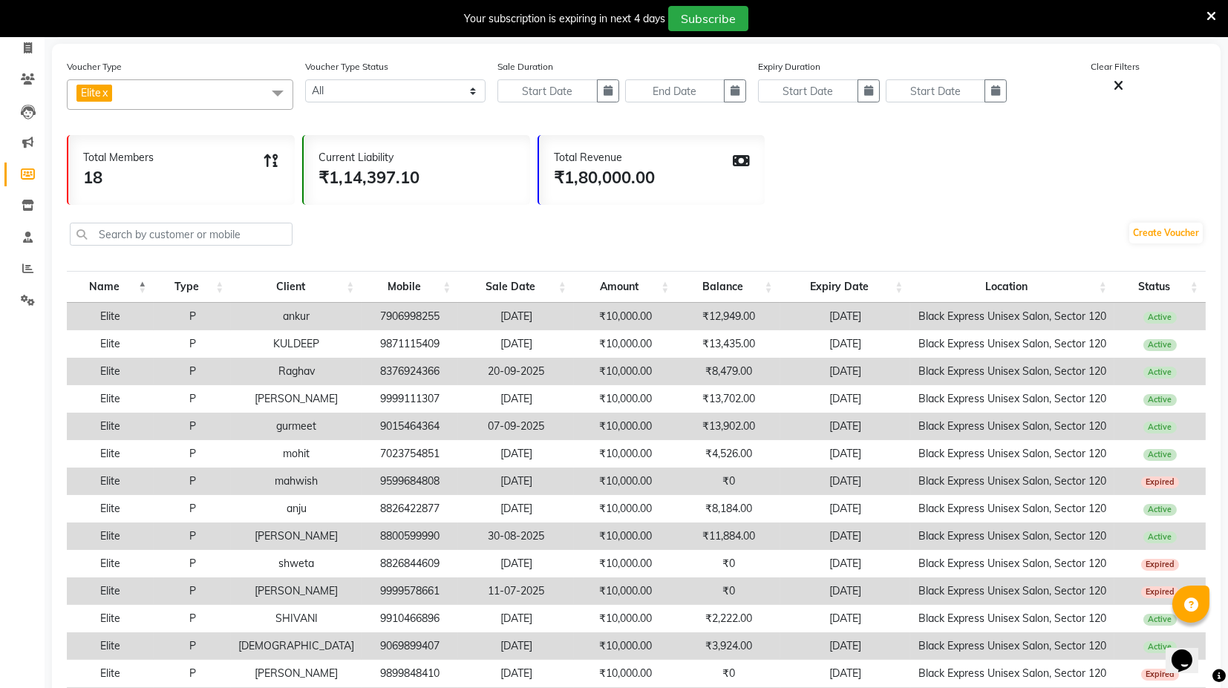
click at [382, 318] on td "7906998255" at bounding box center [410, 316] width 97 height 27
copy td "7906998255"
click at [437, 255] on div "Create Voucher" at bounding box center [636, 236] width 1139 height 50
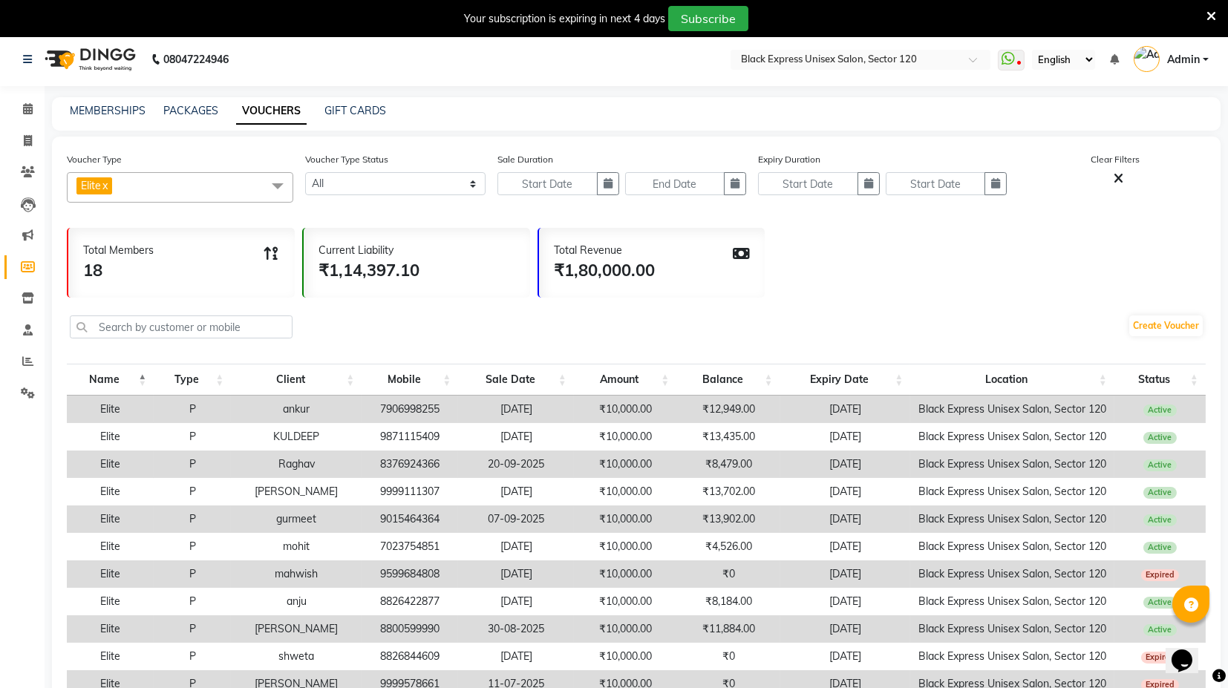
scroll to position [0, 0]
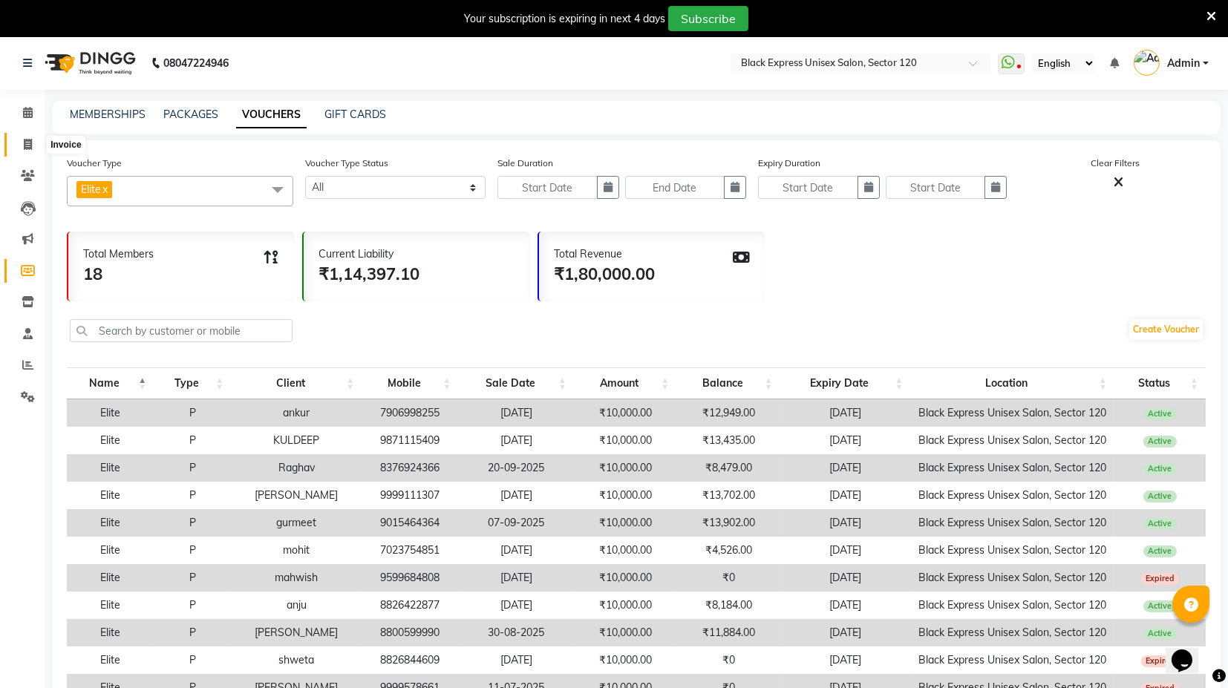
drag, startPoint x: 25, startPoint y: 141, endPoint x: 84, endPoint y: 148, distance: 59.1
click at [25, 141] on icon at bounding box center [28, 144] width 8 height 11
select select "service"
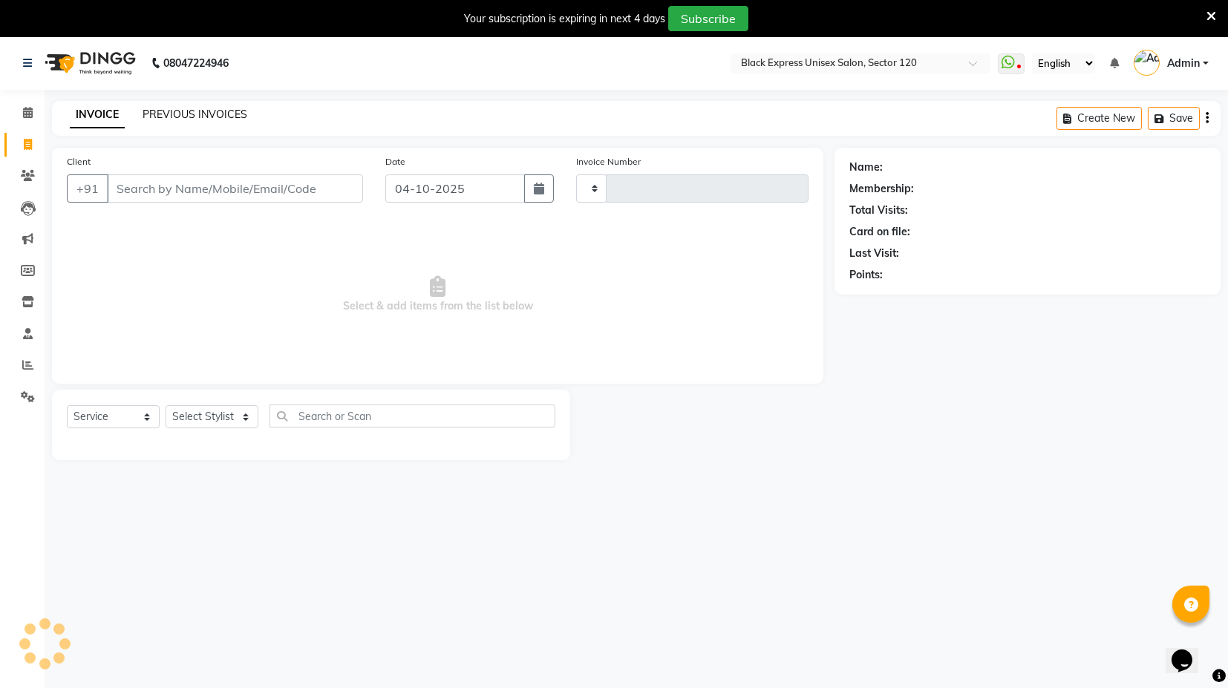
type input "4511"
select select "7082"
click at [169, 115] on link "PREVIOUS INVOICES" at bounding box center [195, 114] width 105 height 13
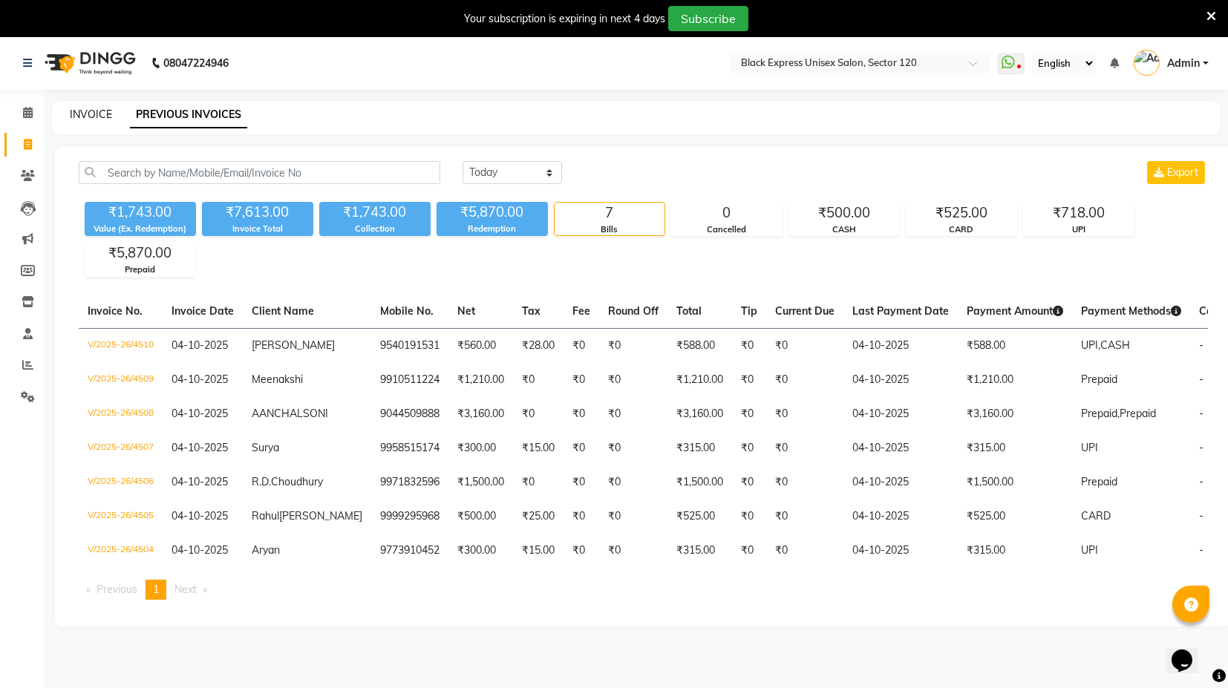
click at [104, 120] on link "INVOICE" at bounding box center [91, 114] width 42 height 13
select select "service"
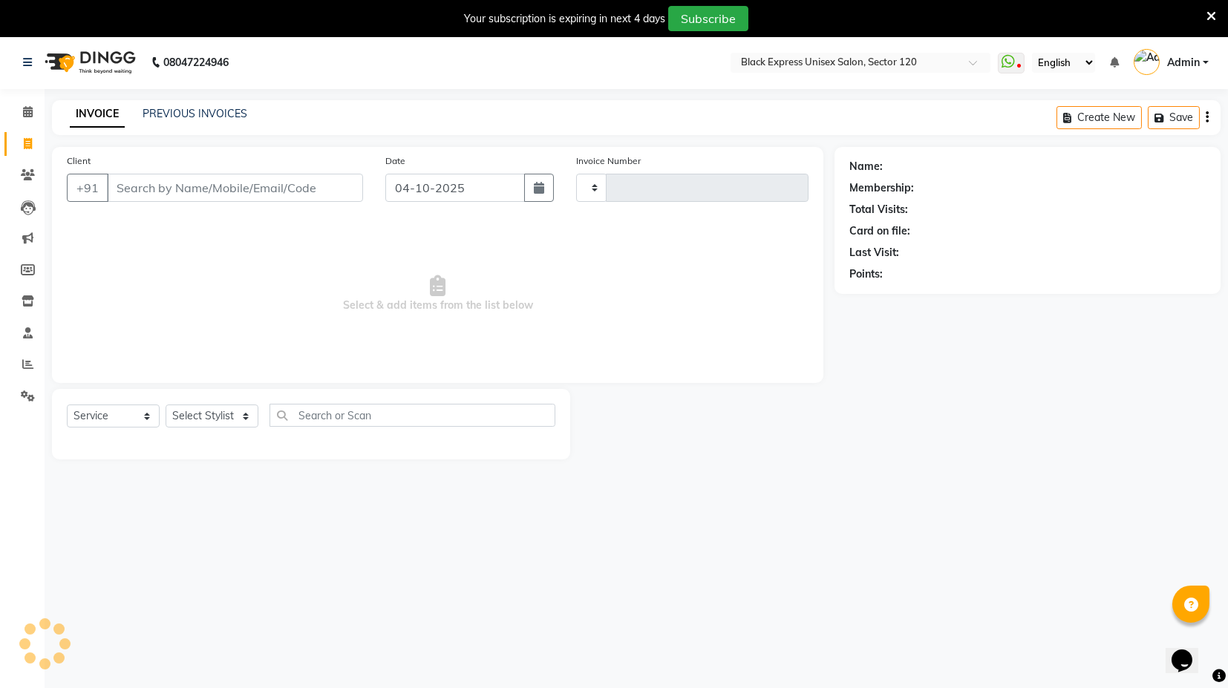
type input "4511"
select select "7082"
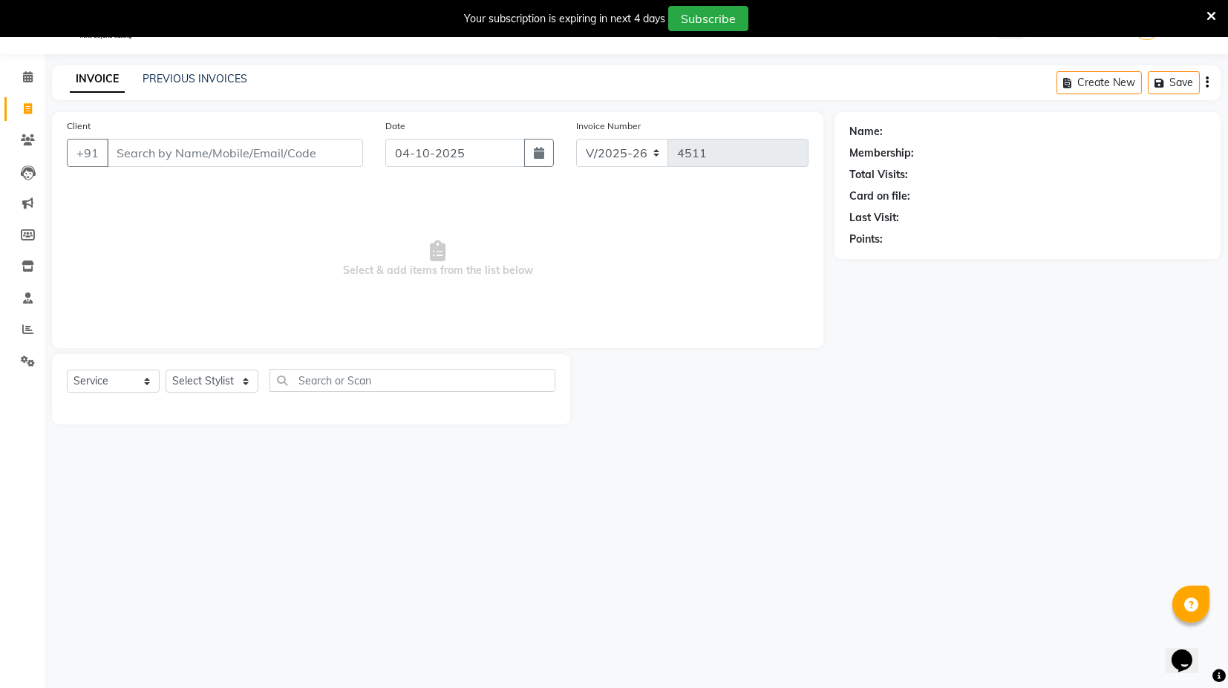
drag, startPoint x: 87, startPoint y: 108, endPoint x: 0, endPoint y: 455, distance: 356.8
click at [204, 81] on link "PREVIOUS INVOICES" at bounding box center [195, 78] width 105 height 13
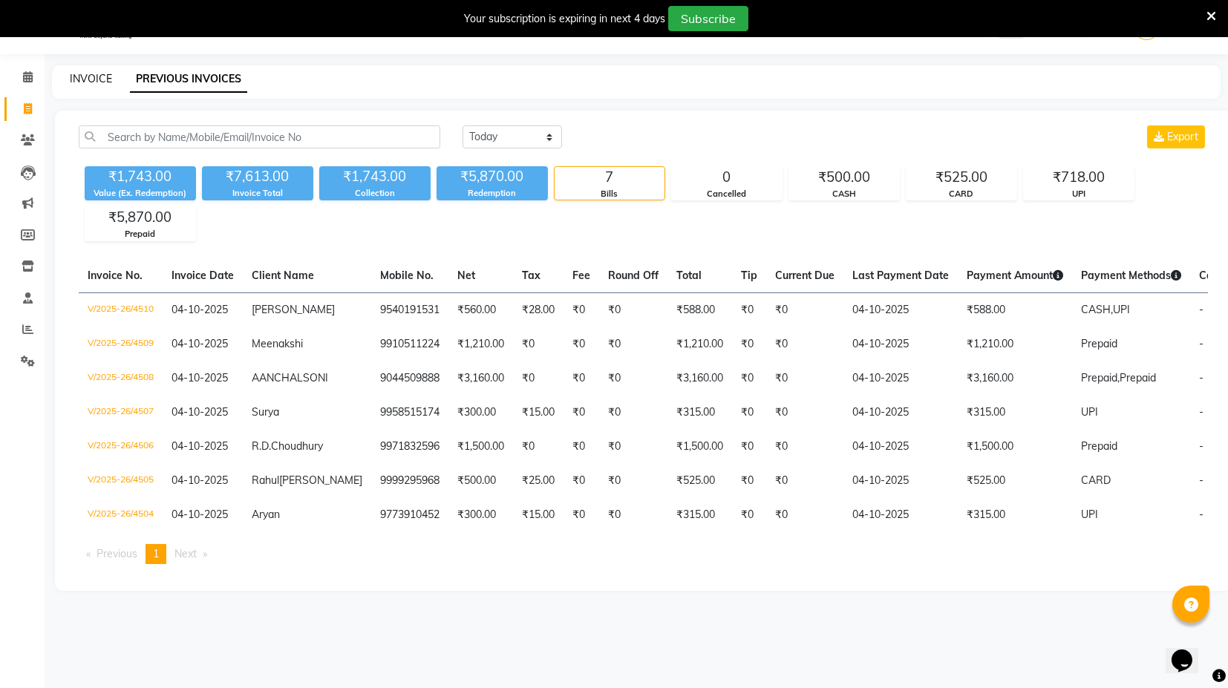
click at [103, 80] on link "INVOICE" at bounding box center [91, 78] width 42 height 13
select select "service"
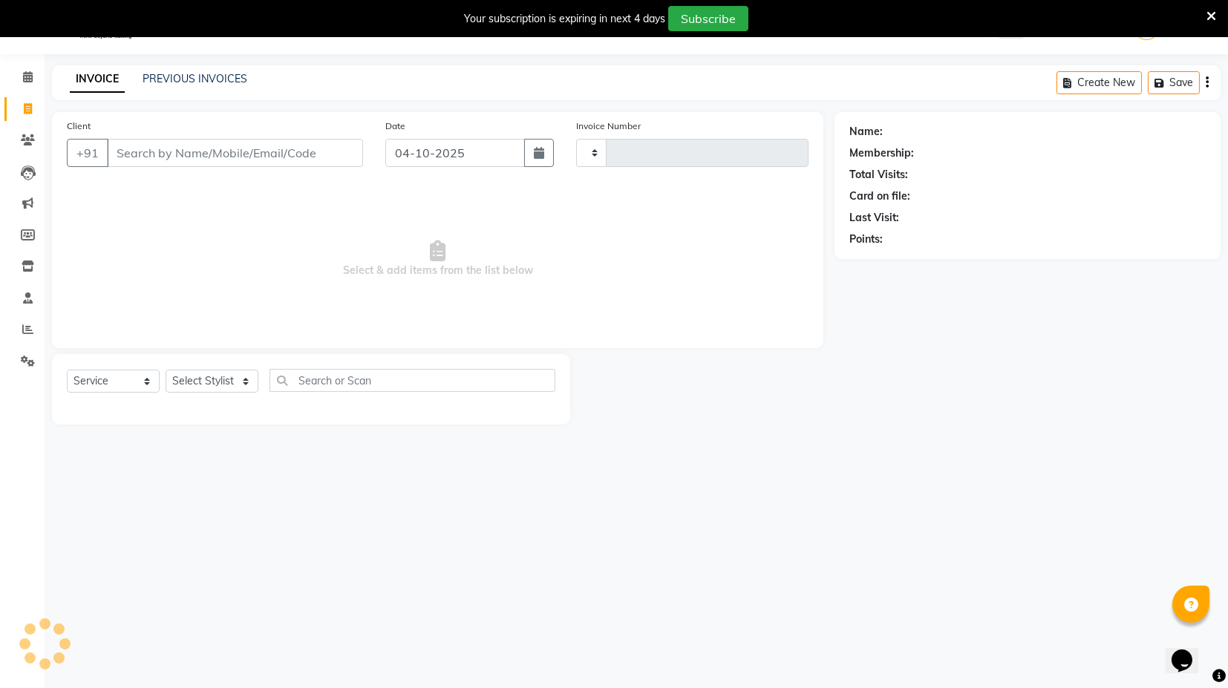
type input "4511"
select select "7082"
click at [225, 380] on select "Select Stylist ASIF DEEPA [PERSON_NAME] Manager [PERSON_NAME] [PERSON_NAME] [PE…" at bounding box center [212, 381] width 93 height 23
select select "87608"
click at [166, 370] on select "Select Stylist ASIF DEEPA [PERSON_NAME] Manager [PERSON_NAME] [PERSON_NAME] [PE…" at bounding box center [212, 381] width 93 height 23
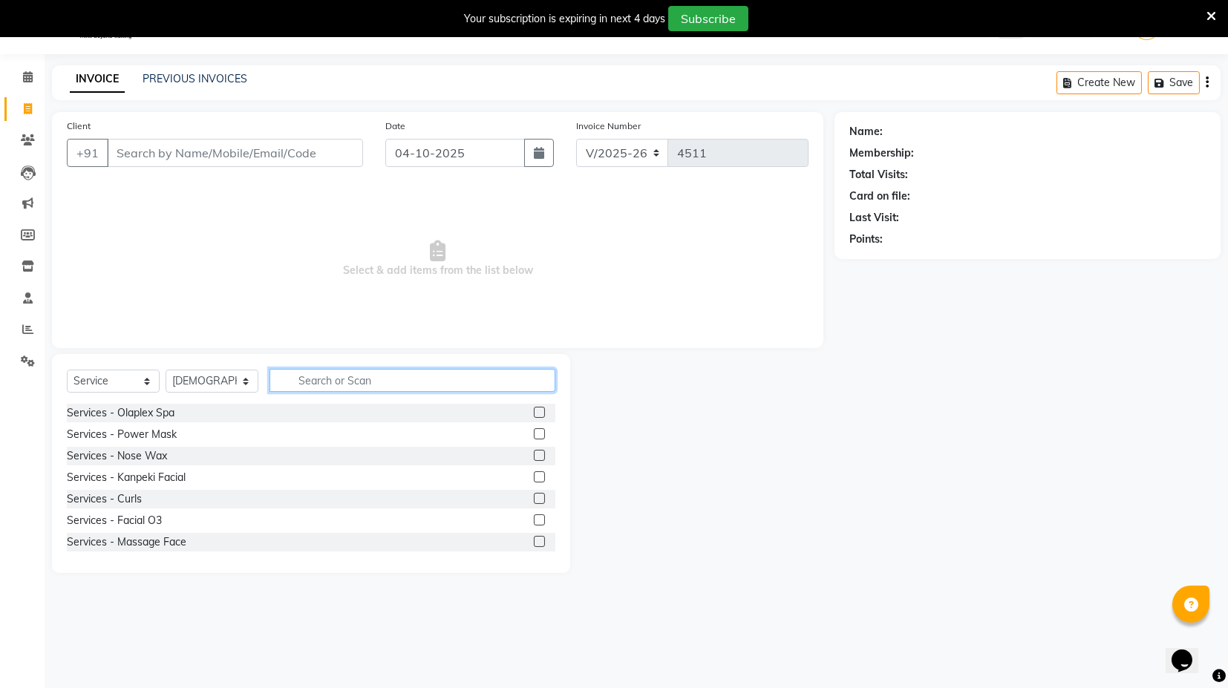
click at [331, 380] on input "text" at bounding box center [413, 380] width 286 height 23
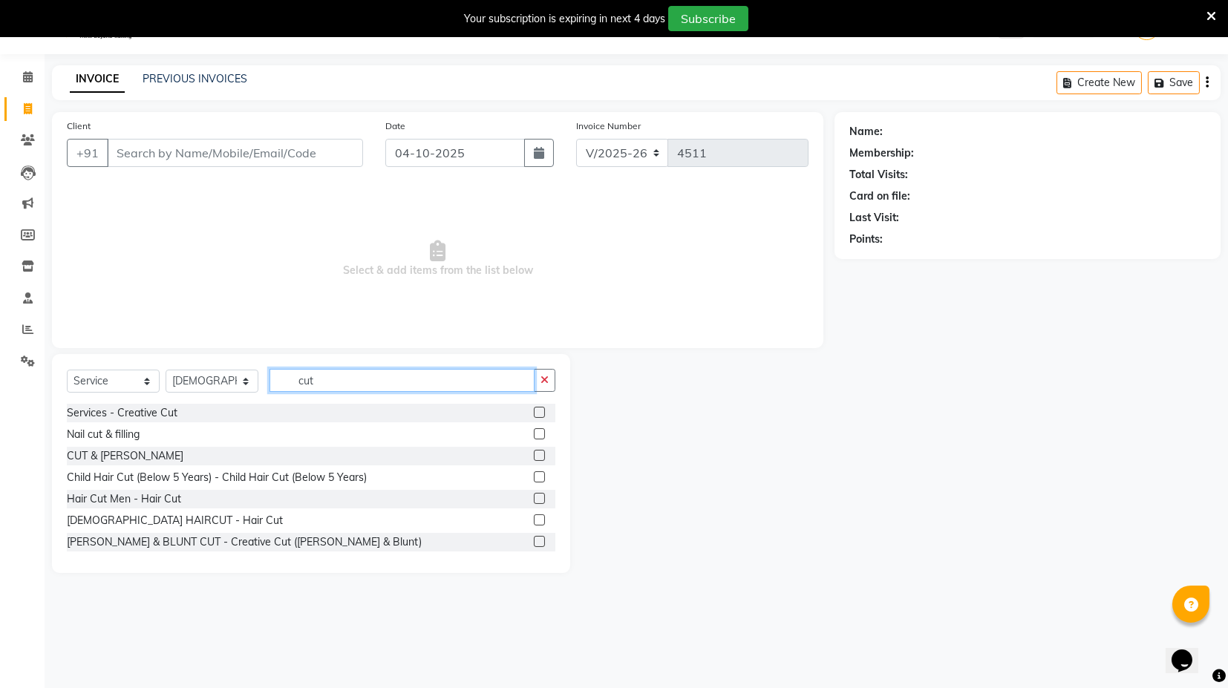
type input "cut"
click at [534, 453] on label at bounding box center [539, 455] width 11 height 11
click at [534, 453] on input "checkbox" at bounding box center [539, 457] width 10 height 10
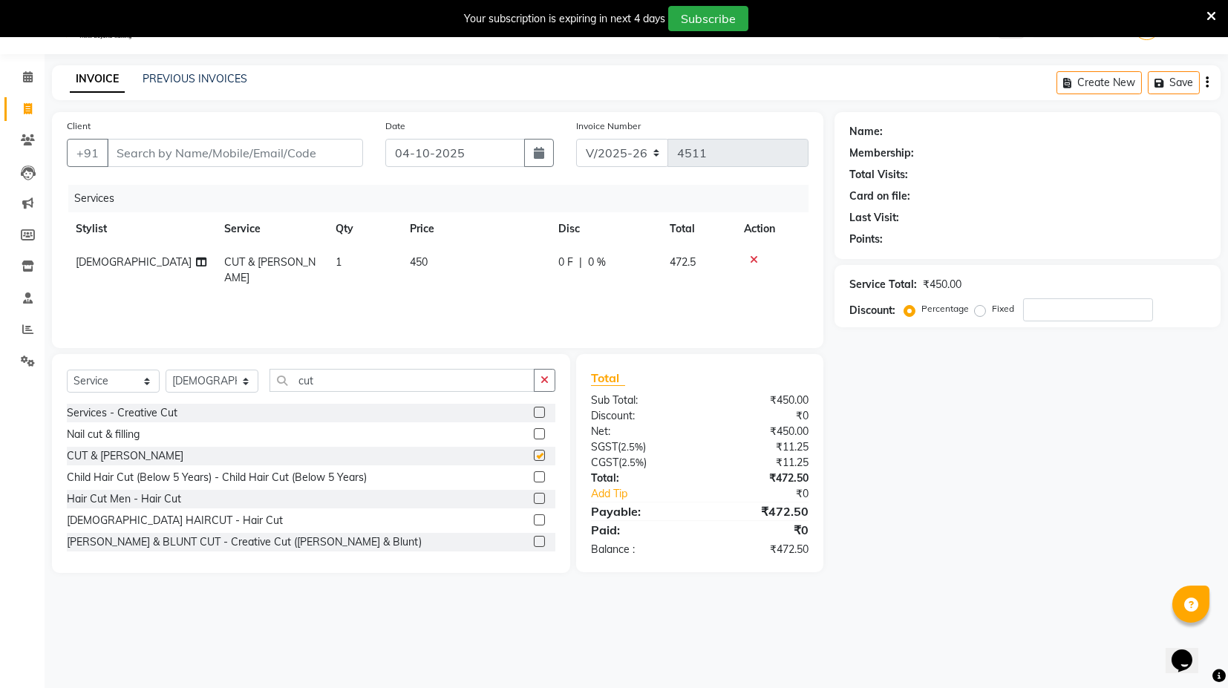
click at [436, 264] on td "450" at bounding box center [475, 270] width 149 height 49
checkbox input "false"
select select "87608"
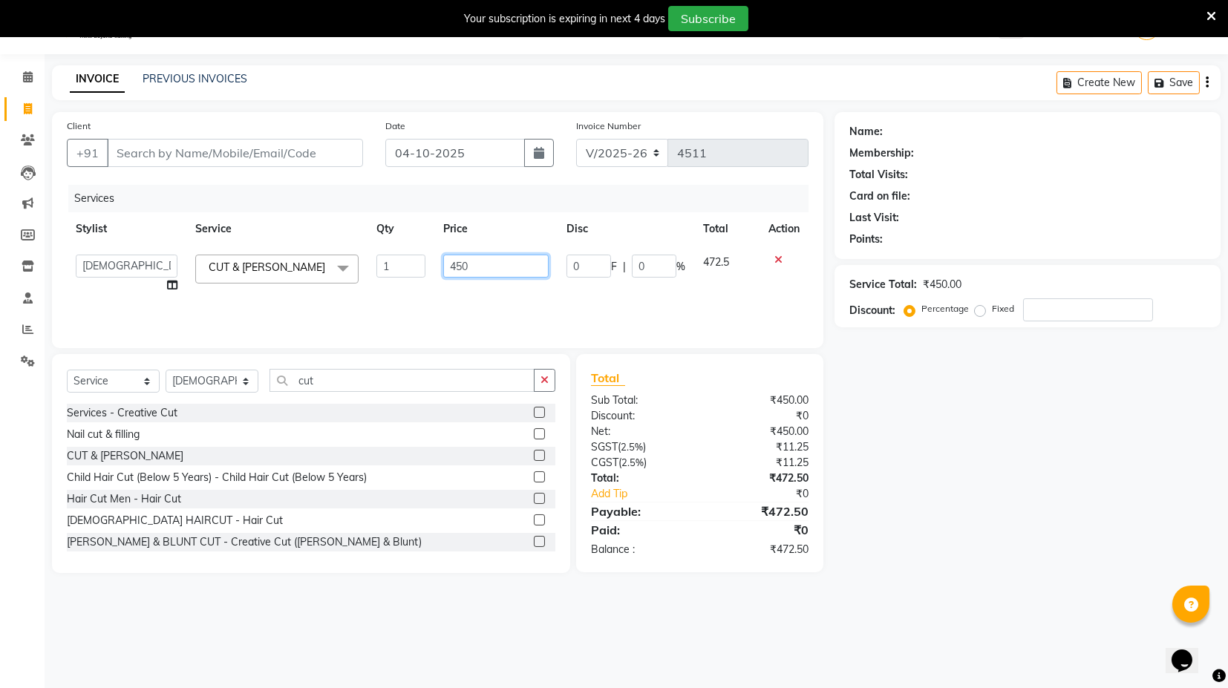
click at [453, 263] on input "450" at bounding box center [495, 266] width 105 height 23
type input "550"
click at [465, 297] on div "Services Stylist Service Qty Price Disc Total Action ASIF DEEPA [PERSON_NAME] m…" at bounding box center [438, 259] width 742 height 149
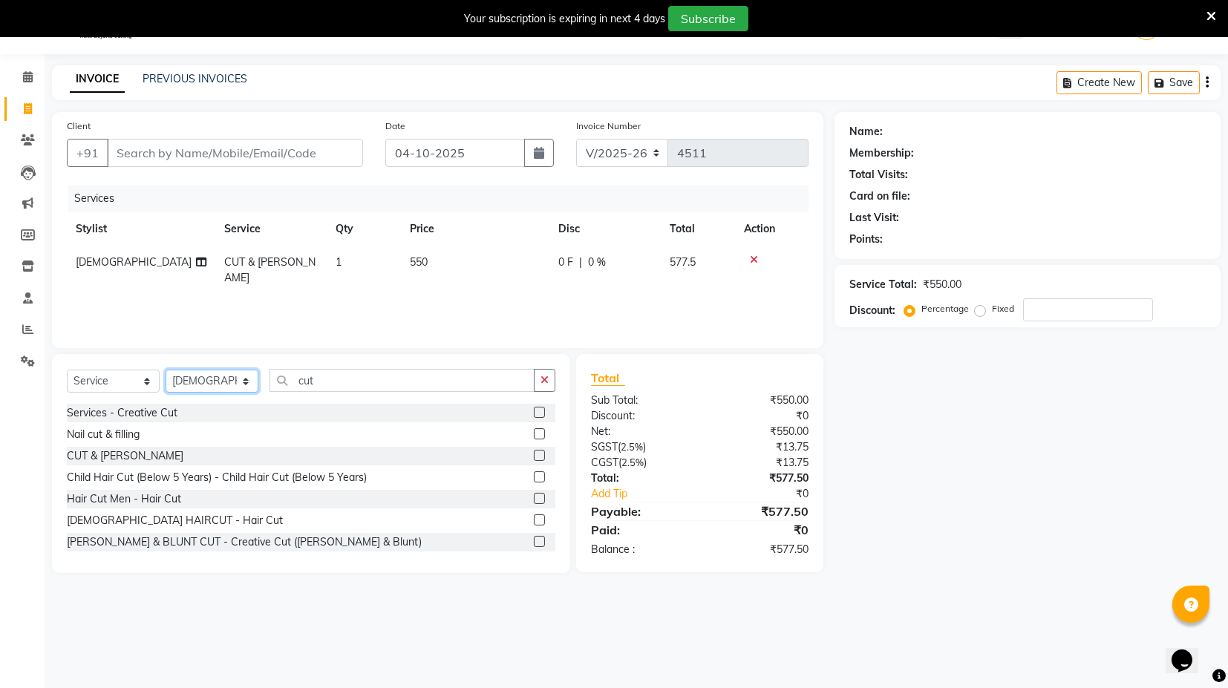
click at [223, 384] on select "Select Stylist ASIF DEEPA [PERSON_NAME] Manager [PERSON_NAME] [PERSON_NAME] [PE…" at bounding box center [212, 381] width 93 height 23
select select "93556"
click at [166, 370] on select "Select Stylist ASIF DEEPA [PERSON_NAME] Manager [PERSON_NAME] [PERSON_NAME] [PE…" at bounding box center [212, 381] width 93 height 23
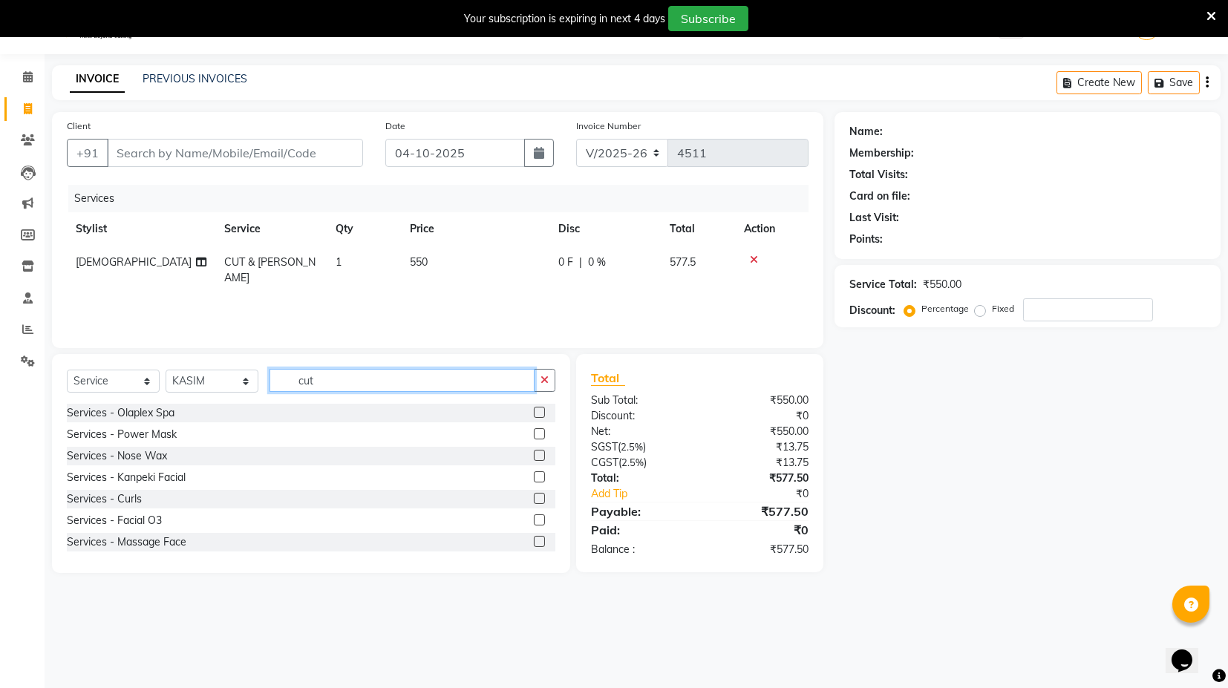
click at [316, 388] on input "cut" at bounding box center [402, 380] width 265 height 23
type input "cut"
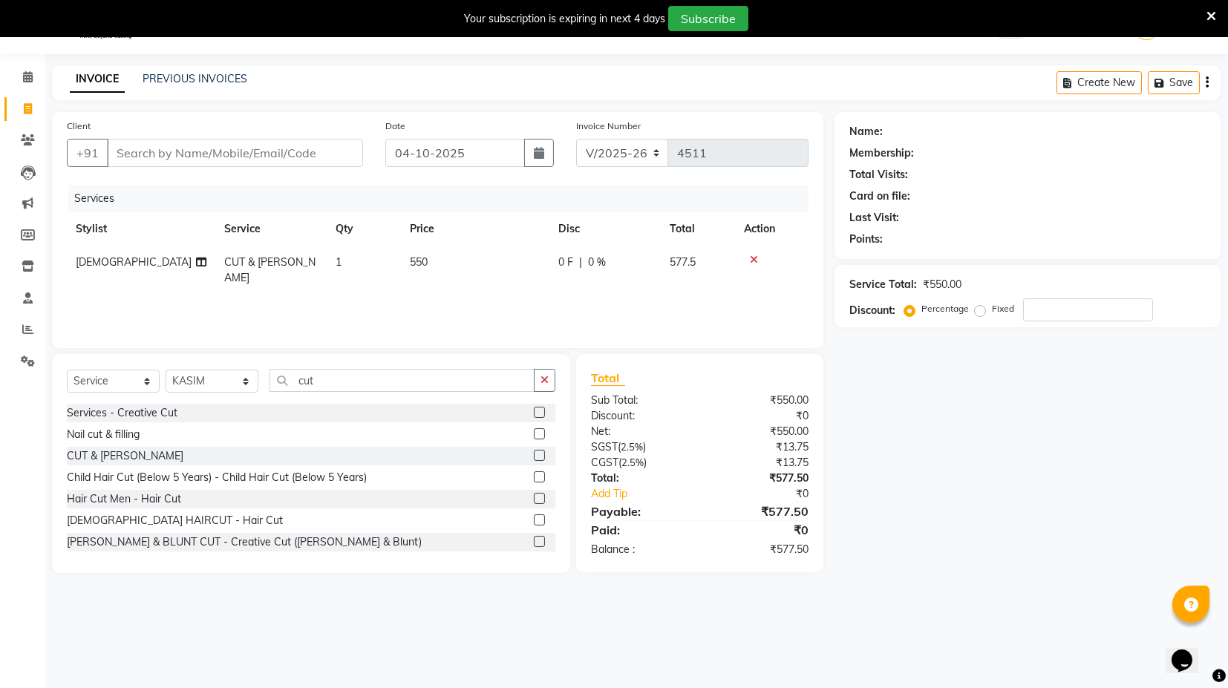
click at [534, 518] on label at bounding box center [539, 520] width 11 height 11
click at [534, 518] on input "checkbox" at bounding box center [539, 521] width 10 height 10
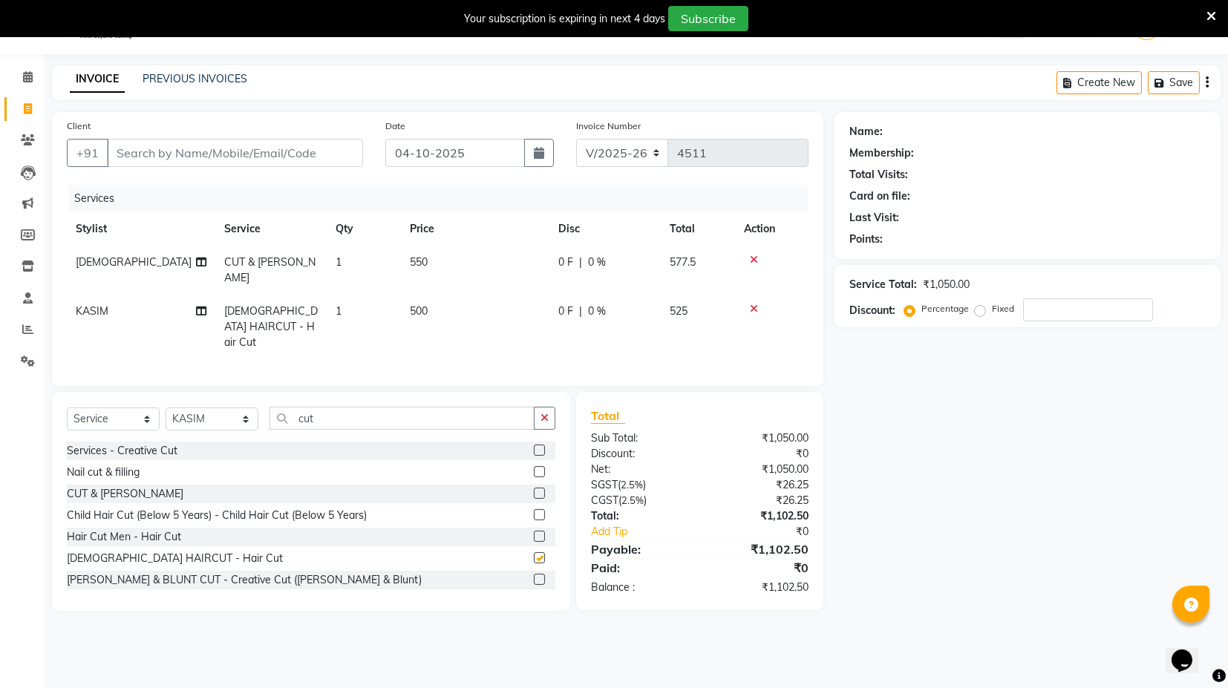
checkbox input "false"
click at [207, 408] on select "Select Stylist ASIF DEEPA [PERSON_NAME] Manager [PERSON_NAME] [PERSON_NAME] [PE…" at bounding box center [212, 419] width 93 height 23
select select "61297"
click at [166, 408] on select "Select Stylist ASIF DEEPA [PERSON_NAME] Manager [PERSON_NAME] [PERSON_NAME] [PE…" at bounding box center [212, 419] width 93 height 23
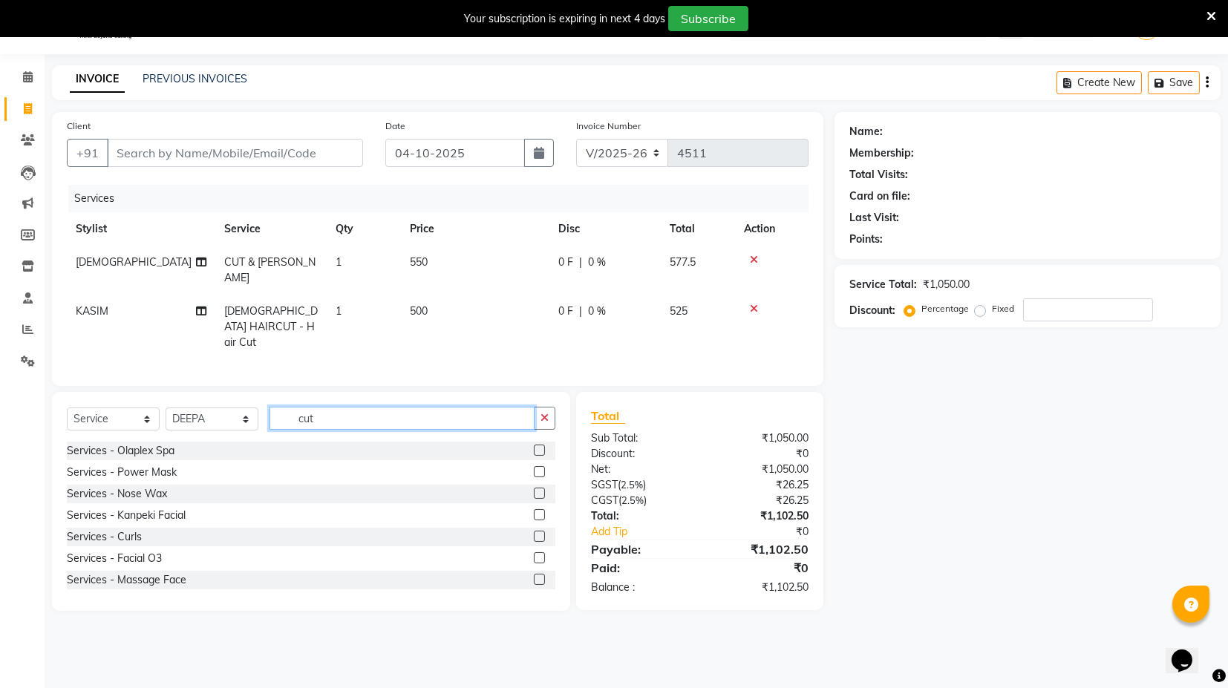
click at [327, 407] on input "cut" at bounding box center [402, 418] width 265 height 23
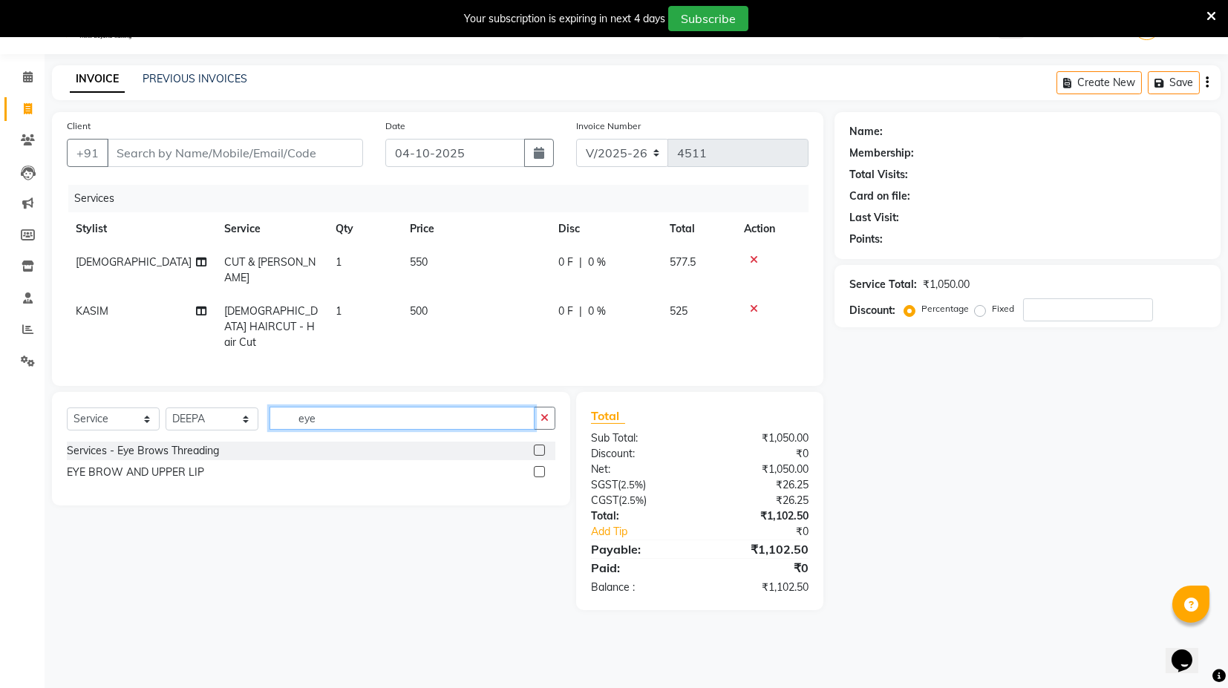
type input "eye"
click at [539, 466] on label at bounding box center [539, 471] width 11 height 11
click at [539, 468] on input "checkbox" at bounding box center [539, 473] width 10 height 10
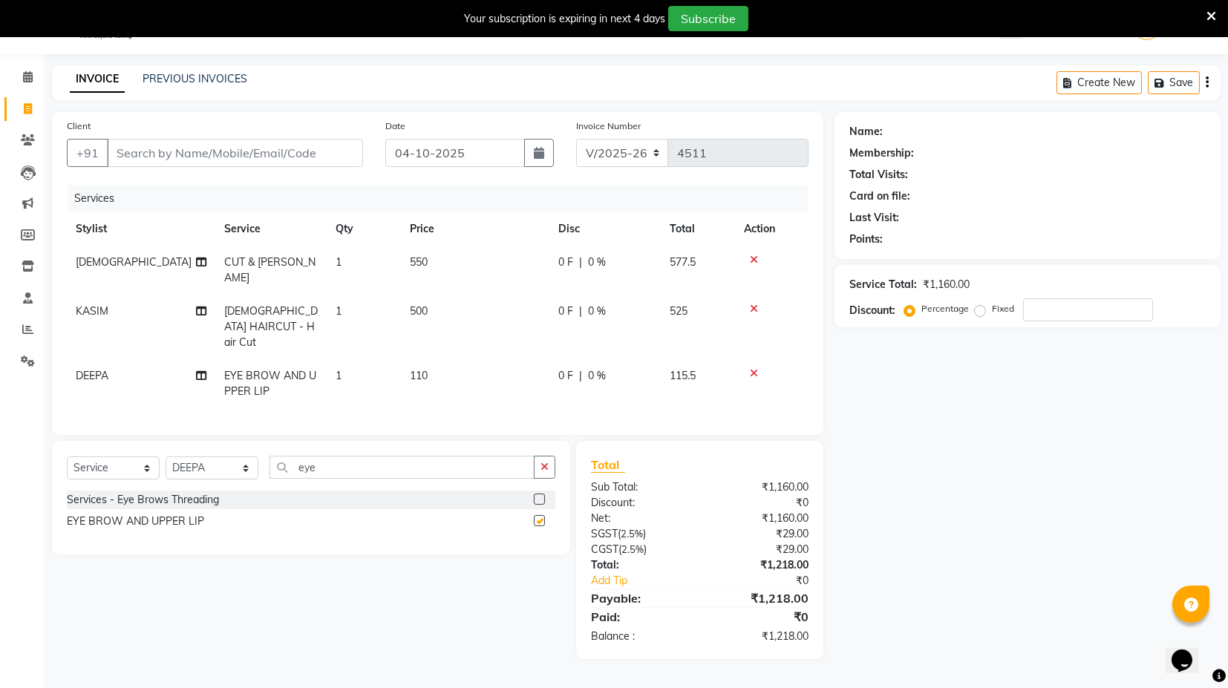
checkbox input "false"
click at [216, 457] on select "Select Stylist ASIF DEEPA [PERSON_NAME] Manager [PERSON_NAME] [PERSON_NAME] [PE…" at bounding box center [212, 468] width 93 height 23
select select "74479"
click at [166, 457] on select "Select Stylist ASIF DEEPA [PERSON_NAME] Manager [PERSON_NAME] [PERSON_NAME] [PE…" at bounding box center [212, 468] width 93 height 23
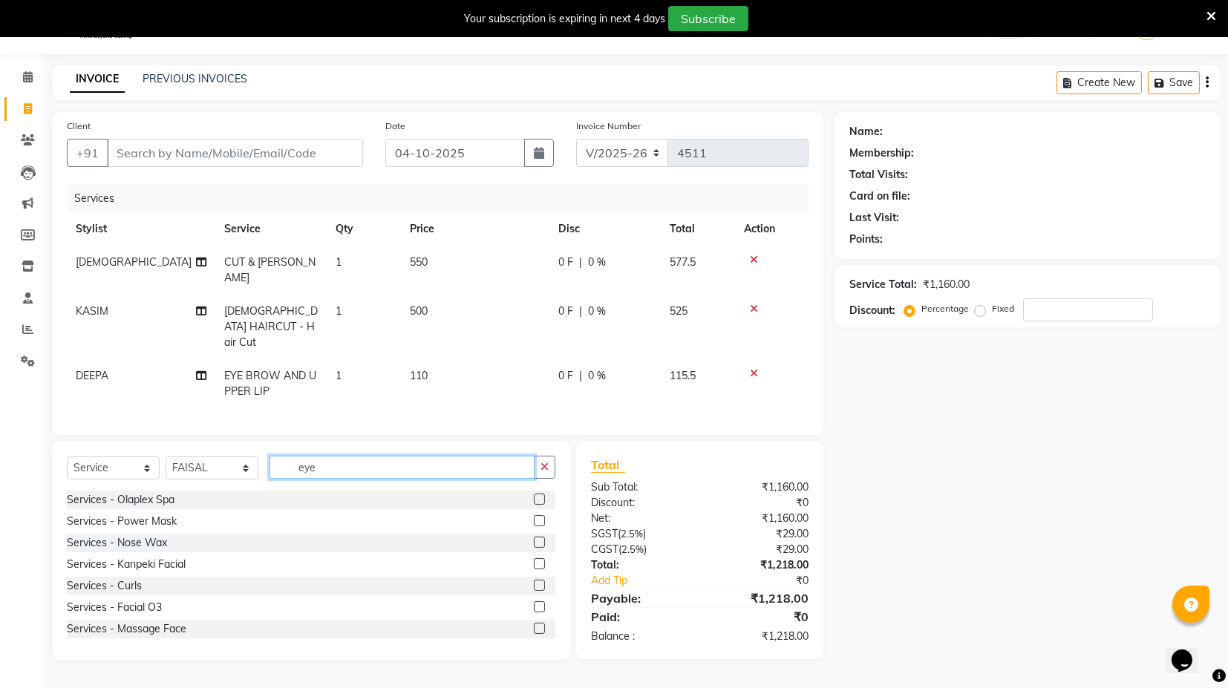
click at [316, 456] on input "eye" at bounding box center [402, 467] width 265 height 23
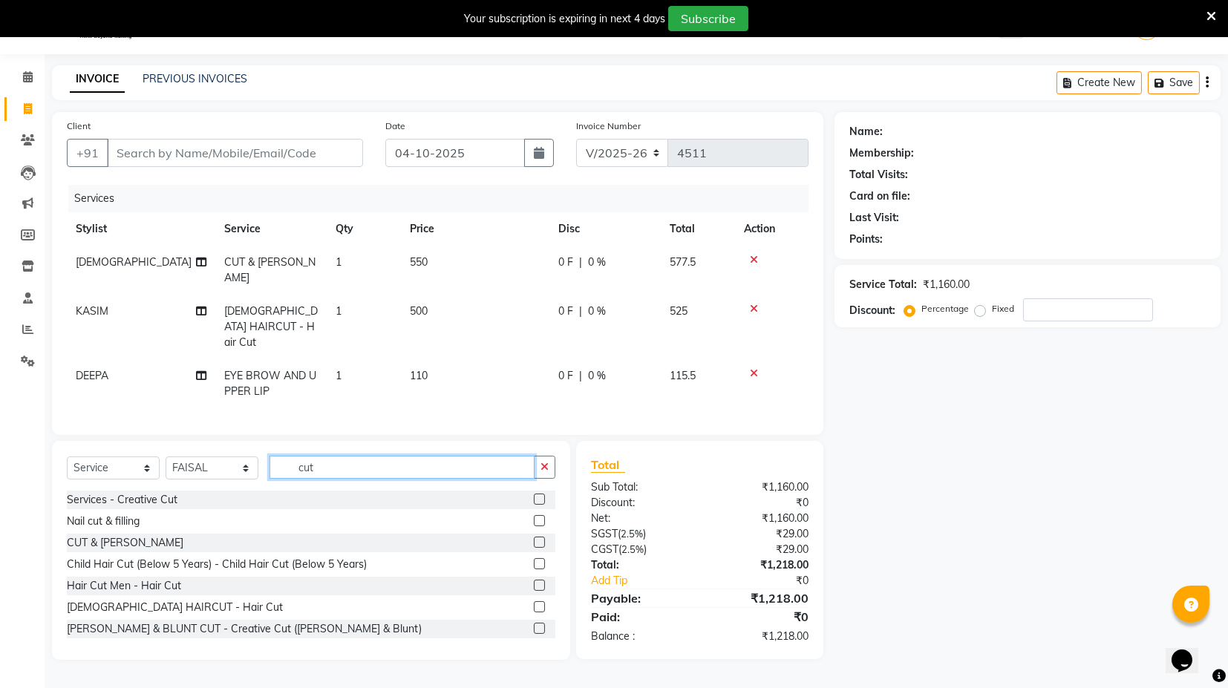
type input "cut"
click at [534, 602] on label at bounding box center [539, 607] width 11 height 11
click at [534, 603] on input "checkbox" at bounding box center [539, 608] width 10 height 10
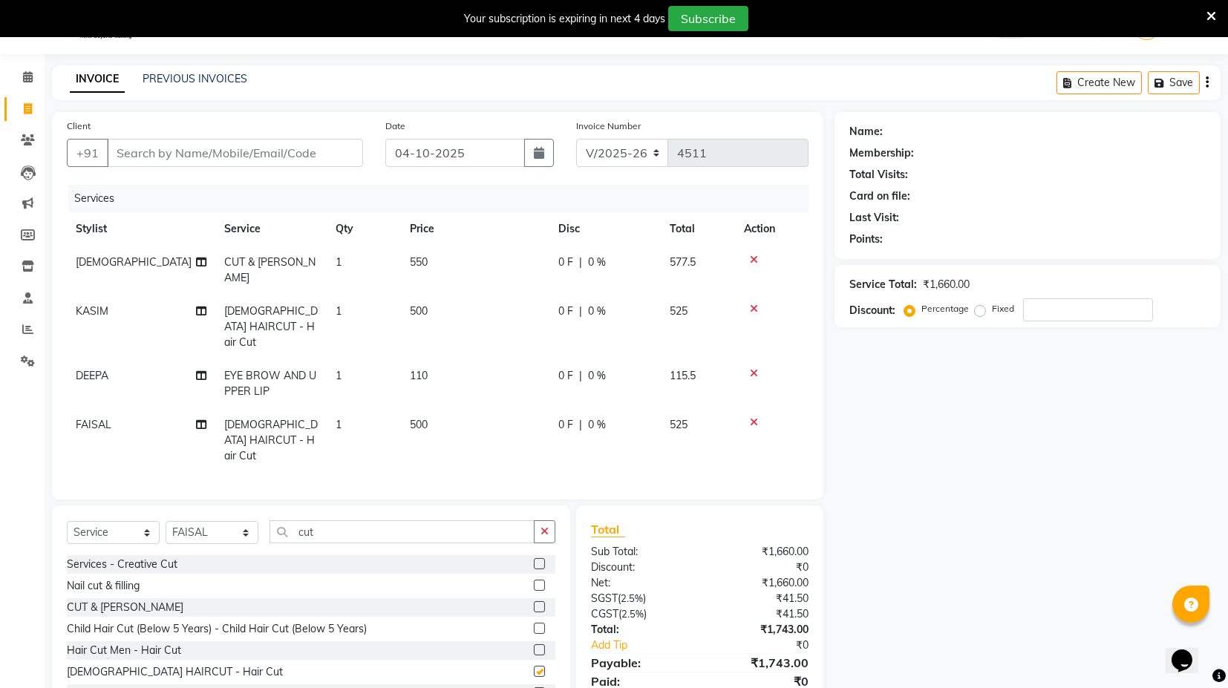
checkbox input "false"
click at [457, 408] on td "500" at bounding box center [475, 440] width 149 height 65
select select "74479"
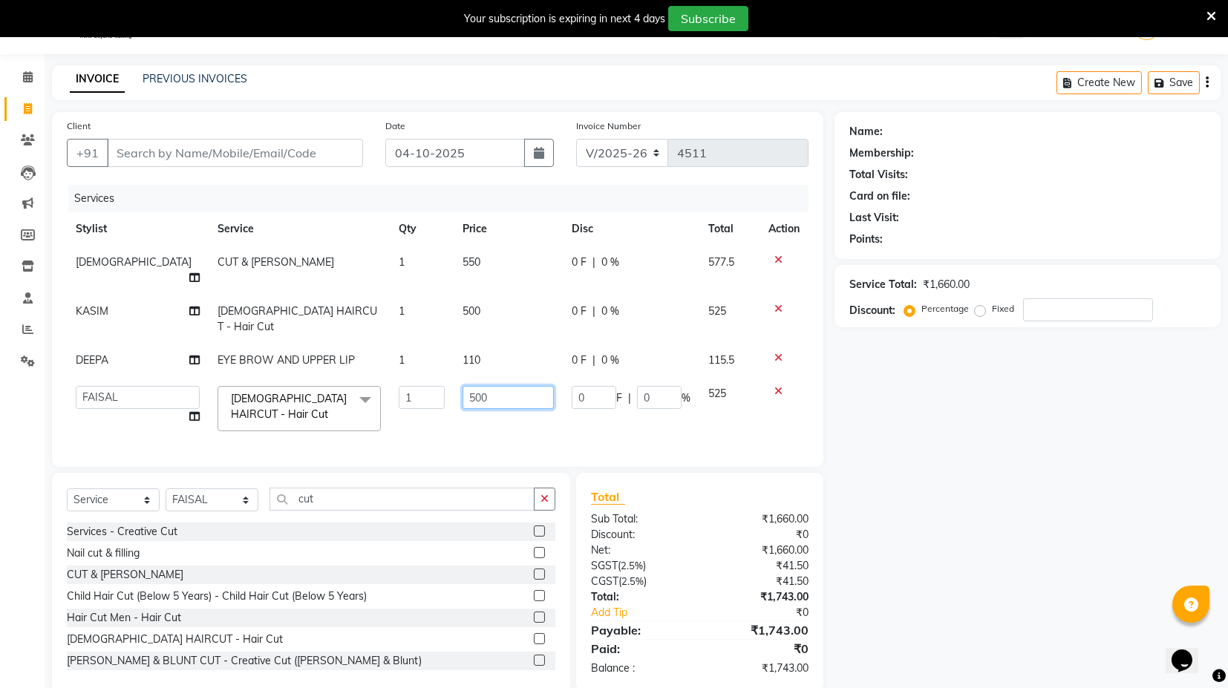
click at [463, 386] on input "500" at bounding box center [508, 397] width 91 height 23
type input "600"
click at [454, 306] on td "500" at bounding box center [508, 319] width 109 height 49
select select "93556"
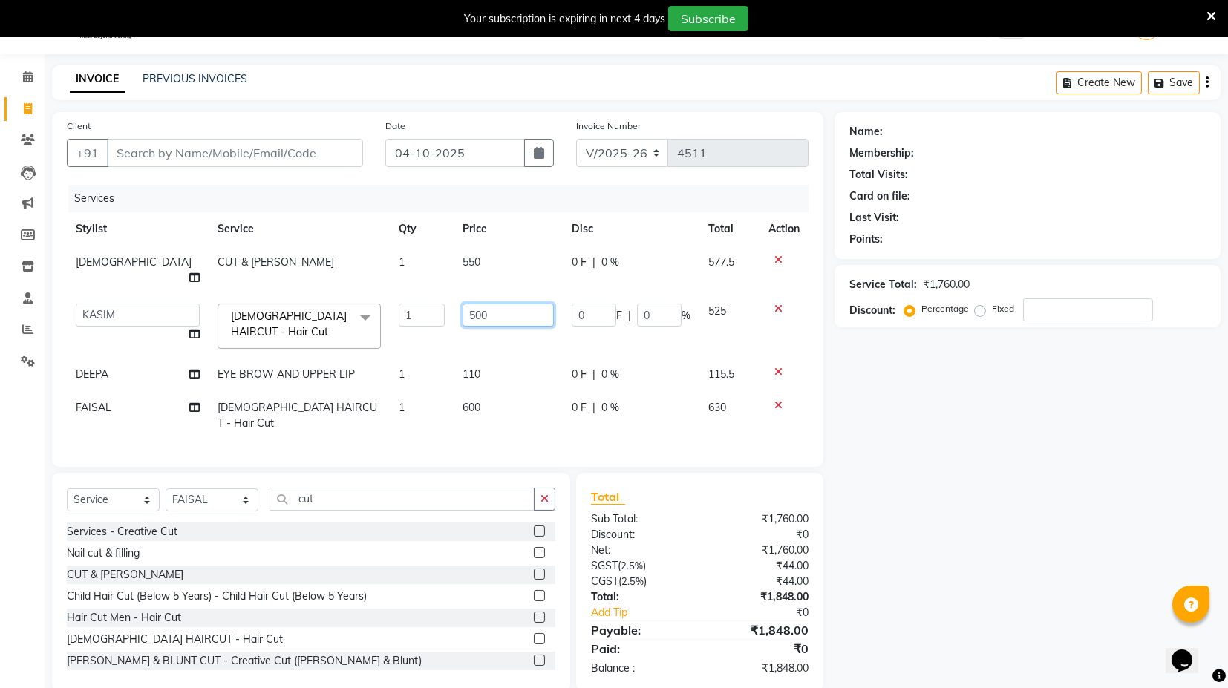
click at [463, 304] on input "500" at bounding box center [508, 315] width 91 height 23
type input "600"
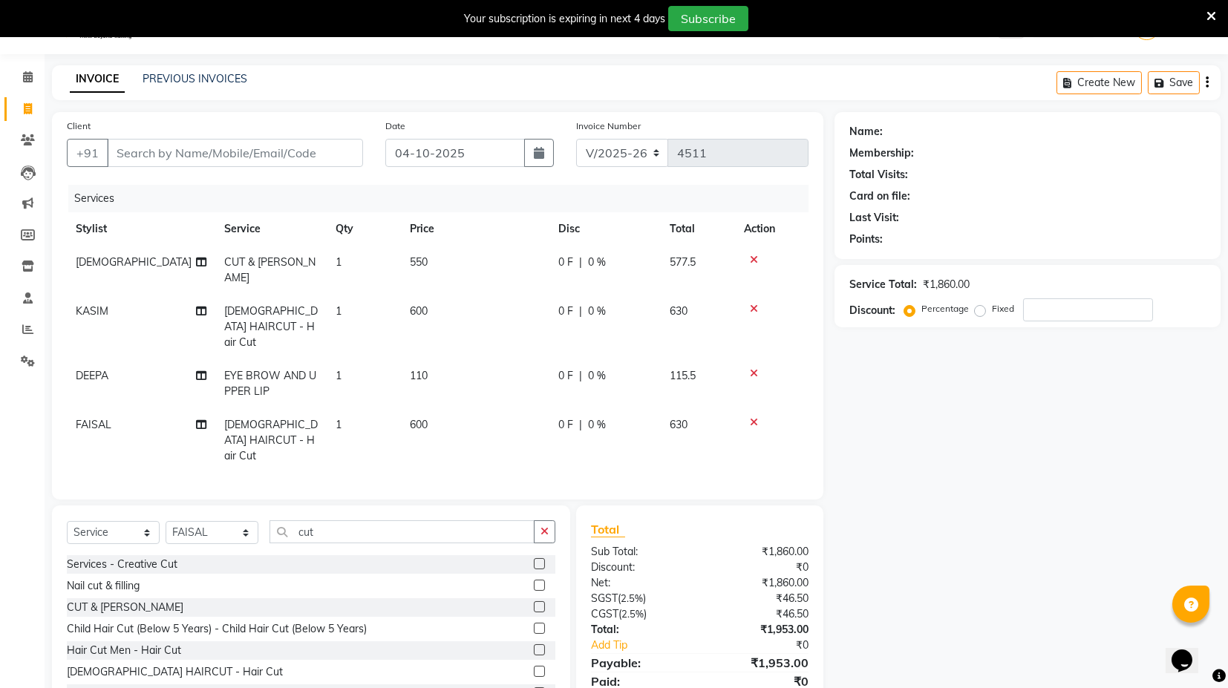
click at [464, 449] on div "Client +91 Date [DATE] Invoice Number V/2025 V/[PHONE_NUMBER] Services Stylist …" at bounding box center [438, 418] width 794 height 613
click at [421, 369] on span "110" at bounding box center [419, 375] width 18 height 13
select select "61297"
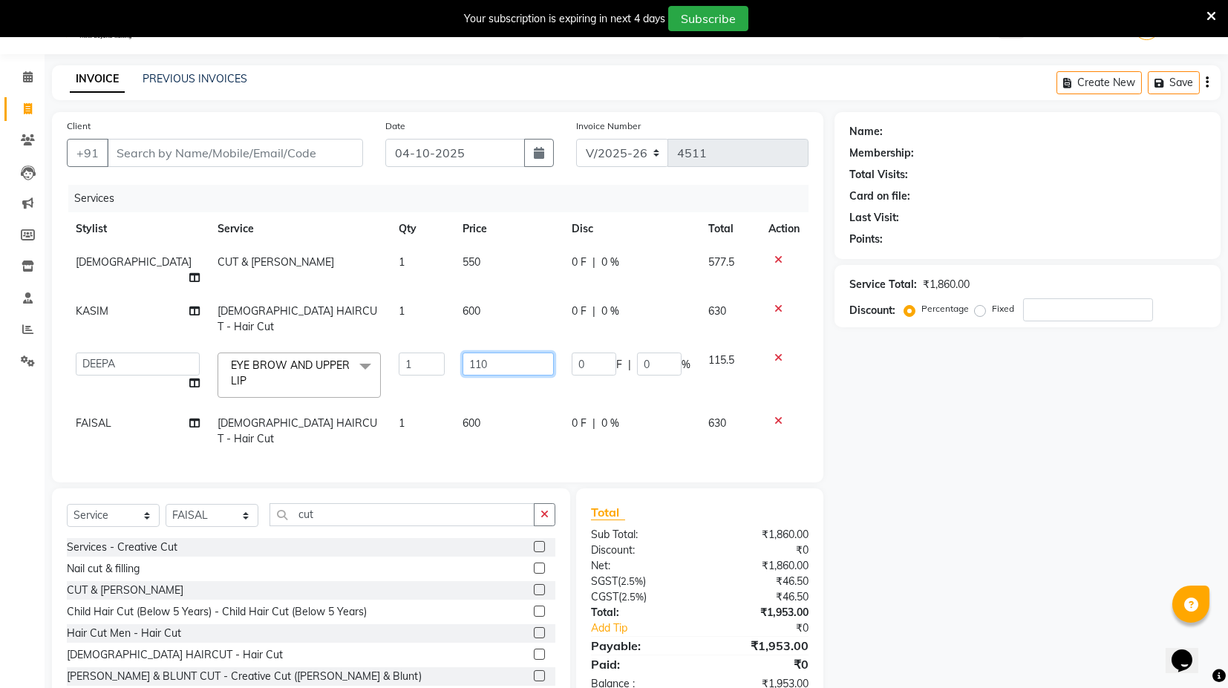
click at [463, 353] on input "110" at bounding box center [508, 364] width 91 height 23
type input "160"
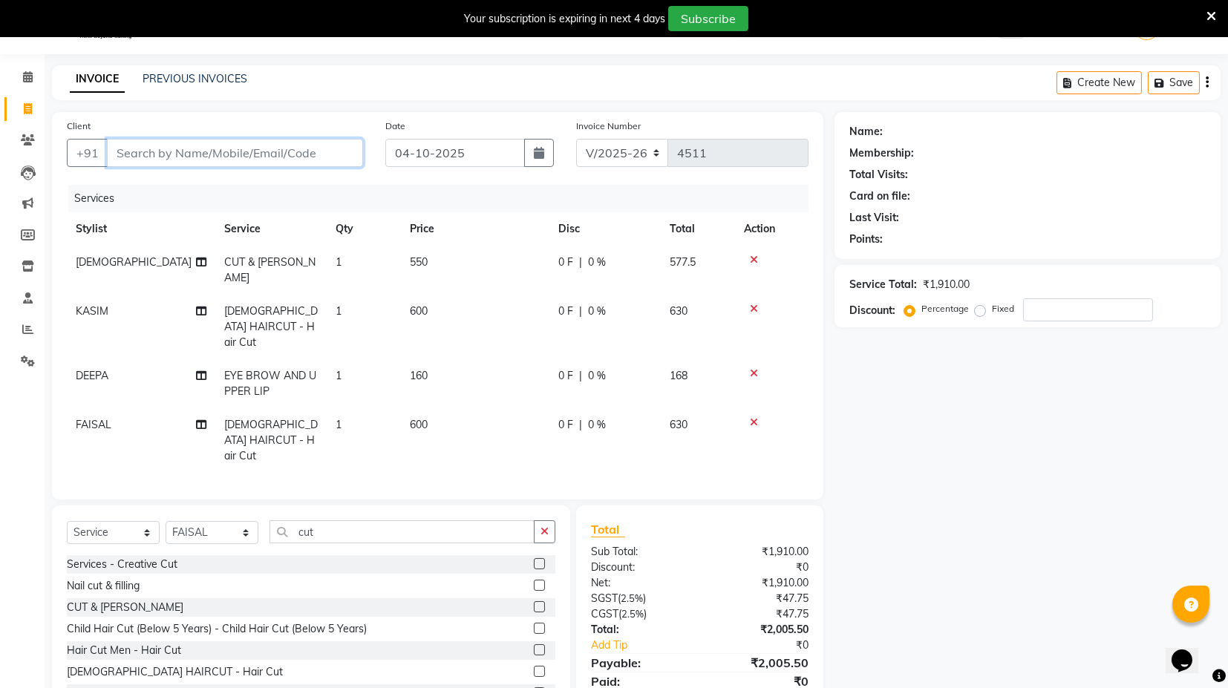
click at [293, 156] on input "Client" at bounding box center [235, 153] width 256 height 28
click at [362, 309] on td "1" at bounding box center [364, 327] width 74 height 65
select select "93556"
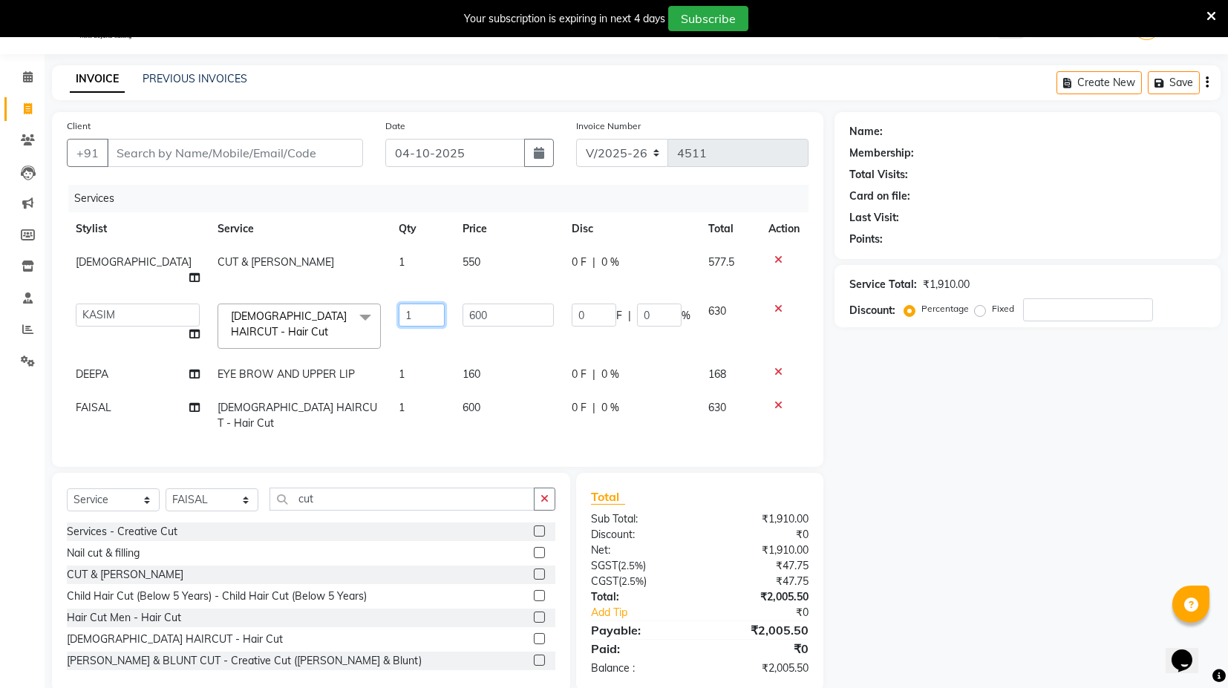
click at [411, 308] on input "1" at bounding box center [422, 315] width 46 height 23
click at [316, 150] on input "Client" at bounding box center [235, 153] width 256 height 28
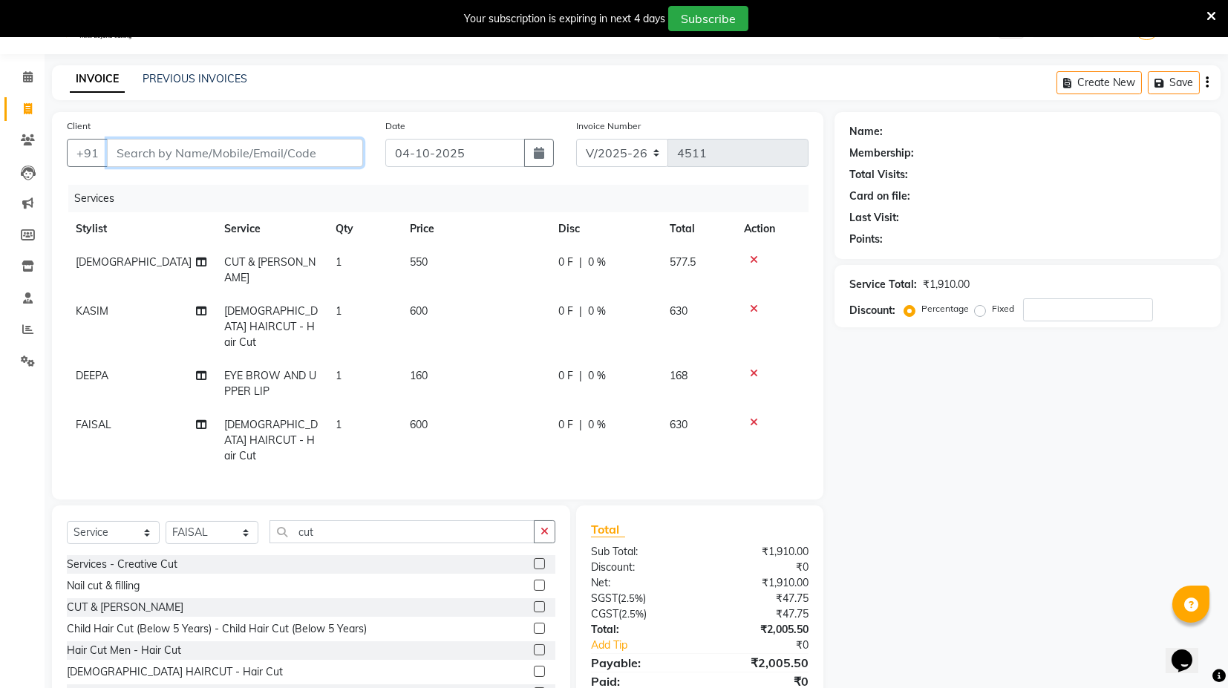
click at [332, 160] on input "Client" at bounding box center [235, 153] width 256 height 28
click at [278, 151] on input "Client" at bounding box center [235, 153] width 256 height 28
type input "7"
type input "0"
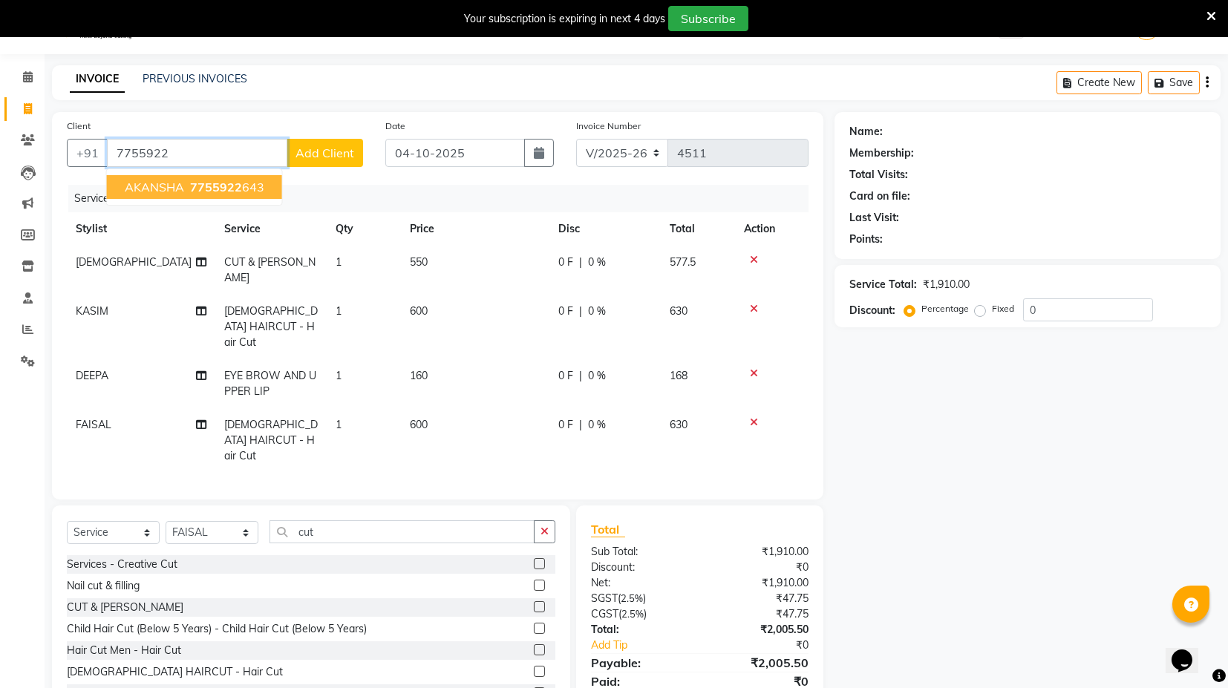
click at [235, 180] on span "7755922" at bounding box center [216, 187] width 52 height 15
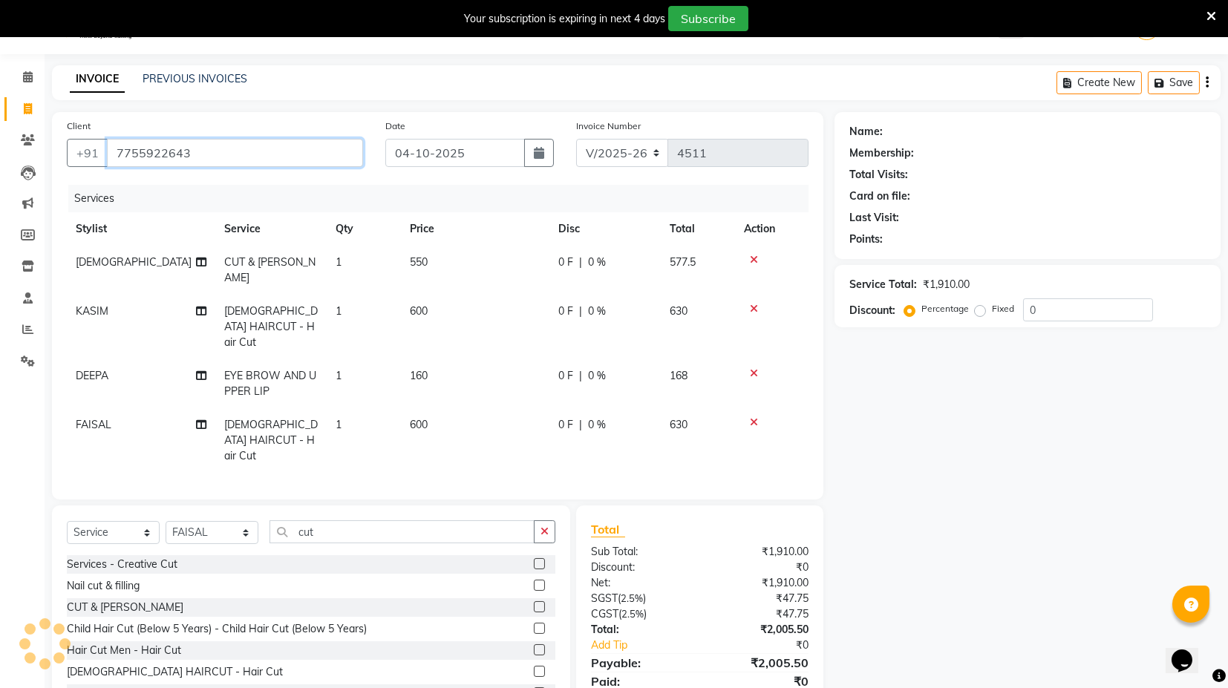
type input "7755922643"
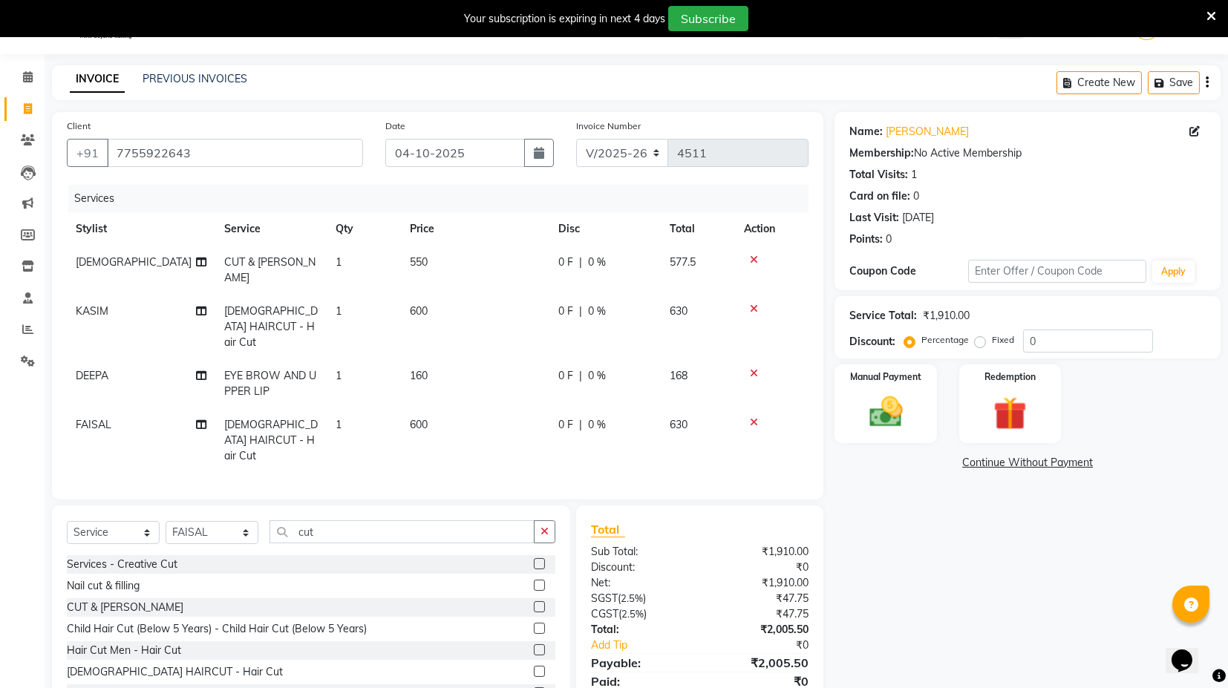
click at [351, 295] on td "1" at bounding box center [364, 327] width 74 height 65
select select "93556"
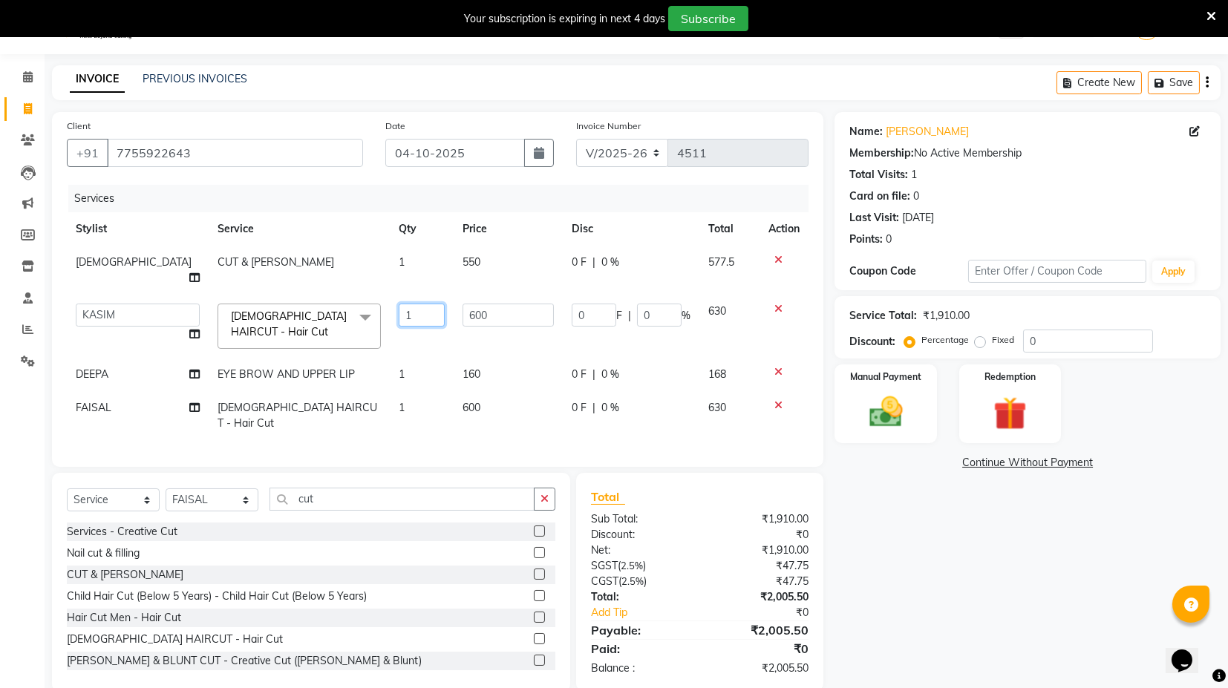
click at [400, 304] on input "1" at bounding box center [422, 315] width 46 height 23
type input "2"
click at [448, 463] on div "Client [PHONE_NUMBER] Date [DATE] Invoice Number V/2025 V/[PHONE_NUMBER] Servic…" at bounding box center [438, 402] width 794 height 580
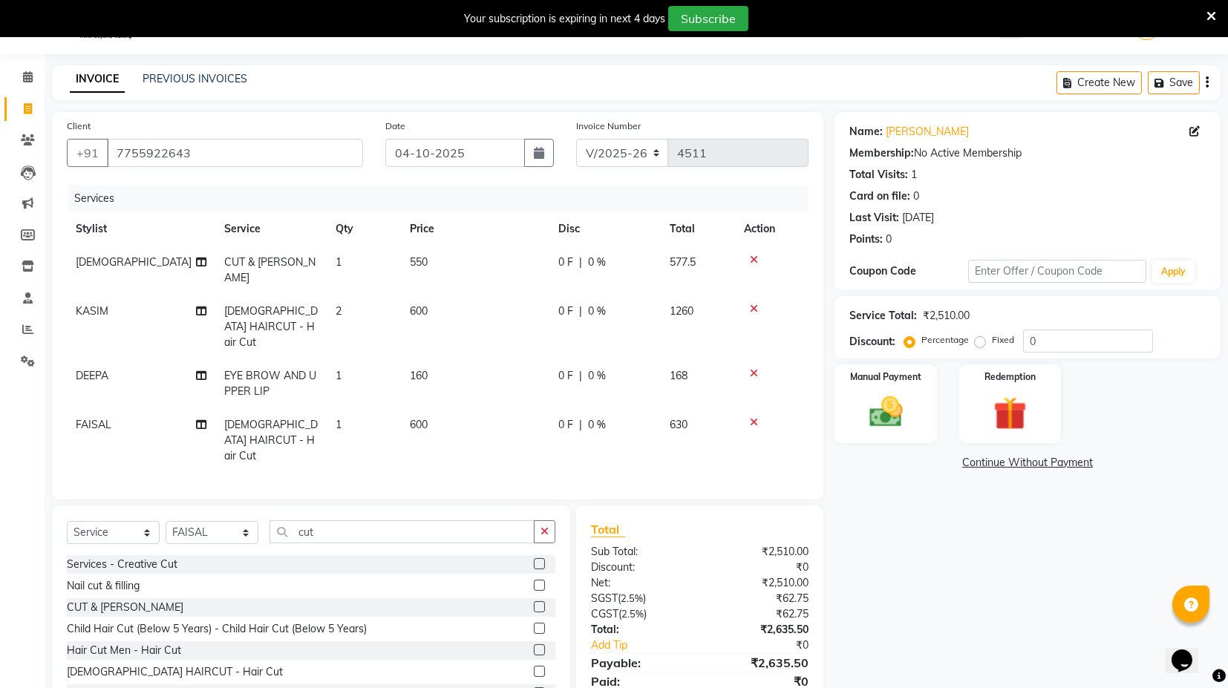
scroll to position [59, 0]
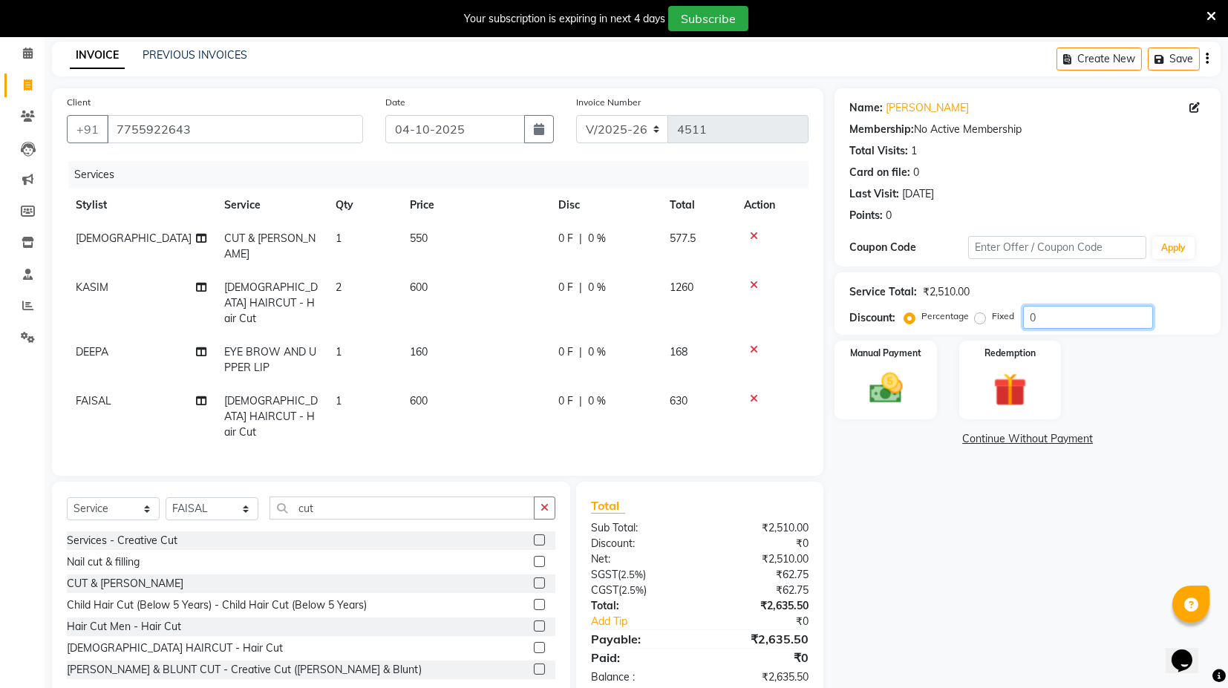
click at [1046, 308] on input "0" at bounding box center [1088, 317] width 130 height 23
type input "010"
click at [929, 372] on div "Manual Payment" at bounding box center [886, 380] width 106 height 82
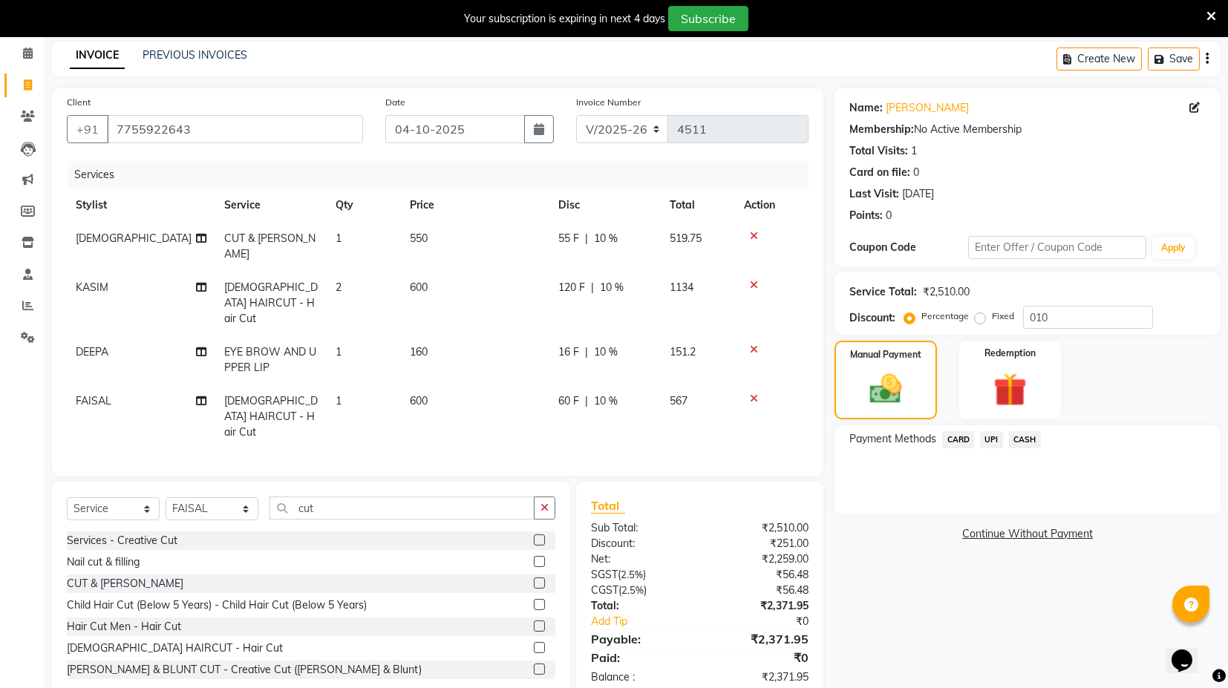
drag, startPoint x: 967, startPoint y: 437, endPoint x: 993, endPoint y: 453, distance: 30.3
click at [967, 438] on span "CARD" at bounding box center [959, 440] width 32 height 17
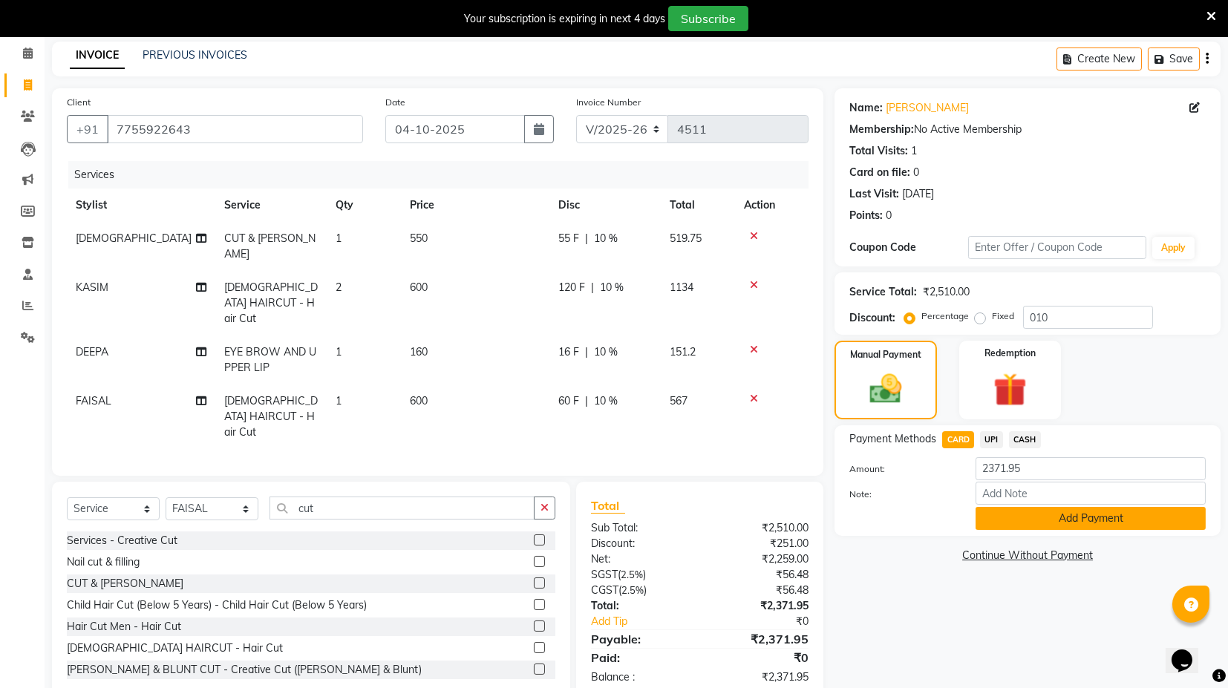
click at [1101, 510] on button "Add Payment" at bounding box center [1091, 518] width 230 height 23
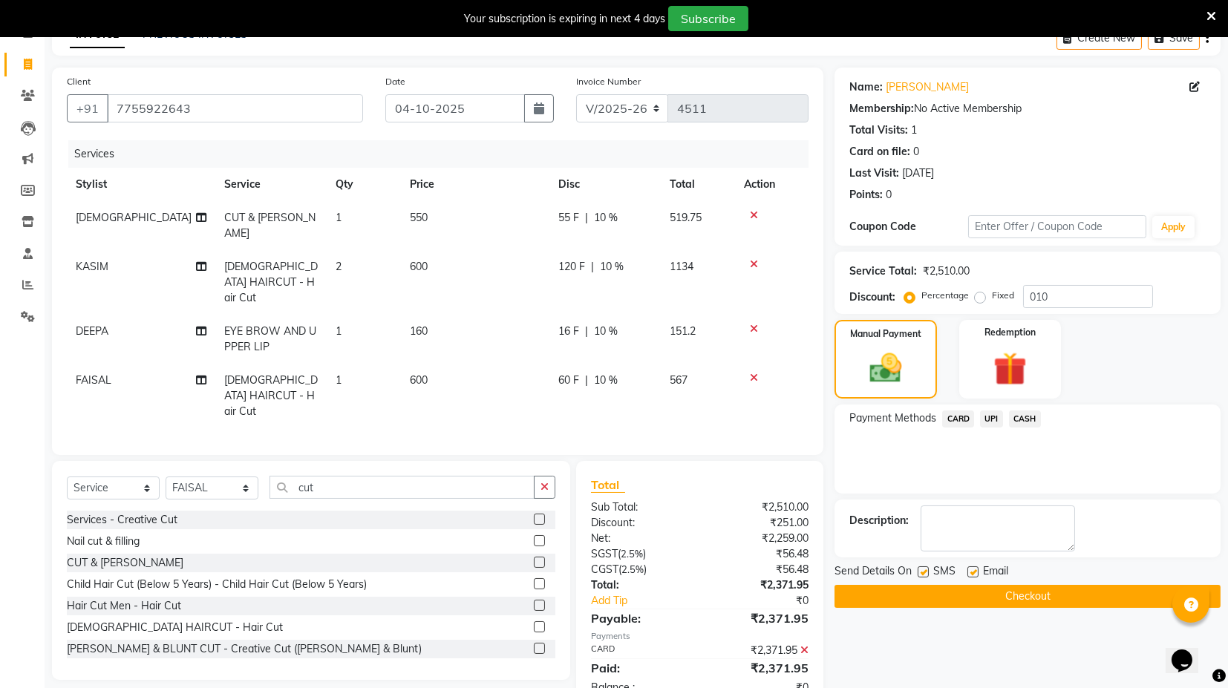
scroll to position [90, 0]
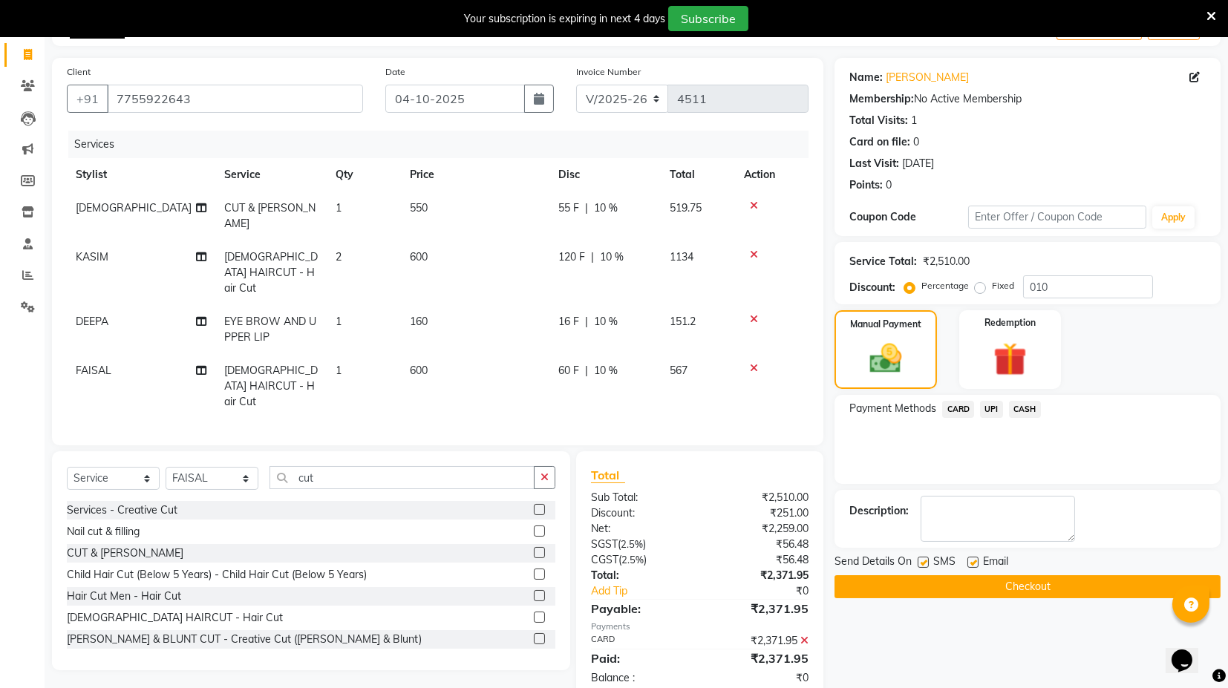
click at [978, 586] on button "Checkout" at bounding box center [1028, 587] width 386 height 23
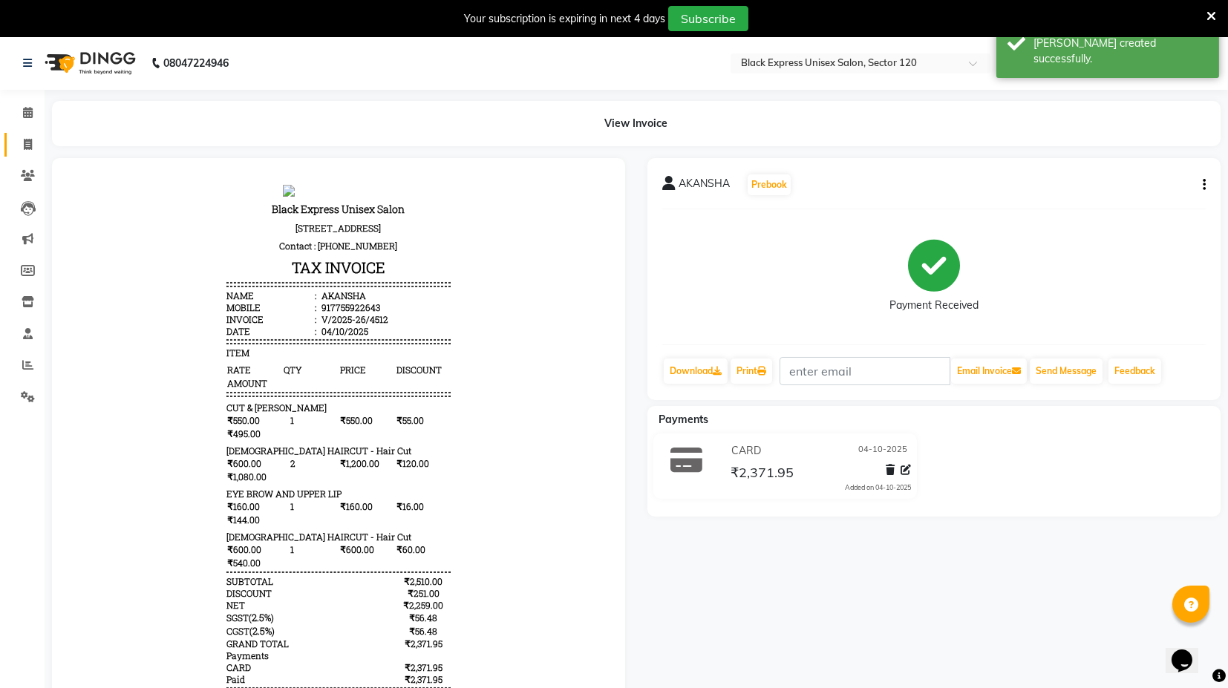
click at [31, 153] on link "Invoice" at bounding box center [22, 145] width 36 height 25
select select "service"
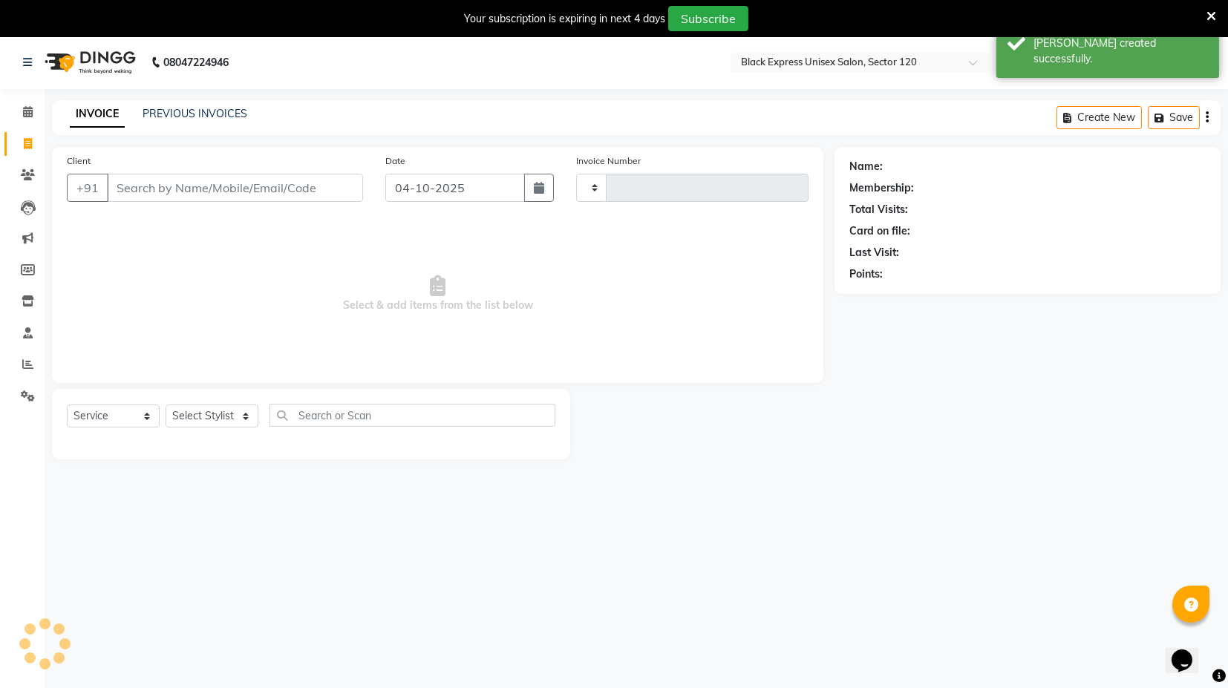
type input "4513"
select select "7082"
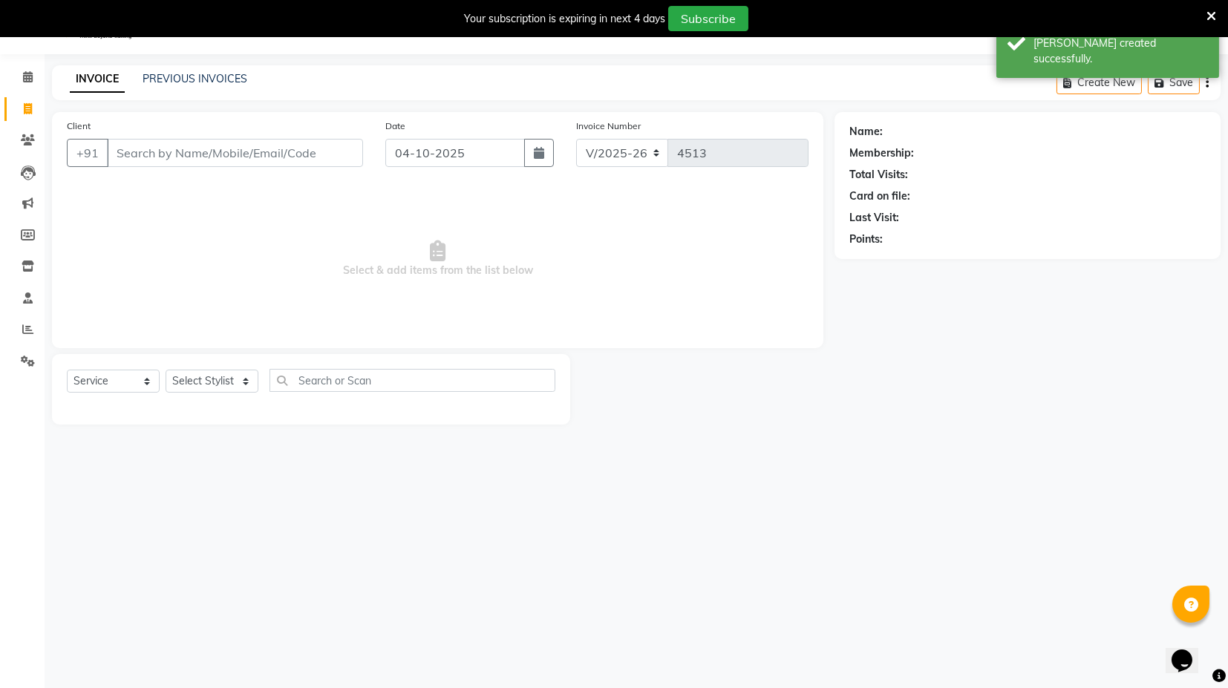
click at [222, 152] on input "Client" at bounding box center [235, 153] width 256 height 28
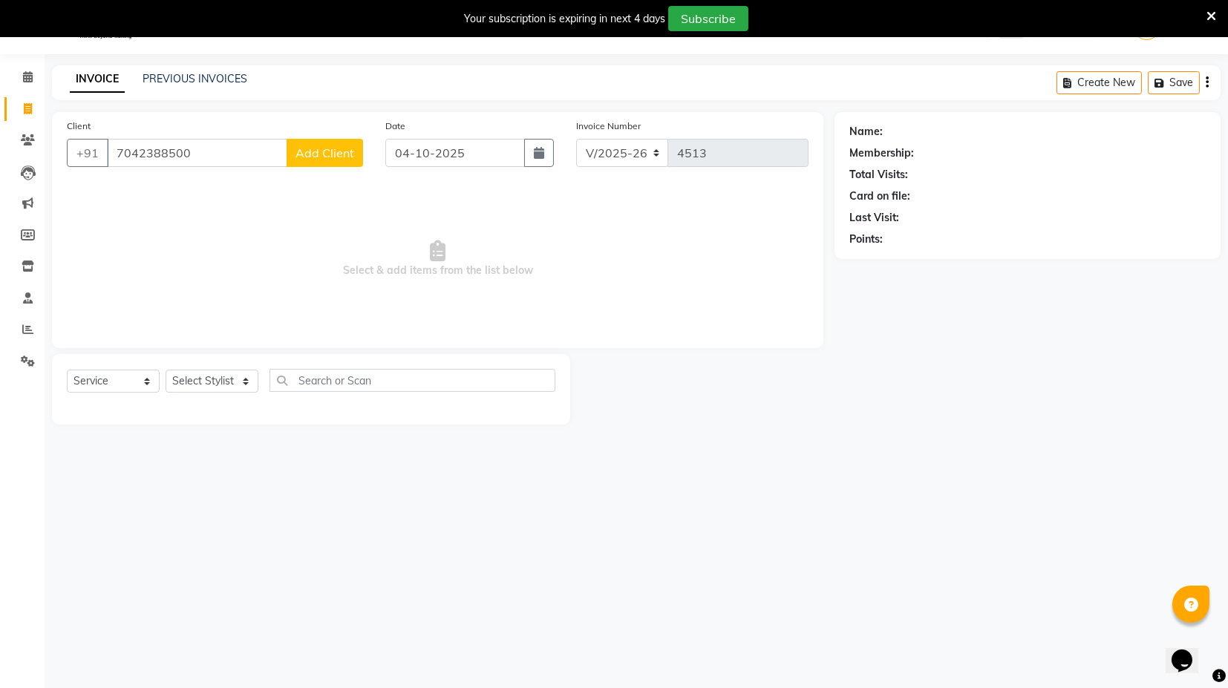
type input "7042388500"
click at [322, 136] on div "Client [PHONE_NUMBER] Add Client" at bounding box center [215, 148] width 319 height 61
click at [327, 149] on span "Add Client" at bounding box center [325, 153] width 59 height 15
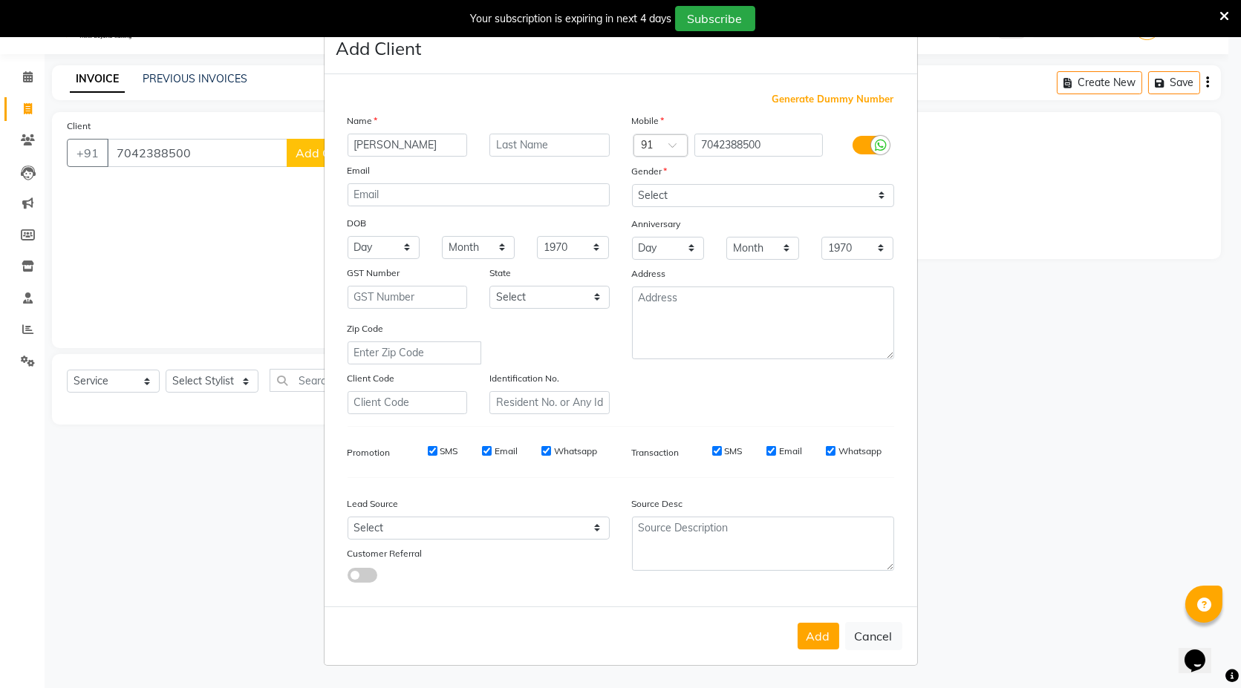
type input "[PERSON_NAME]"
click at [713, 187] on select "Select [DEMOGRAPHIC_DATA] [DEMOGRAPHIC_DATA] Other Prefer Not To Say" at bounding box center [763, 195] width 262 height 23
select select "[DEMOGRAPHIC_DATA]"
click at [632, 184] on select "Select [DEMOGRAPHIC_DATA] [DEMOGRAPHIC_DATA] Other Prefer Not To Say" at bounding box center [763, 195] width 262 height 23
click at [817, 635] on button "Add" at bounding box center [819, 636] width 42 height 27
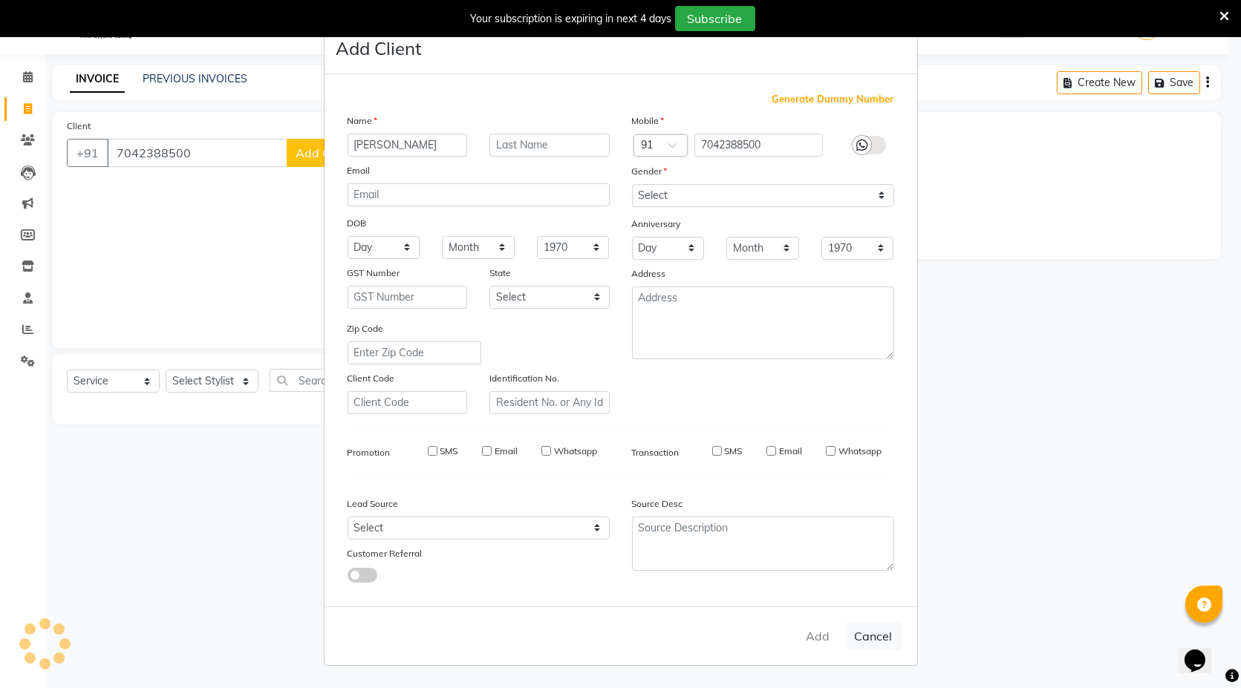
select select
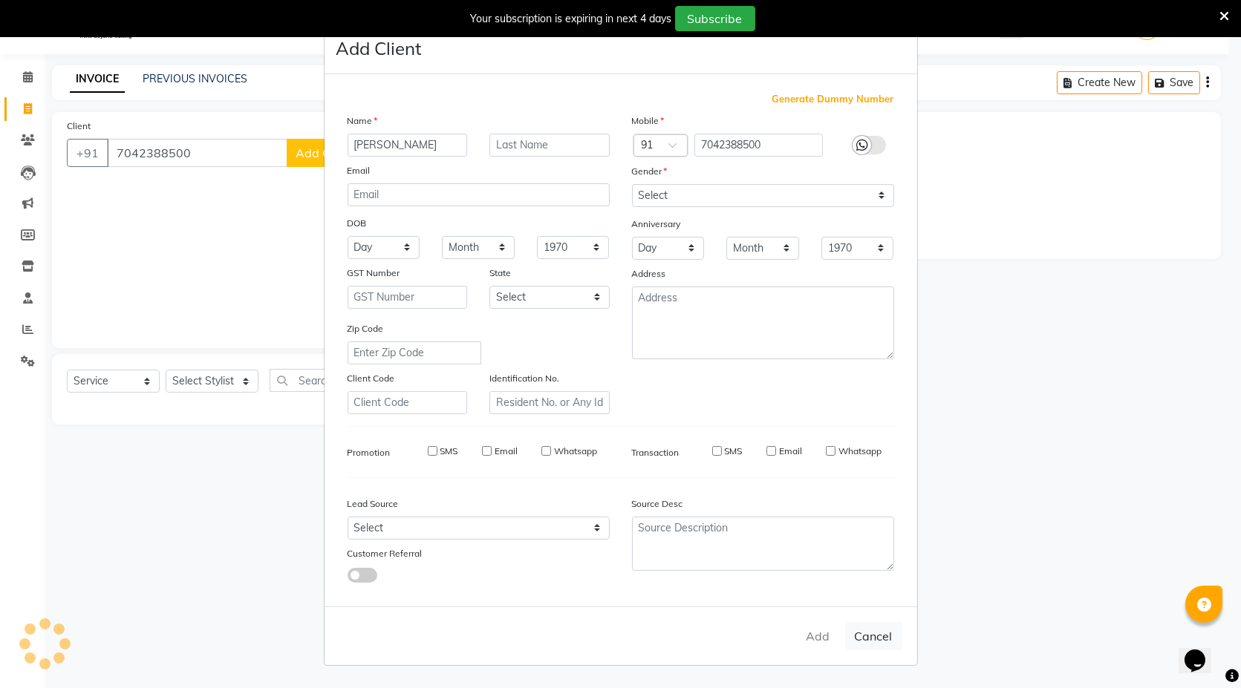
select select
checkbox input "false"
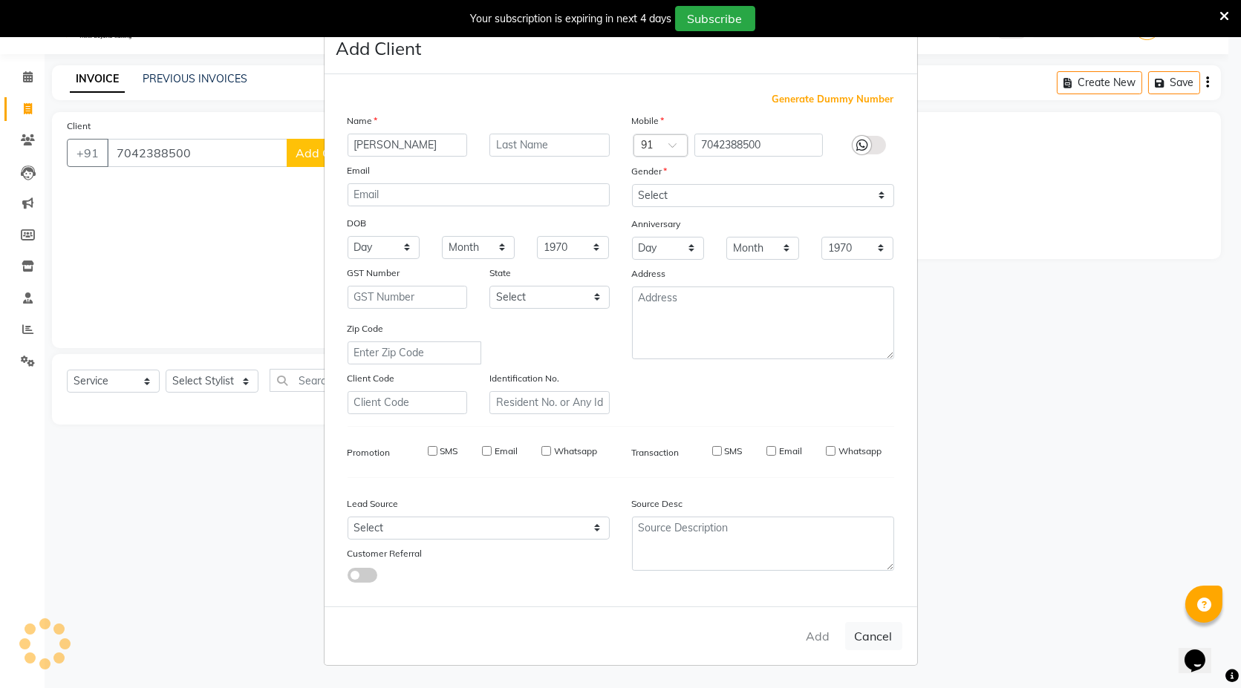
checkbox input "false"
